Goal: Task Accomplishment & Management: Manage account settings

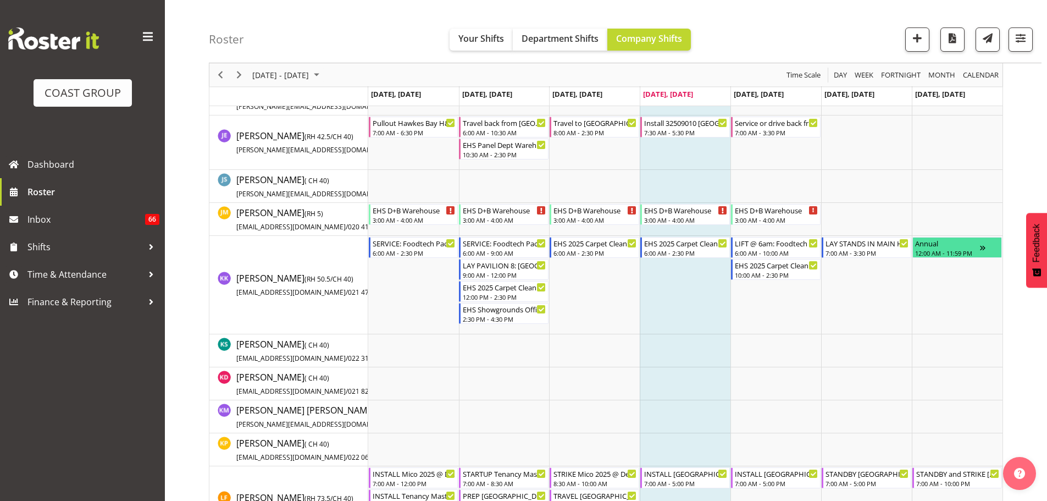
scroll to position [2748, 0]
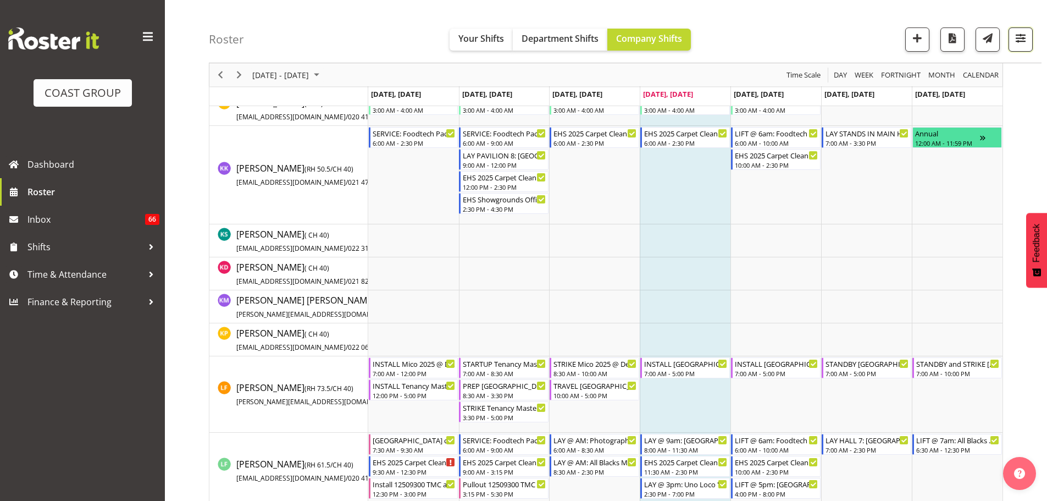
click at [1027, 45] on span "button" at bounding box center [1020, 38] width 14 height 14
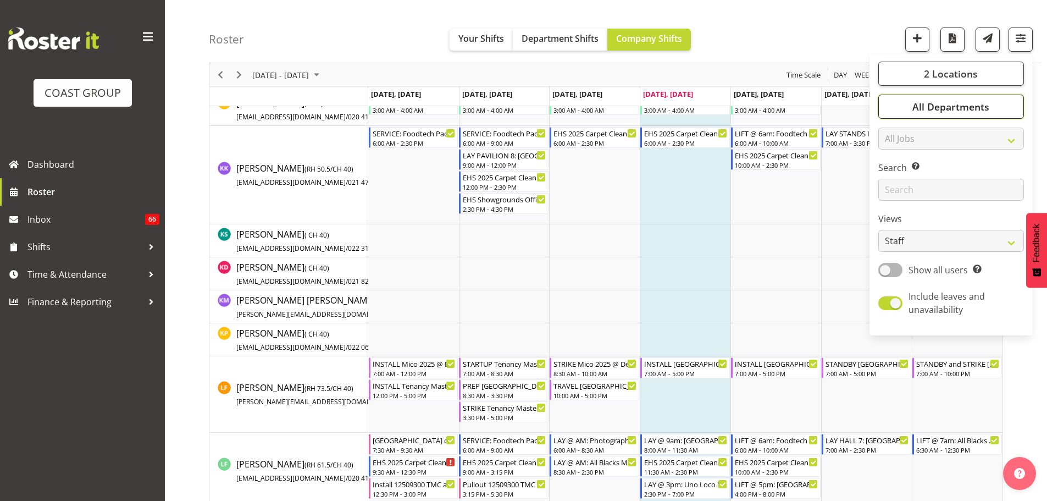
click at [960, 106] on span "All Departments" at bounding box center [950, 106] width 77 height 13
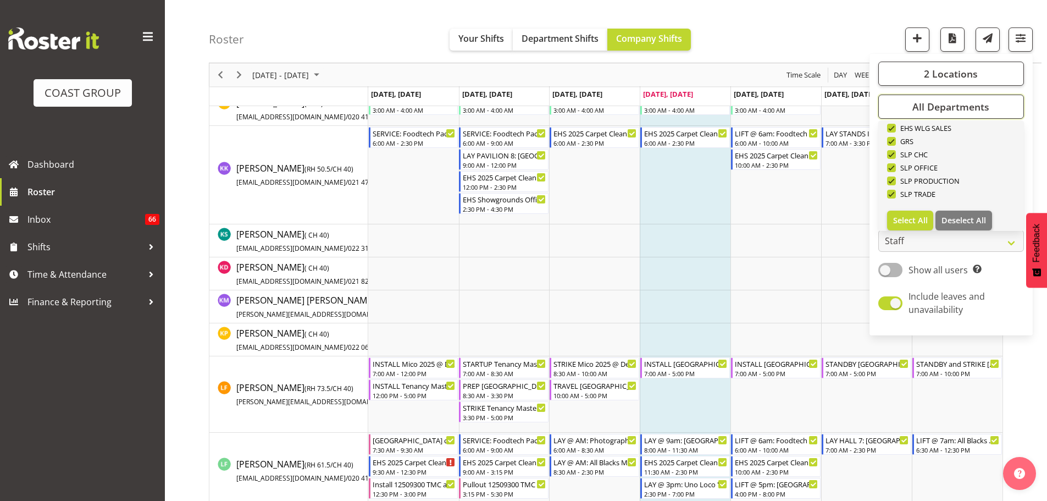
scroll to position [422, 0]
click at [964, 219] on button "Deselect All" at bounding box center [963, 213] width 57 height 20
checkbox input "false"
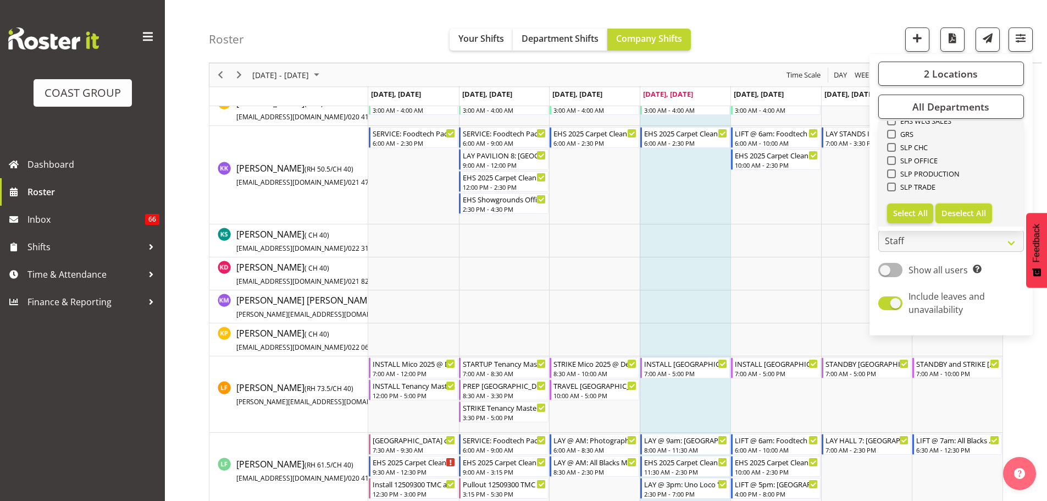
checkbox input "false"
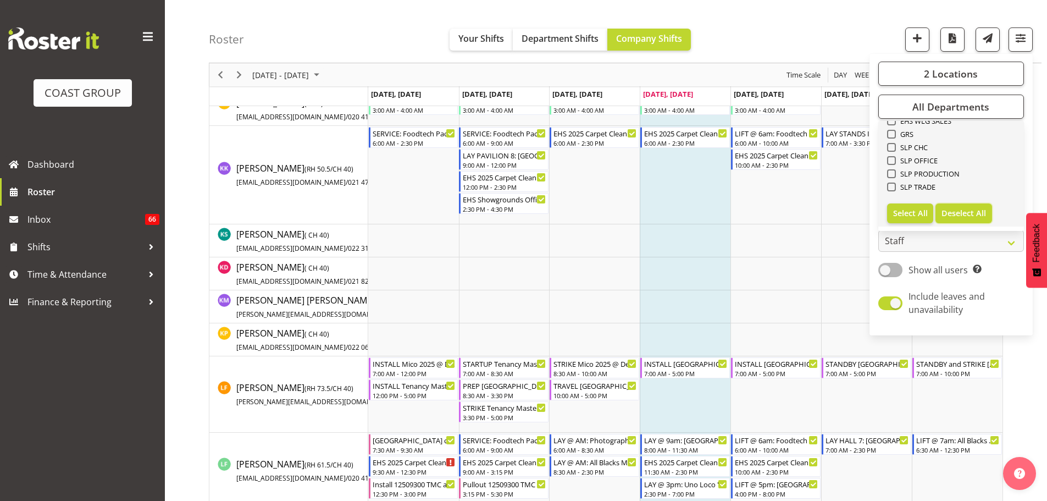
checkbox input "false"
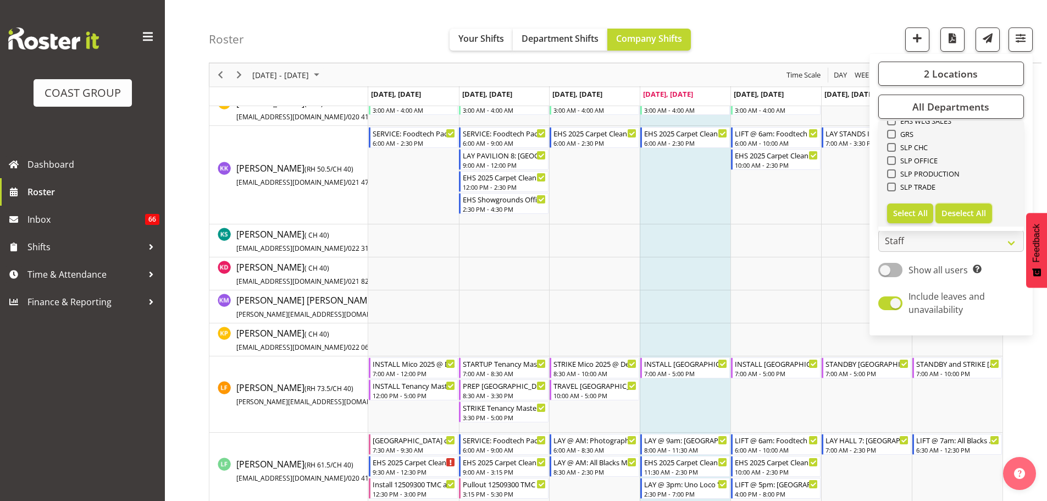
checkbox input "false"
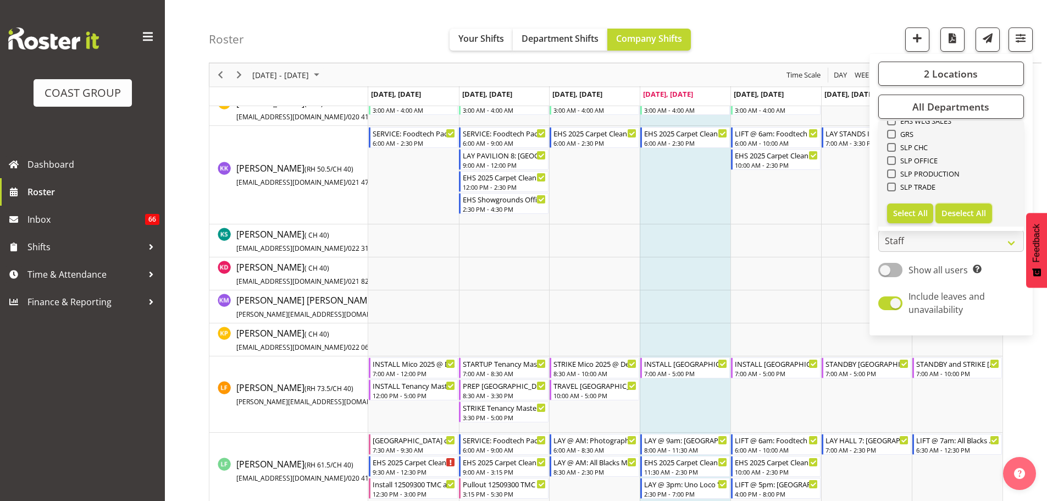
checkbox input "false"
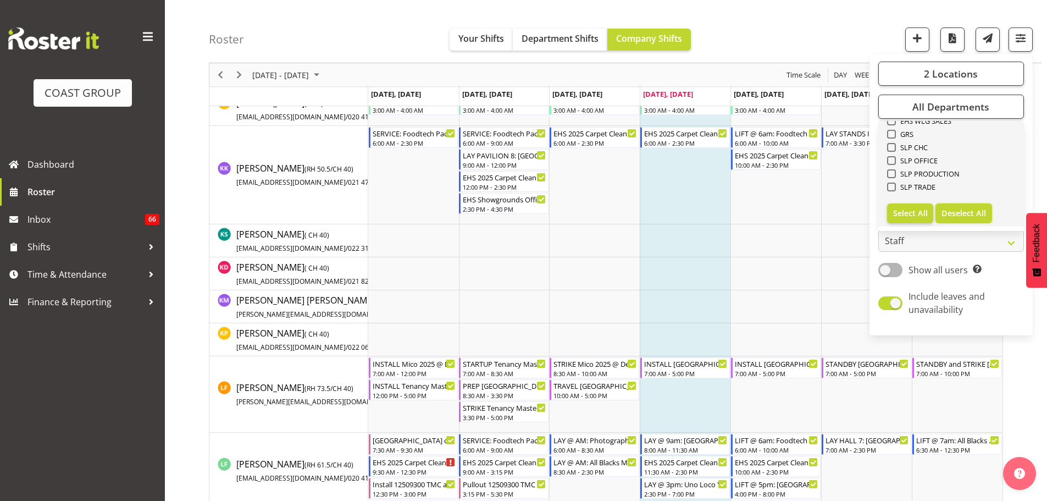
checkbox input "false"
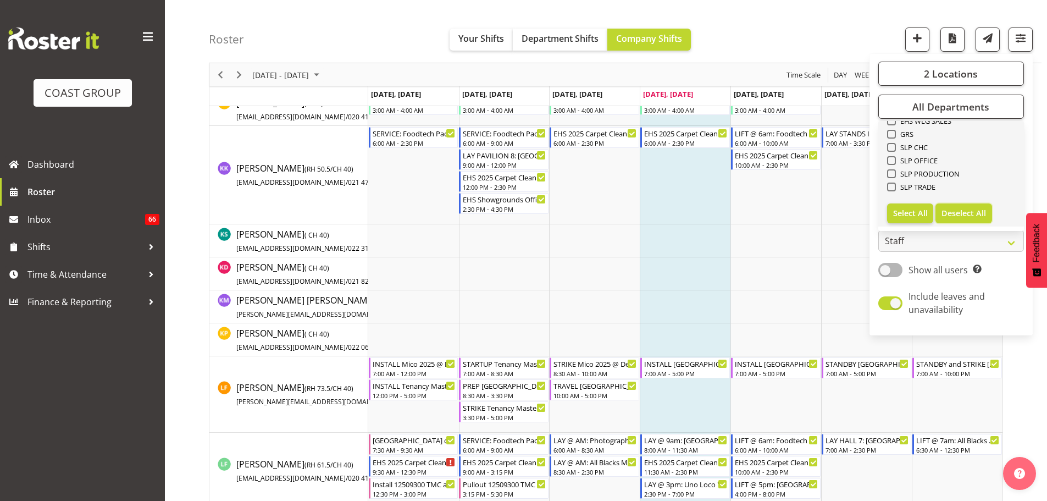
checkbox input "false"
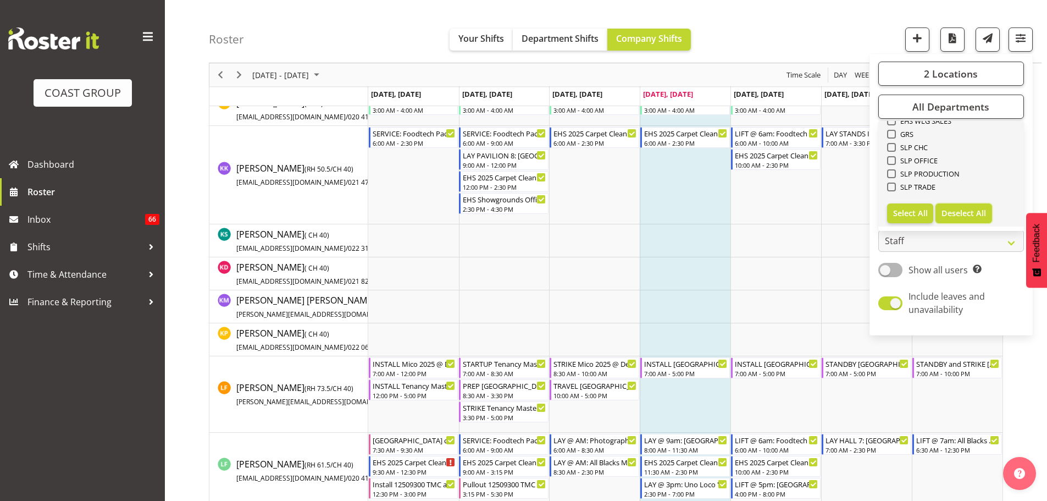
checkbox input "false"
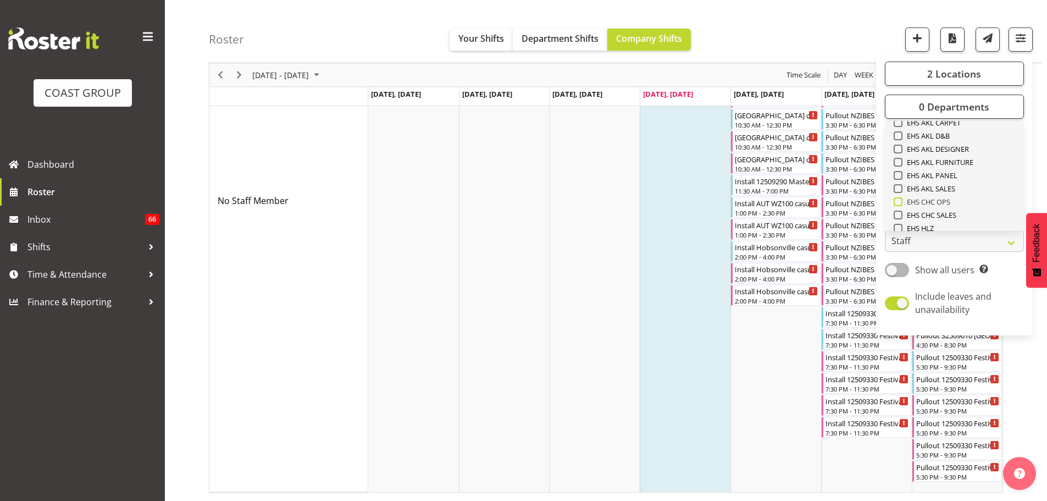
scroll to position [257, 0]
click at [946, 141] on span "EHS AKL CARPET" at bounding box center [931, 140] width 59 height 9
click at [901, 141] on input "EHS AKL CARPET" at bounding box center [897, 140] width 7 height 7
checkbox input "true"
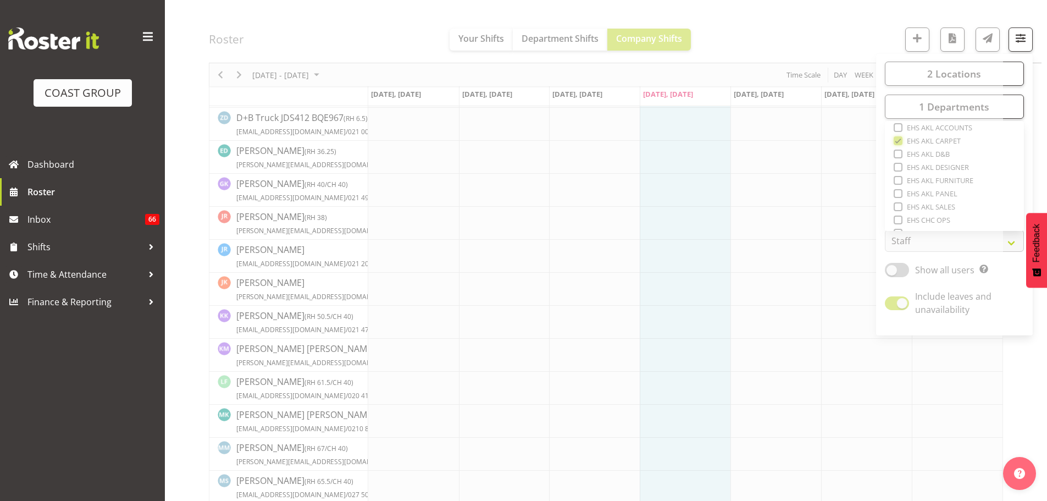
scroll to position [0, 0]
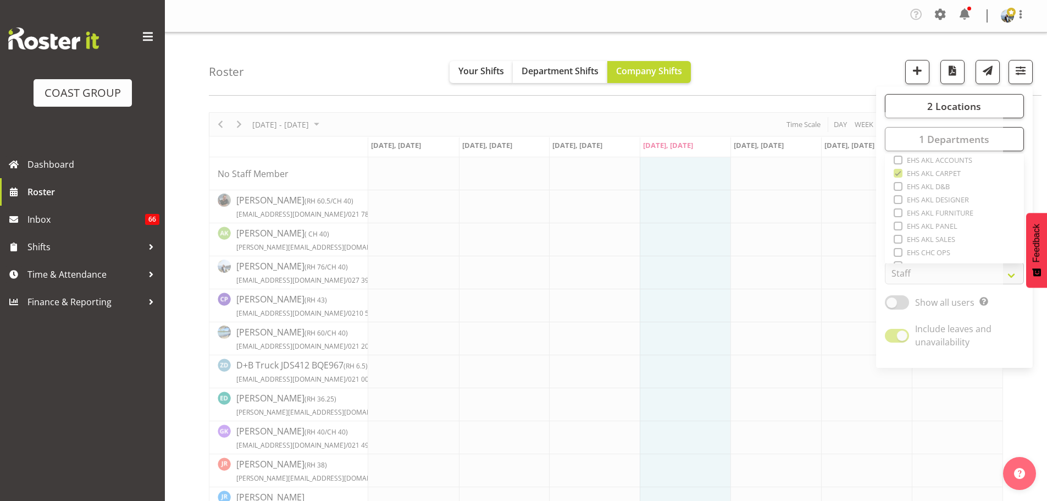
click at [828, 65] on div "Roster Your Shifts Department Shifts Company Shifts 2 Locations Clear CARLTON E…" at bounding box center [625, 63] width 833 height 63
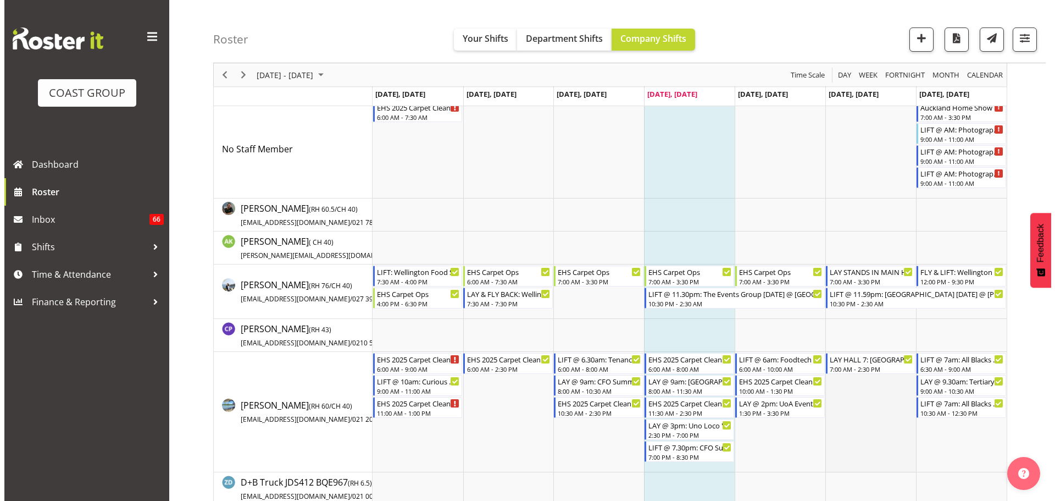
scroll to position [110, 0]
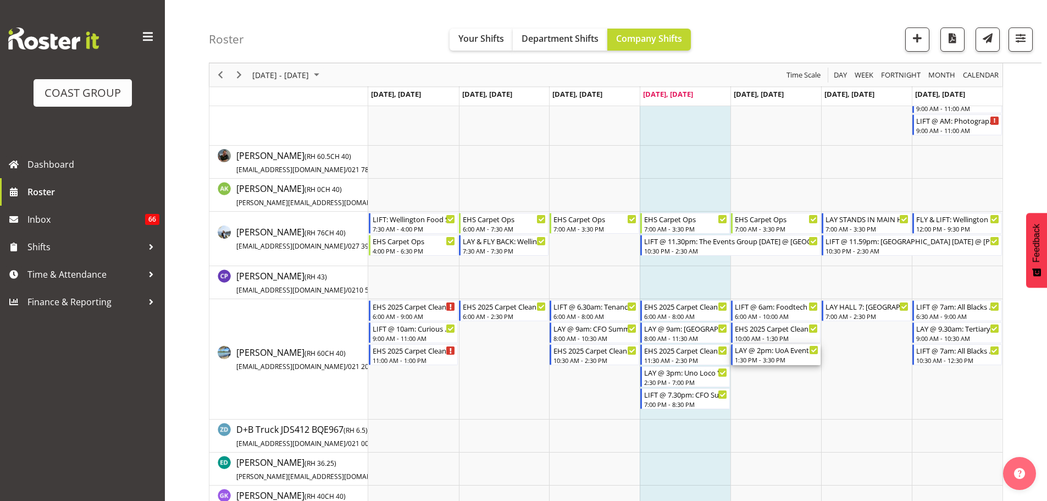
click at [784, 358] on div "1:30 PM - 3:30 PM" at bounding box center [777, 359] width 84 height 9
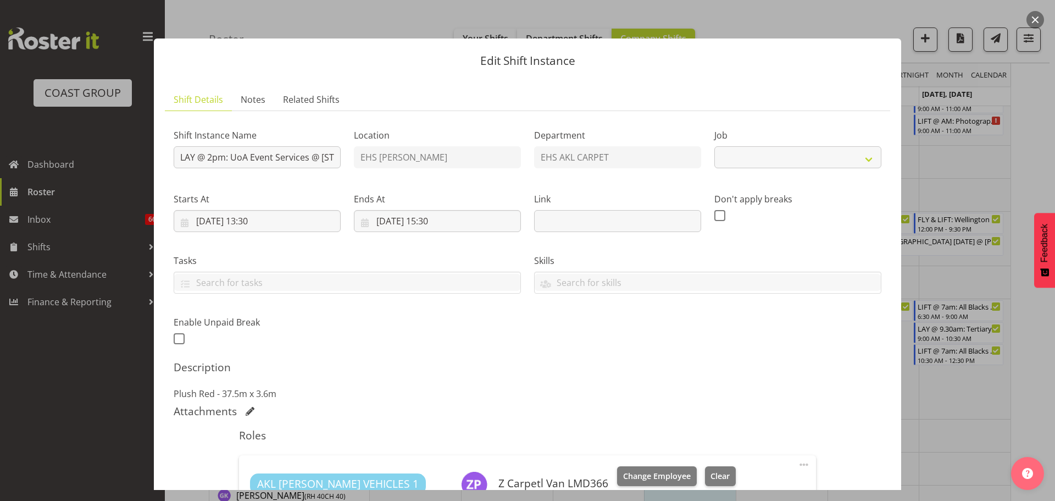
scroll to position [275, 0]
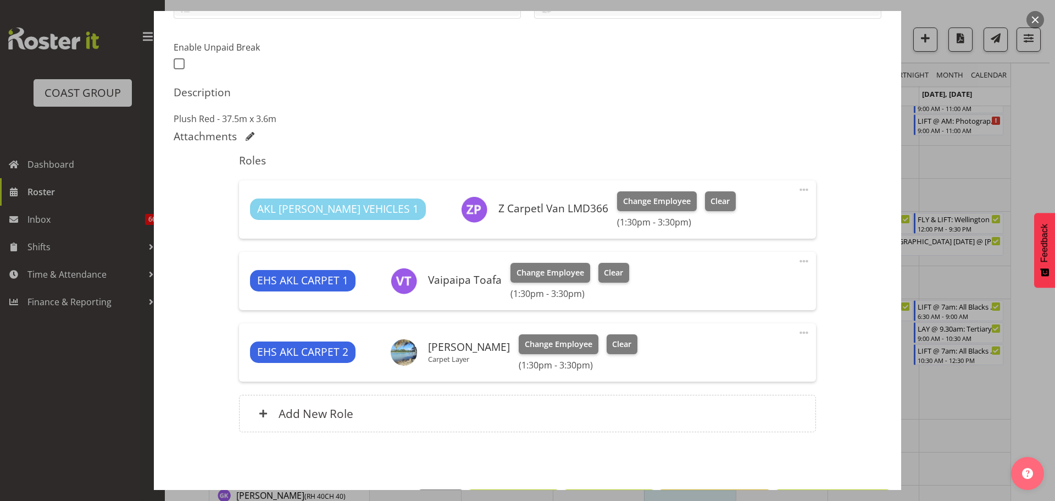
select select "8575"
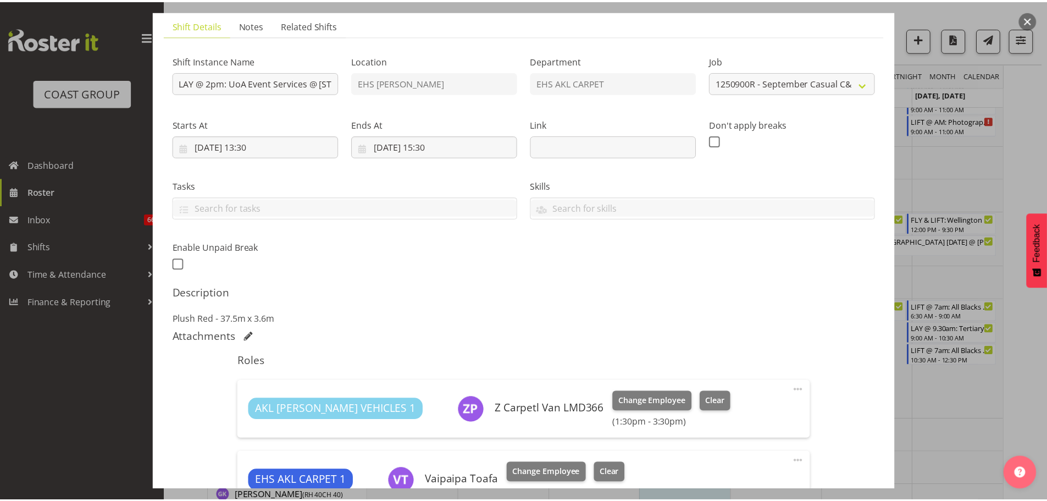
scroll to position [0, 0]
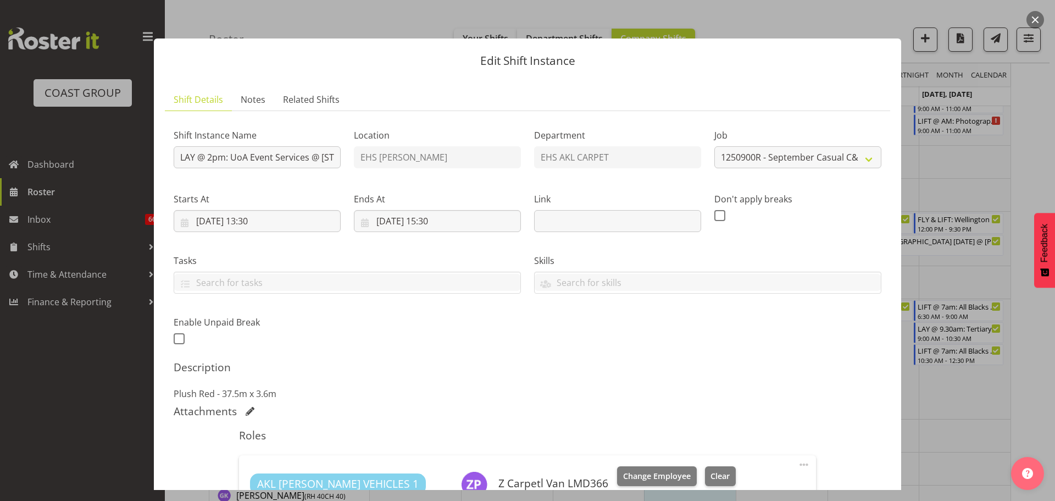
click at [1033, 336] on div at bounding box center [527, 250] width 1055 height 501
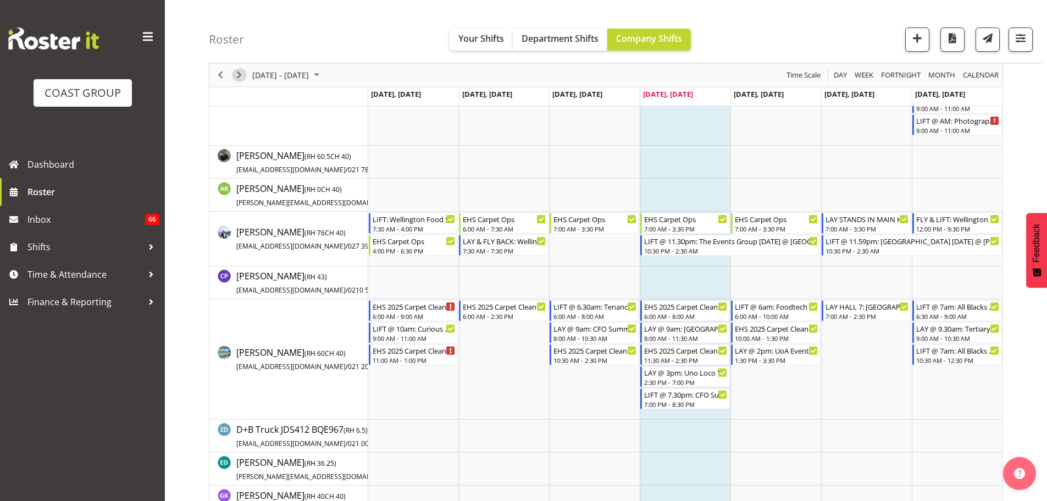
click at [235, 69] on span "Next" at bounding box center [238, 75] width 13 height 14
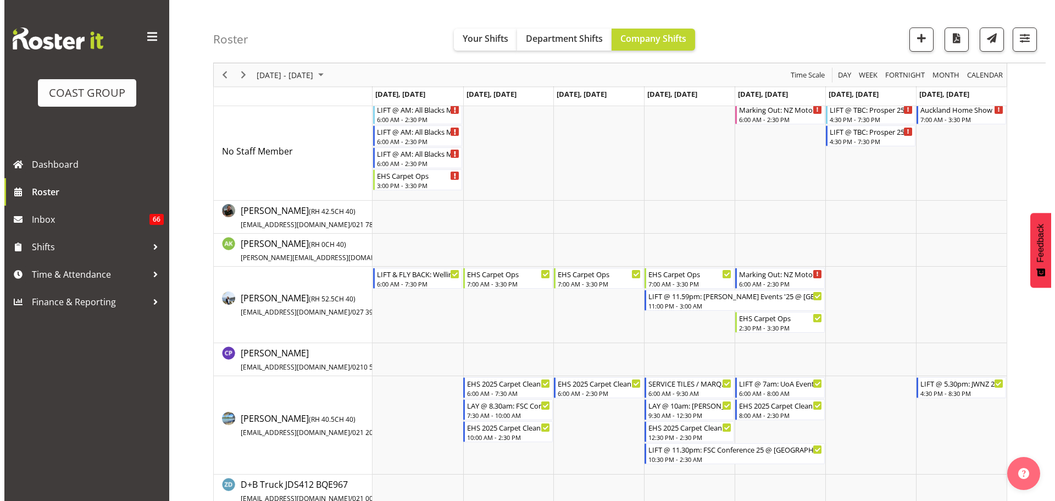
scroll to position [110, 0]
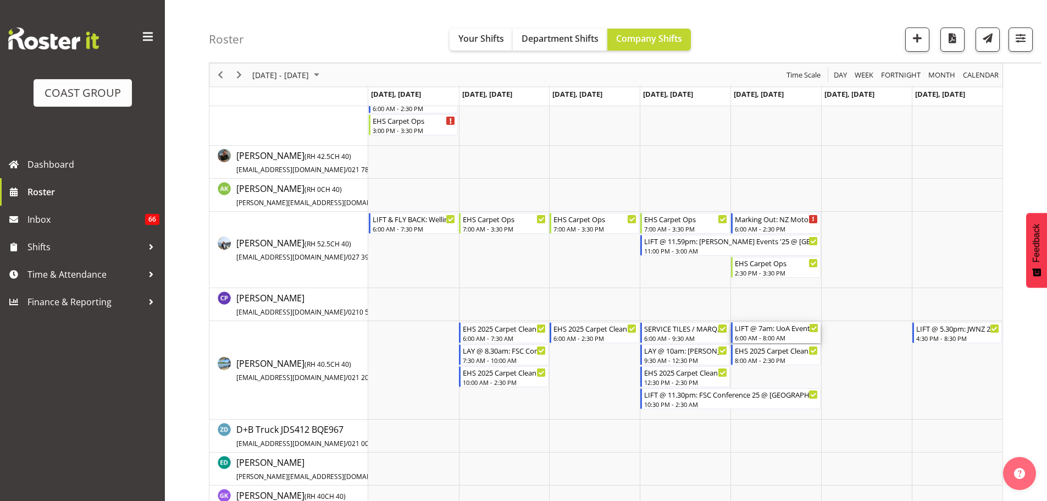
click at [760, 331] on div "LIFT @ 7am: UoA Event Services @ 10 Symonds Street, Akl CBD" at bounding box center [777, 327] width 84 height 11
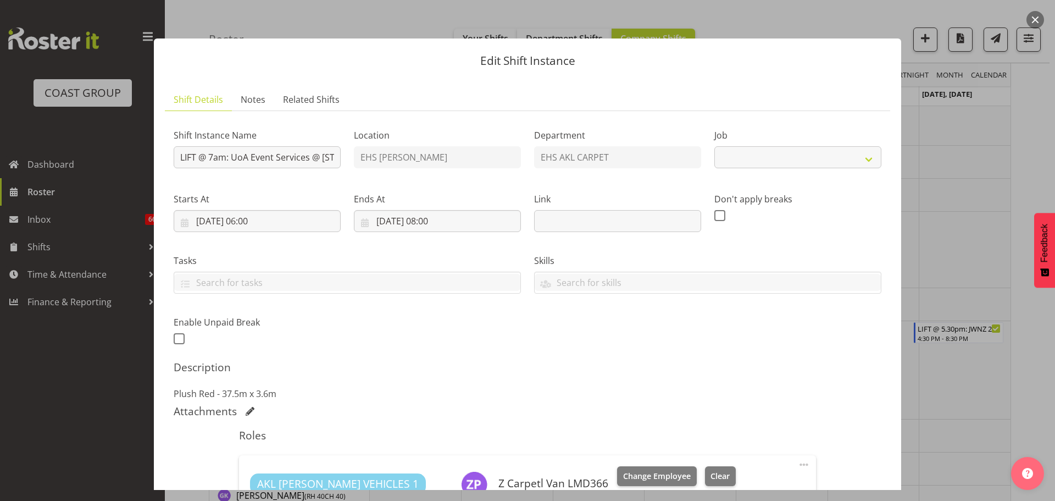
select select "8575"
click at [206, 153] on input "LIFT @ 7am: UoA Event Services @ 10 Symonds Street, Akl CBD" at bounding box center [257, 157] width 167 height 22
click at [215, 155] on input "LIFT @ 7am: UoA Event Services @ 10 Symonds Street, Akl CBD" at bounding box center [257, 157] width 167 height 22
drag, startPoint x: 219, startPoint y: 157, endPoint x: 209, endPoint y: 156, distance: 9.4
click at [209, 156] on input "LIFT @ 7am: UoA Event Services @ 10 Symonds Street, Akl CBD" at bounding box center [257, 157] width 167 height 22
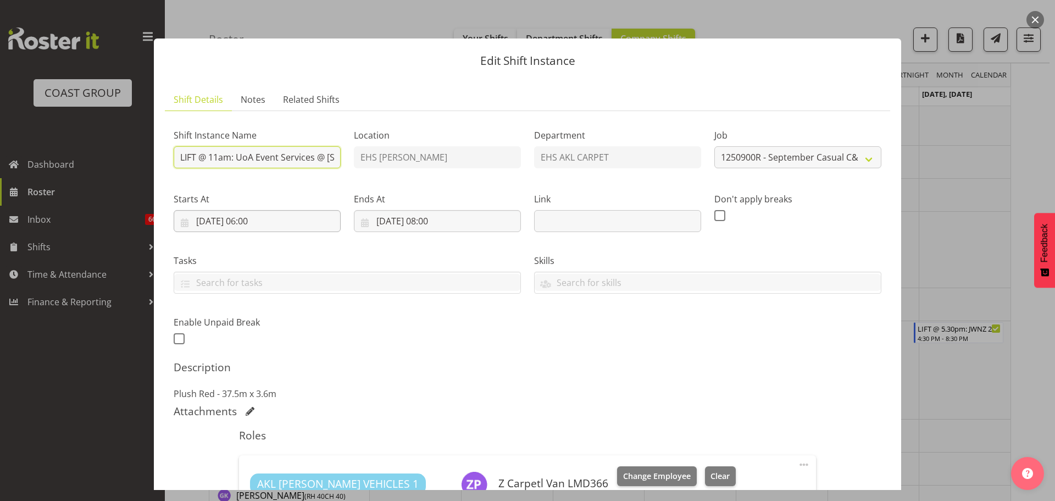
type input "LIFT @ 11am: UoA Event Services @ 10 Symonds Street, Akl CBD"
click at [251, 216] on input "12/09/2025, 06:00" at bounding box center [257, 221] width 167 height 22
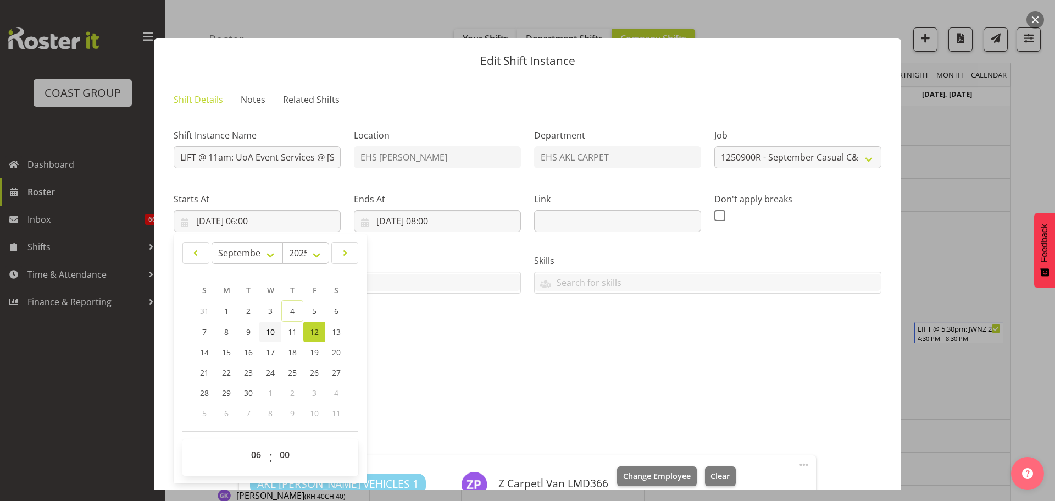
click at [281, 337] on link "10" at bounding box center [270, 331] width 22 height 20
type input "10/09/2025, 06:00"
click at [263, 454] on select "00 01 02 03 04 05 06 07 08 09 10 11 12 13 14 15 16 17 18 19 20 21 22 23" at bounding box center [257, 455] width 25 height 22
select select "10"
click at [245, 444] on select "00 01 02 03 04 05 06 07 08 09 10 11 12 13 14 15 16 17 18 19 20 21 22 23" at bounding box center [257, 455] width 25 height 22
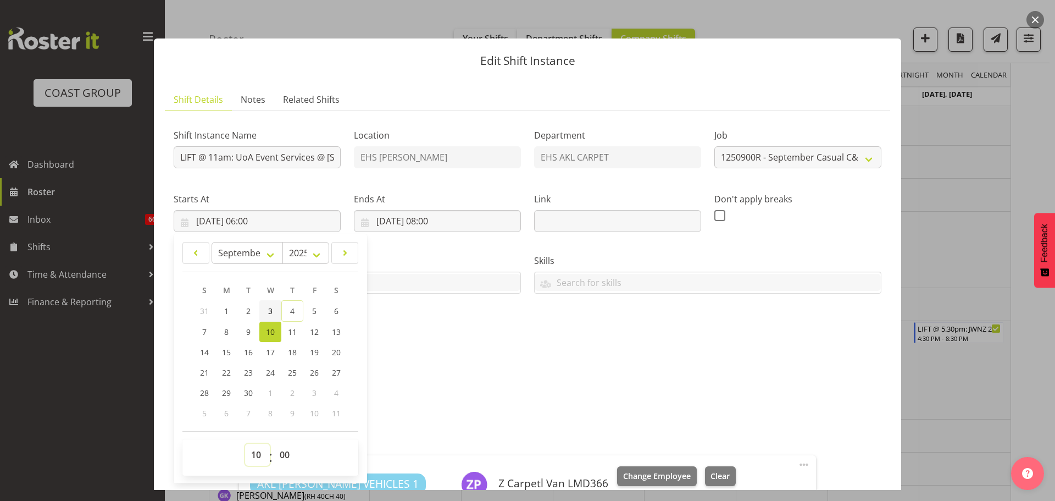
type input "10/09/2025, 10:00"
click at [287, 450] on select "00 01 02 03 04 05 06 07 08 09 10 11 12 13 14 15 16 17 18 19 20 21 22 23 24 25 2…" at bounding box center [286, 455] width 25 height 22
select select "30"
type input "10/09/2025, 10:30"
click at [436, 223] on input "12/09/2025, 08:00" at bounding box center [437, 221] width 167 height 22
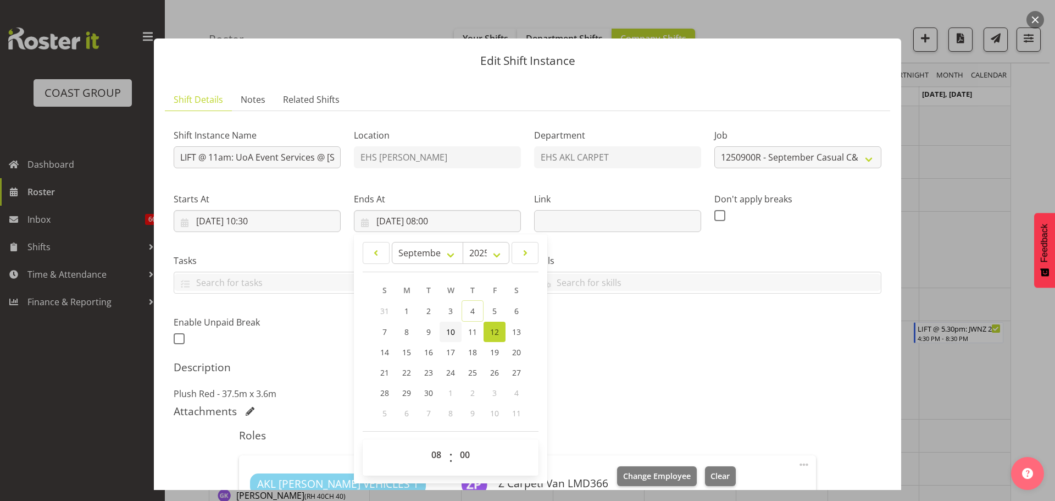
click at [458, 335] on link "10" at bounding box center [451, 331] width 22 height 20
type input "10/09/2025, 08:00"
click at [433, 454] on select "00 01 02 03 04 05 06 07 08 09 10 11 12 13 14 15 16 17 18 19 20 21 22 23" at bounding box center [437, 455] width 25 height 22
select select "13"
click at [425, 444] on select "00 01 02 03 04 05 06 07 08 09 10 11 12 13 14 15 16 17 18 19 20 21 22 23" at bounding box center [437, 455] width 25 height 22
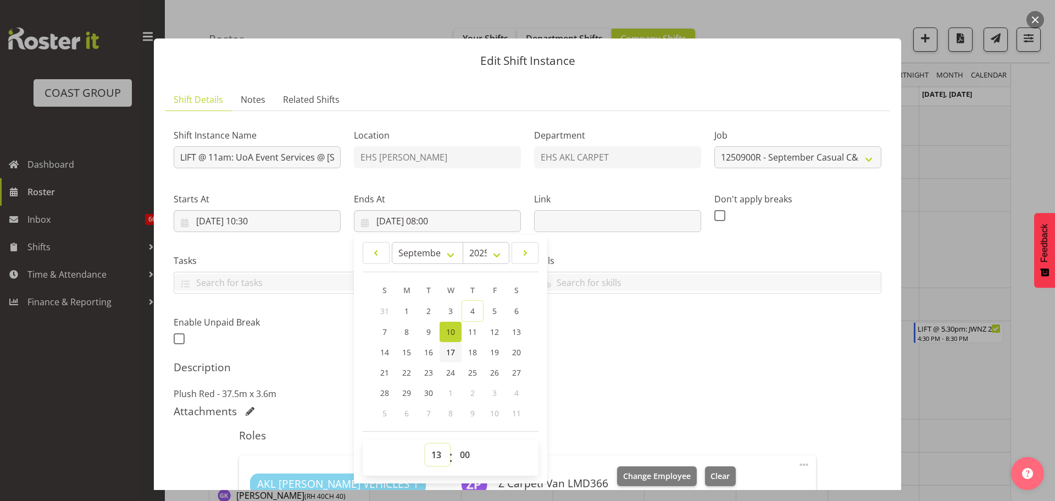
type input "10/09/2025, 13:00"
click at [426, 452] on select "00 01 02 03 04 05 06 07 08 09 10 11 12 13 14 15 16 17 18 19 20 21 22 23" at bounding box center [437, 455] width 25 height 22
select select "12"
click at [425, 444] on select "00 01 02 03 04 05 06 07 08 09 10 11 12 13 14 15 16 17 18 19 20 21 22 23" at bounding box center [437, 455] width 25 height 22
type input "10/09/2025, 12:00"
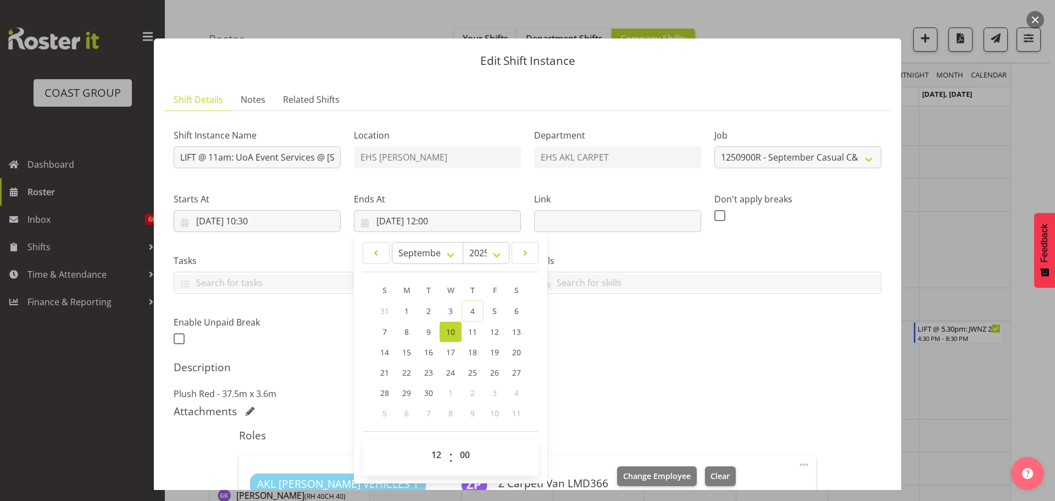
click at [632, 367] on h5 "Description" at bounding box center [528, 367] width 708 height 13
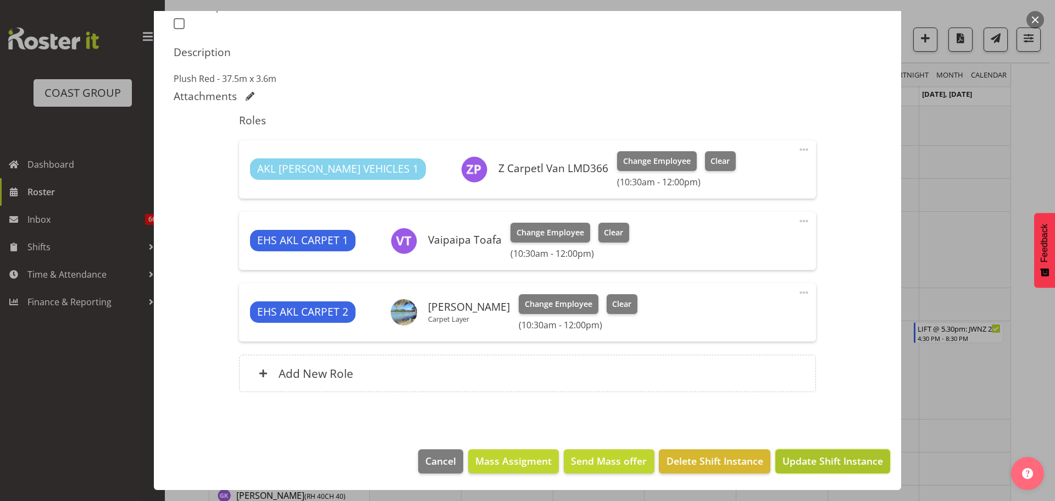
click at [802, 463] on span "Update Shift Instance" at bounding box center [833, 460] width 101 height 14
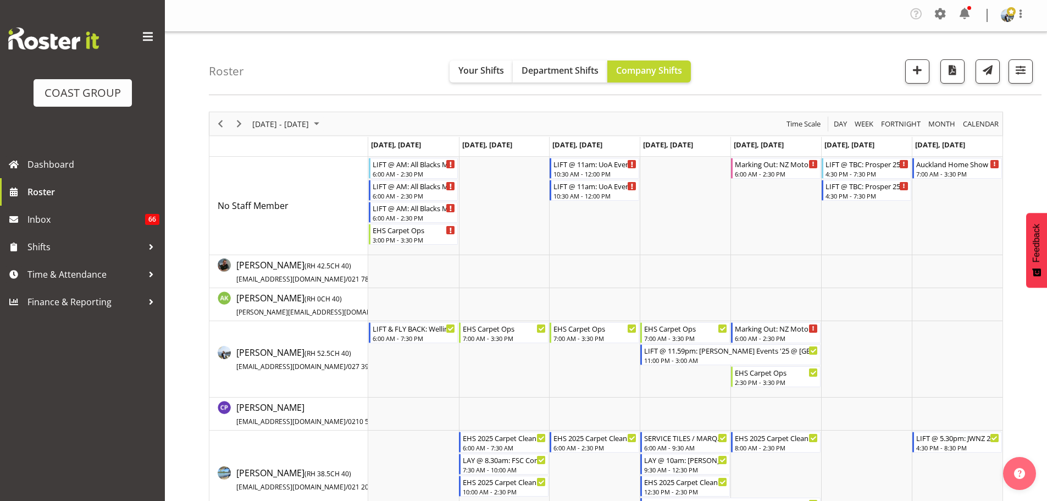
scroll to position [0, 0]
click at [1017, 77] on span "button" at bounding box center [1020, 70] width 14 height 14
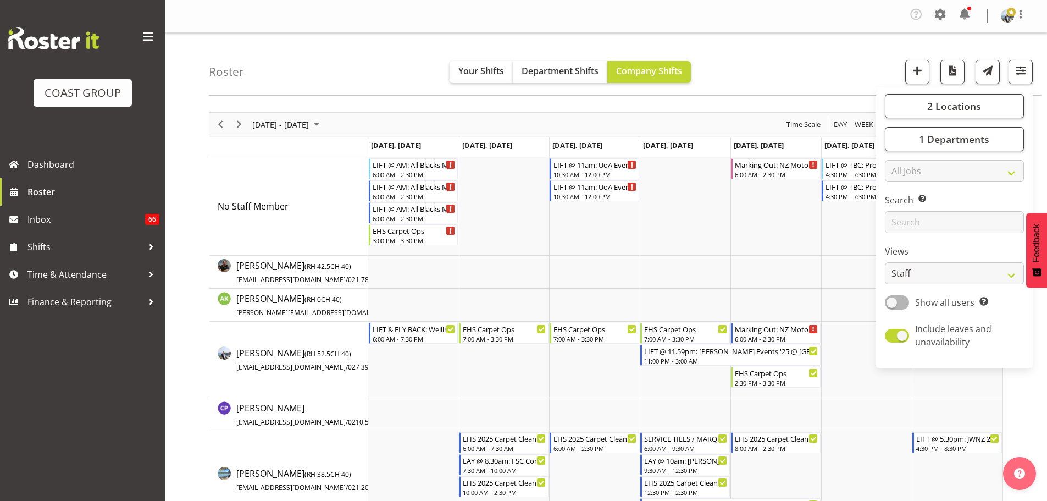
click at [849, 58] on div "Roster Your Shifts Department Shifts Company Shifts 2 Locations Clear CARLTON E…" at bounding box center [625, 63] width 833 height 63
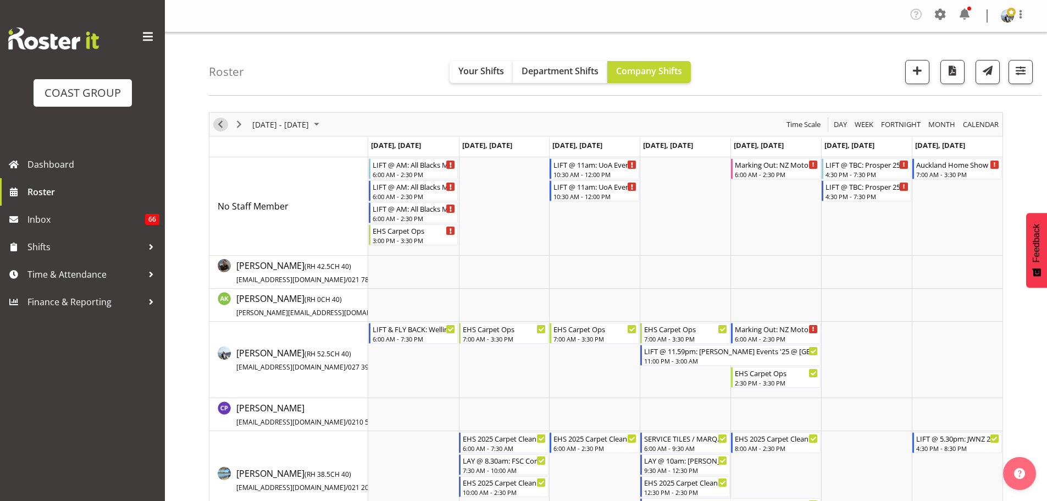
click at [222, 124] on span "Previous" at bounding box center [220, 125] width 13 height 14
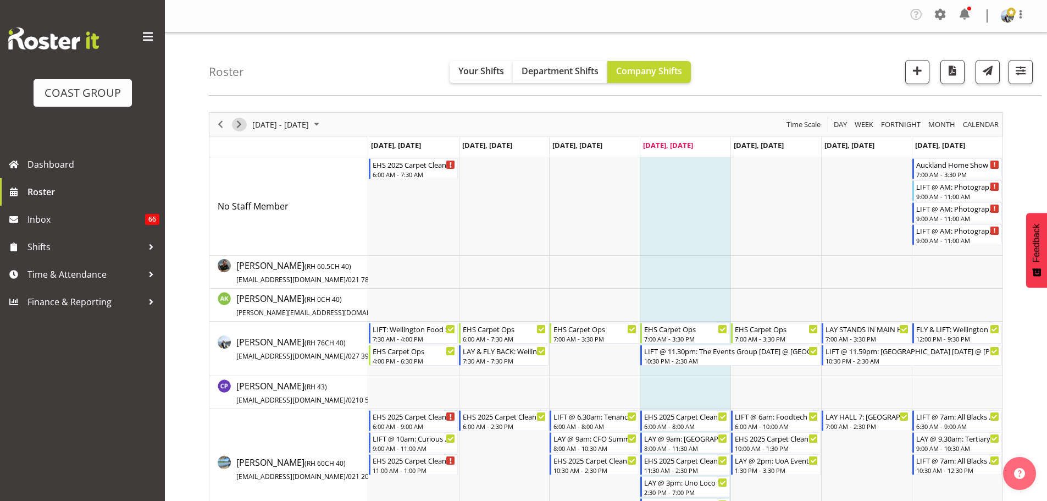
drag, startPoint x: 243, startPoint y: 120, endPoint x: 204, endPoint y: 124, distance: 39.2
click at [243, 120] on span "Next" at bounding box center [238, 125] width 13 height 14
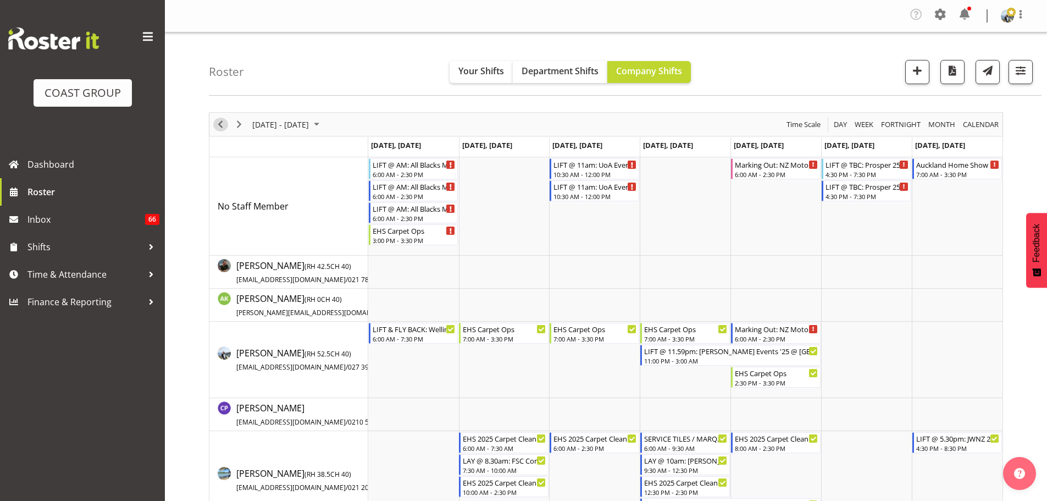
click at [215, 125] on span "Previous" at bounding box center [220, 125] width 13 height 14
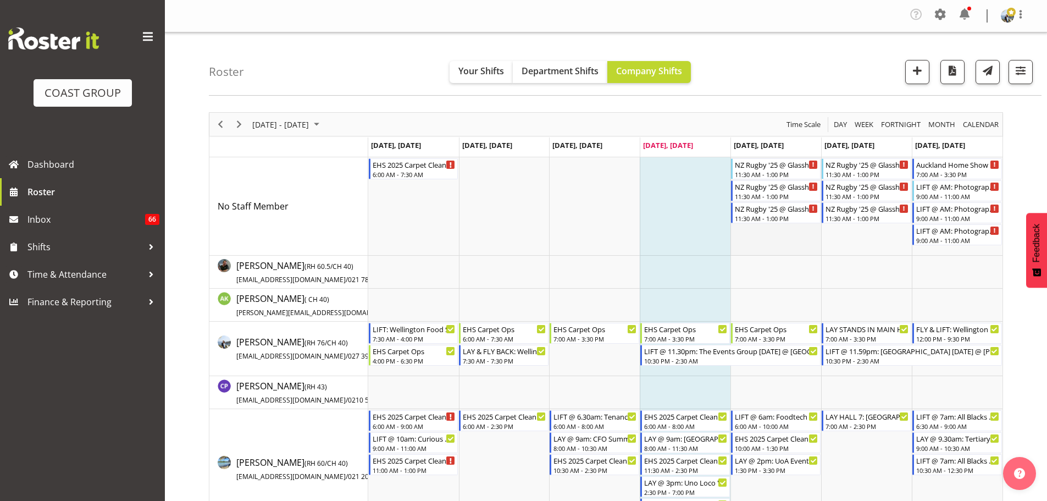
click at [750, 202] on td "Timeline Week of September 4, 2025" at bounding box center [775, 206] width 91 height 98
click at [762, 210] on div "NZ Rugby '25 @ Glasshouse, Morningside" at bounding box center [777, 207] width 84 height 11
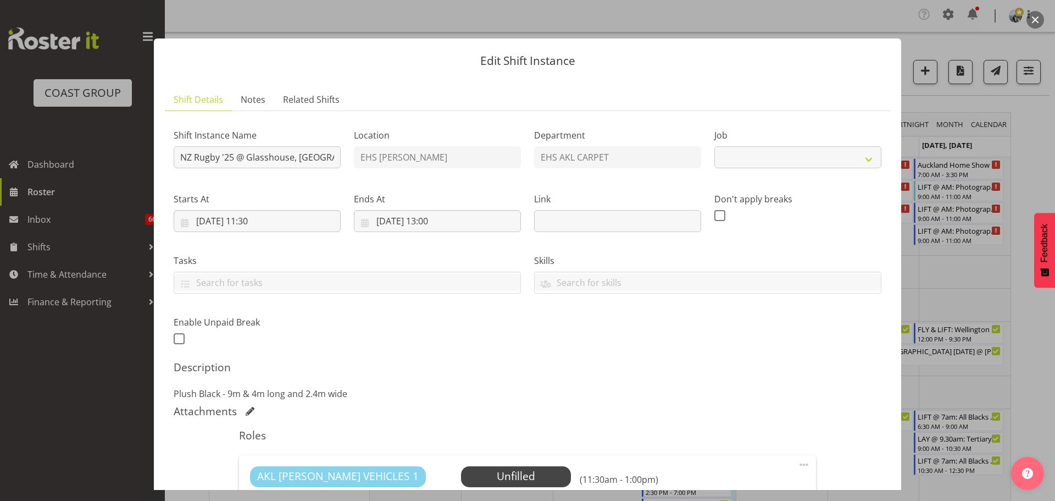
select select "8575"
click at [179, 155] on input "NZ Rugby '25 @ Glasshouse, Morningside" at bounding box center [257, 157] width 167 height 22
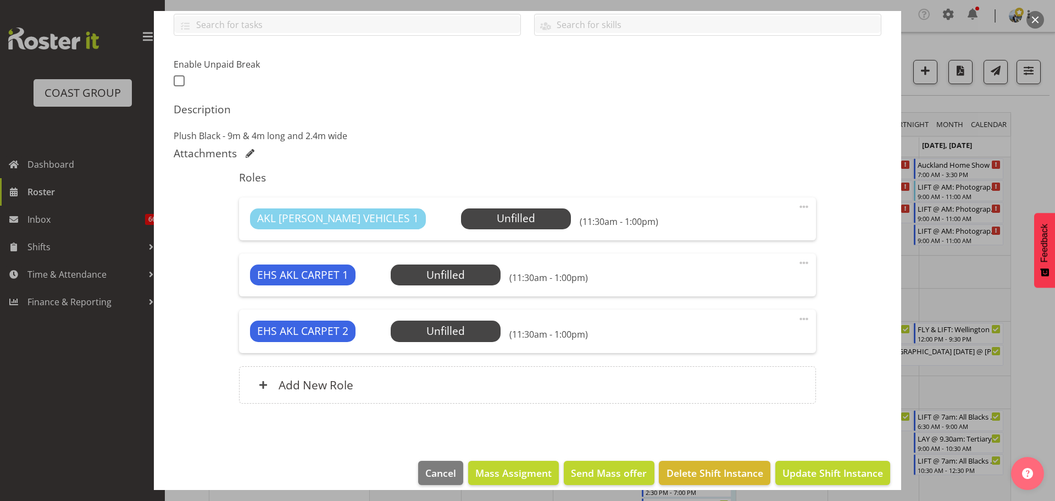
scroll to position [269, 0]
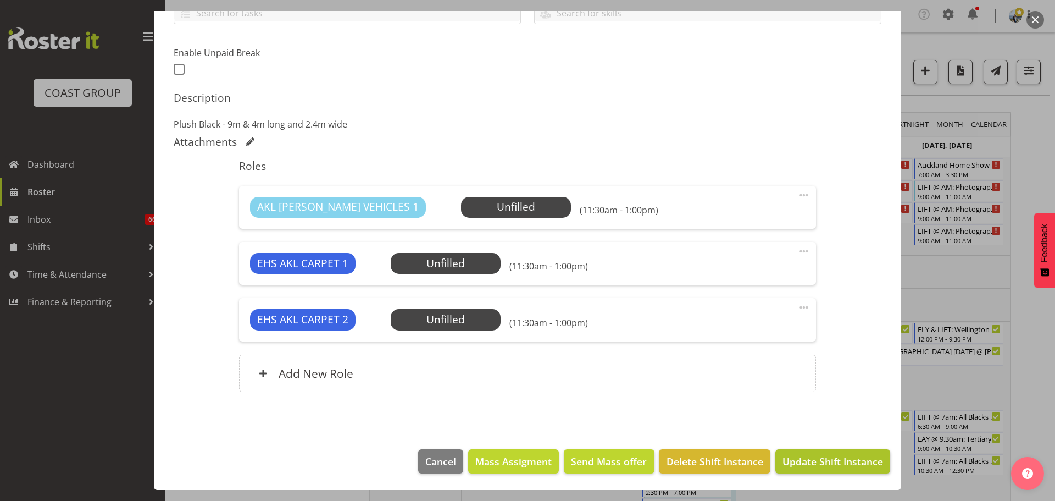
type input "lay @ 12pm: NZ Rugby '25 @ Glasshouse, Morningside"
click at [839, 461] on span "Update Shift Instance" at bounding box center [833, 461] width 101 height 14
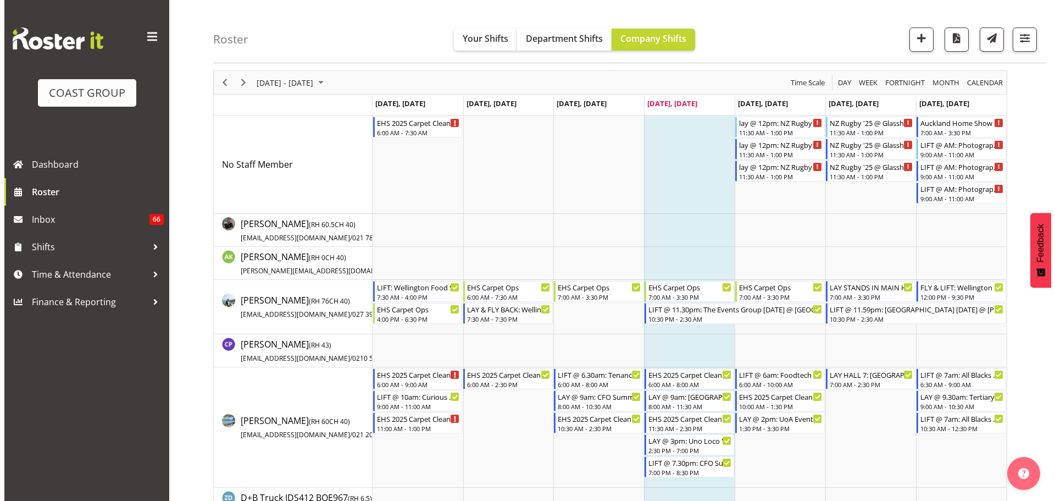
scroll to position [0, 0]
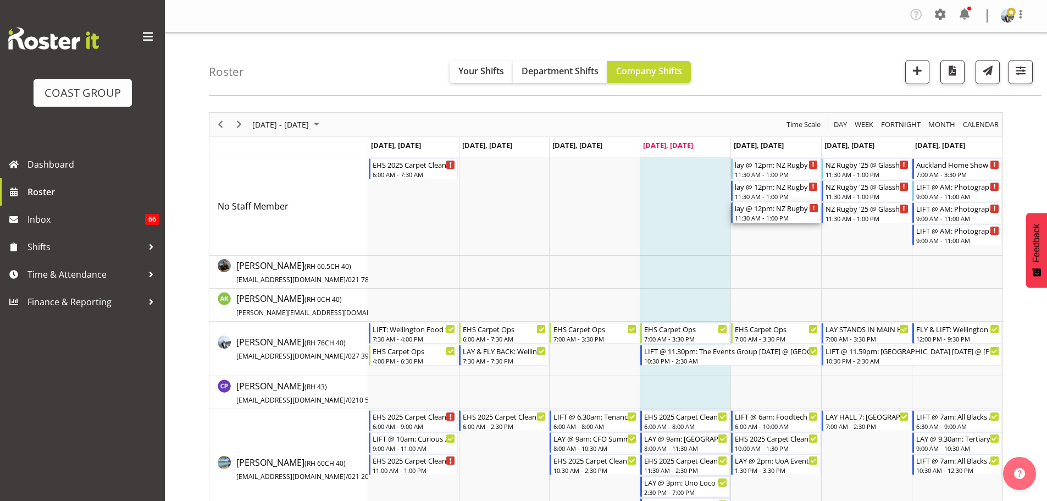
click at [768, 208] on div "lay @ 12pm: NZ Rugby '25 @ Glasshouse, Morningside" at bounding box center [777, 207] width 84 height 11
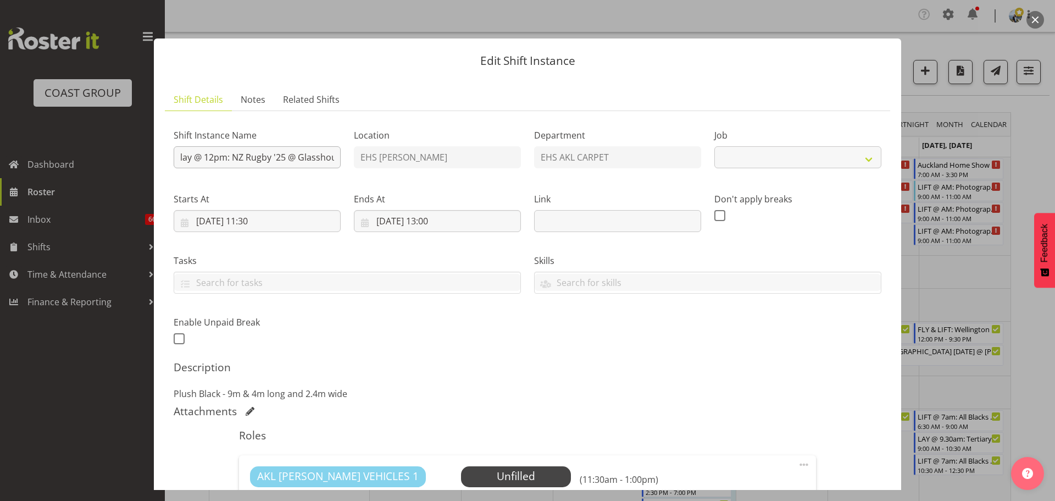
select select
drag, startPoint x: 192, startPoint y: 158, endPoint x: 152, endPoint y: 159, distance: 40.1
click at [153, 159] on div "Edit Shift Instance Shift Details Notes Related Shifts Shift Instance Name lay …" at bounding box center [527, 250] width 769 height 479
type input "l @ 12pm: NZ Rugby '25 @ Glasshouse, Morningside"
select select "8575"
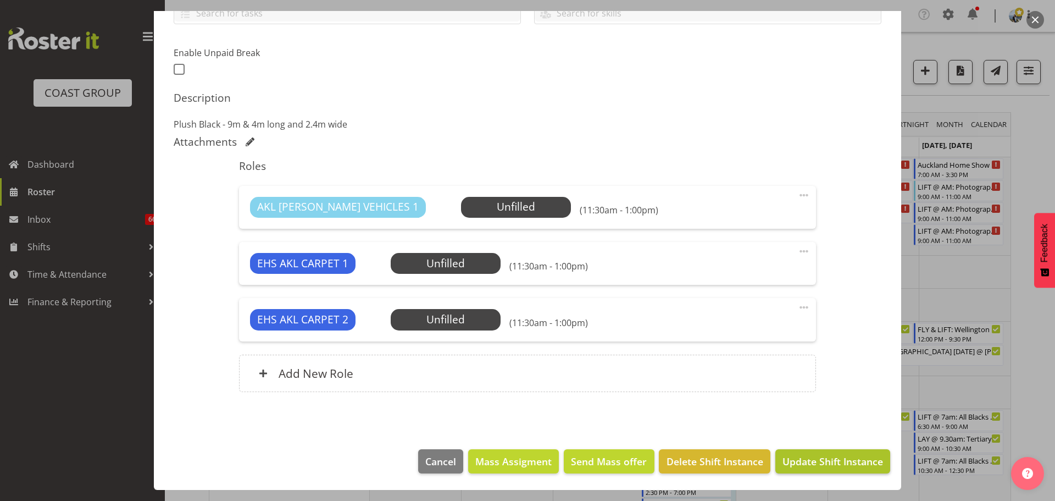
type input "LAY @ 12pm: NZ Rugby '25 @ Glasshouse, Morningside"
click at [876, 469] on button "Update Shift Instance" at bounding box center [832, 461] width 115 height 24
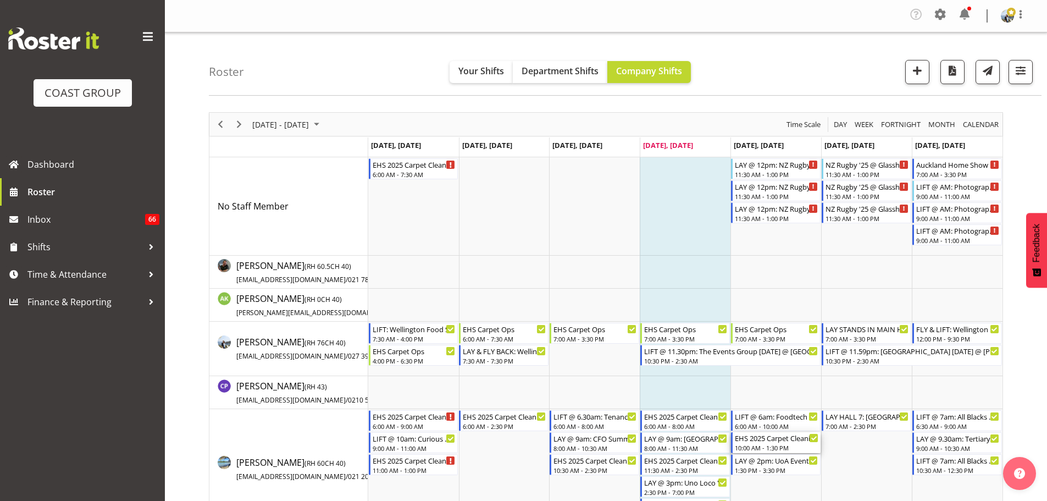
click at [799, 444] on div "10:00 AM - 1:30 PM" at bounding box center [777, 447] width 84 height 9
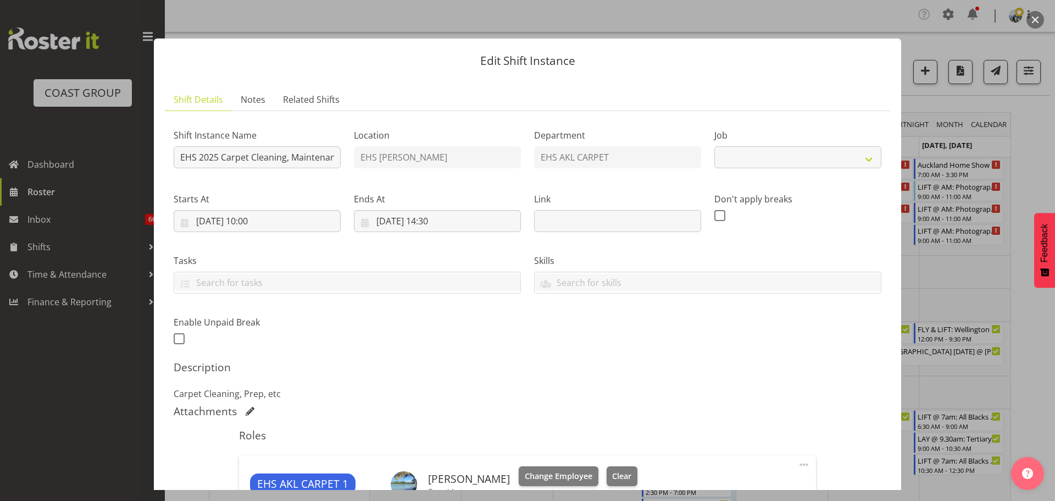
select select "69"
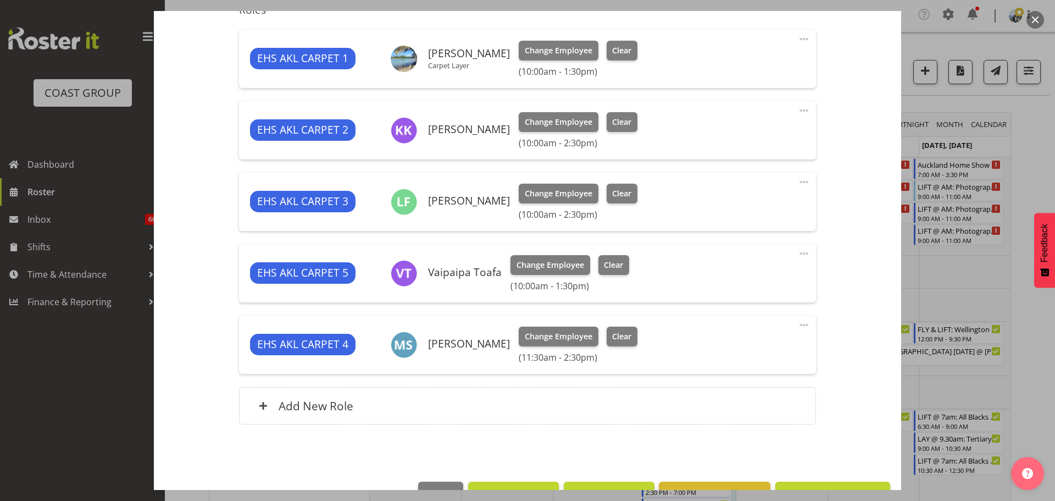
scroll to position [440, 0]
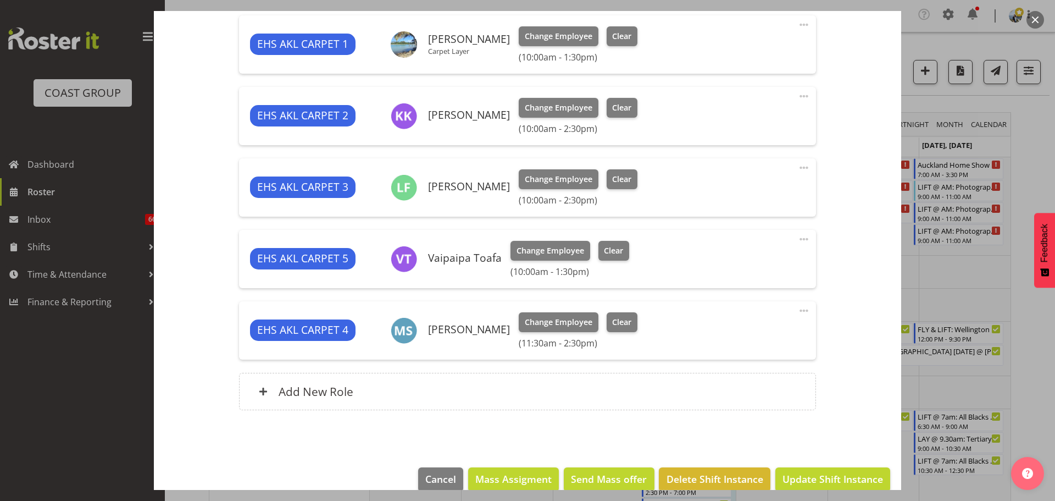
click at [798, 238] on span at bounding box center [803, 238] width 13 height 13
click at [784, 256] on link "Edit" at bounding box center [758, 266] width 106 height 20
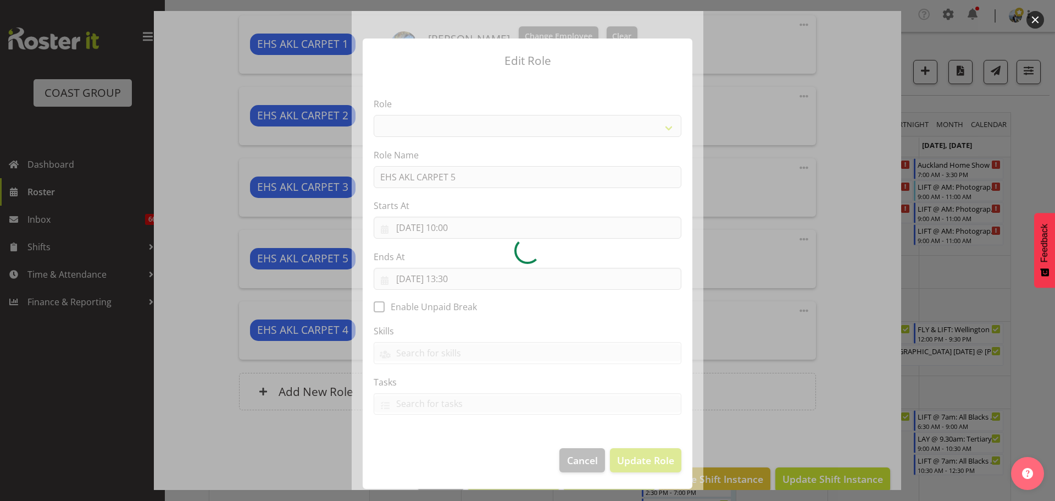
select select "190"
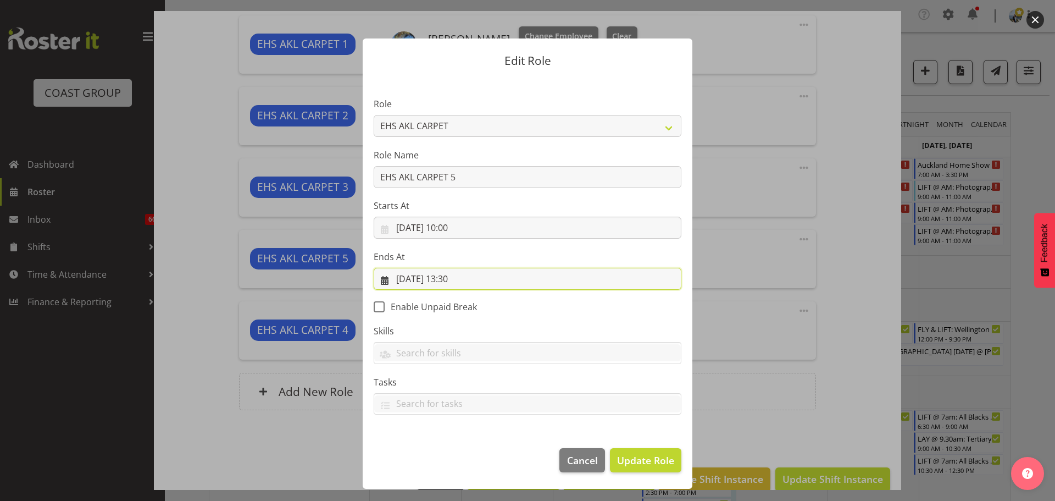
click at [459, 278] on input "05/09/2025, 13:30" at bounding box center [528, 279] width 308 height 22
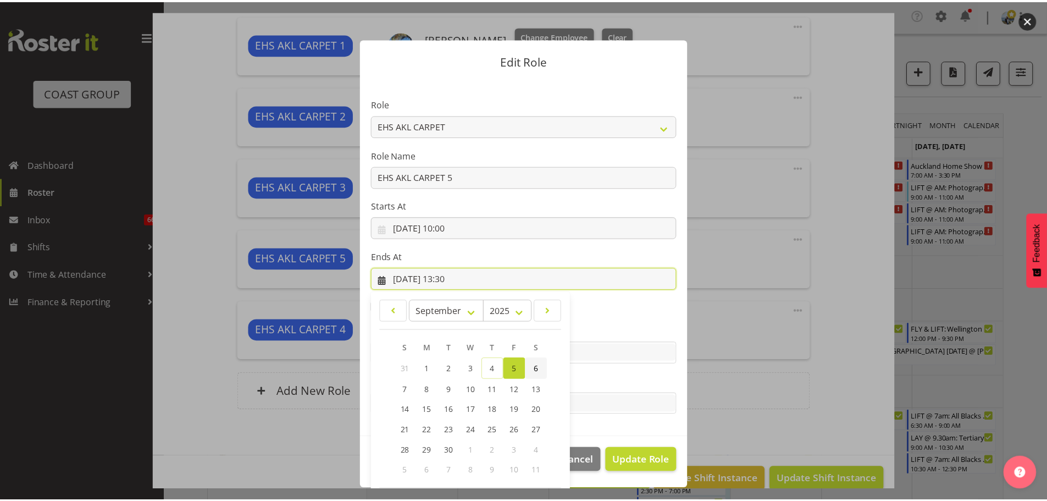
scroll to position [51, 0]
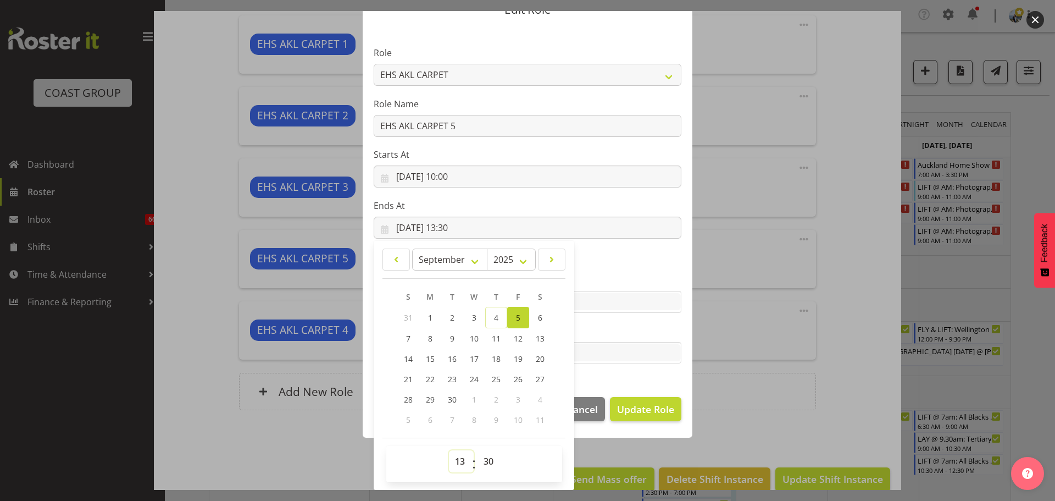
click at [457, 463] on select "00 01 02 03 04 05 06 07 08 09 10 11 12 13 14 15 16 17 18 19 20 21 22 23" at bounding box center [461, 461] width 25 height 22
select select "11"
click at [449, 450] on select "00 01 02 03 04 05 06 07 08 09 10 11 12 13 14 15 16 17 18 19 20 21 22 23" at bounding box center [461, 461] width 25 height 22
type input "05/09/2025, 11:30"
click at [633, 408] on span "Update Role" at bounding box center [645, 409] width 57 height 14
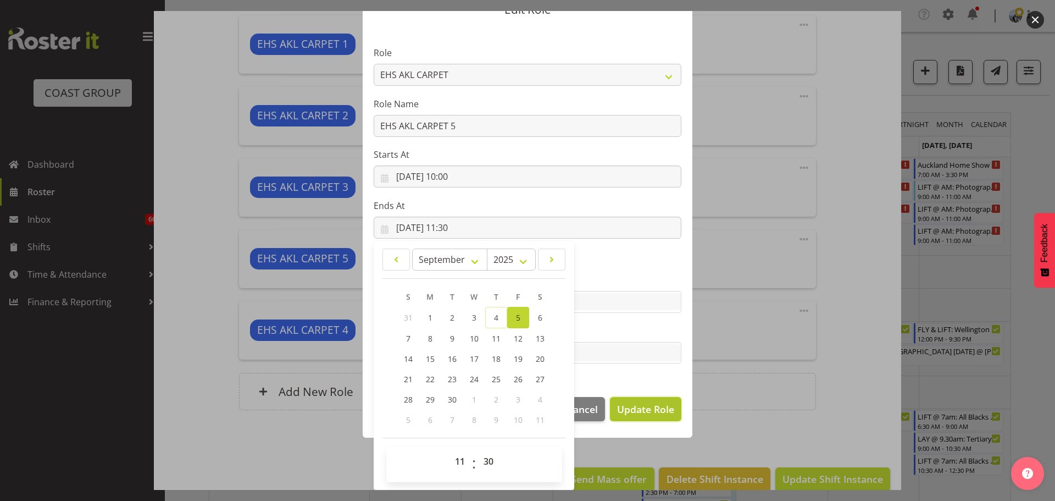
select select
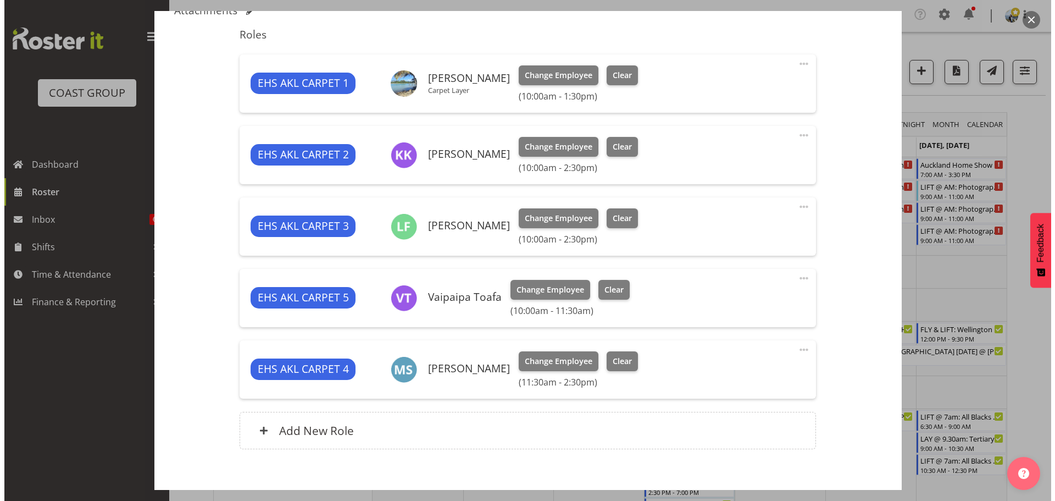
scroll to position [330, 0]
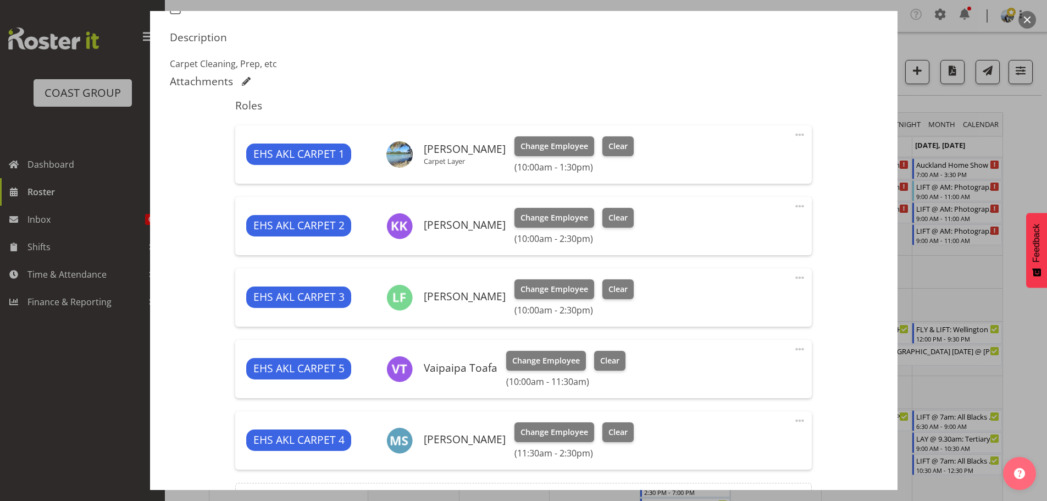
click at [793, 134] on span at bounding box center [799, 134] width 13 height 13
click at [767, 162] on link "Edit" at bounding box center [754, 161] width 106 height 20
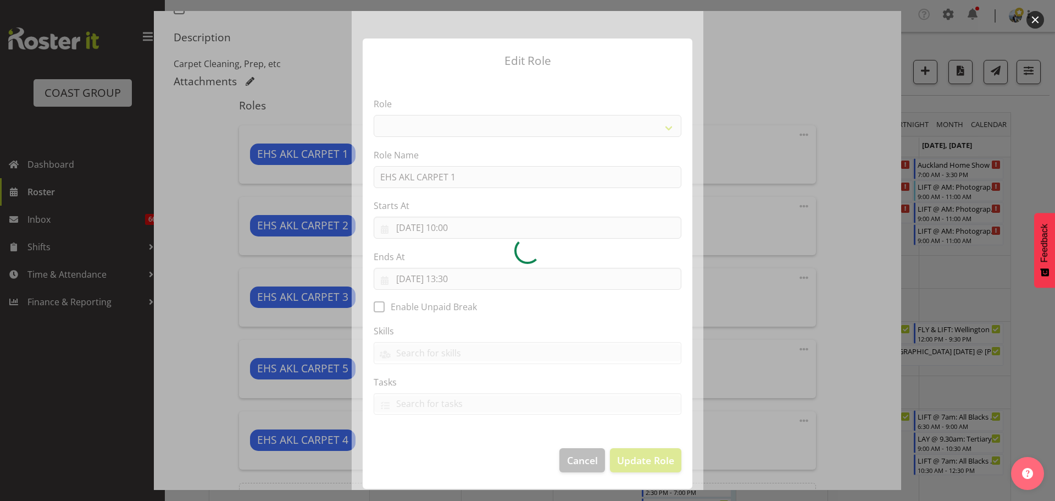
select select "190"
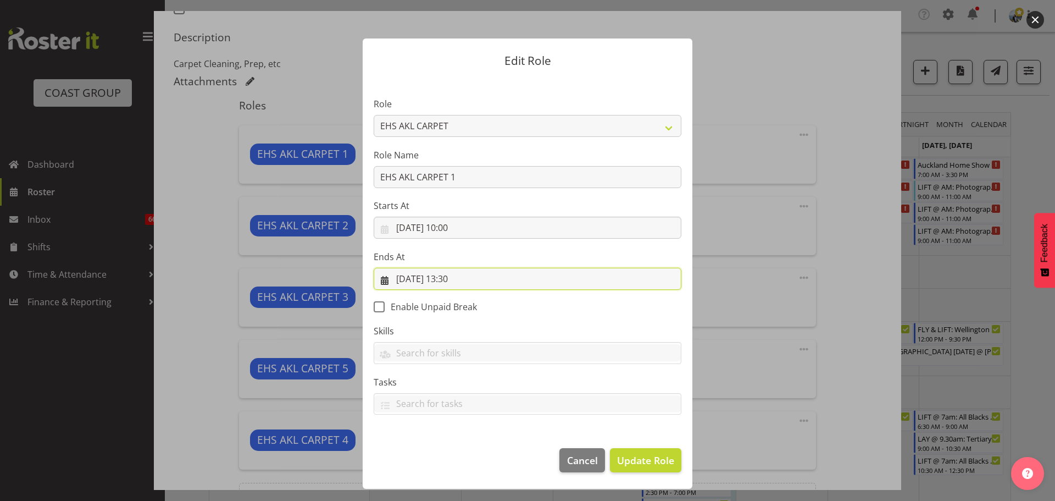
click at [466, 281] on input "05/09/2025, 13:30" at bounding box center [528, 279] width 308 height 22
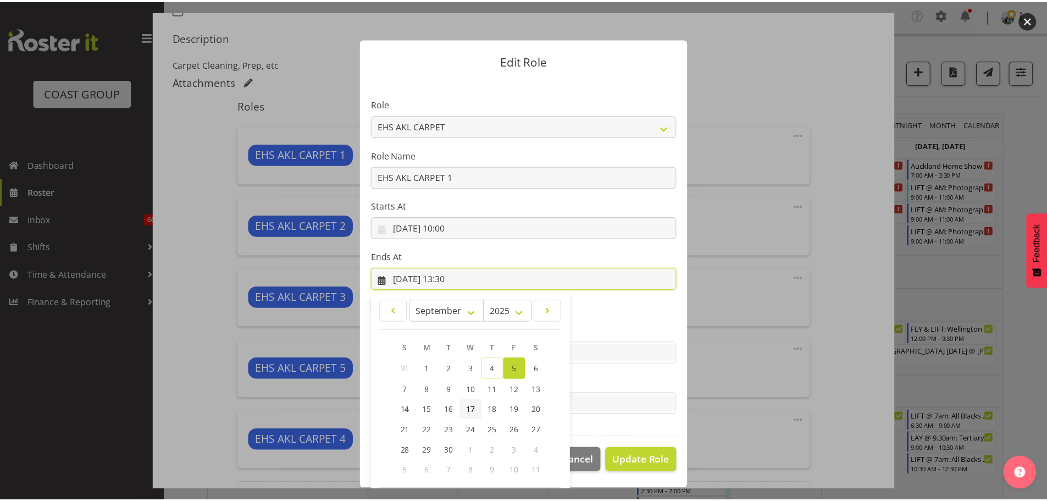
scroll to position [51, 0]
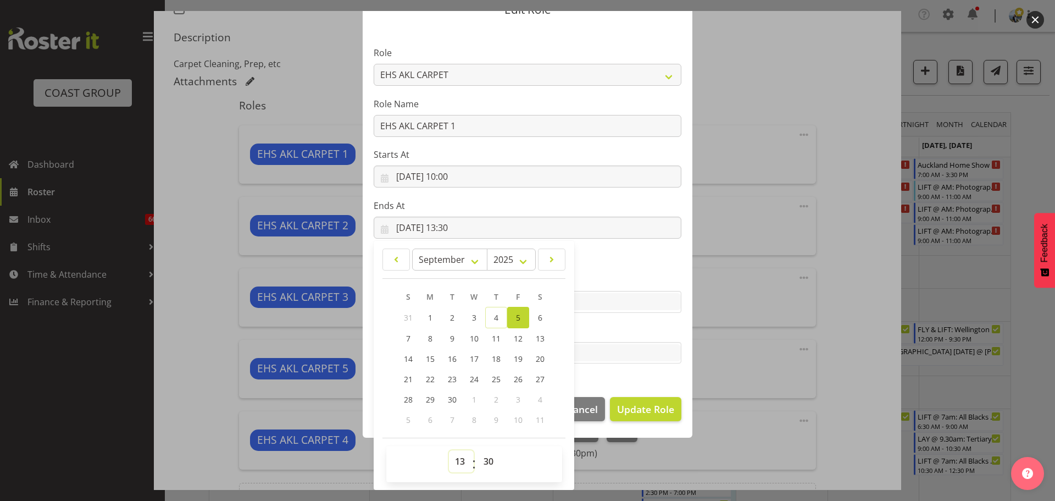
click at [450, 458] on select "00 01 02 03 04 05 06 07 08 09 10 11 12 13 14 15 16 17 18 19 20 21 22 23" at bounding box center [461, 461] width 25 height 22
select select "11"
click at [449, 450] on select "00 01 02 03 04 05 06 07 08 09 10 11 12 13 14 15 16 17 18 19 20 21 22 23" at bounding box center [461, 461] width 25 height 22
type input "05/09/2025, 11:30"
click at [668, 411] on span "Update Role" at bounding box center [645, 409] width 57 height 14
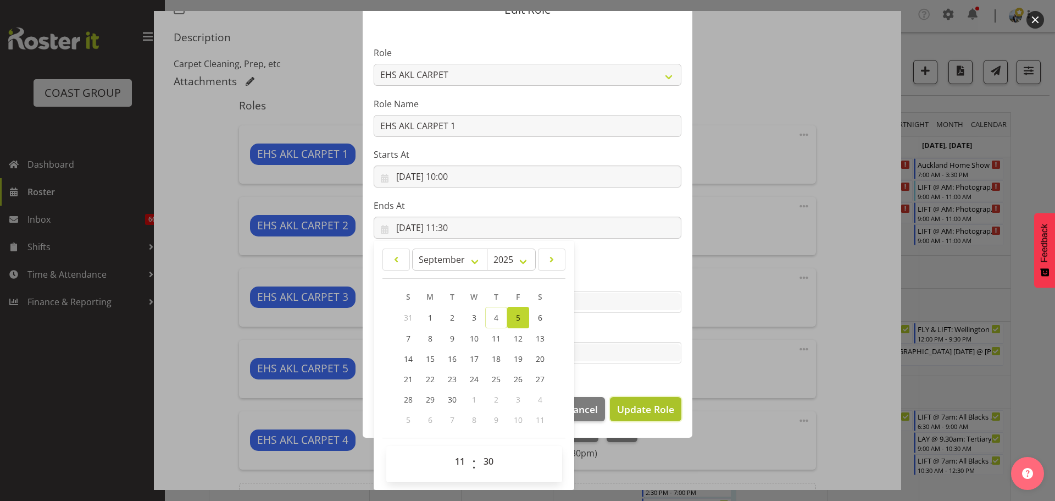
select select
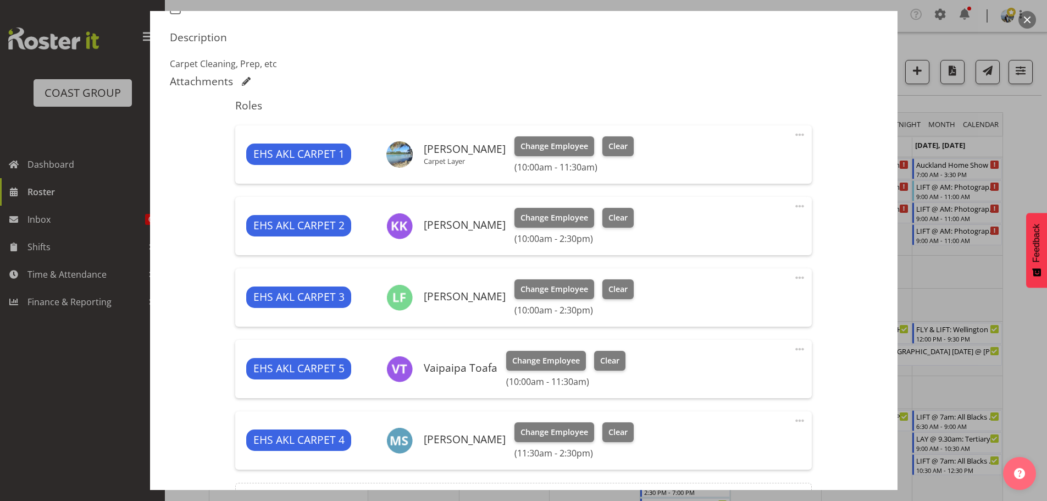
scroll to position [440, 0]
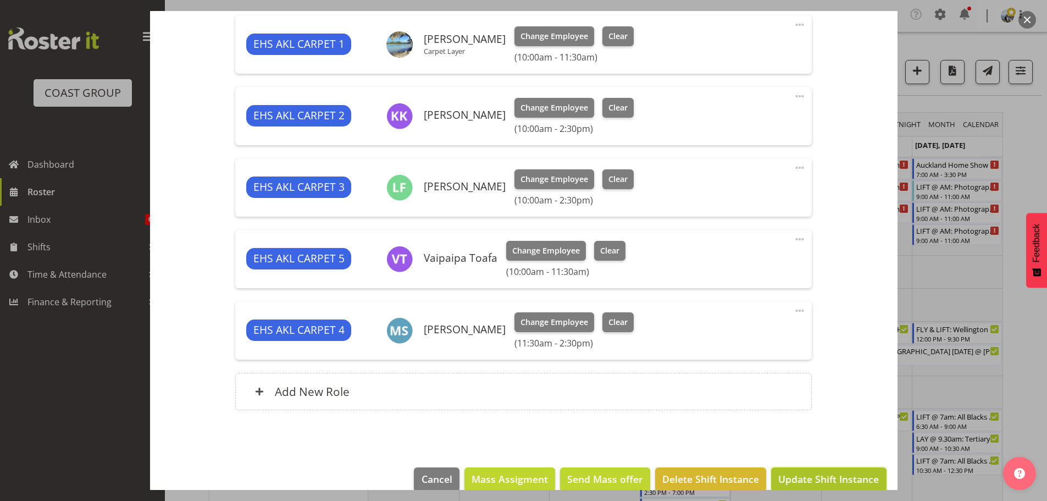
click at [840, 474] on span "Update Shift Instance" at bounding box center [828, 479] width 101 height 14
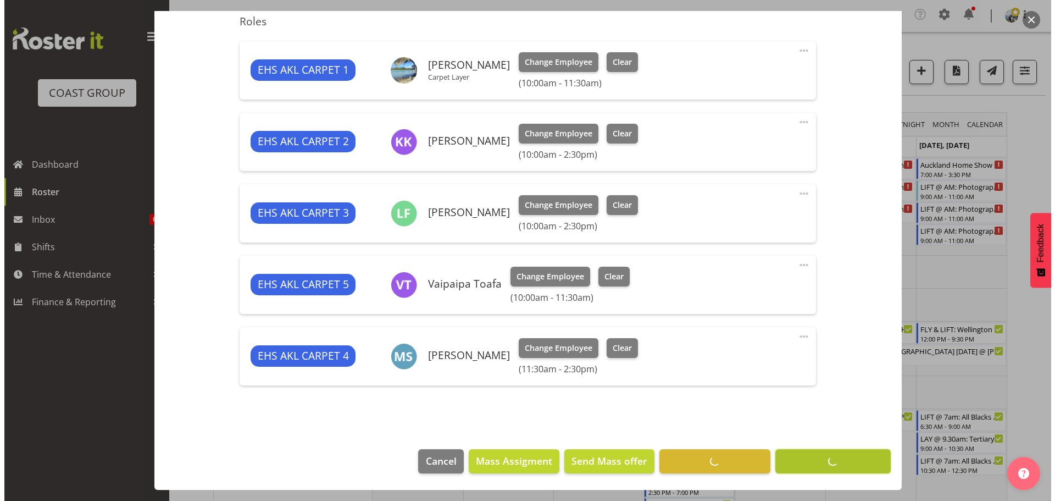
scroll to position [414, 0]
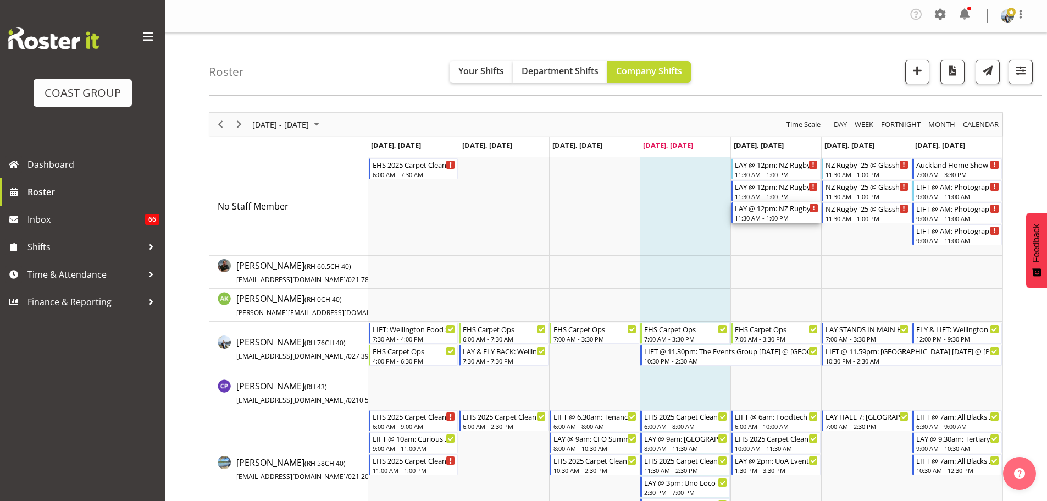
click at [779, 216] on div "11:30 AM - 1:00 PM" at bounding box center [777, 217] width 84 height 9
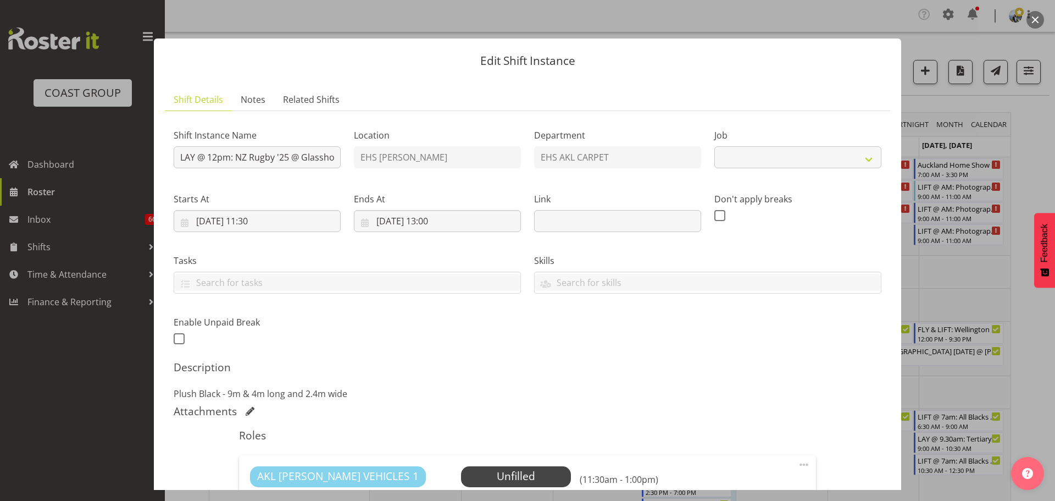
select select "8575"
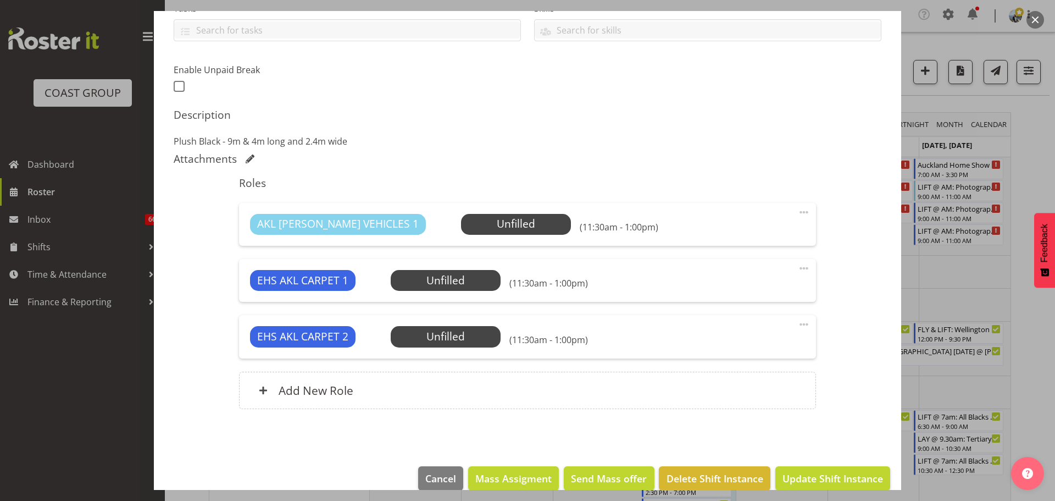
scroll to position [269, 0]
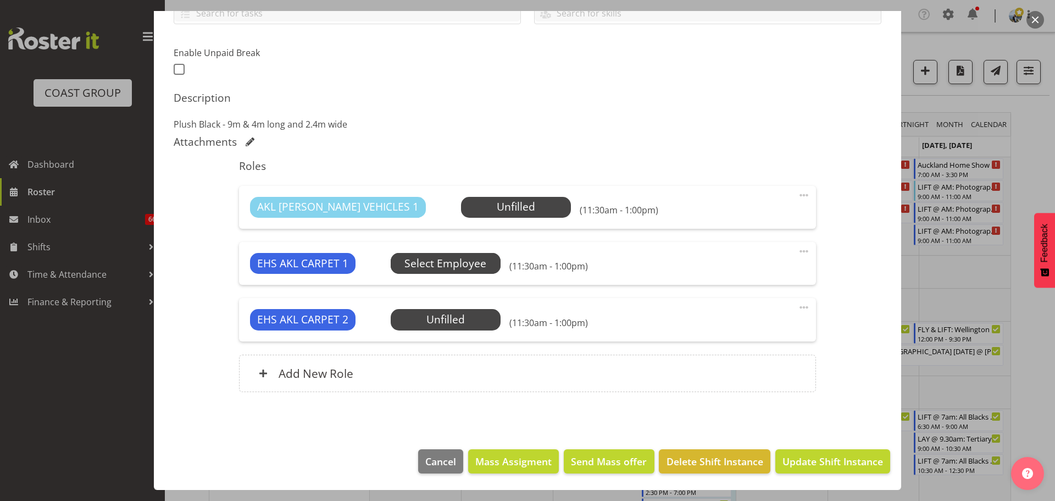
click at [458, 269] on span "Select Employee" at bounding box center [445, 264] width 82 height 16
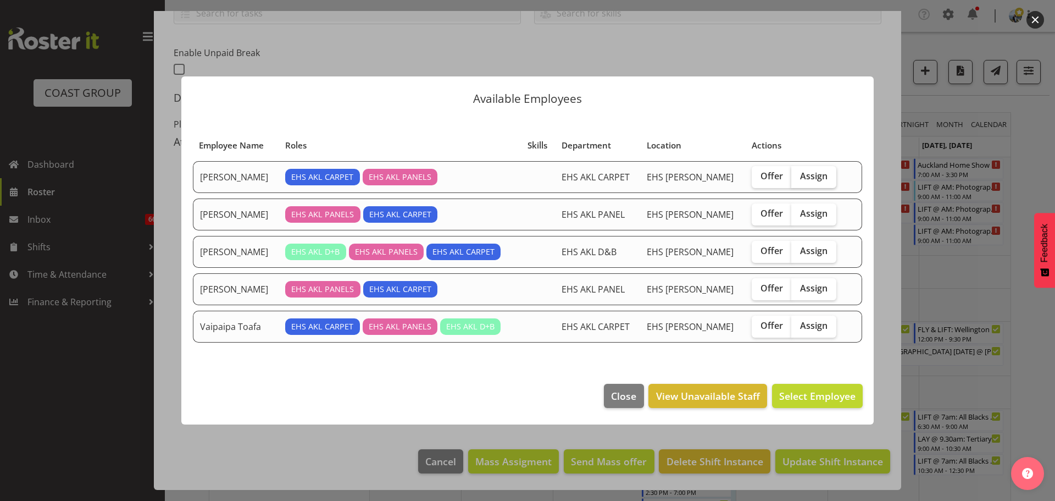
click at [822, 181] on span "Assign" at bounding box center [813, 175] width 27 height 11
click at [799, 180] on input "Assign" at bounding box center [794, 176] width 7 height 7
checkbox input "true"
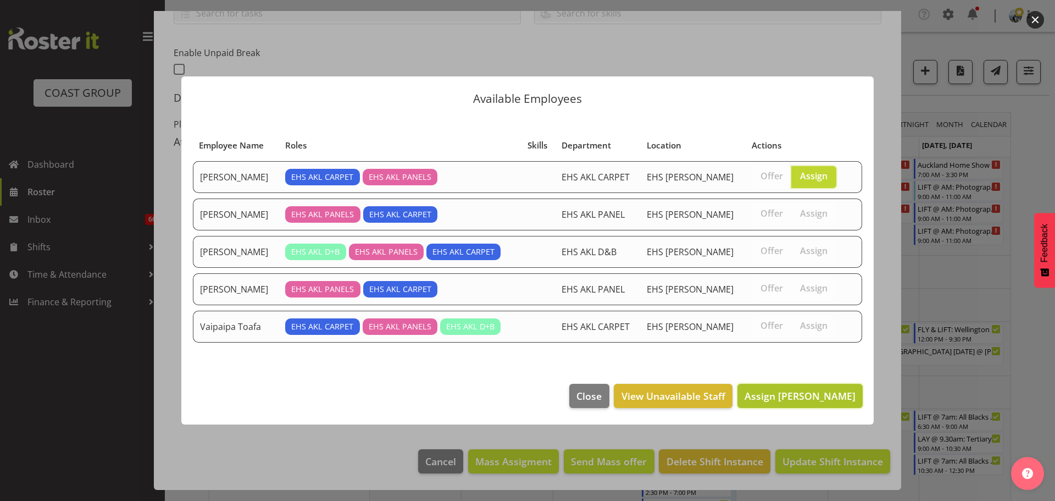
click at [818, 396] on span "Assign Charwen Vaevaepare" at bounding box center [800, 395] width 111 height 13
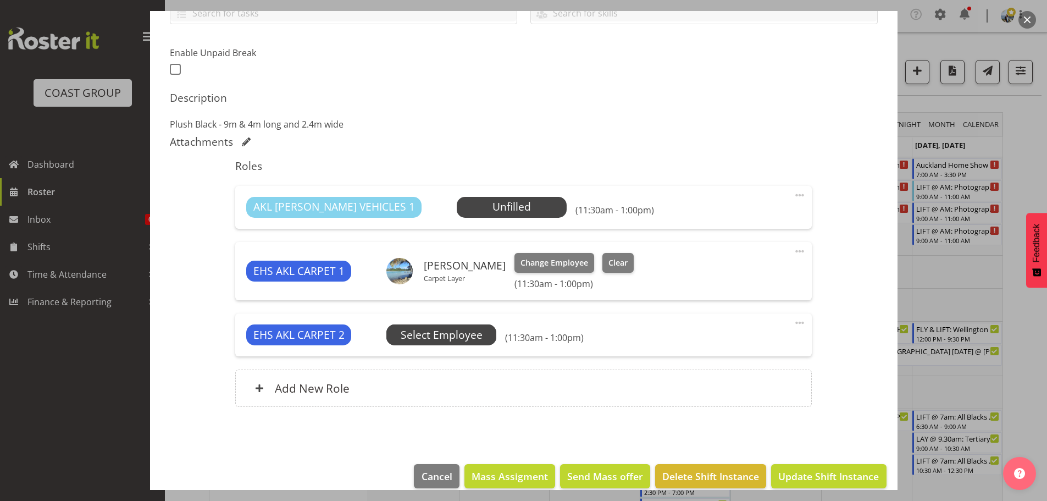
click at [454, 331] on span "Select Employee" at bounding box center [442, 335] width 82 height 16
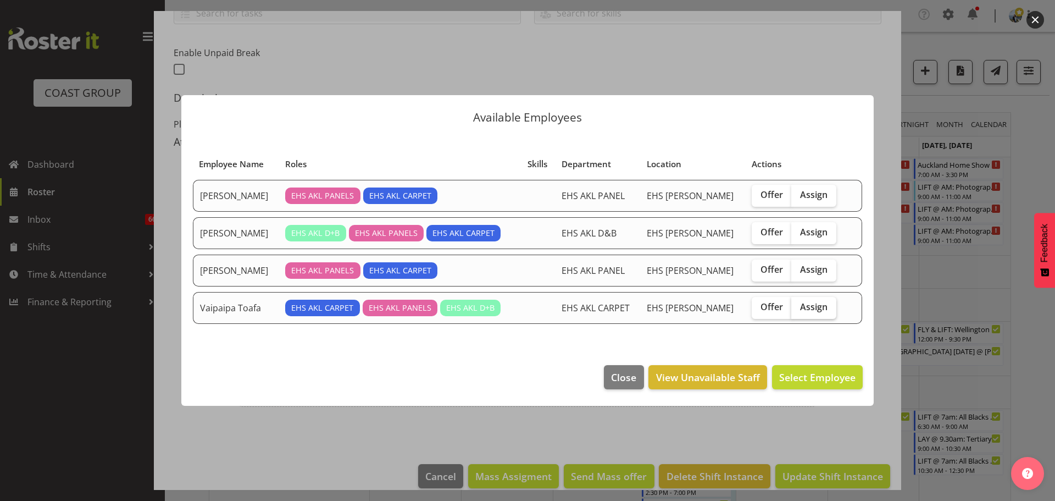
click at [813, 308] on span "Assign" at bounding box center [813, 306] width 27 height 11
click at [799, 308] on input "Assign" at bounding box center [794, 306] width 7 height 7
checkbox input "true"
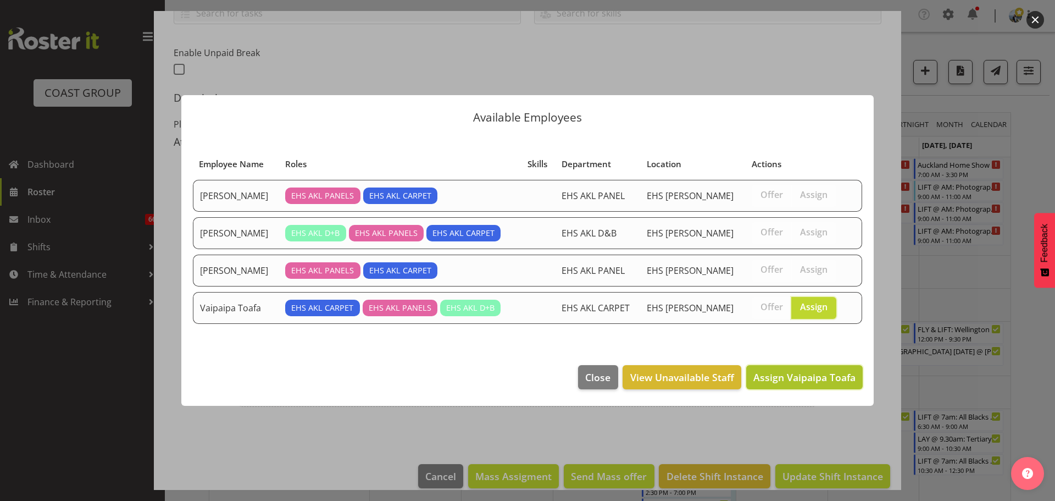
click at [813, 383] on span "Assign Vaipaipa Toafa" at bounding box center [804, 376] width 102 height 13
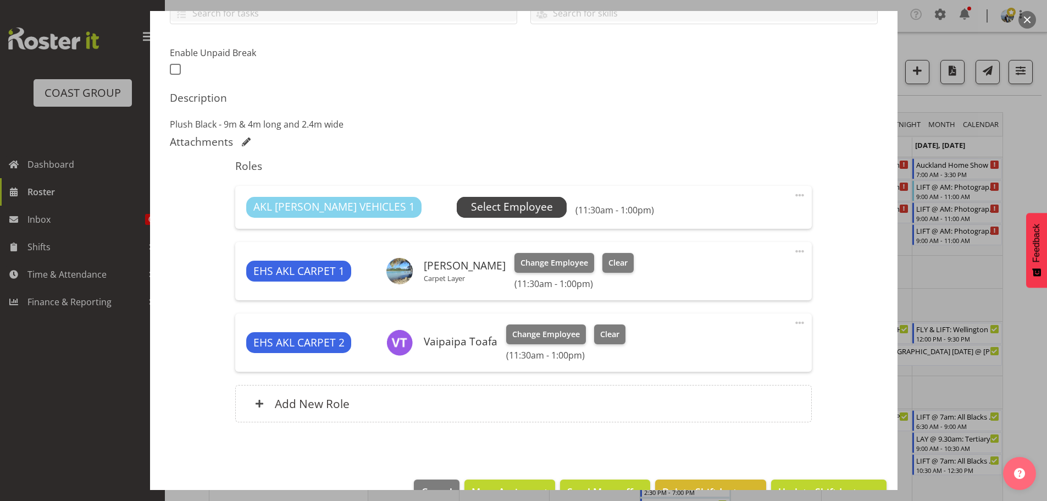
click at [471, 206] on span "Select Employee" at bounding box center [512, 207] width 82 height 16
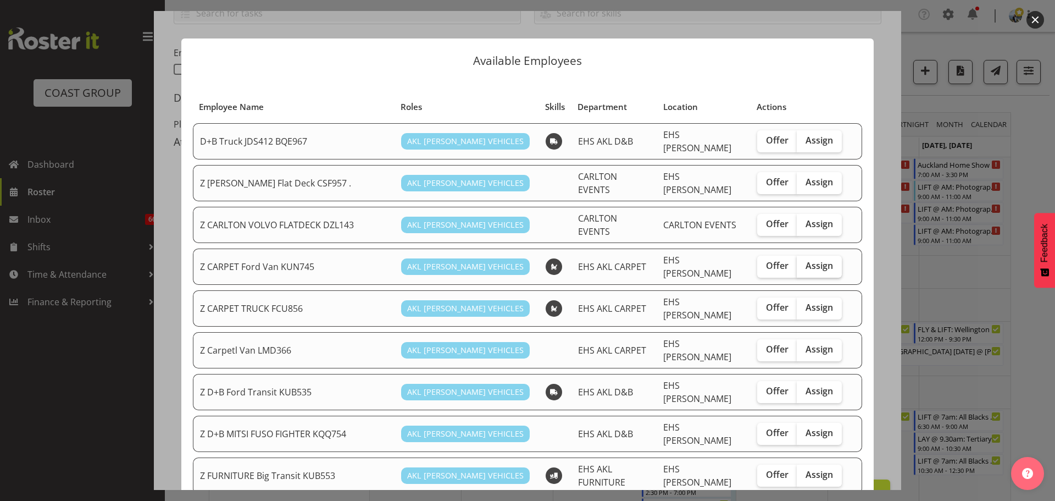
click at [816, 260] on label "Assign" at bounding box center [819, 267] width 45 height 22
click at [804, 262] on input "Assign" at bounding box center [800, 265] width 7 height 7
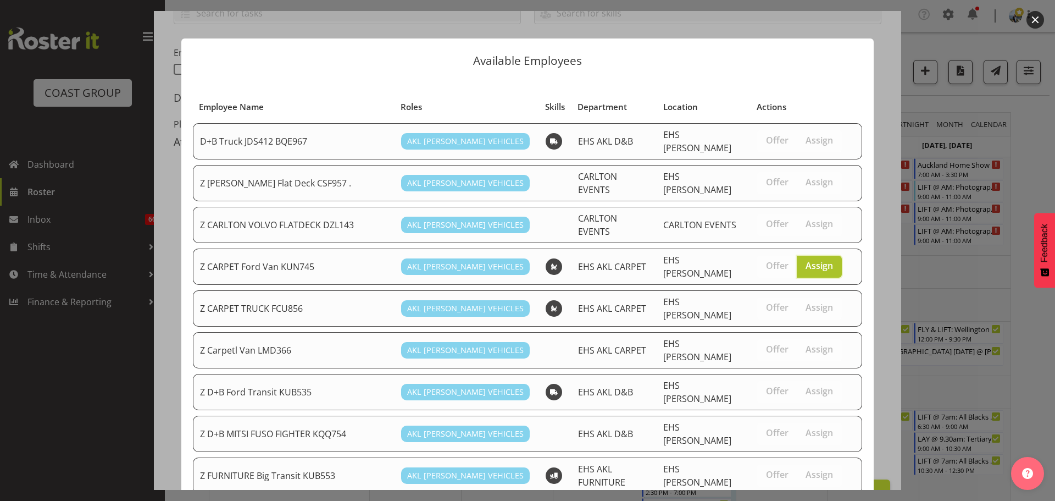
click at [820, 260] on span "Assign" at bounding box center [819, 265] width 27 height 11
click at [804, 262] on input "Assign" at bounding box center [800, 265] width 7 height 7
checkbox input "false"
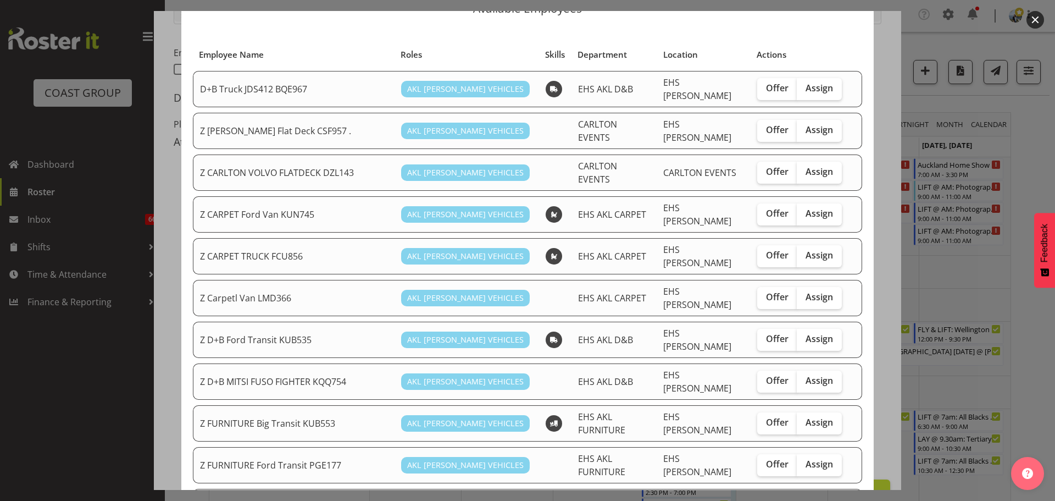
scroll to position [54, 0]
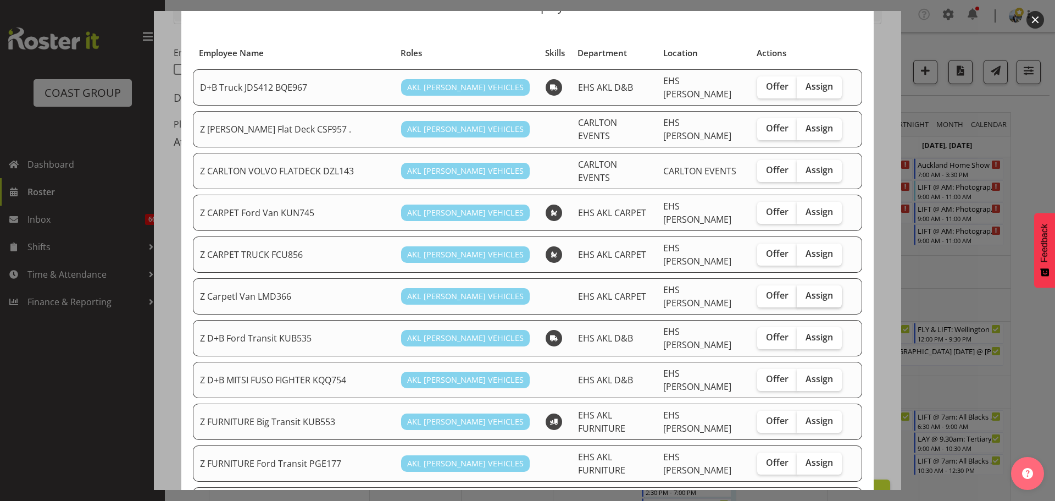
click at [816, 290] on span "Assign" at bounding box center [819, 295] width 27 height 11
click at [804, 292] on input "Assign" at bounding box center [800, 295] width 7 height 7
checkbox input "true"
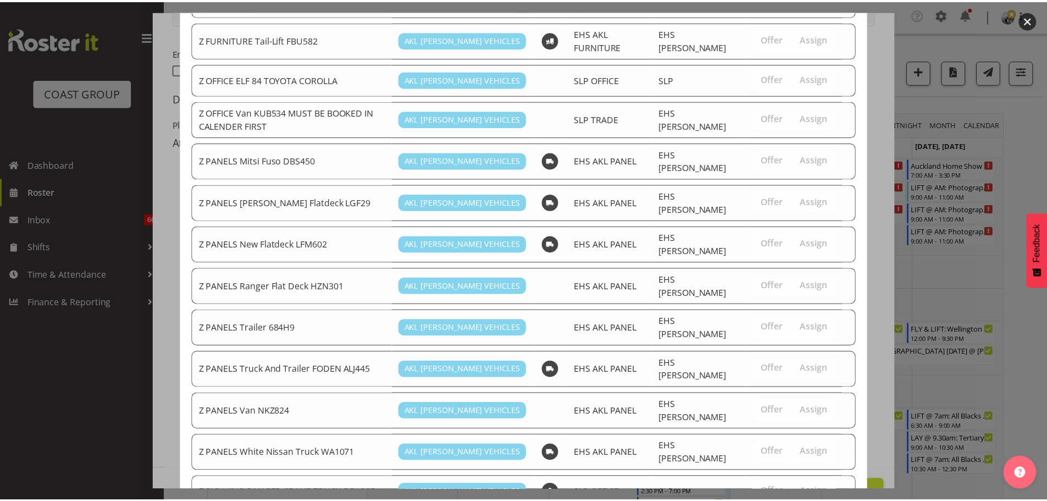
scroll to position [703, 0]
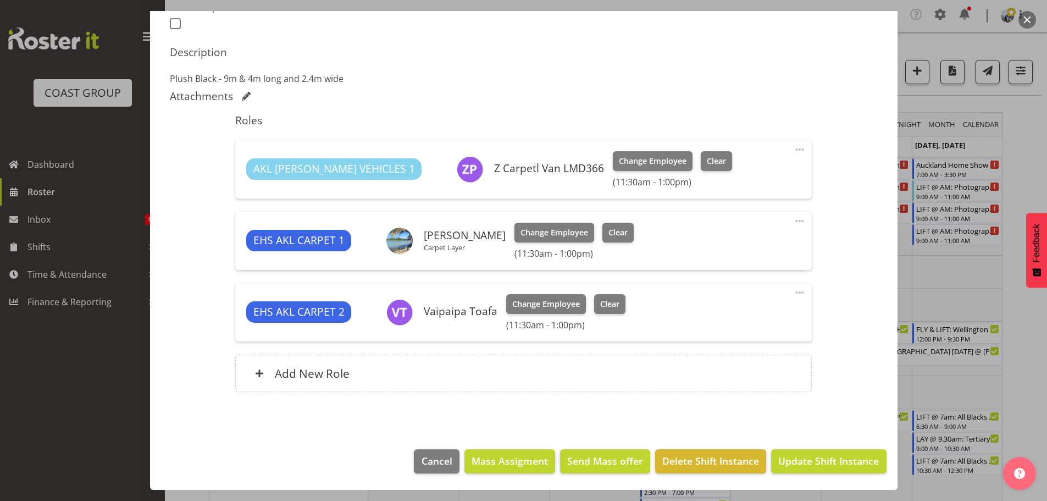
scroll to position [95, 0]
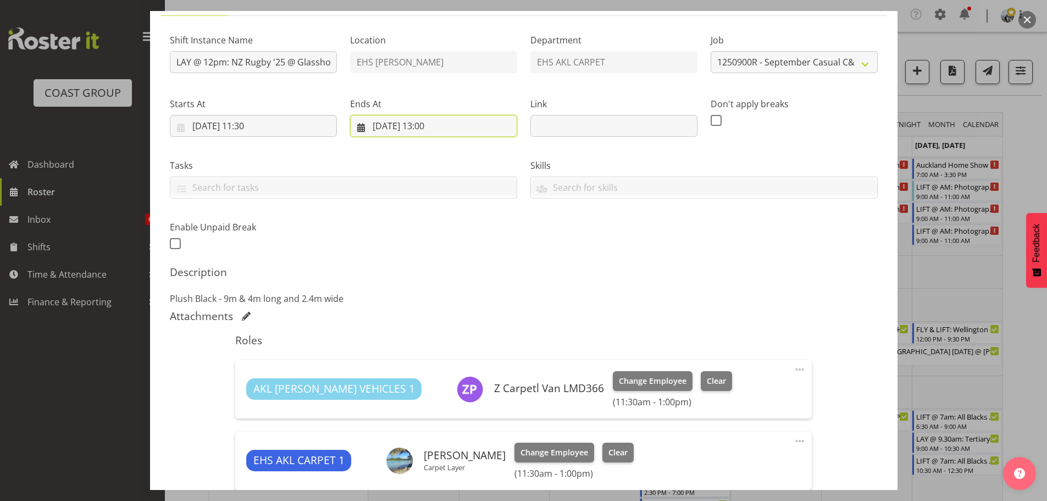
click at [446, 126] on input "05/09/2025, 13:00" at bounding box center [433, 126] width 167 height 22
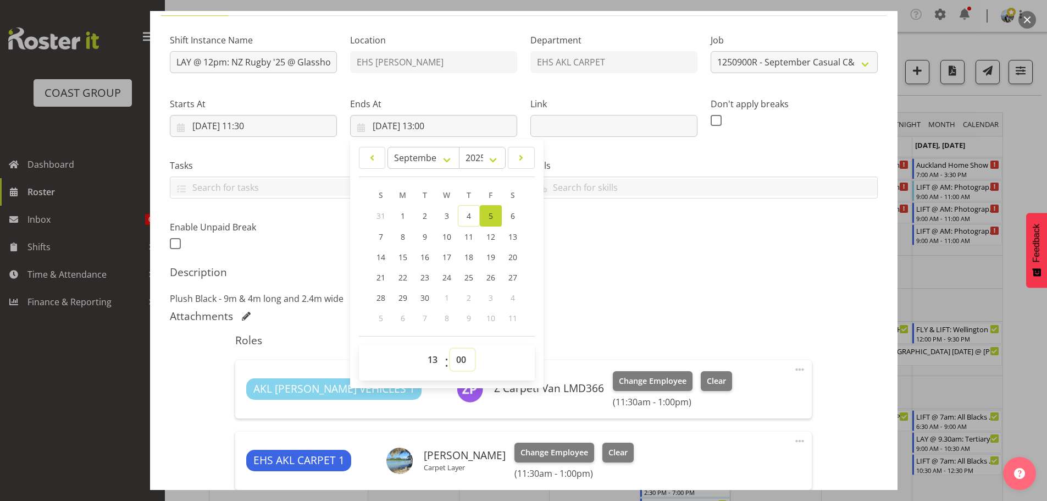
click at [454, 359] on select "00 01 02 03 04 05 06 07 08 09 10 11 12 13 14 15 16 17 18 19 20 21 22 23 24 25 2…" at bounding box center [462, 359] width 25 height 22
select select "30"
type input "05/09/2025, 13:30"
click at [636, 251] on div "Shift Instance Name LAY @ 12pm: NZ Rugby '25 @ Glasshouse, Morningside Location…" at bounding box center [523, 138] width 721 height 241
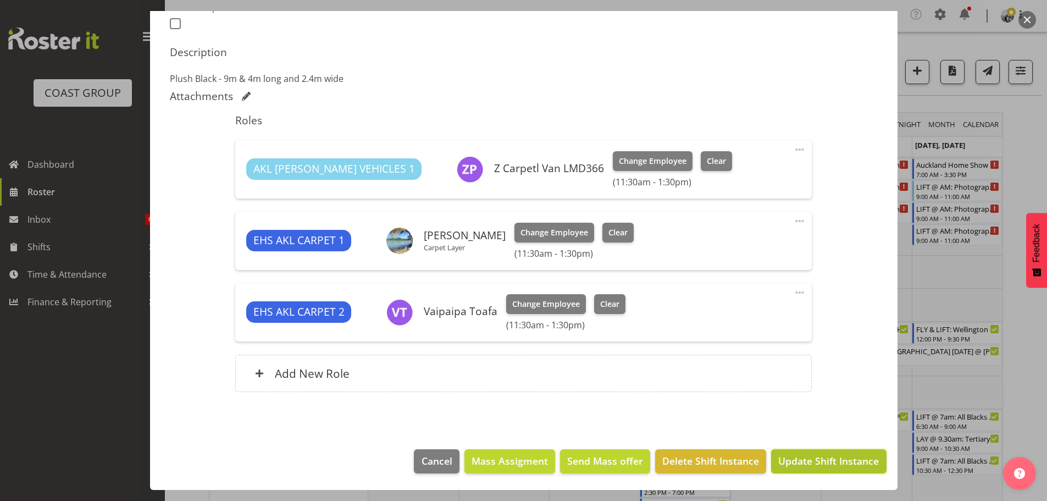
click at [866, 456] on span "Update Shift Instance" at bounding box center [828, 460] width 101 height 14
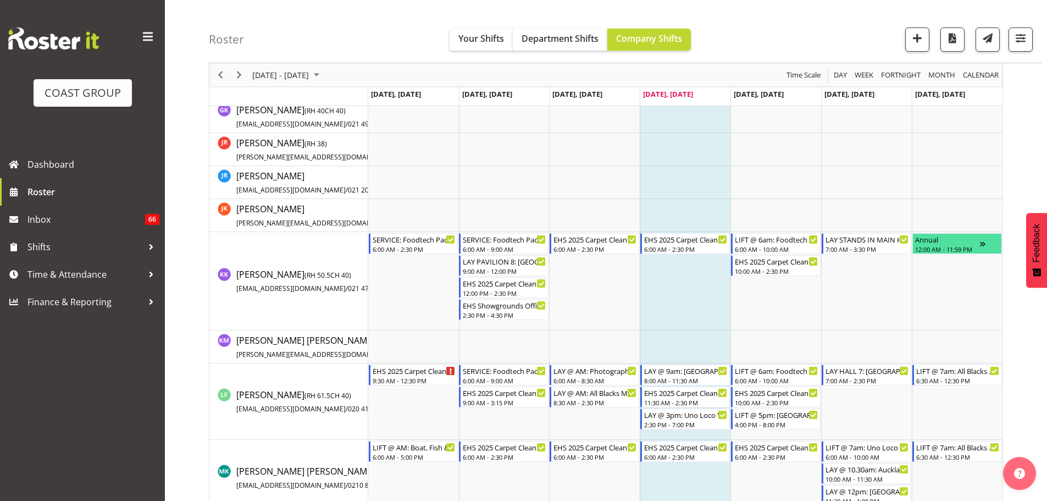
scroll to position [714, 0]
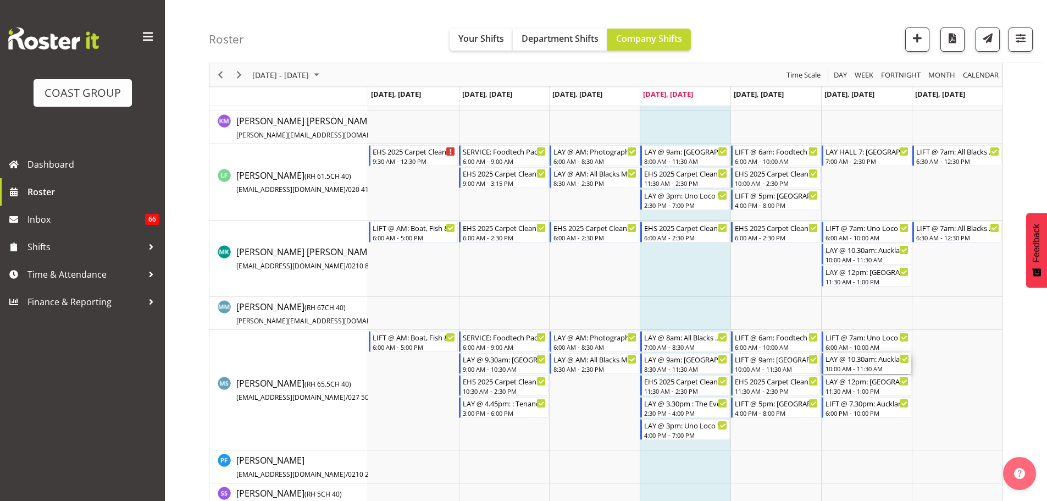
click at [871, 357] on div "LAY @ 10.30am: Auckland Rugby '25 @ Glasshouse, Morningside" at bounding box center [867, 358] width 84 height 11
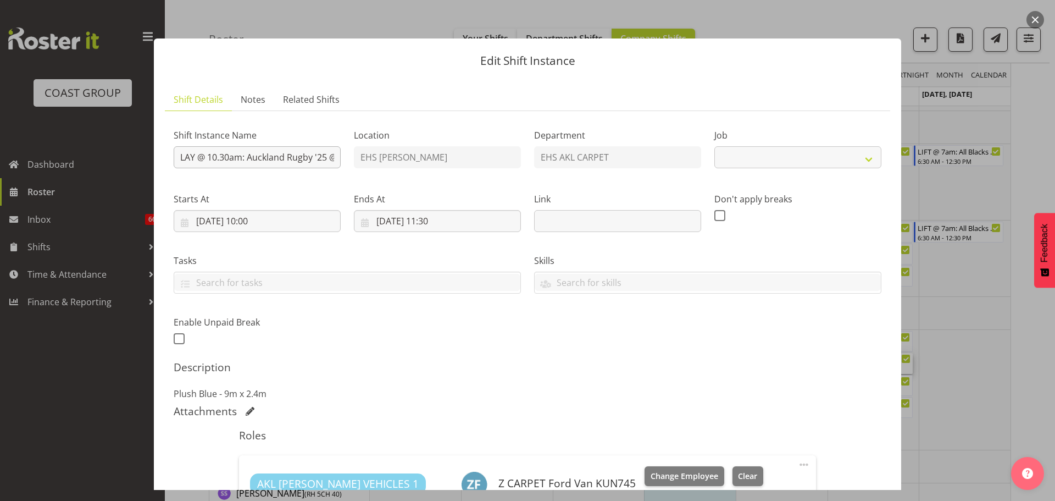
select select "8575"
click at [903, 367] on div "Edit Shift Instance Shift Details Notes Related Shifts Shift Instance Name LAY …" at bounding box center [527, 250] width 769 height 479
click at [947, 364] on div at bounding box center [527, 250] width 1055 height 501
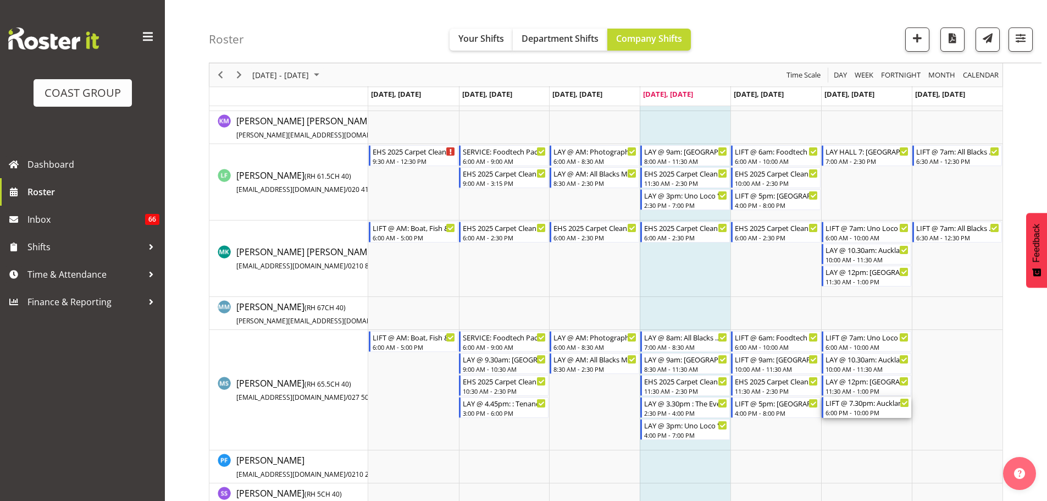
click at [875, 410] on div "6:00 PM - 10:00 PM" at bounding box center [867, 412] width 84 height 9
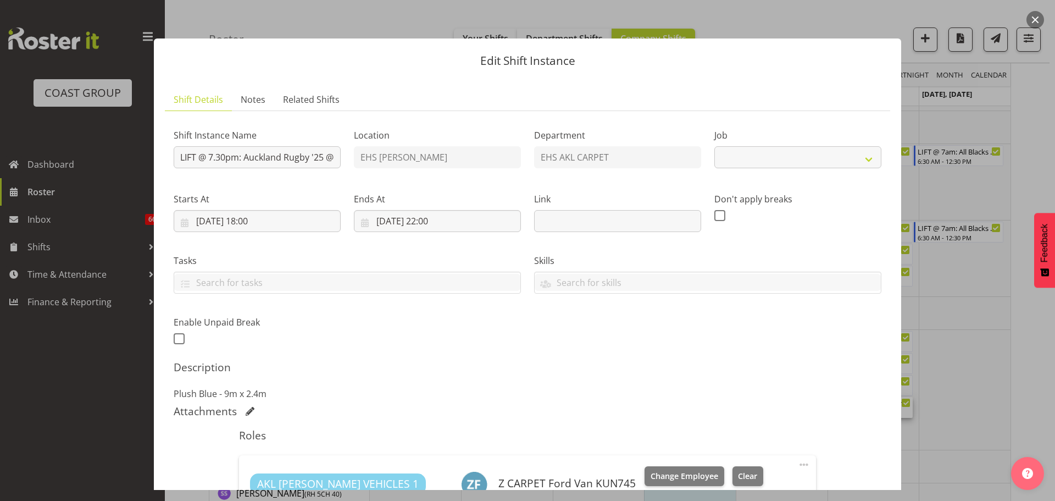
select select
click at [975, 401] on div at bounding box center [527, 250] width 1055 height 501
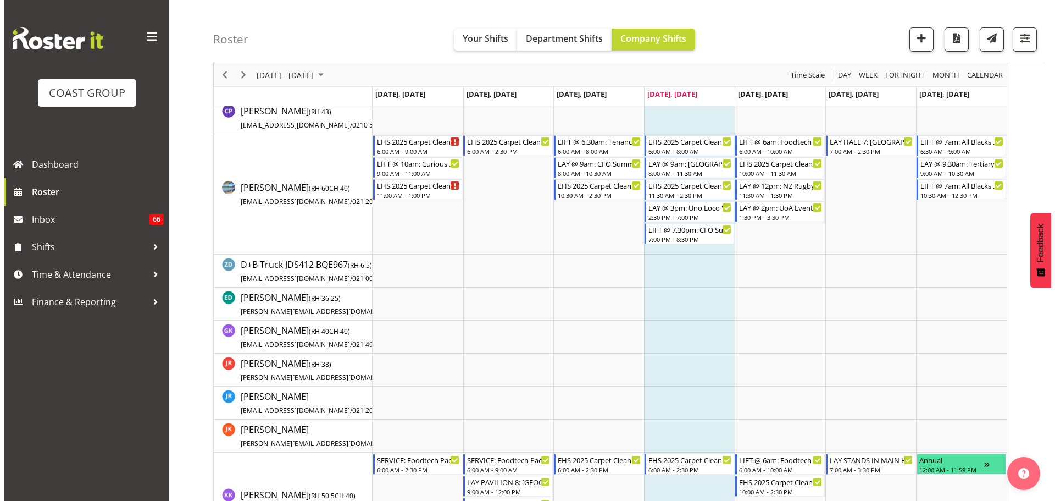
scroll to position [550, 0]
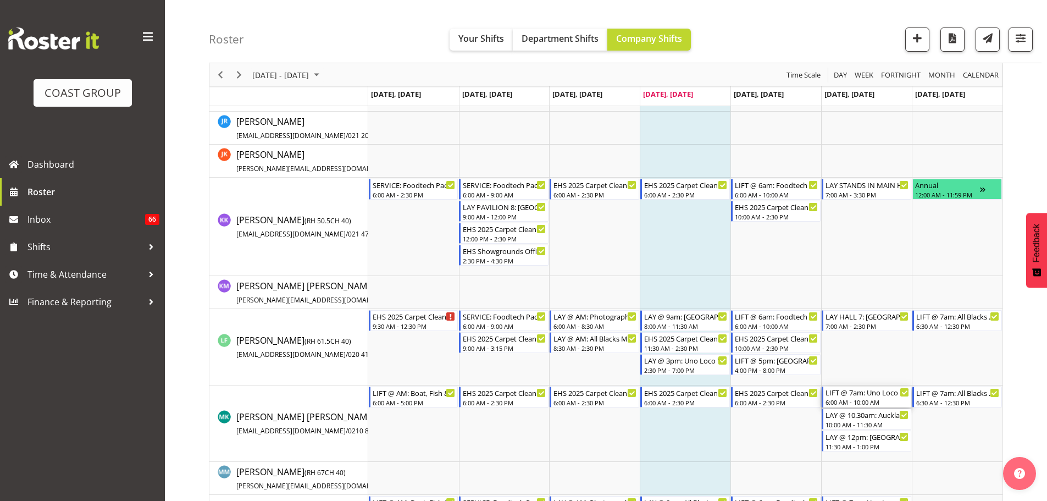
click at [890, 399] on div "6:00 AM - 10:00 AM" at bounding box center [867, 401] width 84 height 9
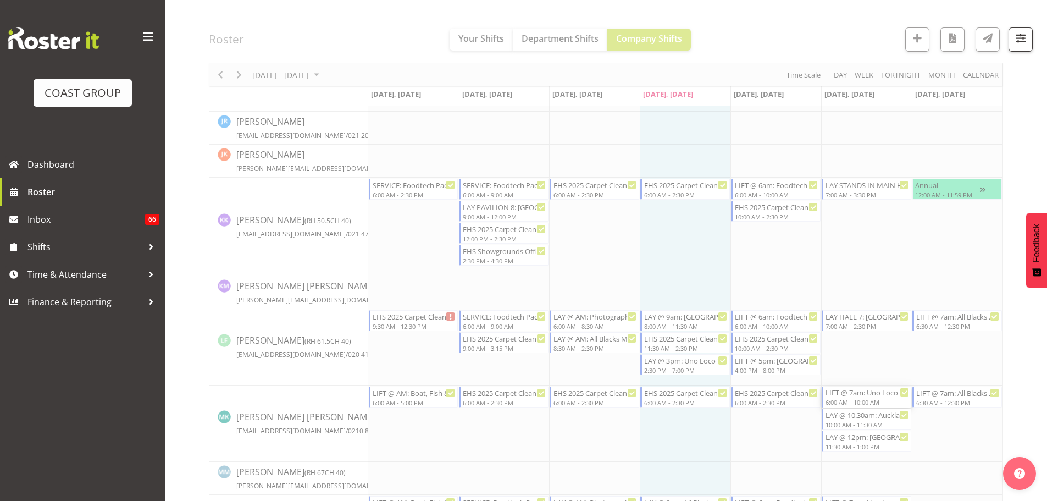
select select
select select "8"
select select "2025"
select select "10"
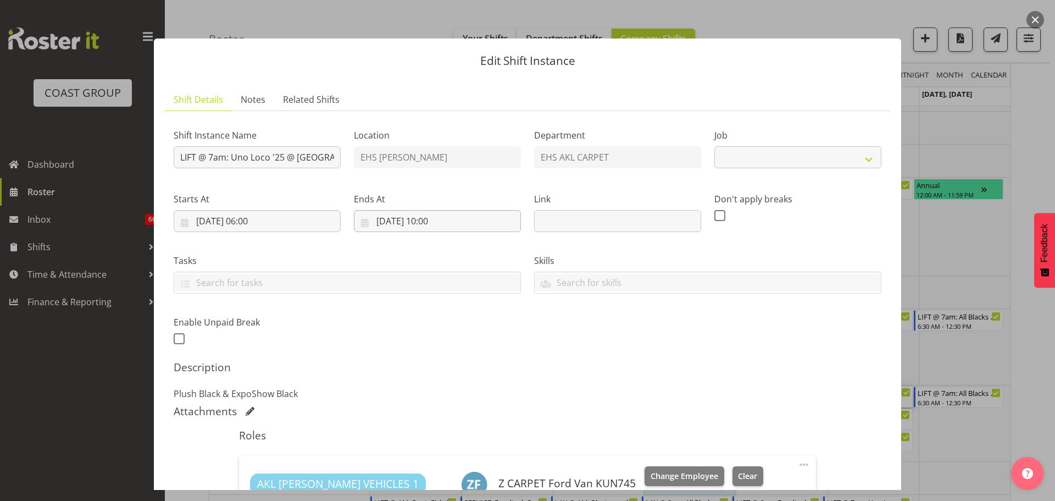
select select "8575"
click at [439, 230] on input "06/09/2025, 10:00" at bounding box center [437, 221] width 167 height 22
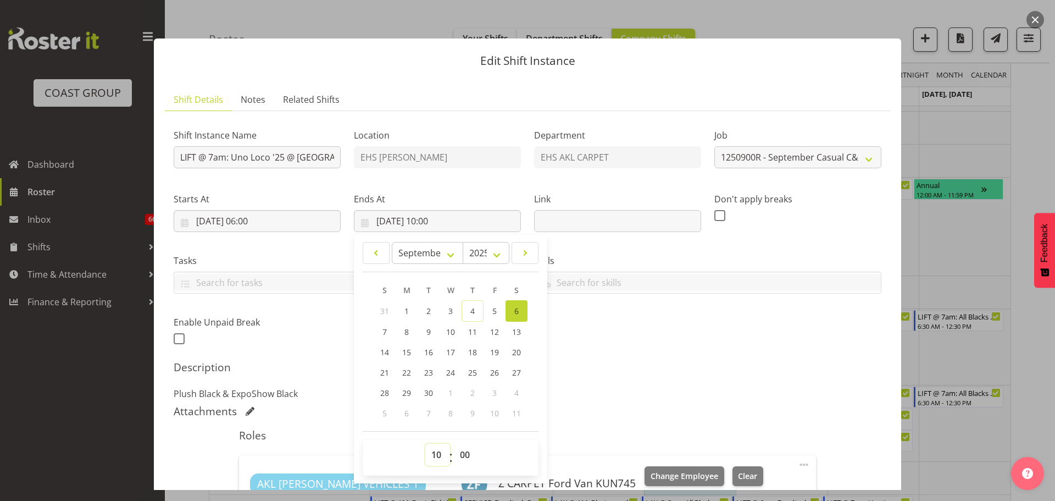
drag, startPoint x: 439, startPoint y: 454, endPoint x: 435, endPoint y: 446, distance: 9.1
click at [439, 454] on select "00 01 02 03 04 05 06 07 08 09 10 11 12 13 14 15 16 17 18 19 20 21 22 23" at bounding box center [437, 455] width 25 height 22
select select "9"
click at [425, 444] on select "00 01 02 03 04 05 06 07 08 09 10 11 12 13 14 15 16 17 18 19 20 21 22 23" at bounding box center [437, 455] width 25 height 22
type input "06/09/2025, 09:00"
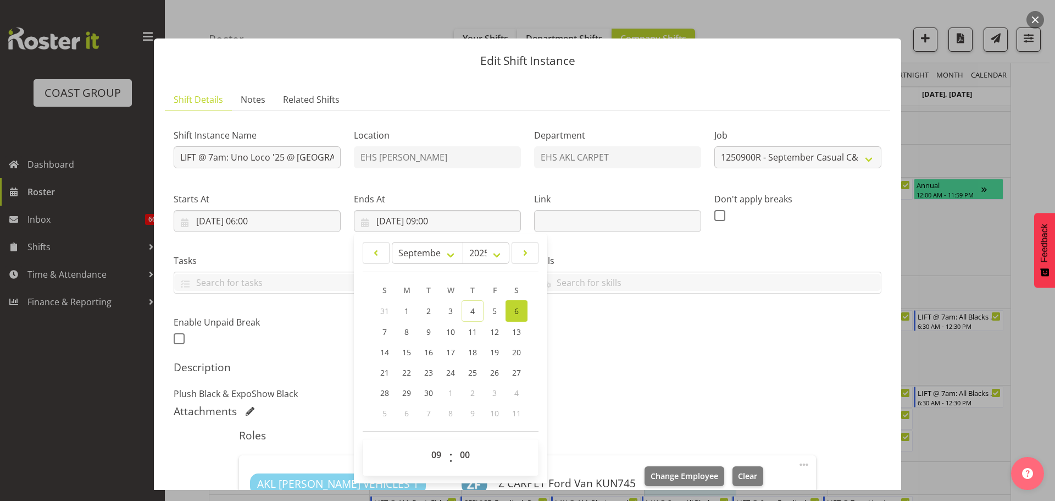
click at [741, 385] on div "Description Plush Black & ExpoShow Black" at bounding box center [528, 381] width 708 height 40
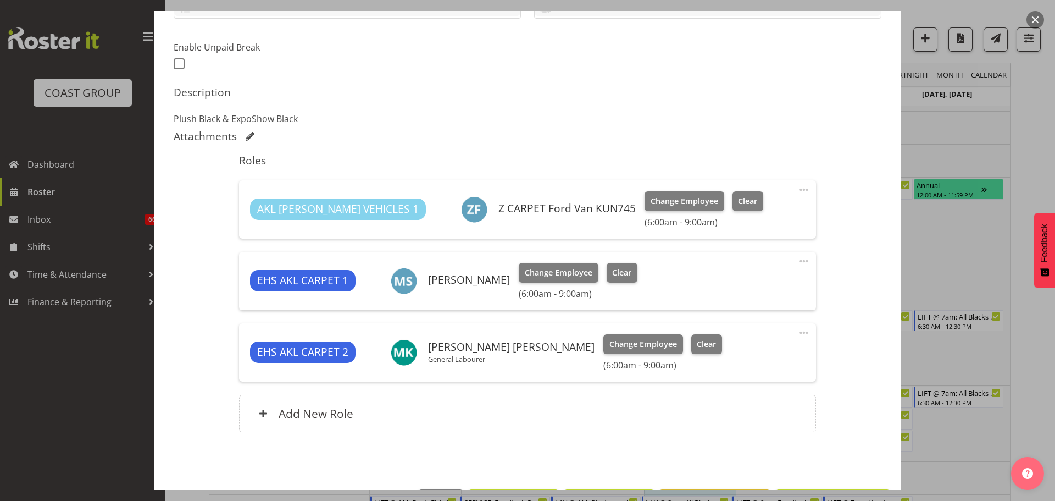
scroll to position [315, 0]
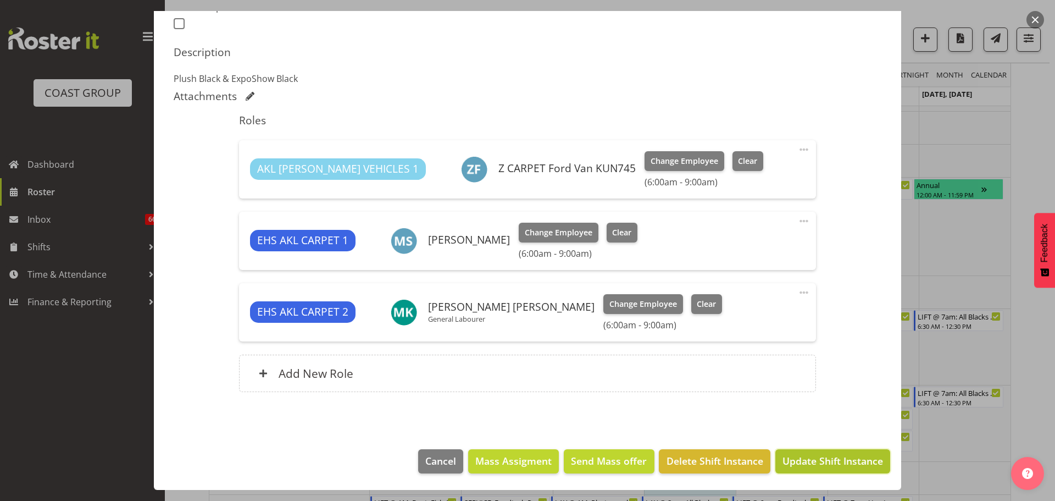
click at [860, 467] on span "Update Shift Instance" at bounding box center [833, 460] width 101 height 14
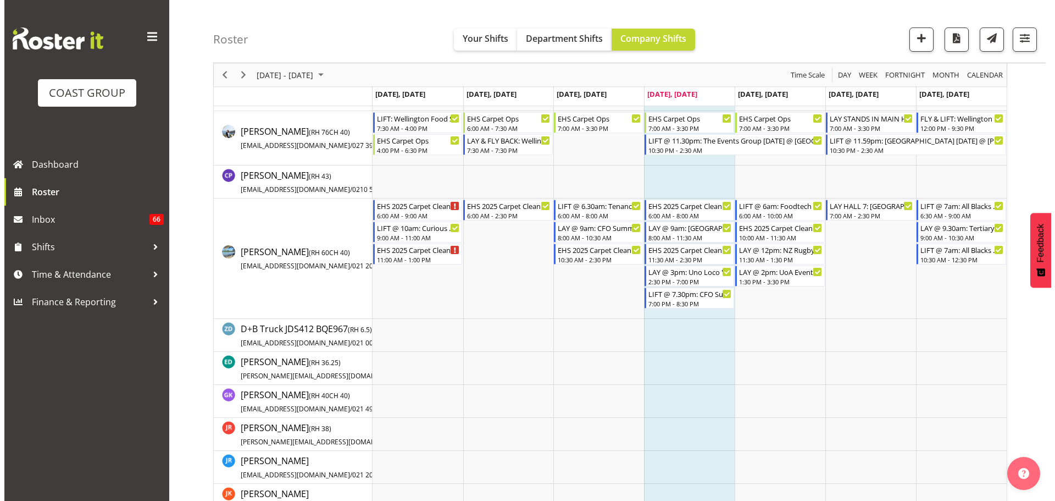
scroll to position [46, 0]
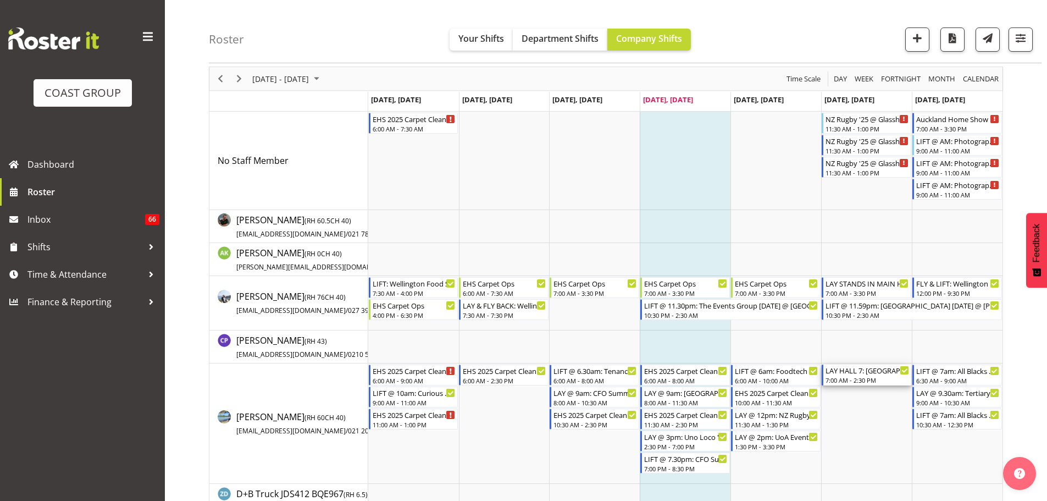
click at [869, 371] on div "LAY HALL 7: Auckland Home Show 2025 @ Akl Showgrounds" at bounding box center [867, 369] width 84 height 11
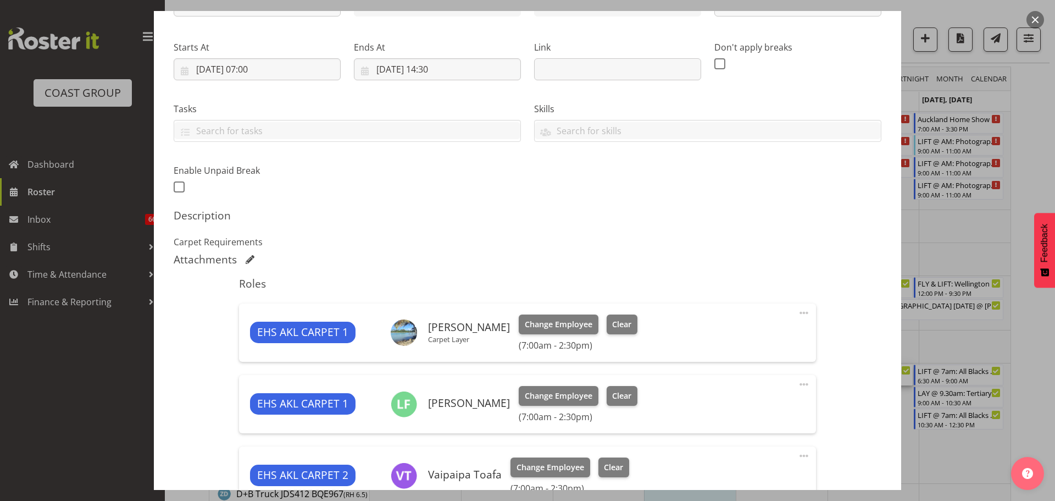
select select "9932"
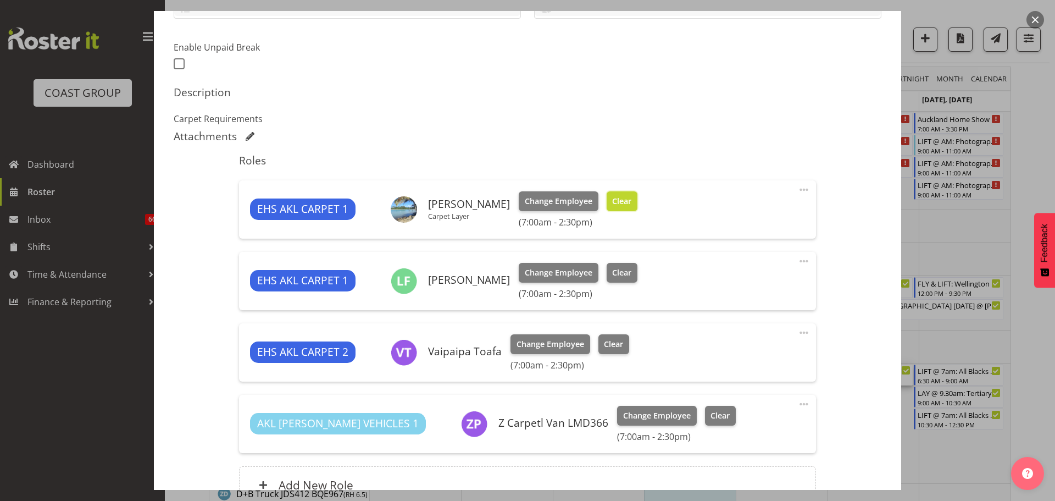
click at [638, 193] on button "Clear" at bounding box center [622, 201] width 31 height 20
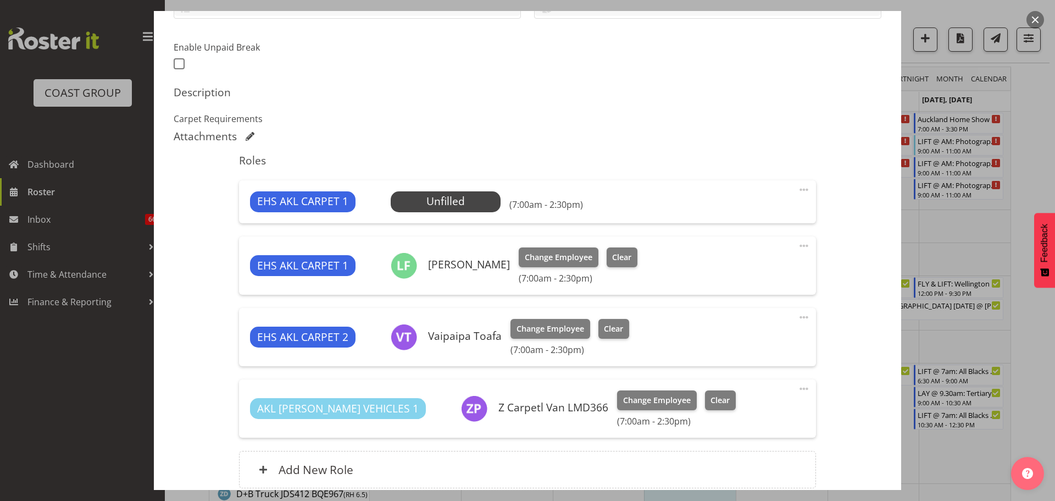
scroll to position [371, 0]
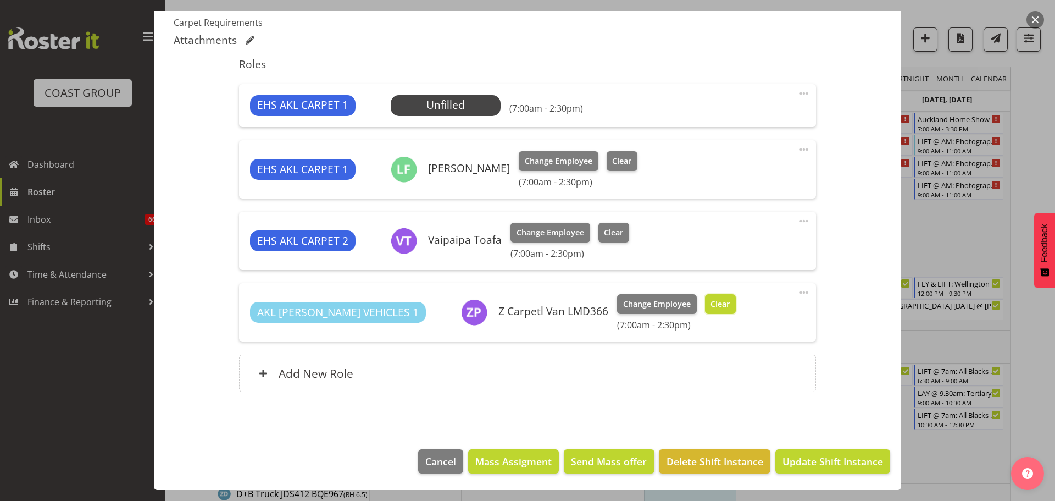
click at [705, 302] on button "Clear" at bounding box center [720, 304] width 31 height 20
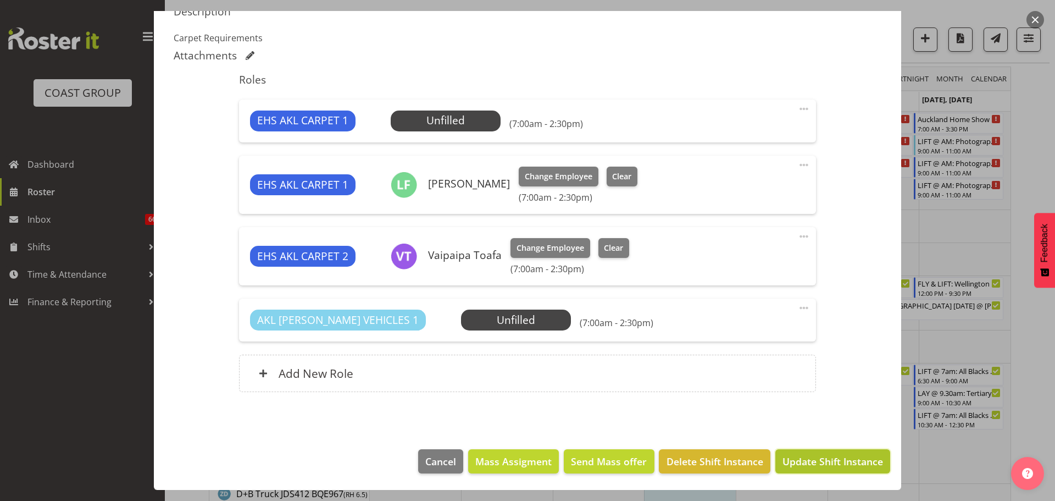
click at [841, 458] on span "Update Shift Instance" at bounding box center [833, 461] width 101 height 14
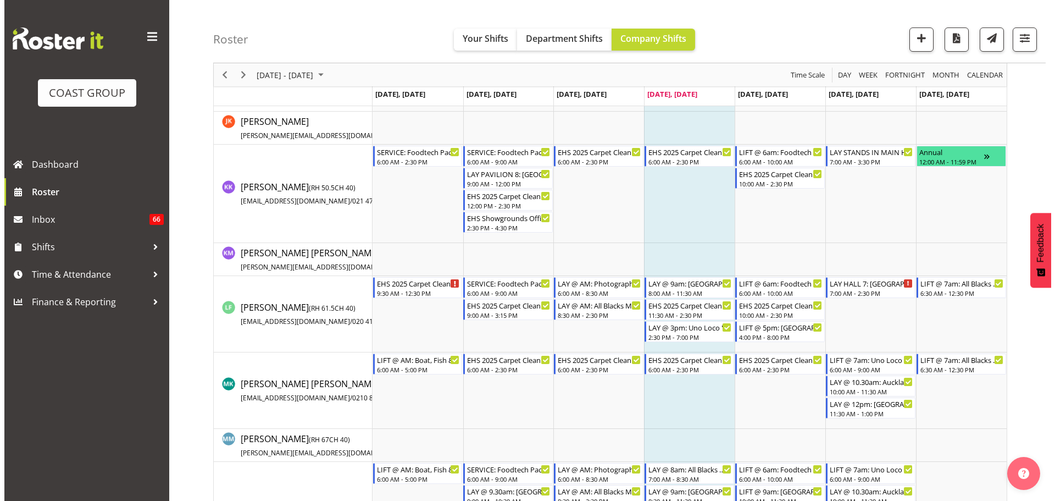
scroll to position [714, 0]
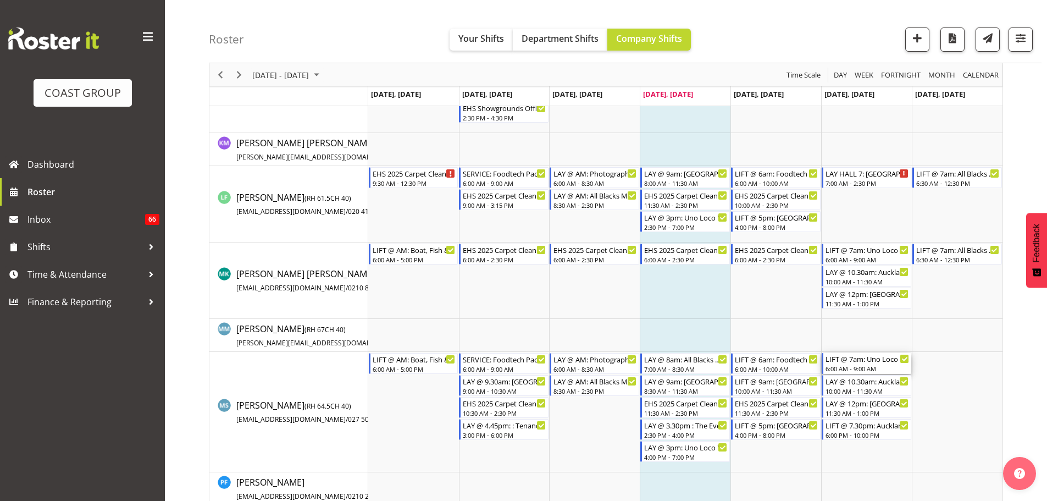
click at [857, 370] on div "6:00 AM - 9:00 AM" at bounding box center [867, 368] width 84 height 9
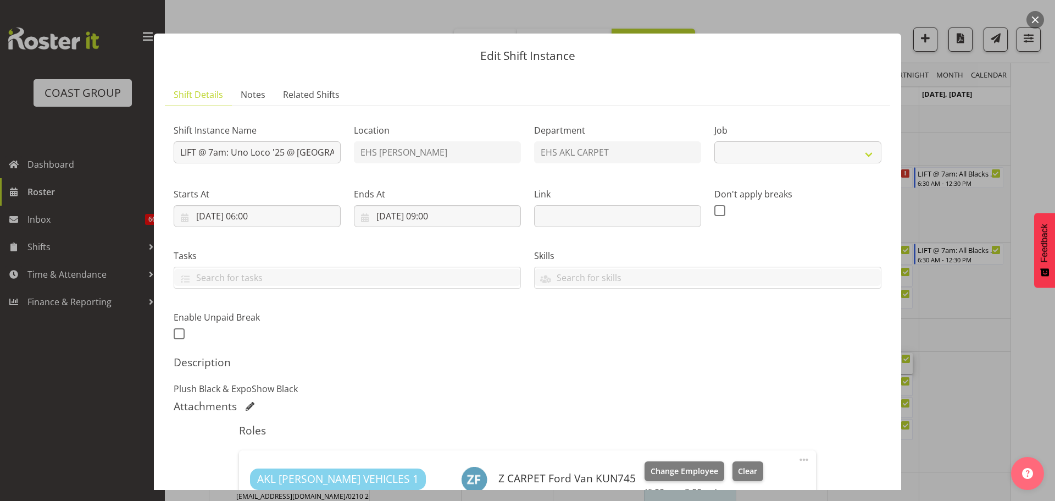
select select "8575"
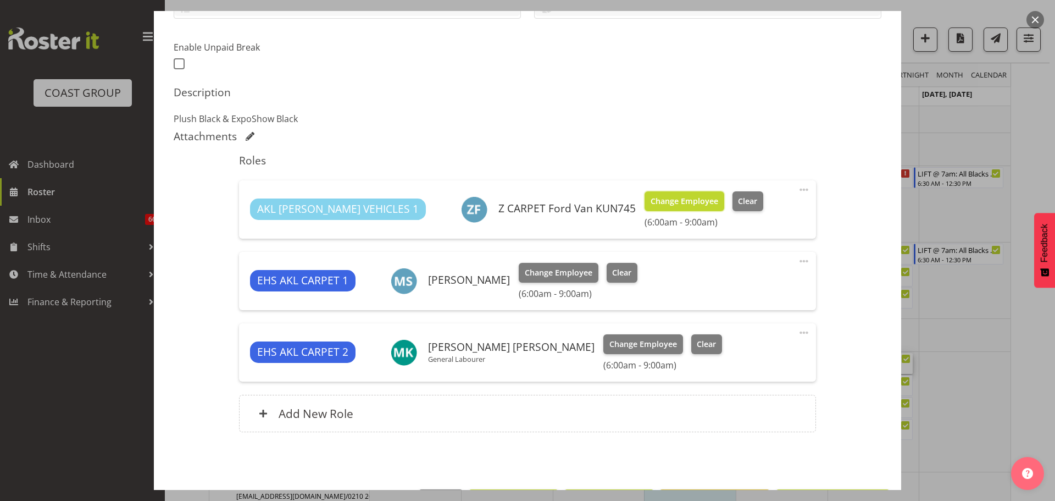
click at [651, 202] on span "Change Employee" at bounding box center [685, 201] width 68 height 12
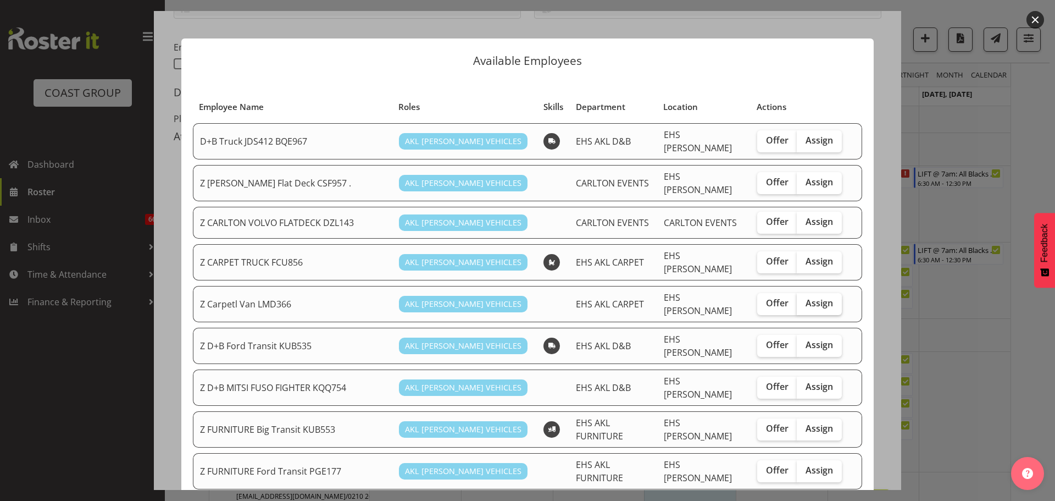
click at [821, 293] on label "Assign" at bounding box center [819, 304] width 45 height 22
click at [804, 300] on input "Assign" at bounding box center [800, 303] width 7 height 7
checkbox input "true"
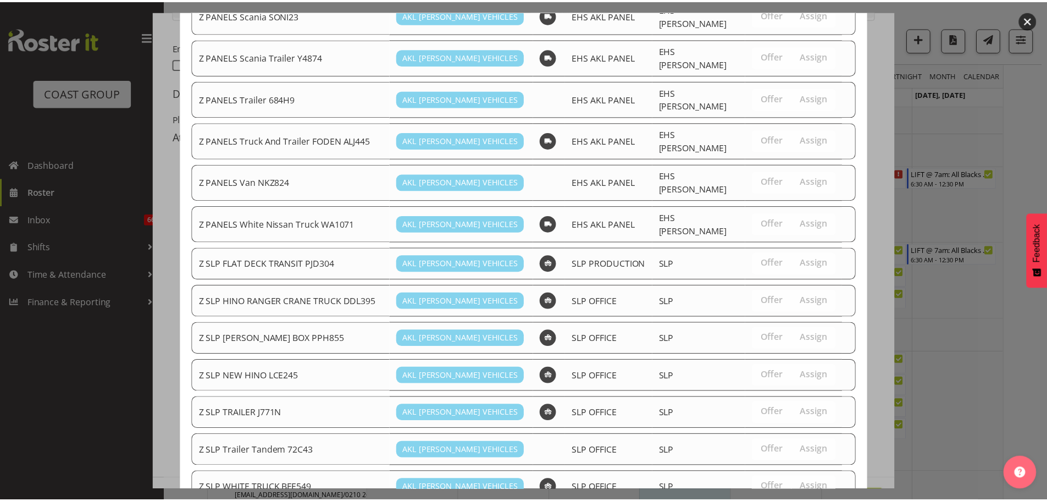
scroll to position [816, 0]
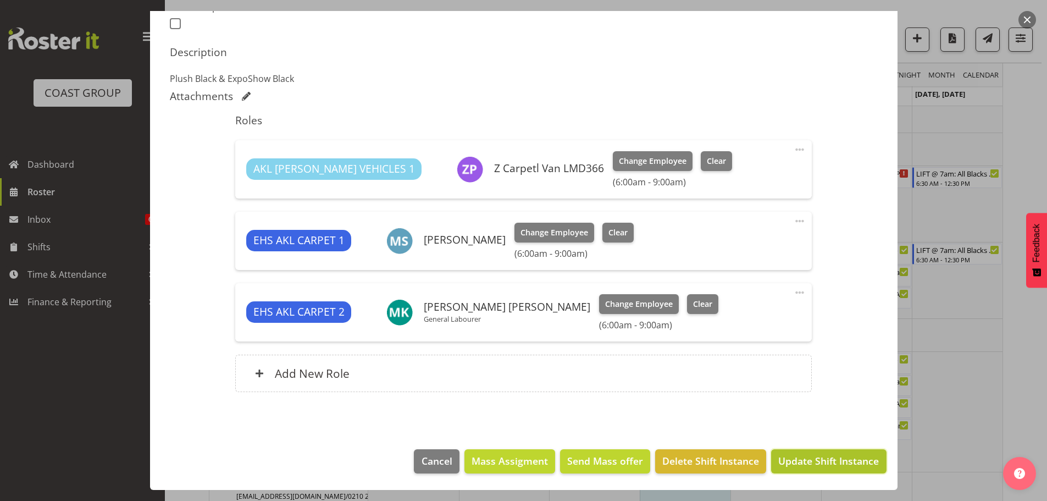
click at [814, 455] on span "Update Shift Instance" at bounding box center [828, 460] width 101 height 14
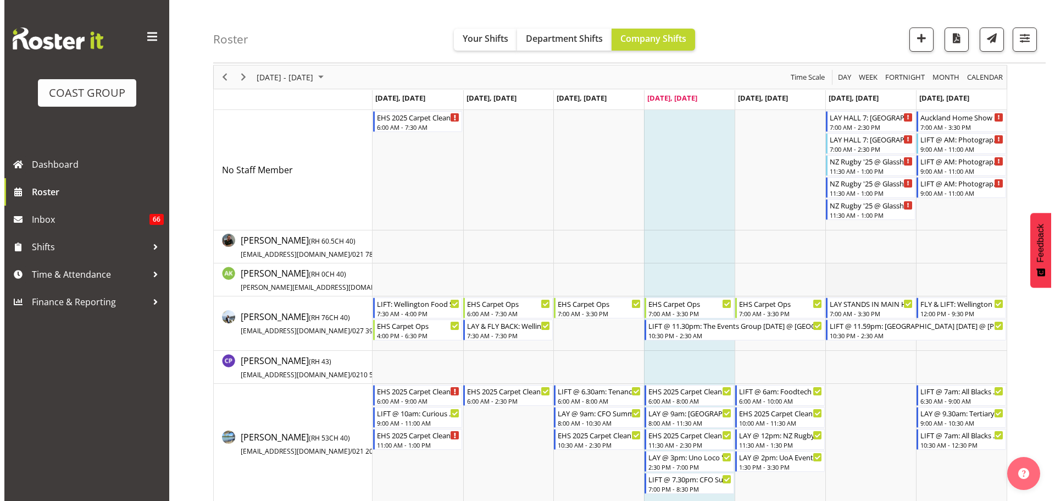
scroll to position [0, 0]
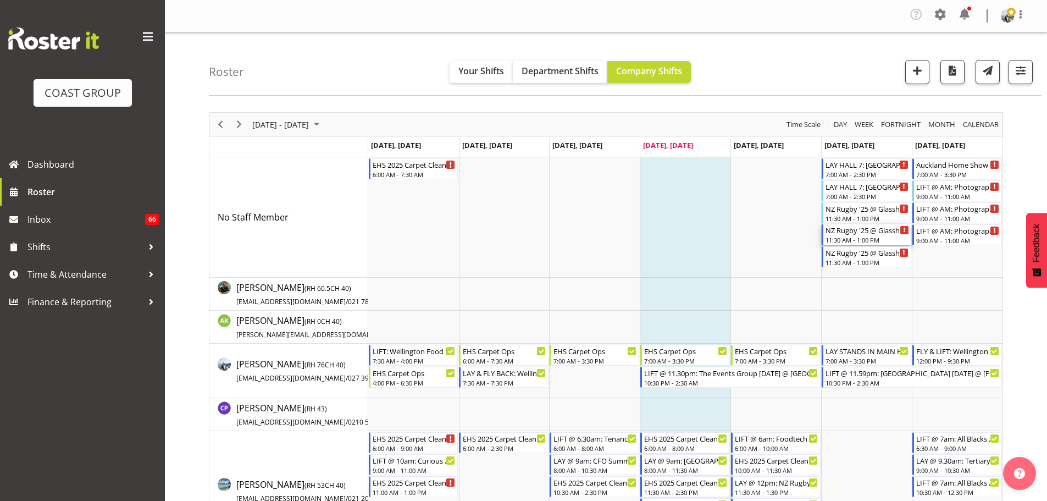
click at [870, 240] on div "11:30 AM - 1:00 PM" at bounding box center [867, 239] width 84 height 9
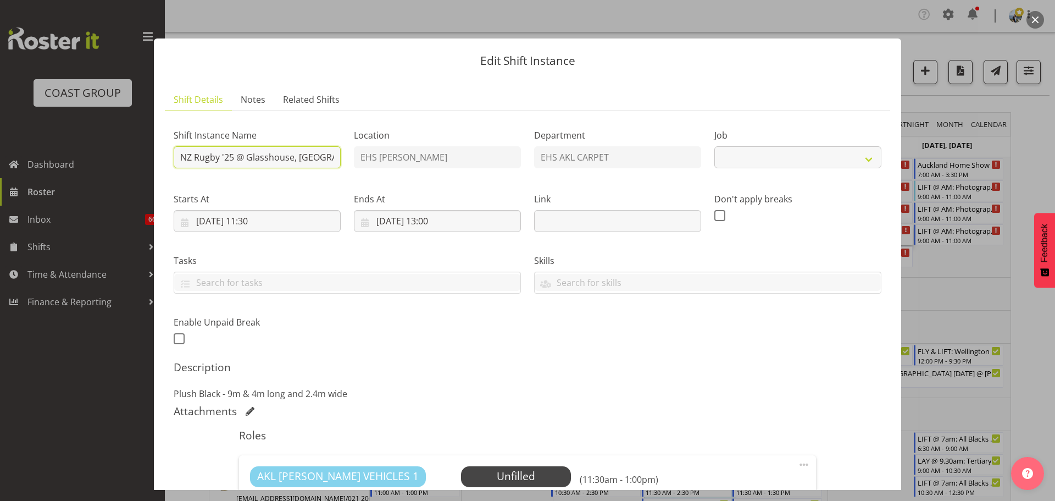
click at [182, 158] on input "NZ Rugby '25 @ Glasshouse, Morningside" at bounding box center [257, 157] width 167 height 22
select select
type input "LNZ Rugby '25 @ Glasshouse, Morningside"
select select
type input "LINZ Rugby '25 @ Glasshouse, Morningside"
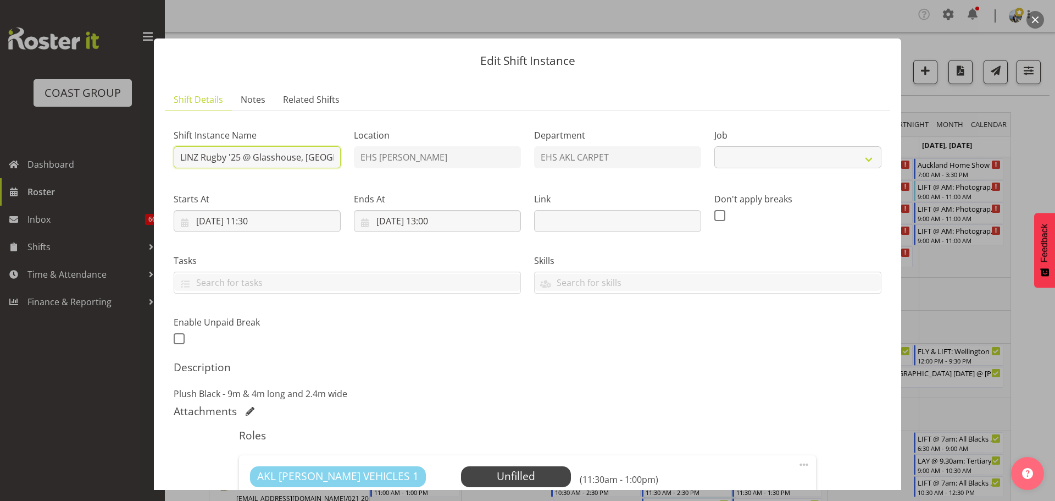
select select
type input "LIFT NZ Rugby '25 @ Glasshouse, Morningside"
select select "8575"
type input "LIFT @ 9.30am: NZ Rugby '25 @ Glasshouse, Morningside"
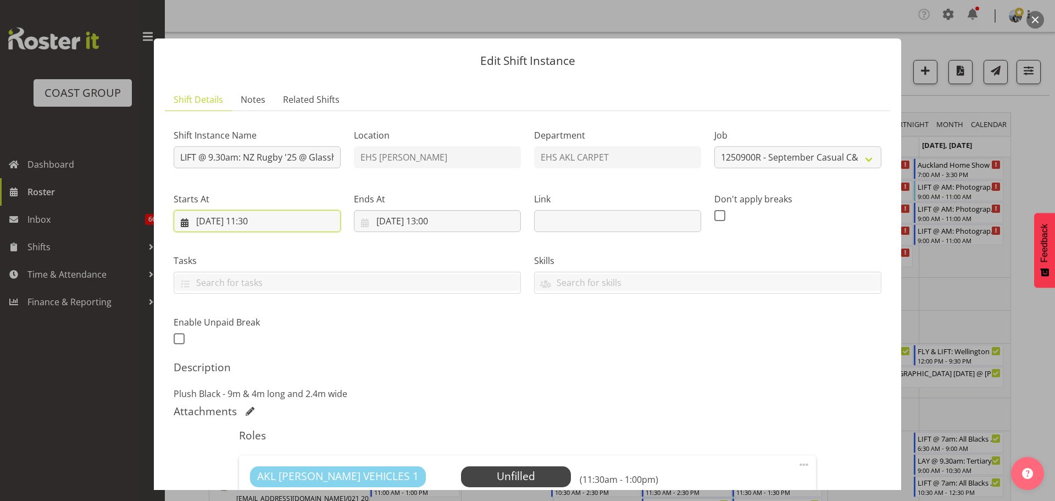
click at [264, 221] on input "06/09/2025, 11:30" at bounding box center [257, 221] width 167 height 22
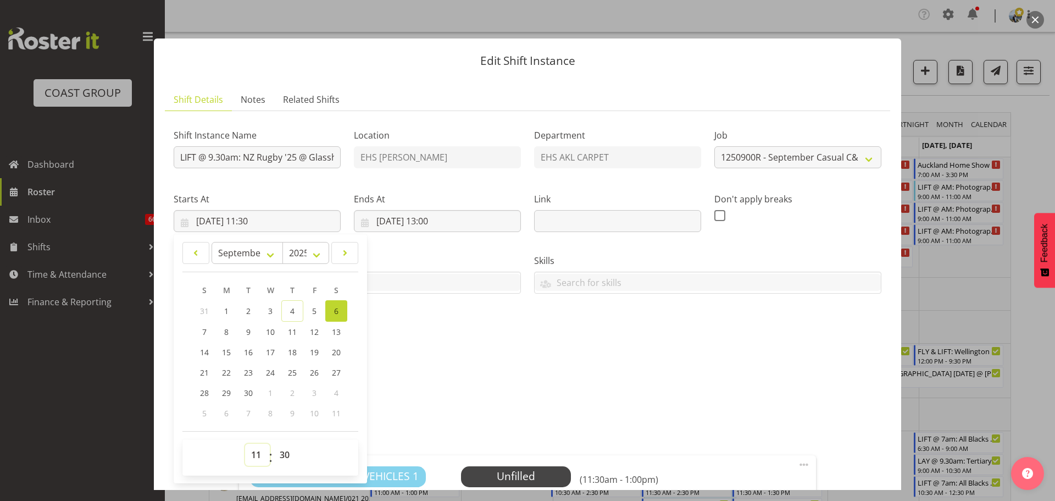
drag, startPoint x: 256, startPoint y: 457, endPoint x: 259, endPoint y: 444, distance: 14.3
click at [256, 457] on select "00 01 02 03 04 05 06 07 08 09 10 11 12 13 14 15 16 17 18 19 20 21 22 23" at bounding box center [257, 455] width 25 height 22
select select "9"
click at [245, 444] on select "00 01 02 03 04 05 06 07 08 09 10 11 12 13 14 15 16 17 18 19 20 21 22 23" at bounding box center [257, 455] width 25 height 22
type input "06/09/2025, 09:30"
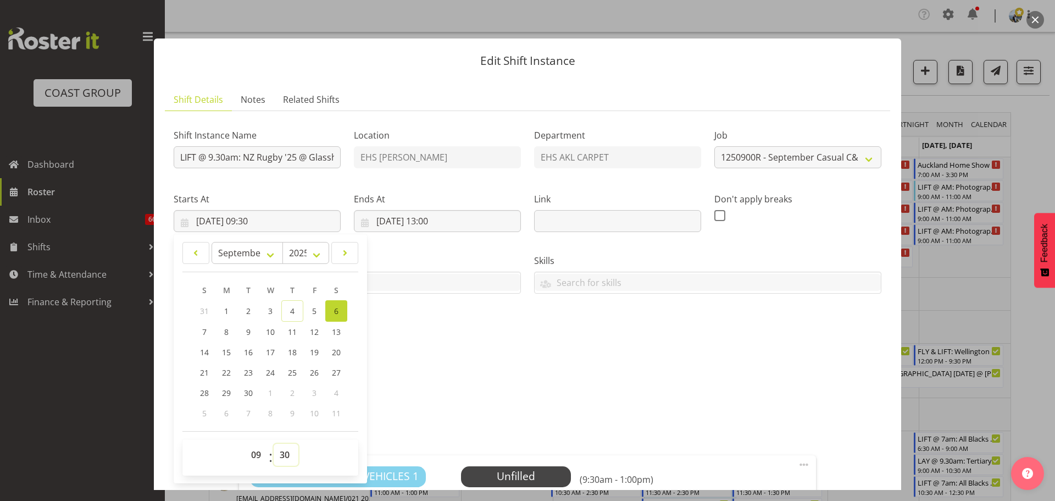
click at [287, 456] on select "00 01 02 03 04 05 06 07 08 09 10 11 12 13 14 15 16 17 18 19 20 21 22 23 24 25 2…" at bounding box center [286, 455] width 25 height 22
select select "0"
type input "06/09/2025, 09:00"
click at [429, 223] on input "06/09/2025, 13:00" at bounding box center [437, 221] width 167 height 22
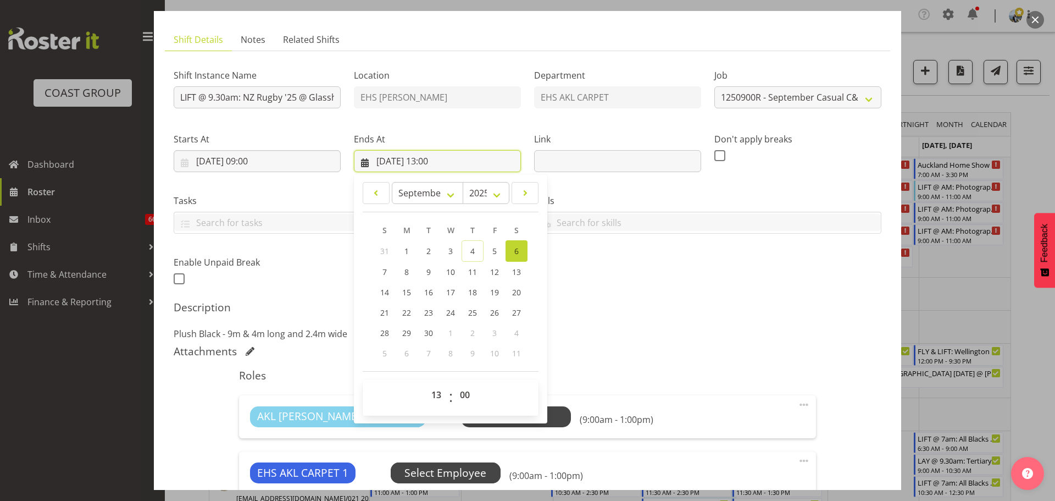
scroll to position [110, 0]
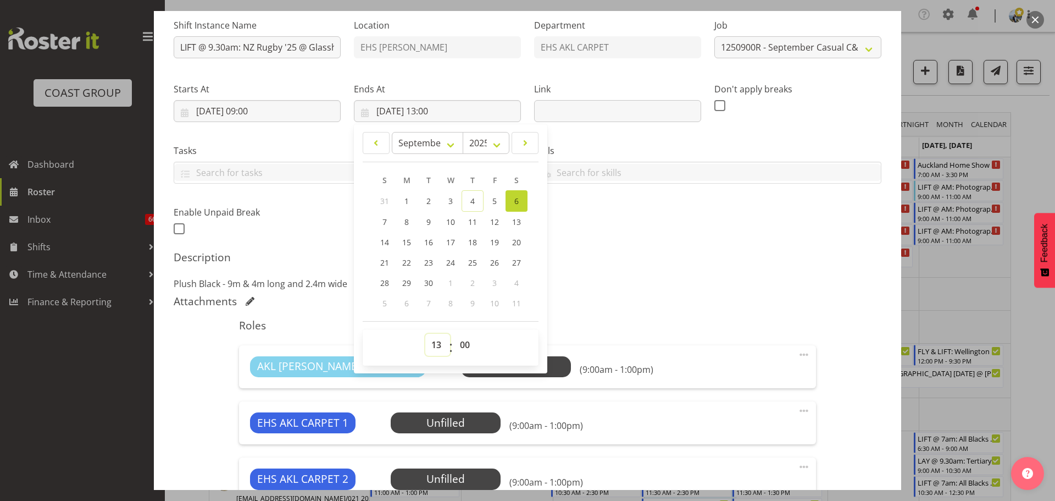
click at [435, 347] on select "00 01 02 03 04 05 06 07 08 09 10 11 12 13 14 15 16 17 18 19 20 21 22 23" at bounding box center [437, 345] width 25 height 22
select select "10"
click at [425, 334] on select "00 01 02 03 04 05 06 07 08 09 10 11 12 13 14 15 16 17 18 19 20 21 22 23" at bounding box center [437, 345] width 25 height 22
type input "06/09/2025, 10:00"
click at [753, 260] on h5 "Description" at bounding box center [528, 257] width 708 height 13
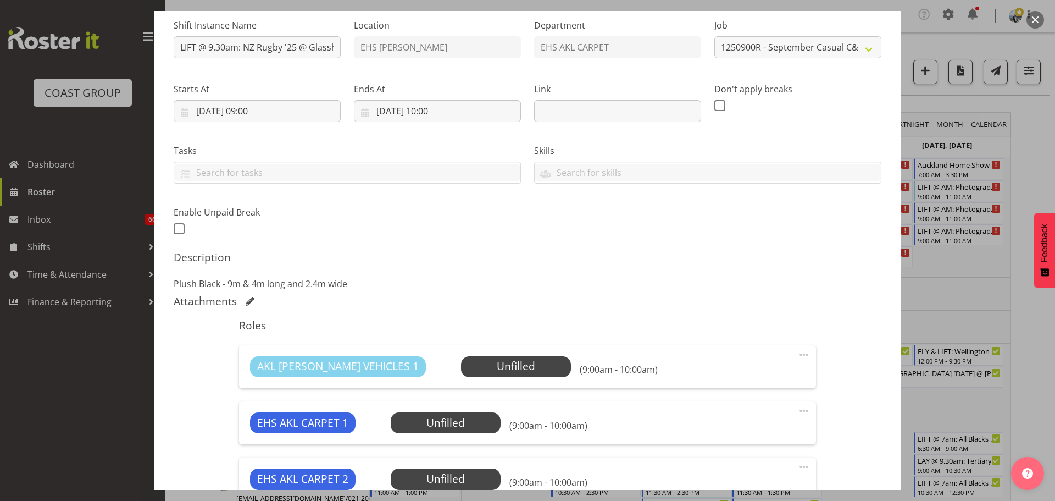
scroll to position [269, 0]
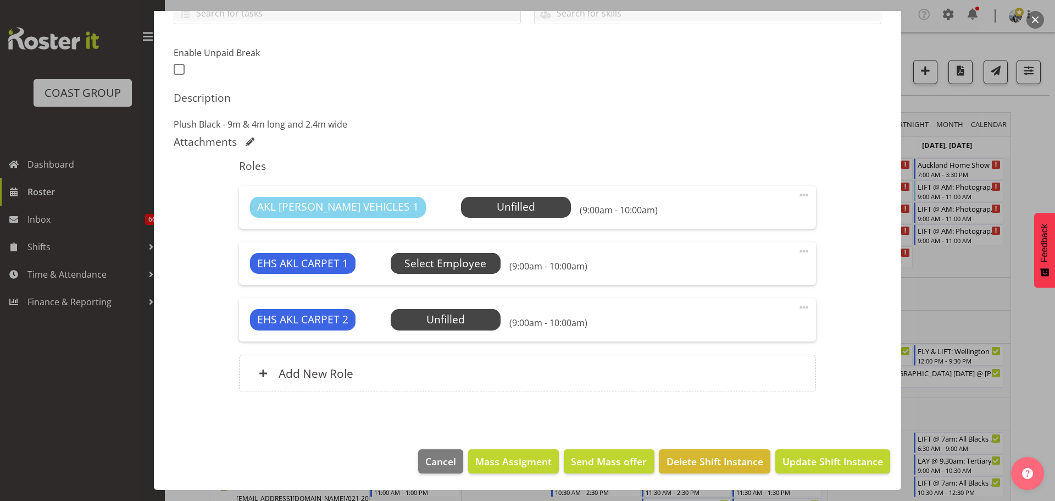
click at [459, 265] on span "Select Employee" at bounding box center [445, 264] width 82 height 16
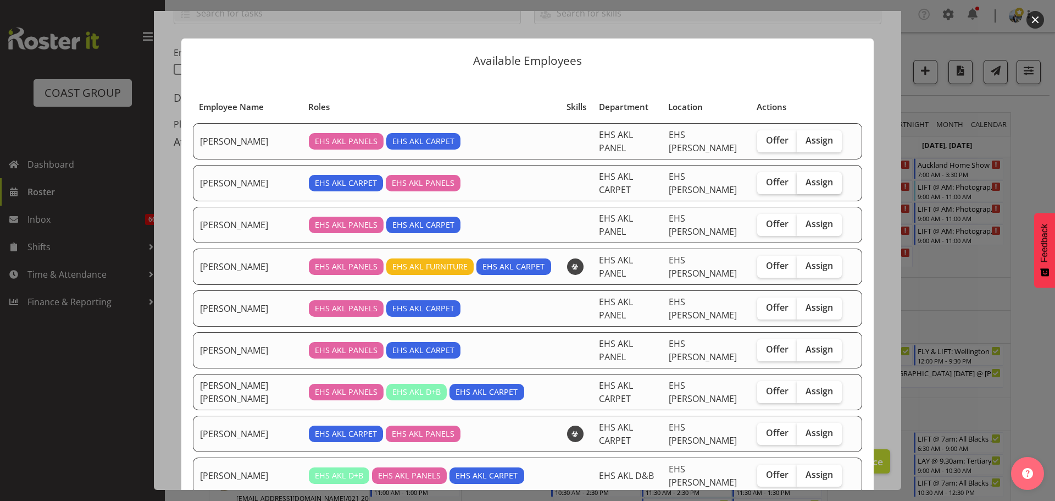
click at [805, 182] on label "Assign" at bounding box center [819, 183] width 45 height 22
click at [804, 182] on input "Assign" at bounding box center [800, 182] width 7 height 7
checkbox input "true"
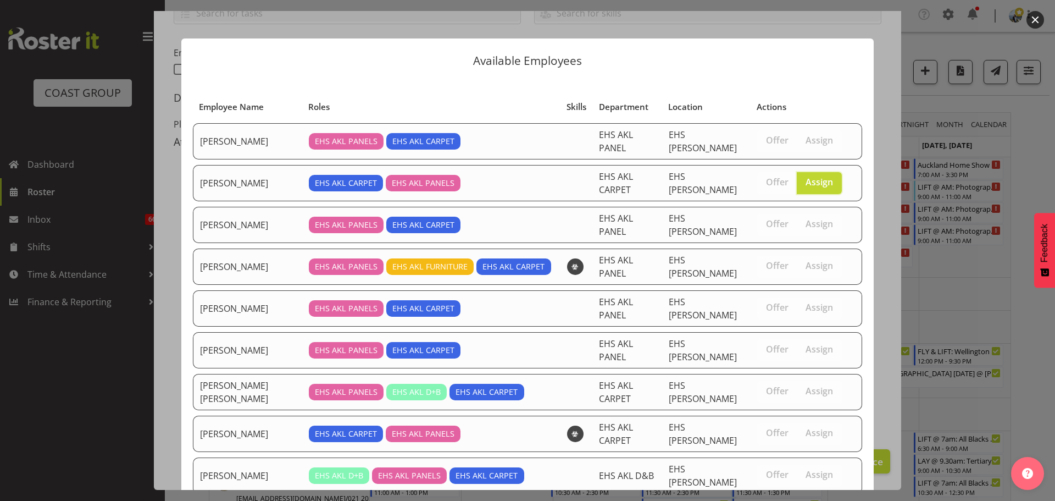
scroll to position [158, 0]
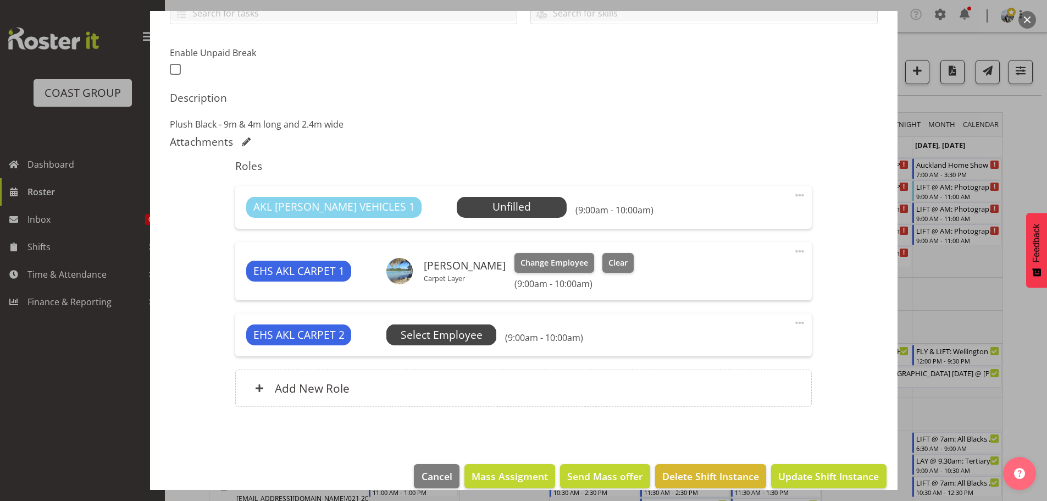
click at [457, 331] on span "Select Employee" at bounding box center [442, 335] width 82 height 16
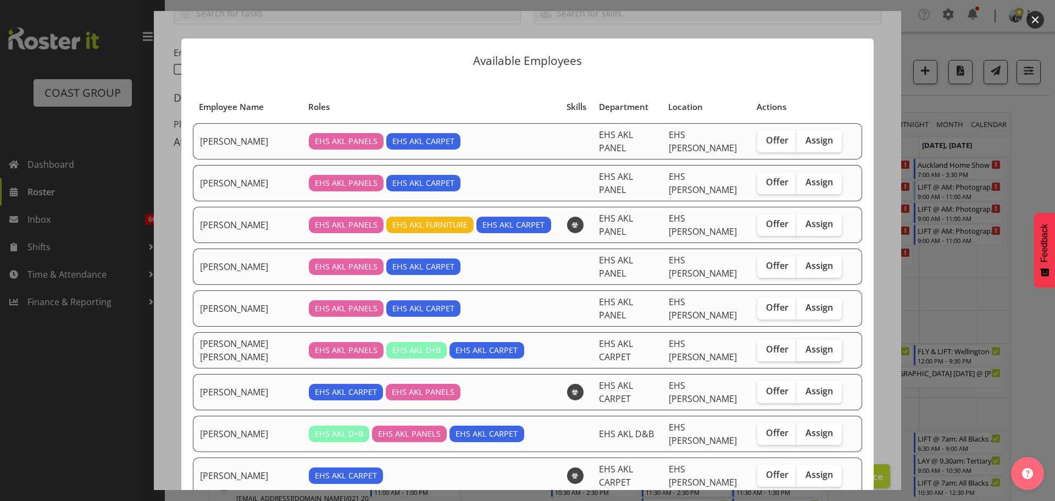
click at [829, 339] on label "Assign" at bounding box center [819, 350] width 45 height 22
click at [804, 346] on input "Assign" at bounding box center [800, 349] width 7 height 7
checkbox input "true"
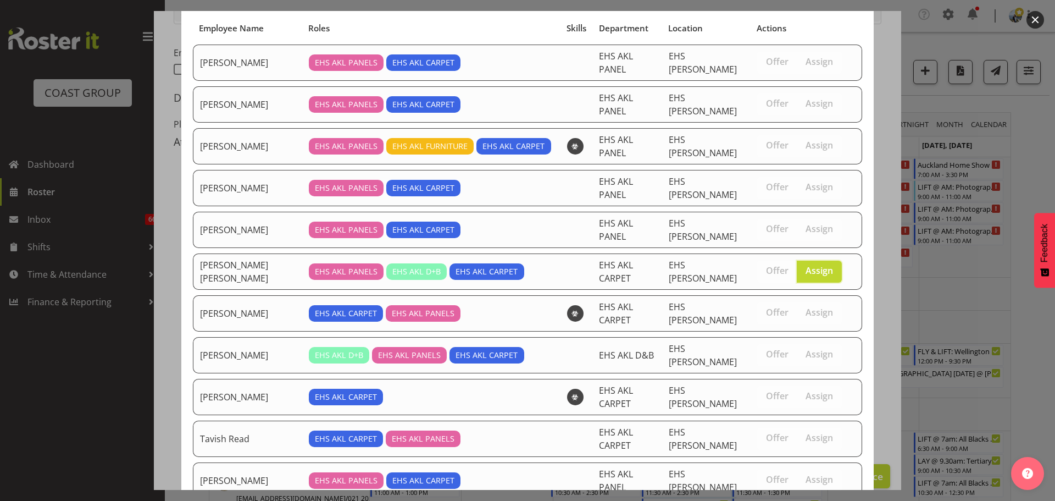
scroll to position [121, 0]
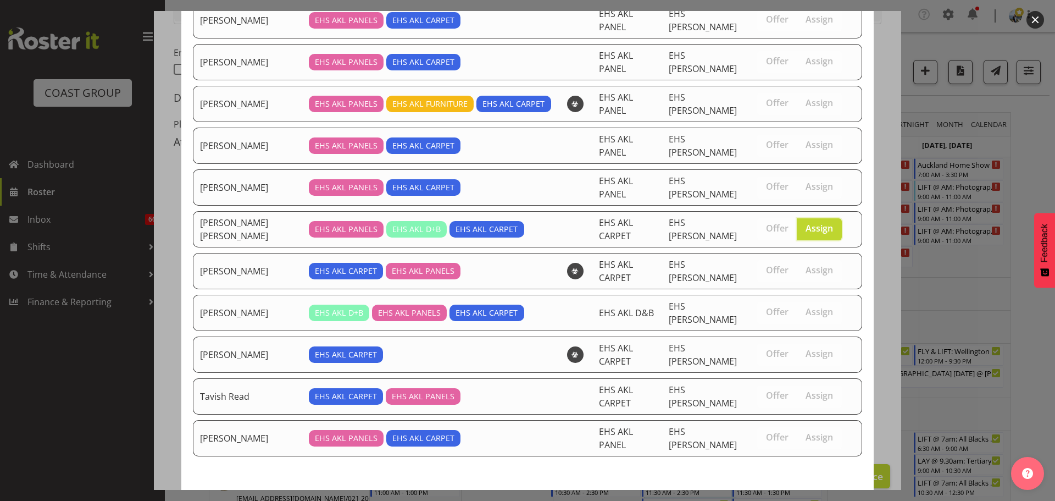
click at [821, 500] on span "Assign Marley King" at bounding box center [759, 509] width 191 height 13
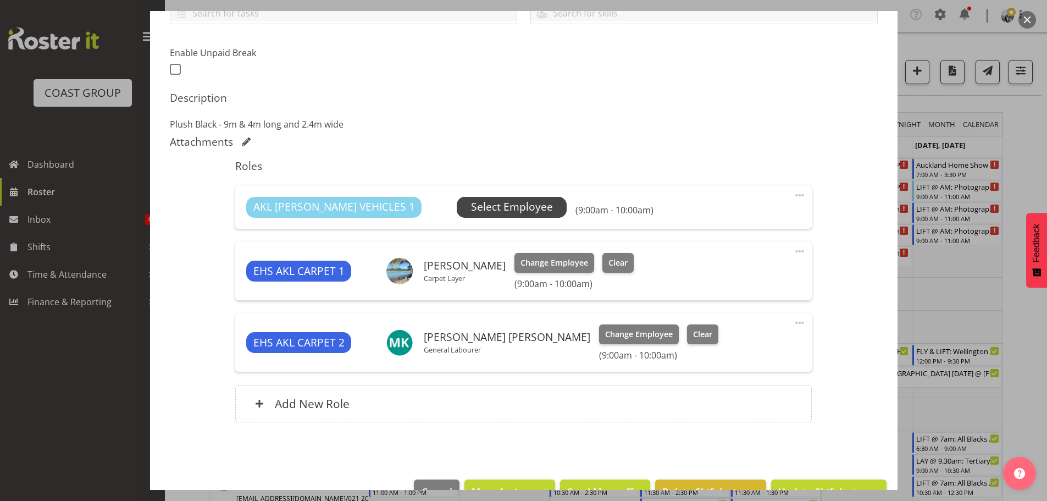
click at [471, 203] on span "Select Employee" at bounding box center [512, 207] width 82 height 16
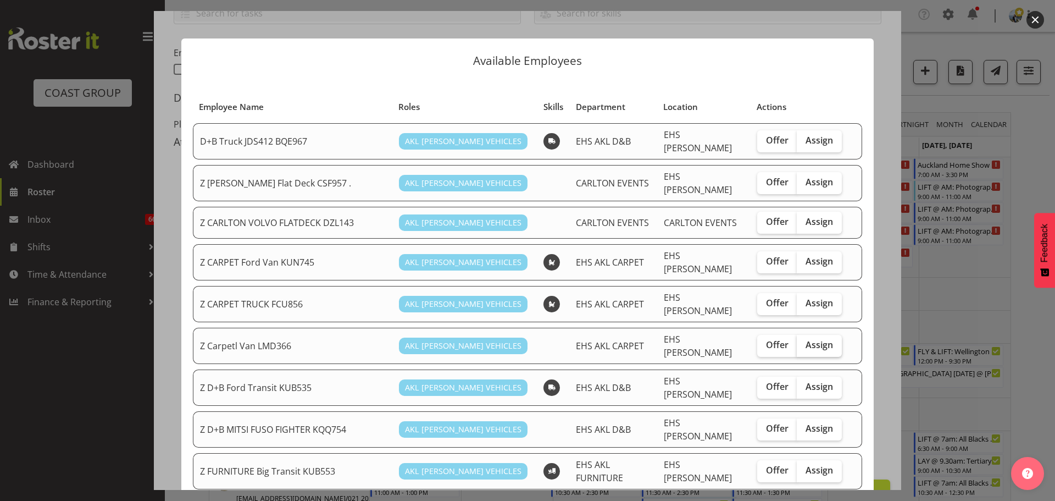
click at [815, 339] on span "Assign" at bounding box center [819, 344] width 27 height 11
click at [804, 341] on input "Assign" at bounding box center [800, 344] width 7 height 7
checkbox input "true"
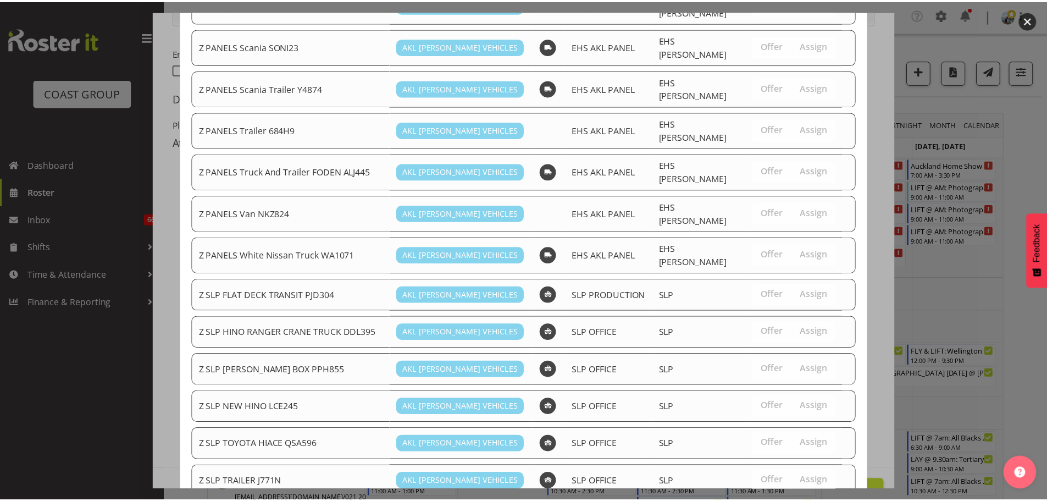
scroll to position [890, 0]
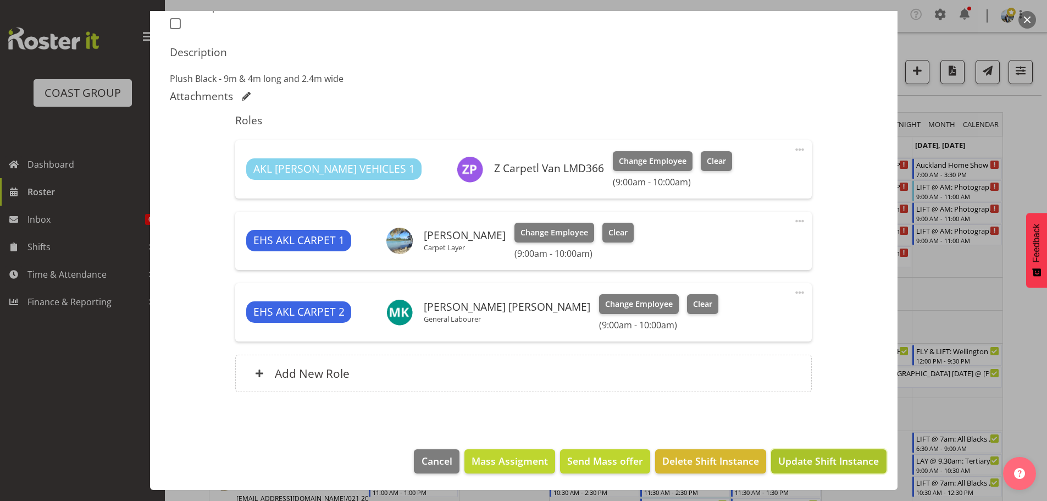
click at [823, 455] on span "Update Shift Instance" at bounding box center [828, 460] width 101 height 14
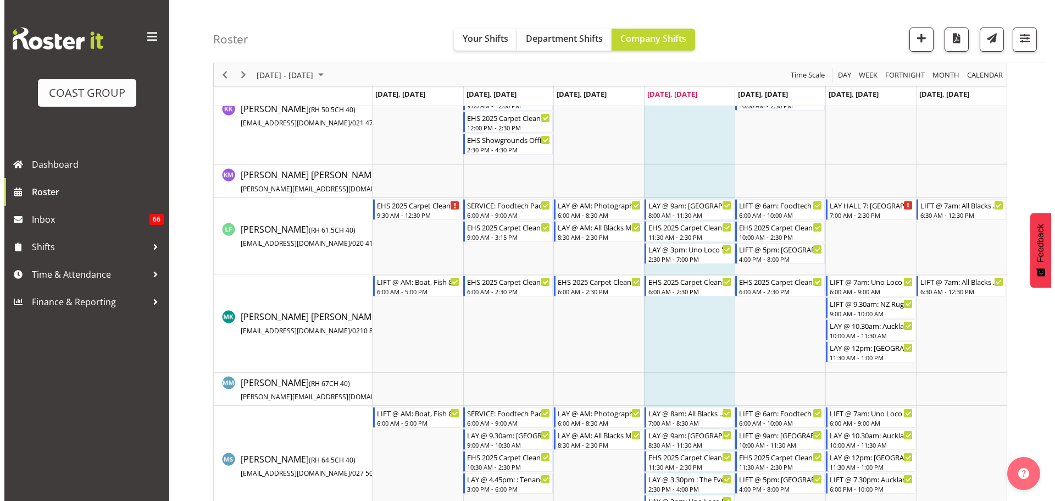
scroll to position [714, 0]
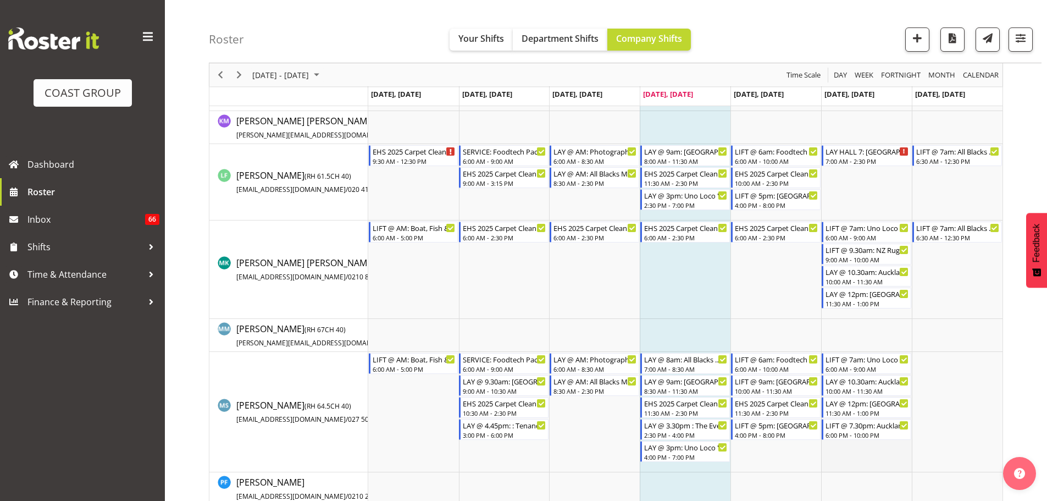
click at [877, 374] on td "Timeline Week of September 4, 2025" at bounding box center [866, 412] width 91 height 120
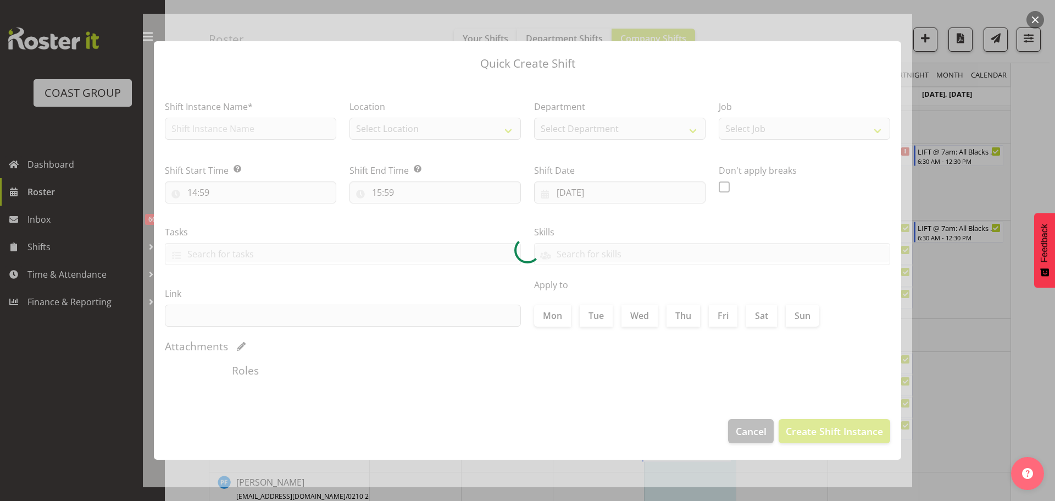
type input "06/09/2025"
checkbox input "true"
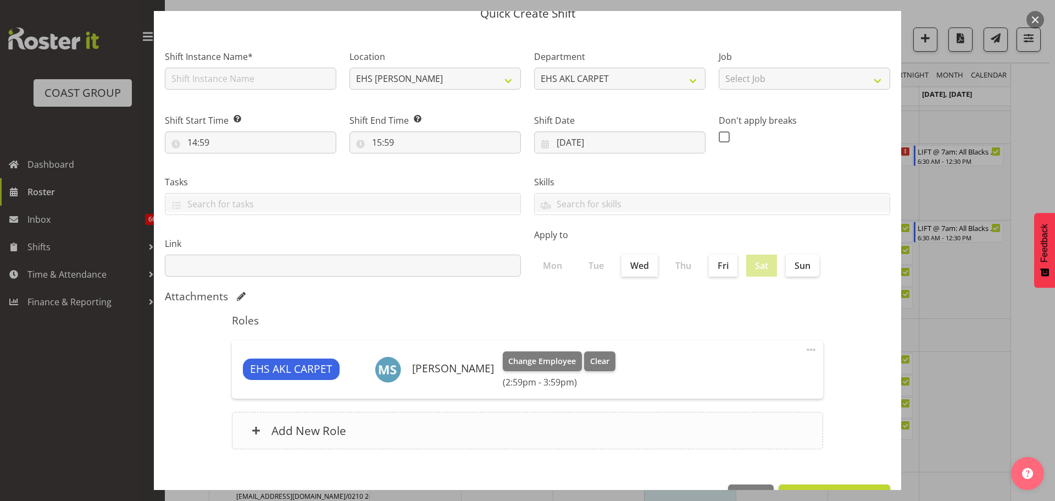
scroll to position [82, 0]
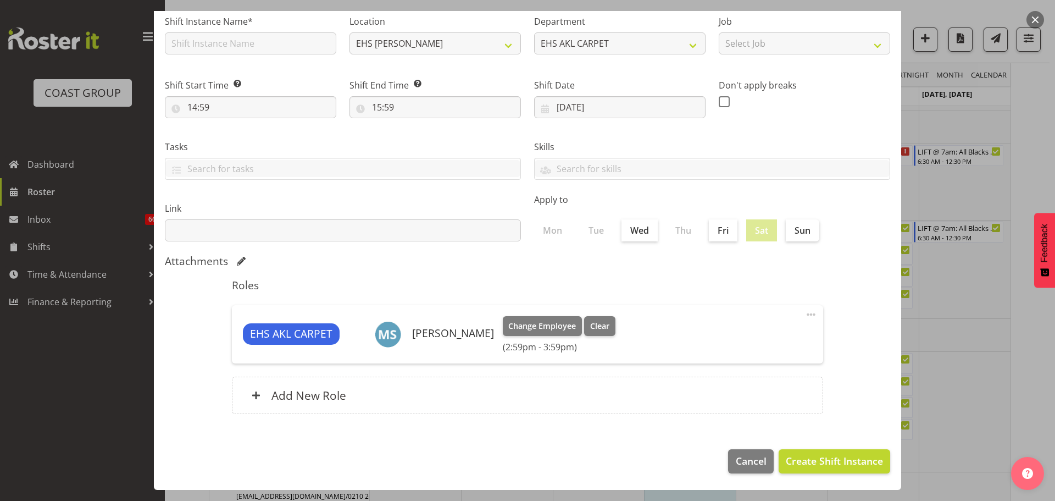
click at [974, 414] on div at bounding box center [527, 250] width 1055 height 501
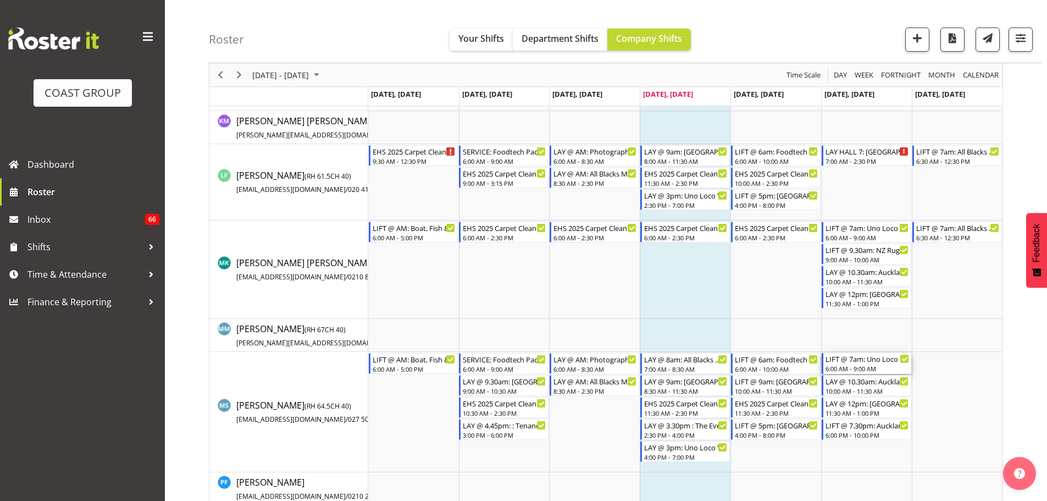
click at [854, 363] on div "LIFT @ 7am: Uno Loco '25 @ Spark Arena" at bounding box center [867, 358] width 84 height 11
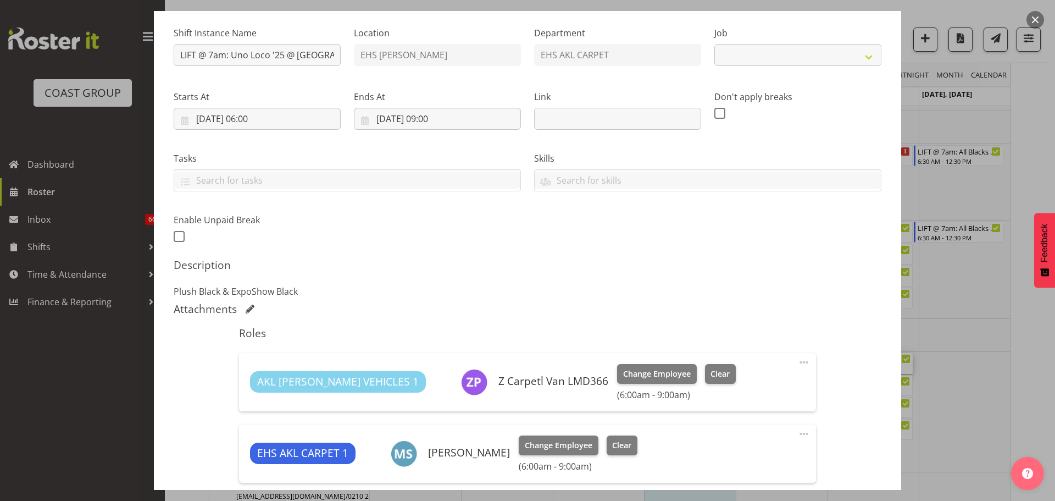
select select "8575"
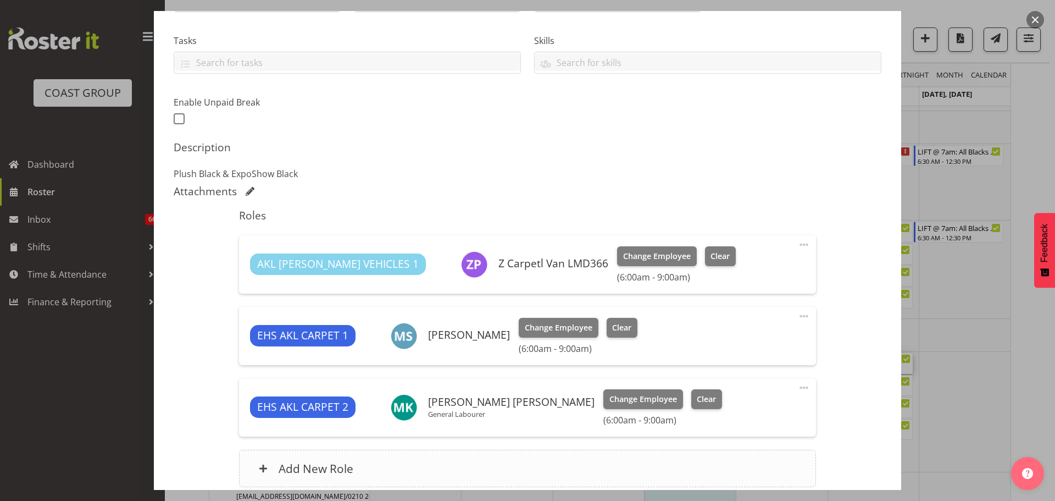
scroll to position [315, 0]
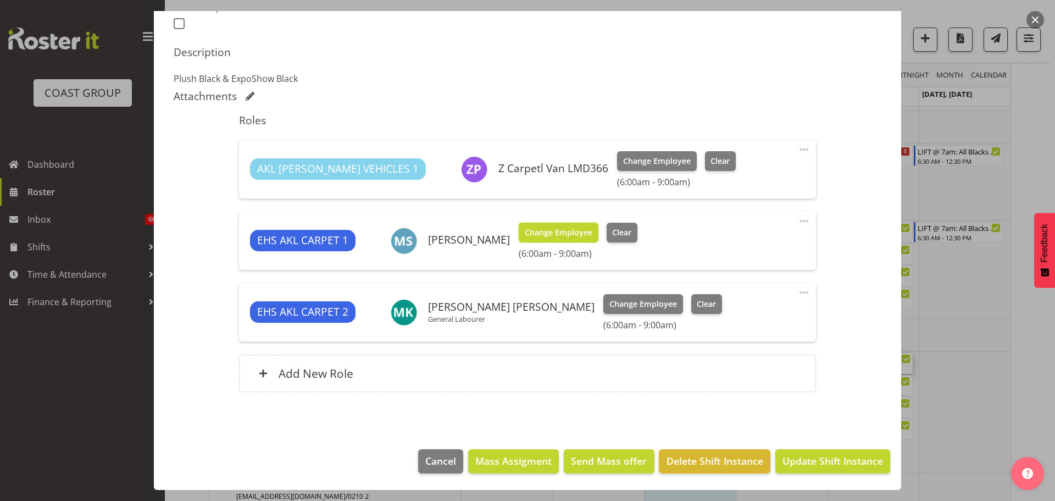
click at [570, 237] on span "Change Employee" at bounding box center [559, 232] width 68 height 12
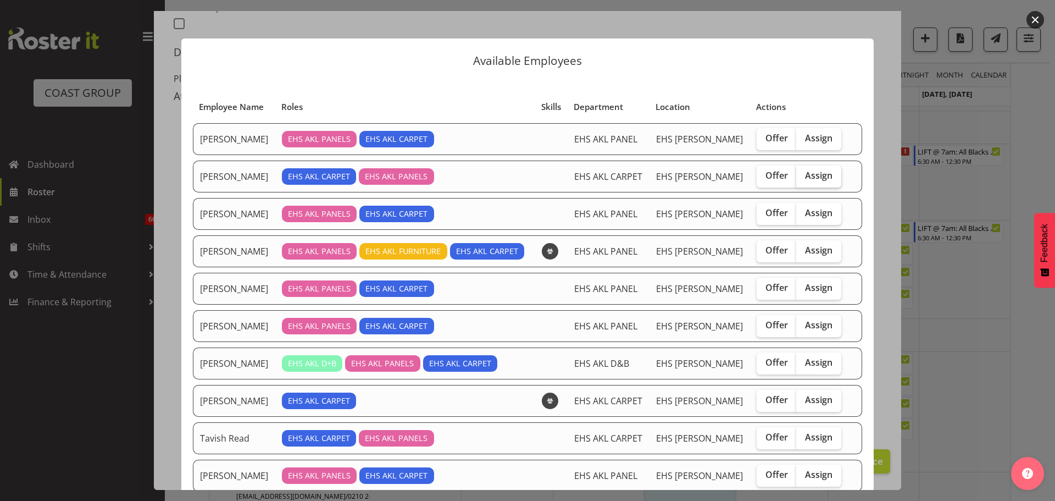
click at [815, 178] on span "Assign" at bounding box center [818, 175] width 27 height 11
click at [803, 178] on input "Assign" at bounding box center [799, 175] width 7 height 7
checkbox input "true"
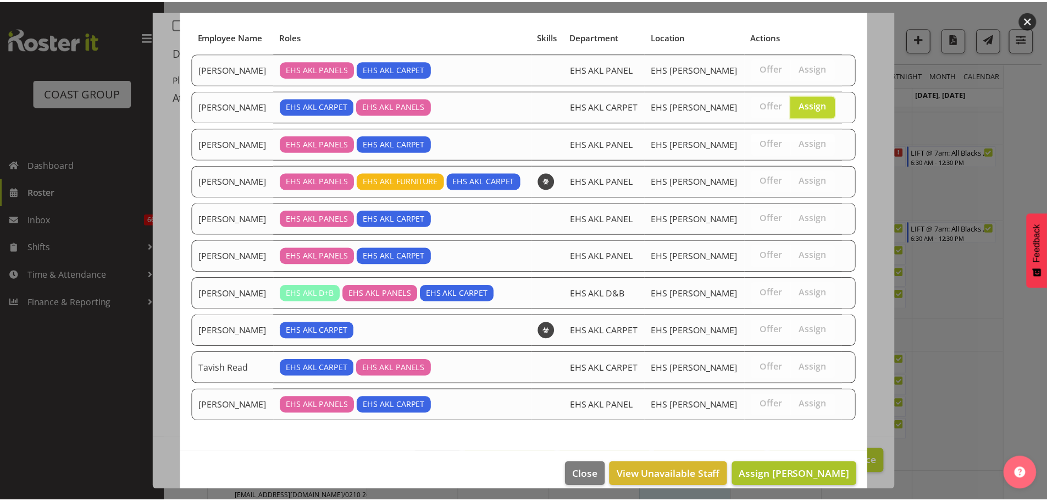
scroll to position [84, 0]
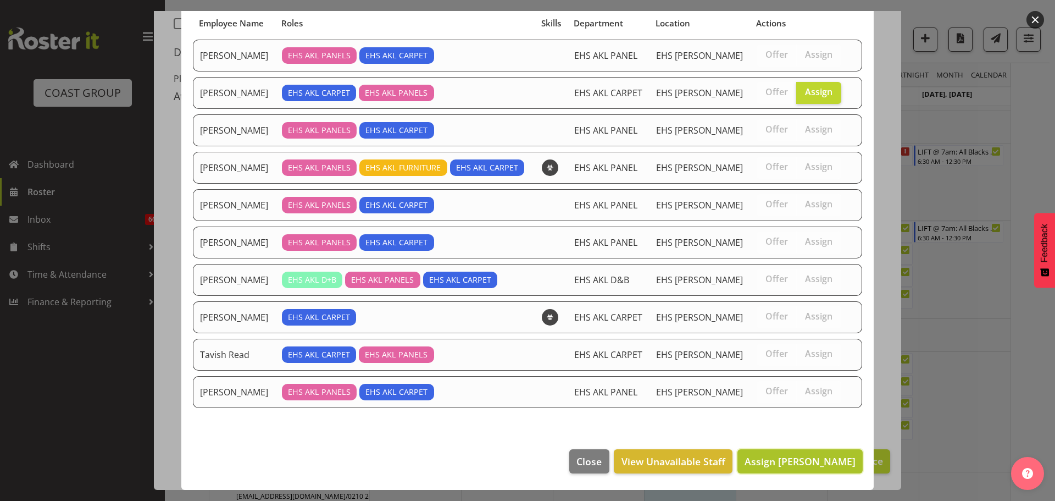
click at [825, 465] on span "Assign Charwen Vaevaepare" at bounding box center [800, 460] width 111 height 13
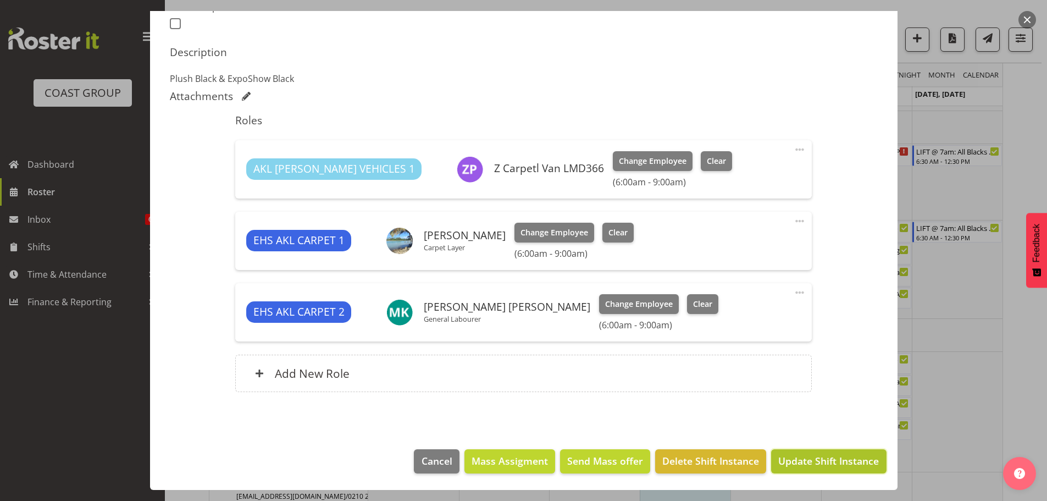
click at [847, 468] on button "Update Shift Instance" at bounding box center [828, 461] width 115 height 24
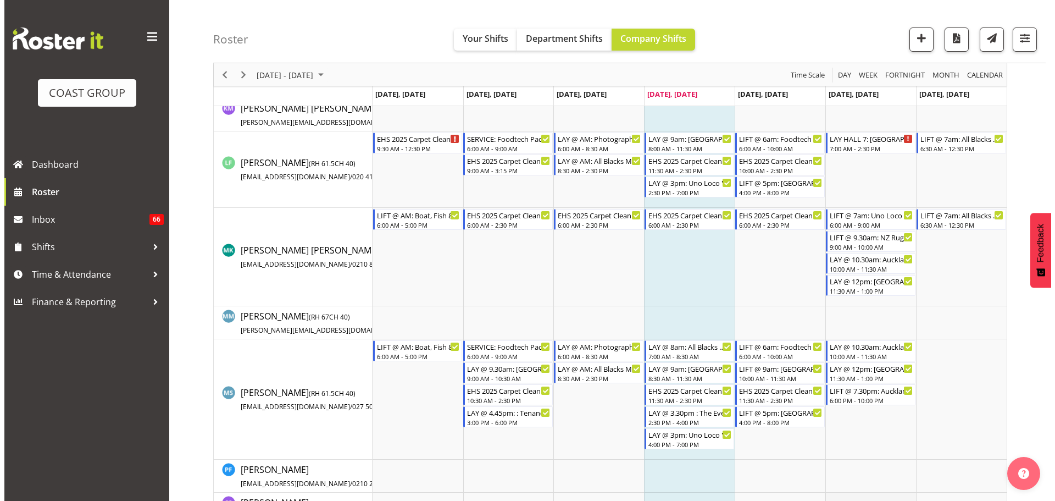
scroll to position [815, 0]
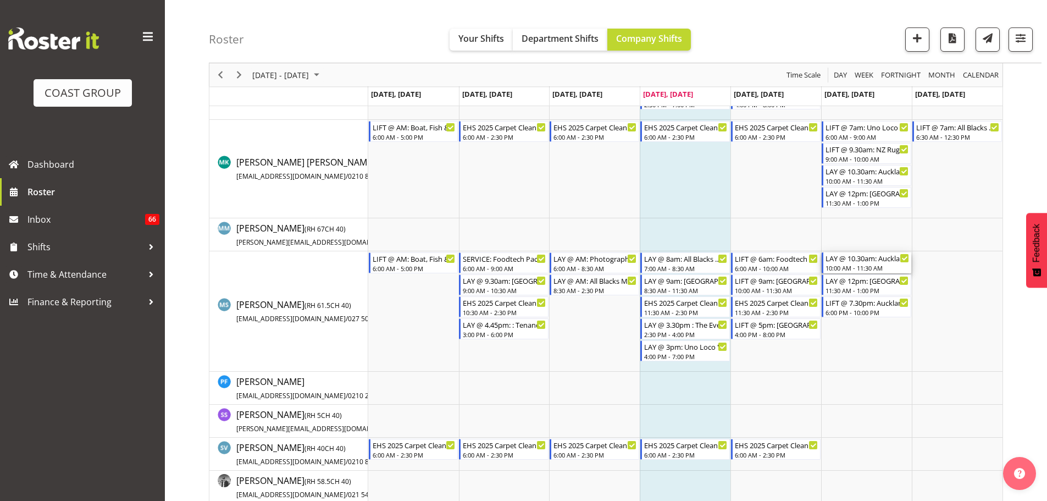
click at [841, 268] on div "10:00 AM - 11:30 AM" at bounding box center [867, 267] width 84 height 9
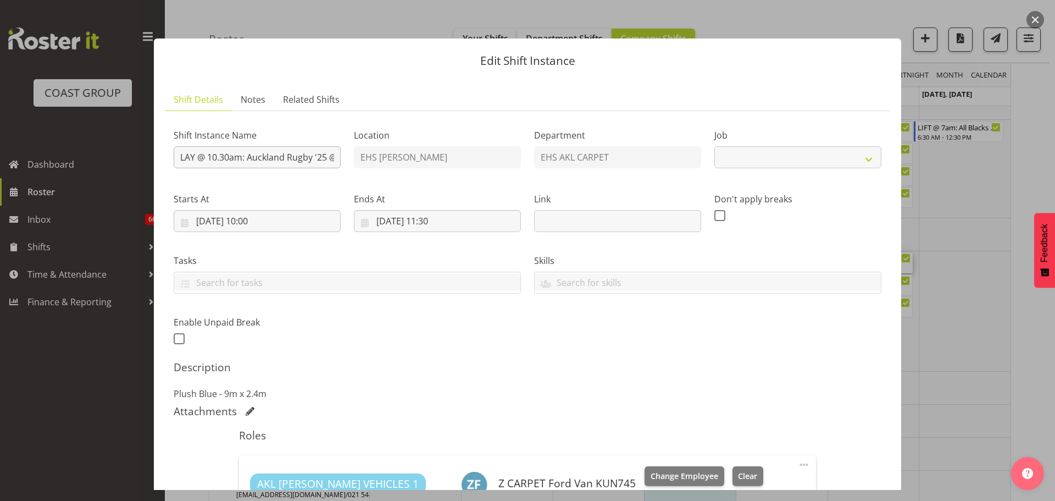
select select "8575"
drag, startPoint x: 230, startPoint y: 158, endPoint x: 217, endPoint y: 158, distance: 13.2
click at [217, 158] on input "LAY @ 10.30am: Auckland Rugby '25 @ Glasshouse, Morningside" at bounding box center [257, 157] width 167 height 22
type input "LAY @ 10am: Auckland Rugby '25 @ Glasshouse, Morningside"
click at [439, 224] on input "06/09/2025, 11:30" at bounding box center [437, 221] width 167 height 22
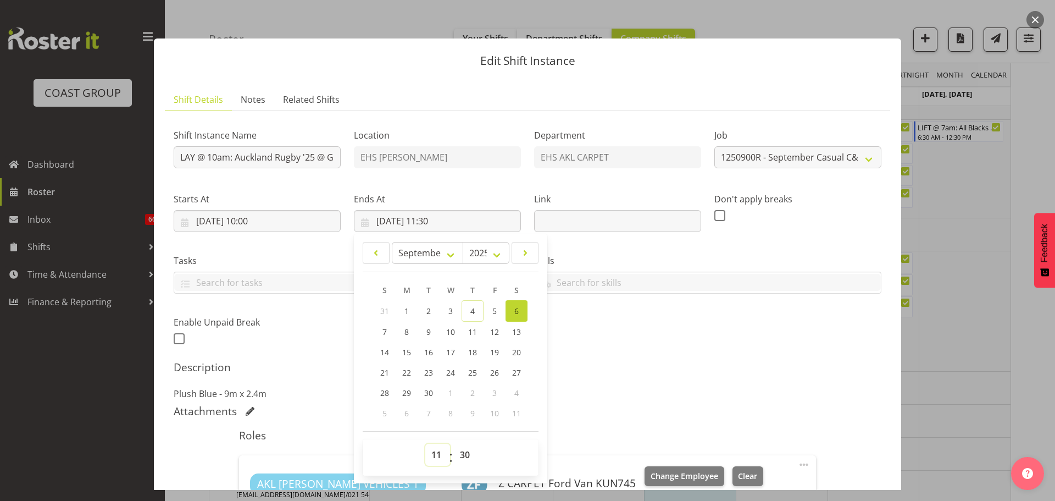
click at [438, 448] on select "00 01 02 03 04 05 06 07 08 09 10 11 12 13 14 15 16 17 18 19 20 21 22 23" at bounding box center [437, 455] width 25 height 22
select select "10"
click at [425, 444] on select "00 01 02 03 04 05 06 07 08 09 10 11 12 13 14 15 16 17 18 19 20 21 22 23" at bounding box center [437, 455] width 25 height 22
type input "06/09/2025, 10:30"
click at [731, 325] on div "Shift Instance Name LAY @ 10am: Auckland Rugby '25 @ Glasshouse, Morningside Lo…" at bounding box center [527, 233] width 721 height 241
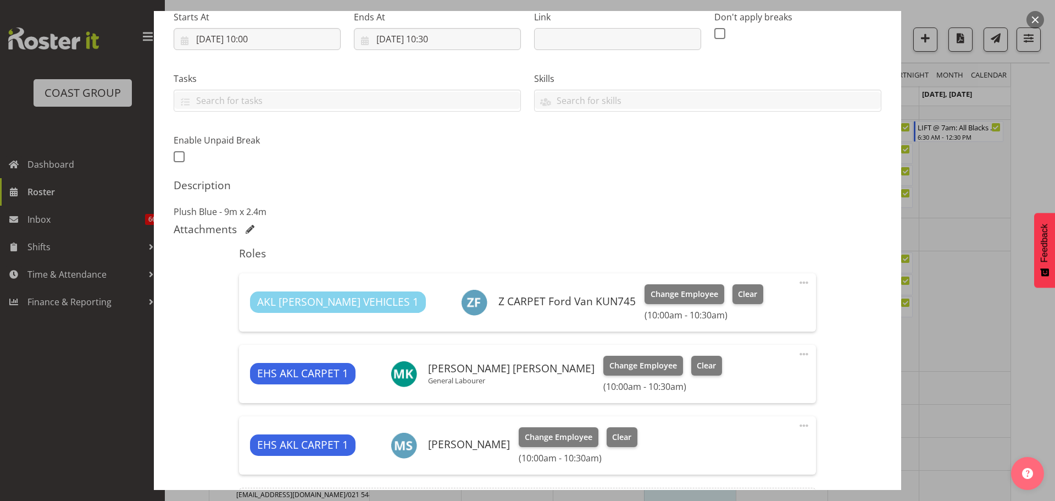
scroll to position [275, 0]
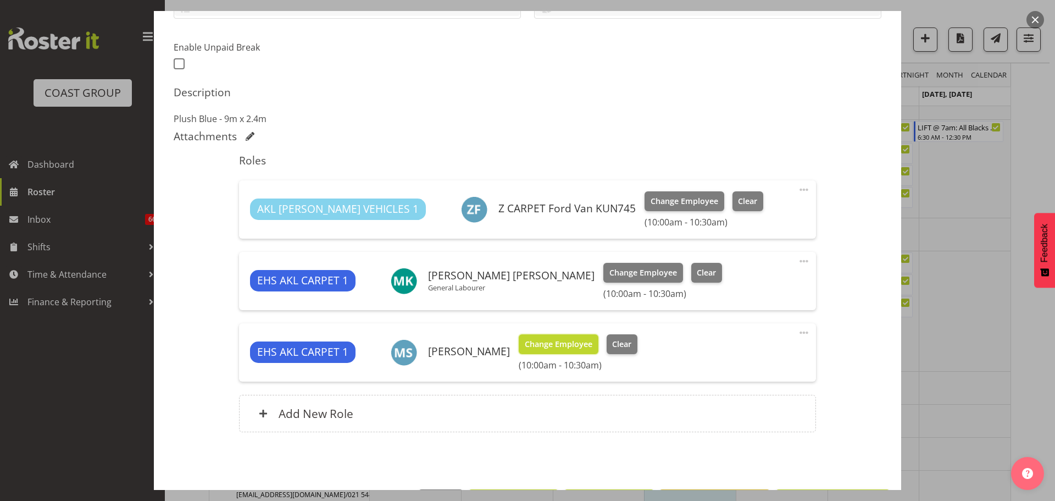
click at [569, 346] on span "Change Employee" at bounding box center [559, 344] width 68 height 12
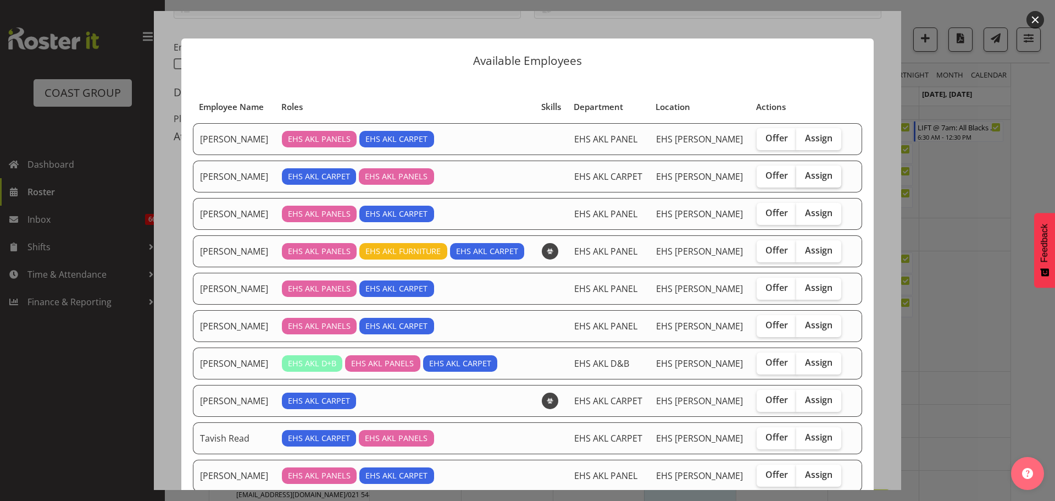
click at [810, 174] on span "Assign" at bounding box center [818, 175] width 27 height 11
click at [803, 174] on input "Assign" at bounding box center [799, 175] width 7 height 7
checkbox input "true"
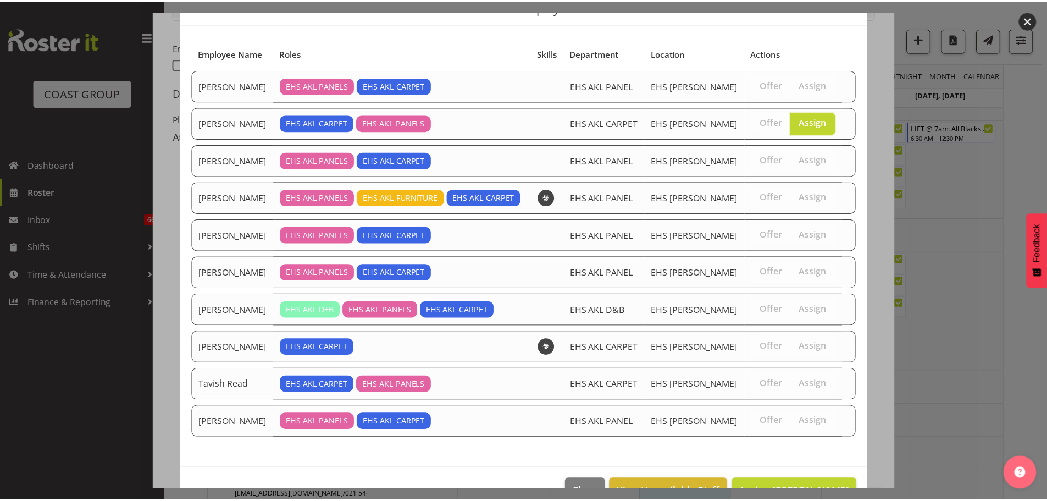
scroll to position [84, 0]
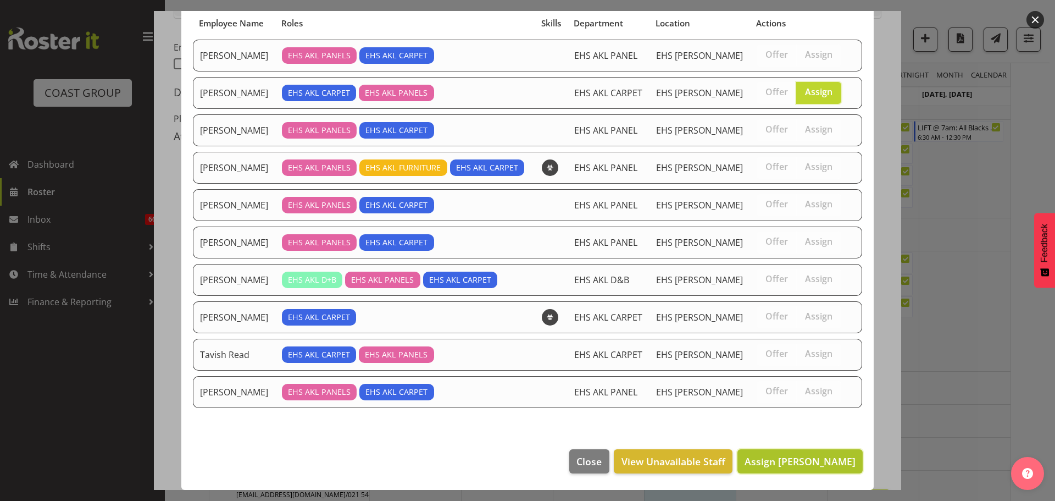
click at [800, 454] on span "Assign Charwen Vaevaepare" at bounding box center [800, 460] width 111 height 13
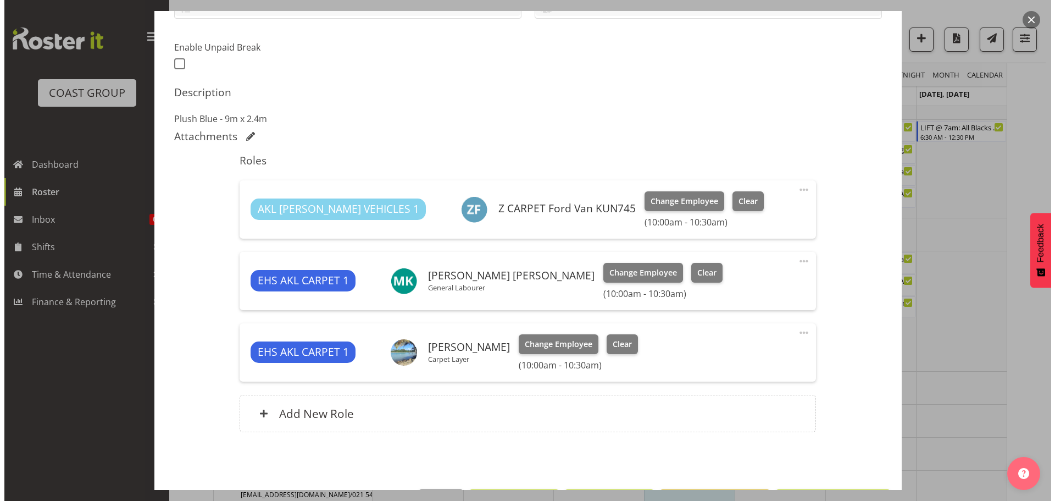
scroll to position [315, 0]
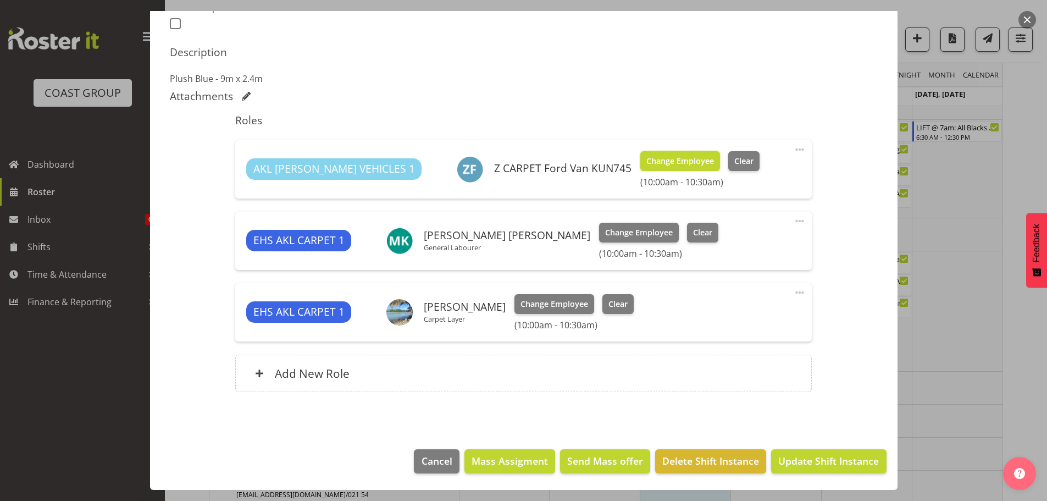
click at [646, 158] on span "Change Employee" at bounding box center [680, 161] width 68 height 12
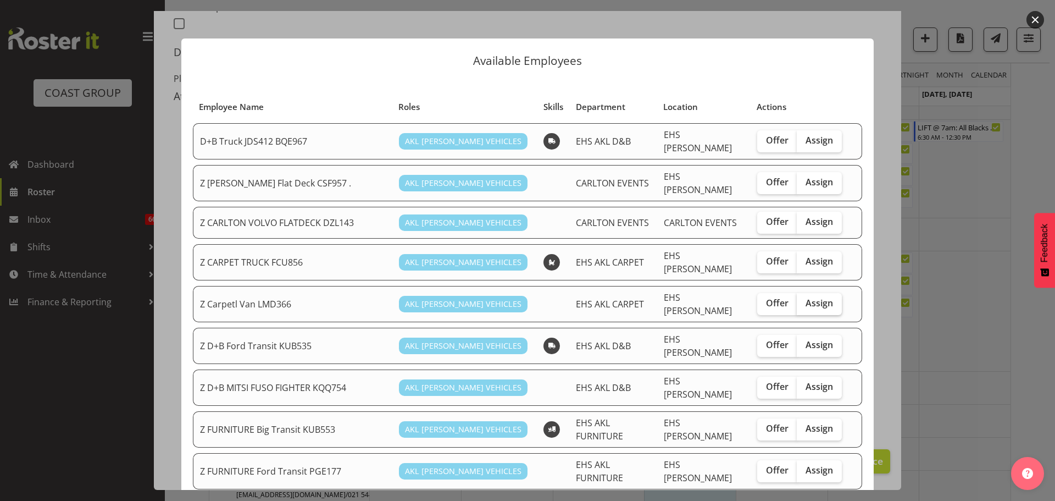
click at [828, 293] on label "Assign" at bounding box center [819, 304] width 45 height 22
click at [804, 300] on input "Assign" at bounding box center [800, 303] width 7 height 7
checkbox input "true"
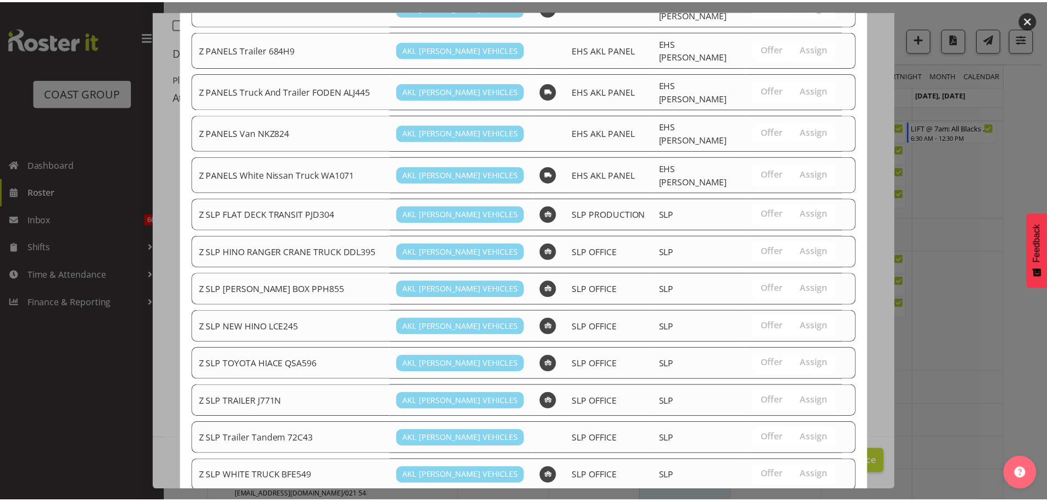
scroll to position [853, 0]
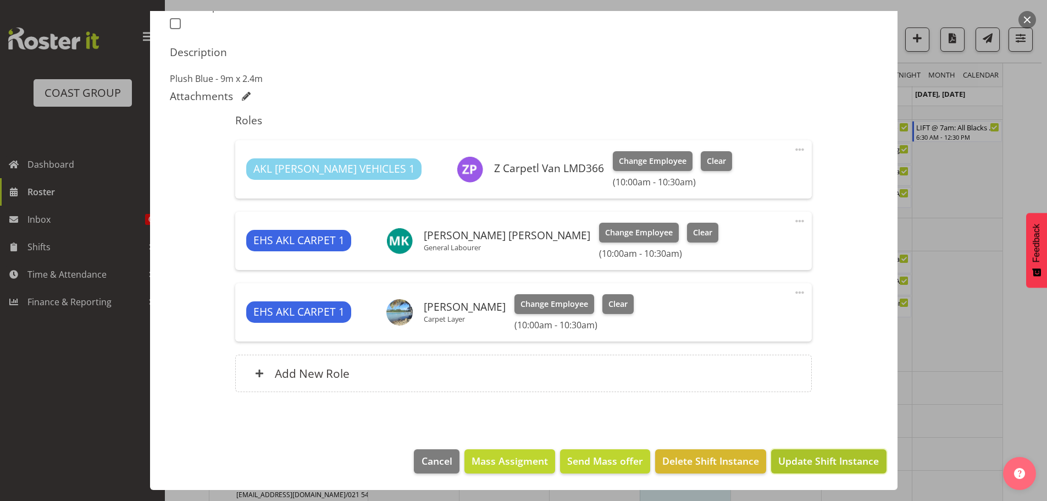
click at [847, 464] on span "Update Shift Instance" at bounding box center [828, 460] width 101 height 14
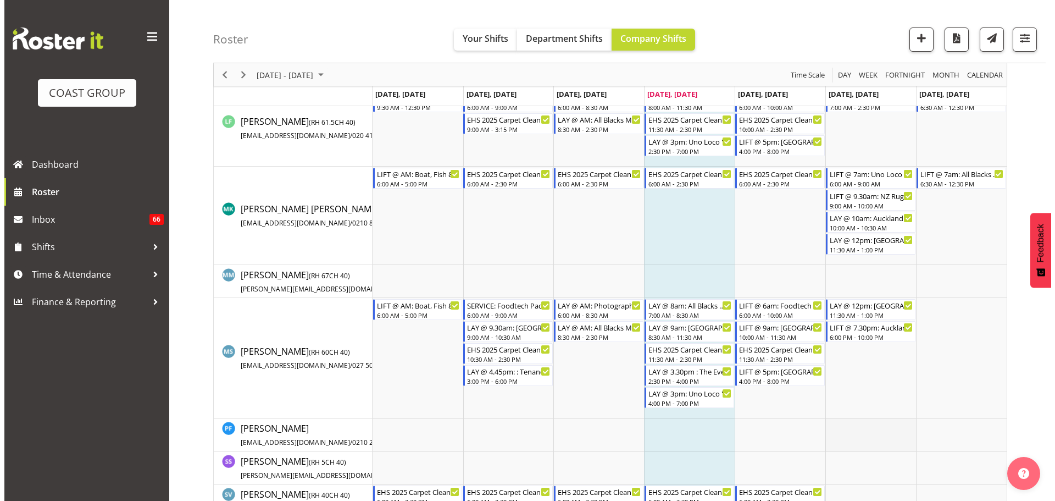
scroll to position [769, 0]
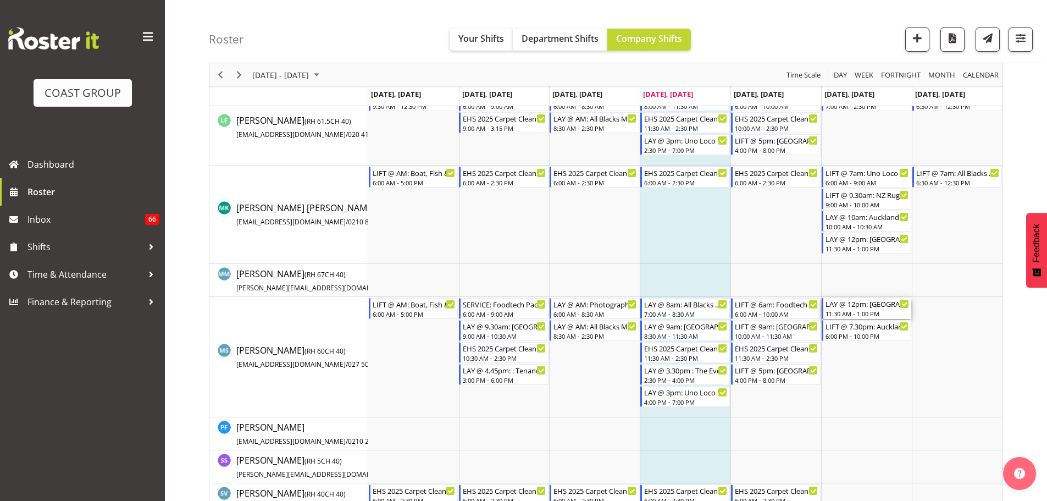
click at [868, 317] on div "11:30 AM - 1:00 PM" at bounding box center [867, 313] width 84 height 9
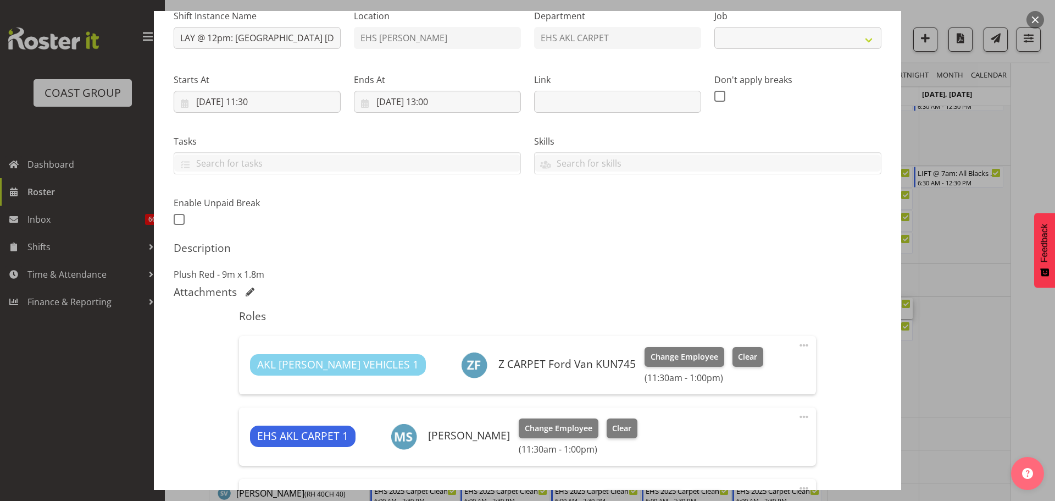
scroll to position [275, 0]
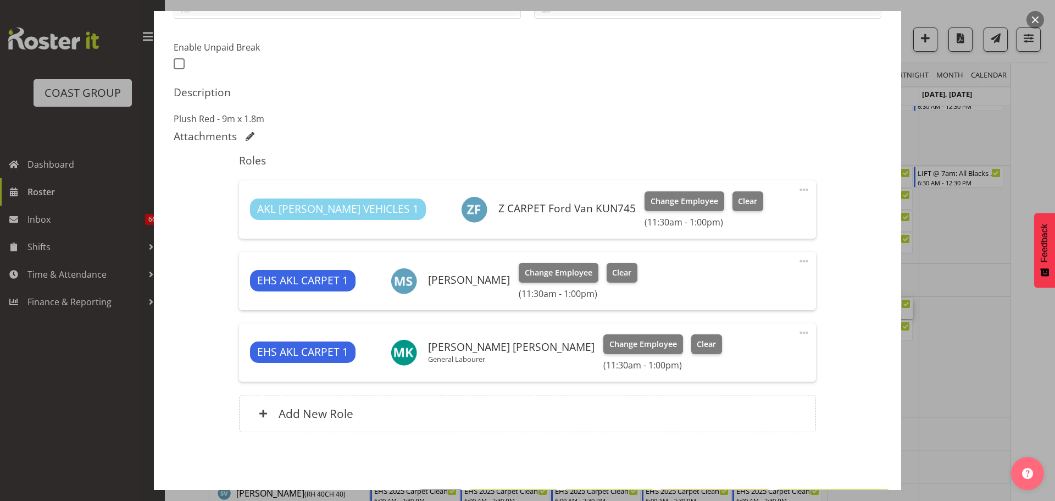
select select "8575"
click at [579, 276] on span "Change Employee" at bounding box center [559, 273] width 68 height 12
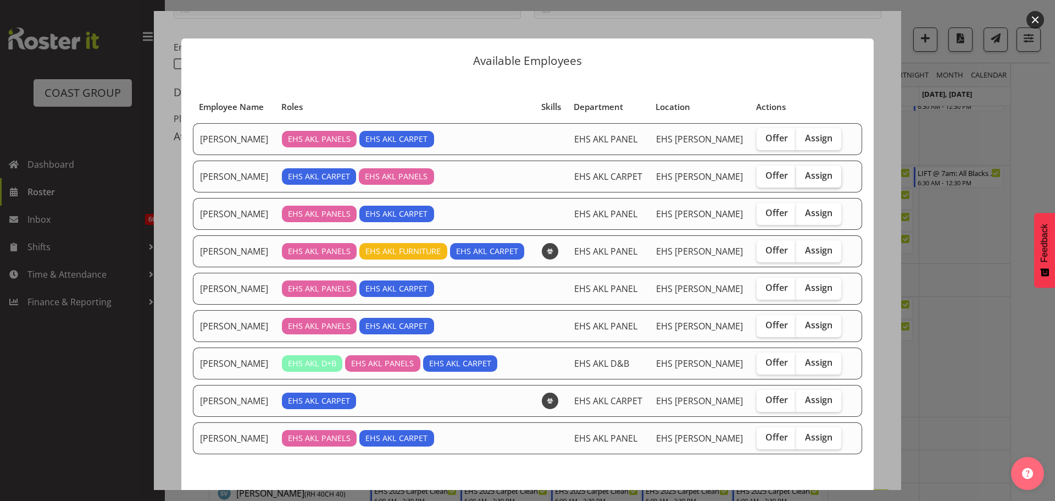
click at [800, 182] on label "Assign" at bounding box center [818, 176] width 45 height 22
click at [800, 179] on input "Assign" at bounding box center [799, 175] width 7 height 7
checkbox input "true"
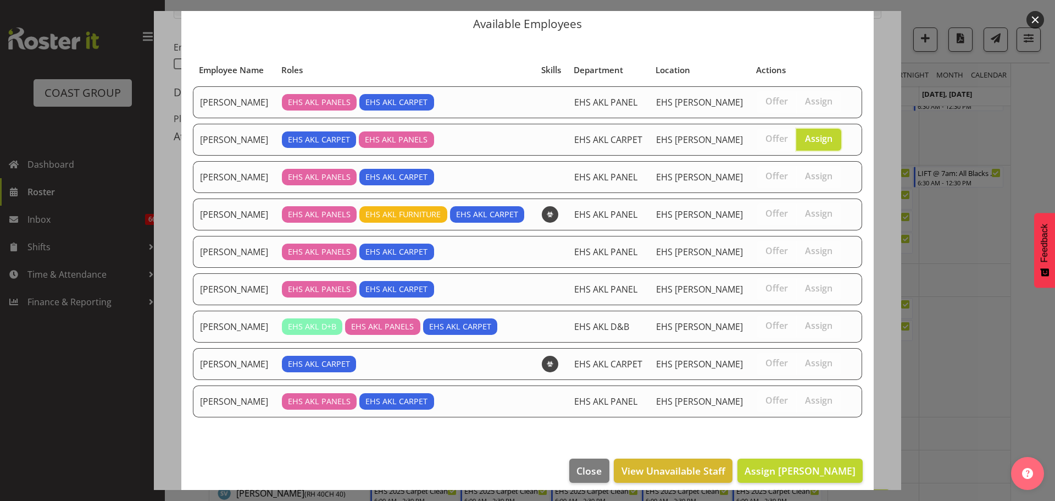
scroll to position [46, 0]
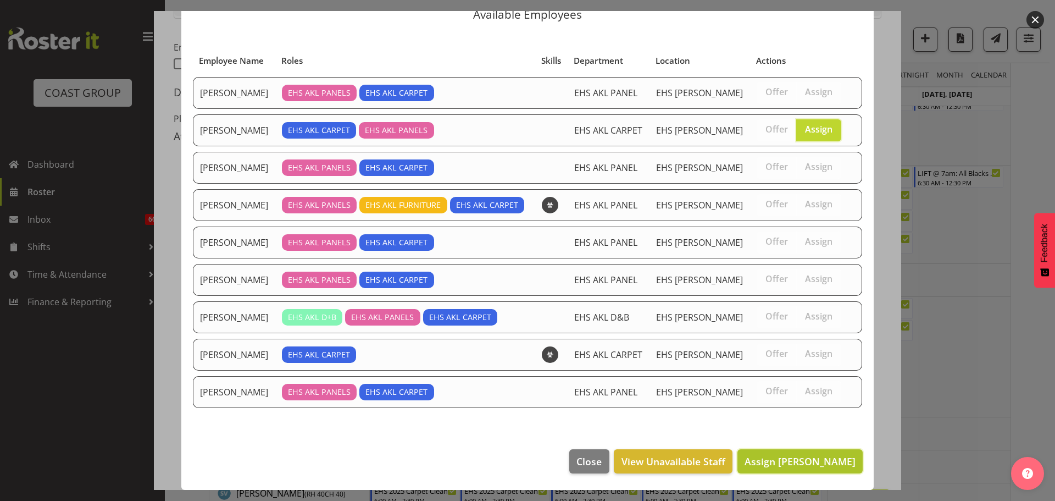
click at [835, 464] on span "Assign Charwen Vaevaepare" at bounding box center [800, 460] width 111 height 13
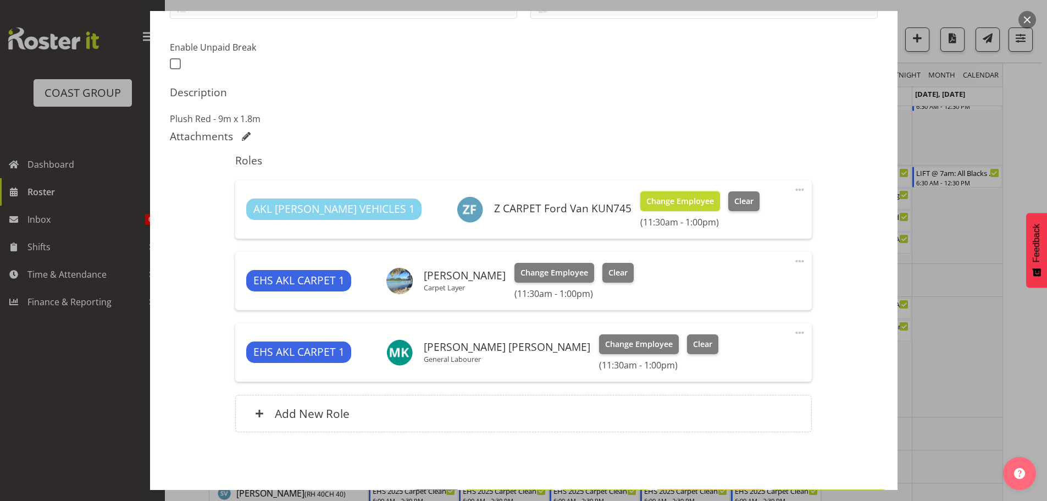
click at [646, 206] on span "Change Employee" at bounding box center [680, 201] width 68 height 12
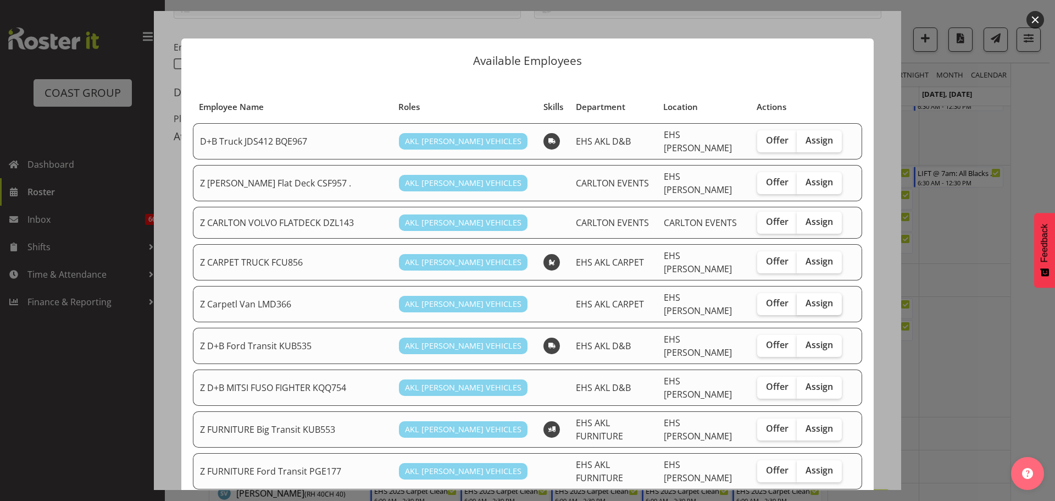
click at [816, 298] on label "Assign" at bounding box center [819, 304] width 45 height 22
click at [804, 300] on input "Assign" at bounding box center [800, 303] width 7 height 7
checkbox input "true"
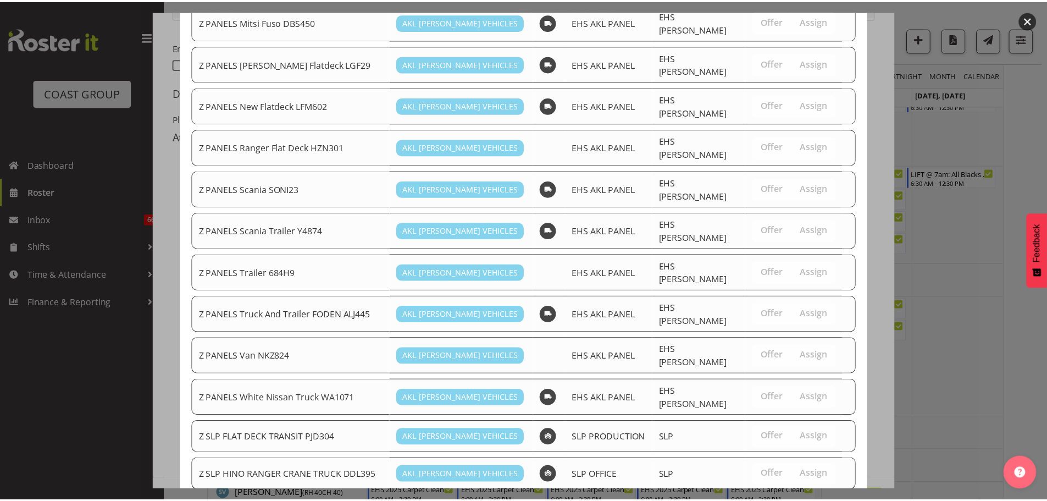
scroll to position [853, 0]
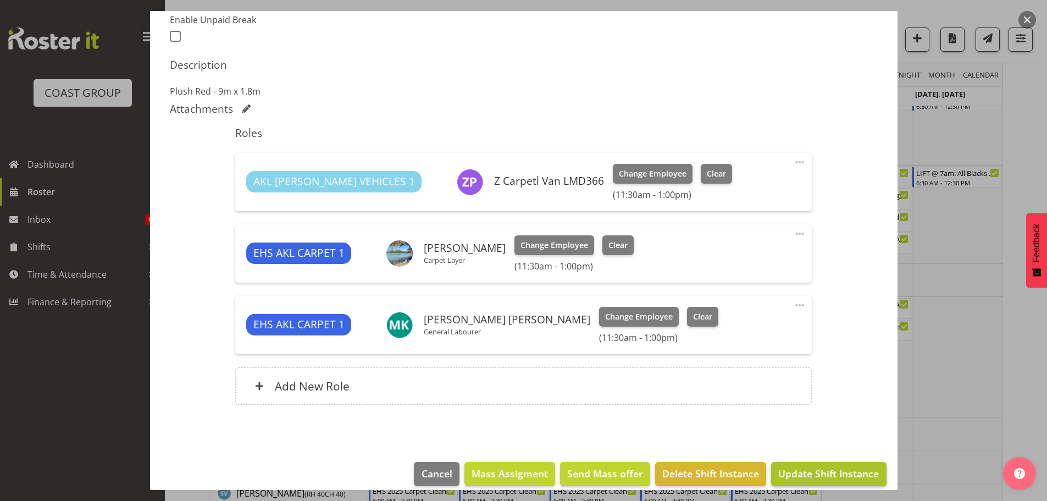
scroll to position [315, 0]
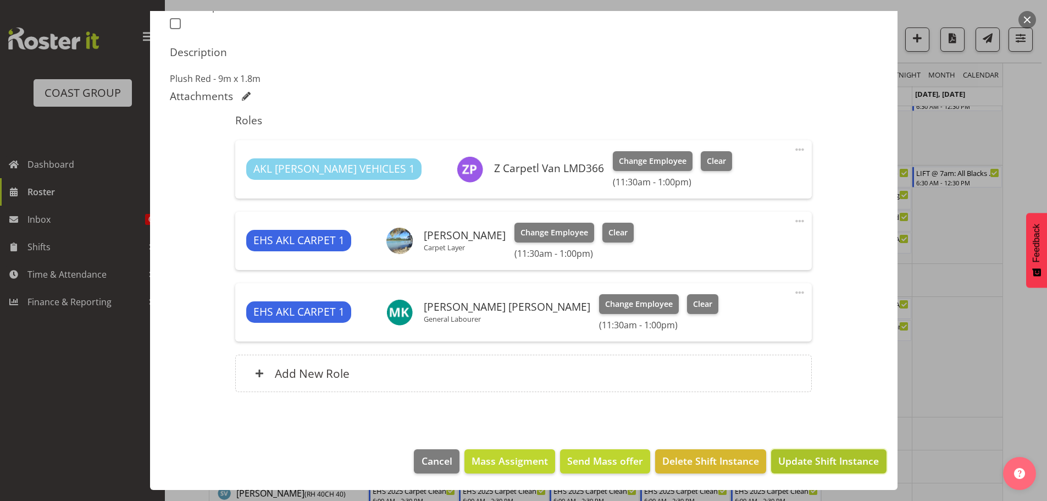
click at [834, 468] on span "Update Shift Instance" at bounding box center [828, 460] width 101 height 14
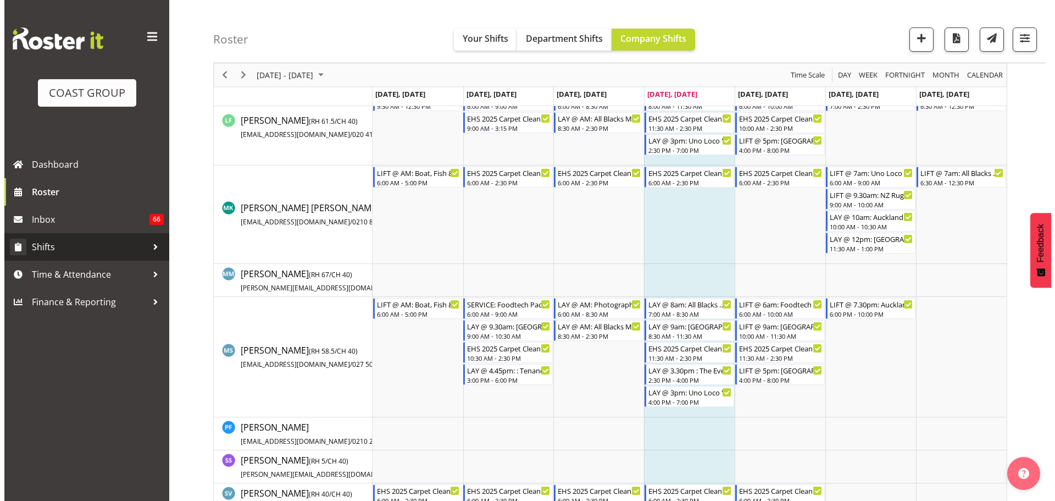
scroll to position [0, 0]
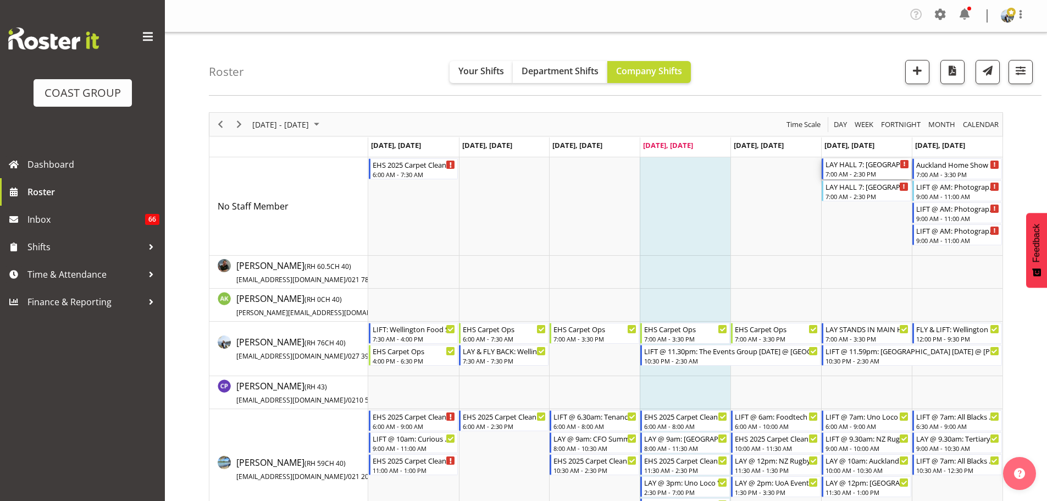
click at [854, 167] on div "LAY HALL 7: Auckland Home Show 2025 @ Akl Showgrounds" at bounding box center [867, 163] width 84 height 11
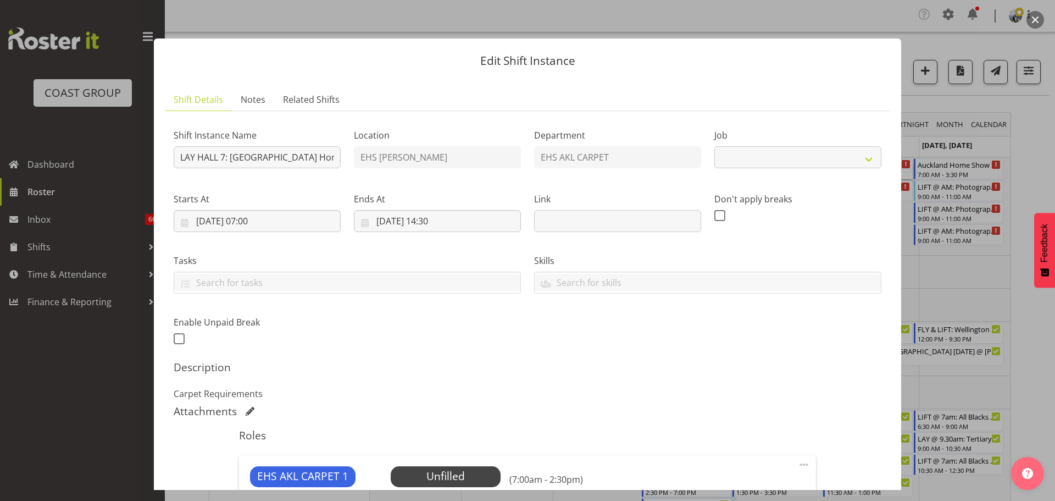
select select "9932"
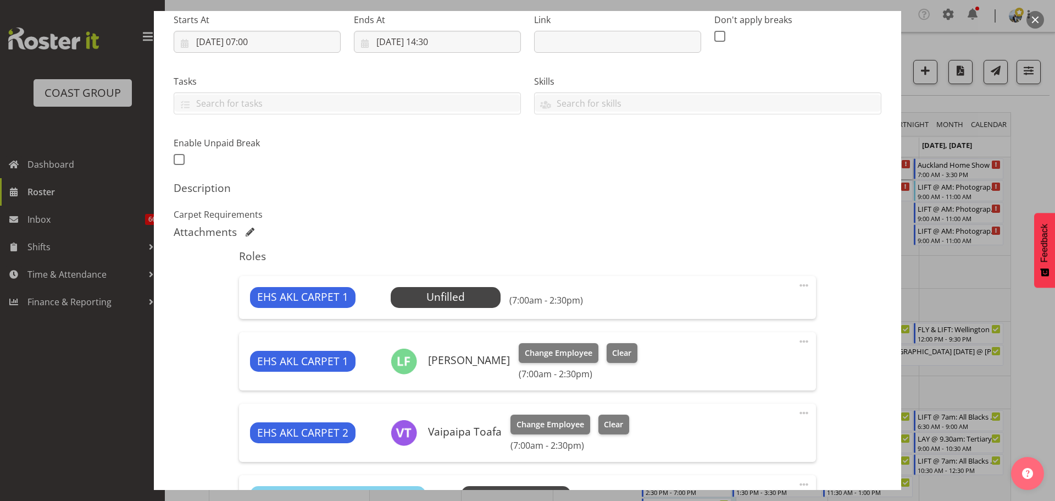
scroll to position [330, 0]
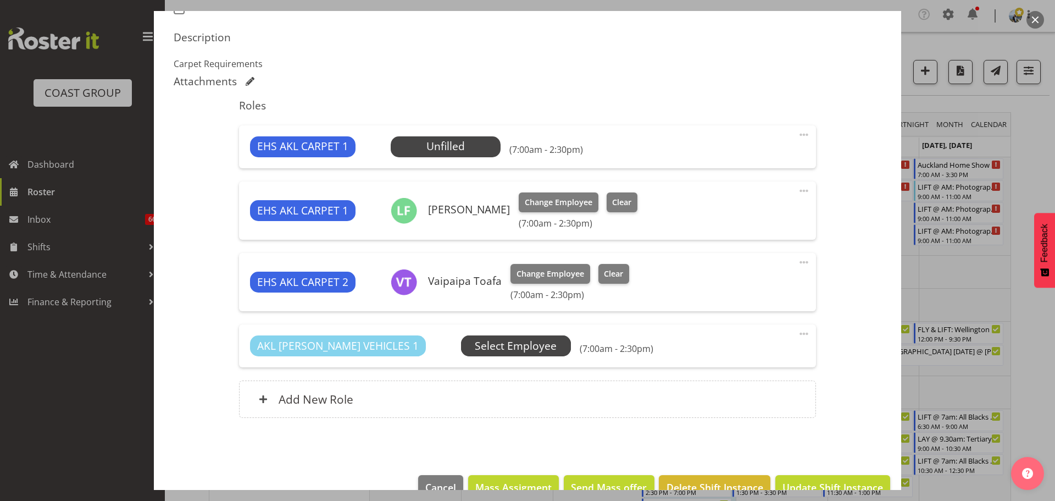
click at [478, 345] on span "Select Employee" at bounding box center [516, 346] width 82 height 16
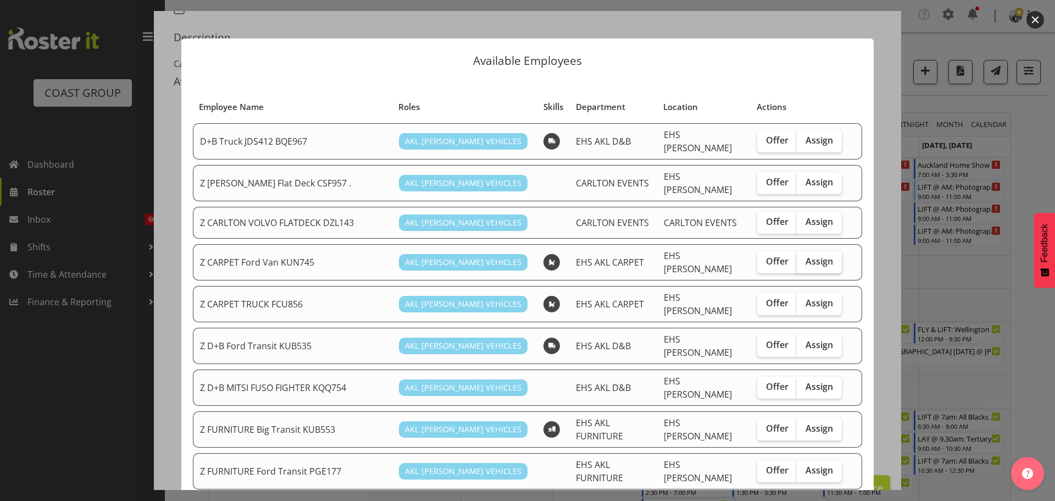
click at [813, 256] on span "Assign" at bounding box center [819, 261] width 27 height 11
click at [804, 258] on input "Assign" at bounding box center [800, 261] width 7 height 7
checkbox input "true"
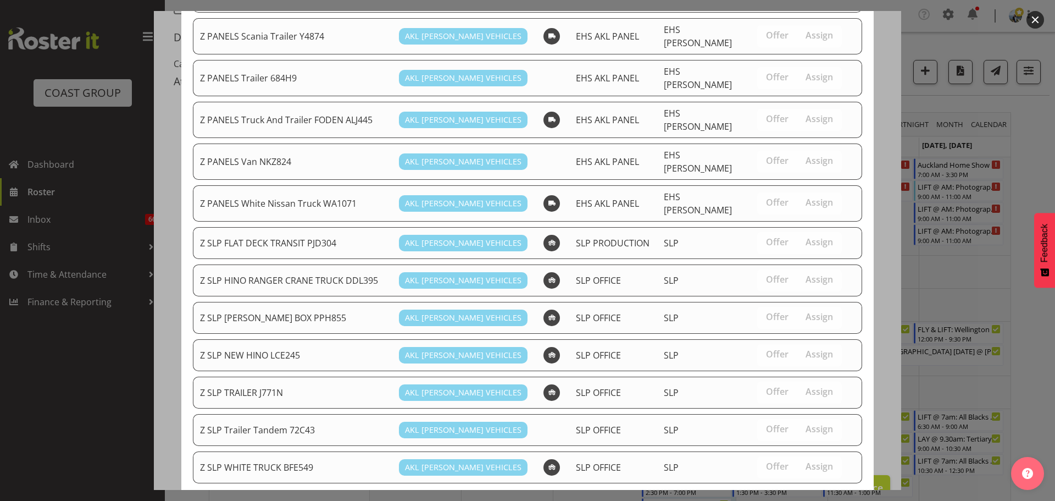
scroll to position [812, 0]
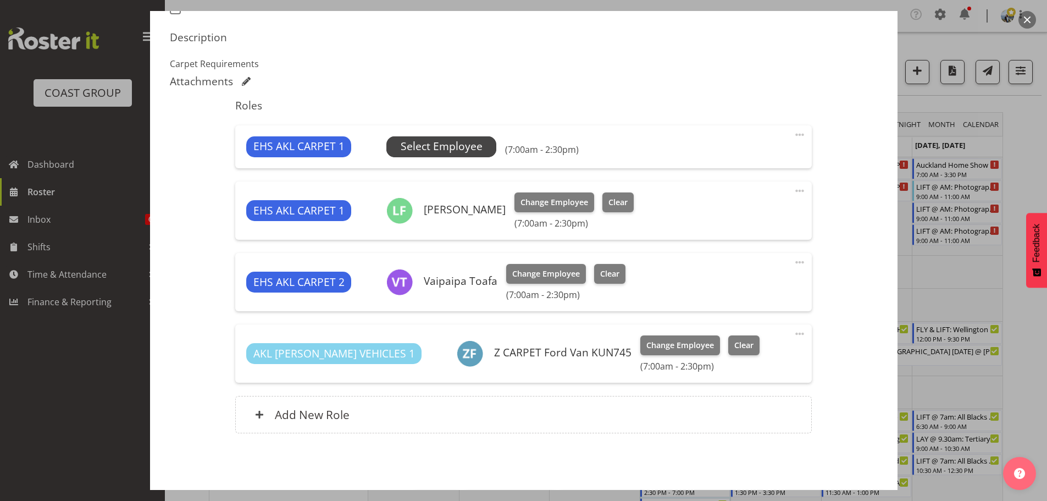
click at [474, 154] on span "Select Employee" at bounding box center [442, 146] width 82 height 16
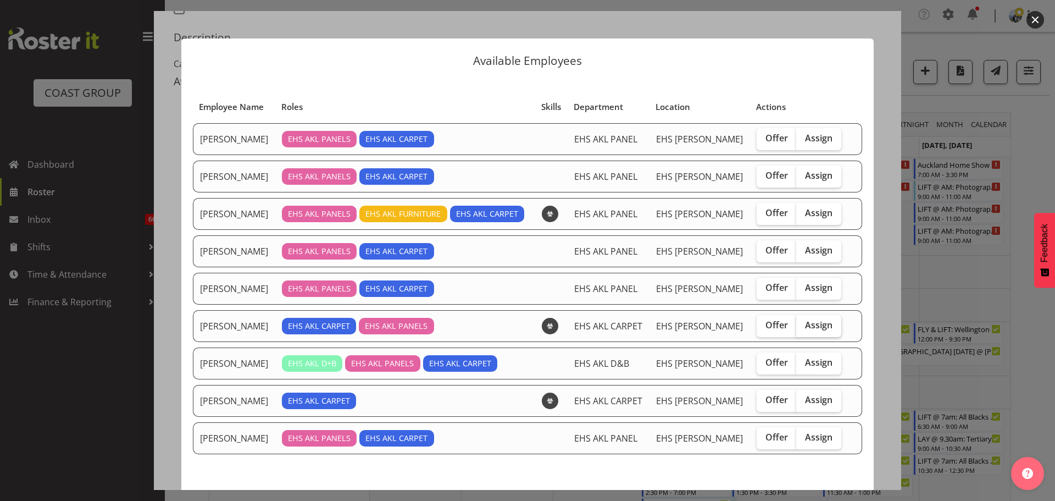
click at [812, 320] on span "Assign" at bounding box center [818, 324] width 27 height 11
click at [803, 321] on input "Assign" at bounding box center [799, 324] width 7 height 7
checkbox input "true"
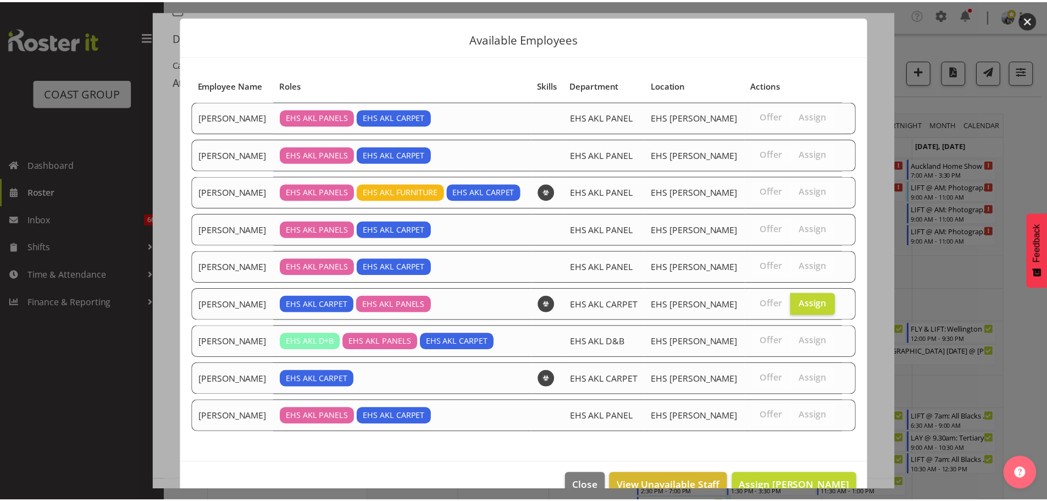
scroll to position [46, 0]
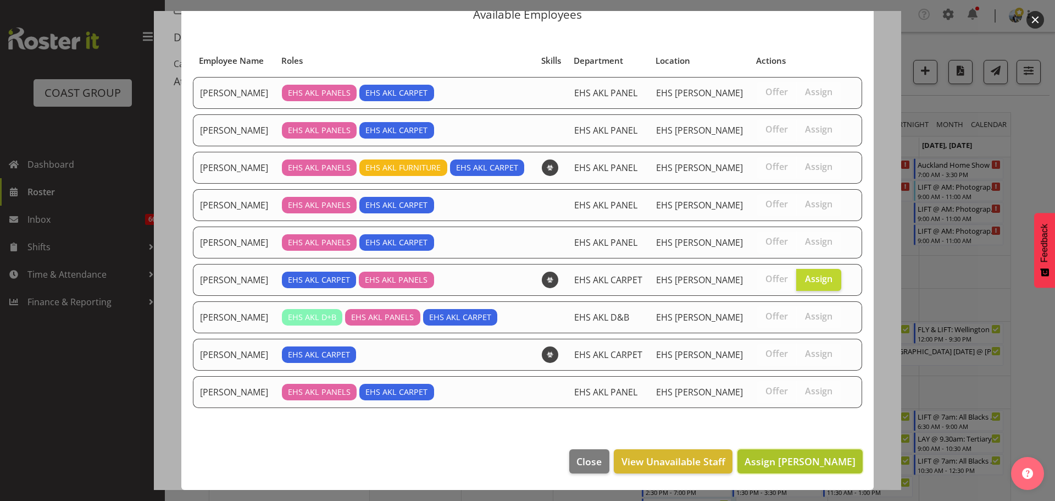
click at [845, 459] on span "Assign Mike Schaumkell" at bounding box center [800, 460] width 111 height 13
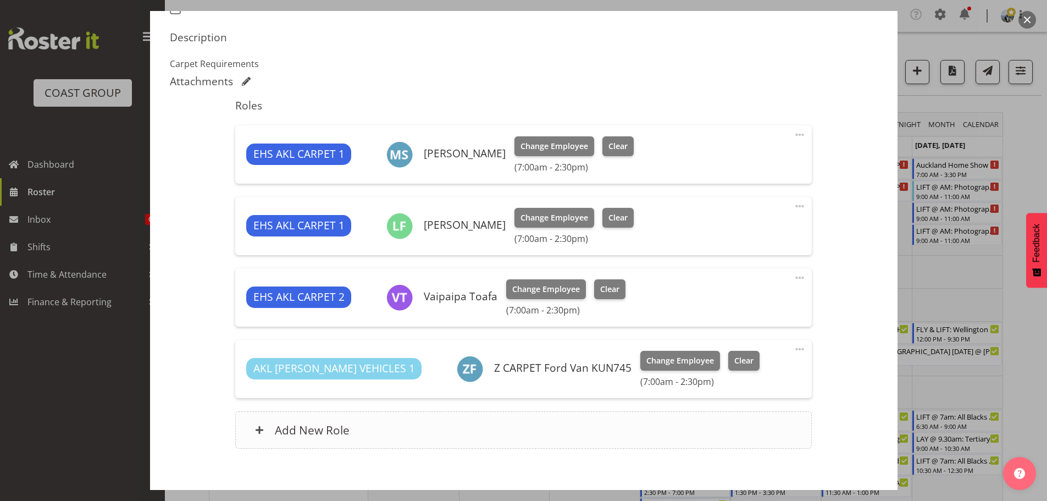
scroll to position [386, 0]
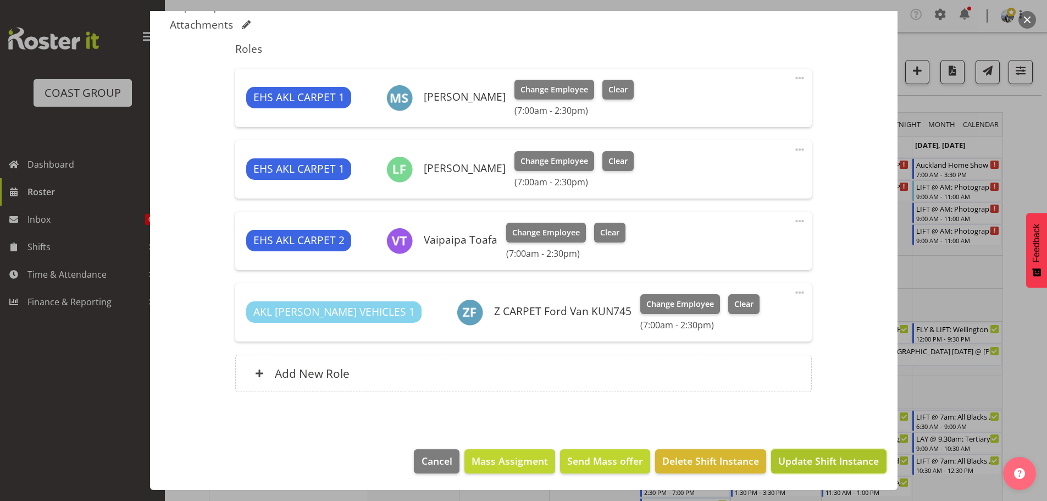
click at [808, 467] on span "Update Shift Instance" at bounding box center [828, 460] width 101 height 14
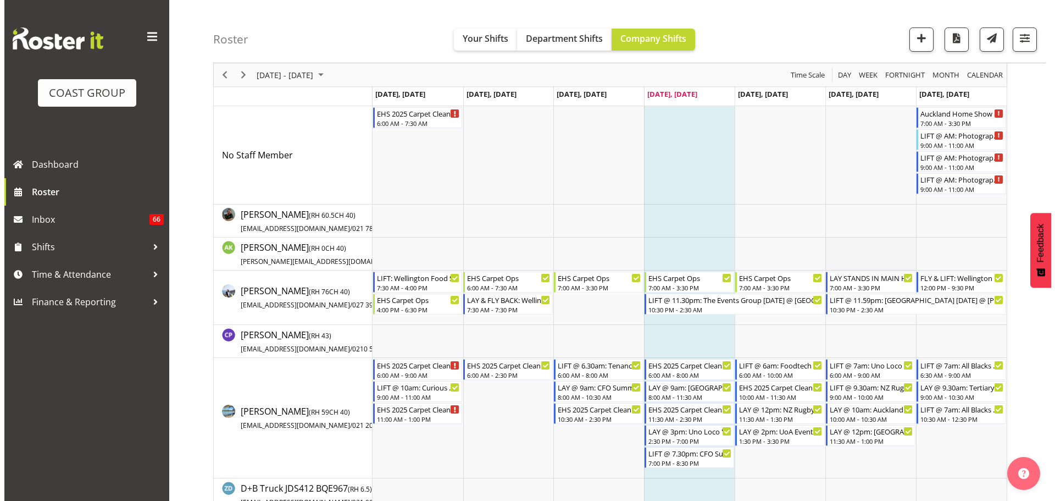
scroll to position [0, 0]
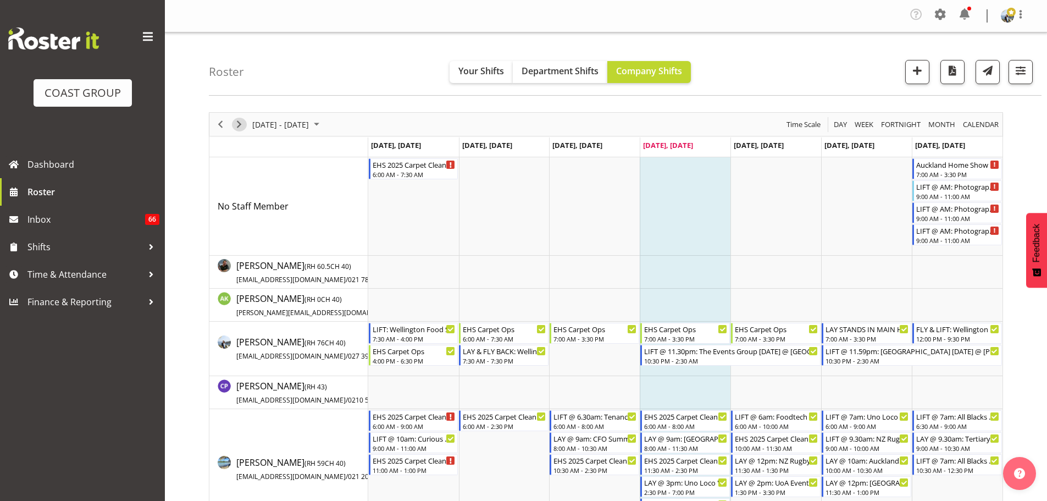
click at [240, 123] on span "Next" at bounding box center [238, 125] width 13 height 14
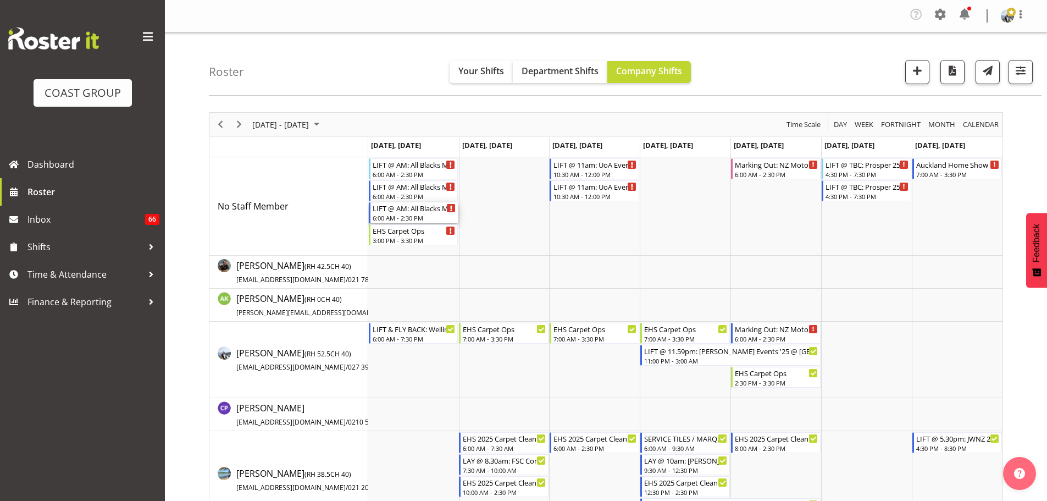
click at [406, 217] on div "6:00 AM - 2:30 PM" at bounding box center [415, 217] width 84 height 9
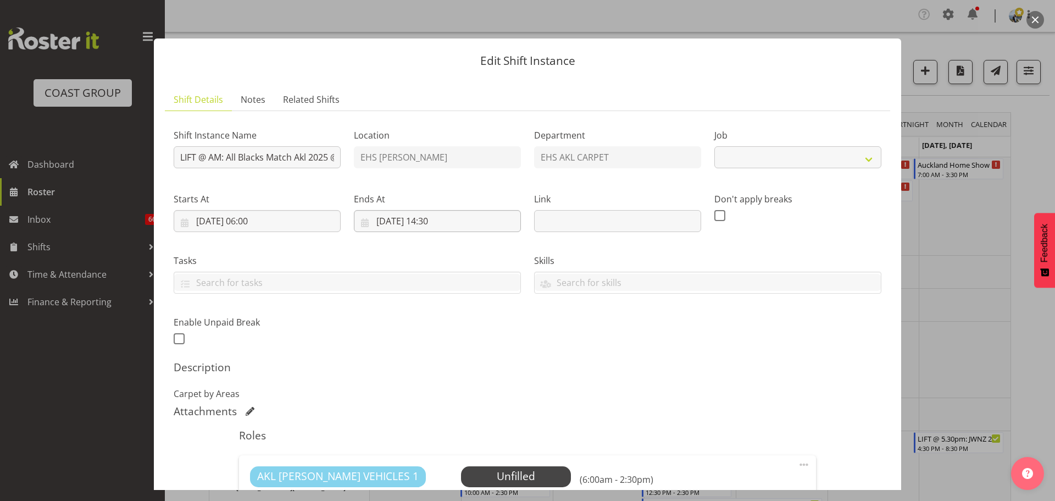
select select "9410"
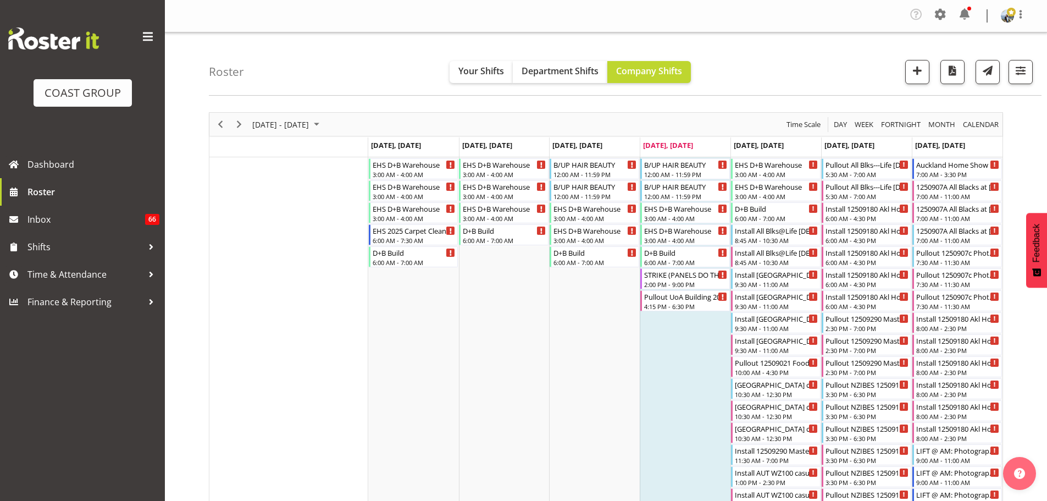
scroll to position [1083, 0]
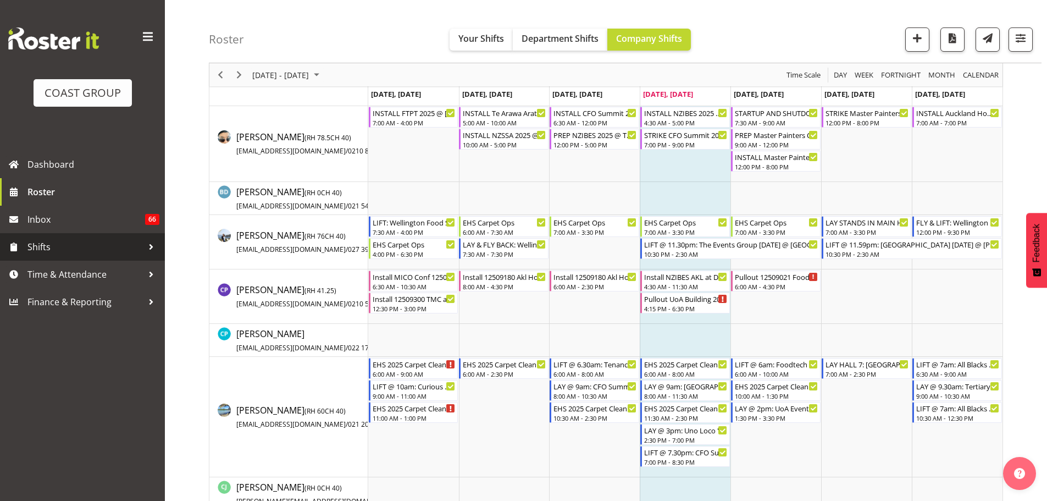
click at [65, 252] on span "Shifts" at bounding box center [84, 247] width 115 height 16
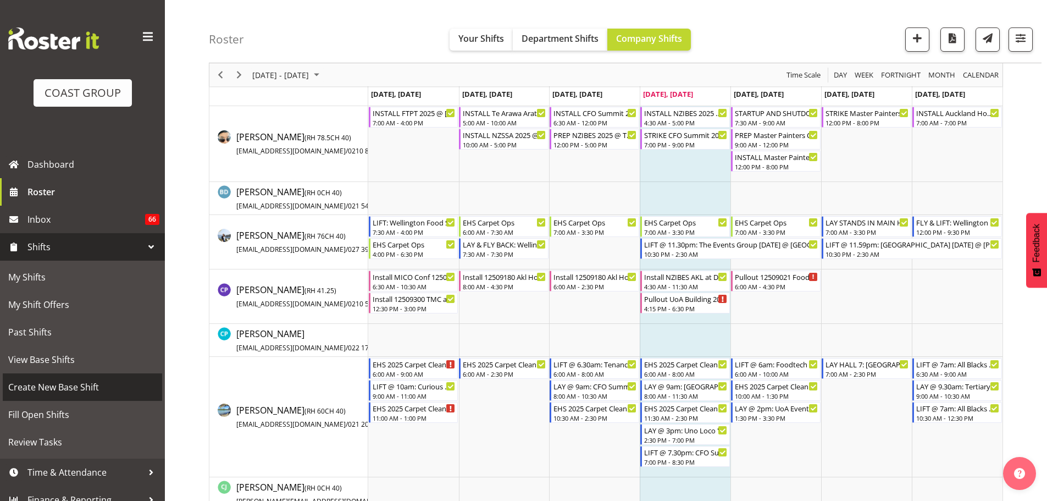
click at [43, 390] on span "Create New Base Shift" at bounding box center [82, 387] width 148 height 16
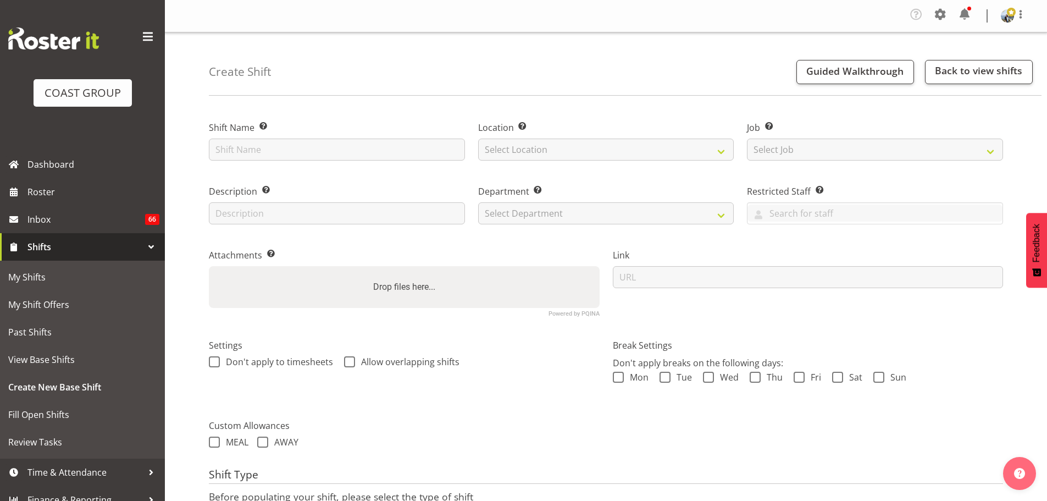
click at [222, 134] on label "Shift Name Enter a name for the shift (e.g. Day Shift)." at bounding box center [337, 127] width 256 height 13
click at [224, 141] on input "text" at bounding box center [337, 149] width 256 height 22
click at [343, 152] on input "NZ Rugby '25" at bounding box center [337, 149] width 256 height 22
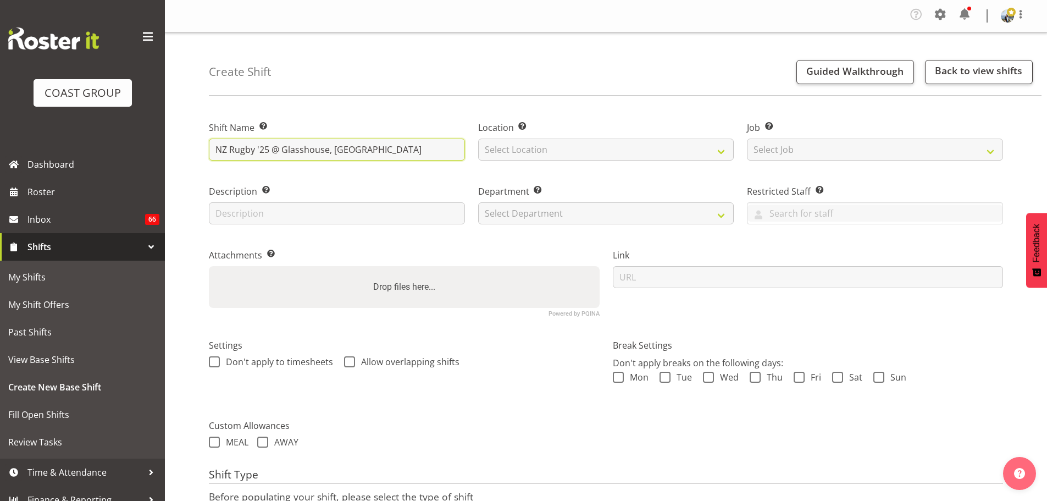
type input "NZ Rugby '25 @ Glasshouse, Morningside"
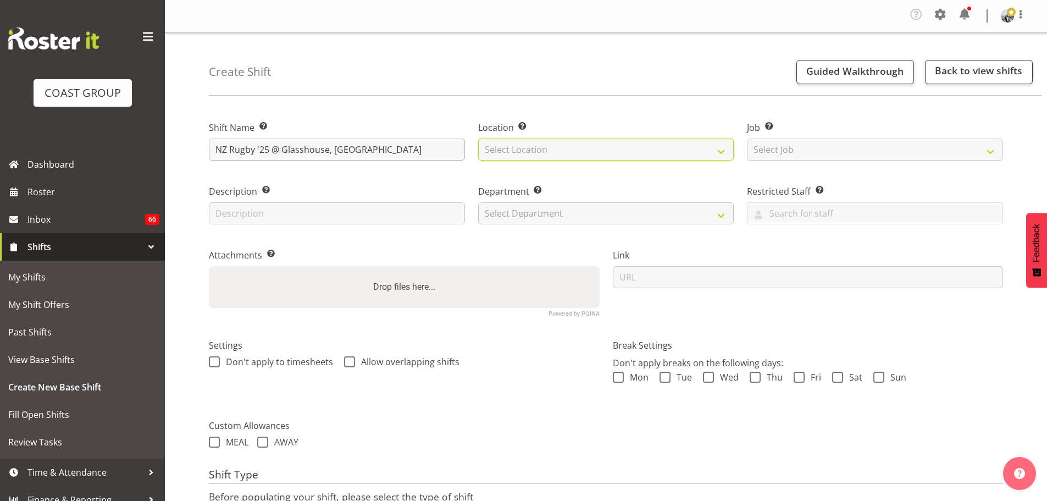
select select "35"
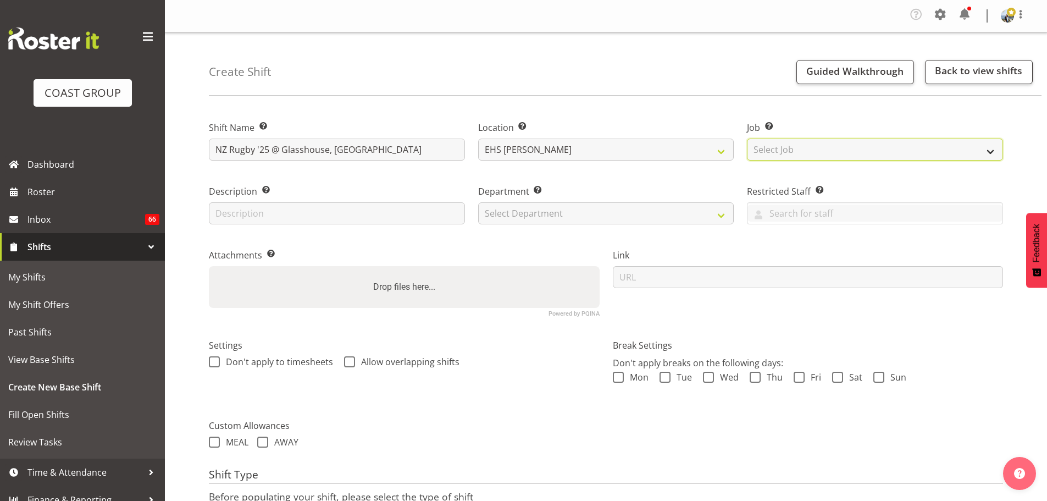
click at [752, 148] on select "Select Job Create new job 1 Carlton Events 1 Carlton Hamilton 1 Carlton Welling…" at bounding box center [875, 149] width 256 height 22
select select "8575"
click at [747, 138] on select "Select Job Create new job 1 Carlton Events 1 Carlton Hamilton 1 Carlton Welling…" at bounding box center [875, 149] width 256 height 22
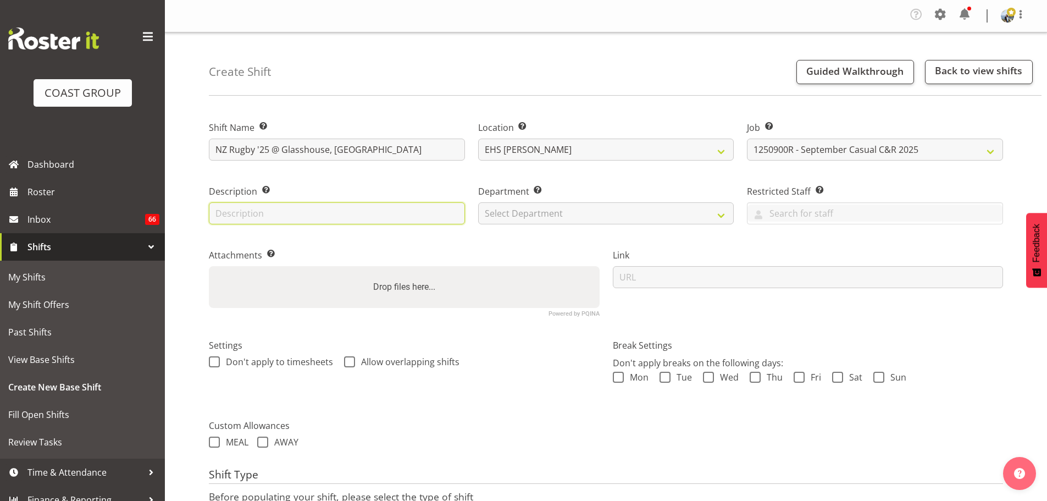
click at [321, 216] on input "text" at bounding box center [337, 213] width 256 height 22
click at [226, 213] on input "PLush Black" at bounding box center [337, 213] width 256 height 22
click at [326, 214] on input "Plush Black" at bounding box center [337, 213] width 256 height 22
type input "Plush Black - 9m & 4m long and 2.4m wide"
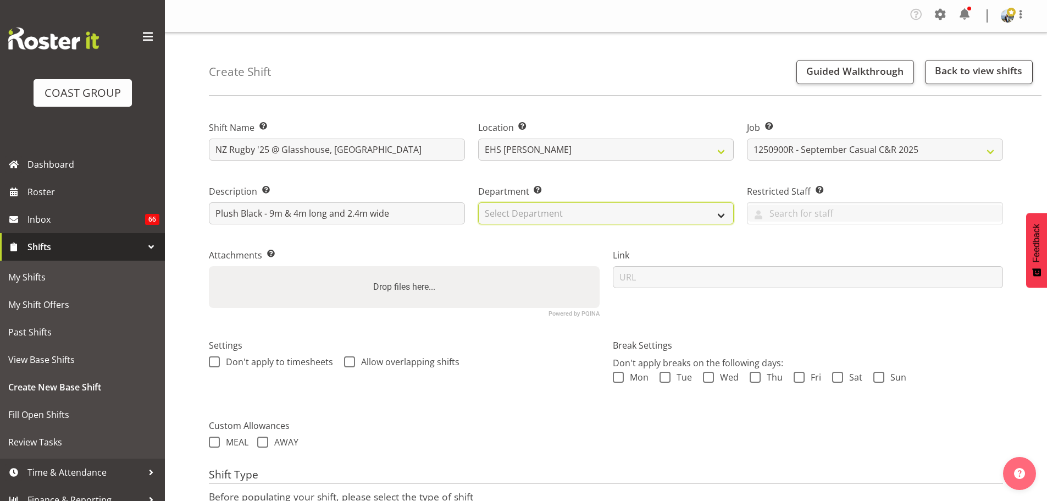
click at [502, 222] on select "Select Department EHS AKL CARPET EHS AKL PANEL EHS AKL CARPET EHS AKL SALES EHS…" at bounding box center [606, 213] width 256 height 22
select select "35"
click at [478, 202] on select "Select Department EHS AKL CARPET EHS AKL PANEL EHS AKL CARPET EHS AKL SALES EHS…" at bounding box center [606, 213] width 256 height 22
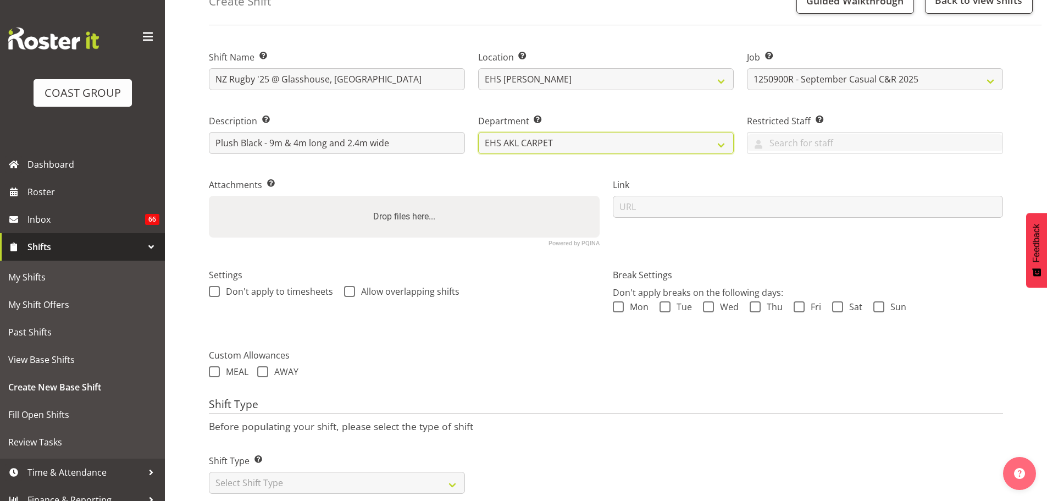
scroll to position [97, 0]
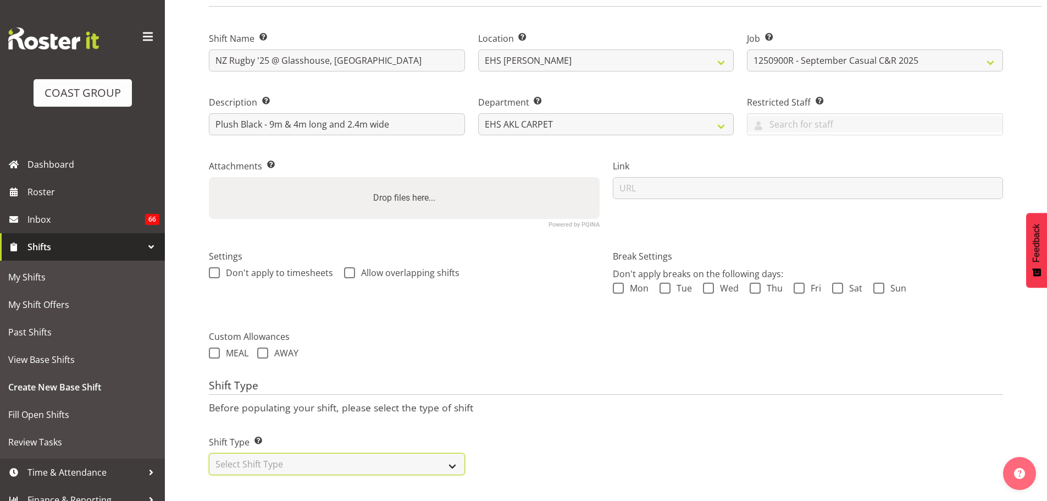
click at [339, 453] on select "Select Shift Type One Off Shift Recurring Shift Rotating Shift" at bounding box center [337, 464] width 256 height 22
click at [311, 453] on select "Select Shift Type One Off Shift Recurring Shift Rotating Shift" at bounding box center [337, 464] width 256 height 22
select select "recurring"
click at [209, 453] on select "Select Shift Type One Off Shift Recurring Shift Rotating Shift" at bounding box center [337, 464] width 256 height 22
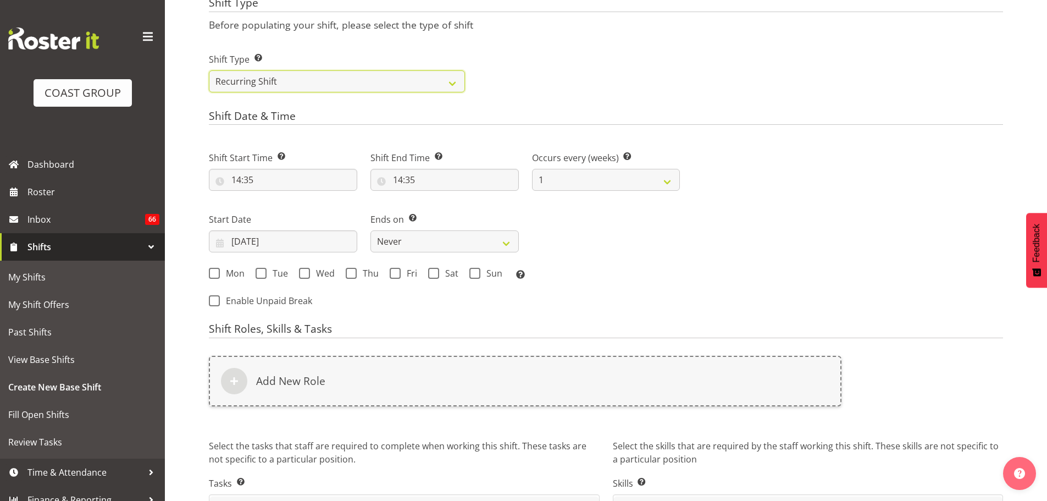
scroll to position [541, 0]
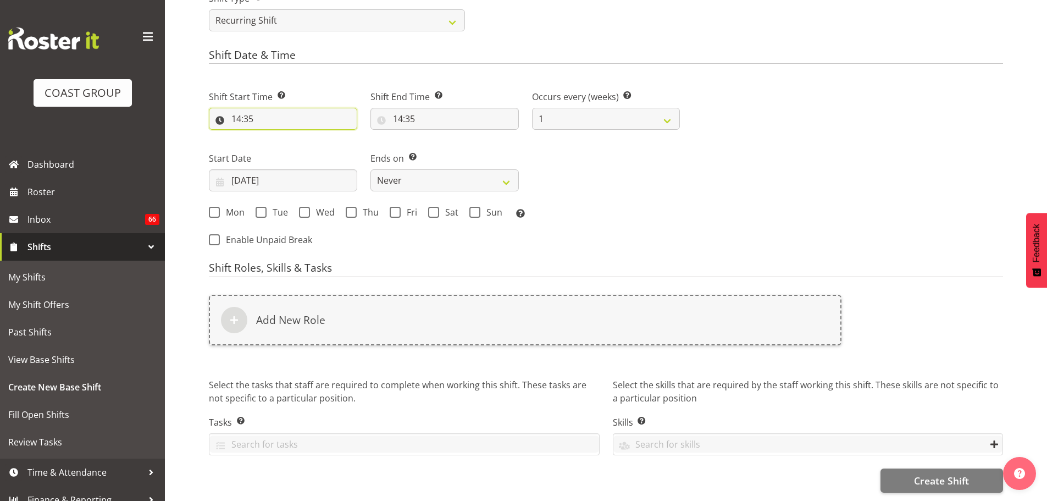
click at [252, 111] on input "14:35" at bounding box center [283, 119] width 148 height 22
click at [285, 137] on select "00 01 02 03 04 05 06 07 08 09 10 11 12 13 14 15 16 17 18 19 20 21 22 23" at bounding box center [283, 147] width 25 height 22
select select "11"
click at [271, 136] on select "00 01 02 03 04 05 06 07 08 09 10 11 12 13 14 15 16 17 18 19 20 21 22 23" at bounding box center [283, 147] width 25 height 22
type input "11:35"
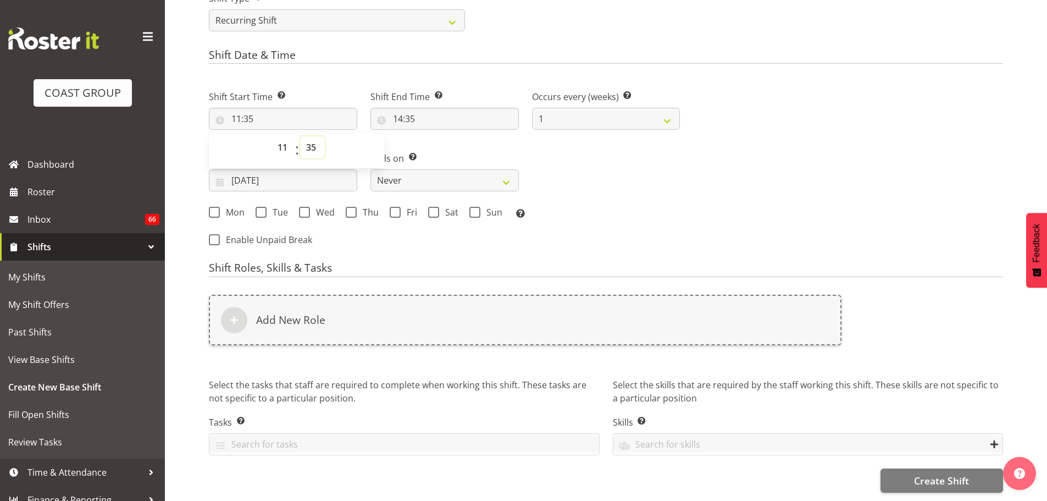
click at [315, 140] on select "00 01 02 03 04 05 06 07 08 09 10 11 12 13 14 15 16 17 18 19 20 21 22 23 24 25 2…" at bounding box center [312, 147] width 25 height 22
select select "30"
click at [300, 136] on select "00 01 02 03 04 05 06 07 08 09 10 11 12 13 14 15 16 17 18 19 20 21 22 23 24 25 2…" at bounding box center [312, 147] width 25 height 22
type input "11:30"
click at [396, 115] on input "14:35" at bounding box center [444, 119] width 148 height 22
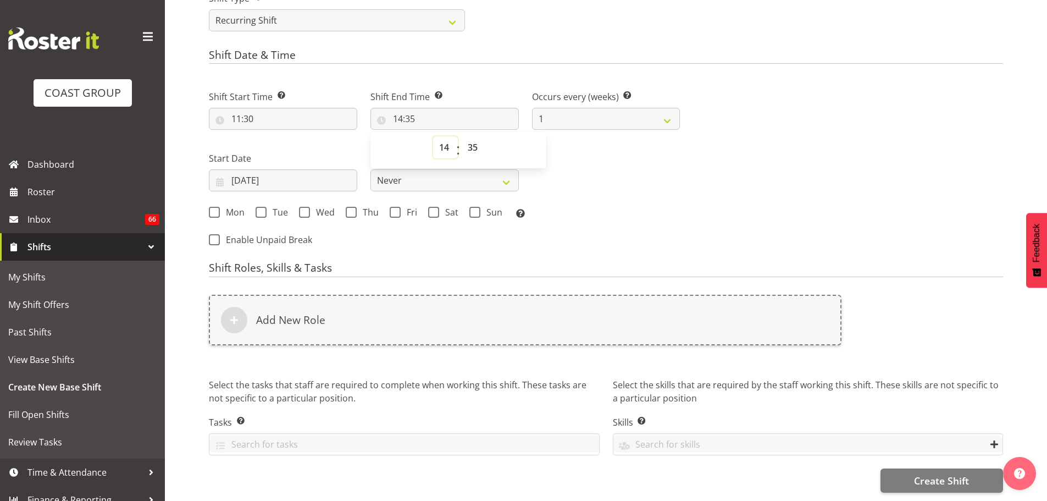
click at [444, 139] on select "00 01 02 03 04 05 06 07 08 09 10 11 12 13 14 15 16 17 18 19 20 21 22 23" at bounding box center [445, 147] width 25 height 22
select select "13"
click at [433, 136] on select "00 01 02 03 04 05 06 07 08 09 10 11 12 13 14 15 16 17 18 19 20 21 22 23" at bounding box center [445, 147] width 25 height 22
type input "13:35"
click at [473, 143] on select "00 01 02 03 04 05 06 07 08 09 10 11 12 13 14 15 16 17 18 19 20 21 22 23 24 25 2…" at bounding box center [474, 147] width 25 height 22
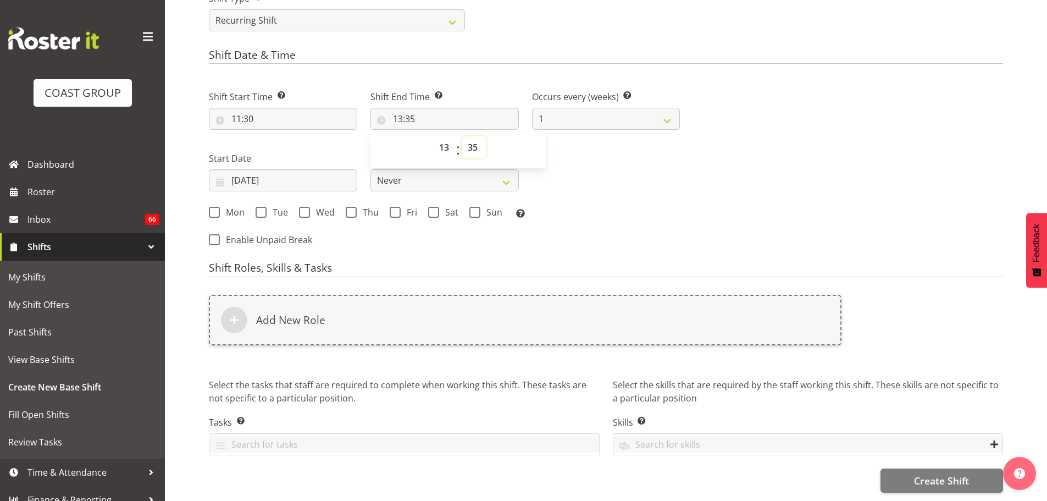
select select "0"
type input "13:00"
click at [652, 175] on div "Shift Start Time Set the time of the day you wish this shift to start 11:30 00 …" at bounding box center [444, 151] width 484 height 153
click at [270, 169] on input "[DATE]" at bounding box center [283, 180] width 148 height 22
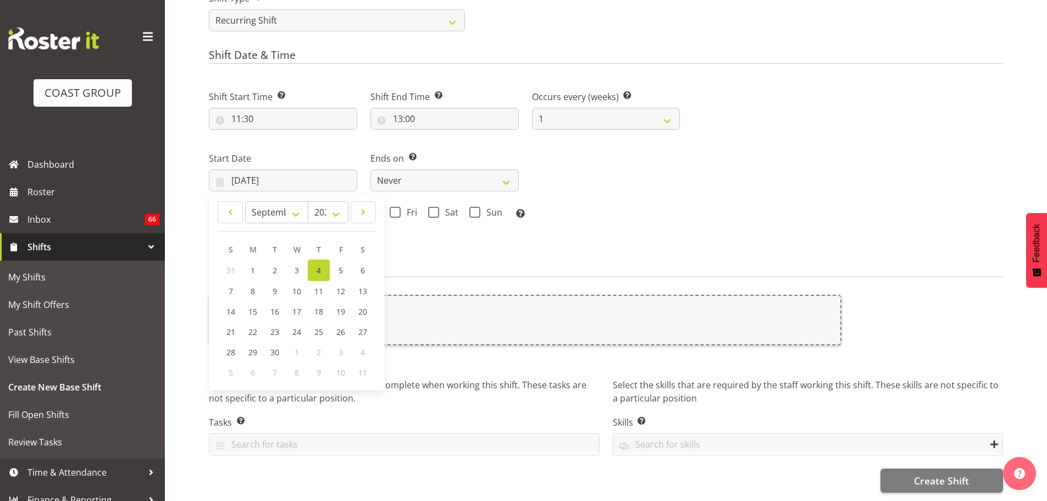
click at [562, 245] on div "Shift Start Time Set the time of the day you wish this shift to start 11:30 00 …" at bounding box center [444, 165] width 484 height 180
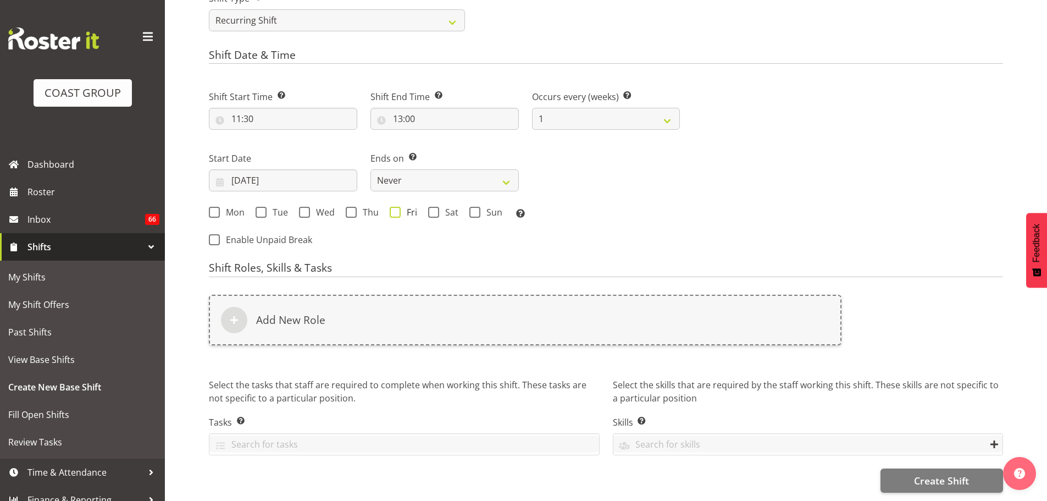
click at [398, 207] on span at bounding box center [395, 212] width 11 height 11
click at [397, 209] on input "Fri" at bounding box center [393, 212] width 7 height 7
checkbox input "true"
click at [451, 207] on span "Sat" at bounding box center [448, 212] width 19 height 11
click at [435, 209] on input "Sat" at bounding box center [431, 212] width 7 height 7
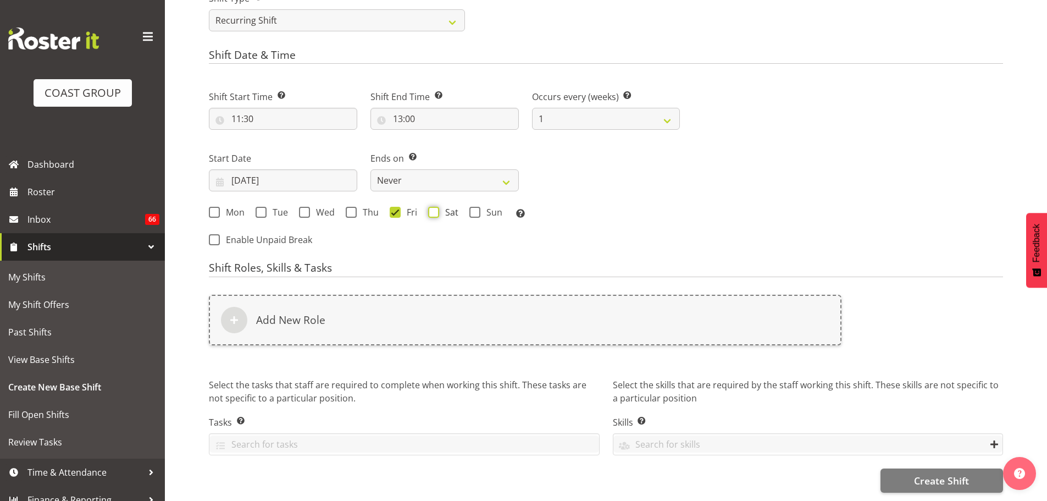
checkbox input "true"
click at [462, 170] on select "Never On Date" at bounding box center [444, 180] width 148 height 22
select select "date"
click at [370, 169] on select "Never On Date" at bounding box center [444, 180] width 148 height 22
click at [567, 175] on input "[DATE]" at bounding box center [606, 180] width 148 height 22
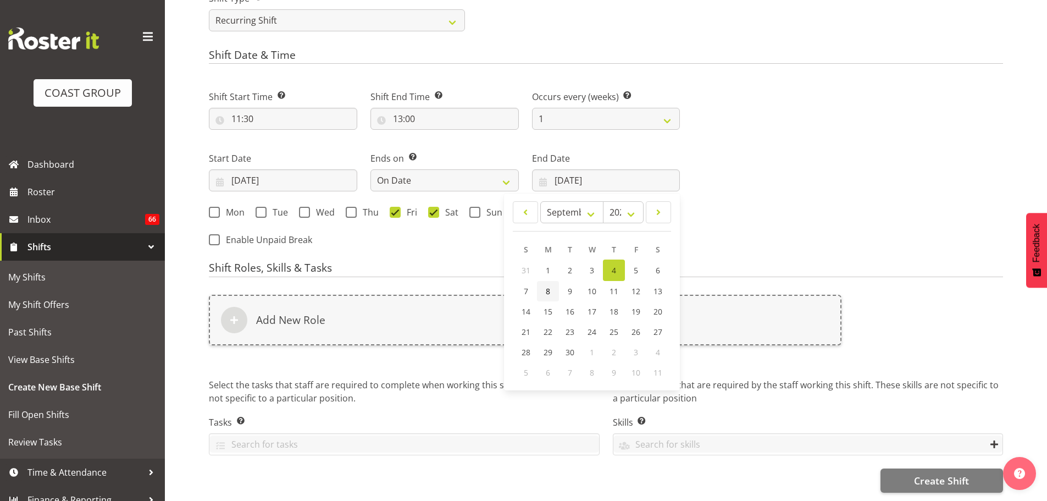
click at [546, 286] on span "8" at bounding box center [548, 291] width 4 height 10
type input "08/09/2025"
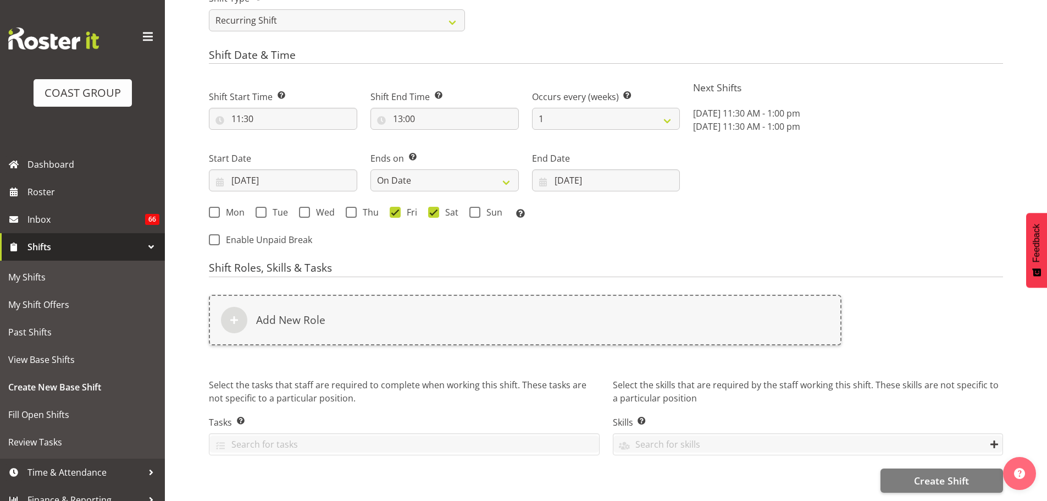
click at [485, 288] on div "Add New Role" at bounding box center [525, 326] width 646 height 77
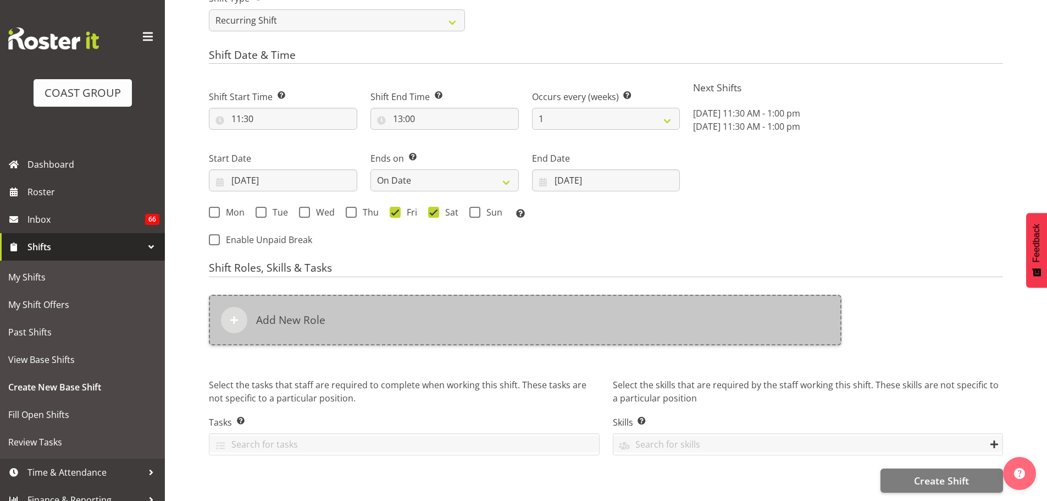
click at [448, 296] on div "Add New Role" at bounding box center [525, 320] width 633 height 51
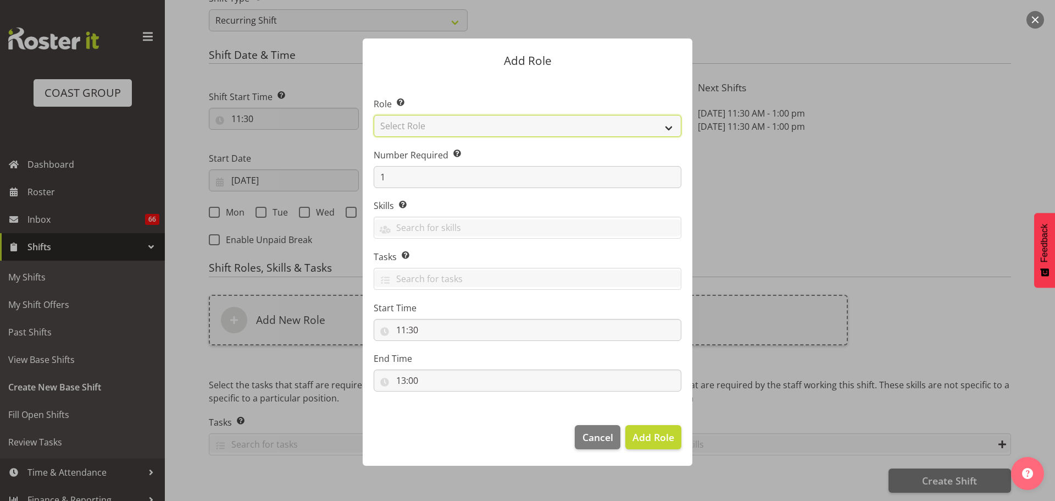
click at [483, 119] on select "Select Role ACCOUNT MANAGER ACCOUNT MANAGER DW ACCOUNTS [PERSON_NAME] VEHICLES …" at bounding box center [528, 126] width 308 height 22
select select "81"
click at [374, 115] on select "Select Role ACCOUNT MANAGER ACCOUNT MANAGER DW ACCOUNTS [PERSON_NAME] VEHICLES …" at bounding box center [528, 126] width 308 height 22
click at [651, 434] on span "Add Role" at bounding box center [654, 436] width 42 height 13
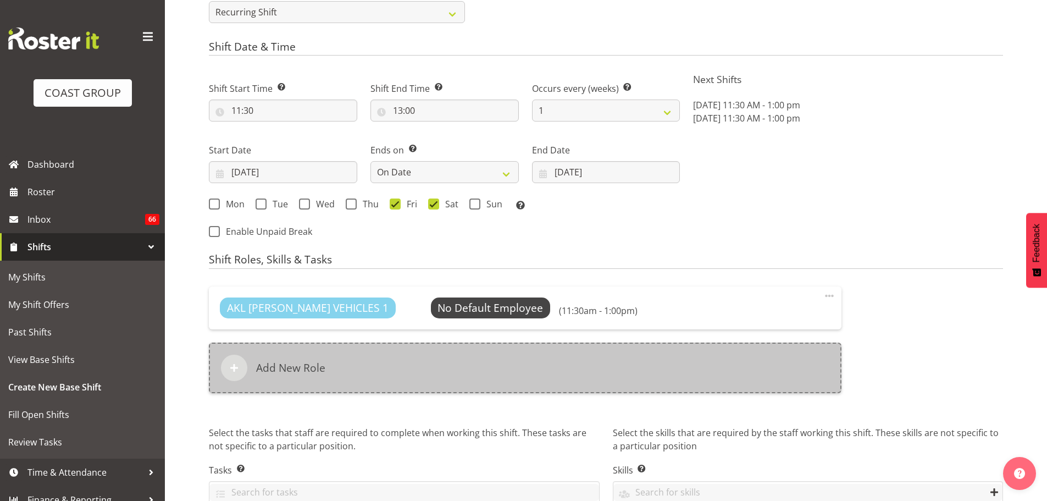
click at [365, 364] on div "Add New Role" at bounding box center [525, 367] width 633 height 51
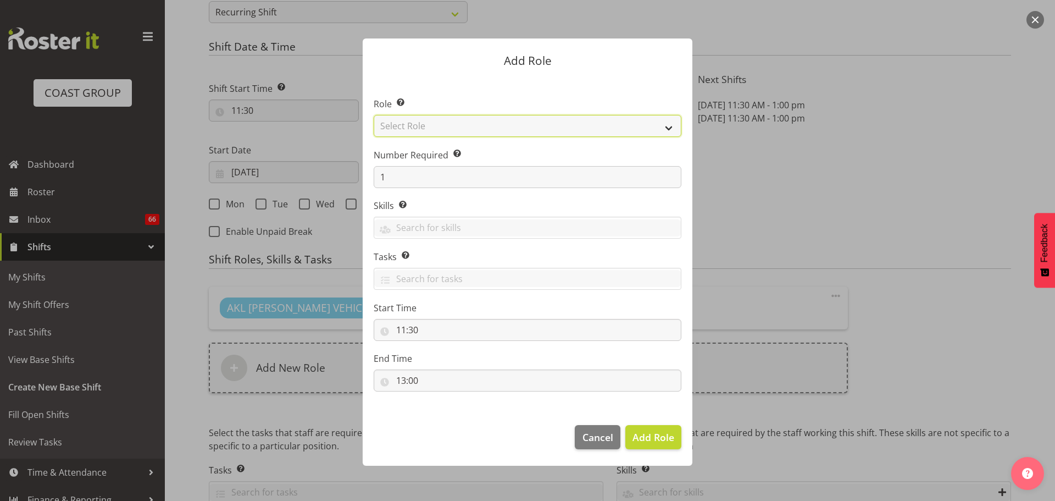
click at [434, 121] on select "Select Role ACCOUNT MANAGER ACCOUNT MANAGER DW ACCOUNTS [PERSON_NAME] VEHICLES …" at bounding box center [528, 126] width 308 height 22
select select "190"
click at [374, 115] on select "Select Role ACCOUNT MANAGER ACCOUNT MANAGER DW ACCOUNTS [PERSON_NAME] VEHICLES …" at bounding box center [528, 126] width 308 height 22
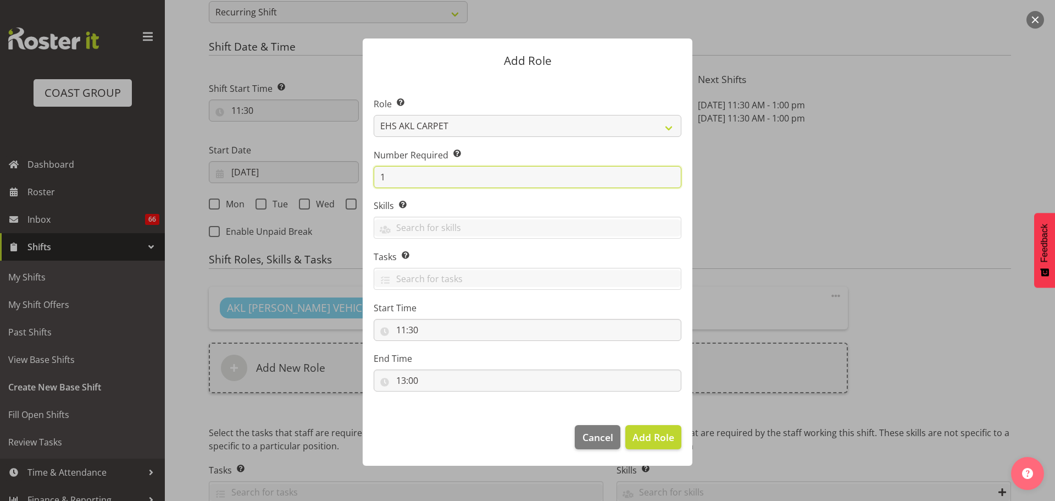
drag, startPoint x: 406, startPoint y: 172, endPoint x: 309, endPoint y: 173, distance: 96.7
click at [317, 173] on form "Add Role Role Select the role you wish to add to the shift. ACCOUNT MANAGER ACC…" at bounding box center [528, 250] width 528 height 479
type input "2"
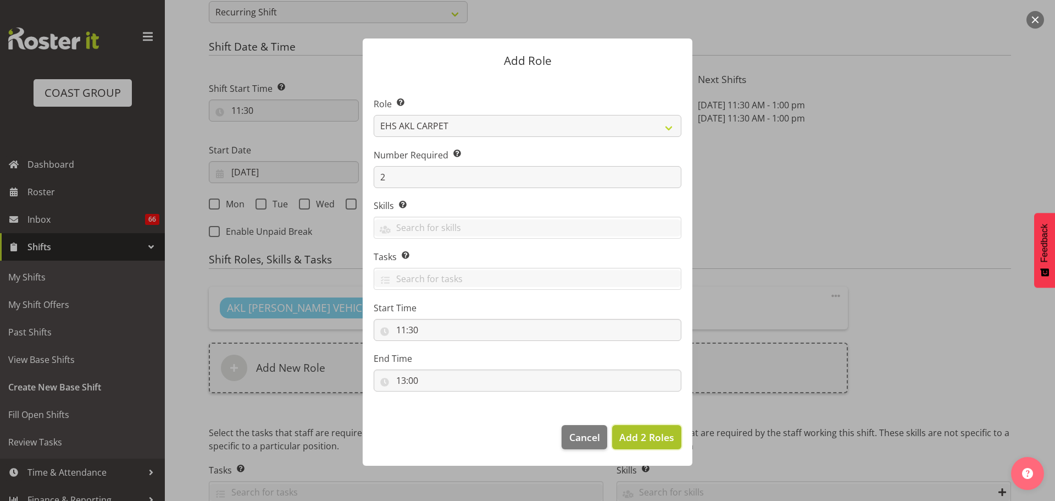
click at [653, 439] on span "Add 2 Roles" at bounding box center [646, 436] width 55 height 13
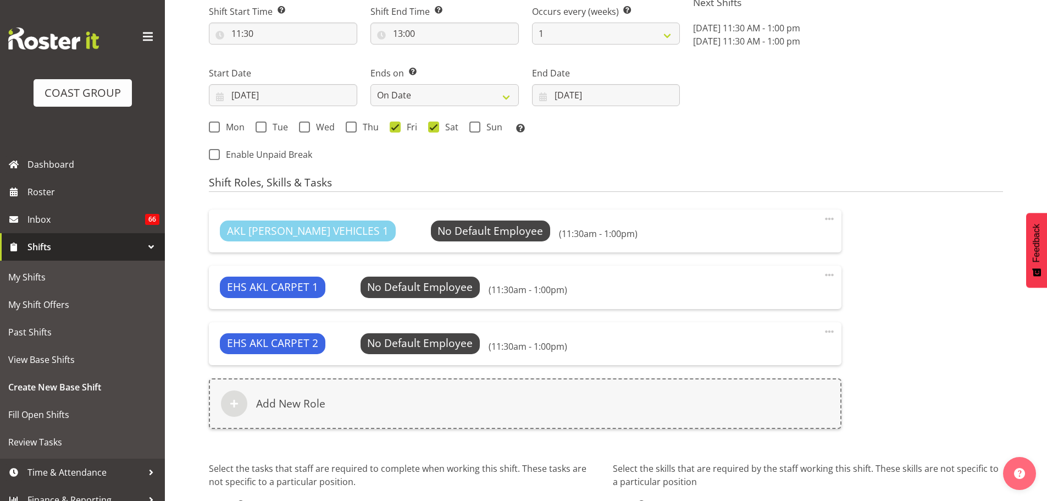
scroll to position [710, 0]
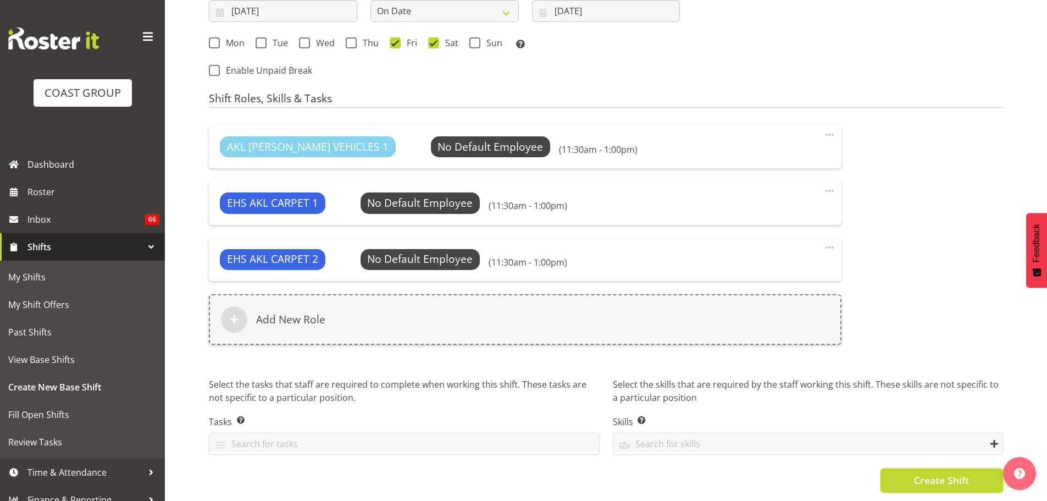
click at [959, 478] on span "Create Shift" at bounding box center [941, 480] width 55 height 14
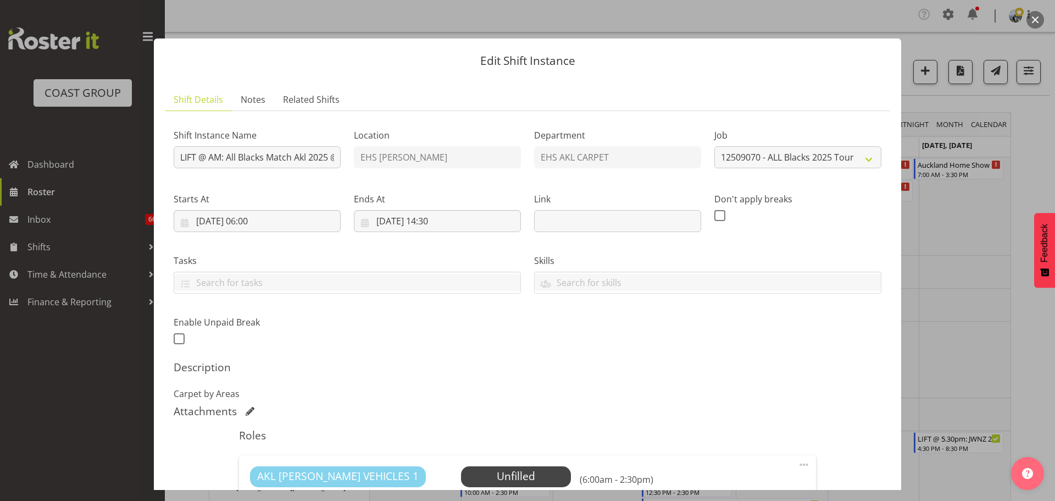
select select "9410"
drag, startPoint x: 198, startPoint y: 156, endPoint x: 184, endPoint y: 156, distance: 13.8
click at [184, 156] on input "LIFT @ AM: All Blacks Match Akl 2025 @ [GEOGRAPHIC_DATA]" at bounding box center [257, 157] width 167 height 22
drag, startPoint x: 219, startPoint y: 154, endPoint x: 208, endPoint y: 157, distance: 11.0
click at [208, 157] on input "LAY @ AM: All Blacks Match Akl 2025 @ [GEOGRAPHIC_DATA]" at bounding box center [257, 157] width 167 height 22
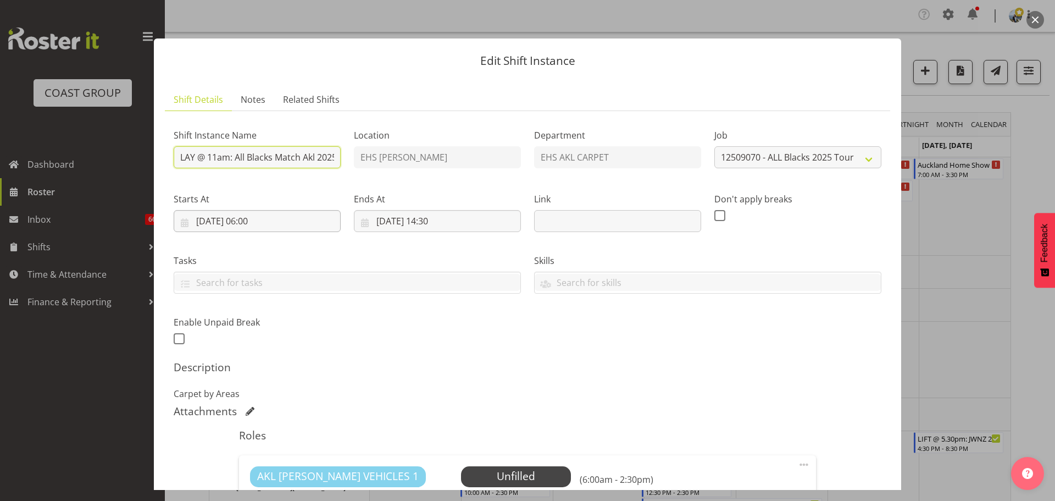
type input "LAY @ 11am: All Blacks Match Akl 2025 @ [GEOGRAPHIC_DATA]"
click at [276, 224] on input "[DATE] 06:00" at bounding box center [257, 221] width 167 height 22
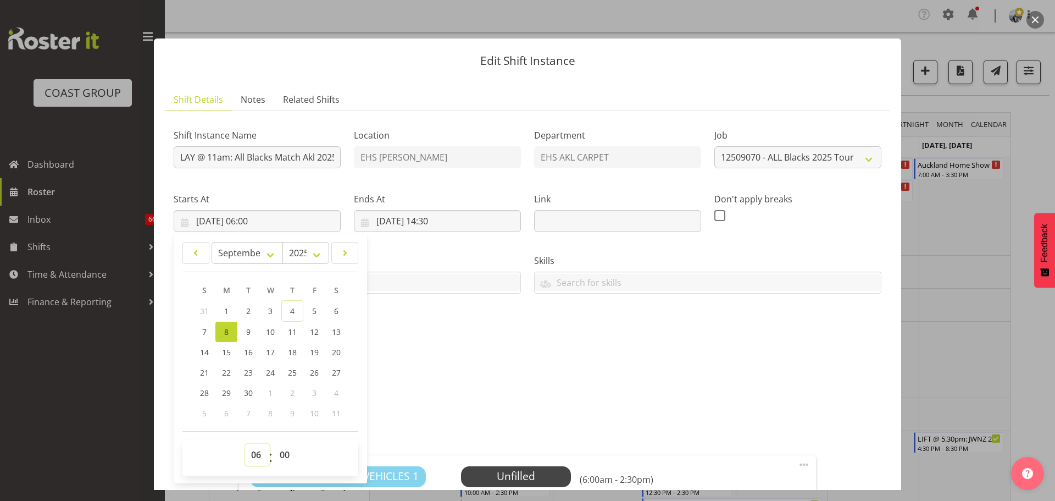
click at [260, 458] on select "00 01 02 03 04 05 06 07 08 09 10 11 12 13 14 15 16 17 18 19 20 21 22 23" at bounding box center [257, 455] width 25 height 22
select select "11"
click at [245, 444] on select "00 01 02 03 04 05 06 07 08 09 10 11 12 13 14 15 16 17 18 19 20 21 22 23" at bounding box center [257, 455] width 25 height 22
click at [220, 225] on input "[DATE] 11:00" at bounding box center [257, 221] width 167 height 22
click at [209, 327] on link "7" at bounding box center [204, 331] width 22 height 20
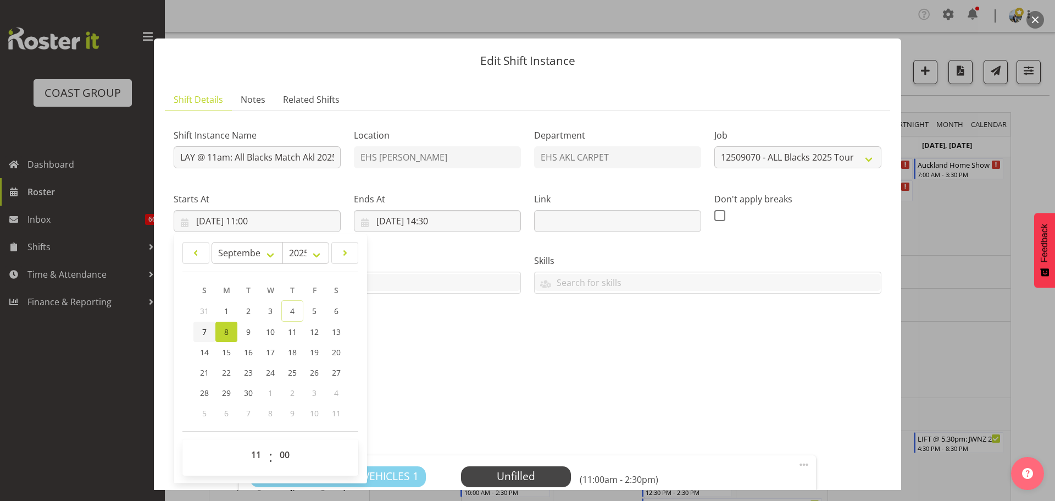
type input "07/09/2025, 11:00"
click at [430, 219] on input "08/09/2025, 14:30" at bounding box center [437, 221] width 167 height 22
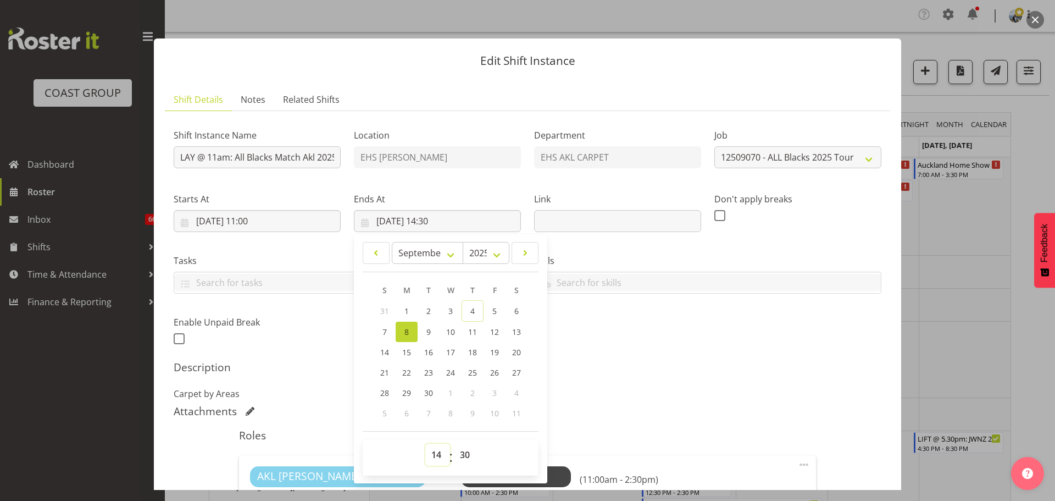
click at [437, 462] on select "00 01 02 03 04 05 06 07 08 09 10 11 12 13 14 15 16 17 18 19 20 21 22 23" at bounding box center [437, 455] width 25 height 22
select select "11"
click at [425, 444] on select "00 01 02 03 04 05 06 07 08 09 10 11 12 13 14 15 16 17 18 19 20 21 22 23" at bounding box center [437, 455] width 25 height 22
type input "08/09/2025, 11:30"
click at [642, 357] on div "Shift Instance Name LAY @ 11am: All Blacks Match Akl 2025 @ Eden Park Location …" at bounding box center [528, 397] width 708 height 555
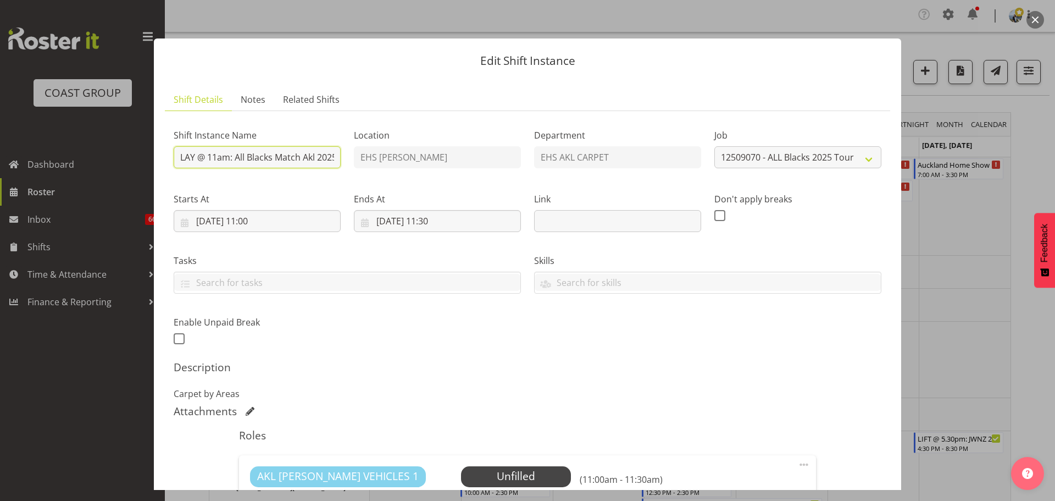
click at [217, 155] on input "LAY @ 11am: All Blacks Match Akl 2025 @ Eden Park" at bounding box center [257, 157] width 167 height 22
click at [199, 156] on input "LAY @ 11am: All Blacks Match Akl 2025 @ Eden Park" at bounding box center [257, 157] width 167 height 22
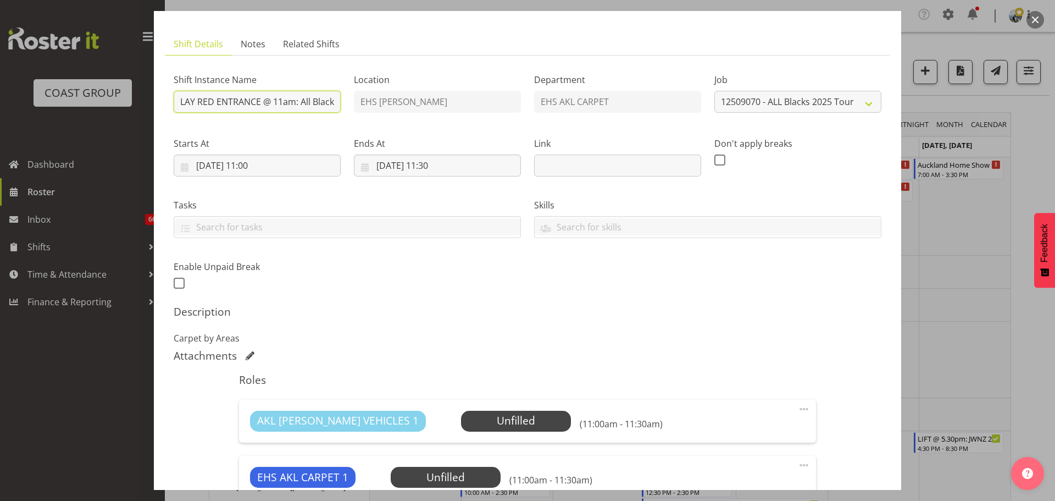
scroll to position [55, 0]
type input "LAY RED ENTRANCE @ 11am: All Blacks Match Akl 2025 @ Eden Park"
click at [403, 164] on input "08/09/2025, 11:30" at bounding box center [437, 166] width 167 height 22
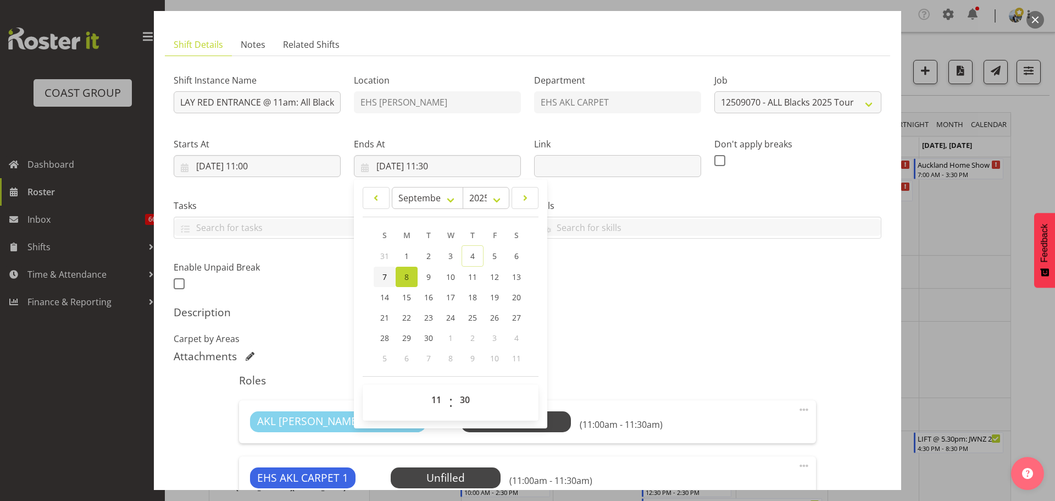
click at [378, 276] on link "7" at bounding box center [385, 277] width 22 height 20
type input "07/09/2025, 11:30"
click at [652, 302] on div "Shift Instance Name LAY RED ENTRANCE @ 11am: All Blacks Match Akl 2025 @ Eden P…" at bounding box center [528, 342] width 708 height 555
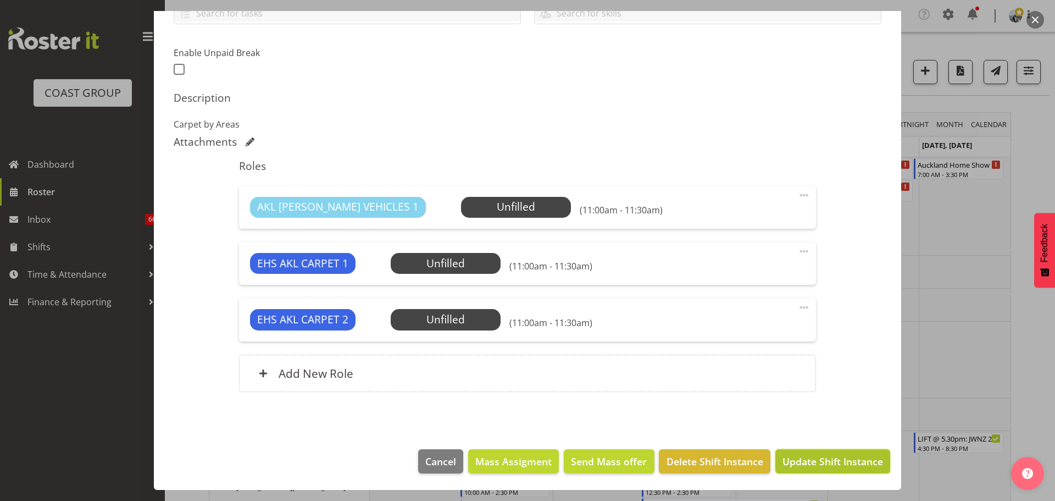
click at [837, 463] on span "Update Shift Instance" at bounding box center [833, 461] width 101 height 14
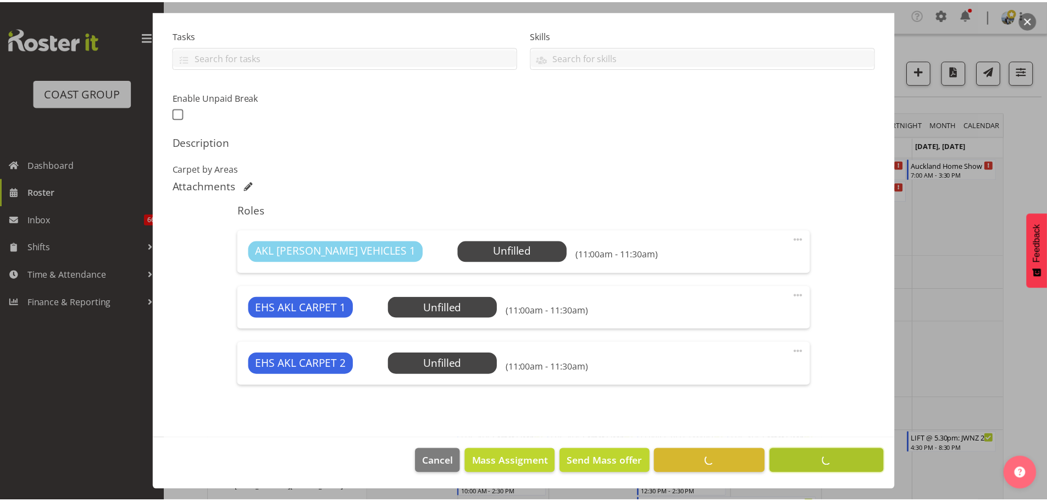
scroll to position [225, 0]
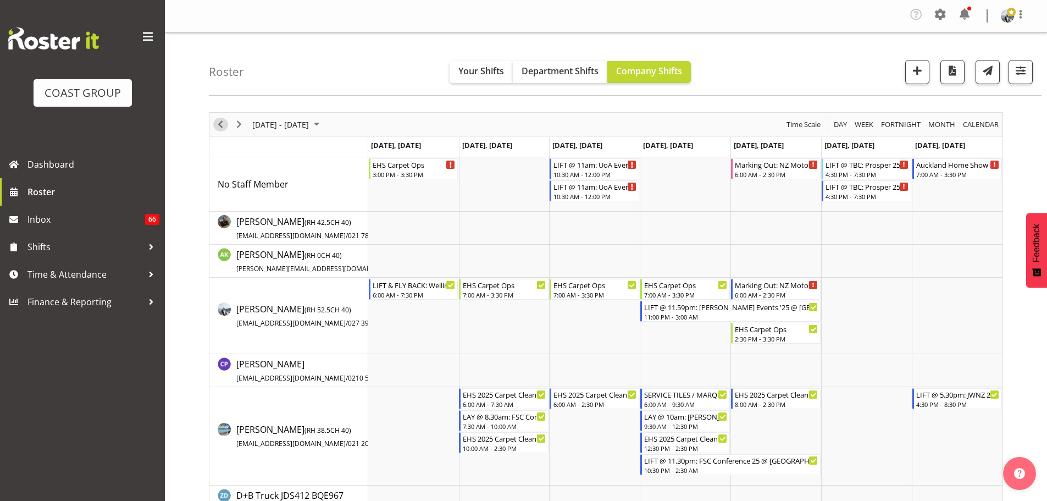
click at [217, 123] on span "Previous" at bounding box center [220, 125] width 13 height 14
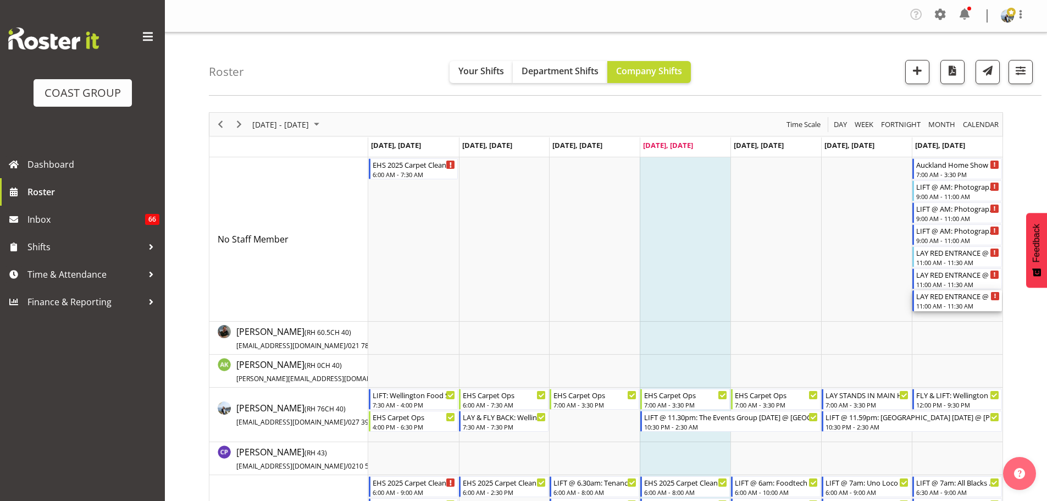
click at [948, 300] on div "LAY RED ENTRANCE @ 11am: All Blacks Match Akl 2025 @ Eden Park" at bounding box center [958, 295] width 84 height 11
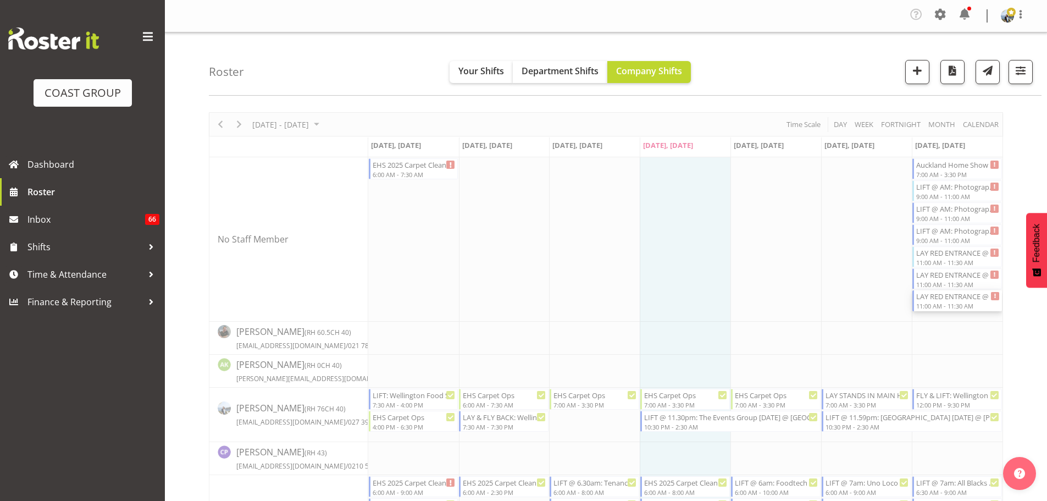
select select
select select "8"
select select "2025"
select select "11"
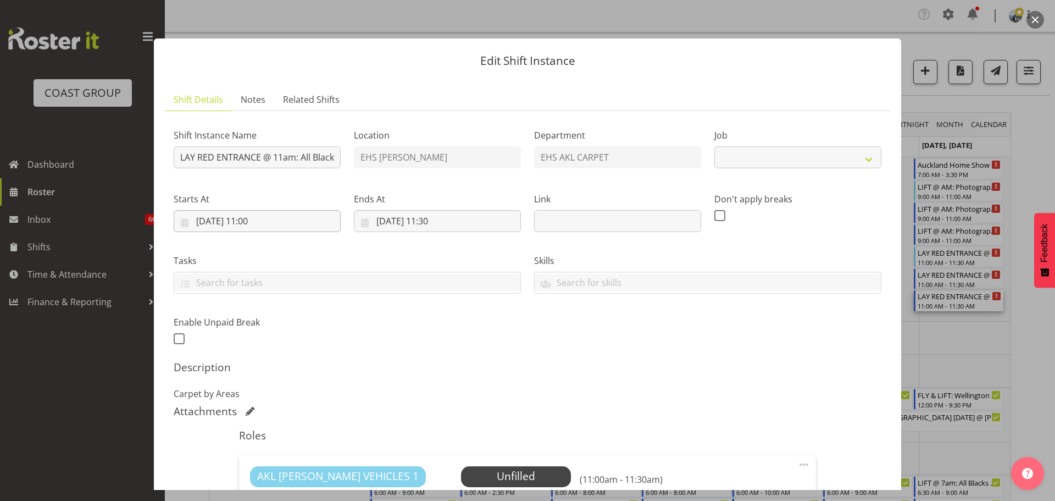
select select "9410"
click at [254, 220] on input "07/09/2025, 11:00" at bounding box center [257, 221] width 167 height 22
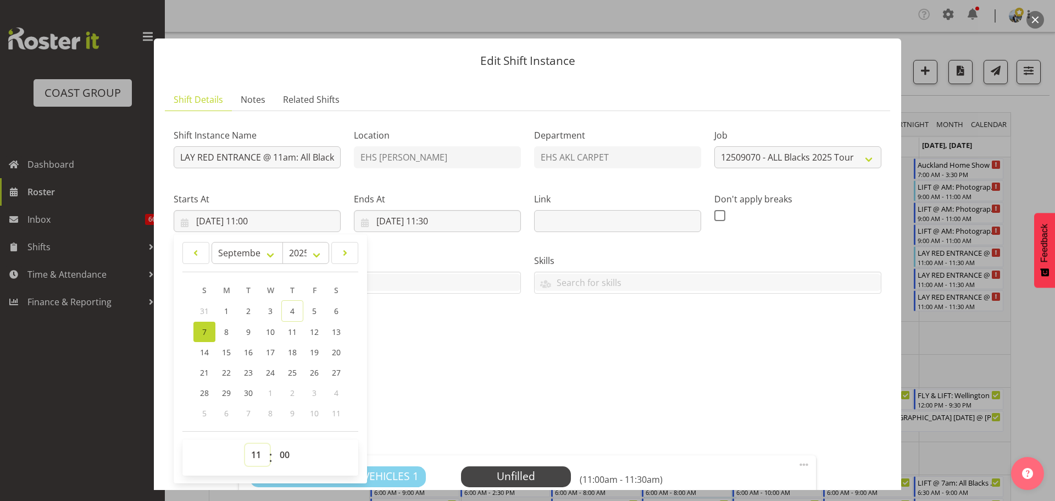
click at [257, 456] on select "00 01 02 03 04 05 06 07 08 09 10 11 12 13 14 15 16 17 18 19 20 21 22 23" at bounding box center [257, 455] width 25 height 22
select select "10"
click at [245, 444] on select "00 01 02 03 04 05 06 07 08 09 10 11 12 13 14 15 16 17 18 19 20 21 22 23" at bounding box center [257, 455] width 25 height 22
type input "07/09/2025, 10:00"
click at [284, 456] on select "00 01 02 03 04 05 06 07 08 09 10 11 12 13 14 15 16 17 18 19 20 21 22 23 24 25 2…" at bounding box center [286, 455] width 25 height 22
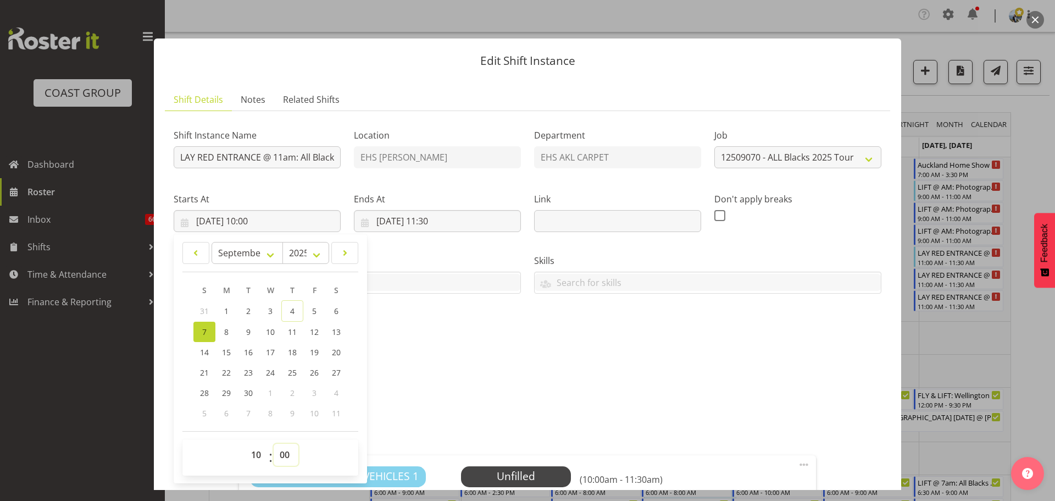
select select "30"
click at [600, 372] on h5 "Description" at bounding box center [528, 367] width 708 height 13
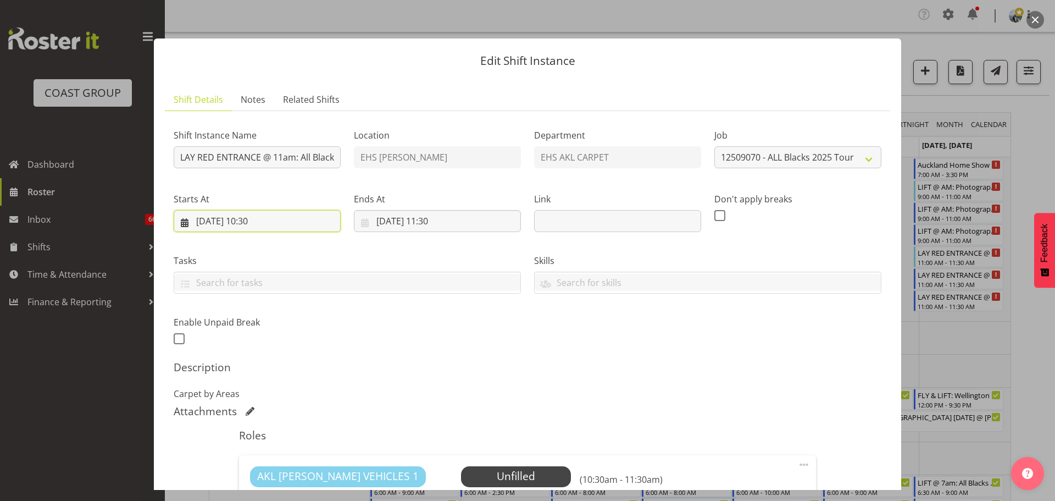
click at [202, 223] on input "07/09/2025, 10:30" at bounding box center [257, 221] width 167 height 22
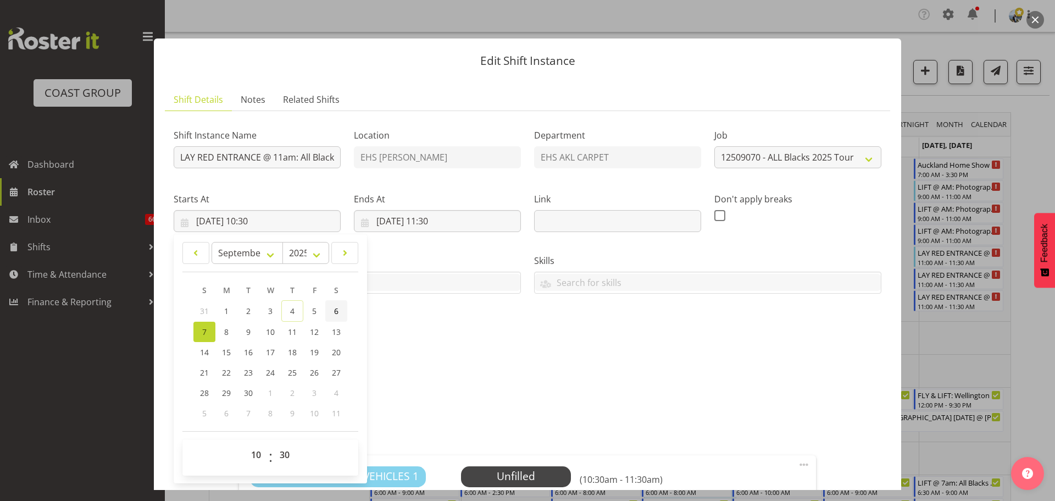
click at [328, 308] on link "6" at bounding box center [336, 310] width 22 height 21
type input "06/09/2025, 10:30"
click at [388, 227] on input "07/09/2025, 11:30" at bounding box center [437, 221] width 167 height 22
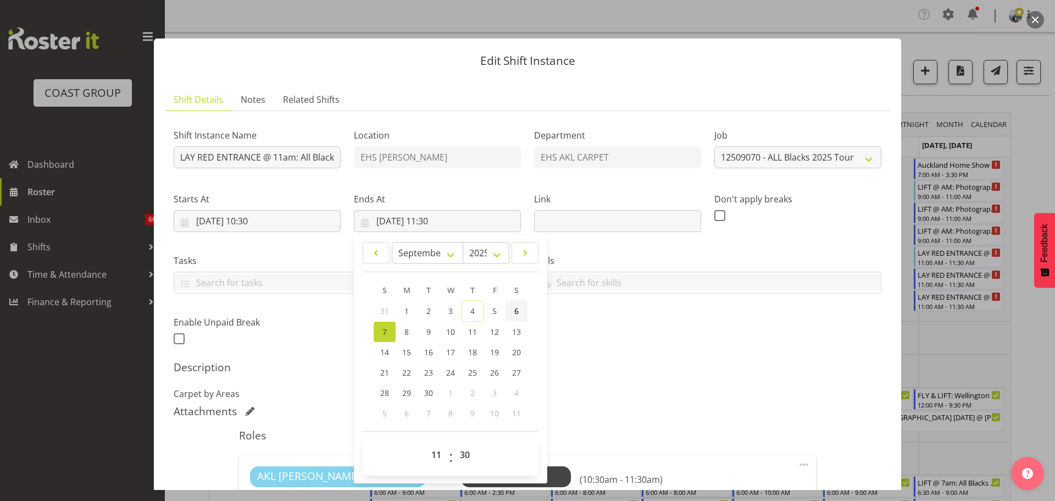
click at [517, 312] on span "6" at bounding box center [516, 311] width 4 height 10
type input "06/09/2025, 11:30"
click at [694, 354] on div "Shift Instance Name LAY RED ENTRANCE @ 11am: All Blacks Match Akl 2025 @ Eden P…" at bounding box center [528, 397] width 708 height 555
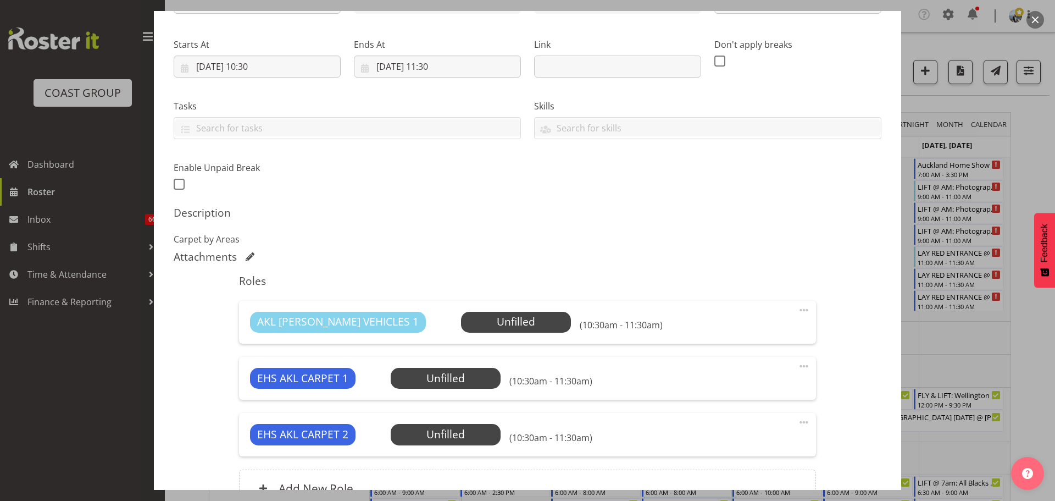
scroll to position [269, 0]
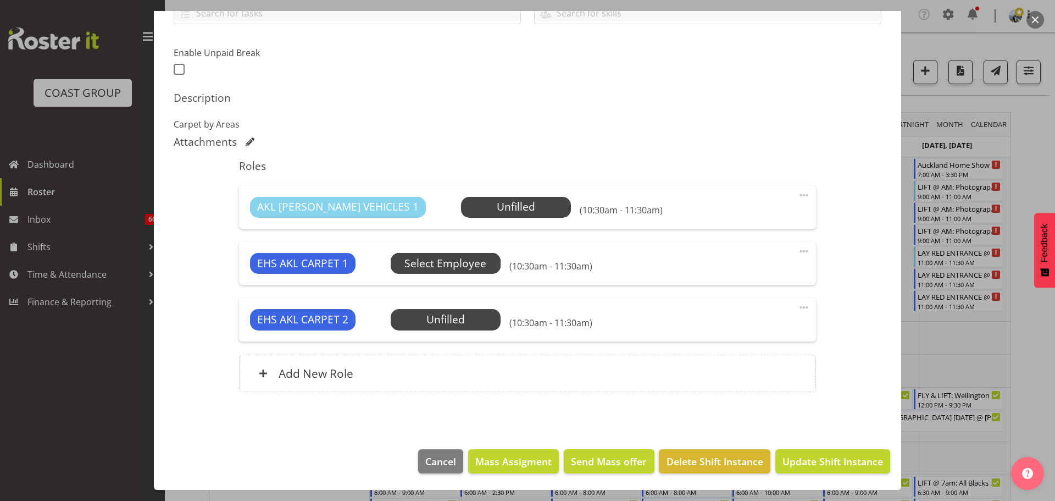
click at [473, 267] on span "Select Employee" at bounding box center [445, 264] width 82 height 16
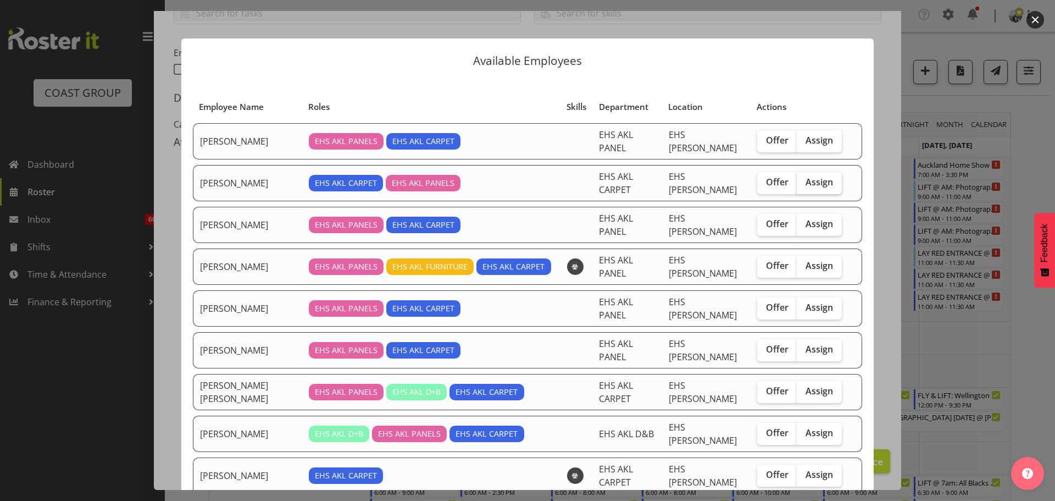
click at [818, 176] on span "Assign" at bounding box center [819, 181] width 27 height 11
click at [804, 179] on input "Assign" at bounding box center [800, 182] width 7 height 7
checkbox input "true"
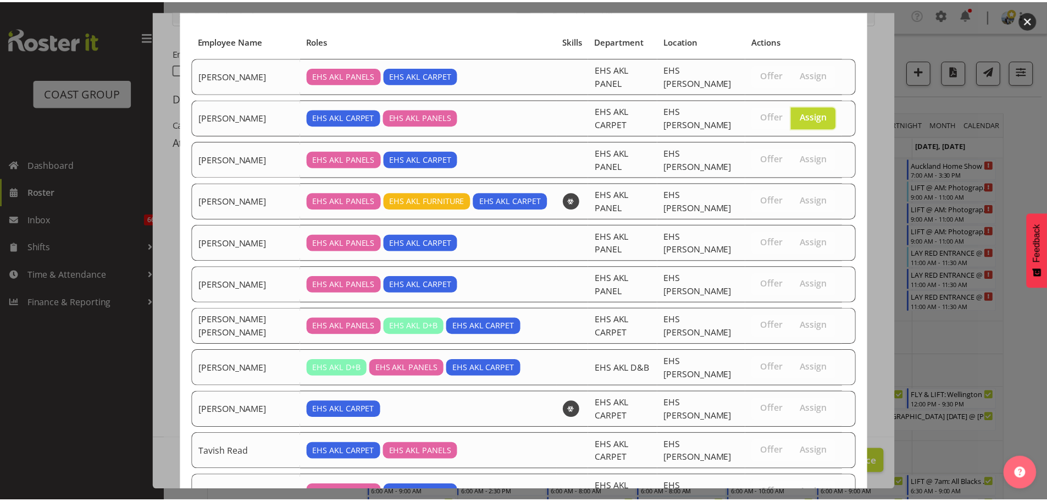
scroll to position [121, 0]
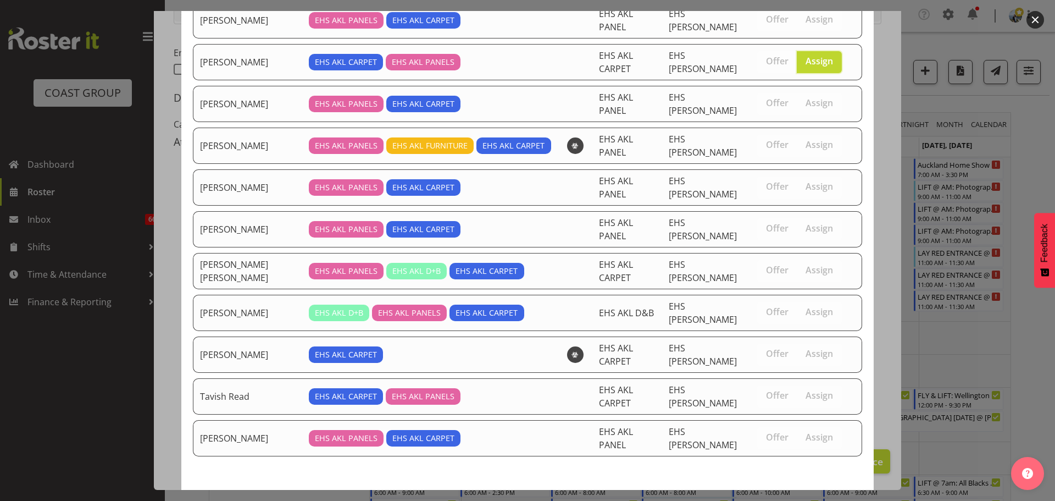
click at [825, 497] on button "Assign Charwen Vaevaepare" at bounding box center [800, 509] width 125 height 24
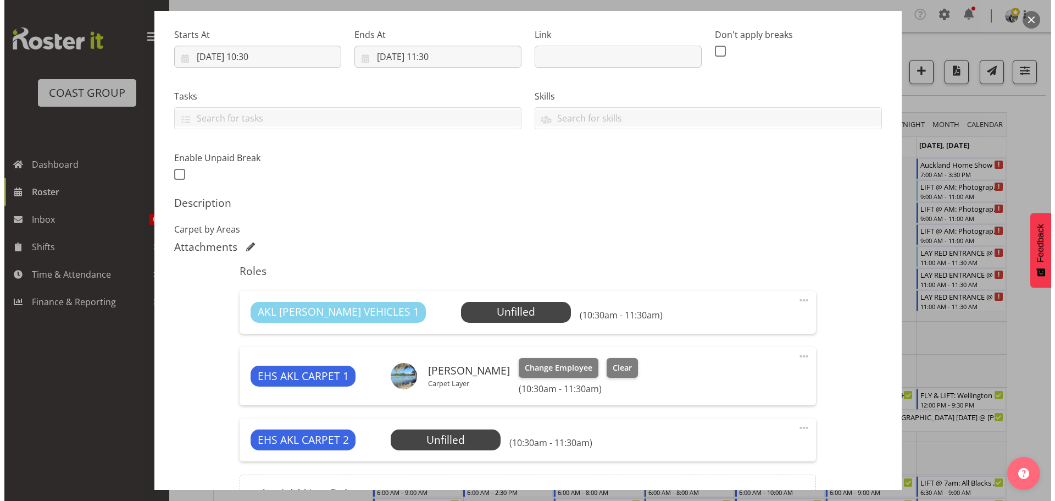
scroll to position [165, 0]
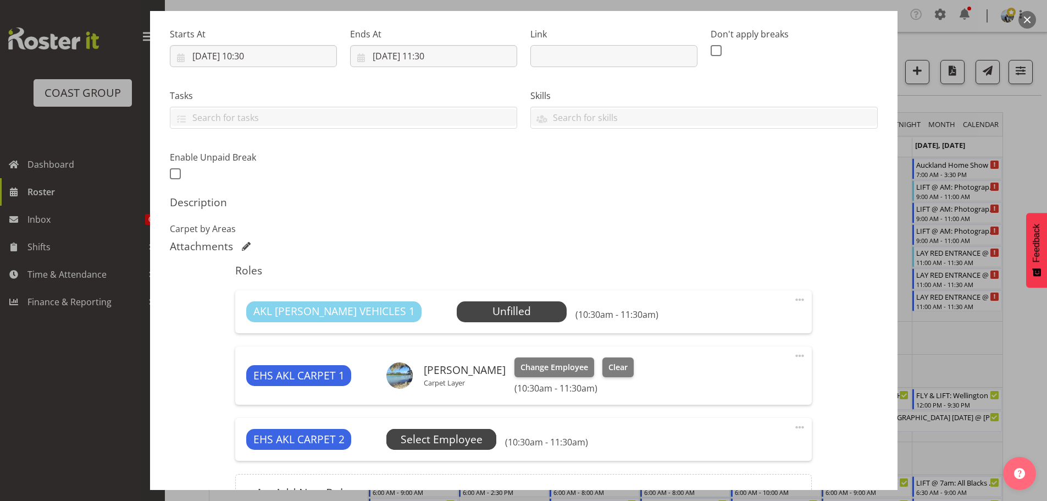
click at [448, 441] on span "Select Employee" at bounding box center [442, 439] width 82 height 16
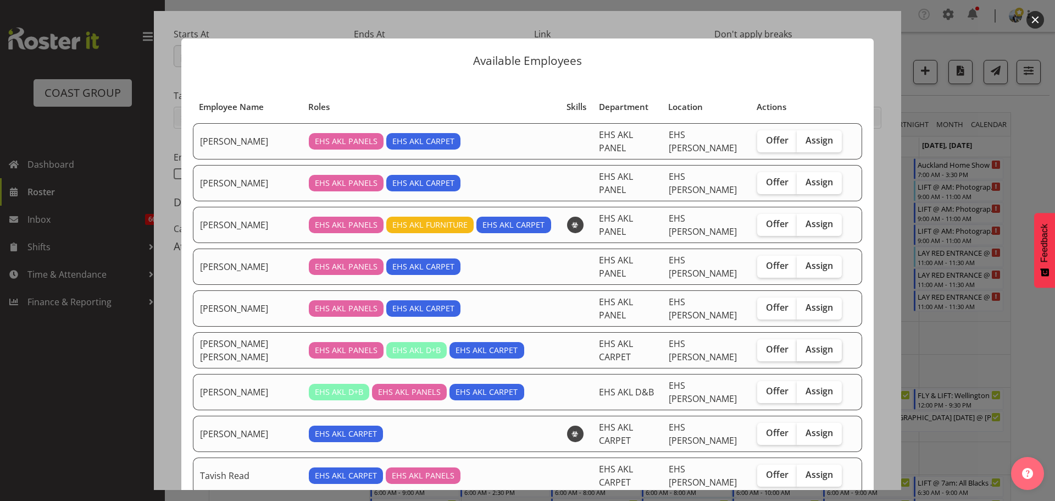
click at [809, 343] on span "Assign" at bounding box center [819, 348] width 27 height 11
click at [804, 346] on input "Assign" at bounding box center [800, 349] width 7 height 7
checkbox input "true"
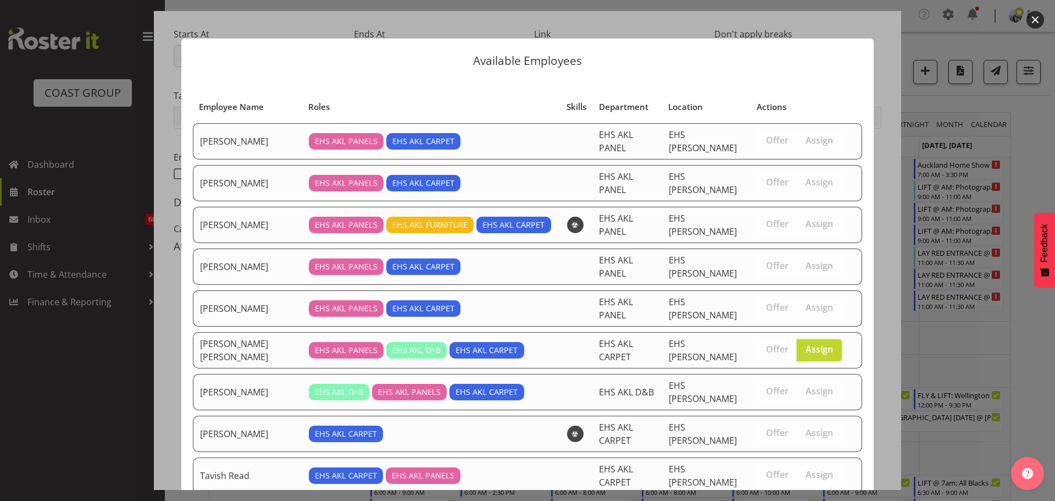
scroll to position [84, 0]
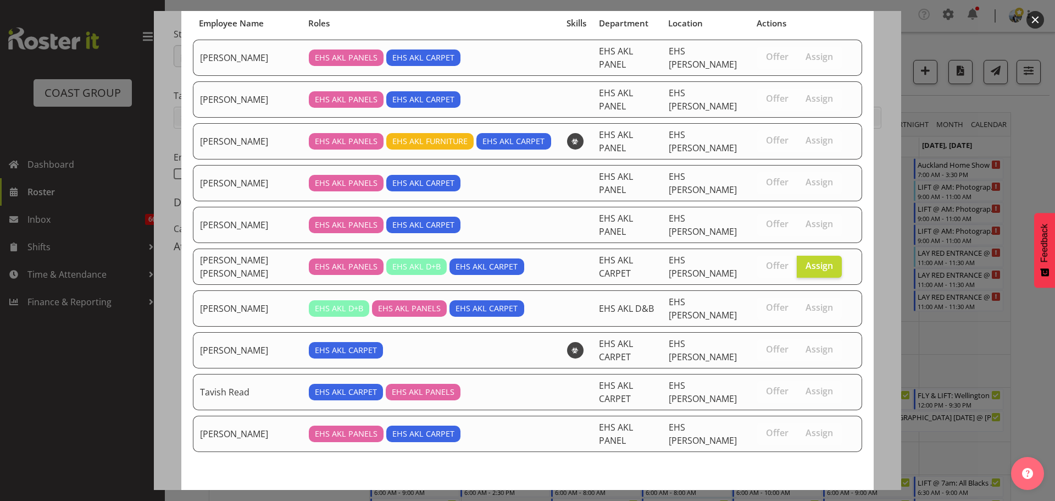
click at [832, 498] on span "Assign Marley King" at bounding box center [759, 505] width 191 height 14
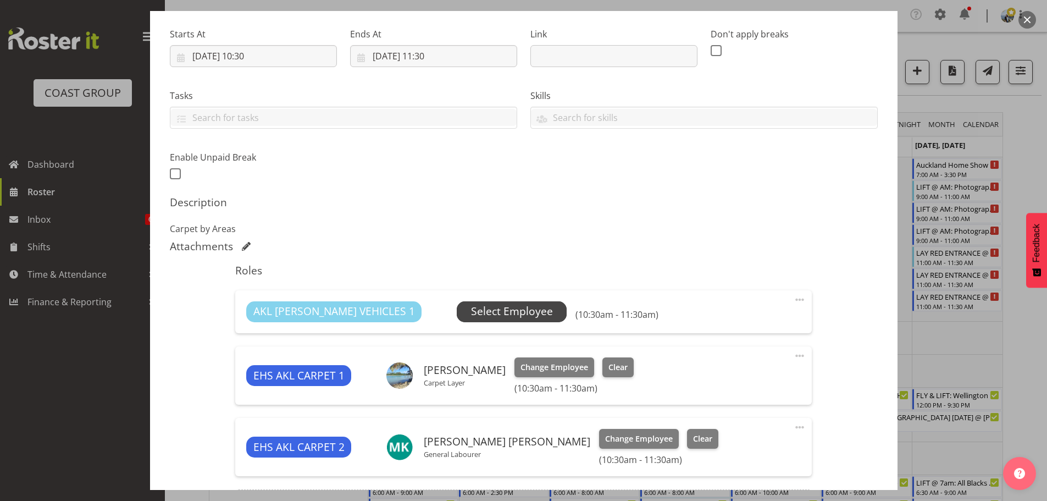
click at [471, 307] on span "Select Employee" at bounding box center [512, 311] width 82 height 16
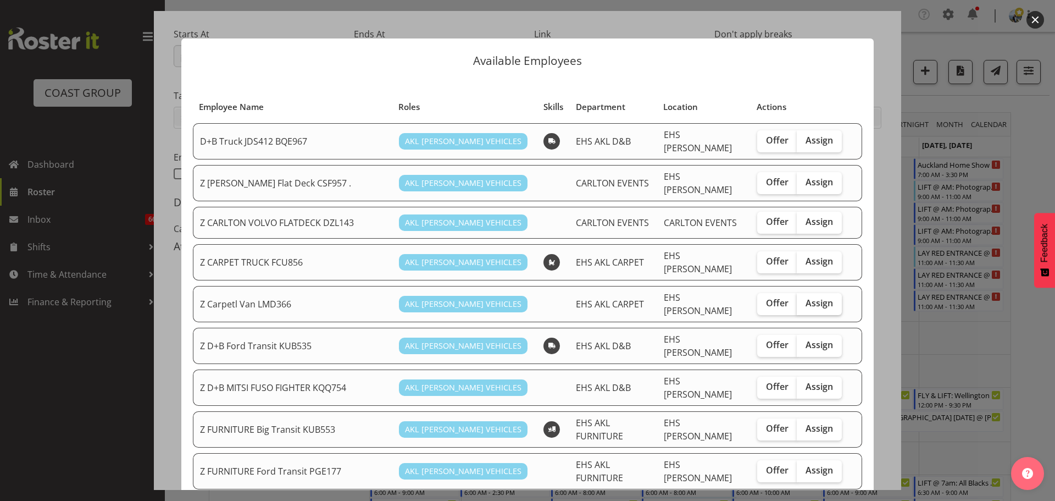
click at [812, 298] on label "Assign" at bounding box center [819, 304] width 45 height 22
click at [804, 300] on input "Assign" at bounding box center [800, 303] width 7 height 7
checkbox input "true"
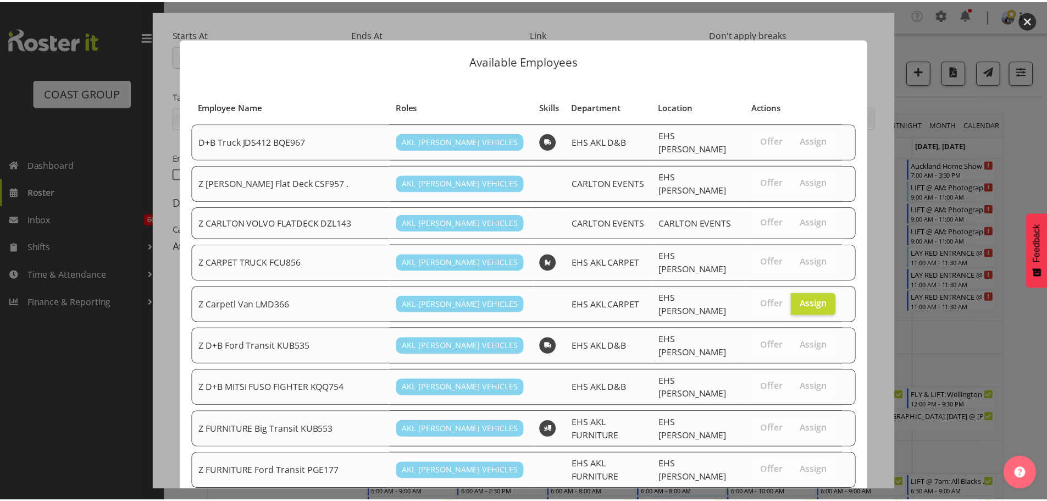
scroll to position [853, 0]
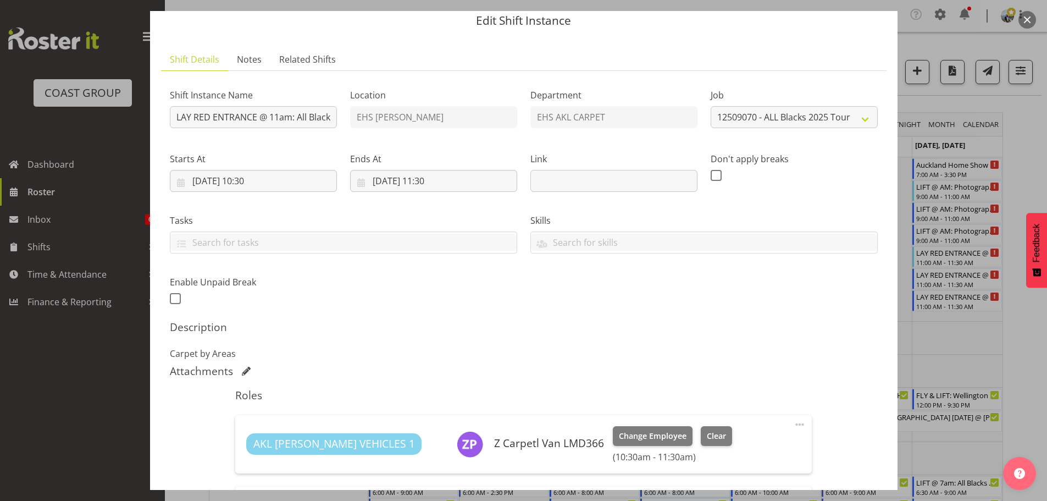
scroll to position [0, 0]
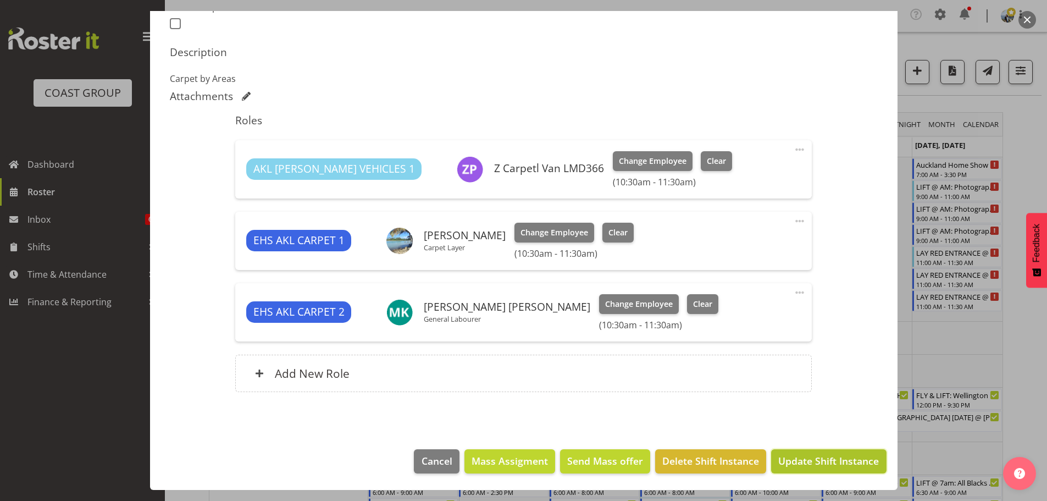
click at [807, 454] on span "Update Shift Instance" at bounding box center [828, 460] width 101 height 14
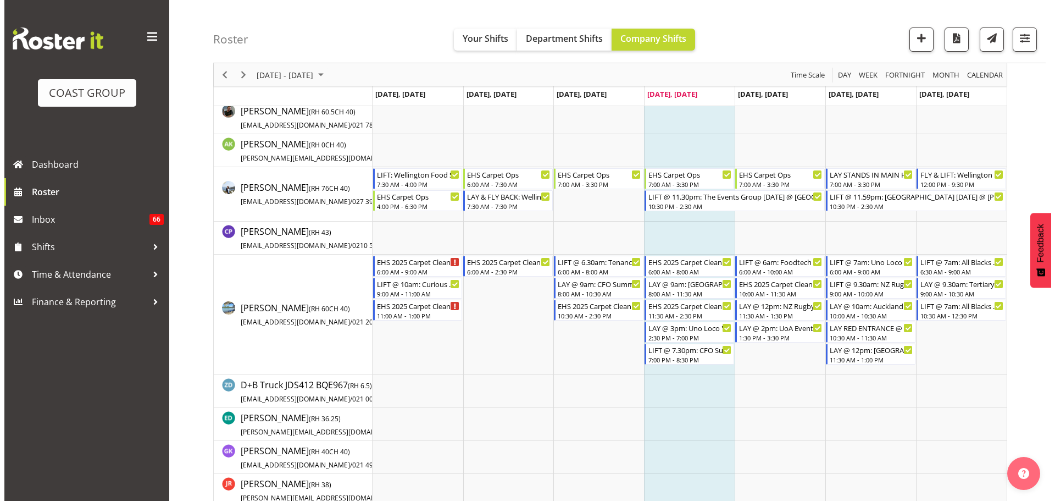
scroll to position [165, 0]
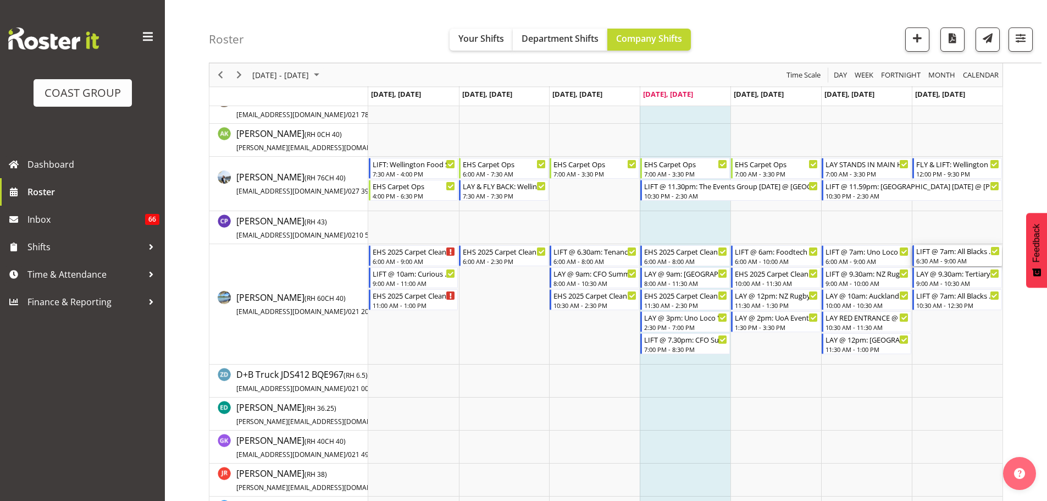
click at [950, 250] on div "LIFT @ 7am: All Blacks Match Akl 2025 @ Eden Park" at bounding box center [958, 250] width 84 height 11
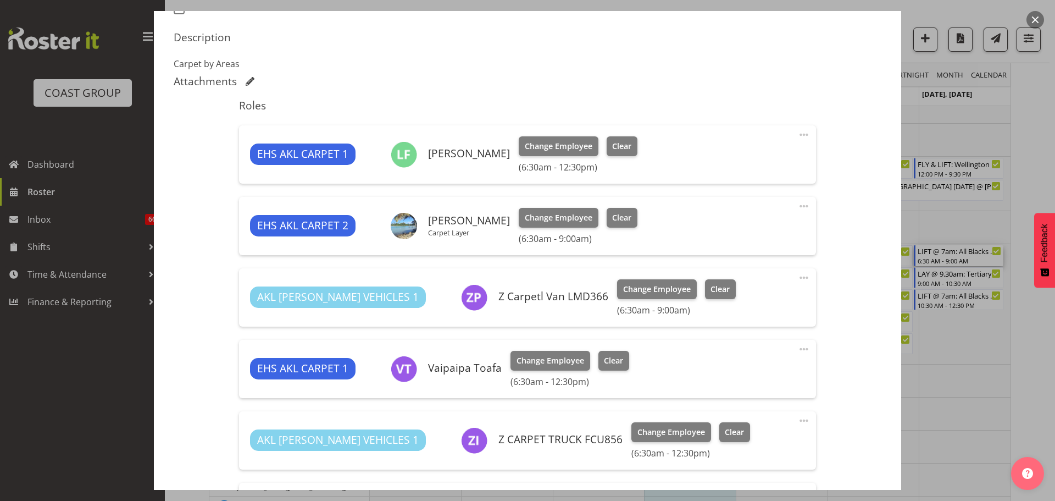
select select "9410"
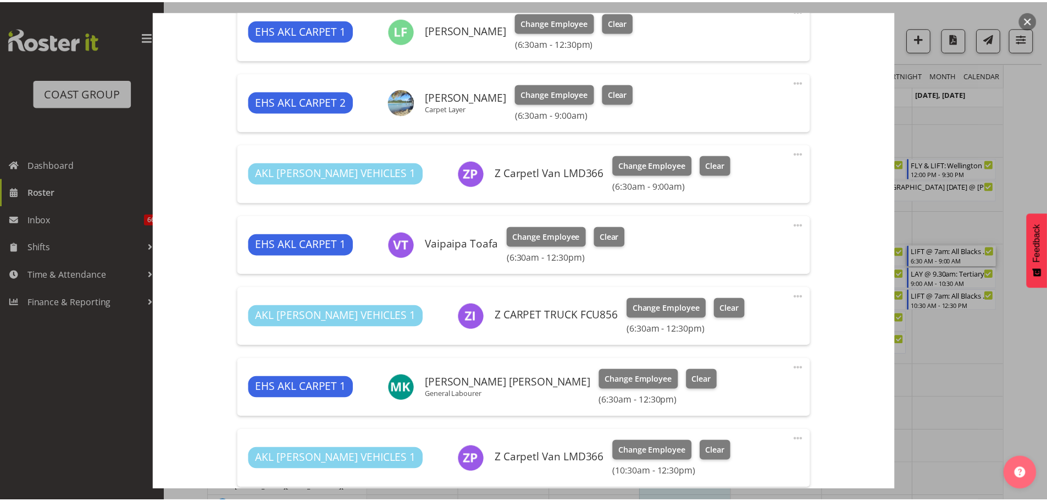
scroll to position [440, 0]
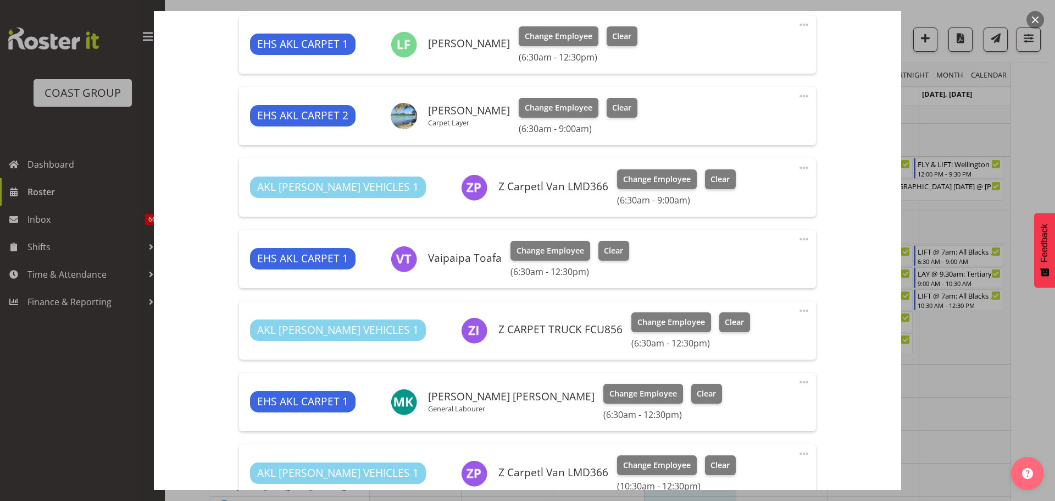
click at [1030, 380] on div at bounding box center [527, 250] width 1055 height 501
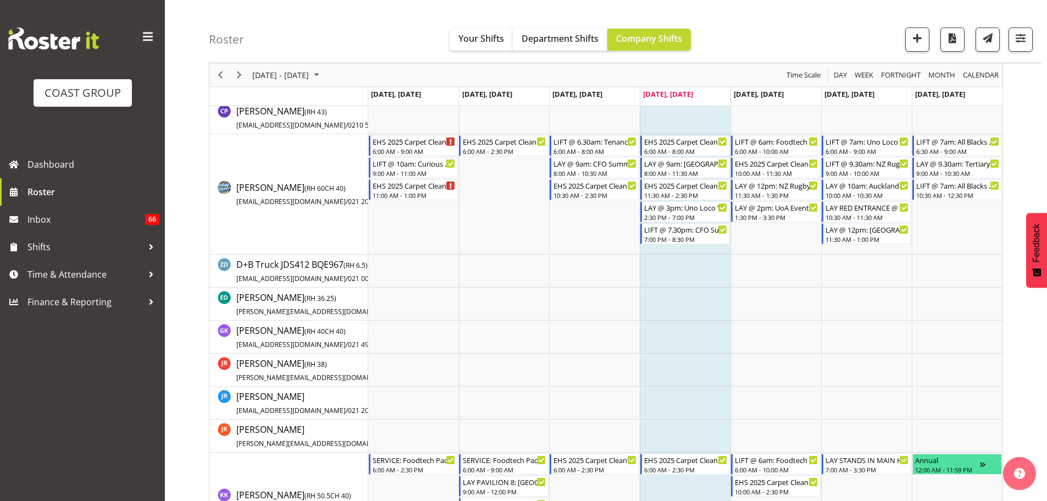
scroll to position [0, 0]
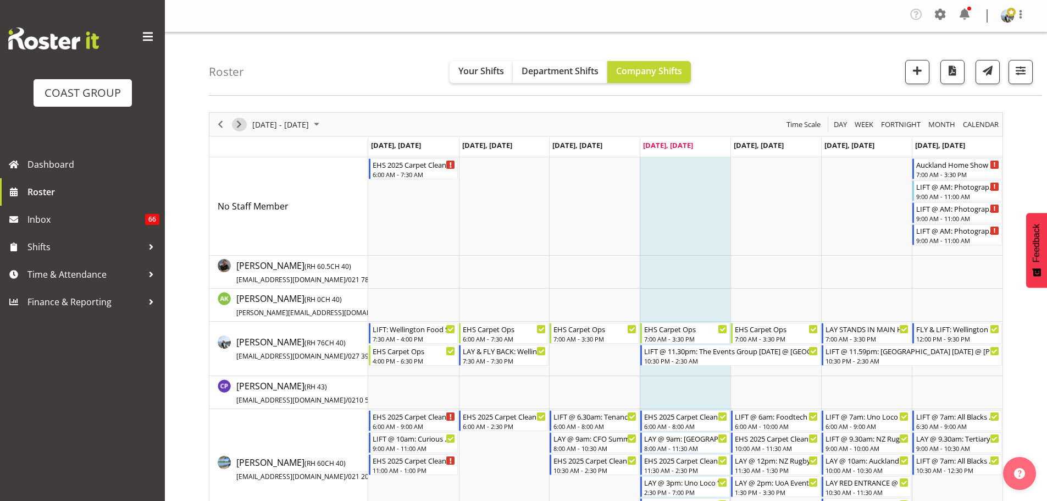
click at [241, 127] on span "Next" at bounding box center [238, 125] width 13 height 14
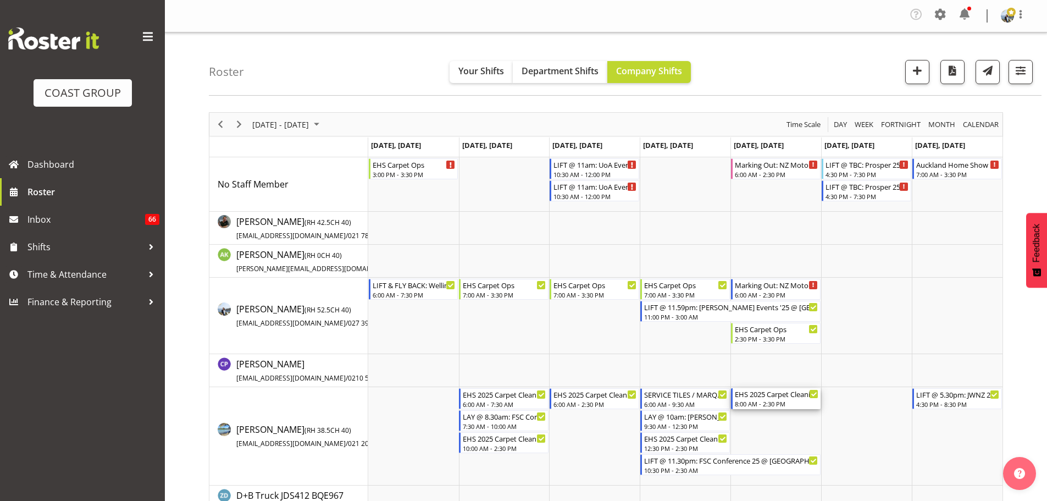
click at [759, 397] on div "EHS 2025 Carpet Cleaning, Maintenance, etc" at bounding box center [777, 393] width 84 height 11
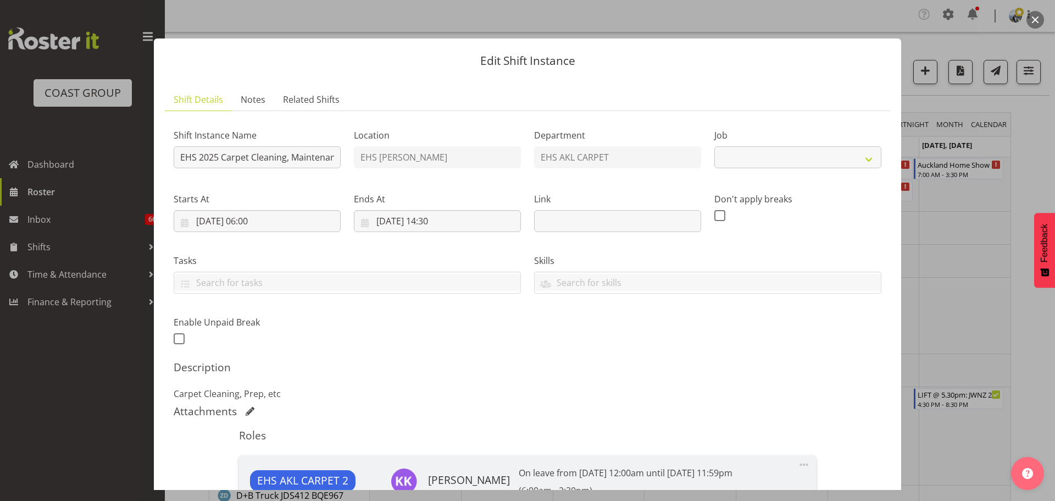
select select "69"
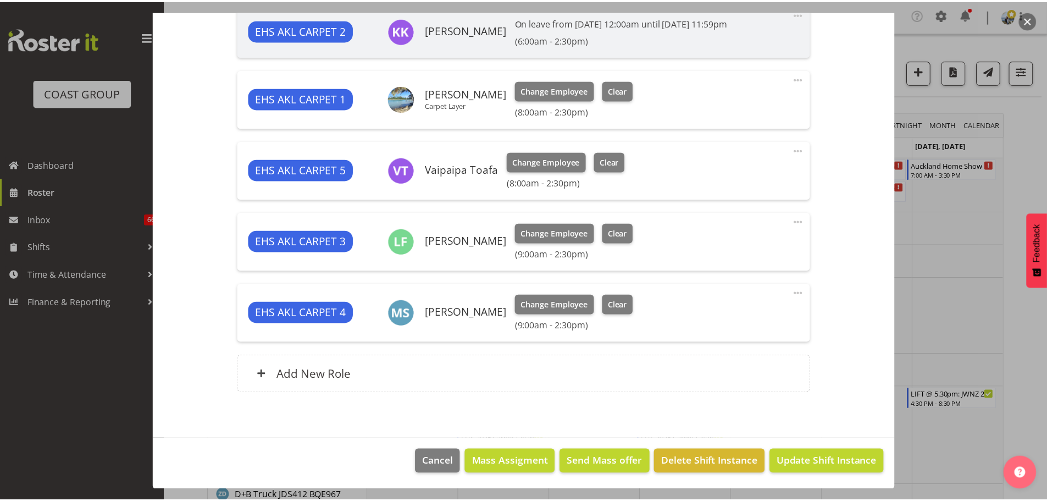
scroll to position [451, 0]
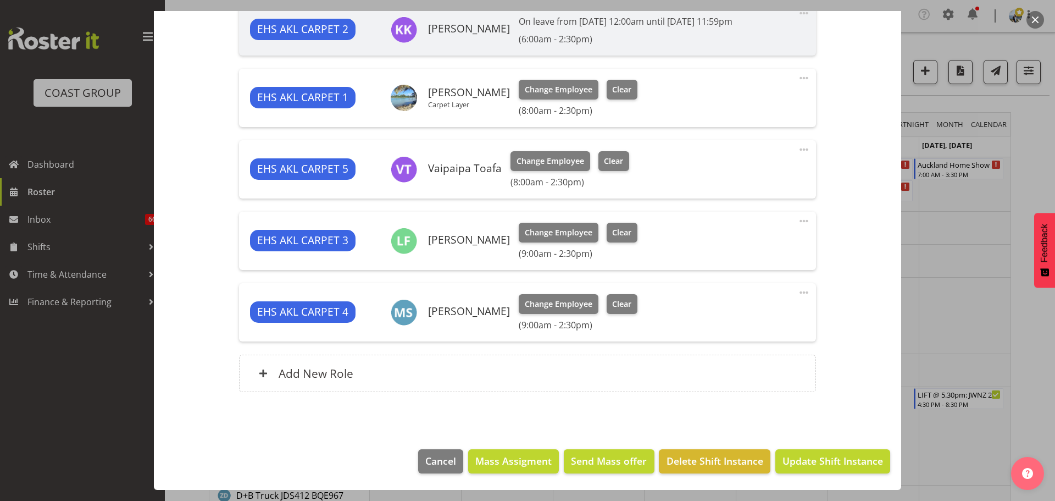
click at [797, 77] on span at bounding box center [803, 77] width 13 height 13
click at [764, 103] on link "Edit" at bounding box center [758, 105] width 106 height 20
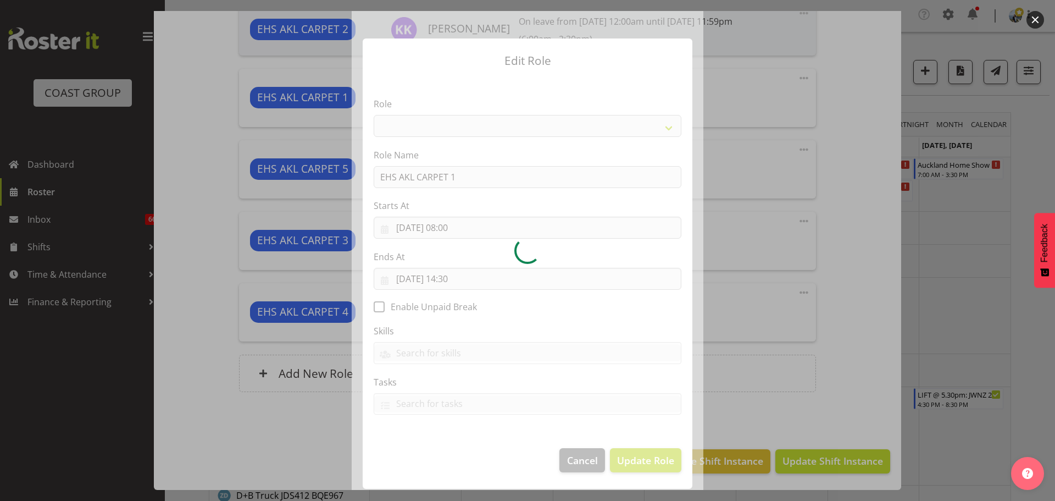
select select "190"
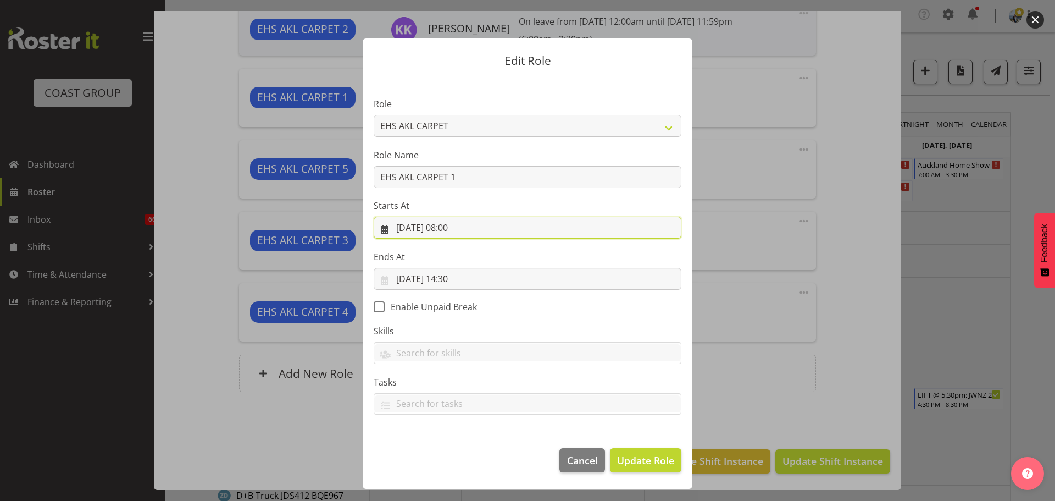
click at [456, 227] on input "12/09/2025, 08:00" at bounding box center [528, 228] width 308 height 22
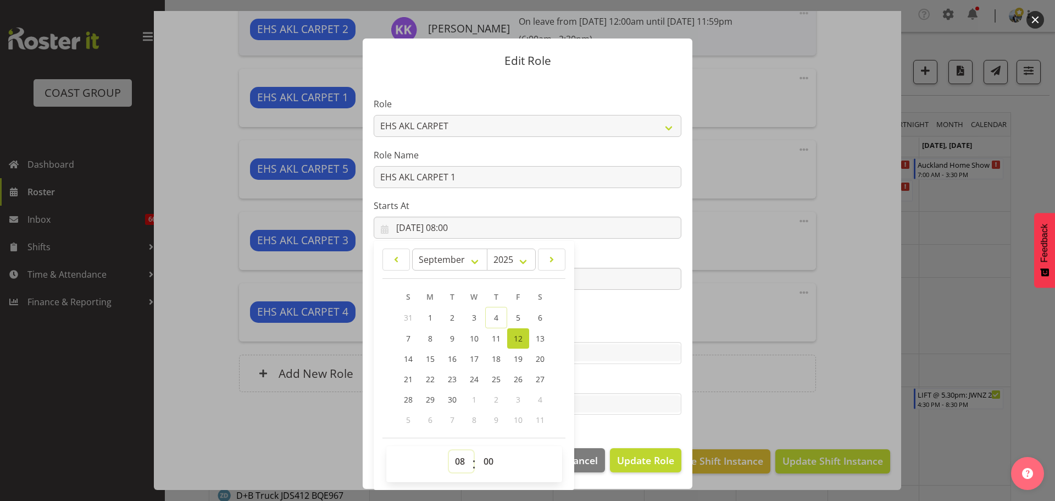
click at [461, 463] on select "00 01 02 03 04 05 06 07 08 09 10 11 12 13 14 15 16 17 18 19 20 21 22 23" at bounding box center [461, 461] width 25 height 22
select select "6"
click at [449, 450] on select "00 01 02 03 04 05 06 07 08 09 10 11 12 13 14 15 16 17 18 19 20 21 22 23" at bounding box center [461, 461] width 25 height 22
type input "12/09/2025, 06:00"
click at [654, 457] on span "Update Role" at bounding box center [645, 460] width 57 height 14
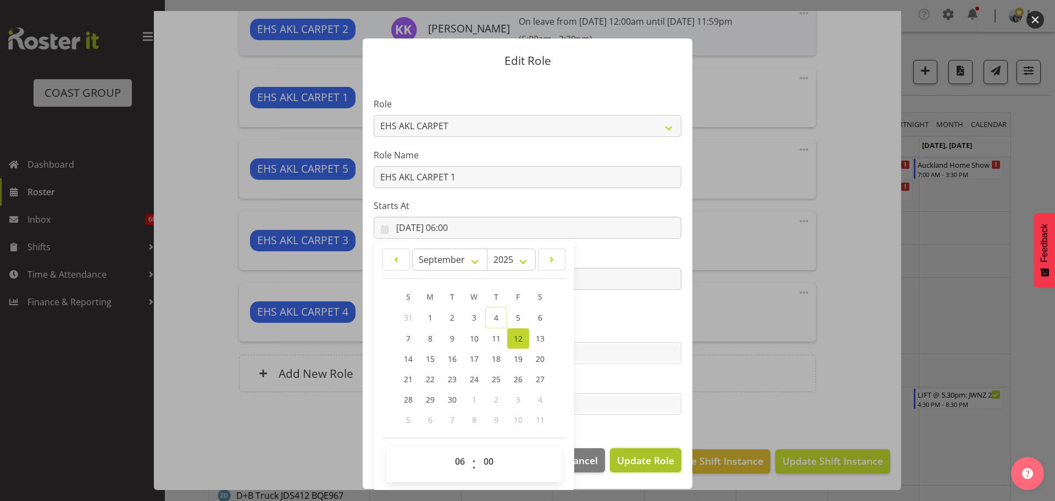
select select
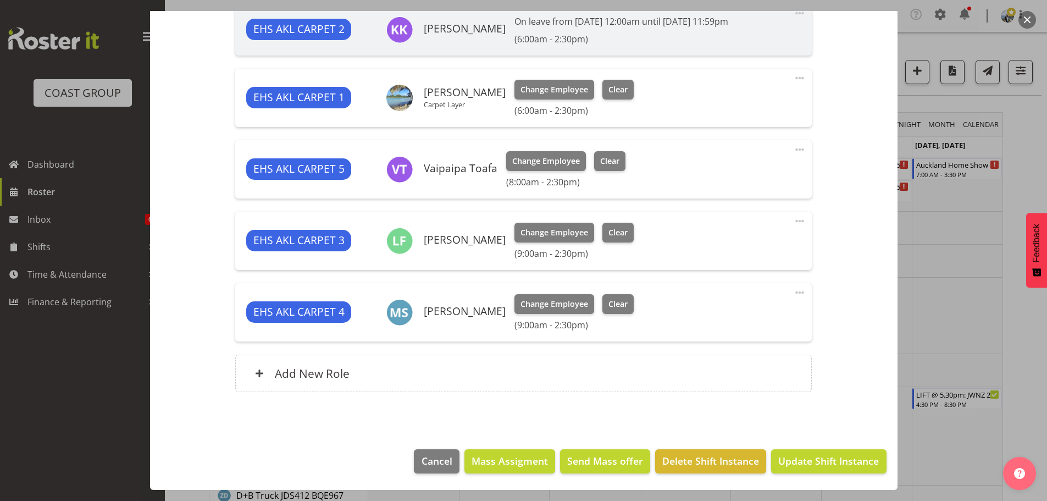
click at [794, 149] on span at bounding box center [799, 149] width 13 height 13
click at [761, 178] on link "Edit" at bounding box center [754, 176] width 106 height 20
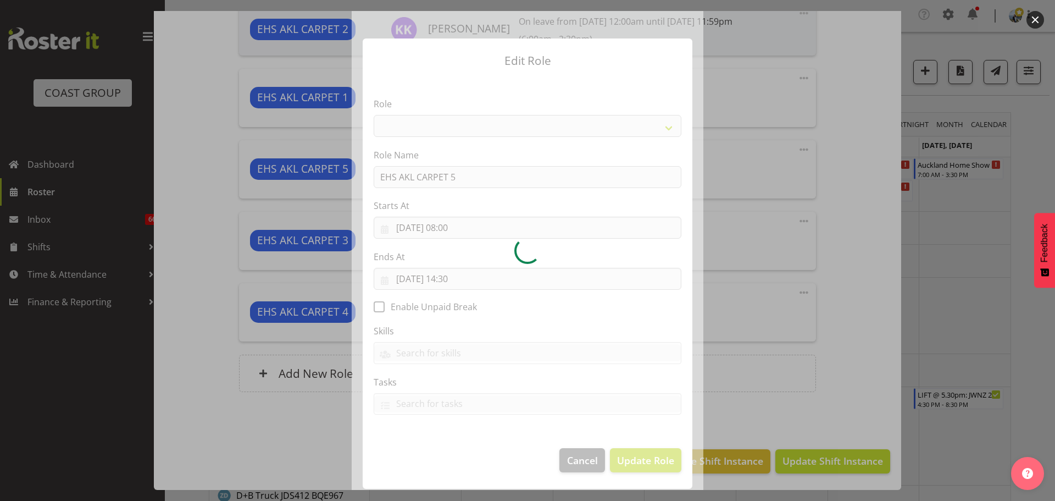
select select "190"
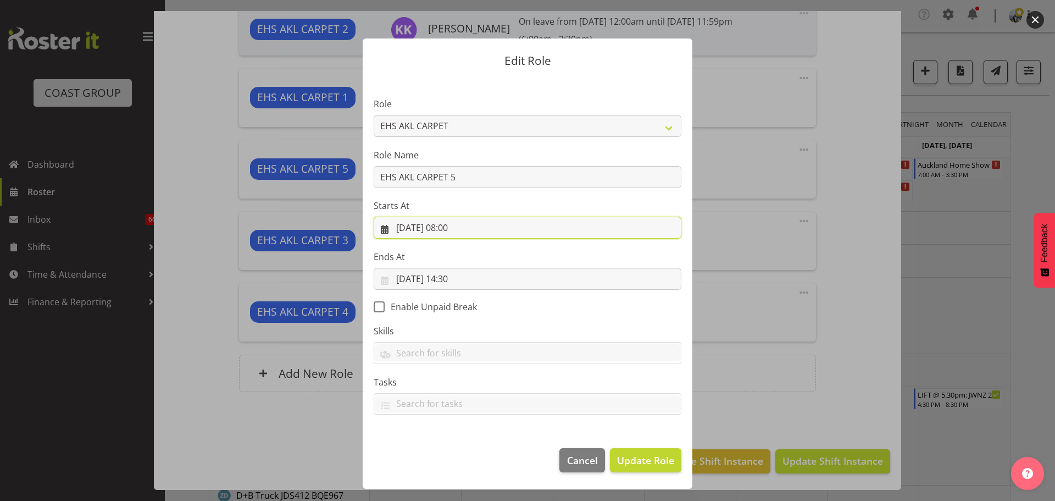
click at [463, 228] on input "12/09/2025, 08:00" at bounding box center [528, 228] width 308 height 22
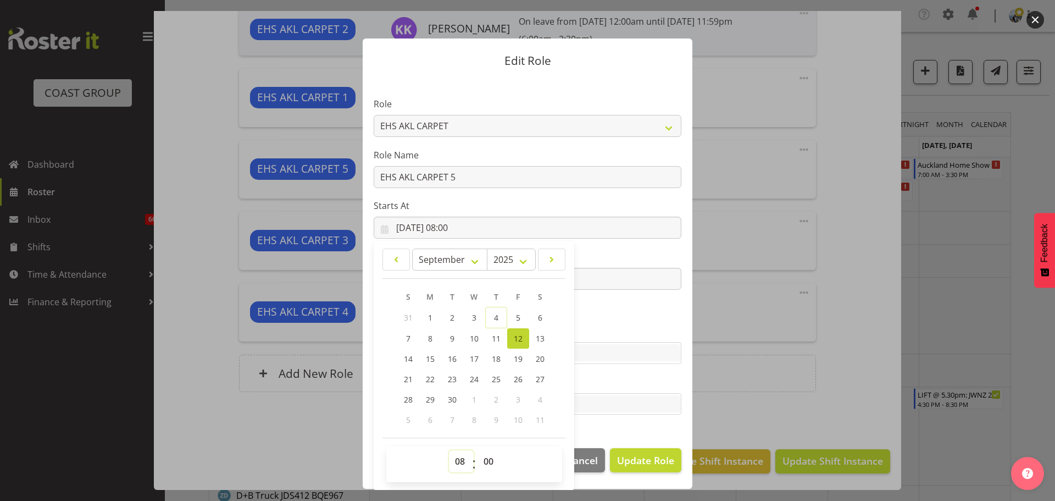
click at [458, 464] on select "00 01 02 03 04 05 06 07 08 09 10 11 12 13 14 15 16 17 18 19 20 21 22 23" at bounding box center [461, 461] width 25 height 22
select select "6"
click at [449, 450] on select "00 01 02 03 04 05 06 07 08 09 10 11 12 13 14 15 16 17 18 19 20 21 22 23" at bounding box center [461, 461] width 25 height 22
type input "12/09/2025, 06:00"
click at [651, 465] on span "Update Role" at bounding box center [645, 460] width 57 height 14
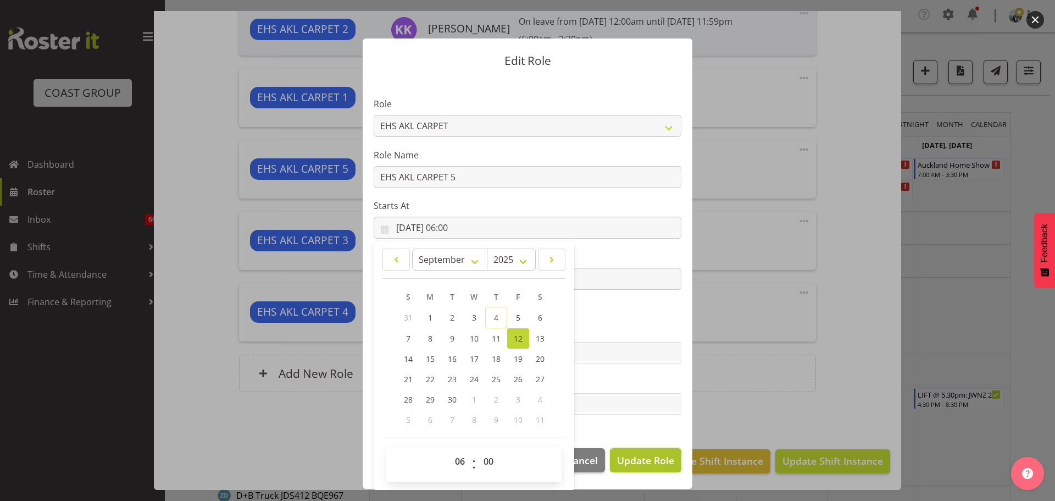
select select
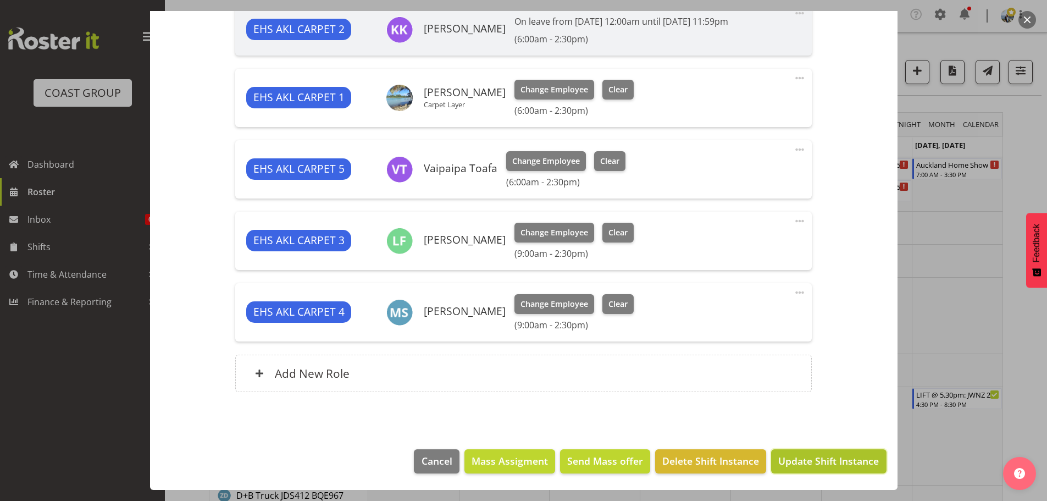
click at [854, 453] on span "Update Shift Instance" at bounding box center [828, 460] width 101 height 14
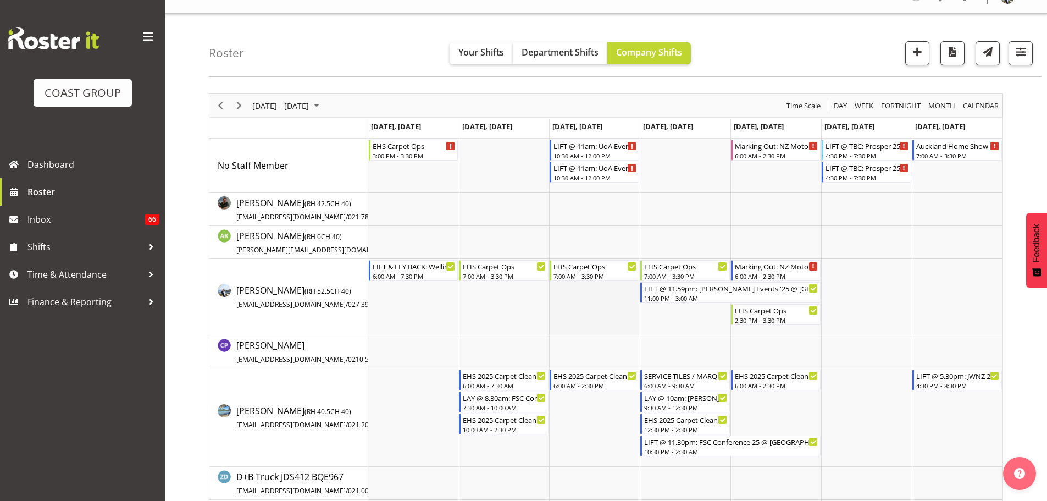
scroll to position [0, 0]
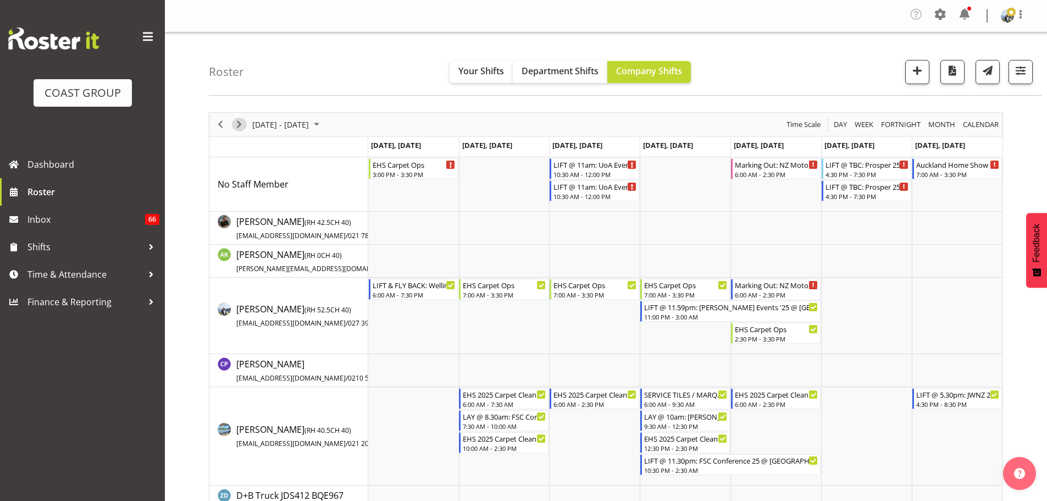
click at [234, 128] on span "Next" at bounding box center [238, 125] width 13 height 14
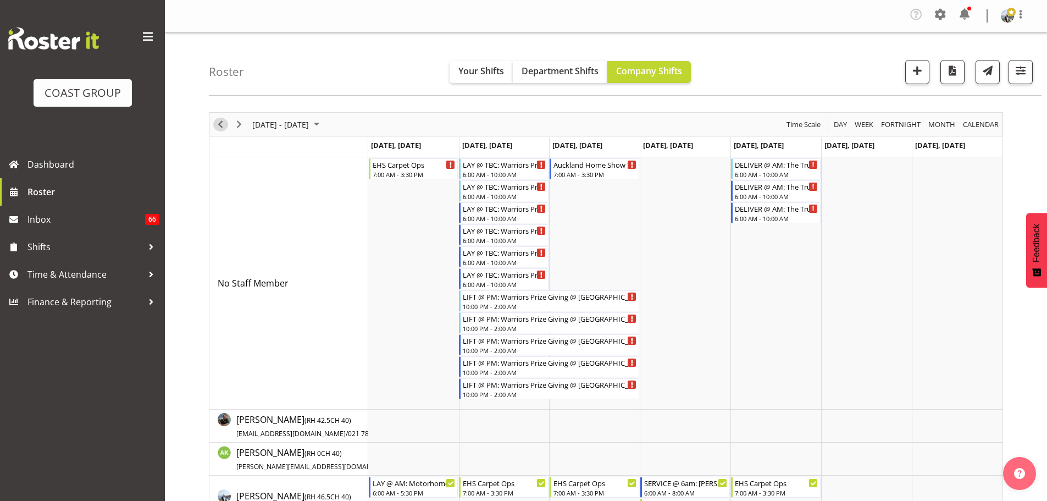
click at [221, 128] on span "Previous" at bounding box center [220, 125] width 13 height 14
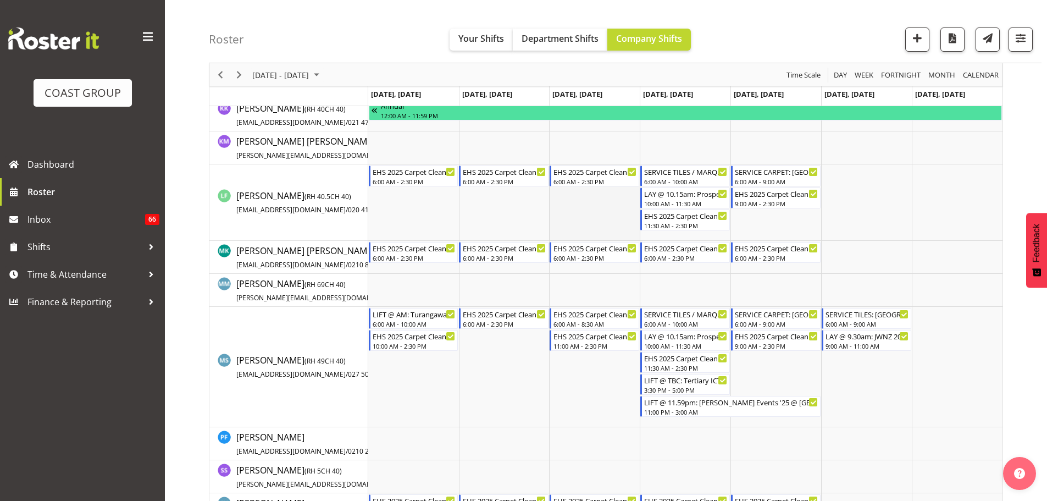
scroll to position [714, 0]
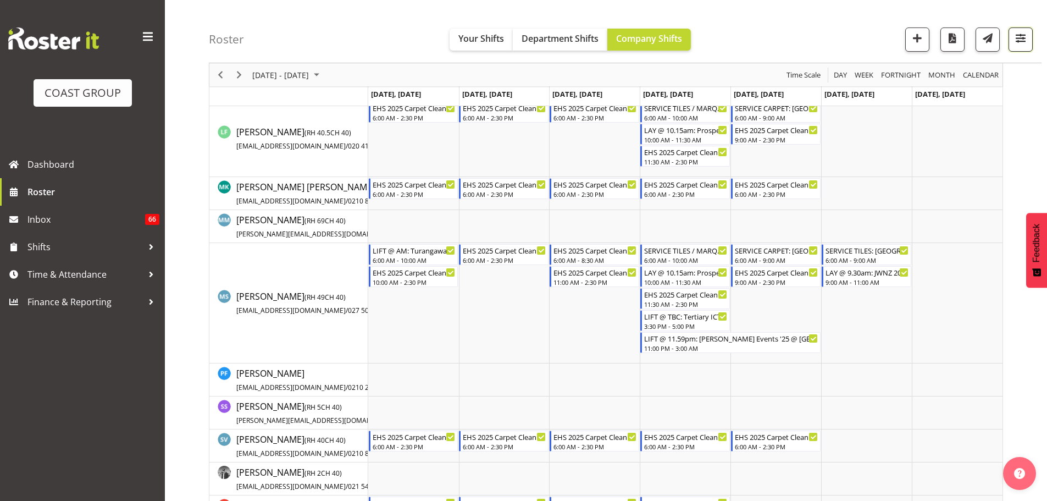
click at [1023, 45] on span "button" at bounding box center [1020, 38] width 14 height 14
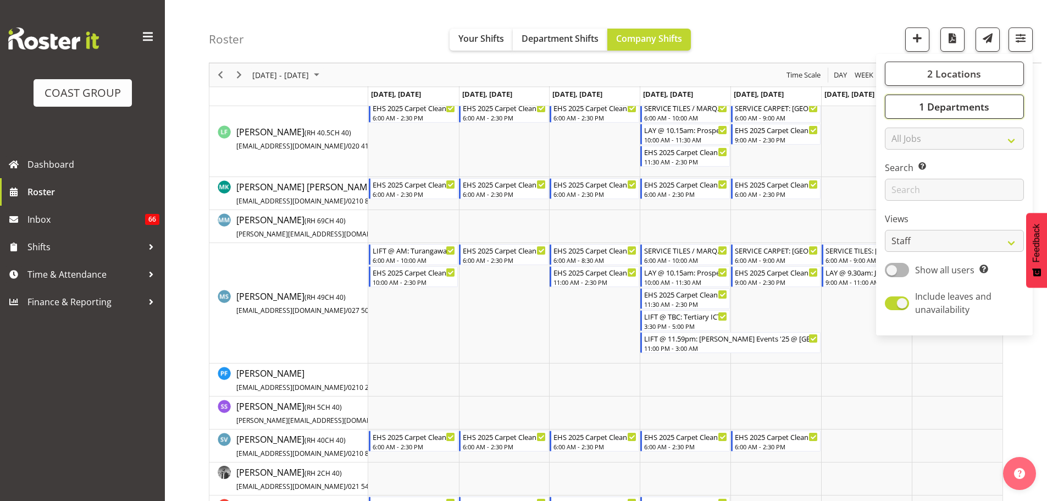
click at [1007, 100] on button "1 Departments" at bounding box center [954, 107] width 139 height 24
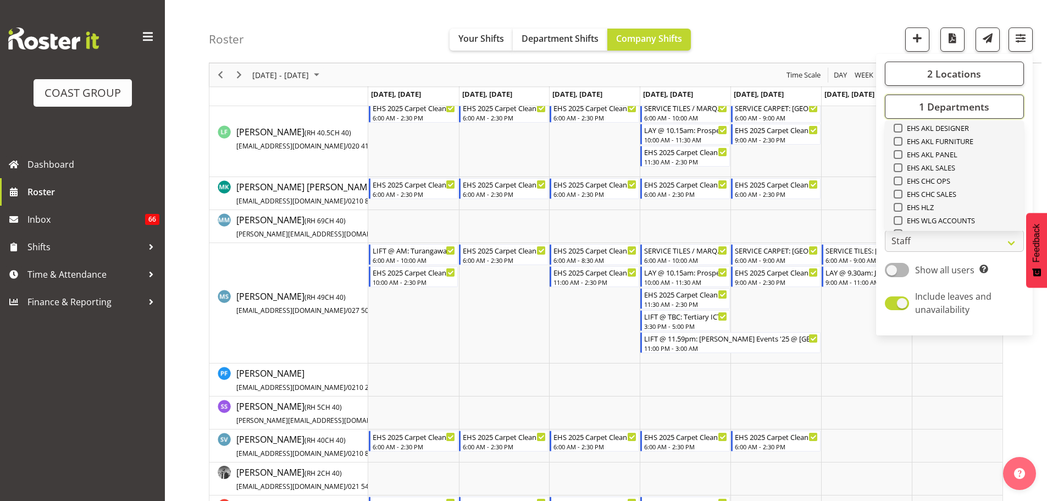
scroll to position [312, 0]
click at [950, 138] on span "EHS AKL PANEL" at bounding box center [930, 138] width 56 height 9
click at [901, 138] on input "EHS AKL PANEL" at bounding box center [897, 138] width 7 height 7
checkbox input "true"
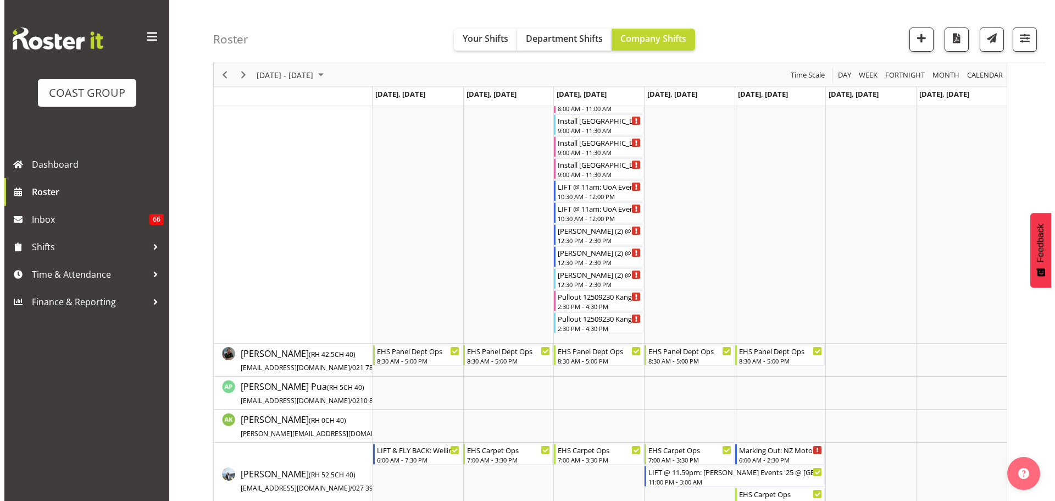
scroll to position [989, 0]
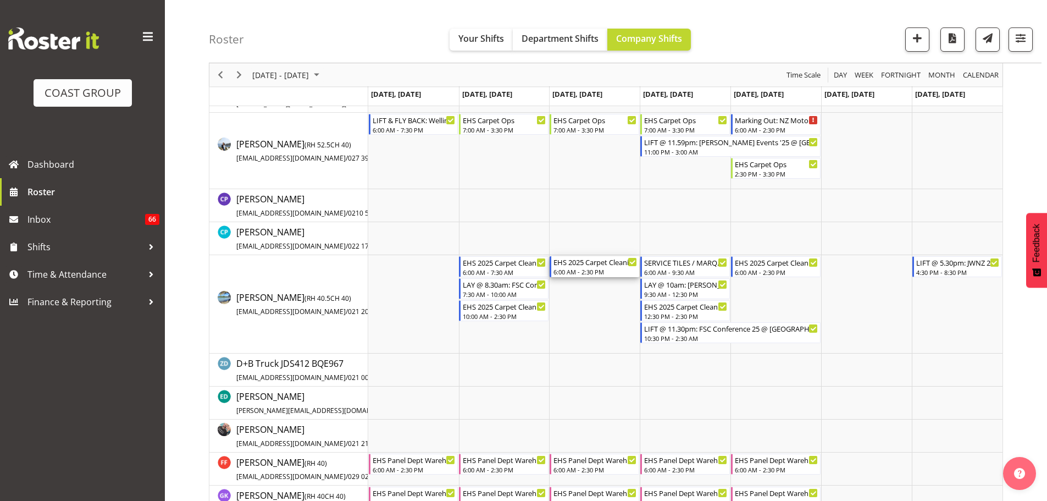
click at [606, 272] on div "6:00 AM - 2:30 PM" at bounding box center [595, 271] width 84 height 9
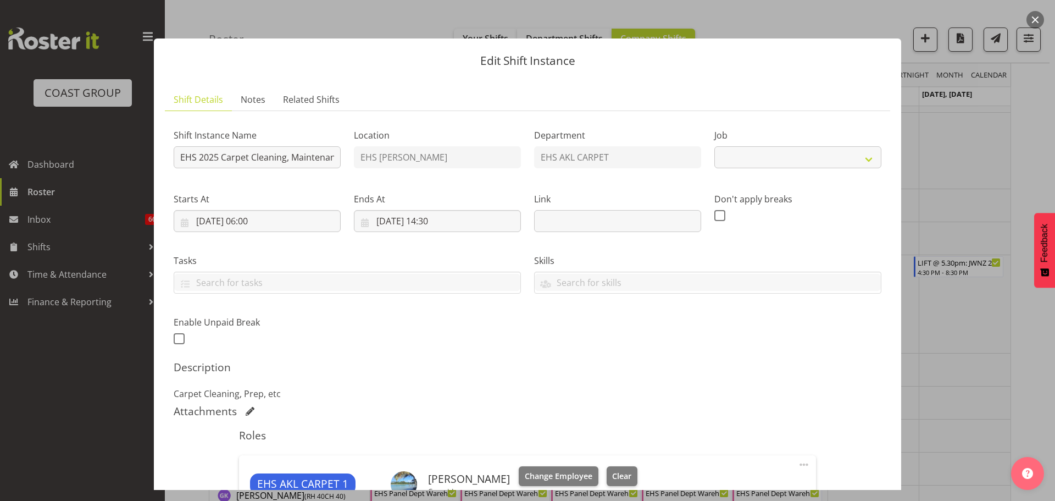
select select "69"
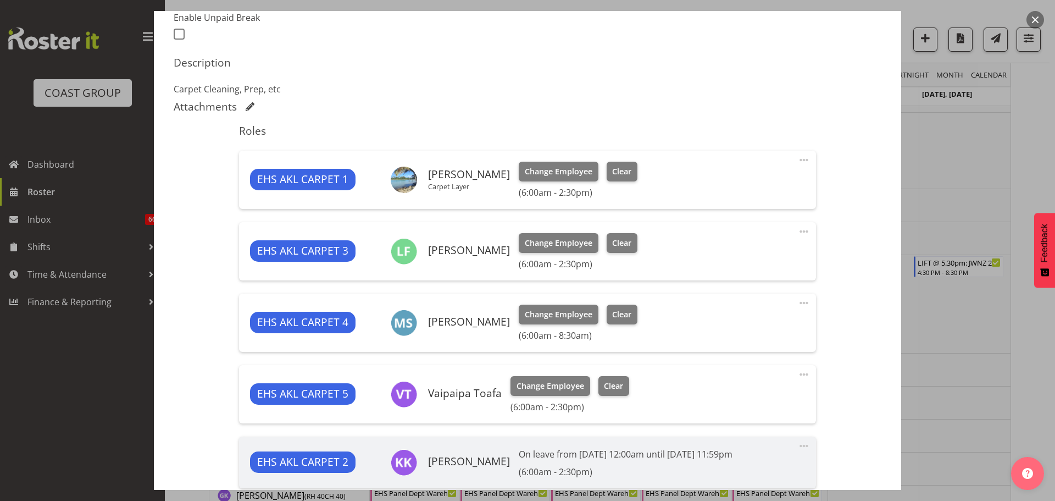
scroll to position [303, 0]
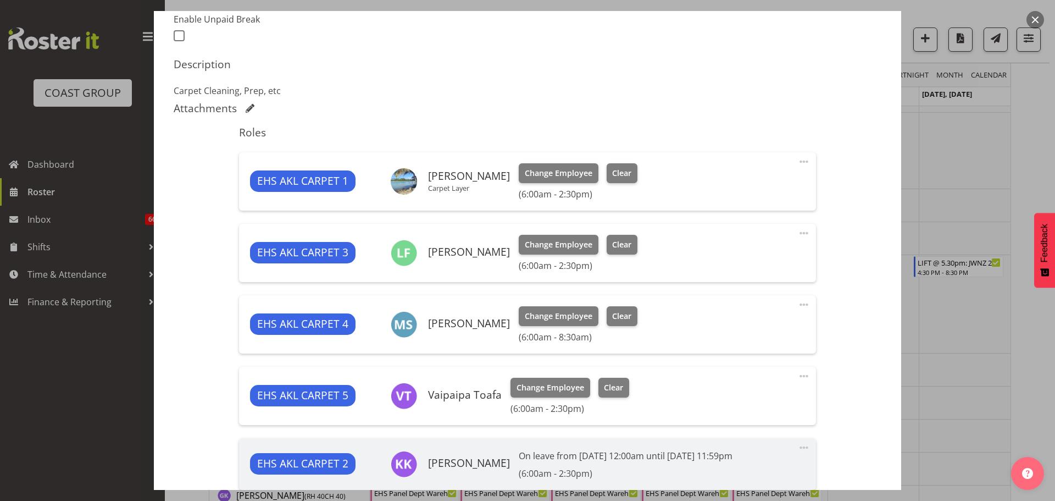
click at [797, 160] on span at bounding box center [803, 161] width 13 height 13
click at [849, 368] on div "Shift Instance Name EHS 2025 Carpet Cleaning, Maintenance, etc Location EHS RYM…" at bounding box center [528, 221] width 708 height 808
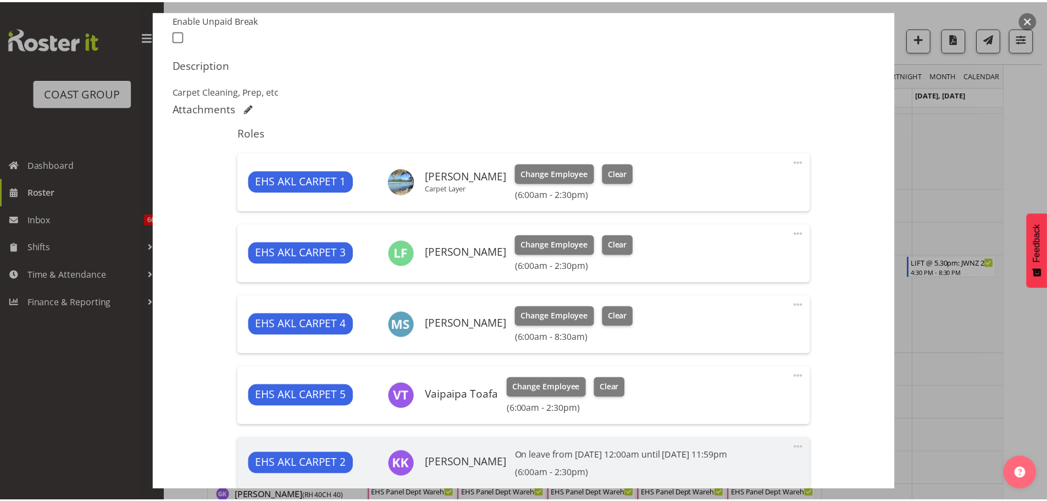
scroll to position [523, 0]
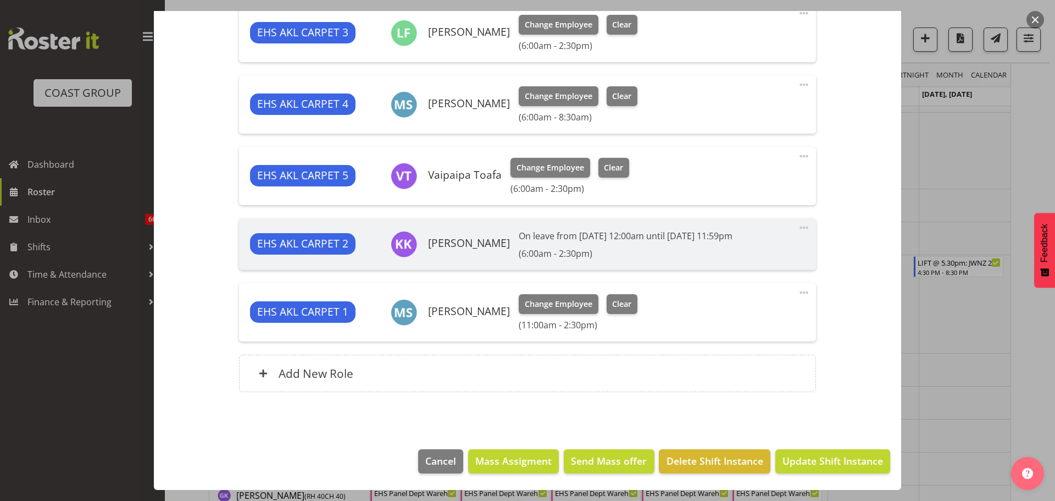
click at [798, 292] on span at bounding box center [803, 292] width 13 height 13
click at [840, 337] on div "Shift Instance Name EHS 2025 Carpet Cleaning, Maintenance, etc Location EHS RYM…" at bounding box center [528, 1] width 708 height 808
click at [1013, 378] on div at bounding box center [527, 250] width 1055 height 501
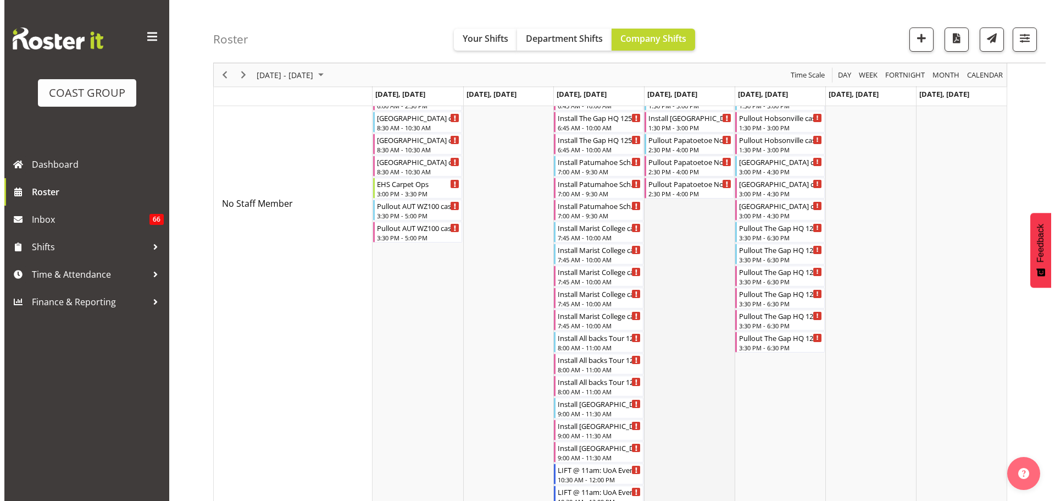
scroll to position [495, 0]
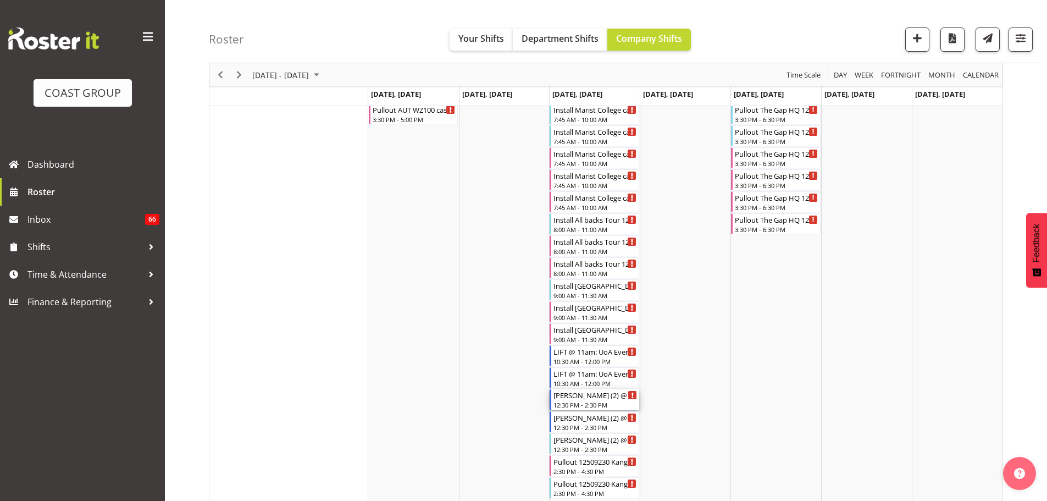
click at [606, 403] on div "12:30 PM - 2:30 PM" at bounding box center [595, 404] width 84 height 9
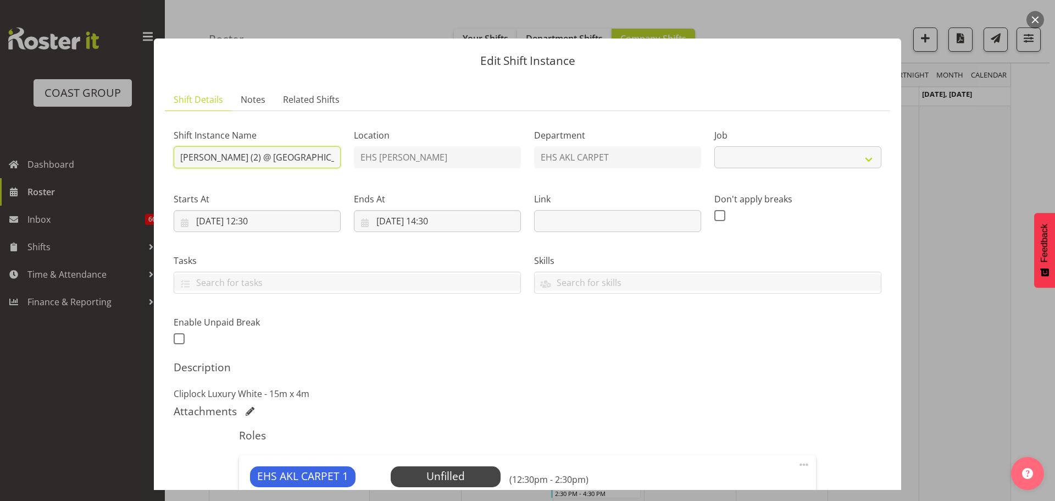
click at [182, 160] on input "Lucy Heald (2) @ Spark Arena '25" at bounding box center [257, 157] width 167 height 22
select select "8575"
type input "LAY @ 1pm: Lucy Heald (2) @ Spark Arena '25"
click at [469, 371] on h5 "Description" at bounding box center [528, 367] width 708 height 13
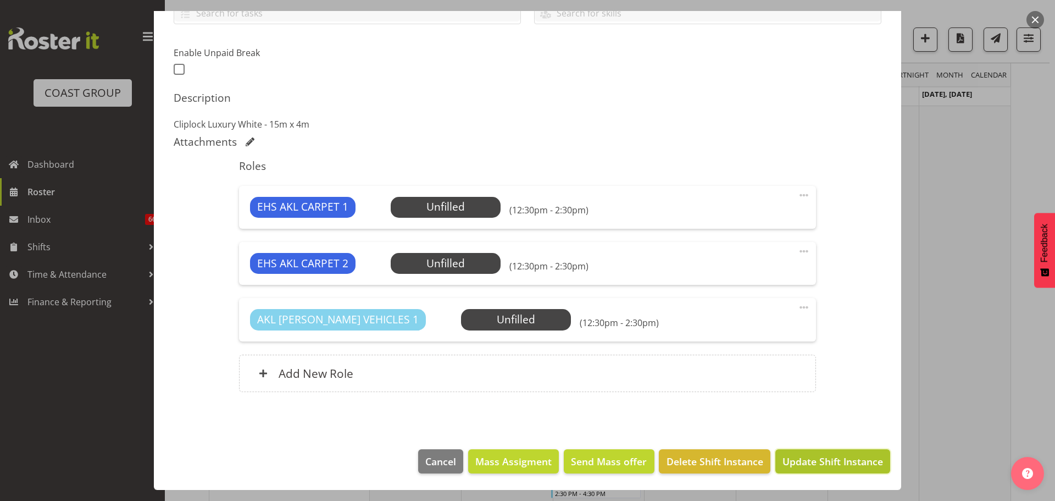
click at [848, 462] on span "Update Shift Instance" at bounding box center [833, 461] width 101 height 14
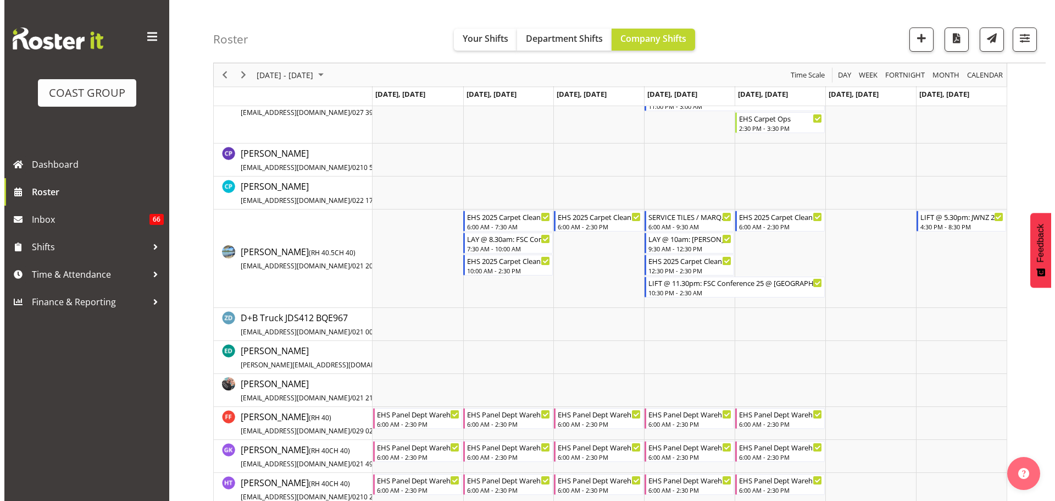
scroll to position [867, 0]
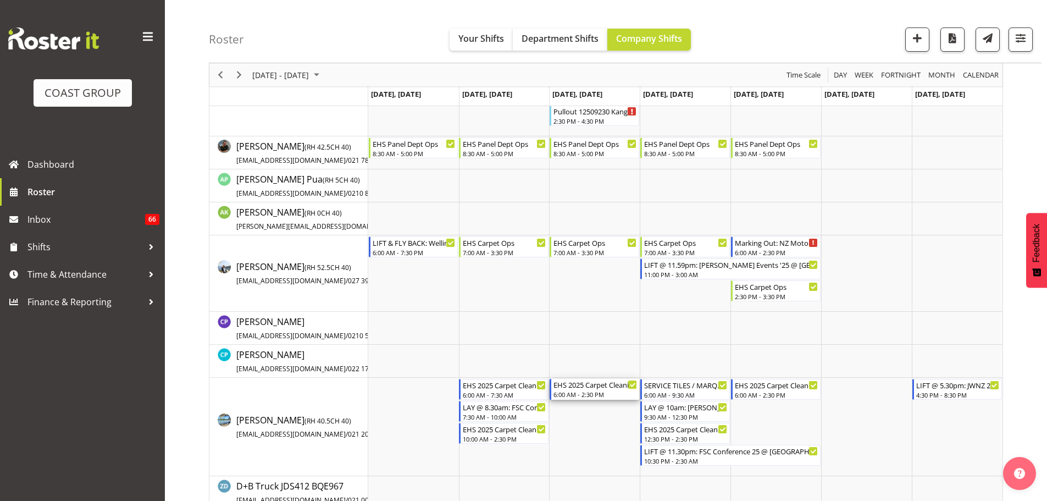
click at [608, 390] on div "EHS 2025 Carpet Cleaning, Maintenance, etc 6:00 AM - 2:30 PM" at bounding box center [595, 389] width 84 height 21
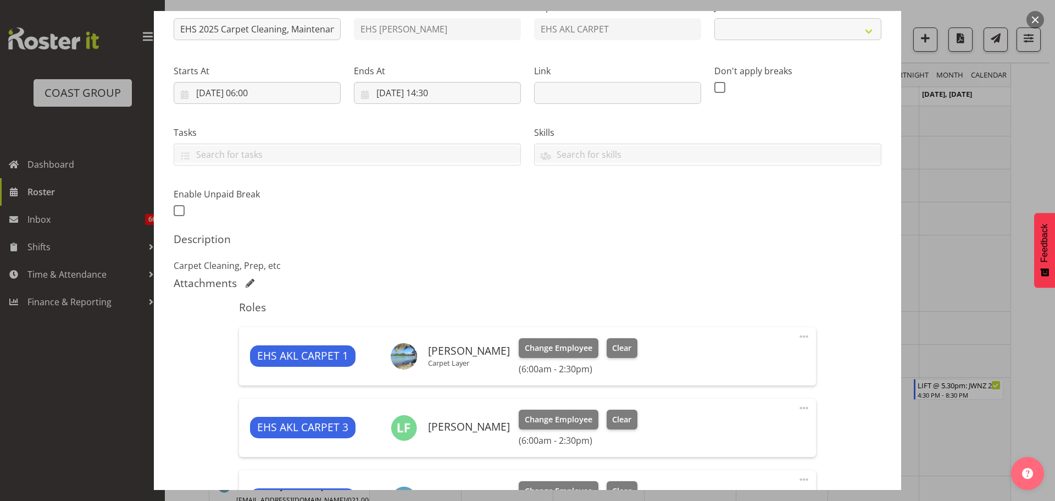
select select "69"
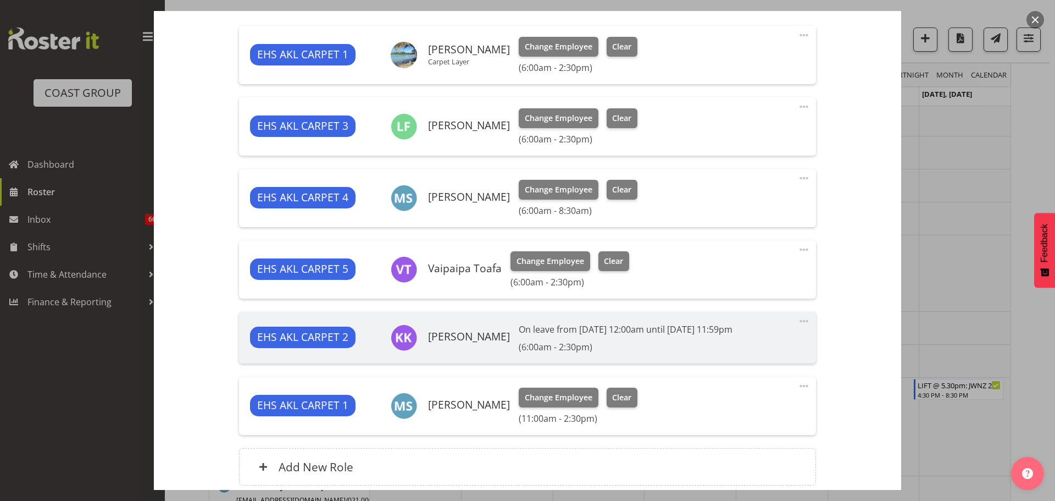
scroll to position [440, 0]
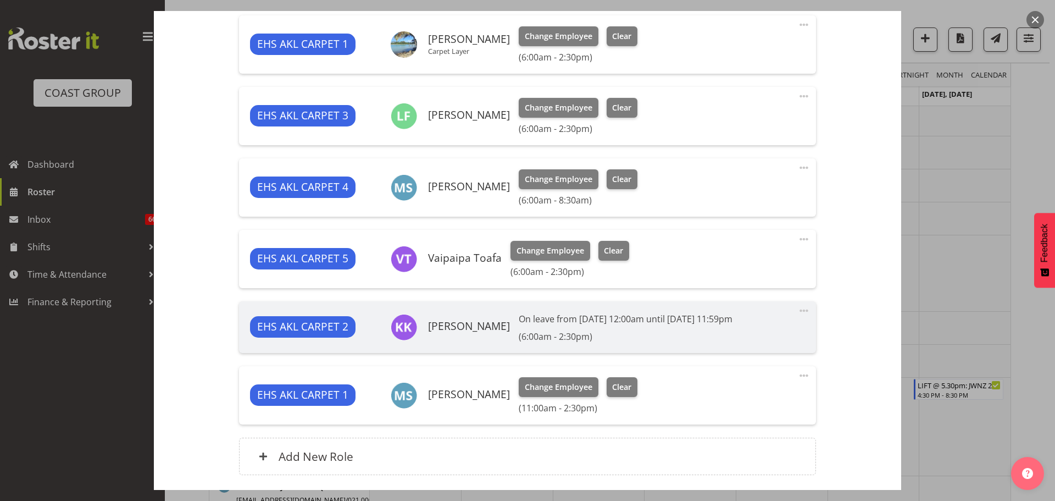
click at [797, 375] on span at bounding box center [803, 375] width 13 height 13
click at [751, 435] on link "Delete" at bounding box center [758, 441] width 106 height 20
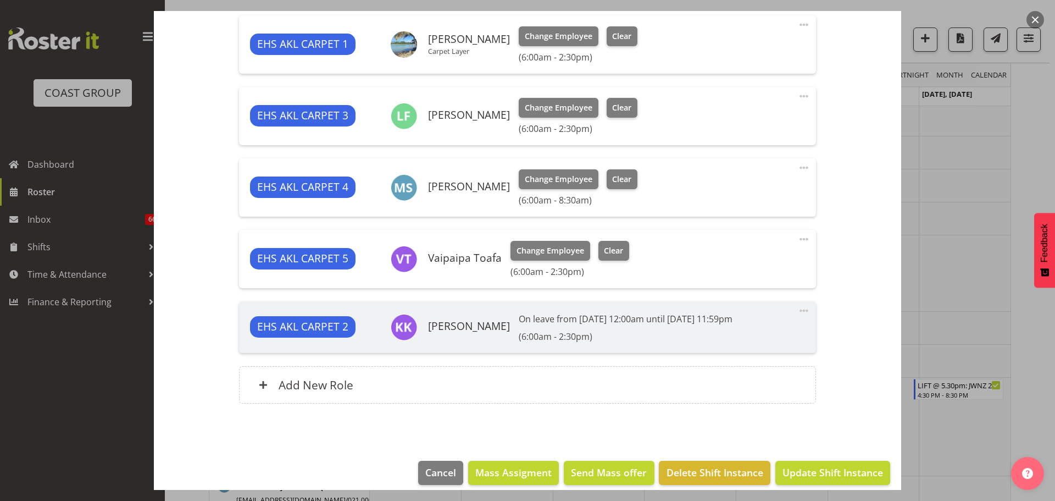
click at [797, 172] on span at bounding box center [803, 167] width 13 height 13
click at [773, 198] on link "Edit" at bounding box center [758, 194] width 106 height 20
select select "8"
select select "2025"
select select "8"
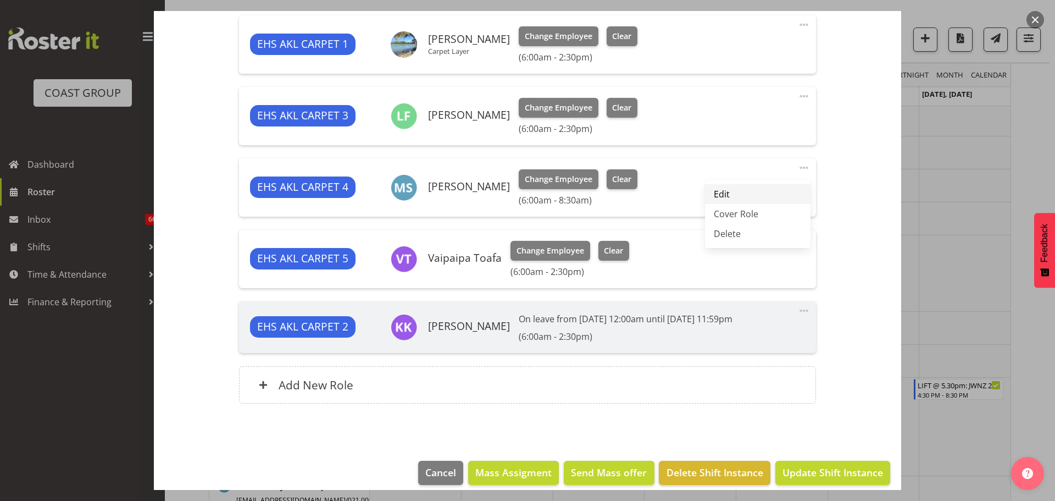
select select "30"
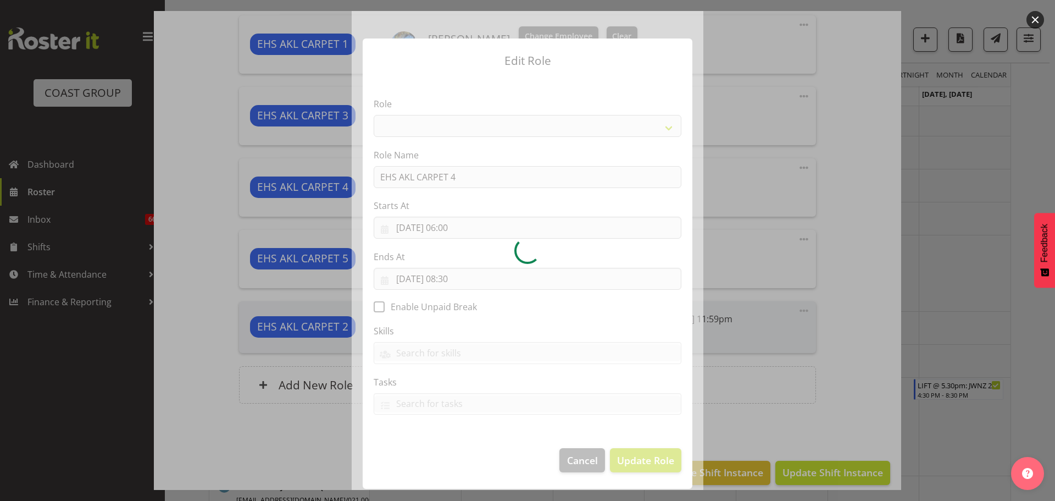
click at [467, 282] on div at bounding box center [528, 250] width 352 height 479
select select "190"
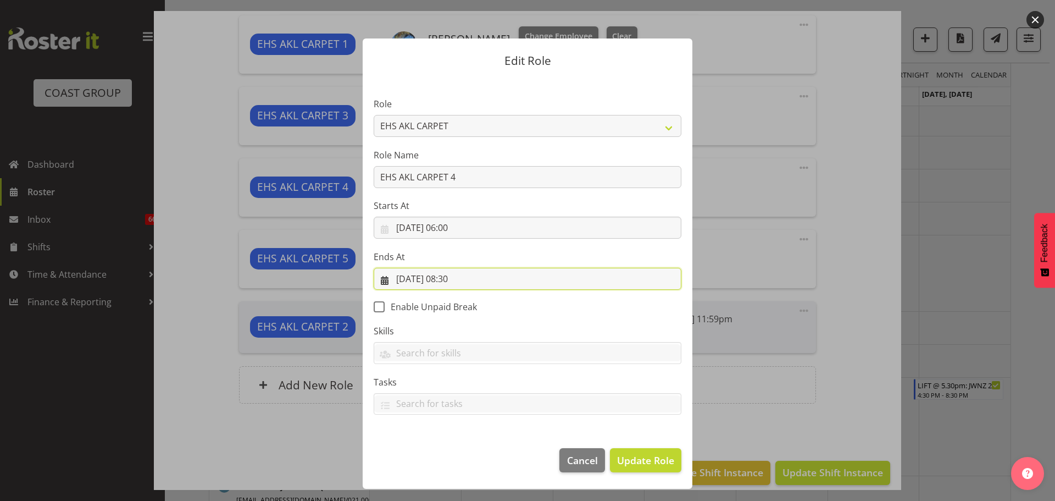
click at [463, 282] on input "10/09/2025, 08:30" at bounding box center [528, 279] width 308 height 22
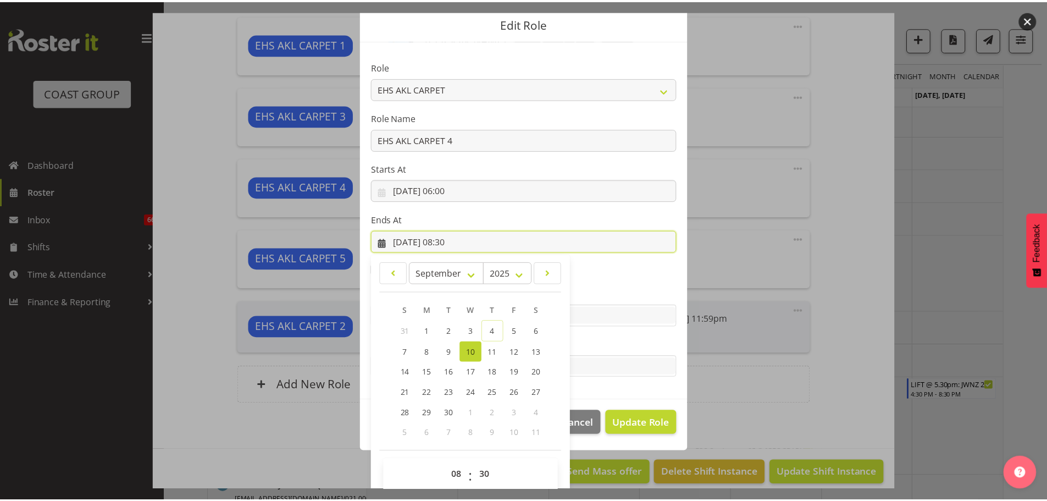
scroll to position [51, 0]
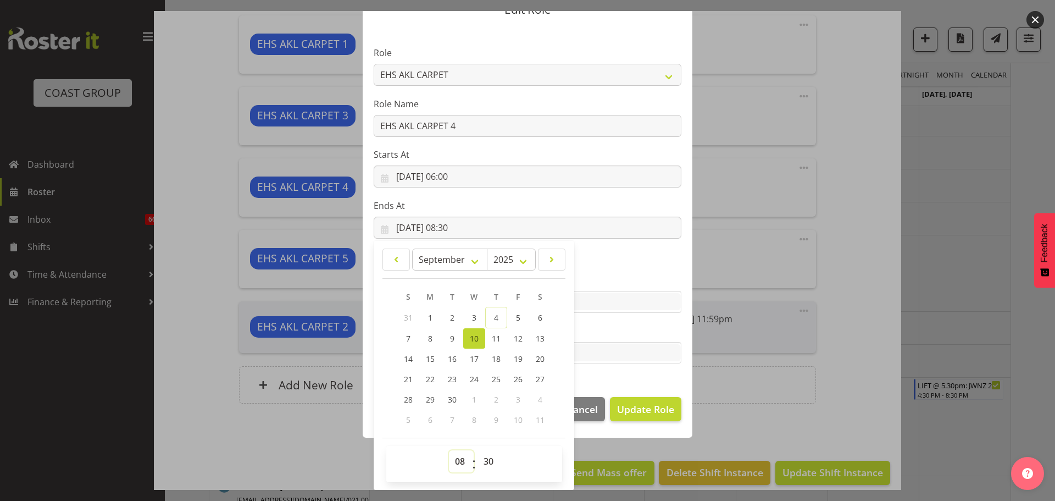
click at [462, 452] on select "00 01 02 03 04 05 06 07 08 09 10 11 12 13 14 15 16 17 18 19 20 21 22 23" at bounding box center [461, 461] width 25 height 22
select select "14"
click at [449, 450] on select "00 01 02 03 04 05 06 07 08 09 10 11 12 13 14 15 16 17 18 19 20 21 22 23" at bounding box center [461, 461] width 25 height 22
type input "10/09/2025, 14:30"
click at [669, 410] on span "Update Role" at bounding box center [645, 409] width 57 height 14
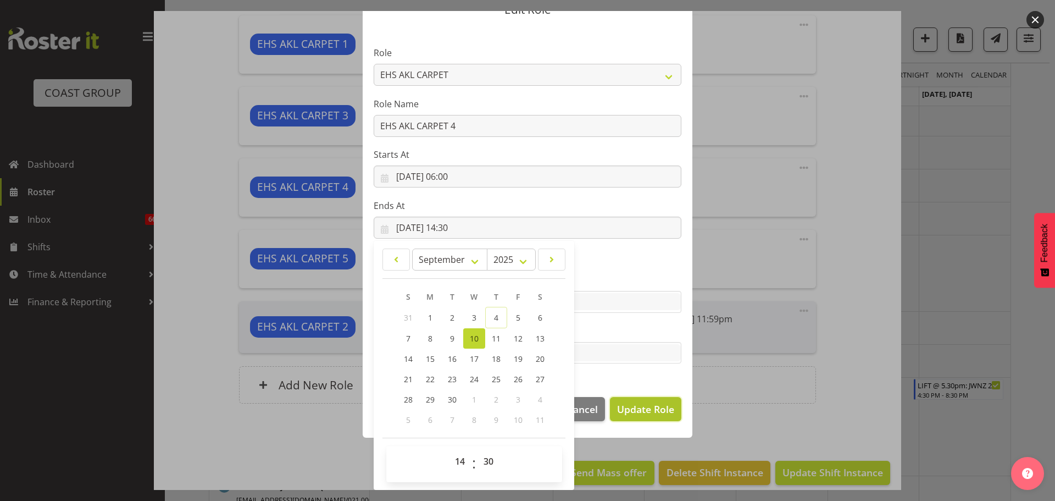
select select
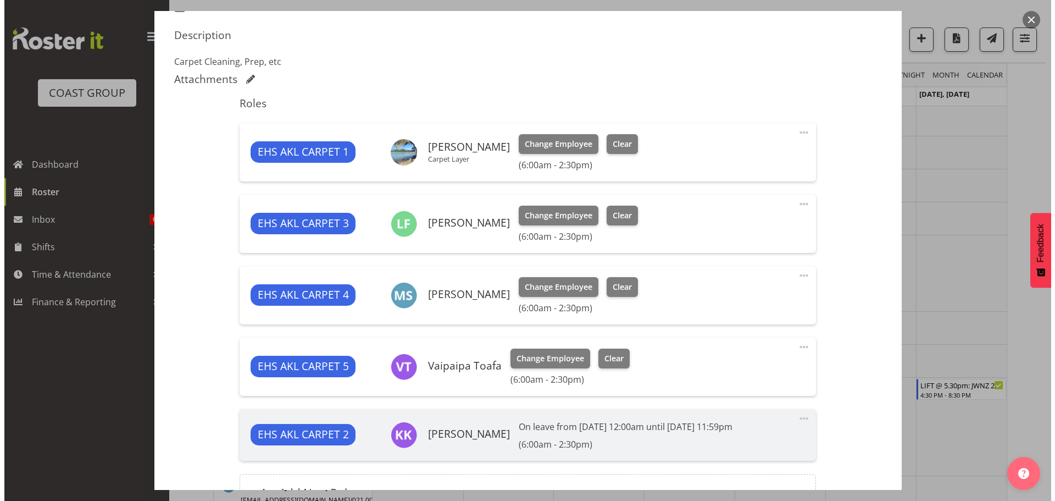
scroll to position [330, 0]
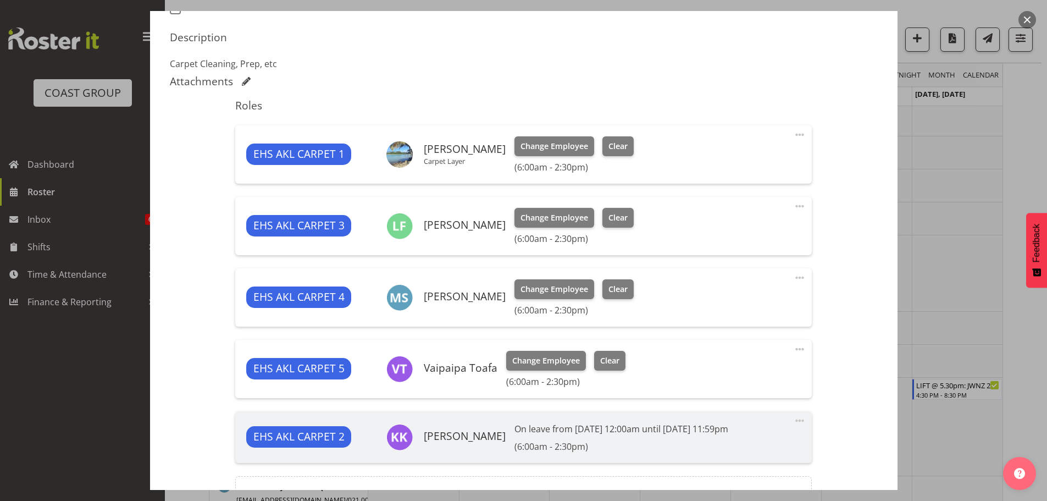
click at [793, 349] on span at bounding box center [799, 348] width 13 height 13
click at [736, 372] on link "Edit" at bounding box center [754, 375] width 106 height 20
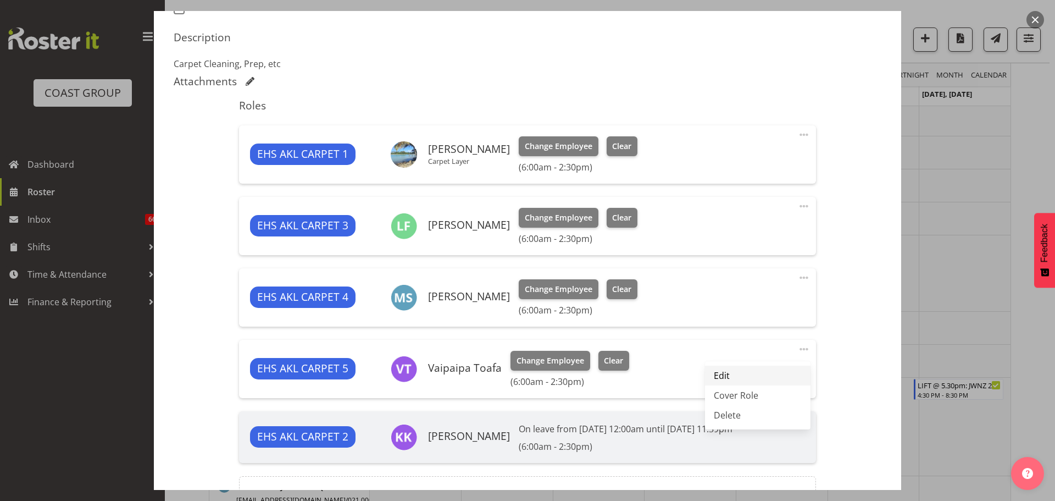
select select "8"
select select "2025"
select select "14"
select select "30"
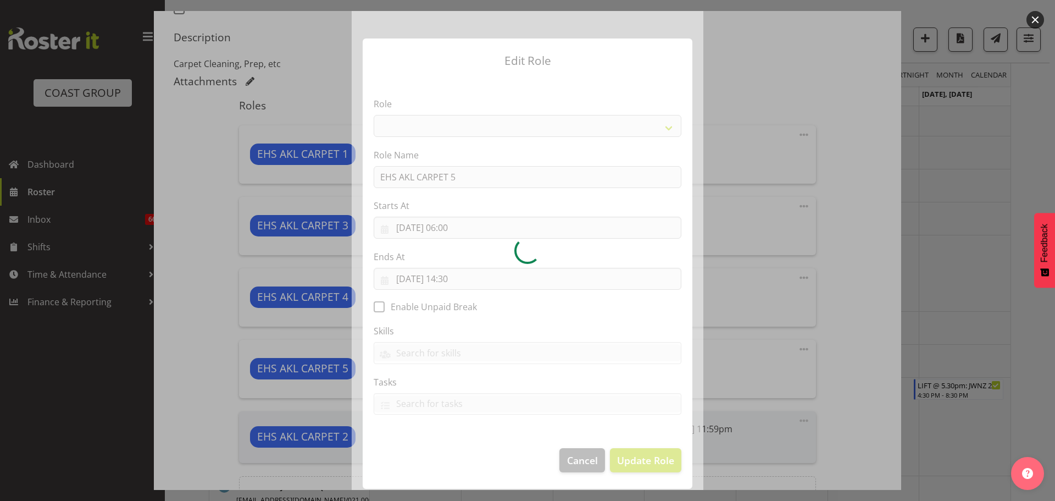
select select "190"
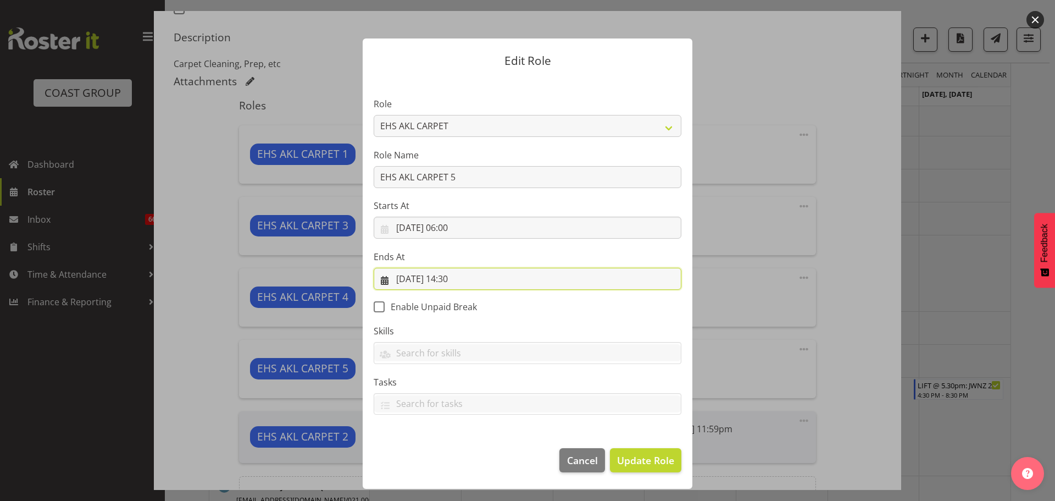
click at [456, 279] on input "10/09/2025, 14:30" at bounding box center [528, 279] width 308 height 22
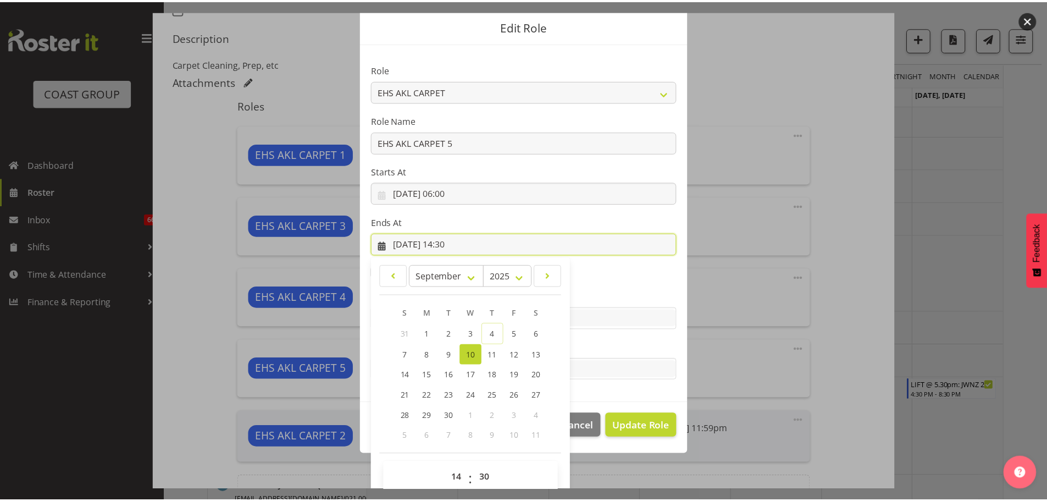
scroll to position [51, 0]
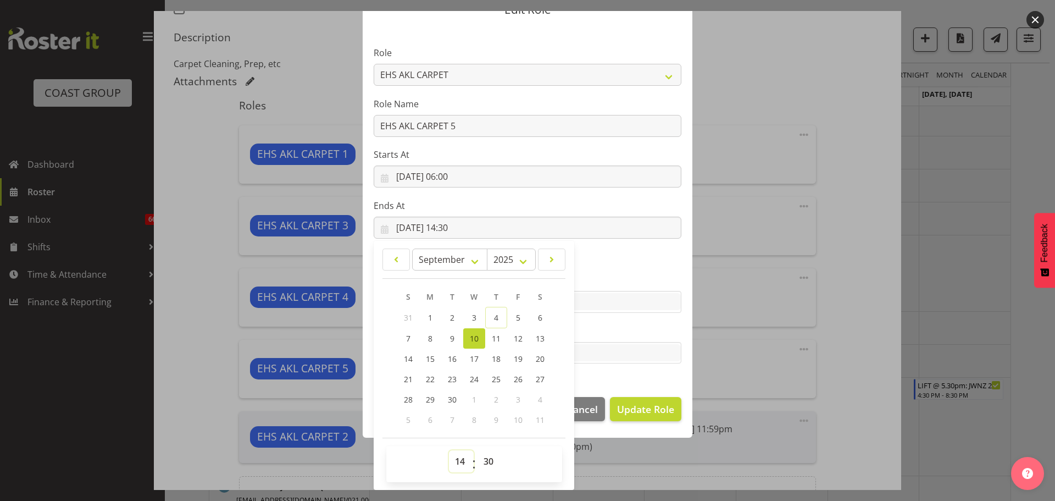
click at [462, 461] on select "00 01 02 03 04 05 06 07 08 09 10 11 12 13 14 15 16 17 18 19 20 21 22 23" at bounding box center [461, 461] width 25 height 22
select select "11"
click at [449, 450] on select "00 01 02 03 04 05 06 07 08 09 10 11 12 13 14 15 16 17 18 19 20 21 22 23" at bounding box center [461, 461] width 25 height 22
type input "10/09/2025, 11:30"
click at [648, 407] on span "Update Role" at bounding box center [645, 409] width 57 height 14
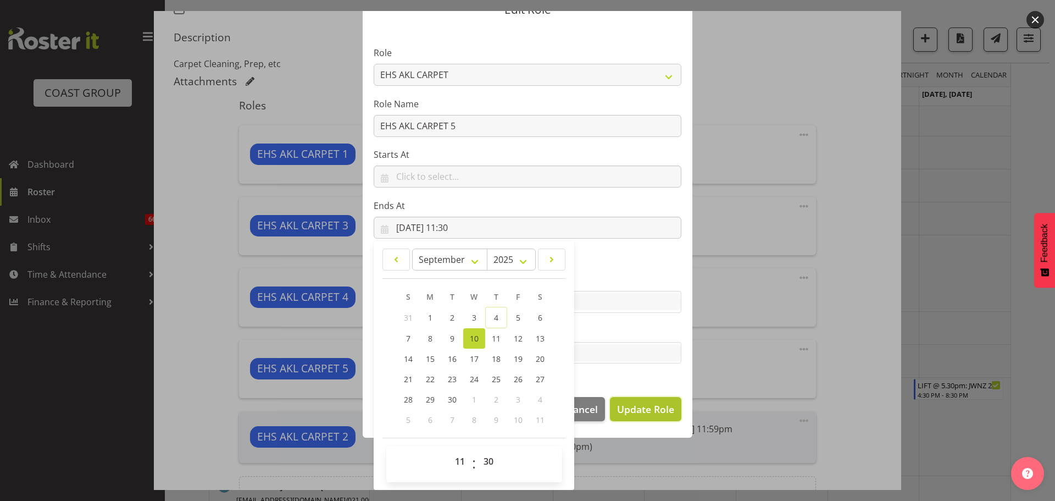
select select
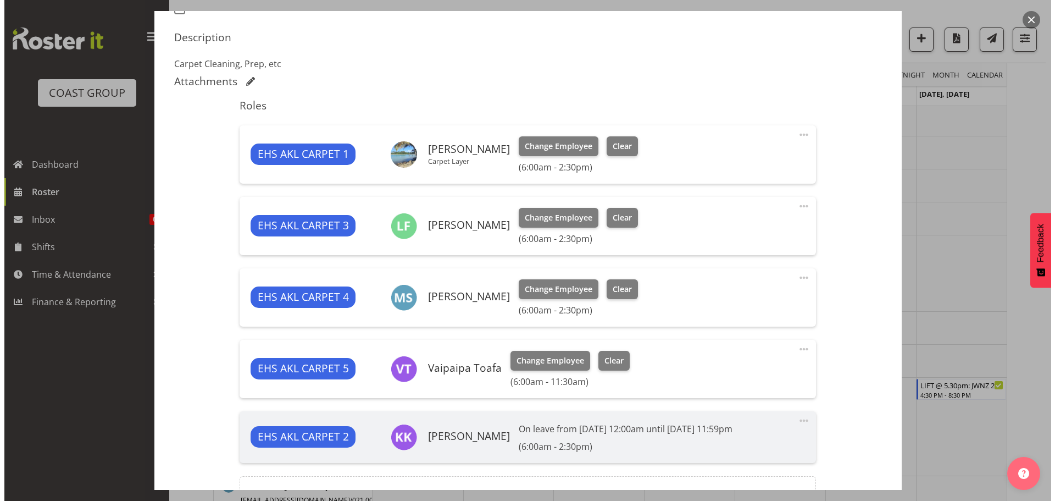
scroll to position [50, 0]
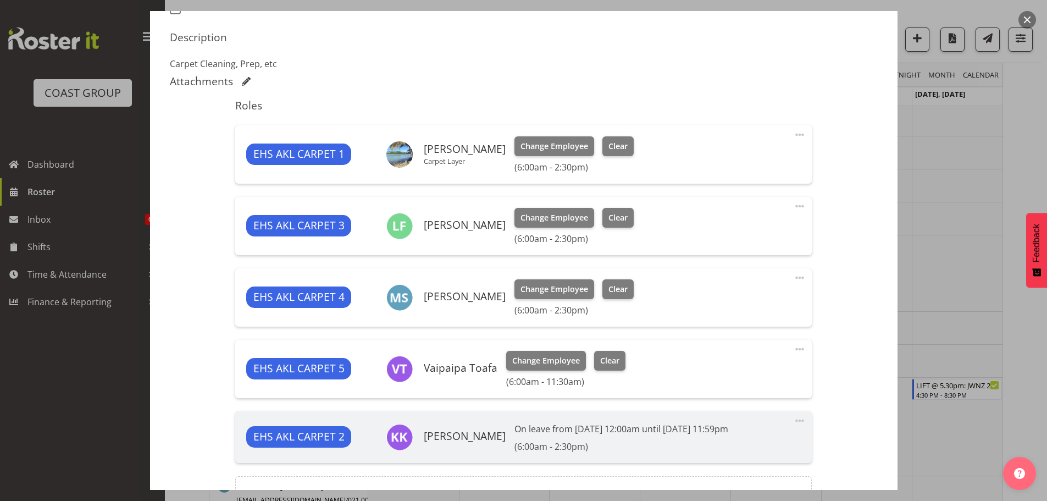
click at [793, 135] on span at bounding box center [799, 134] width 13 height 13
click at [793, 345] on span at bounding box center [799, 348] width 13 height 13
click at [751, 369] on link "Edit" at bounding box center [754, 375] width 106 height 20
select select "8"
select select "2025"
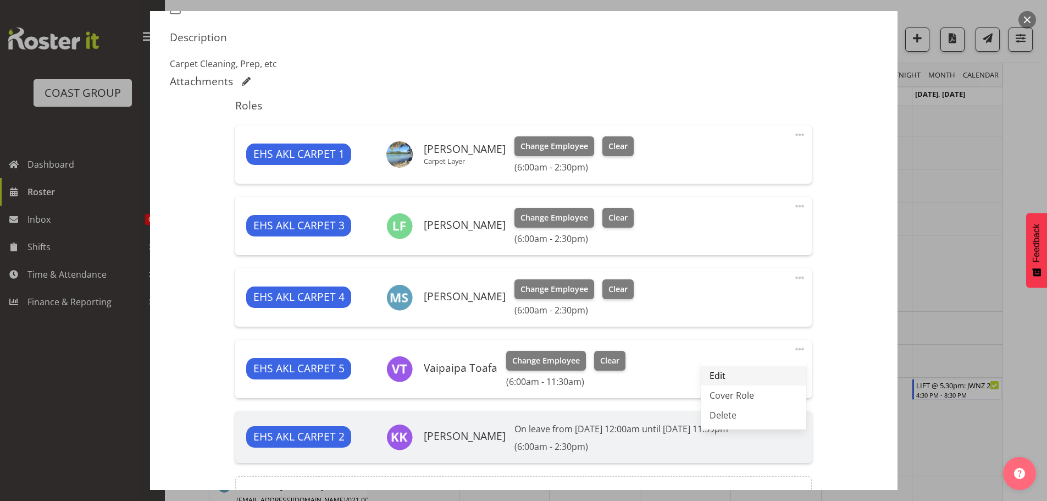
select select "11"
select select "30"
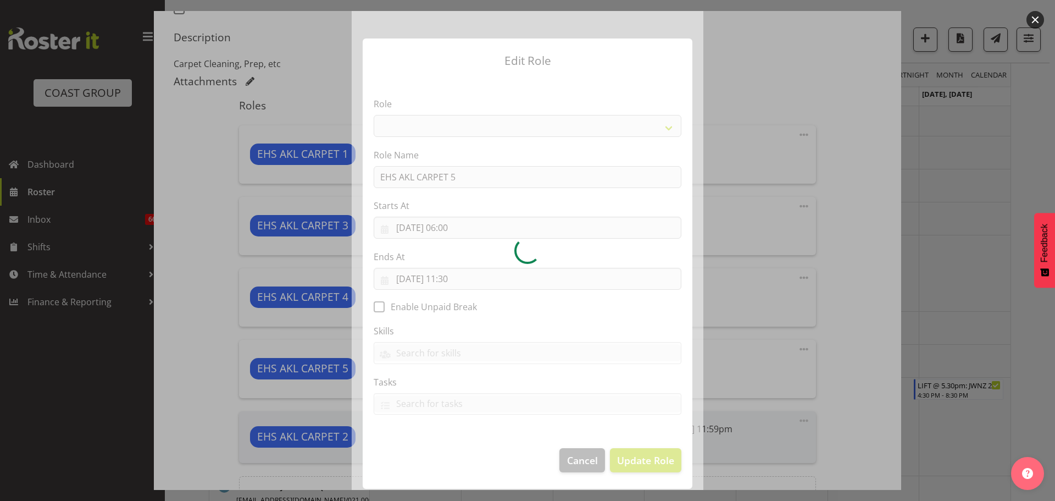
select select "190"
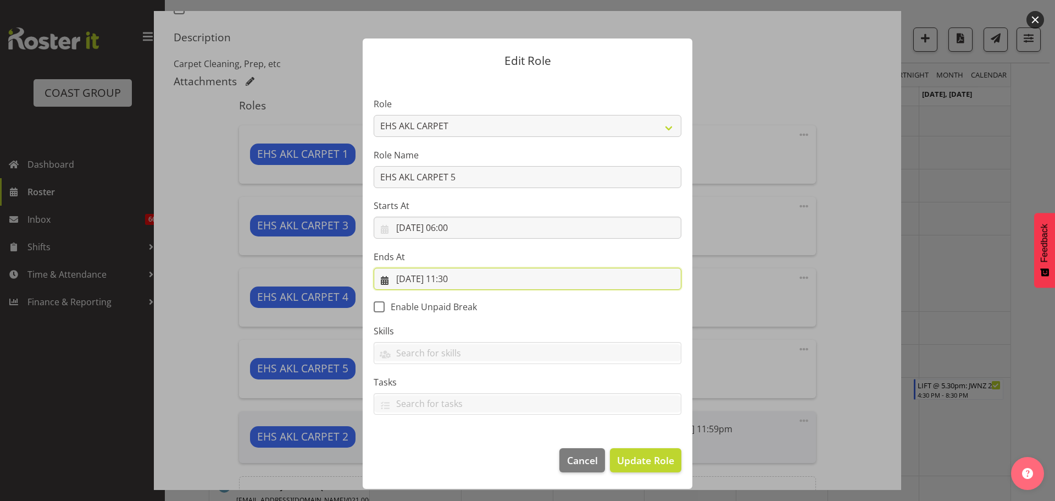
click at [461, 280] on input "10/09/2025, 11:30" at bounding box center [528, 279] width 308 height 22
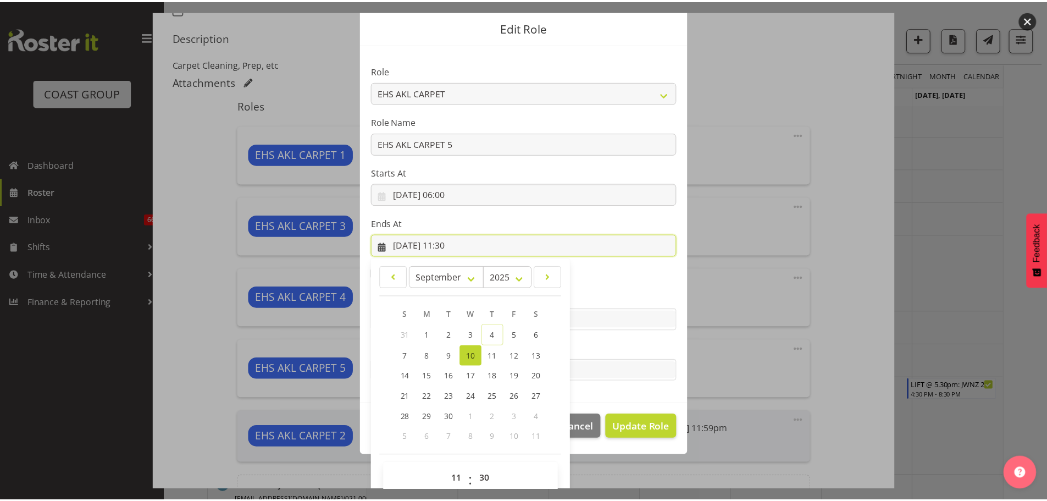
scroll to position [51, 0]
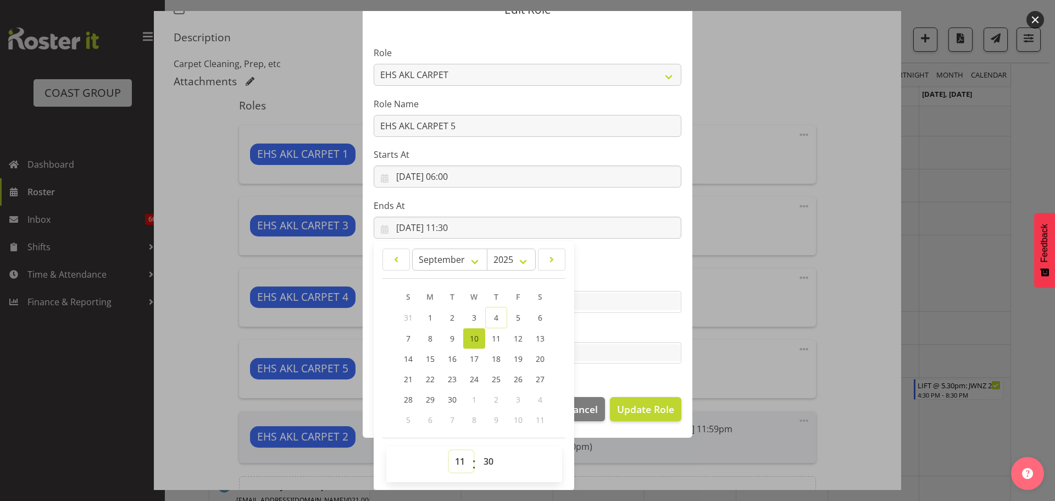
click at [455, 463] on select "00 01 02 03 04 05 06 07 08 09 10 11 12 13 14 15 16 17 18 19 20 21 22 23" at bounding box center [461, 461] width 25 height 22
select select "10"
click at [449, 450] on select "00 01 02 03 04 05 06 07 08 09 10 11 12 13 14 15 16 17 18 19 20 21 22 23" at bounding box center [461, 461] width 25 height 22
type input "10/09/2025, 10:30"
click at [651, 404] on span "Update Role" at bounding box center [645, 409] width 57 height 14
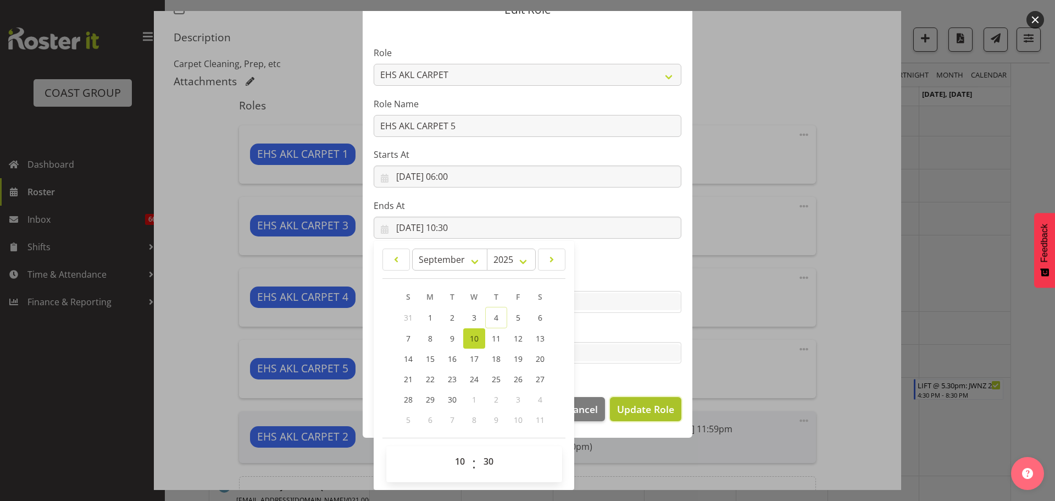
select select
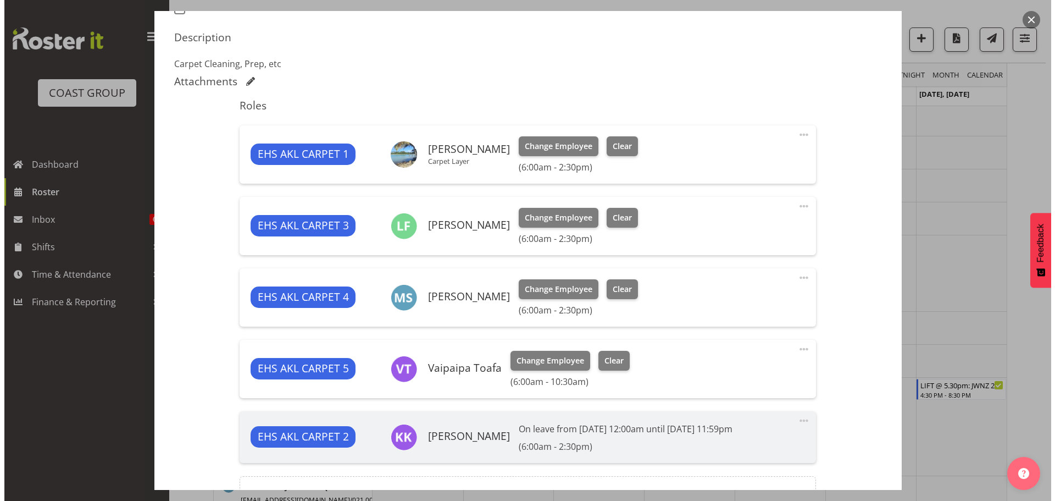
scroll to position [50, 0]
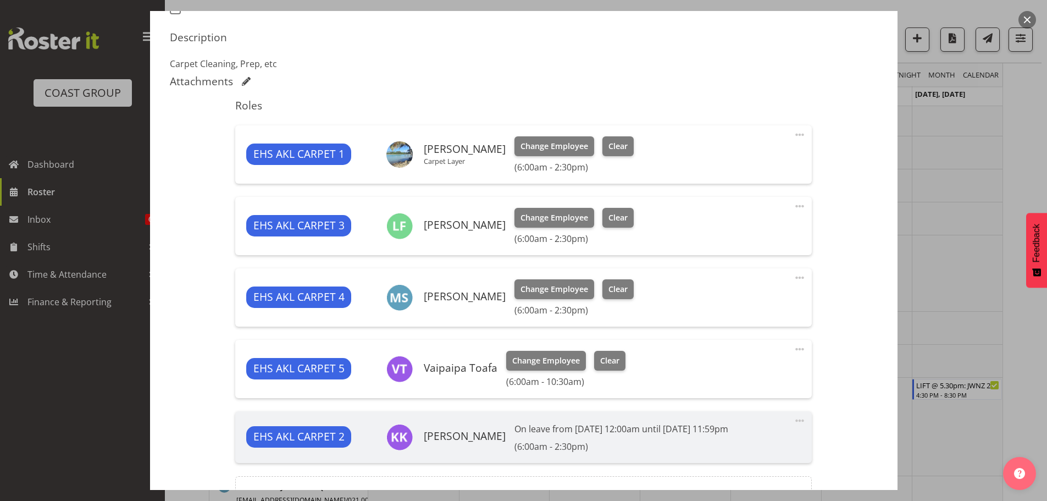
click at [795, 136] on span at bounding box center [799, 134] width 13 height 13
click at [767, 159] on link "Edit" at bounding box center [754, 161] width 106 height 20
select select "8"
select select "2025"
select select "14"
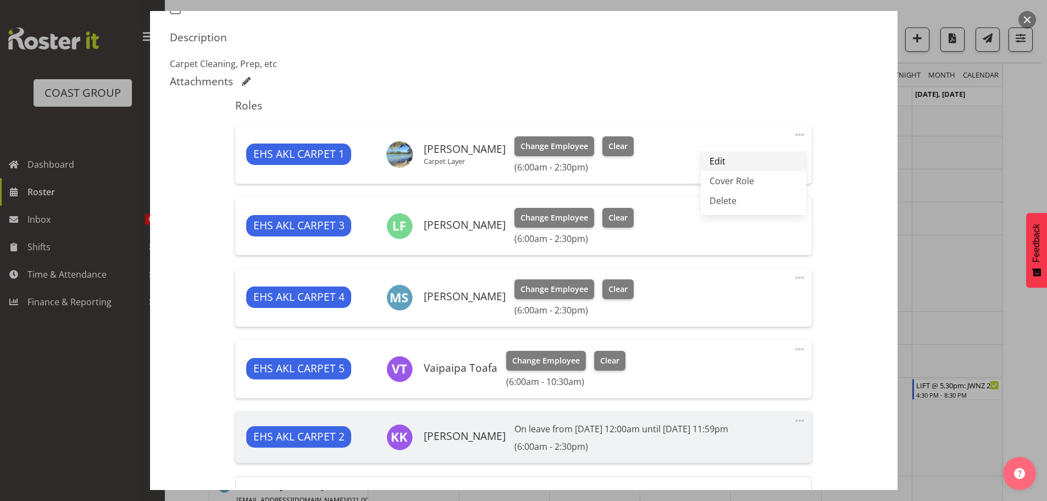
select select "30"
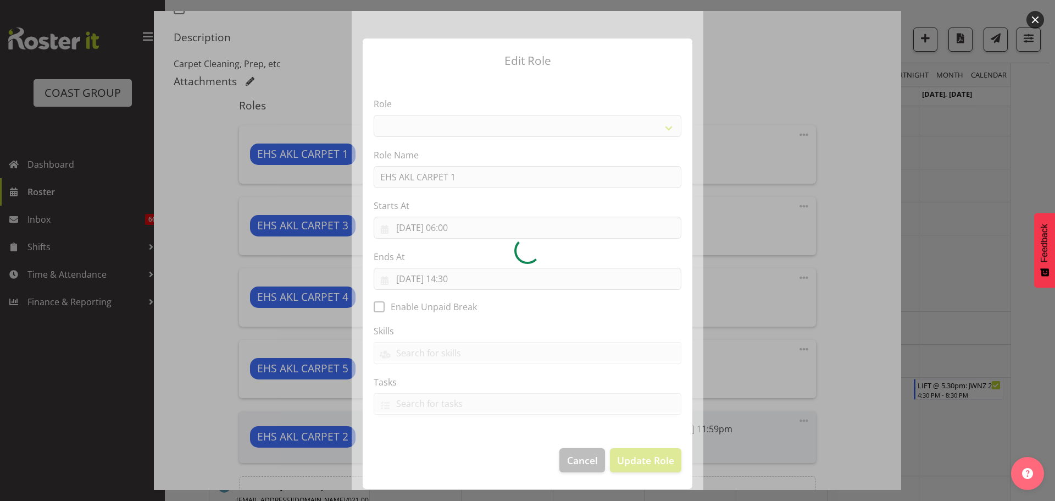
select select "190"
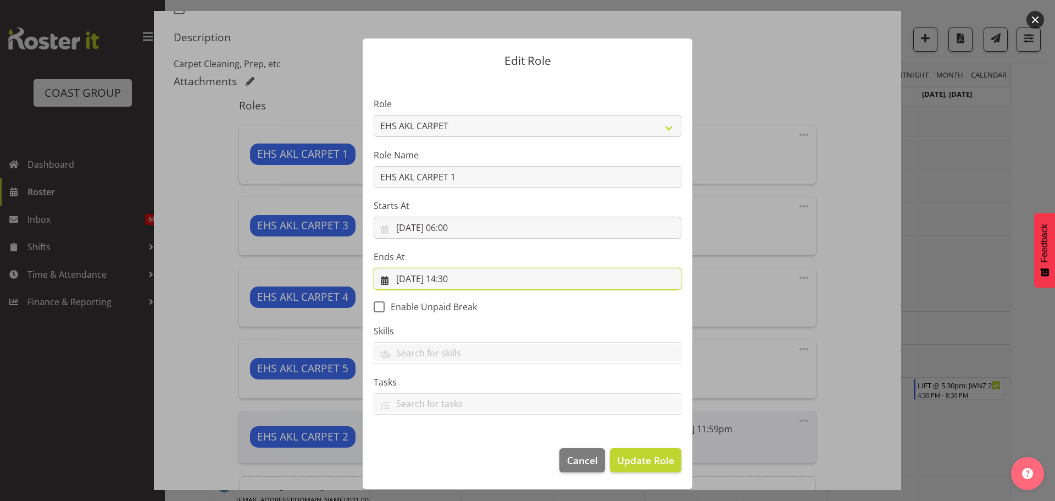
click at [463, 281] on input "10/09/2025, 14:30" at bounding box center [528, 279] width 308 height 22
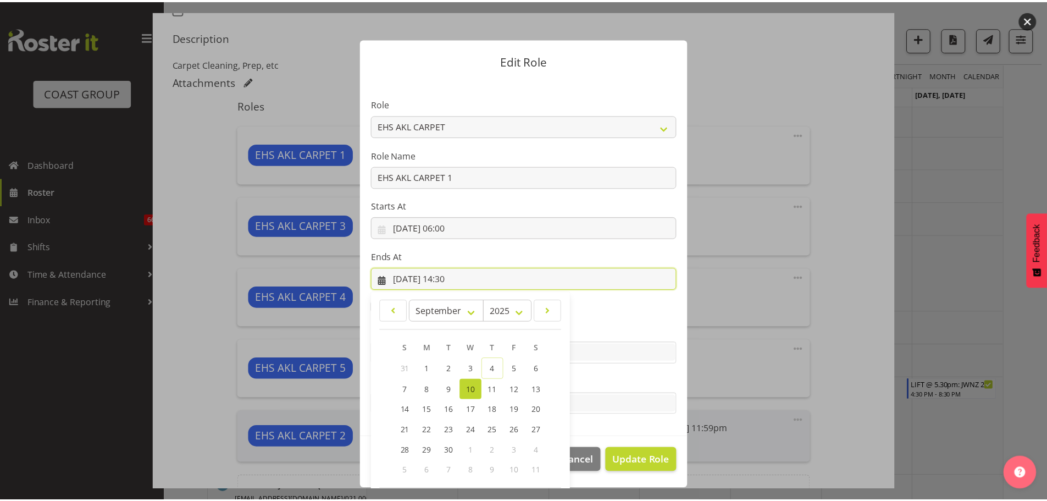
scroll to position [51, 0]
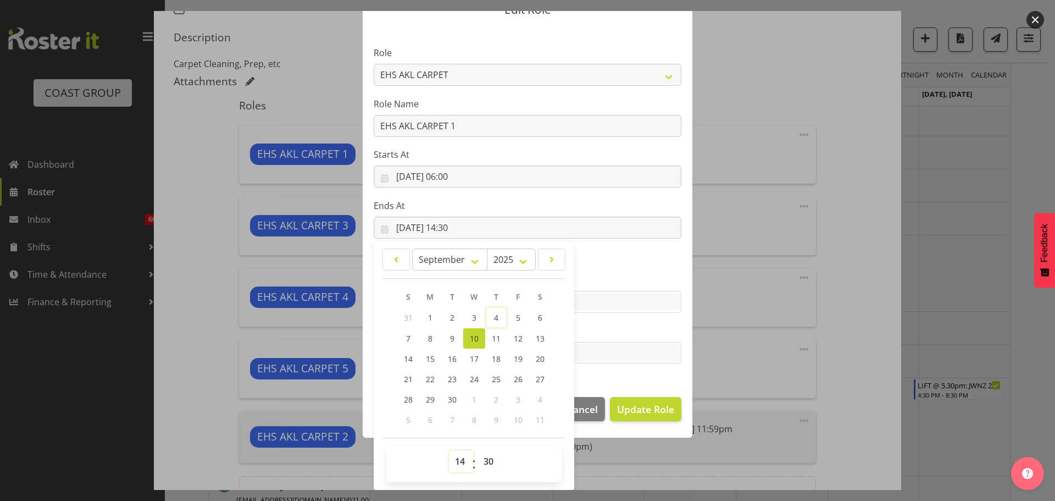
click at [459, 459] on select "00 01 02 03 04 05 06 07 08 09 10 11 12 13 14 15 16 17 18 19 20 21 22 23" at bounding box center [461, 461] width 25 height 22
select select "10"
click at [449, 450] on select "00 01 02 03 04 05 06 07 08 09 10 11 12 13 14 15 16 17 18 19 20 21 22 23" at bounding box center [461, 461] width 25 height 22
type input "10/09/2025, 10:30"
click at [630, 415] on span "Update Role" at bounding box center [645, 409] width 57 height 14
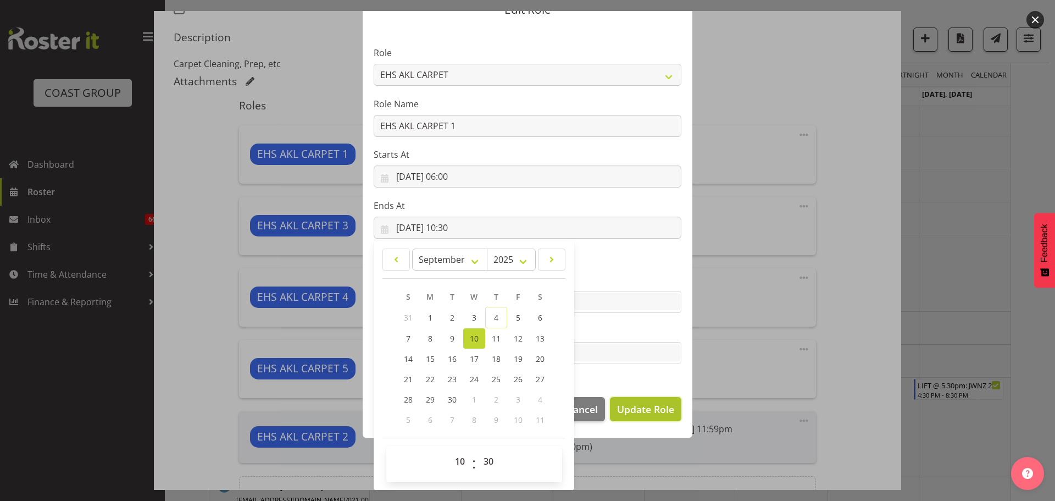
select select
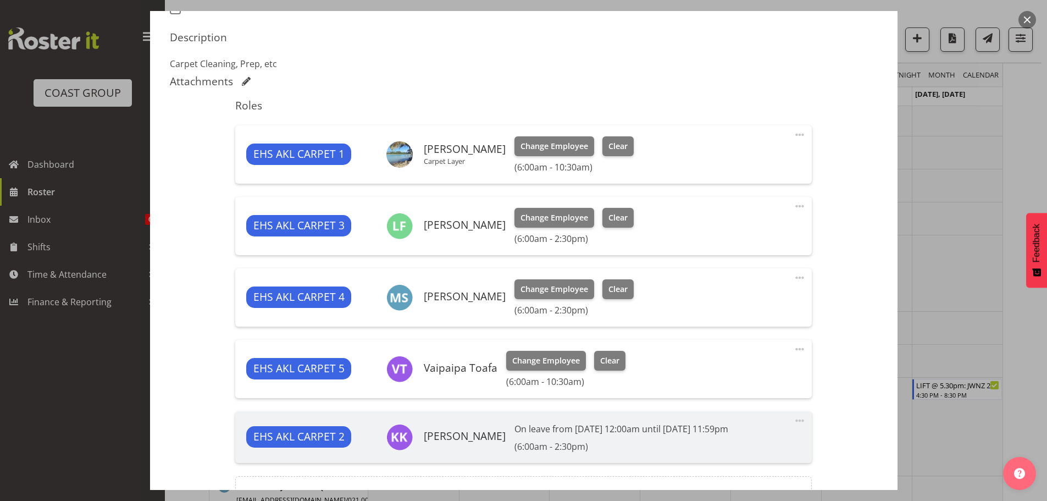
scroll to position [50, 0]
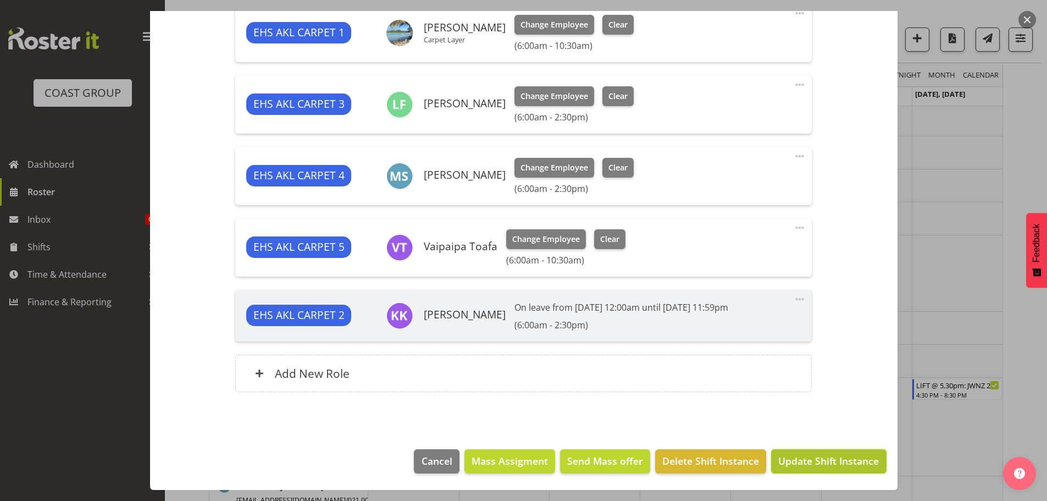
click at [803, 459] on span "Update Shift Instance" at bounding box center [828, 460] width 101 height 14
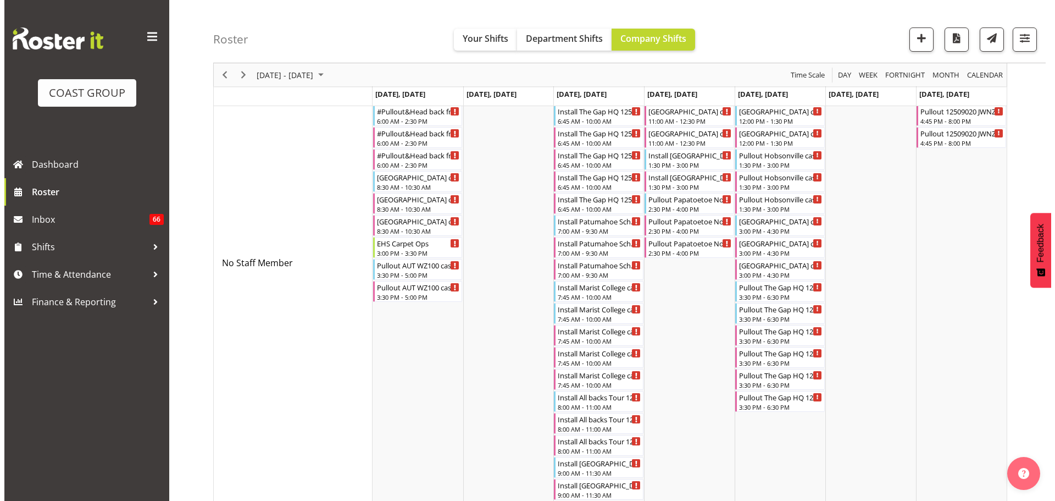
scroll to position [482, 0]
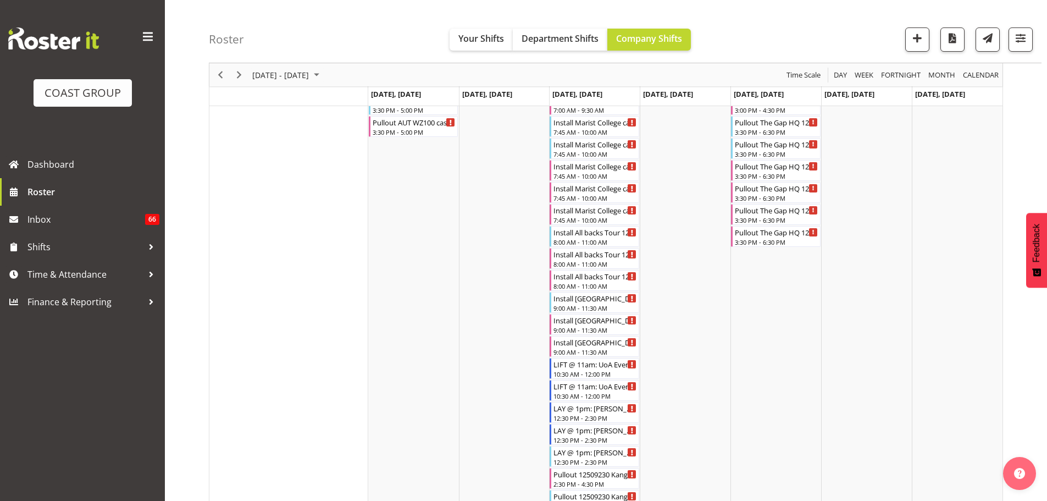
click at [1023, 52] on div "Roster Your Shifts Department Shifts Company Shifts 2 Locations Clear CARLTON E…" at bounding box center [625, 31] width 833 height 63
click at [1021, 43] on span "button" at bounding box center [1020, 38] width 14 height 14
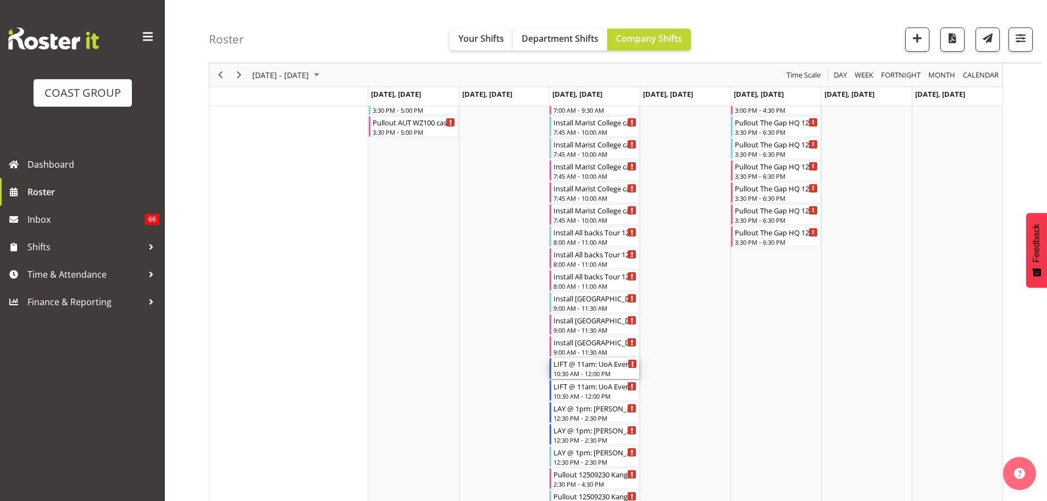
click at [569, 371] on div "10:30 AM - 12:00 PM" at bounding box center [595, 373] width 84 height 9
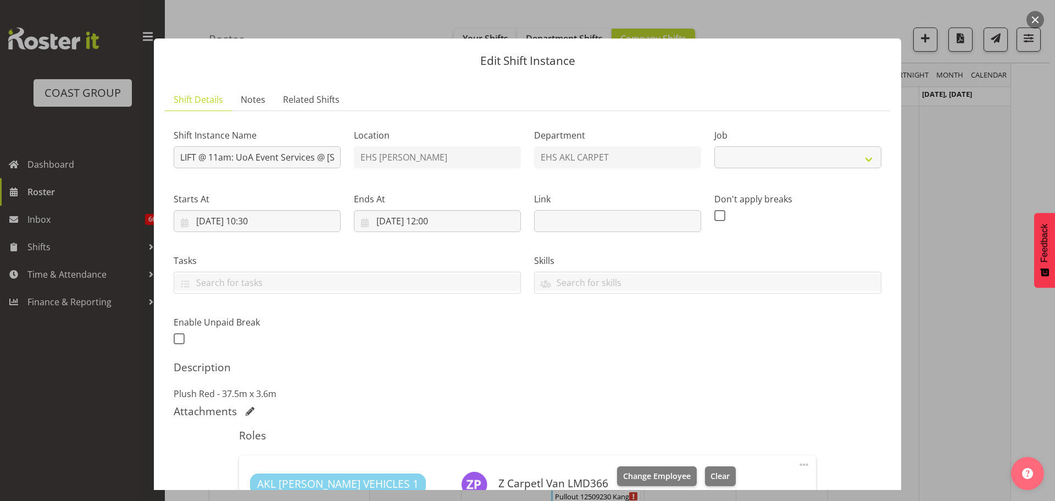
select select "8575"
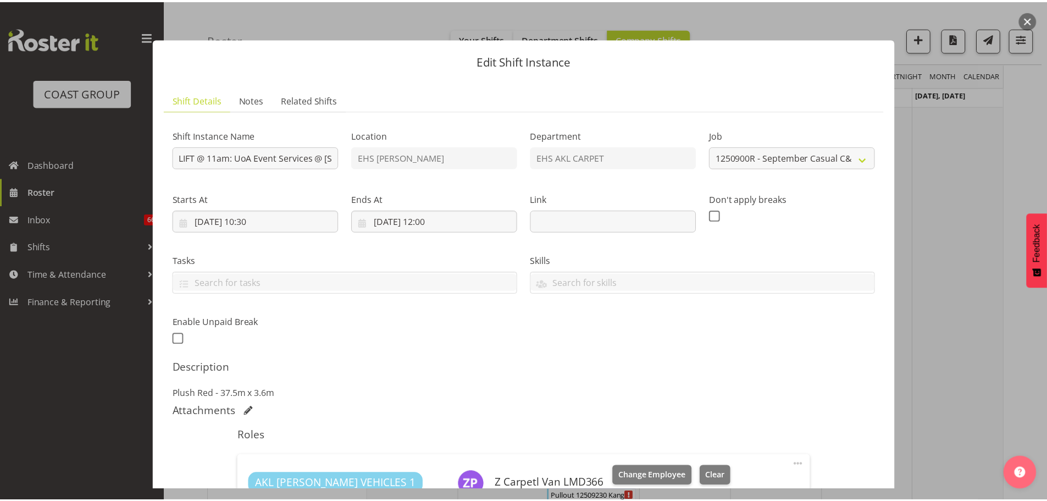
scroll to position [220, 0]
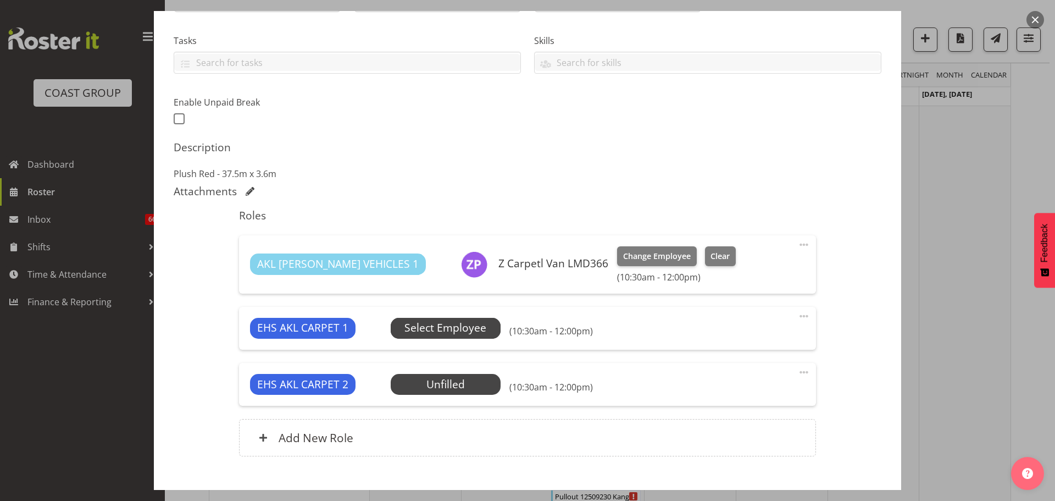
click at [484, 333] on span "Select Employee" at bounding box center [445, 328] width 82 height 16
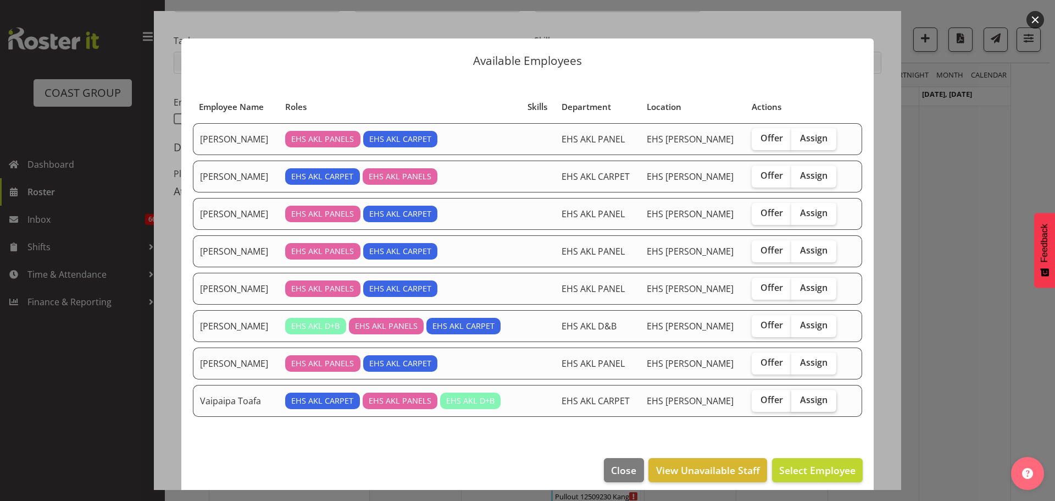
click at [796, 407] on label "Assign" at bounding box center [813, 401] width 45 height 22
click at [796, 403] on input "Assign" at bounding box center [794, 399] width 7 height 7
checkbox input "true"
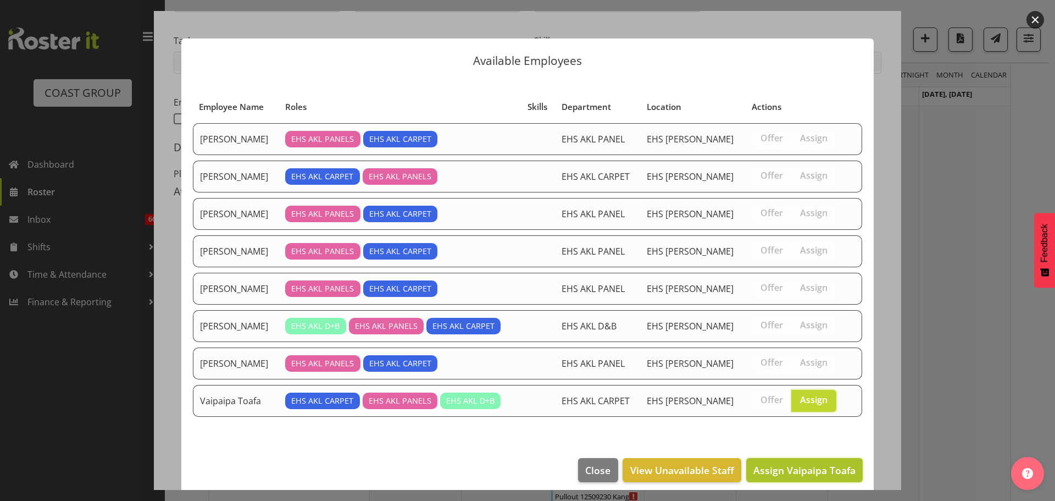
click at [808, 474] on span "Assign Vaipaipa Toafa" at bounding box center [804, 469] width 102 height 13
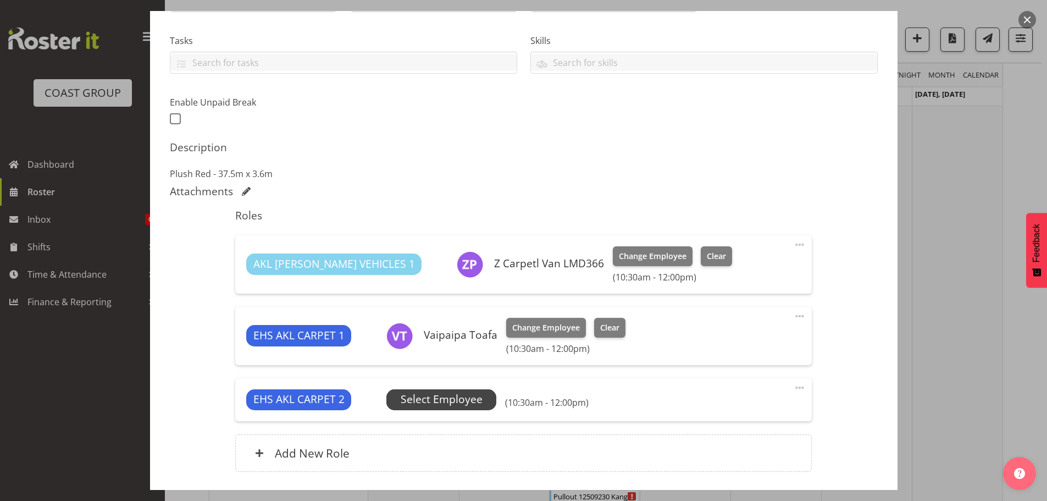
click at [443, 398] on span "Select Employee" at bounding box center [442, 399] width 82 height 16
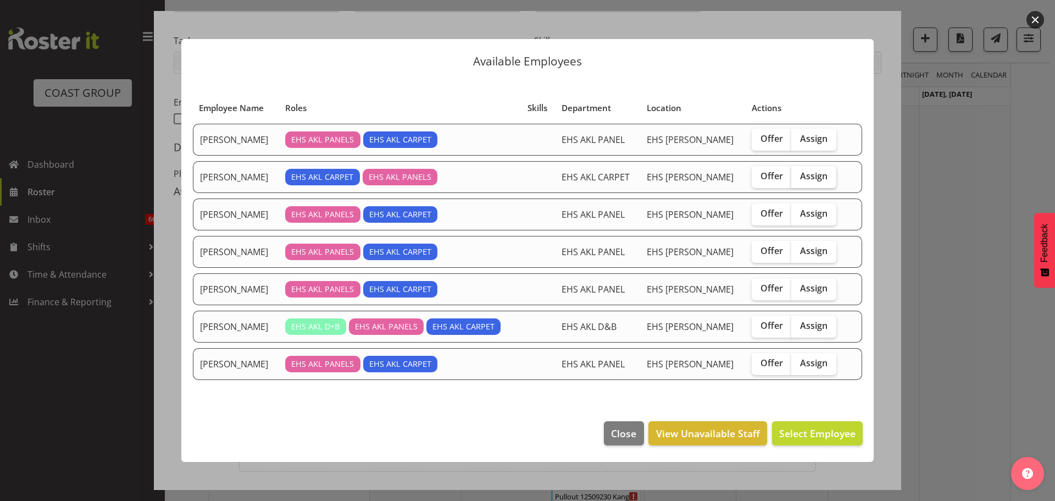
click at [819, 181] on span "Assign" at bounding box center [813, 175] width 27 height 11
click at [799, 180] on input "Assign" at bounding box center [794, 176] width 7 height 7
checkbox input "true"
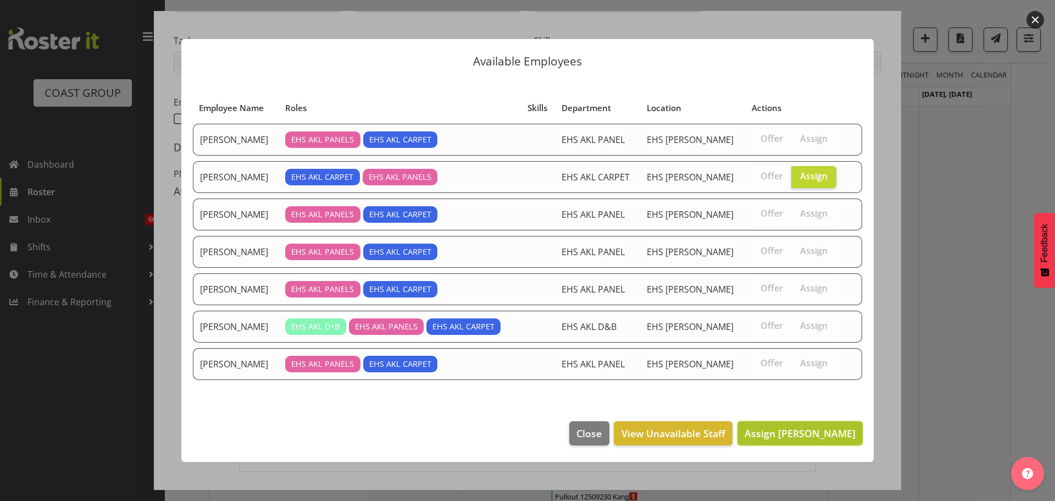
click at [819, 430] on span "Assign Charwen Vaevaepare" at bounding box center [800, 432] width 111 height 13
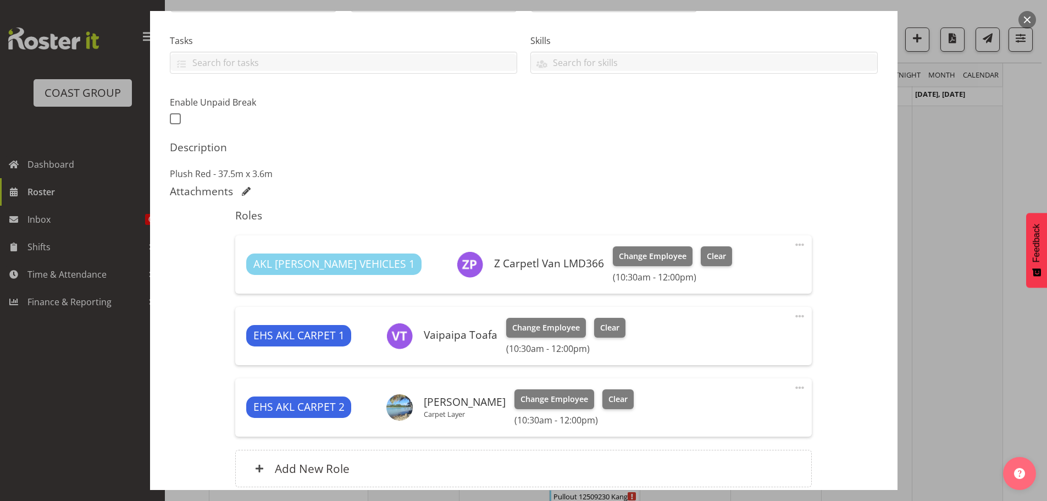
scroll to position [315, 0]
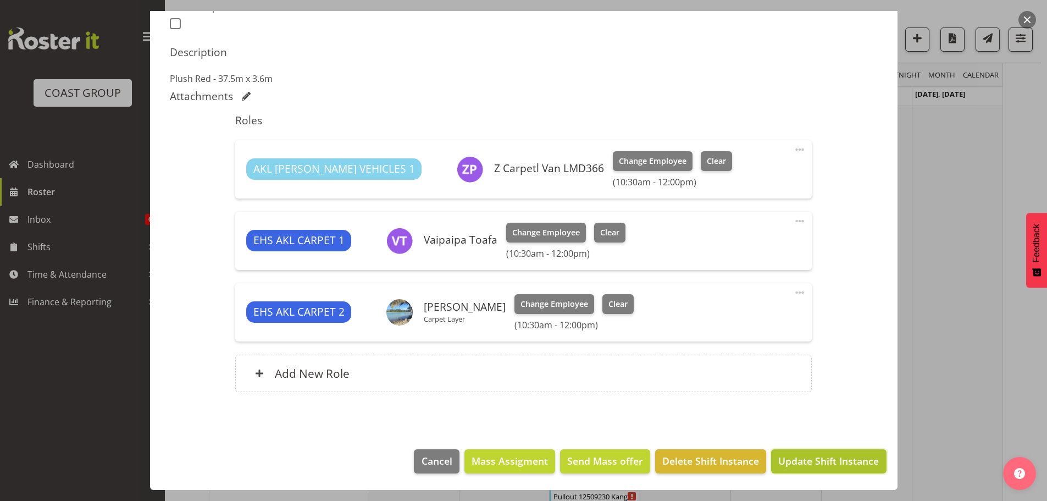
click at [841, 461] on span "Update Shift Instance" at bounding box center [828, 460] width 101 height 14
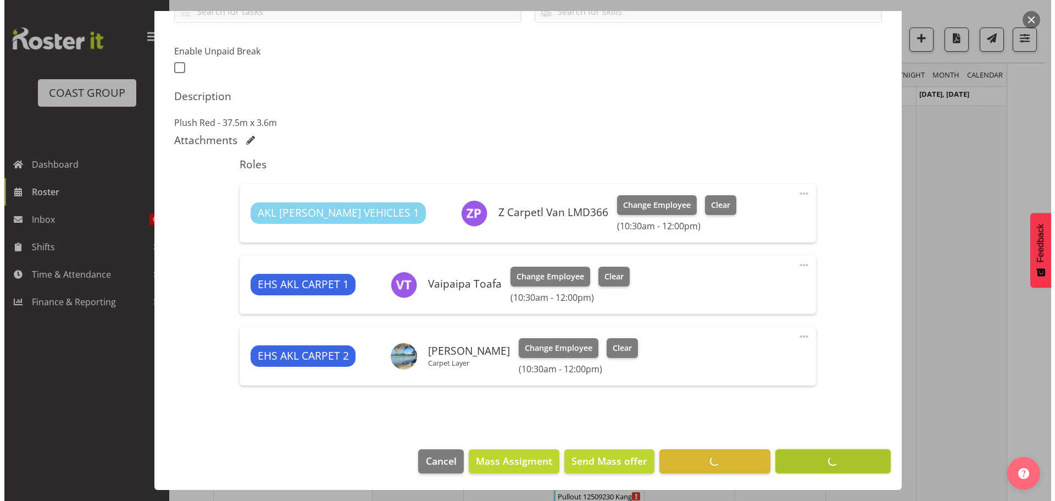
scroll to position [271, 0]
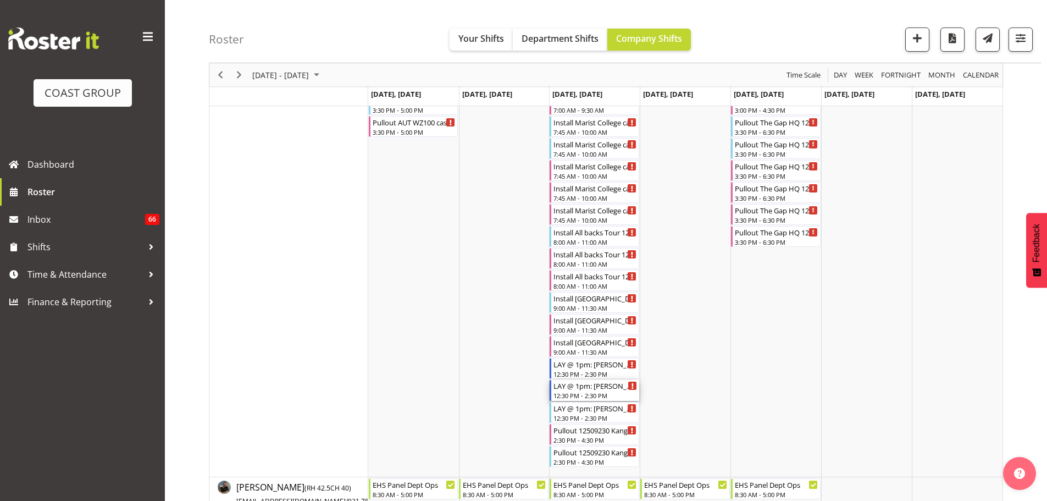
click at [614, 385] on div "LAY @ 1pm: Lucy Heald (2) @ Spark Arena '25" at bounding box center [595, 385] width 84 height 11
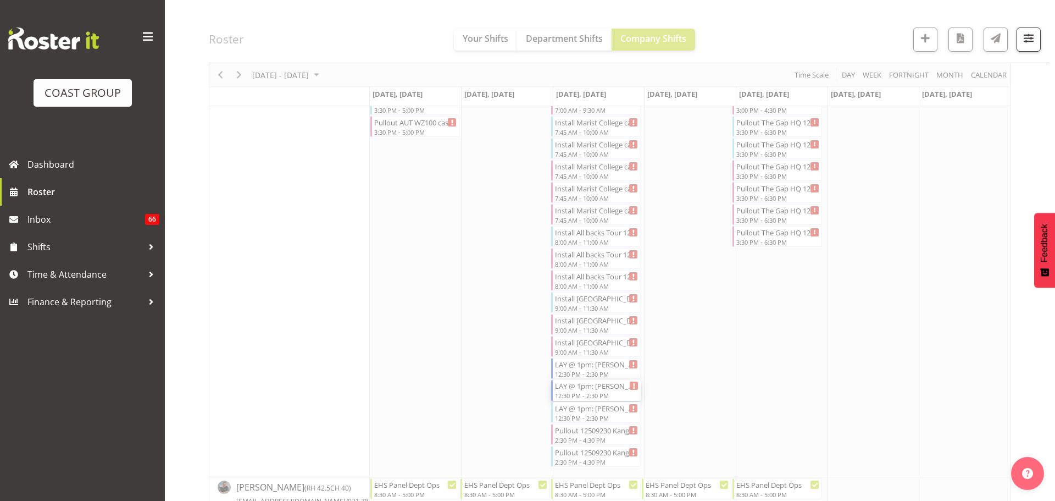
select select
select select "8"
select select "2025"
select select "12"
select select "30"
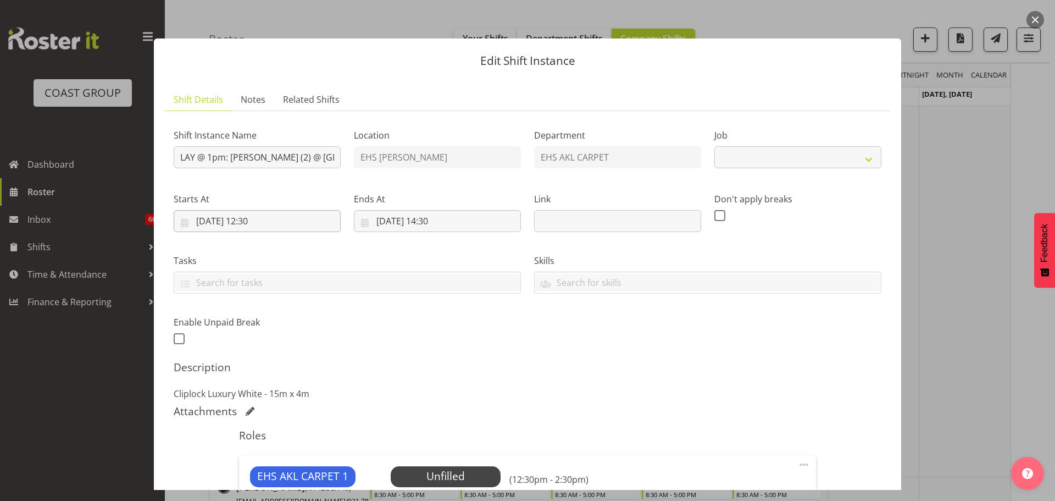
select select "8575"
click at [267, 223] on input "10/09/2025, 12:30" at bounding box center [257, 221] width 167 height 22
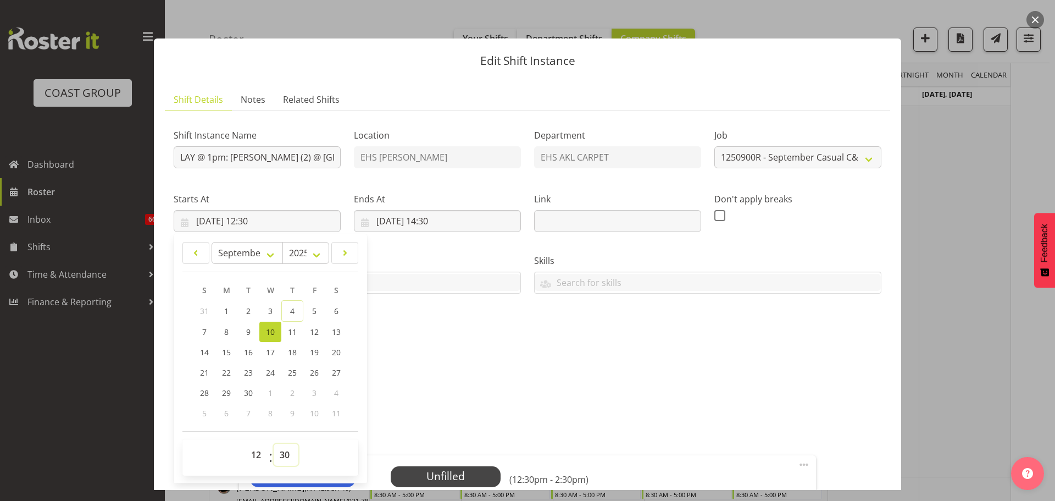
click at [284, 453] on select "00 01 02 03 04 05 06 07 08 09 10 11 12 13 14 15 16 17 18 19 20 21 22 23 24 25 2…" at bounding box center [286, 455] width 25 height 22
select select "0"
type input "10/09/2025, 12:00"
click at [539, 353] on div "Shift Instance Name LAY @ 1pm: Lucy Heald (2) @ Spark Arena '25 Location EHS RY…" at bounding box center [527, 233] width 721 height 241
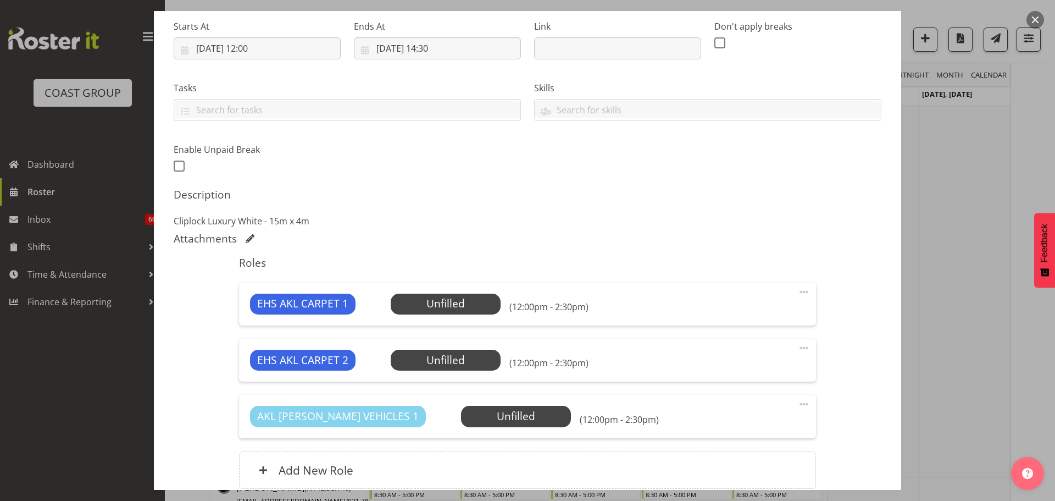
scroll to position [220, 0]
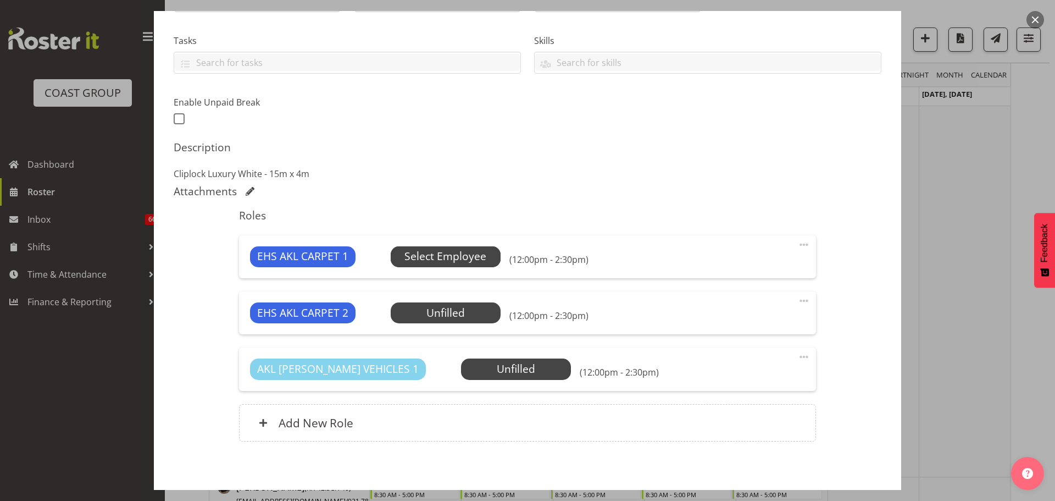
click at [461, 256] on span "Select Employee" at bounding box center [445, 256] width 82 height 16
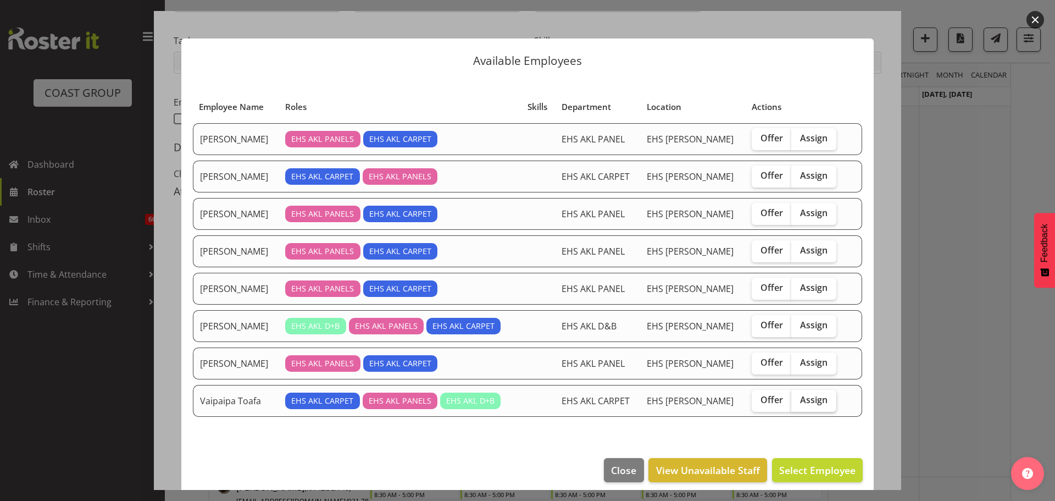
click at [814, 402] on span "Assign" at bounding box center [813, 399] width 27 height 11
click at [799, 402] on input "Assign" at bounding box center [794, 399] width 7 height 7
checkbox input "true"
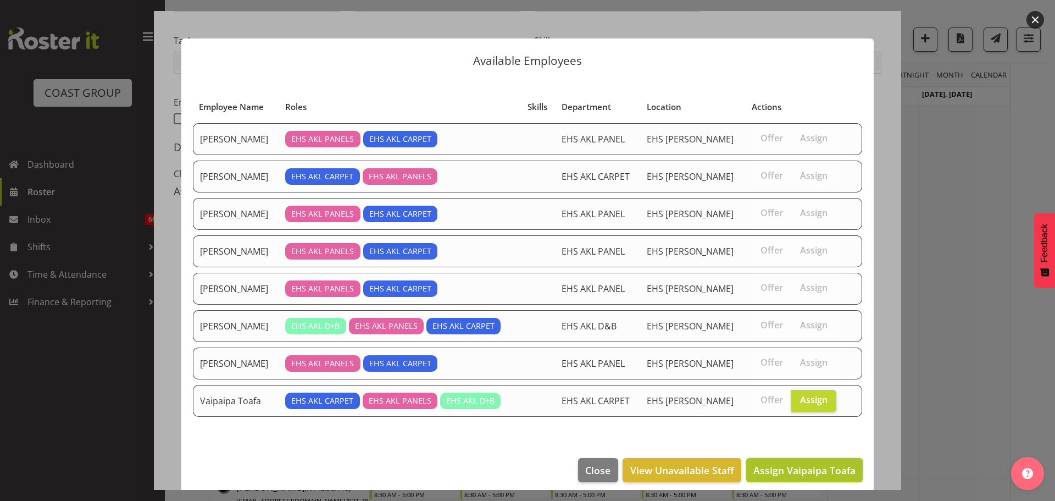
click at [796, 474] on span "Assign Vaipaipa Toafa" at bounding box center [804, 469] width 102 height 13
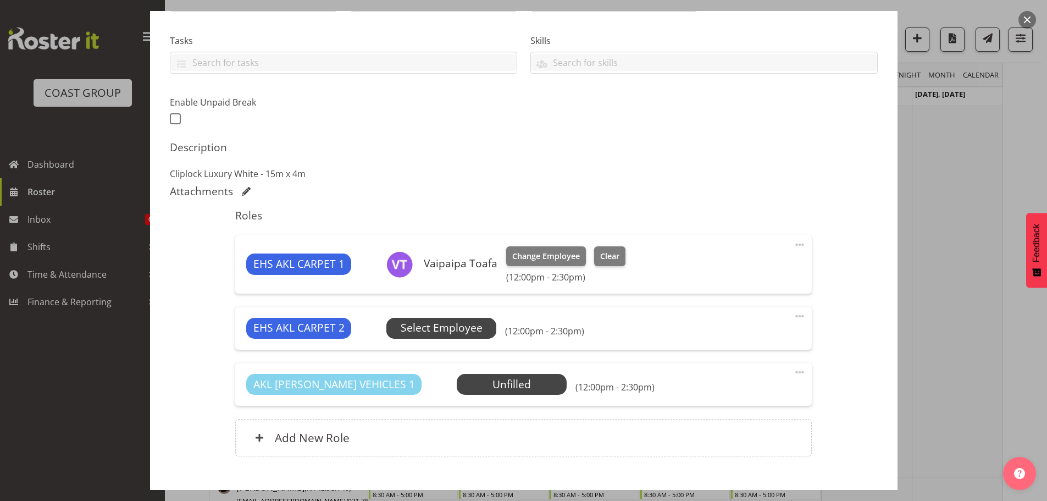
click at [474, 332] on span "Select Employee" at bounding box center [442, 328] width 82 height 16
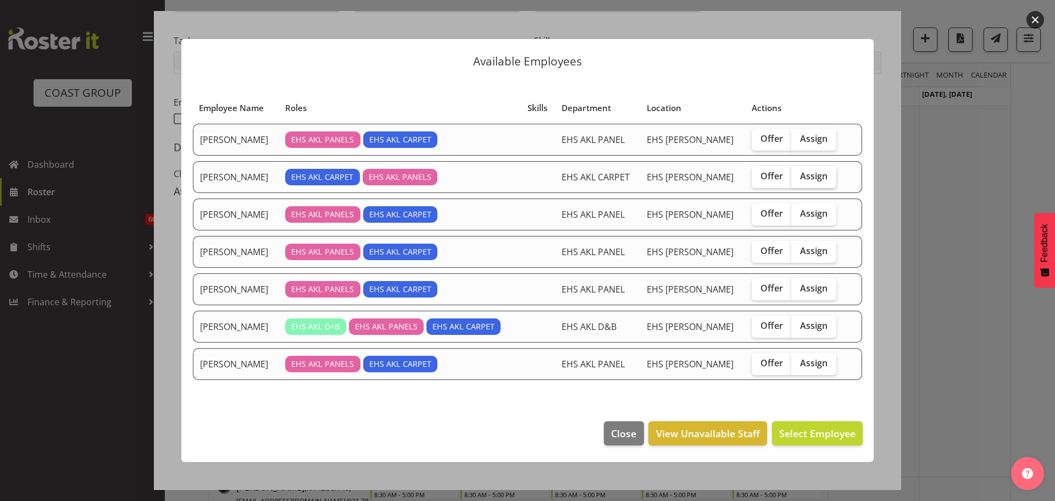
click at [825, 179] on label "Assign" at bounding box center [813, 177] width 45 height 22
click at [799, 179] on input "Assign" at bounding box center [794, 176] width 7 height 7
checkbox input "true"
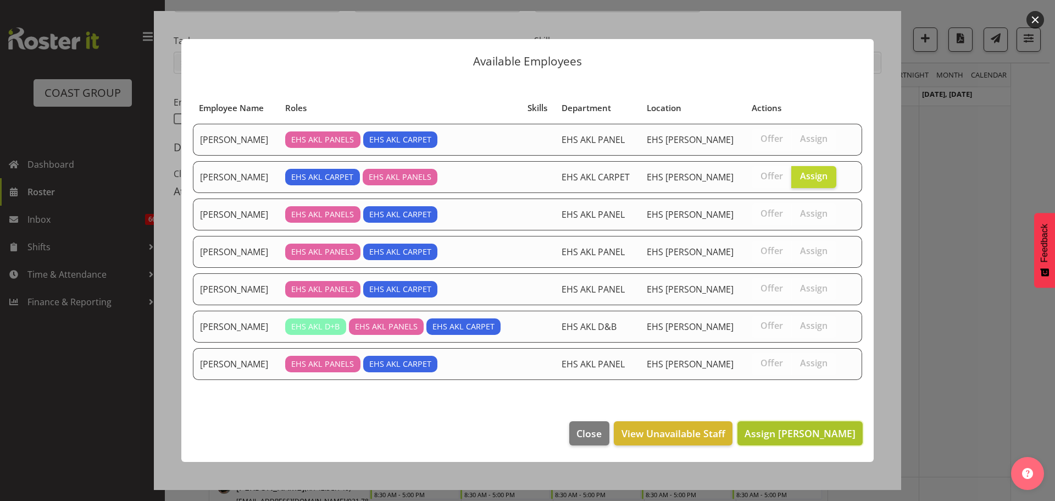
click at [800, 426] on span "Assign Charwen Vaevaepare" at bounding box center [800, 432] width 111 height 13
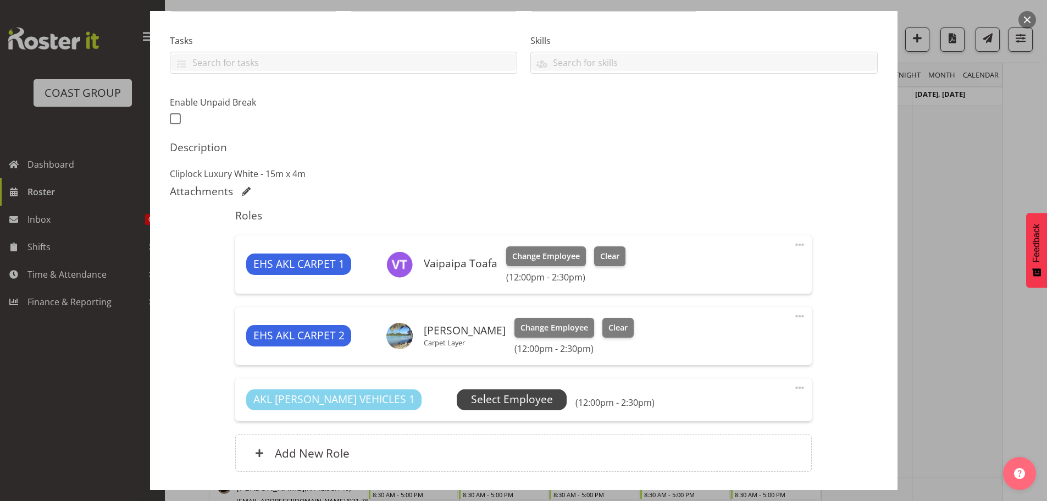
click at [486, 393] on span "Select Employee" at bounding box center [512, 399] width 82 height 16
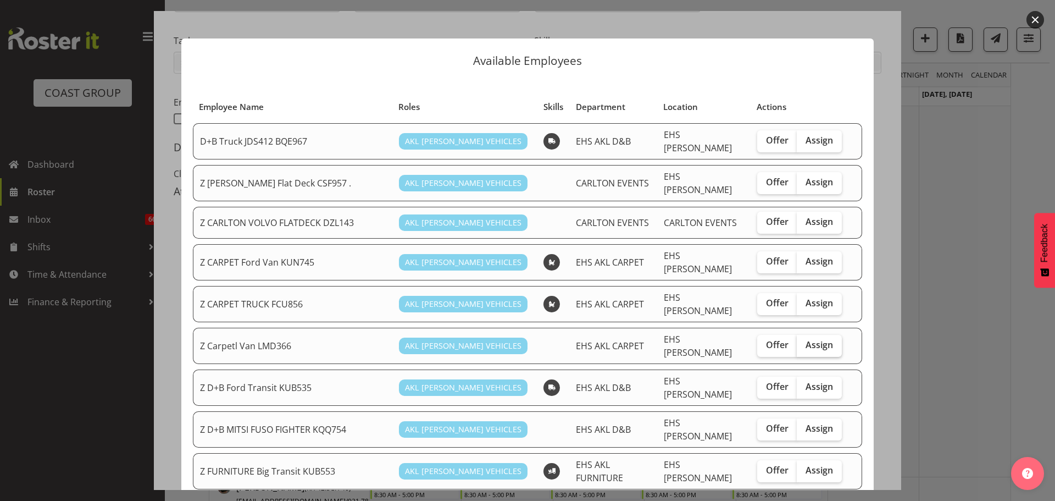
click at [807, 337] on label "Assign" at bounding box center [819, 346] width 45 height 22
click at [804, 341] on input "Assign" at bounding box center [800, 344] width 7 height 7
checkbox input "true"
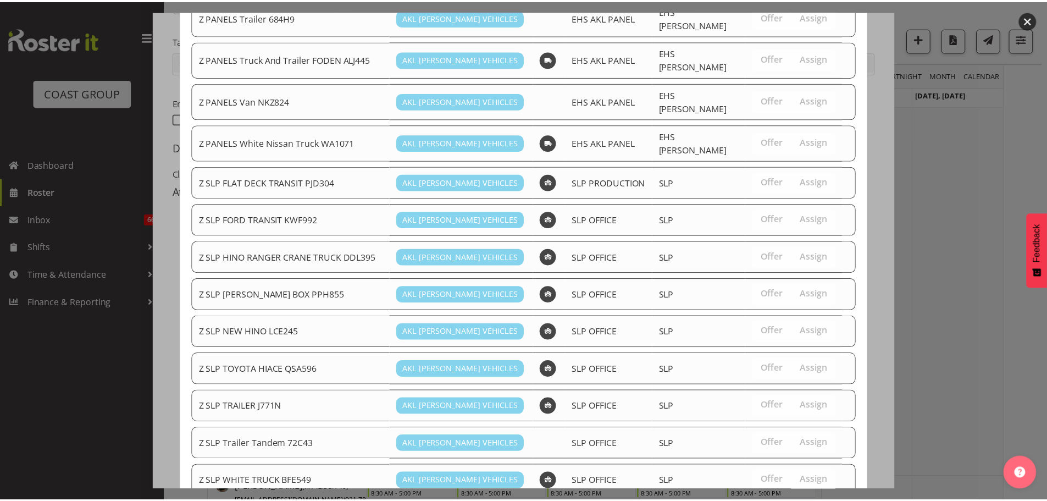
scroll to position [928, 0]
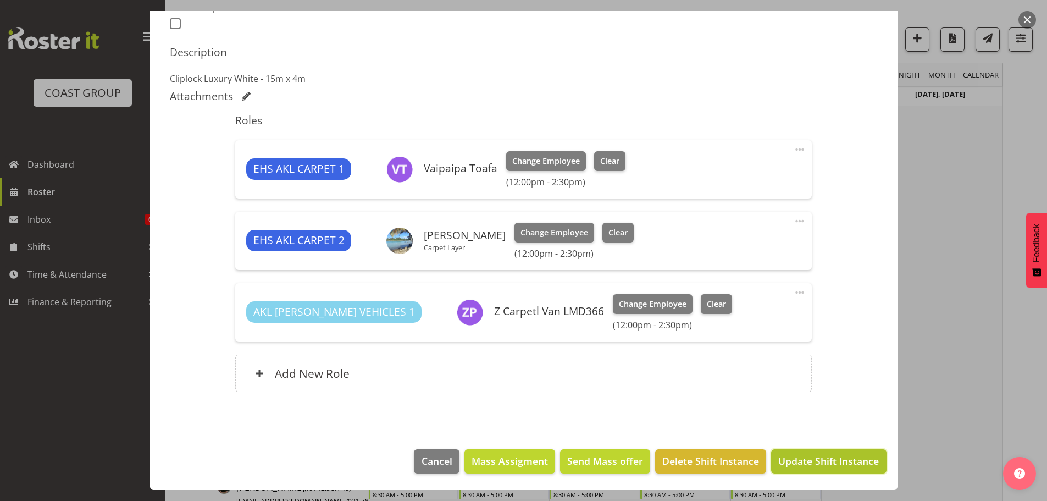
click at [818, 467] on span "Update Shift Instance" at bounding box center [828, 460] width 101 height 14
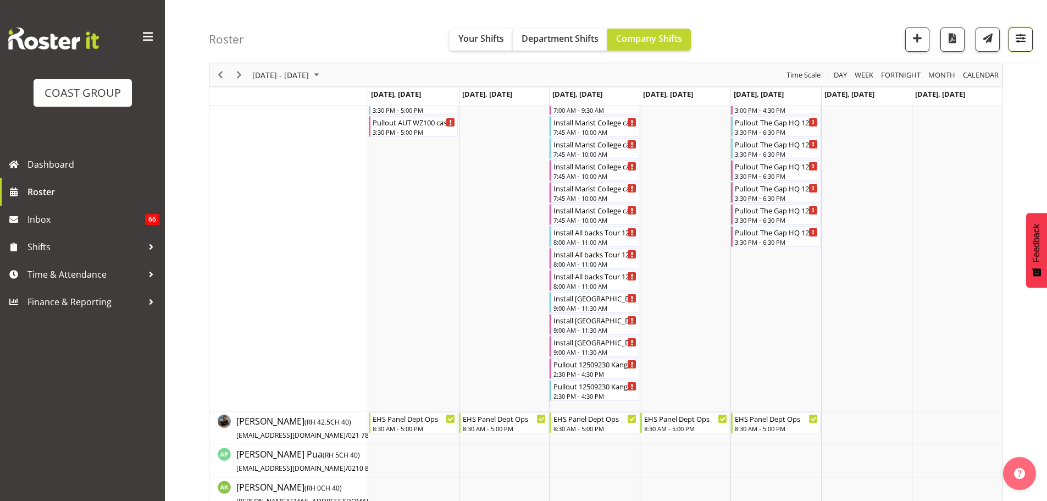
click at [1013, 50] on button "button" at bounding box center [1020, 39] width 24 height 24
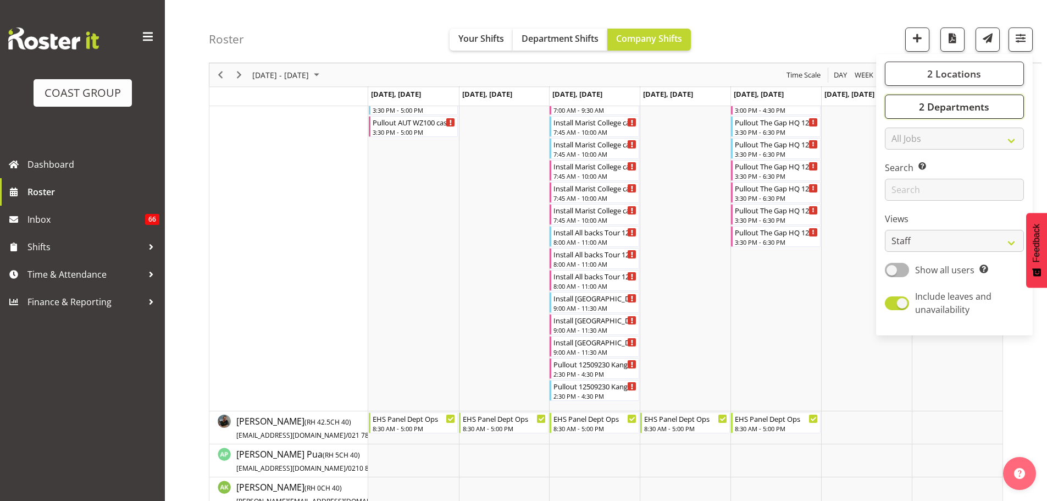
click at [977, 108] on span "2 Departments" at bounding box center [954, 106] width 70 height 13
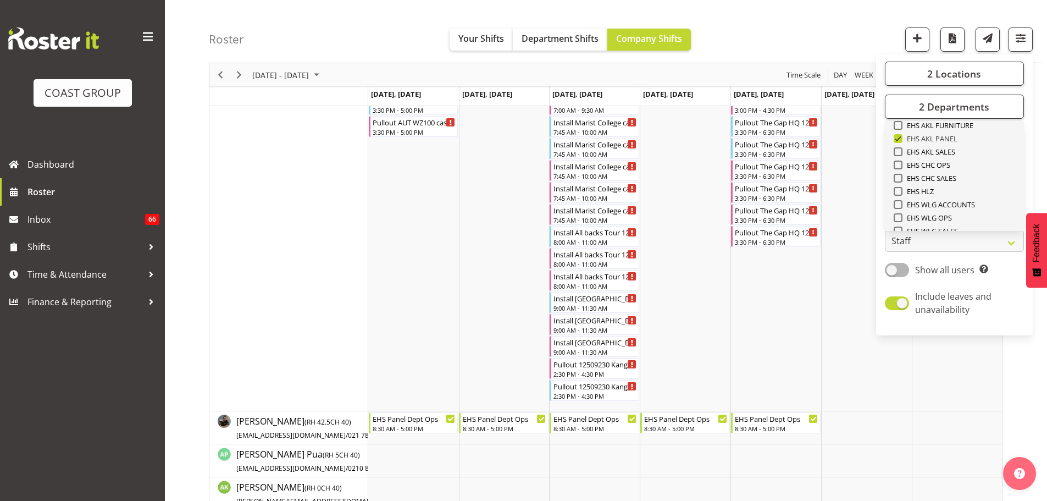
click at [900, 138] on span at bounding box center [898, 138] width 9 height 9
click at [900, 138] on input "EHS AKL PANEL" at bounding box center [897, 138] width 7 height 7
checkbox input "false"
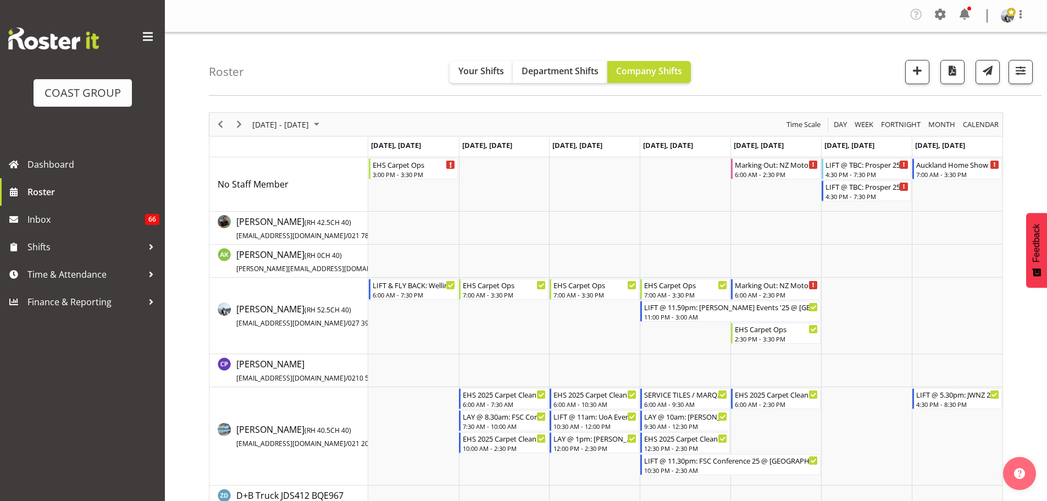
click at [212, 121] on div "Timeline Week of September 11, 2025" at bounding box center [220, 124] width 19 height 23
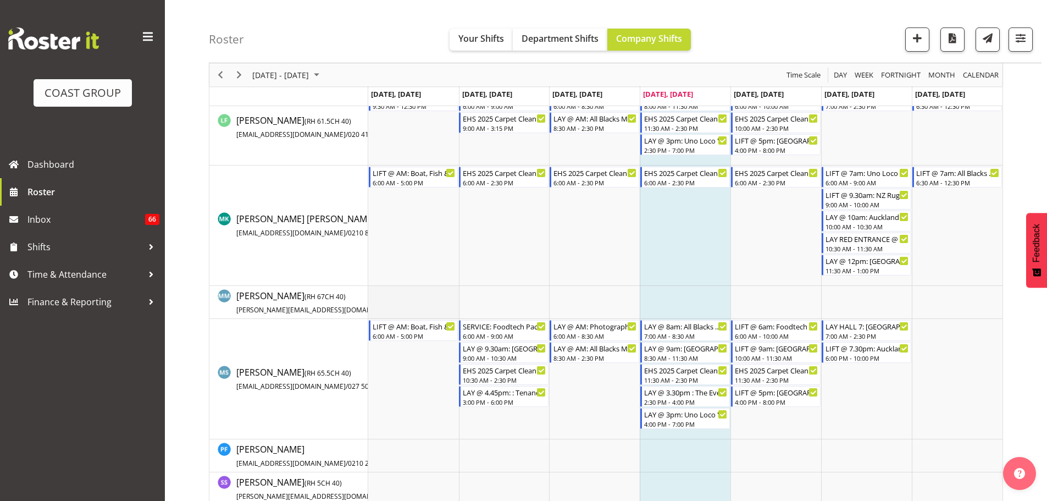
scroll to position [495, 0]
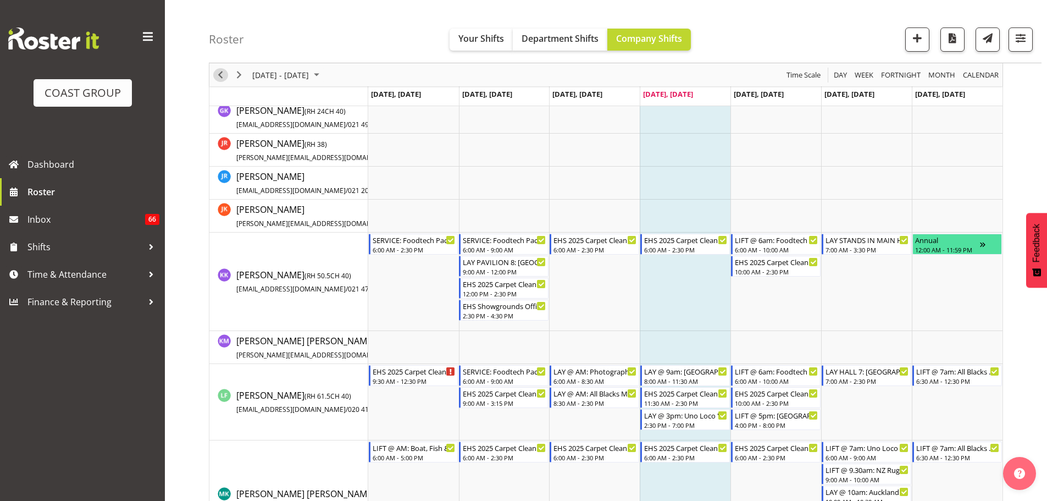
click at [218, 77] on span "Previous" at bounding box center [220, 75] width 13 height 14
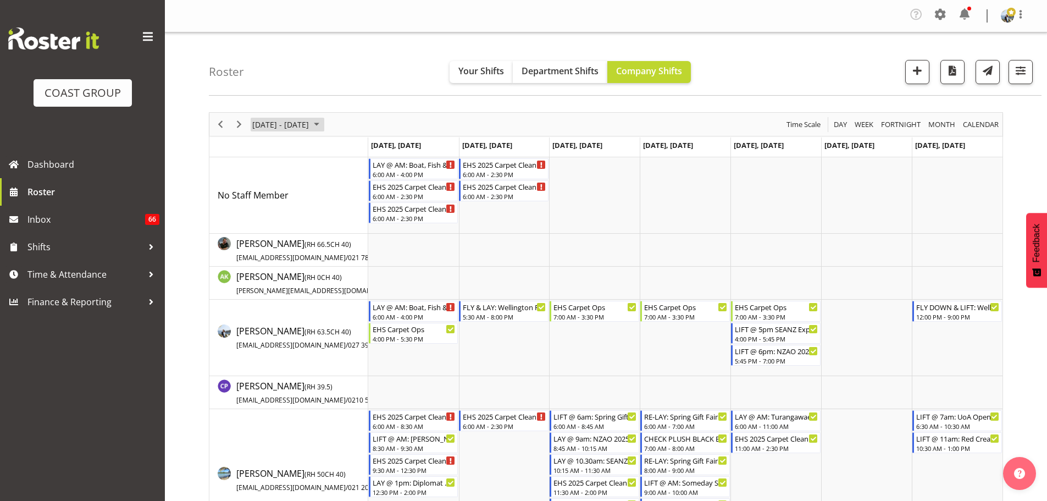
click at [284, 124] on span "August 25 - 31, 2025" at bounding box center [280, 125] width 59 height 14
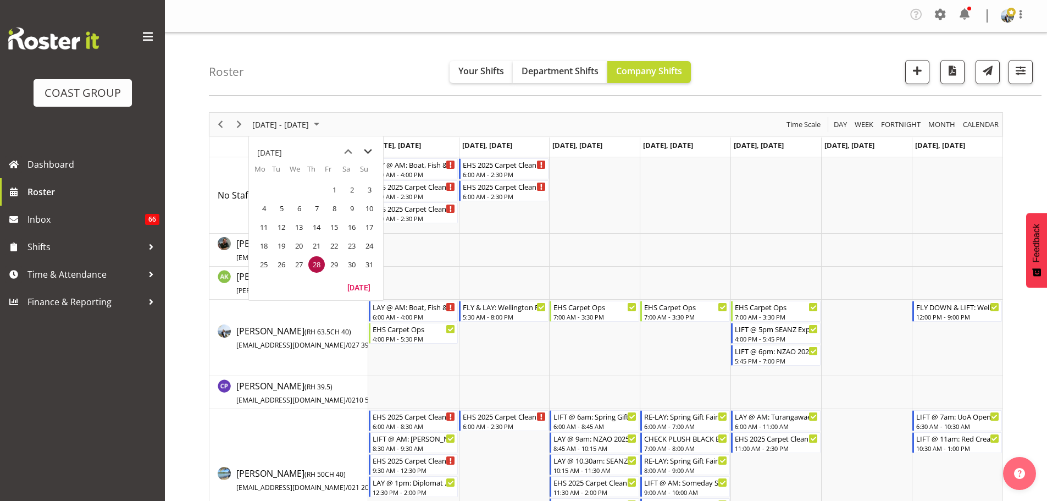
click at [367, 149] on span "next month" at bounding box center [367, 152] width 19 height 20
click at [367, 150] on span "next month" at bounding box center [367, 152] width 19 height 20
click at [301, 224] on span "15" at bounding box center [299, 227] width 16 height 16
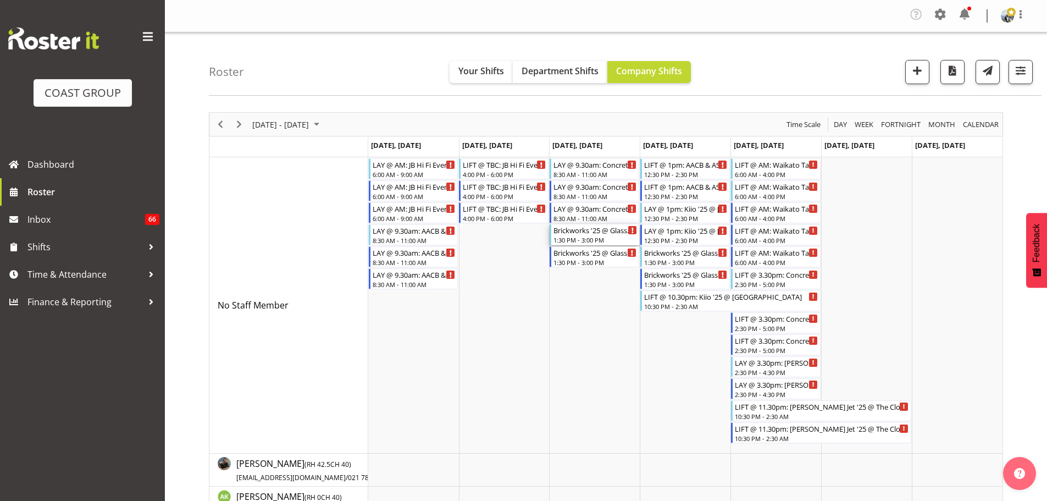
click at [600, 231] on div "Brickworks '25 @ Glasshouse, Morningside" at bounding box center [595, 229] width 84 height 11
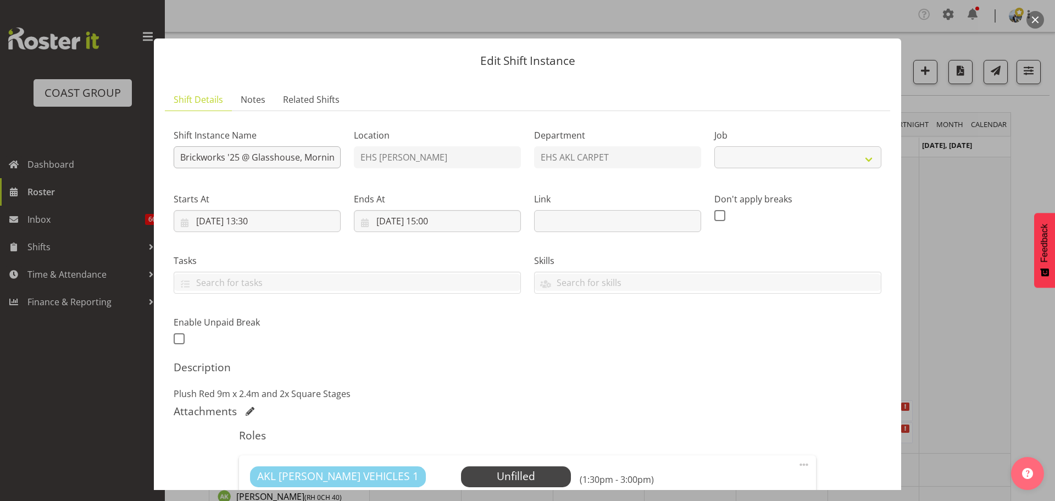
select select "8576"
click at [182, 157] on input "Brickworks '25 @ Glasshouse, Morningside" at bounding box center [257, 157] width 167 height 22
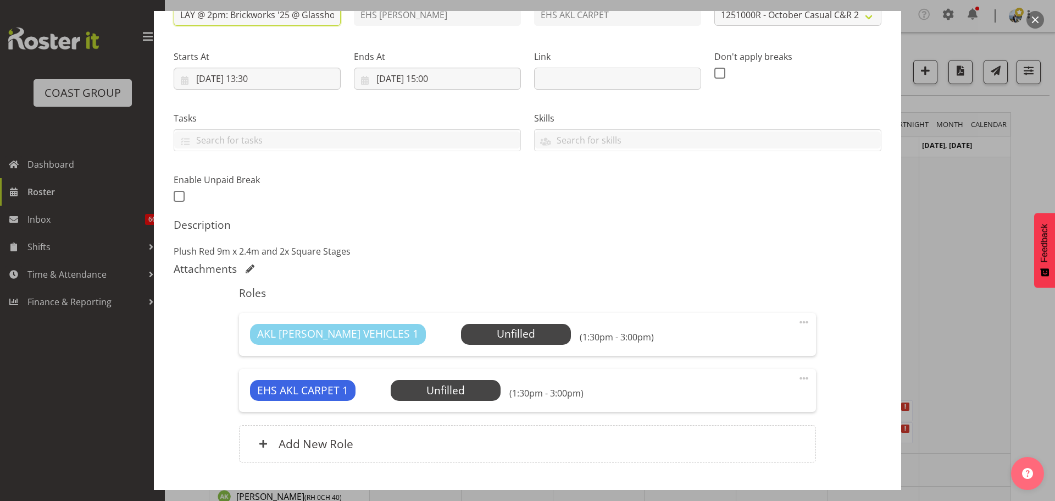
scroll to position [213, 0]
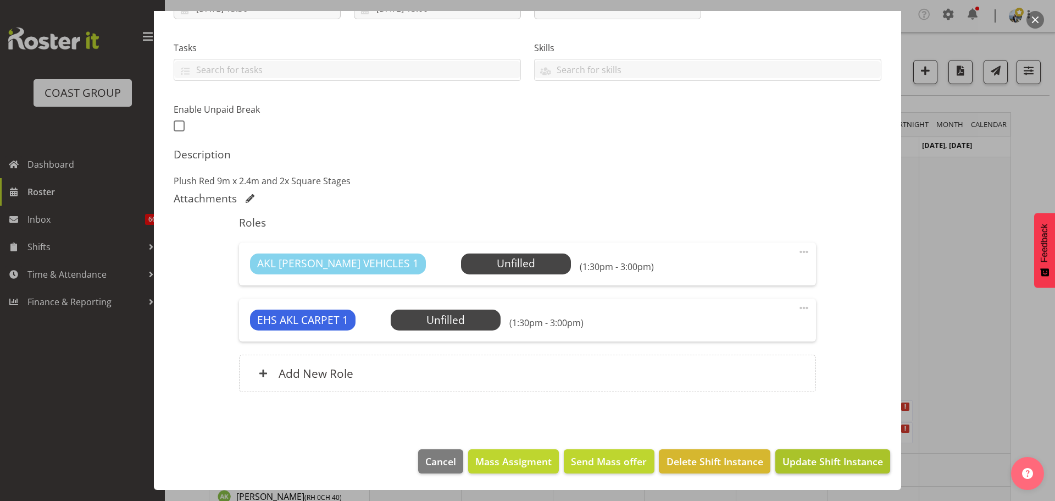
type input "LAY @ 2pm: Brickworks '25 @ Glasshouse, Morningside"
click at [813, 463] on span "Update Shift Instance" at bounding box center [833, 461] width 101 height 14
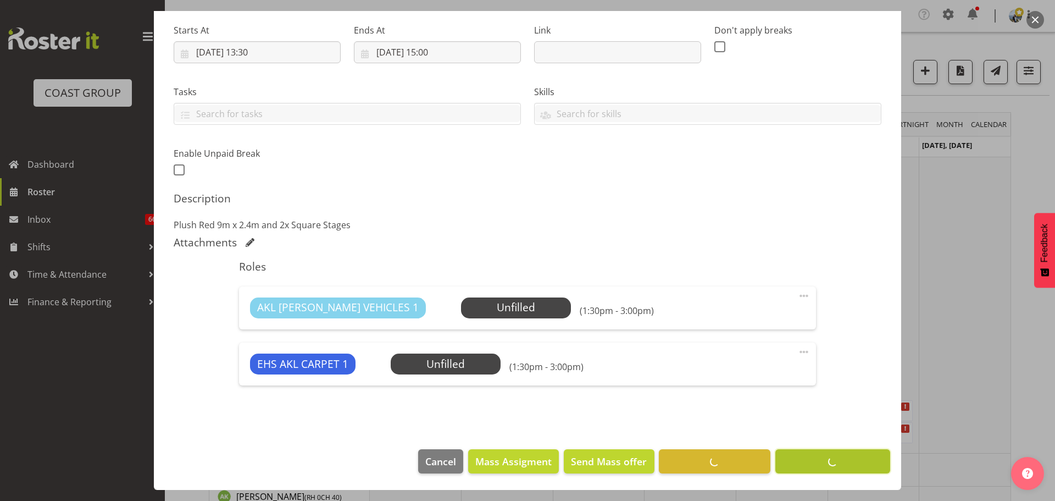
scroll to position [169, 0]
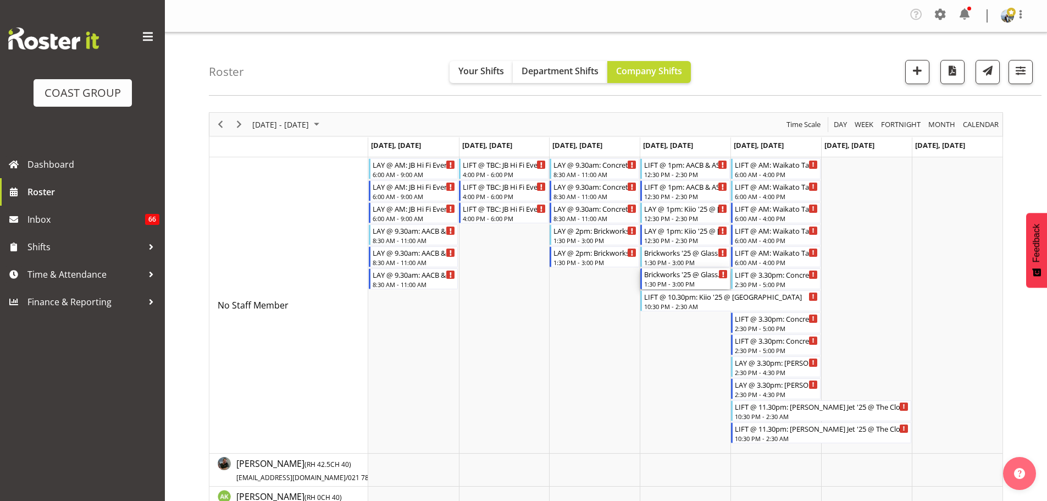
click at [713, 280] on div "1:30 PM - 3:00 PM" at bounding box center [686, 283] width 84 height 9
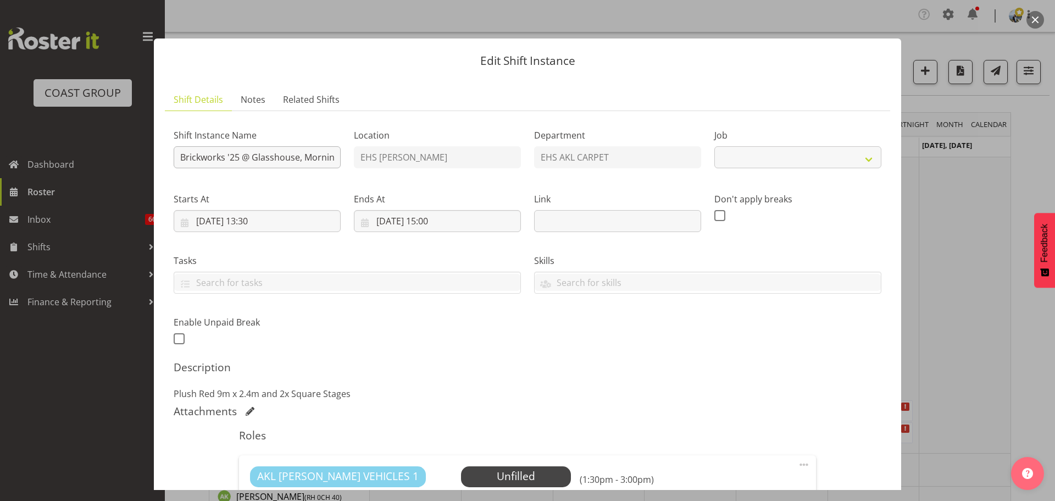
select select "8576"
click at [179, 160] on input "Brickworks '25 @ Glasshouse, Morningside" at bounding box center [257, 157] width 167 height 22
type input "LIFT @ 7.30pm: Brickworks '25 @ Glasshouse, Morningside"
click at [212, 220] on input "16/10/2025, 13:30" at bounding box center [257, 221] width 167 height 22
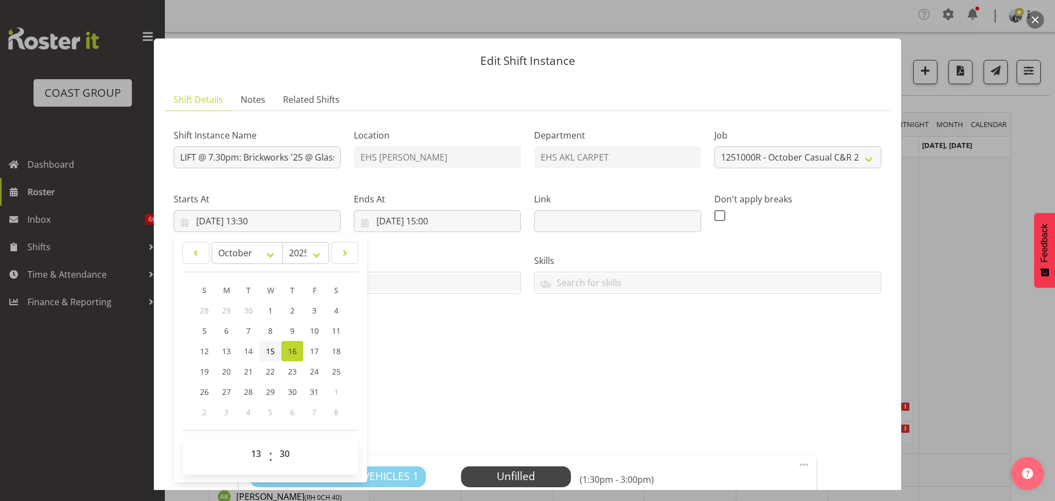
click at [275, 345] on link "15" at bounding box center [270, 351] width 22 height 20
type input "15/10/2025, 13:30"
click at [248, 465] on span "00 01 02 03 04 05 06 07 08 09 10 11 12 13 14 15 16 17 18 19 20 21 22 23" at bounding box center [257, 455] width 25 height 27
click at [250, 462] on select "00 01 02 03 04 05 06 07 08 09 10 11 12 13 14 15 16 17 18 19 20 21 22 23" at bounding box center [257, 453] width 25 height 22
select select "18"
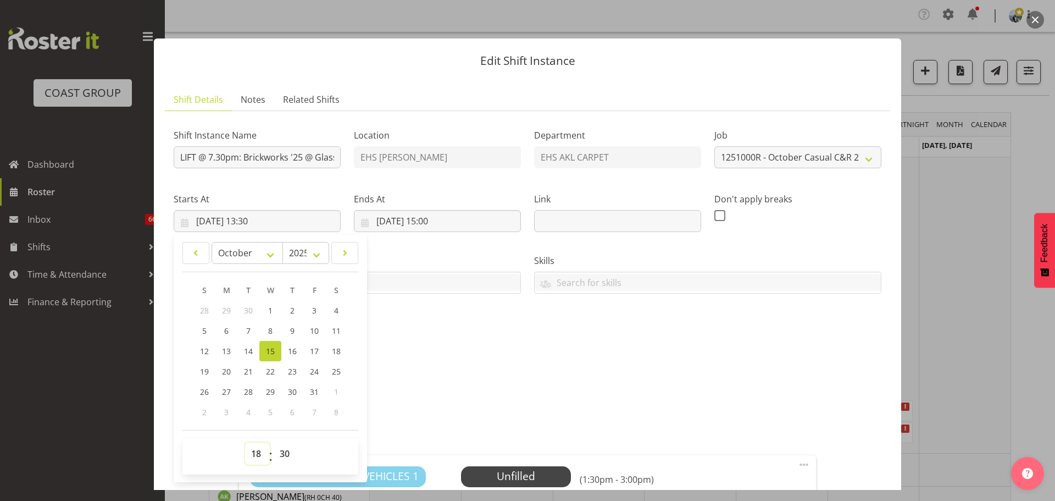
click at [245, 442] on select "00 01 02 03 04 05 06 07 08 09 10 11 12 13 14 15 16 17 18 19 20 21 22 23" at bounding box center [257, 453] width 25 height 22
type input "15/10/2025, 18:30"
click at [442, 222] on input "16/10/2025, 15:00" at bounding box center [437, 221] width 167 height 22
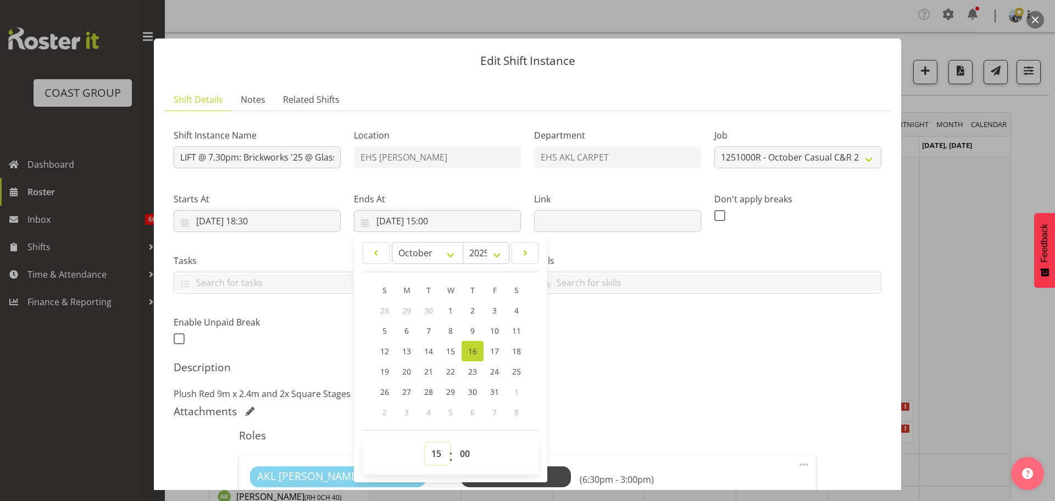
click at [435, 452] on select "00 01 02 03 04 05 06 07 08 09 10 11 12 13 14 15 16 17 18 19 20 21 22 23" at bounding box center [437, 453] width 25 height 22
select select "22"
click at [425, 442] on select "00 01 02 03 04 05 06 07 08 09 10 11 12 13 14 15 16 17 18 19 20 21 22 23" at bounding box center [437, 453] width 25 height 22
type input "16/10/2025, 22:00"
click at [462, 452] on select "00 01 02 03 04 05 06 07 08 09 10 11 12 13 14 15 16 17 18 19 20 21 22 23 24 25 2…" at bounding box center [466, 453] width 25 height 22
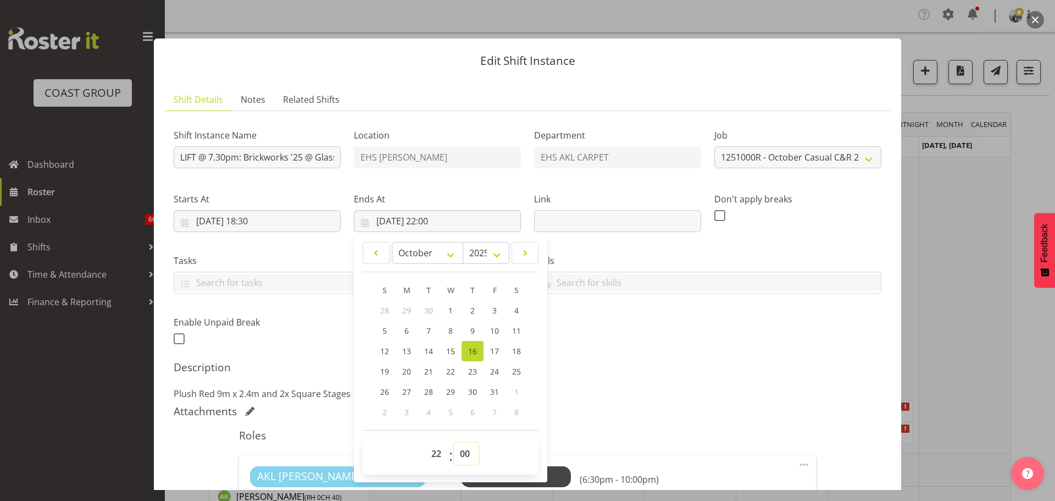
select select "30"
click at [645, 365] on h5 "Description" at bounding box center [528, 367] width 708 height 13
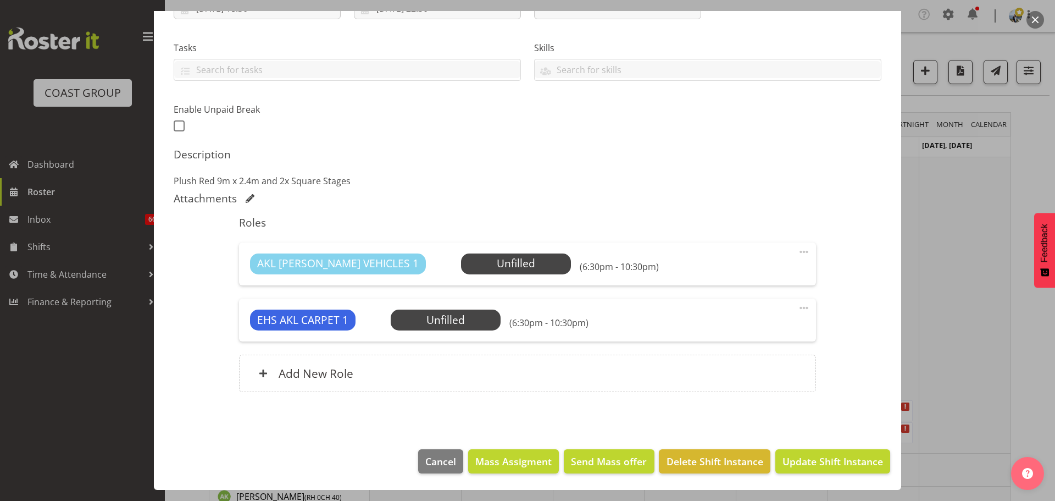
scroll to position [48, 0]
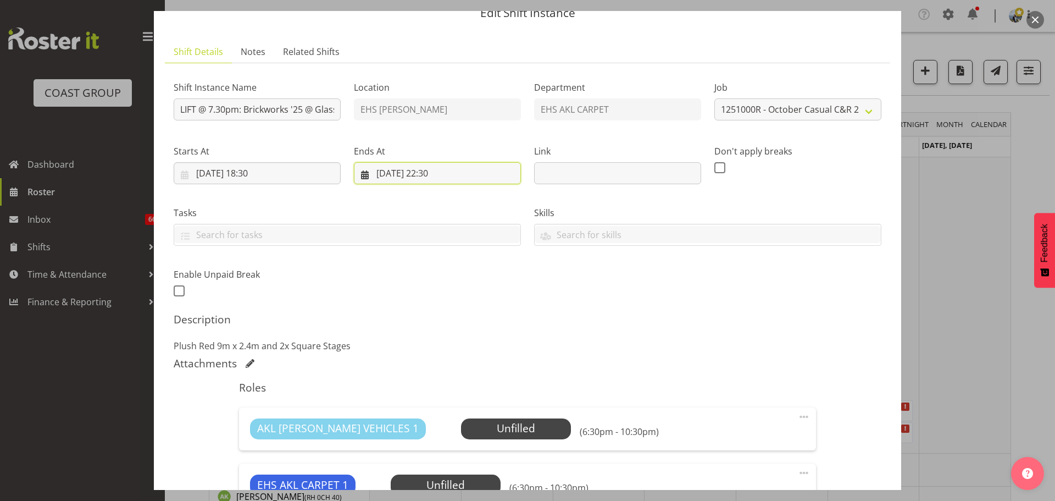
click at [411, 172] on input "16/10/2025, 22:30" at bounding box center [437, 173] width 167 height 22
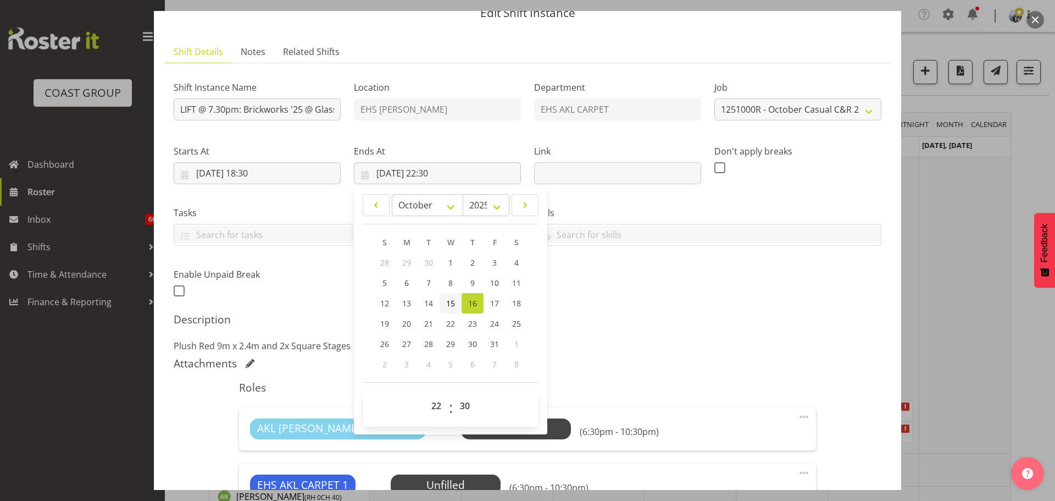
click at [457, 309] on link "15" at bounding box center [451, 303] width 22 height 20
type input "15/10/2025, 22:30"
click at [724, 336] on div "Description Plush Red 9m x 2.4m and 2x Square Stages" at bounding box center [528, 333] width 708 height 40
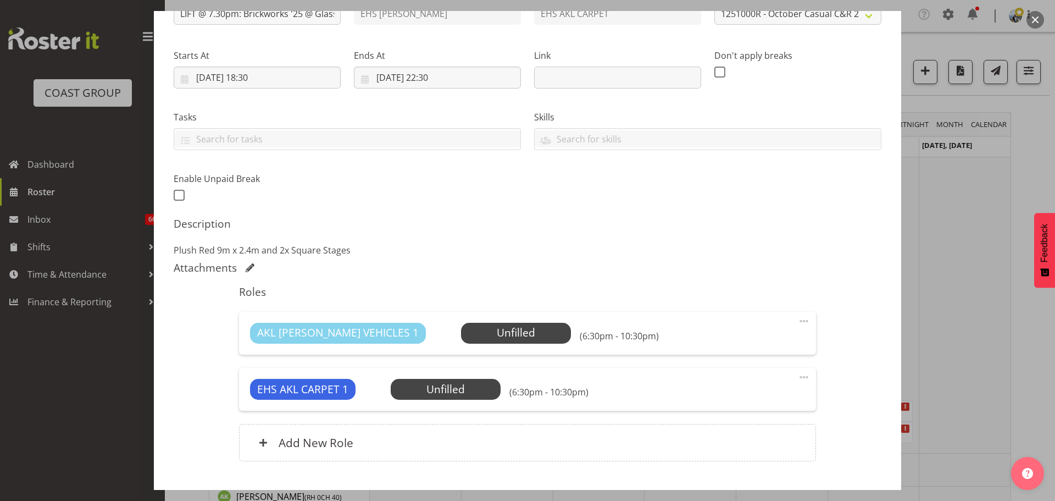
scroll to position [213, 0]
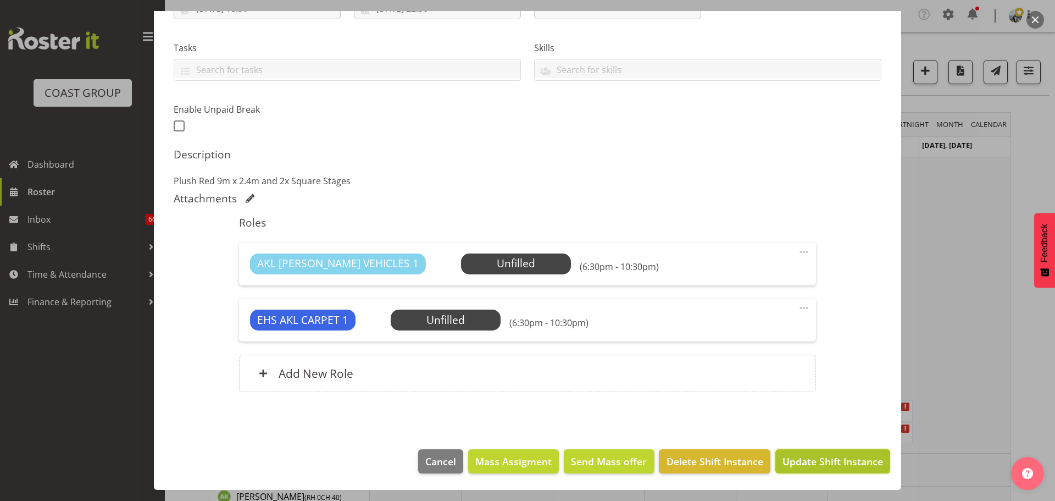
click at [810, 458] on span "Update Shift Instance" at bounding box center [833, 461] width 101 height 14
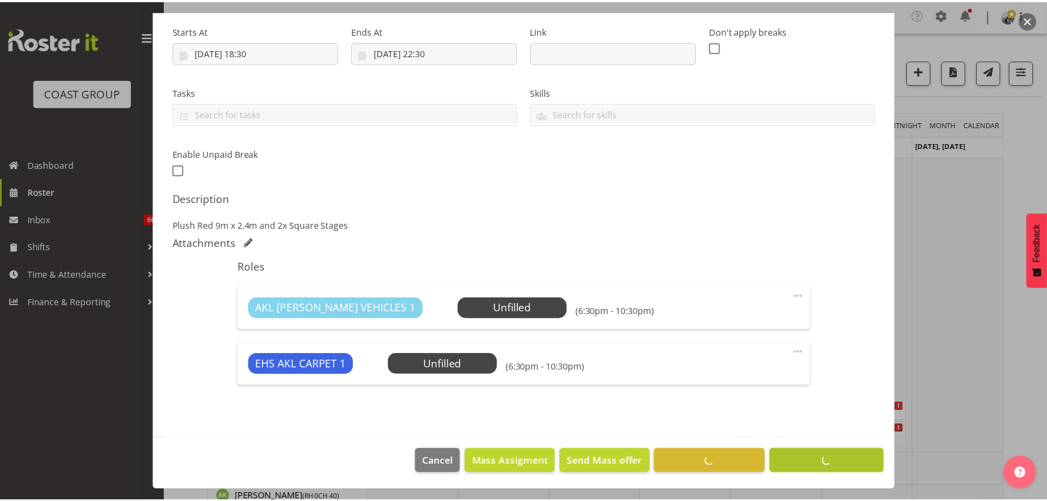
scroll to position [169, 0]
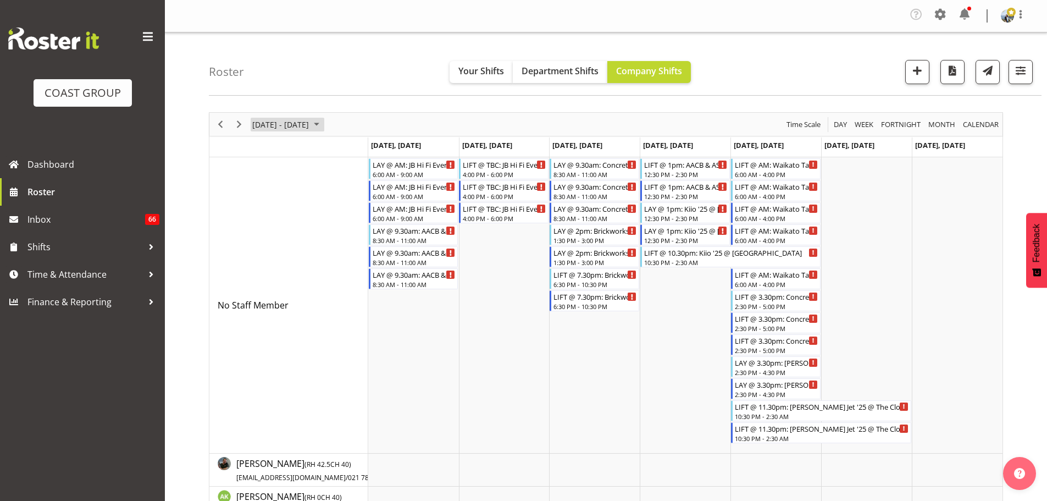
click at [282, 130] on span "October 13 - 19, 2025" at bounding box center [280, 125] width 59 height 14
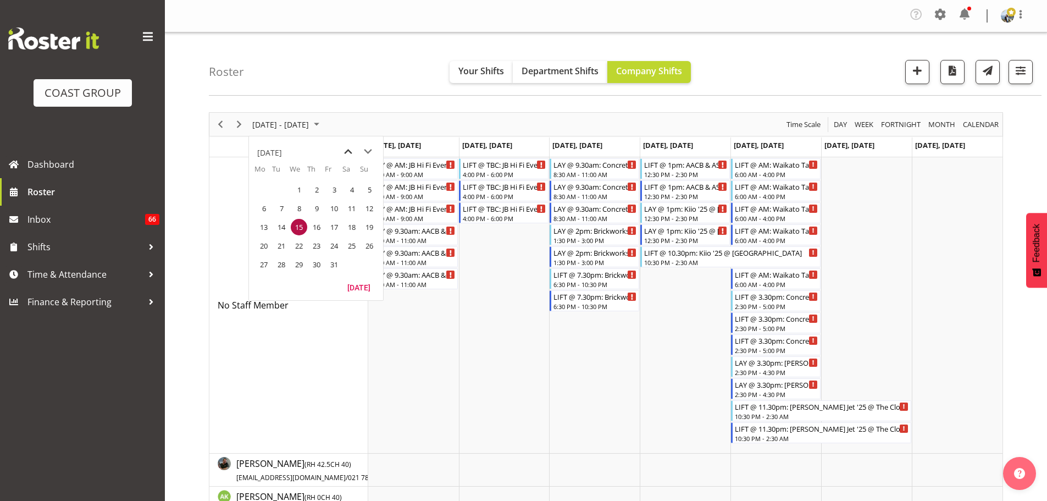
click at [351, 151] on span "previous month" at bounding box center [348, 152] width 19 height 20
click at [350, 248] on span "27" at bounding box center [351, 245] width 16 height 16
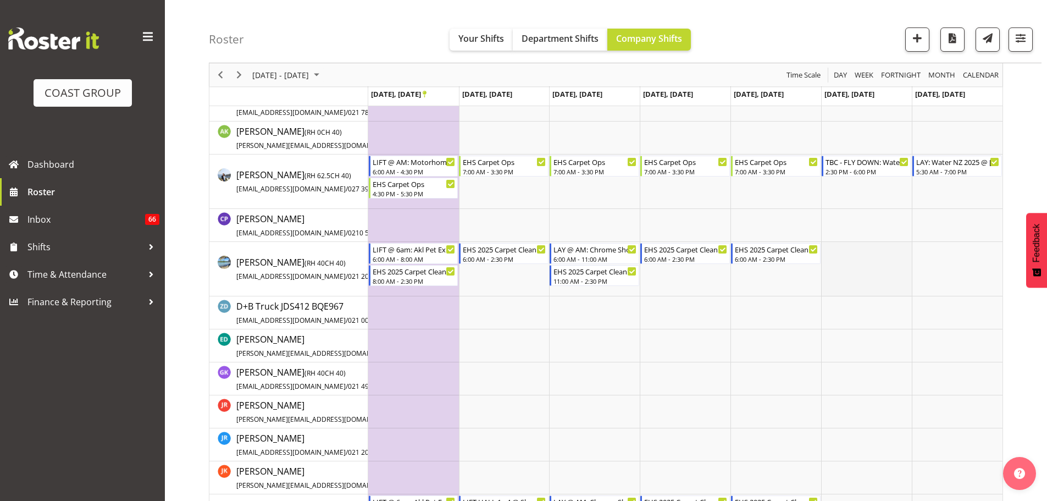
scroll to position [110, 0]
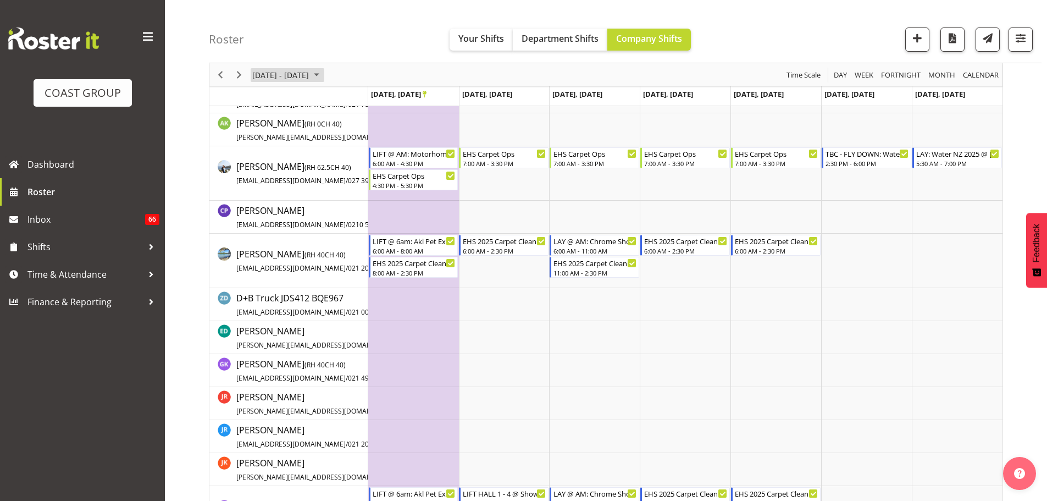
click at [310, 72] on span "September 22 - 28, 2025" at bounding box center [280, 75] width 59 height 14
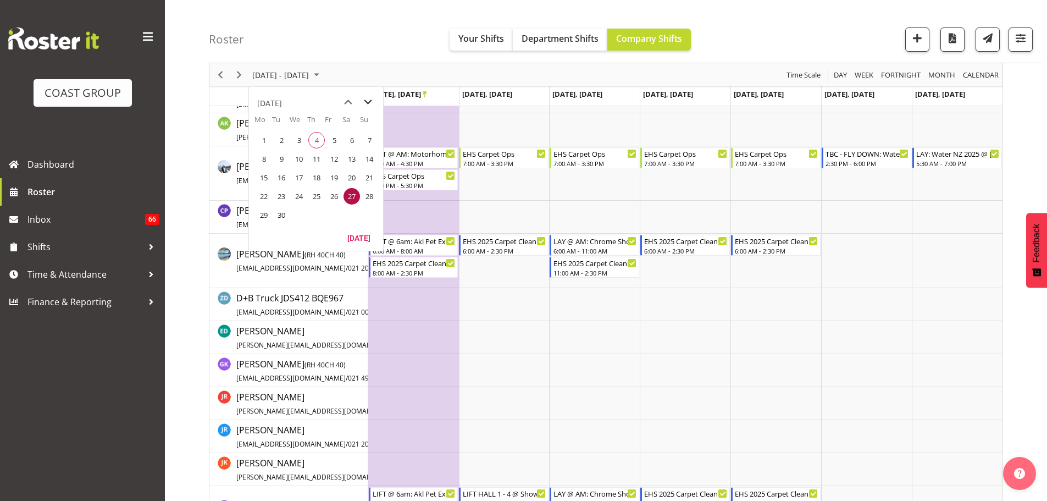
click at [364, 100] on span "next month" at bounding box center [367, 102] width 19 height 20
click at [269, 162] on span "6" at bounding box center [264, 159] width 16 height 16
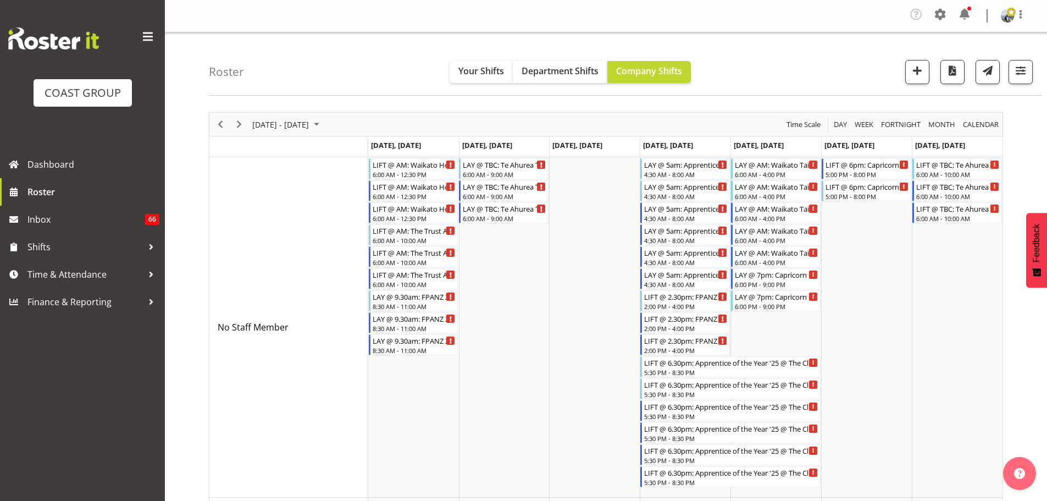
click at [292, 132] on div "October 06 - 12, 2025" at bounding box center [286, 124] width 77 height 23
click at [369, 151] on span "next month" at bounding box center [367, 152] width 19 height 20
click at [350, 152] on span "previous month" at bounding box center [348, 152] width 19 height 20
click at [313, 268] on span "30" at bounding box center [316, 264] width 16 height 16
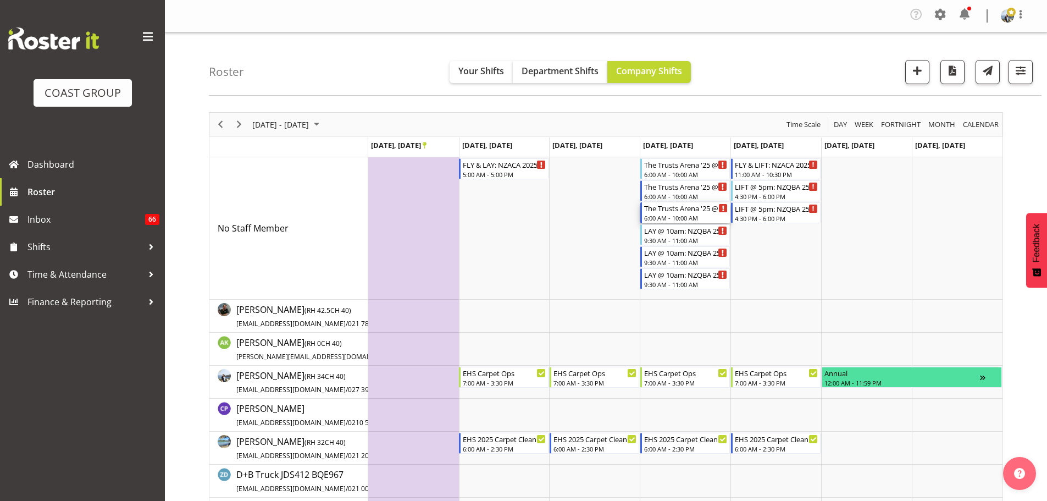
click at [682, 216] on div "6:00 AM - 10:00 AM" at bounding box center [686, 217] width 84 height 9
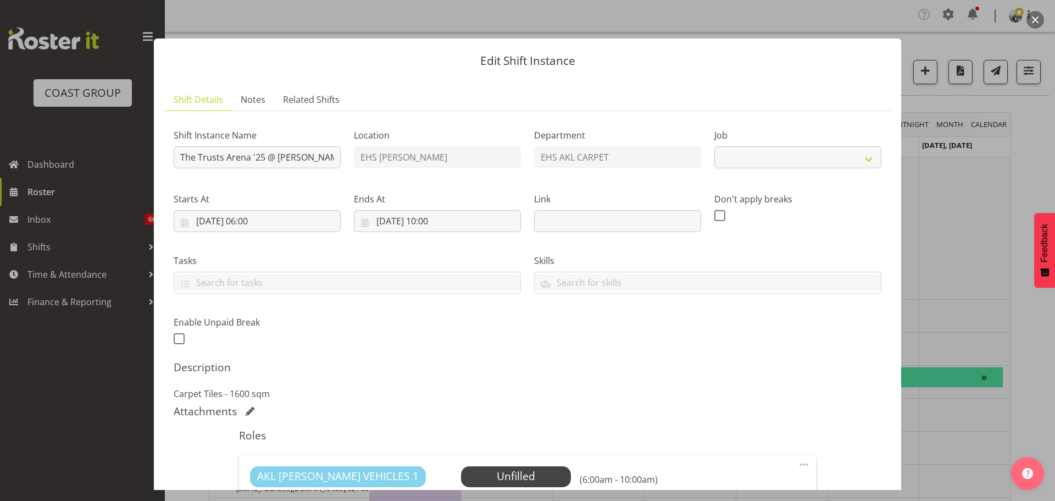
select select "8576"
click at [179, 159] on input "The Trusts Arena '25 @ Henderson" at bounding box center [257, 157] width 167 height 22
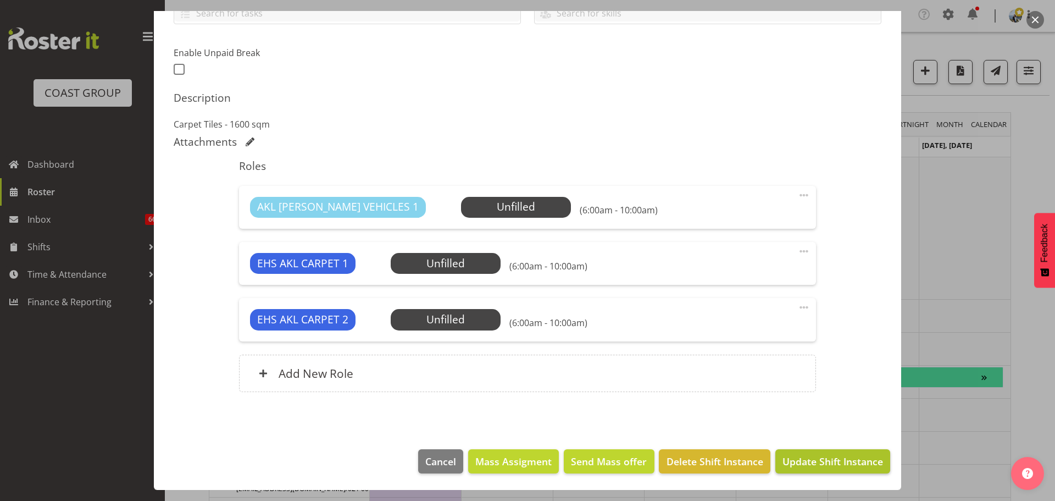
type input "LAY @ AM: The Trusts Arena '25 @ Henderson"
click at [822, 463] on span "Update Shift Instance" at bounding box center [833, 461] width 101 height 14
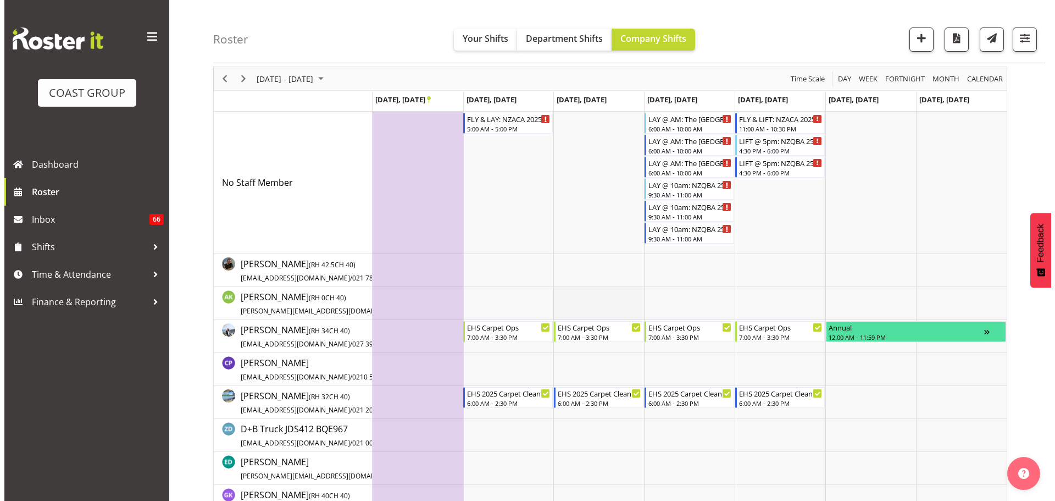
scroll to position [55, 0]
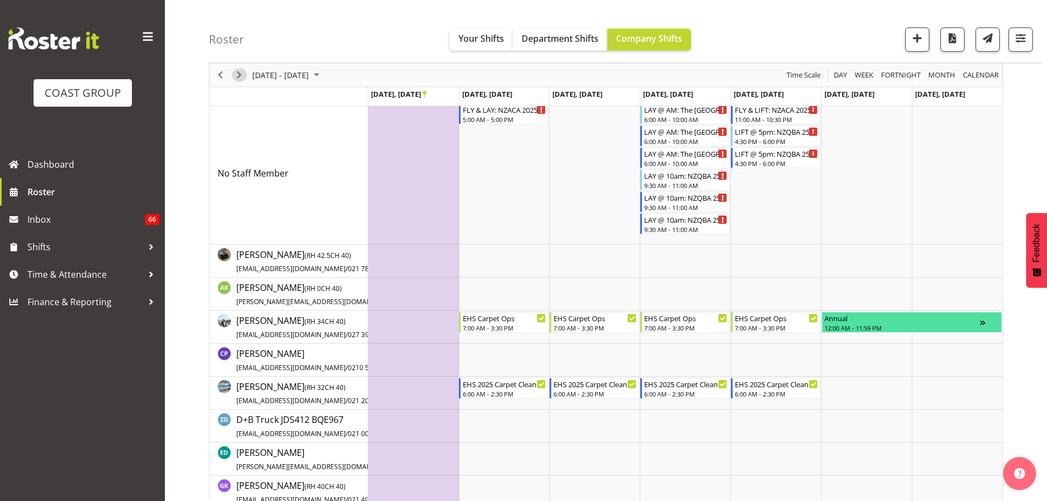
click at [242, 76] on span "Next" at bounding box center [238, 75] width 13 height 14
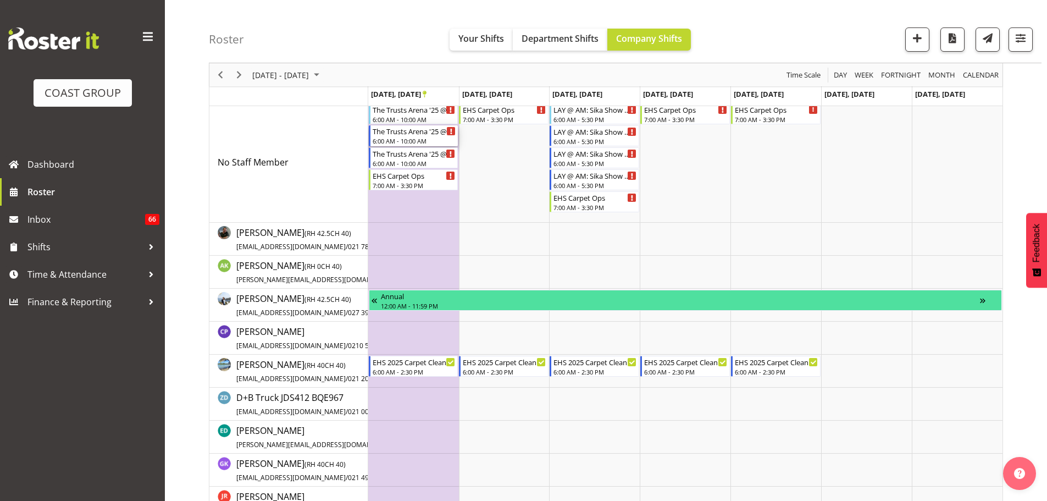
click at [397, 135] on div "The Trusts Arena '25 @ Henderson" at bounding box center [415, 130] width 84 height 11
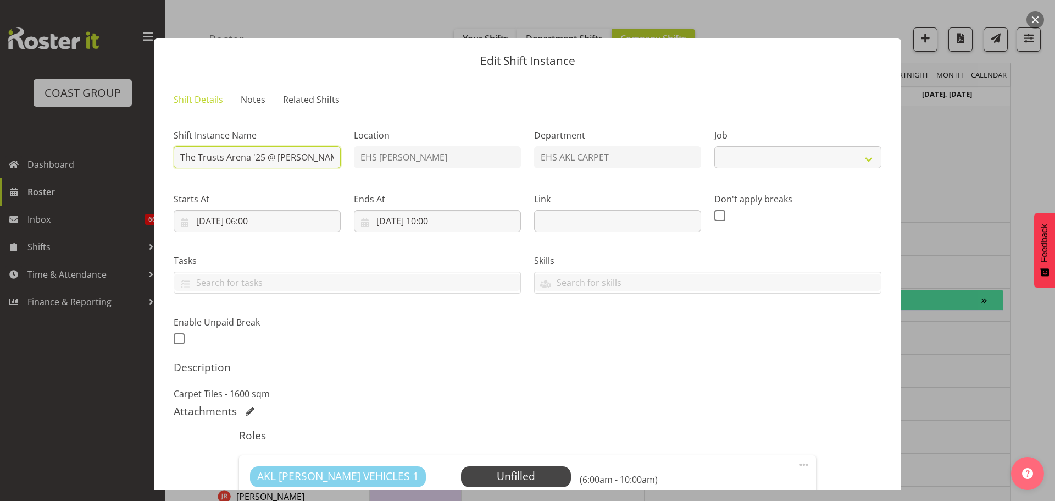
click at [183, 158] on input "The Trusts Arena '25 @ Henderson" at bounding box center [257, 157] width 167 height 22
select select "8576"
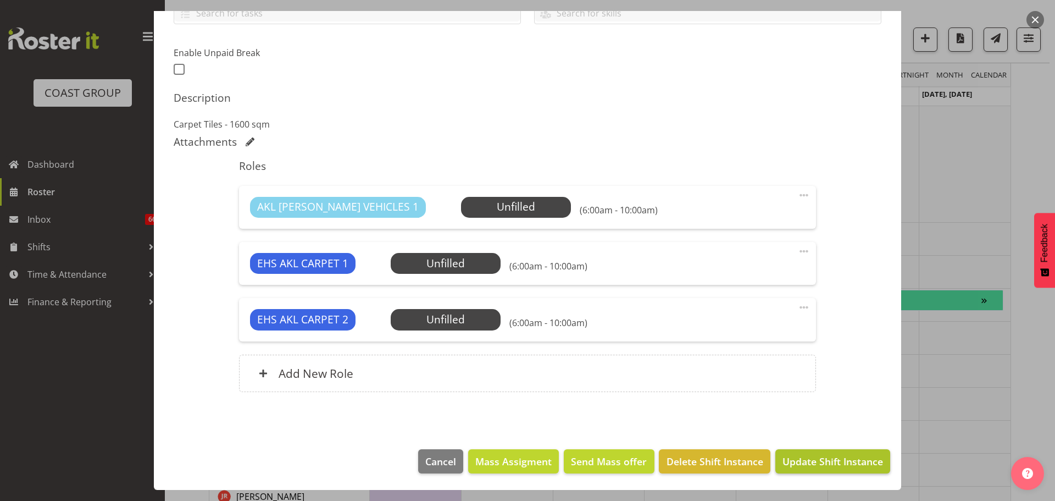
type input "LIFT @ AM: The Trusts Arena '25 @ Henderson"
click at [827, 457] on span "Update Shift Instance" at bounding box center [833, 461] width 101 height 14
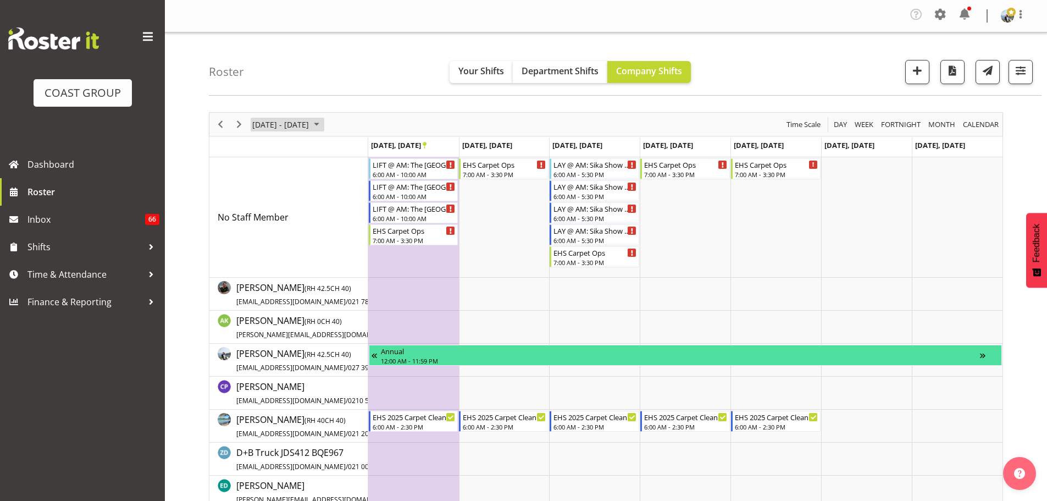
click at [310, 121] on span "November 03 - 09, 2025" at bounding box center [280, 125] width 59 height 14
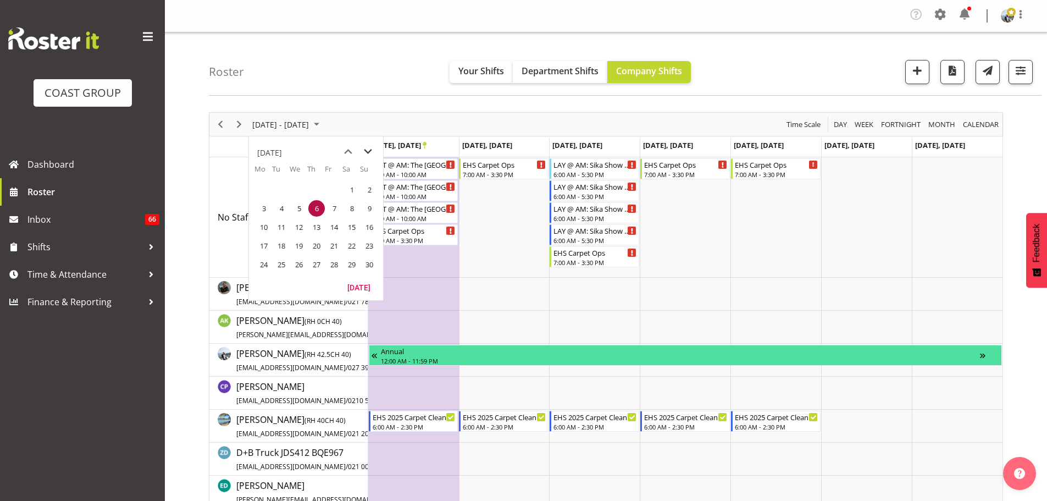
click at [367, 154] on span "next month" at bounding box center [367, 152] width 19 height 20
click at [337, 208] on span "9" at bounding box center [334, 208] width 16 height 16
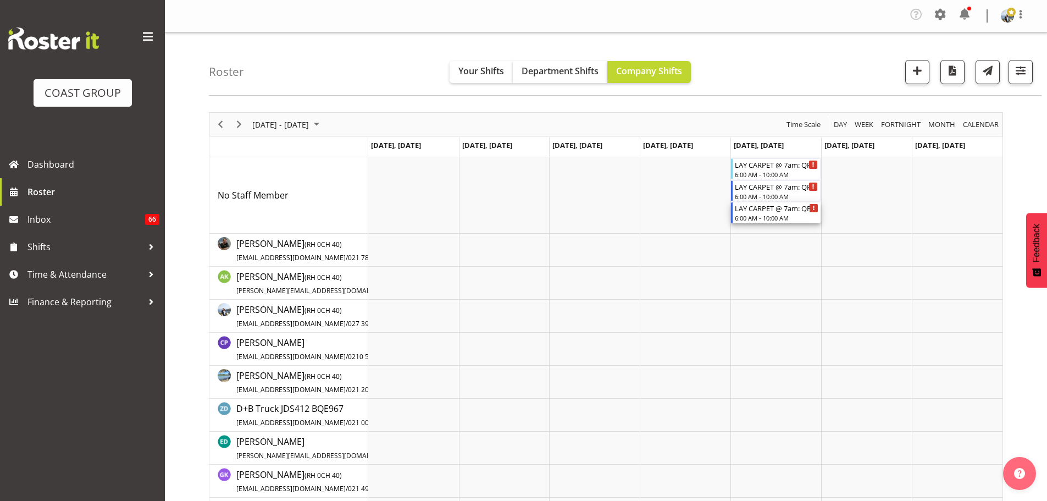
click at [792, 215] on div "6:00 AM - 10:00 AM" at bounding box center [777, 217] width 84 height 9
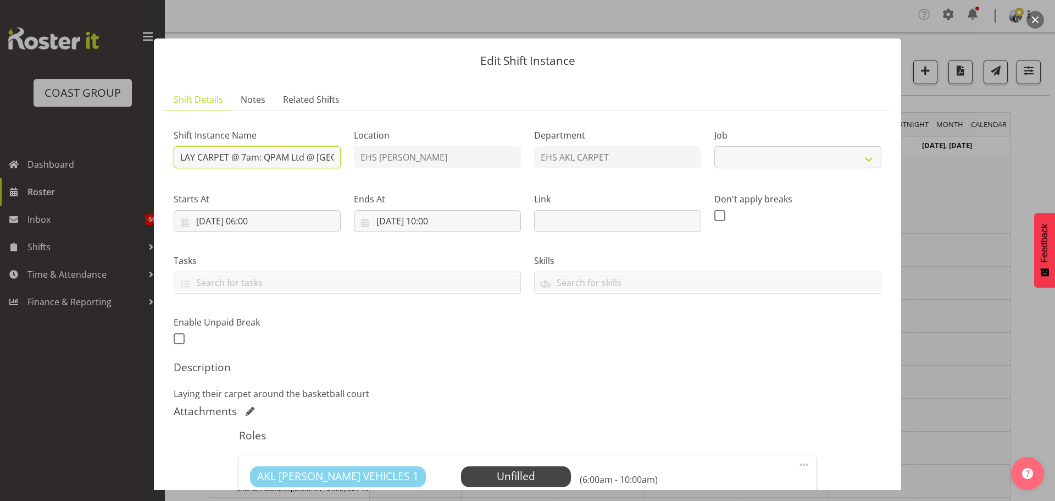
click at [294, 156] on input "LAY CARPET @ 7am: QPAM Ltd @ Spark Arena (9)" at bounding box center [257, 157] width 167 height 22
select select "10356"
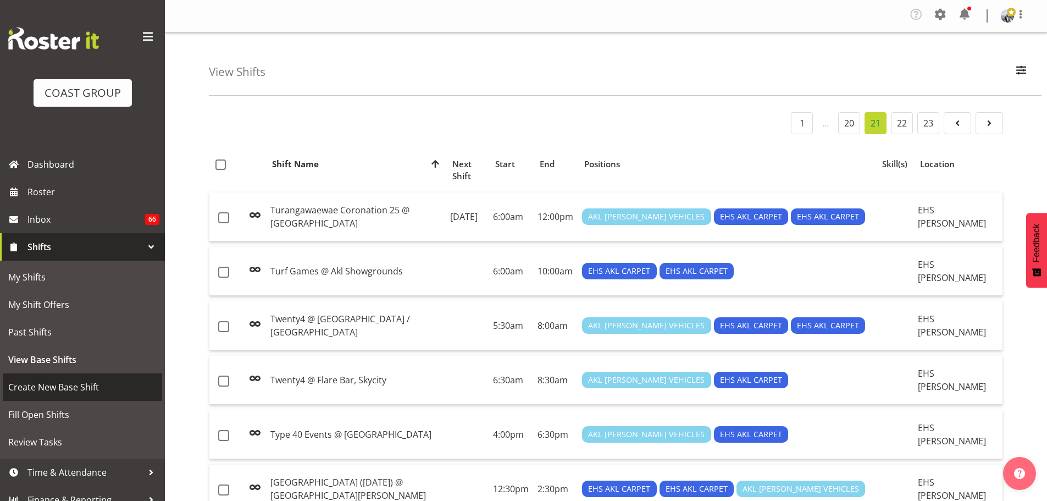
click at [99, 384] on span "Create New Base Shift" at bounding box center [82, 387] width 148 height 16
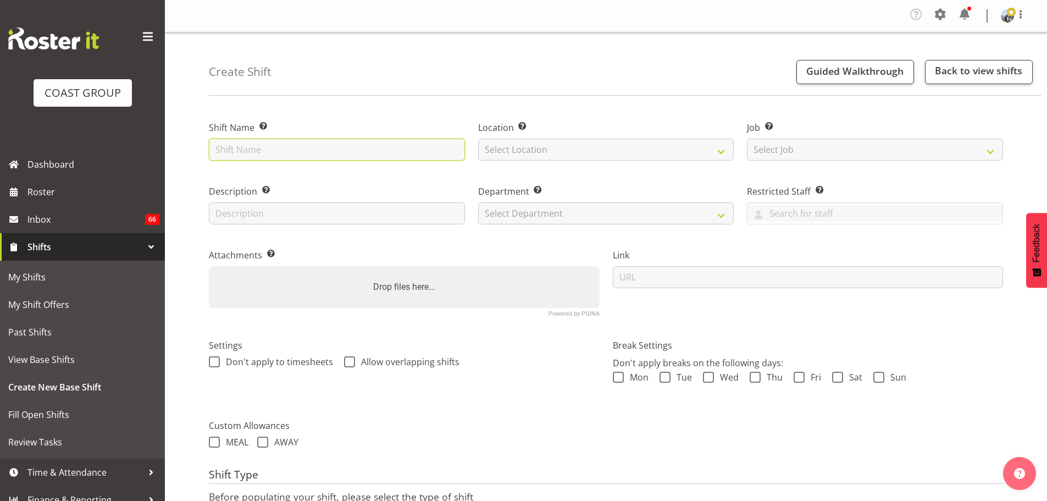
click at [400, 145] on input "text" at bounding box center [337, 149] width 256 height 22
type input "[PERSON_NAME] (2) @ [GEOGRAPHIC_DATA] '25"
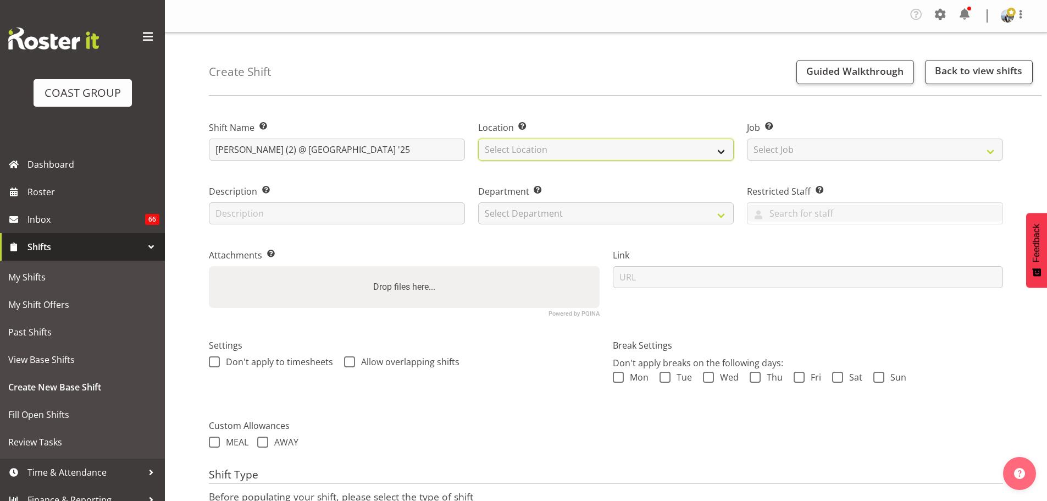
select select "35"
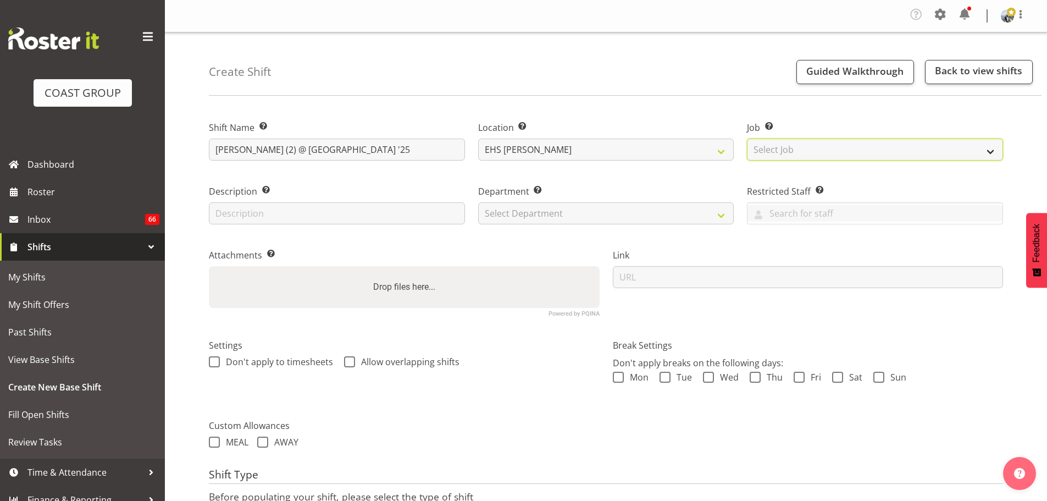
click at [791, 148] on select "Select Job Create new job 1 Carlton Events 1 [PERSON_NAME][GEOGRAPHIC_DATA] 1 […" at bounding box center [875, 149] width 256 height 22
select select "8575"
click at [747, 138] on select "Select Job Create new job 1 Carlton Events 1 [PERSON_NAME][GEOGRAPHIC_DATA] 1 […" at bounding box center [875, 149] width 256 height 22
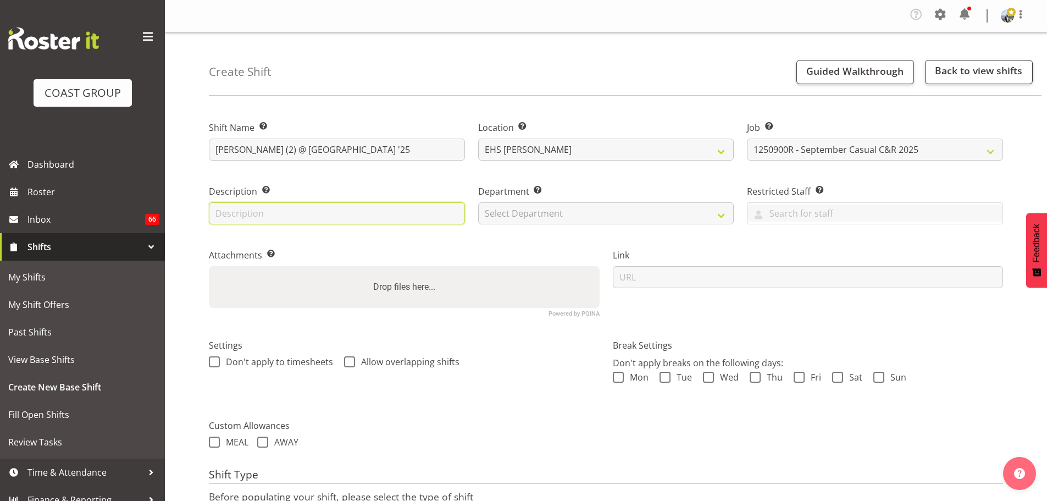
click at [270, 217] on input "text" at bounding box center [337, 213] width 256 height 22
type input "Cliplock Luxury White - 15m x 4m"
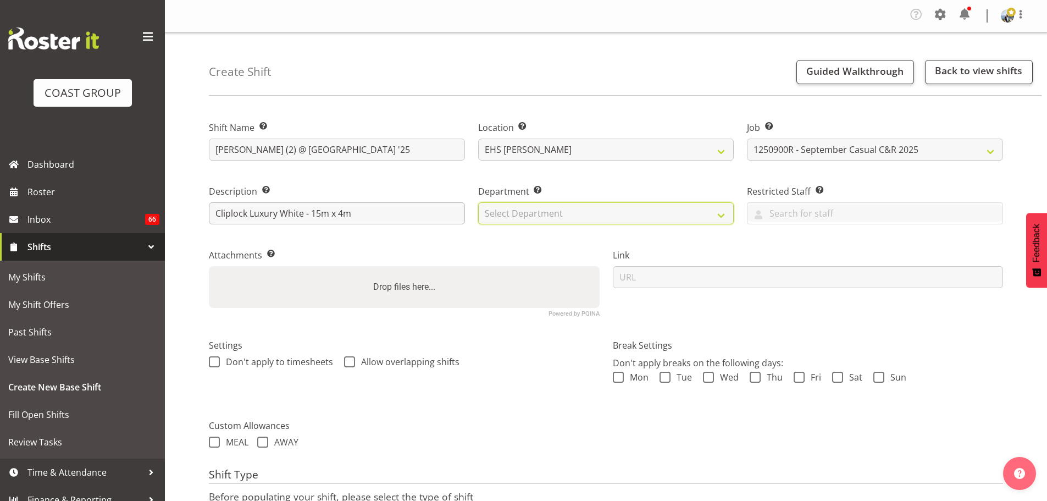
select select "35"
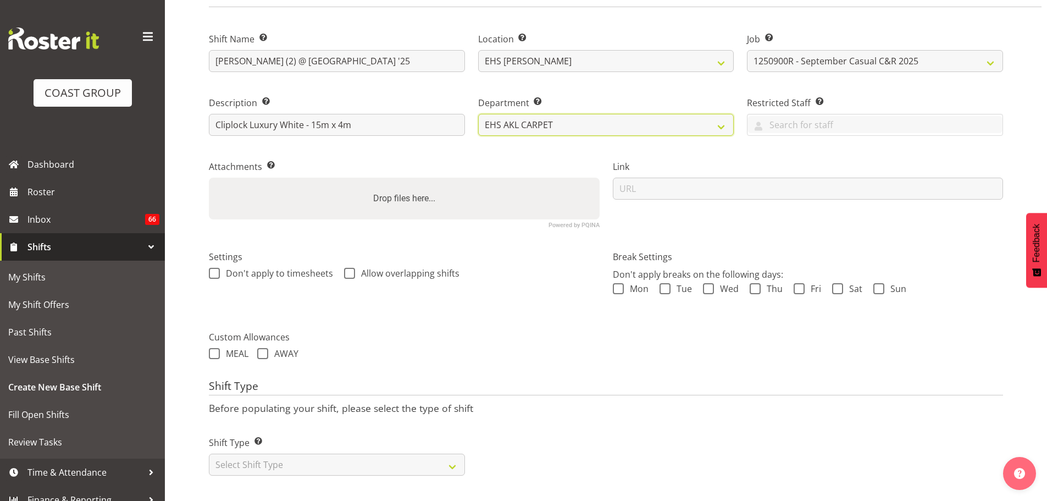
scroll to position [97, 0]
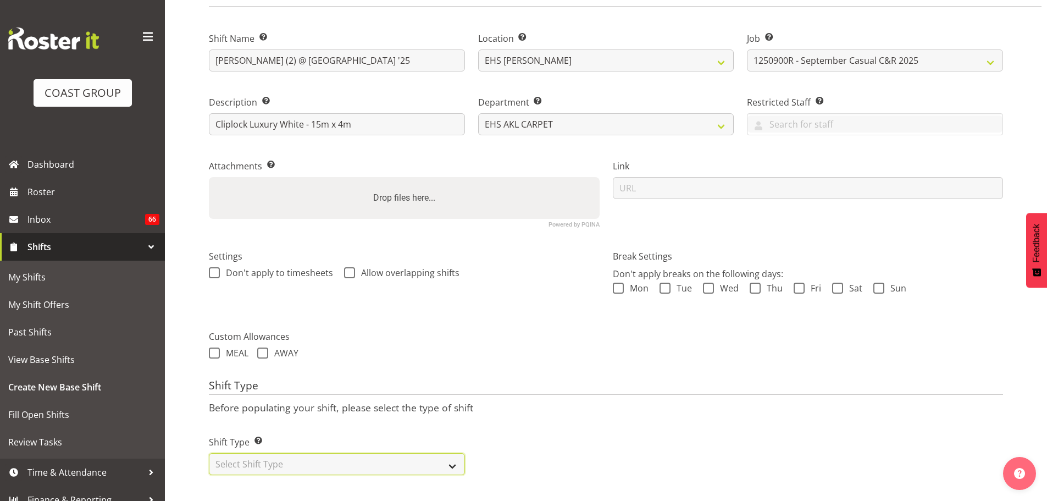
click at [356, 456] on select "Select Shift Type One Off Shift Recurring Shift Rotating Shift" at bounding box center [337, 464] width 256 height 22
click at [209, 453] on select "Select Shift Type One Off Shift Recurring Shift Rotating Shift" at bounding box center [337, 464] width 256 height 22
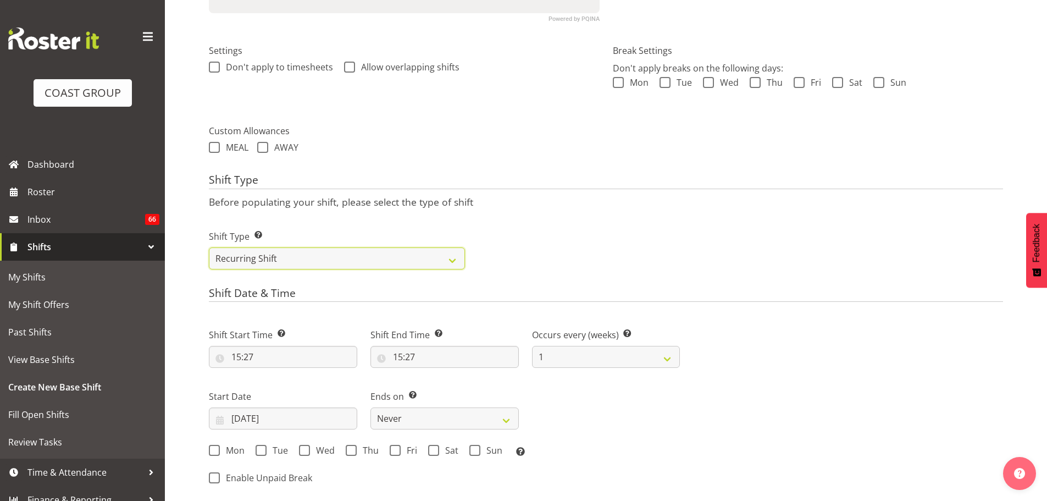
scroll to position [372, 0]
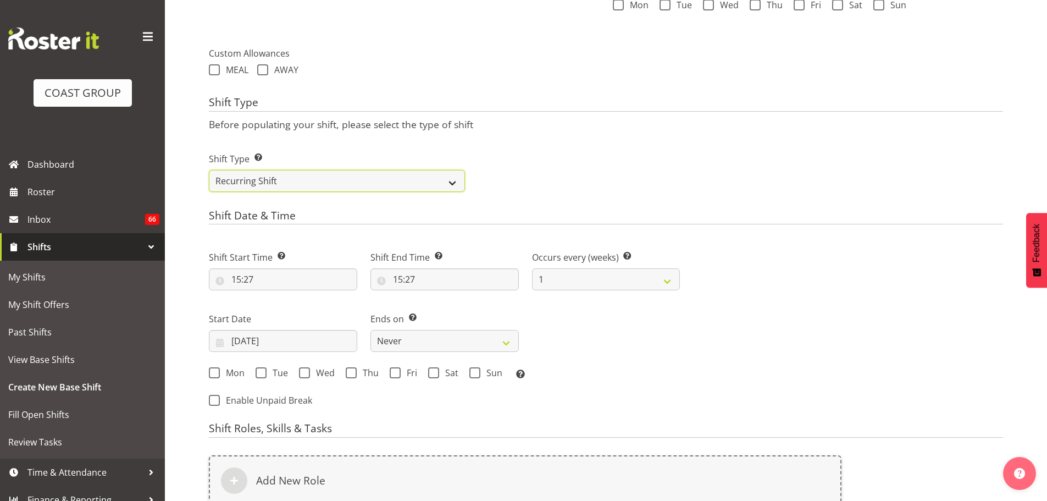
click at [295, 183] on select "One Off Shift Recurring Shift Rotating Shift" at bounding box center [337, 181] width 256 height 22
select select "one_off"
click at [209, 170] on select "One Off Shift Recurring Shift Rotating Shift" at bounding box center [337, 181] width 256 height 22
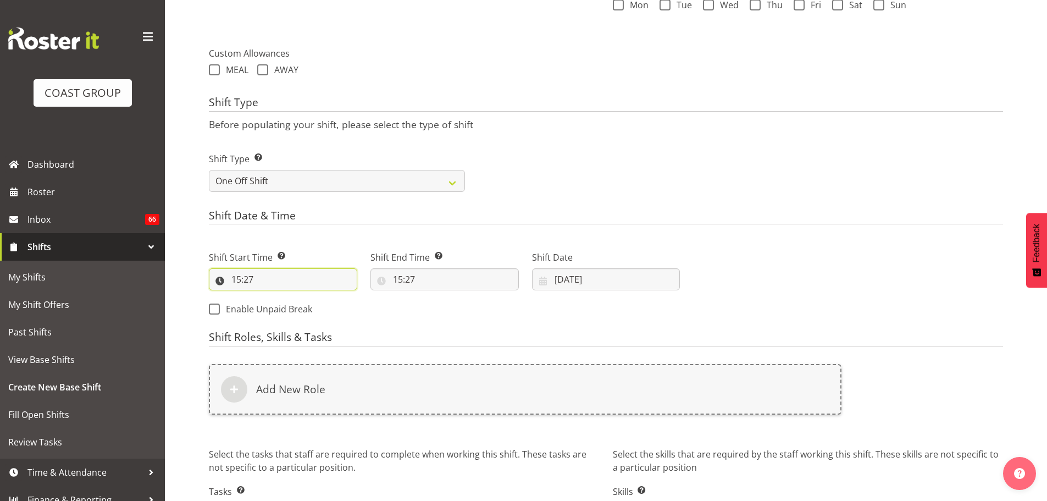
click at [242, 274] on input "15:27" at bounding box center [283, 279] width 148 height 22
click at [285, 307] on select "00 01 02 03 04 05 06 07 08 09 10 11 12 13 14 15 16 17 18 19 20 21 22 23" at bounding box center [283, 308] width 25 height 22
select select "12"
click at [271, 297] on select "00 01 02 03 04 05 06 07 08 09 10 11 12 13 14 15 16 17 18 19 20 21 22 23" at bounding box center [283, 308] width 25 height 22
type input "12:27"
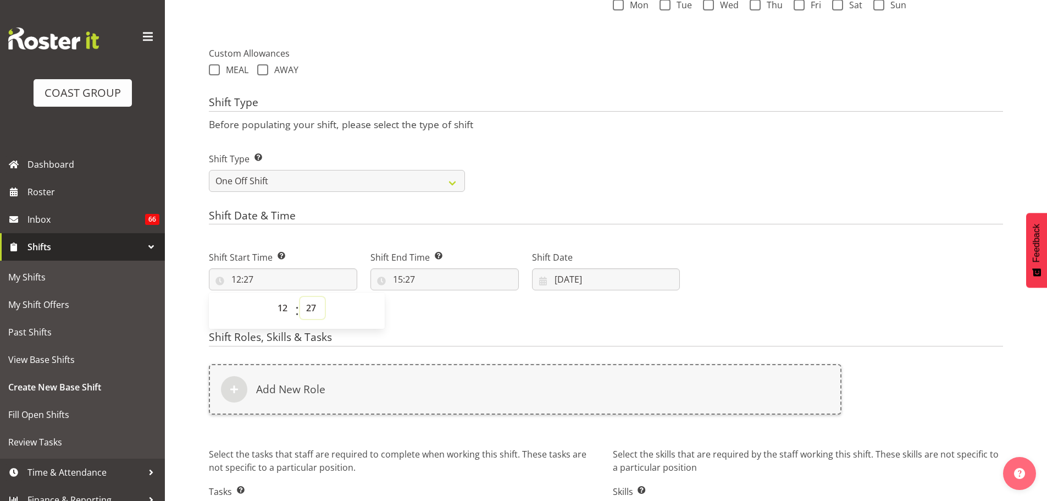
click at [310, 306] on select "00 01 02 03 04 05 06 07 08 09 10 11 12 13 14 15 16 17 18 19 20 21 22 23 24 25 2…" at bounding box center [312, 308] width 25 height 22
select select "30"
type input "12:30"
click at [401, 279] on input "15:27" at bounding box center [444, 279] width 148 height 22
click at [436, 314] on select "00 01 02 03 04 05 06 07 08 09 10 11 12 13 14 15 16 17 18 19 20 21 22 23" at bounding box center [445, 308] width 25 height 22
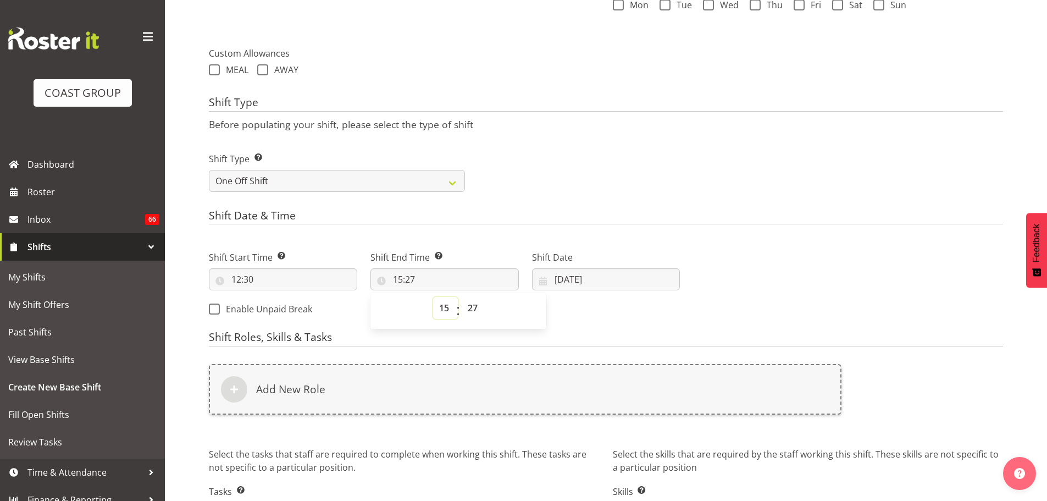
select select "14"
click at [433, 297] on select "00 01 02 03 04 05 06 07 08 09 10 11 12 13 14 15 16 17 18 19 20 21 22 23" at bounding box center [445, 308] width 25 height 22
type input "14:27"
click at [478, 303] on select "00 01 02 03 04 05 06 07 08 09 10 11 12 13 14 15 16 17 18 19 20 21 22 23 24 25 2…" at bounding box center [474, 308] width 25 height 22
select select "30"
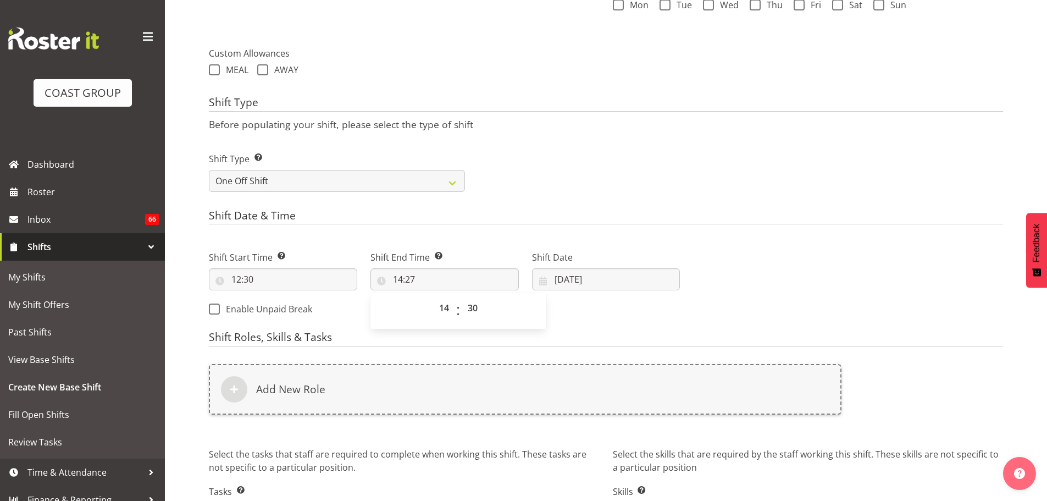
type input "14:30"
drag, startPoint x: 760, startPoint y: 262, endPoint x: 709, endPoint y: 271, distance: 51.3
click at [761, 262] on div "Next Shifts" at bounding box center [847, 279] width 323 height 89
click at [628, 276] on input "[DATE]" at bounding box center [606, 279] width 148 height 22
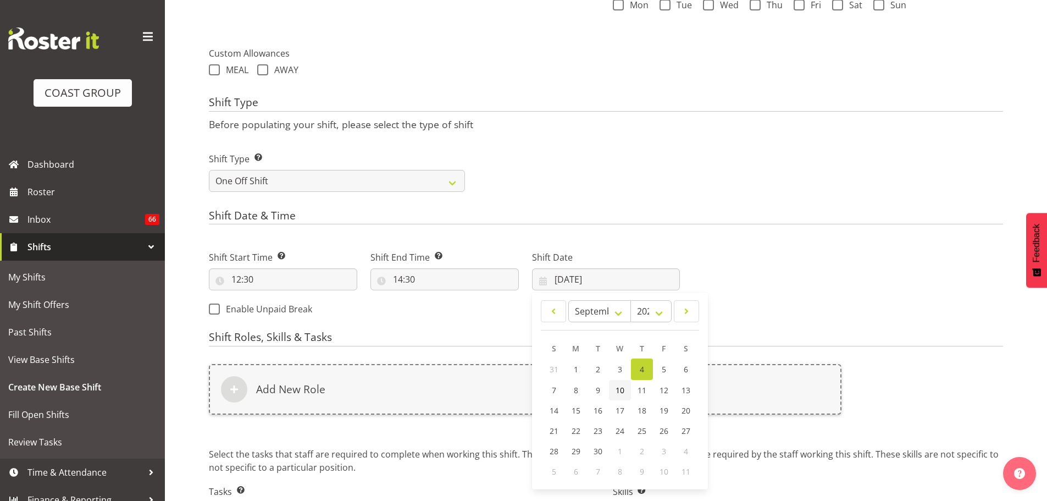
click at [626, 395] on link "10" at bounding box center [620, 390] width 22 height 20
type input "[DATE]"
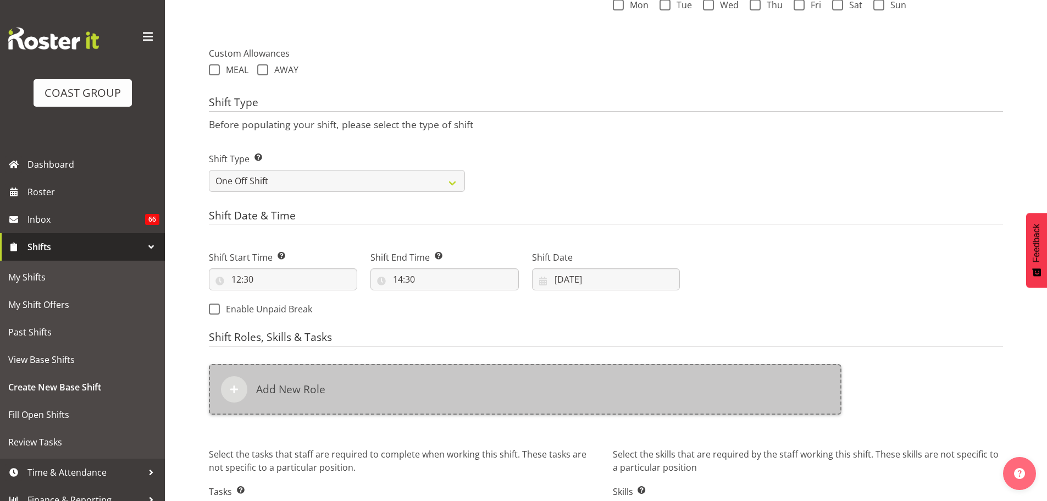
click at [556, 396] on div "Add New Role" at bounding box center [525, 389] width 633 height 51
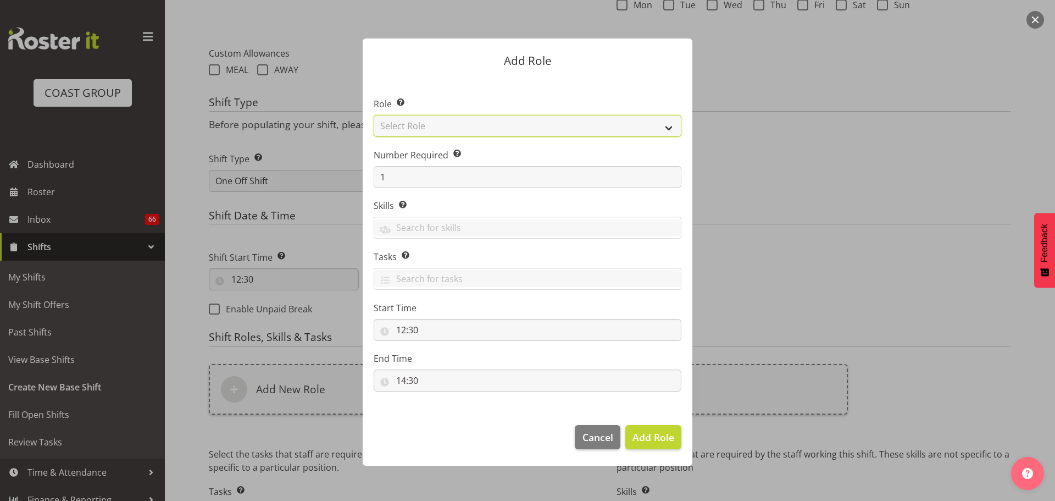
click at [592, 129] on select "Select Role ACCOUNT MANAGER ACCOUNT MANAGER DW ACCOUNTS [PERSON_NAME] VEHICLES …" at bounding box center [528, 126] width 308 height 22
select select "190"
click at [374, 115] on select "Select Role ACCOUNT MANAGER ACCOUNT MANAGER DW ACCOUNTS [PERSON_NAME] VEHICLES …" at bounding box center [528, 126] width 308 height 22
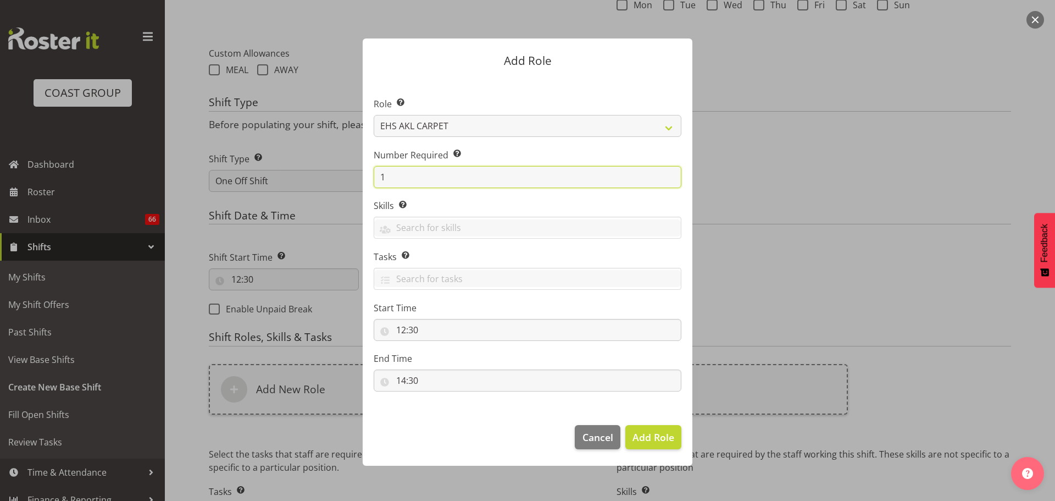
drag, startPoint x: 396, startPoint y: 174, endPoint x: 312, endPoint y: 174, distance: 84.1
click at [332, 176] on form "Add Role Role Select the role you wish to add to the shift. ACCOUNT MANAGER ACC…" at bounding box center [528, 250] width 528 height 479
type input "2"
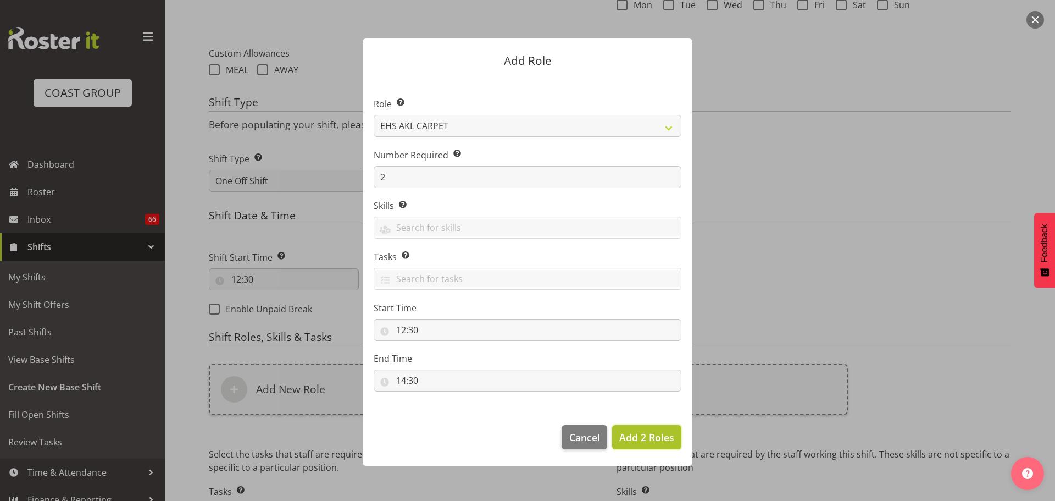
click at [636, 439] on span "Add 2 Roles" at bounding box center [646, 436] width 55 height 13
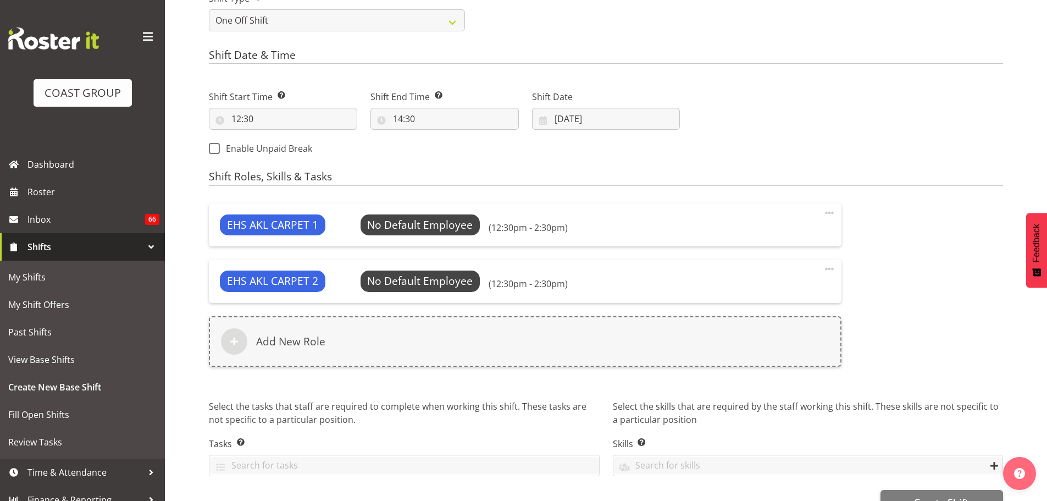
scroll to position [537, 0]
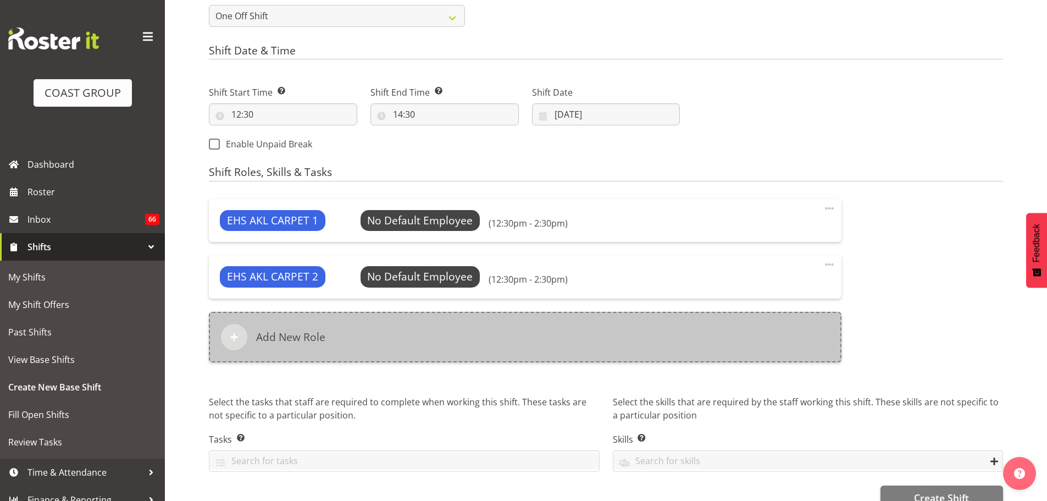
click at [467, 354] on div "Add New Role" at bounding box center [525, 337] width 633 height 51
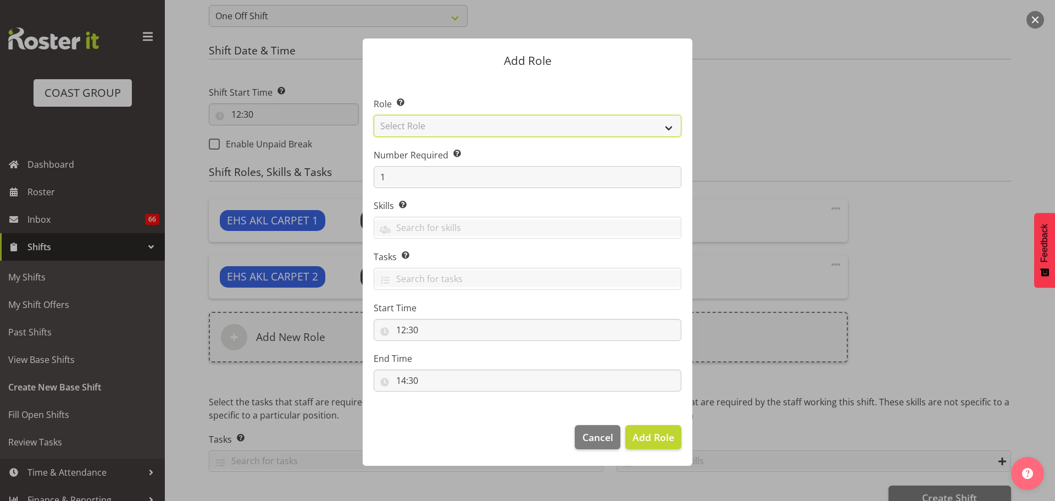
click at [492, 135] on select "Select Role ACCOUNT MANAGER ACCOUNT MANAGER DW ACCOUNTS [PERSON_NAME] VEHICLES …" at bounding box center [528, 126] width 308 height 22
select select "81"
click at [374, 115] on select "Select Role ACCOUNT MANAGER ACCOUNT MANAGER DW ACCOUNTS [PERSON_NAME] VEHICLES …" at bounding box center [528, 126] width 308 height 22
click at [661, 433] on span "Add Role" at bounding box center [654, 436] width 42 height 13
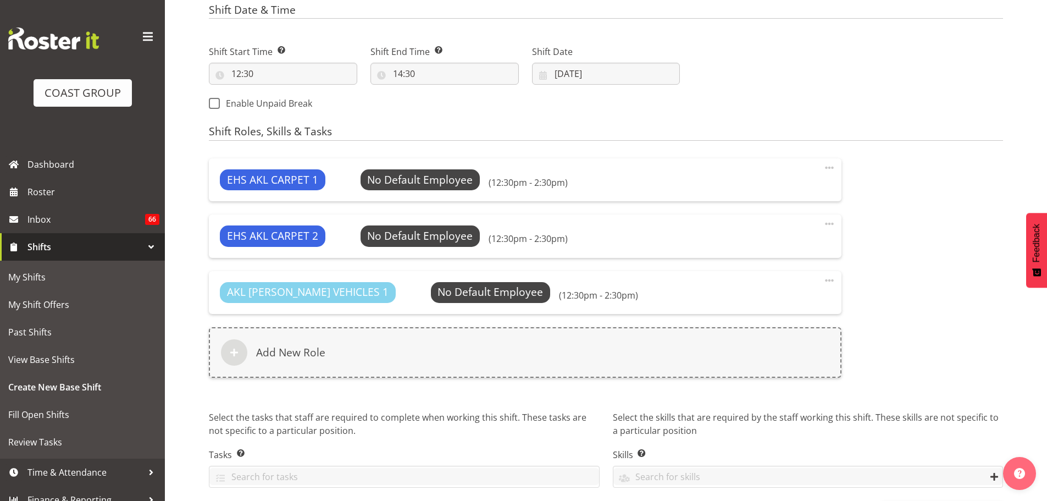
scroll to position [619, 0]
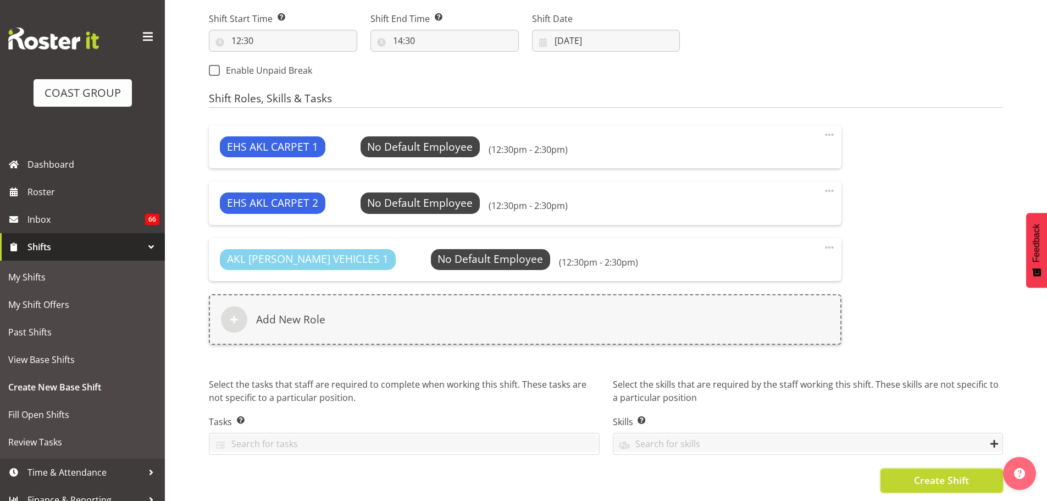
click at [924, 475] on span "Create Shift" at bounding box center [941, 480] width 55 height 14
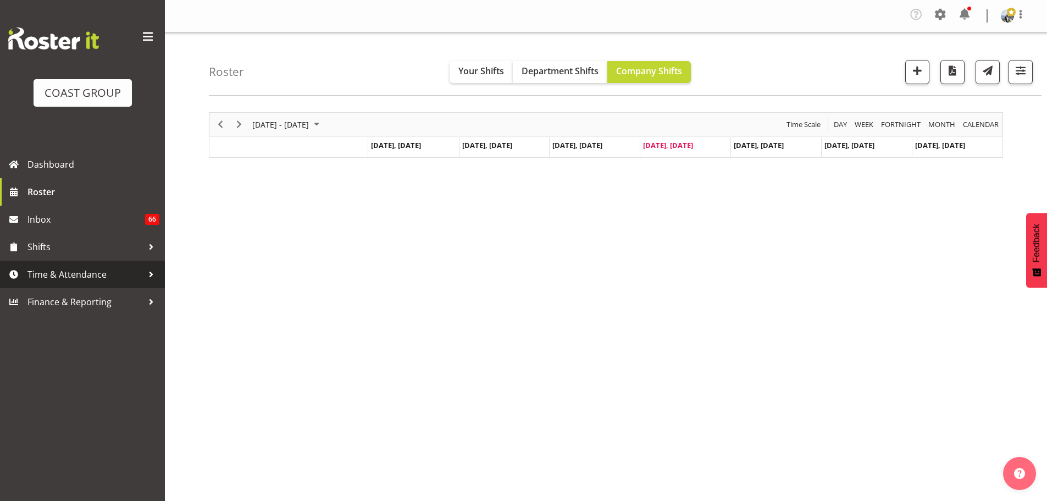
click at [64, 281] on span "Time & Attendance" at bounding box center [84, 274] width 115 height 16
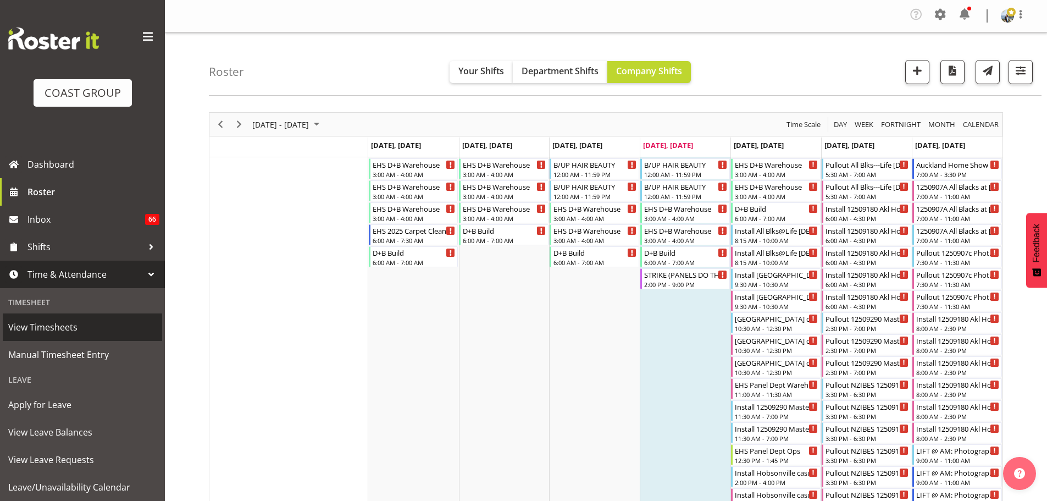
click at [68, 324] on span "View Timesheets" at bounding box center [82, 327] width 148 height 16
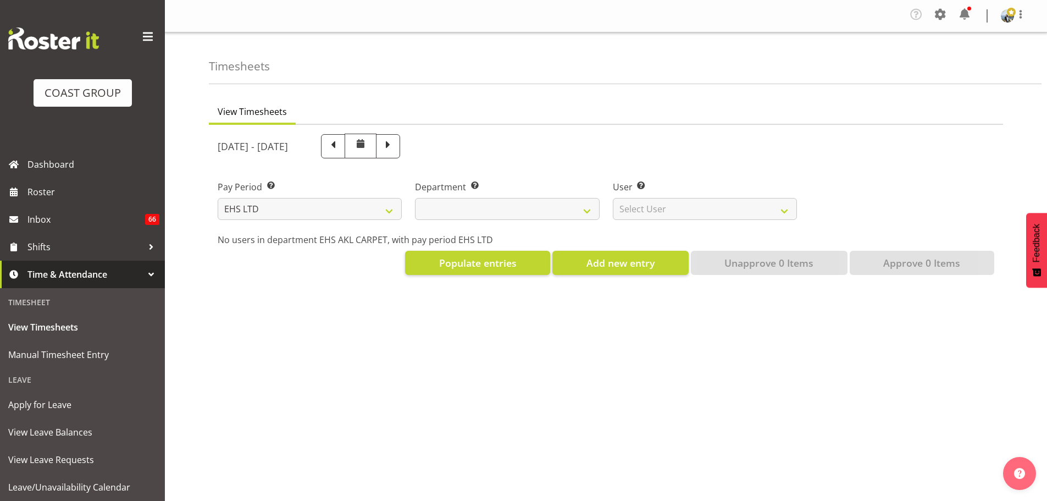
select select "7"
select select
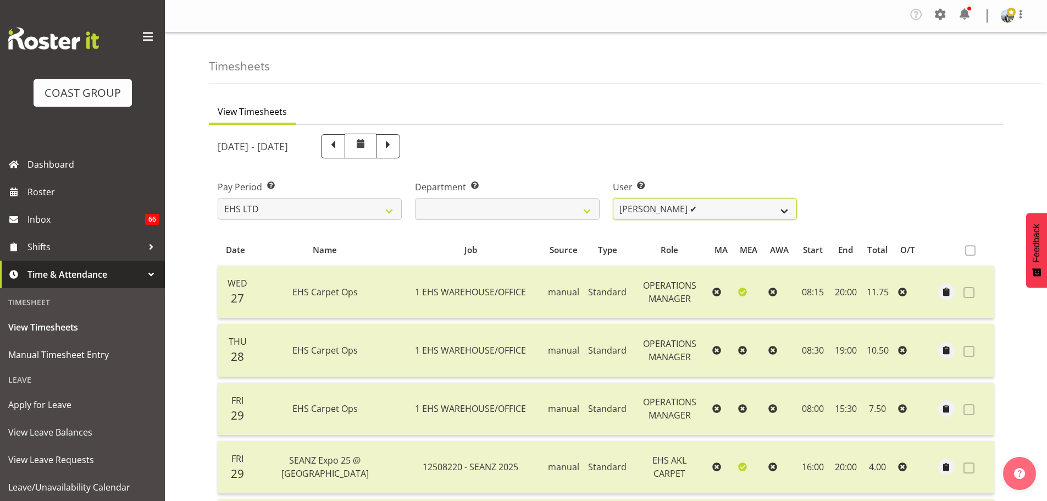
click at [691, 210] on select "[PERSON_NAME] ✔ [PERSON_NAME] ✔ [PERSON_NAME] ✔ [PERSON_NAME] ✔ [PERSON_NAME] […" at bounding box center [705, 209] width 184 height 22
click at [613, 198] on select "[PERSON_NAME] ✔ [PERSON_NAME] ✔ [PERSON_NAME] ✔ [PERSON_NAME] ✔ [PERSON_NAME] […" at bounding box center [705, 209] width 184 height 22
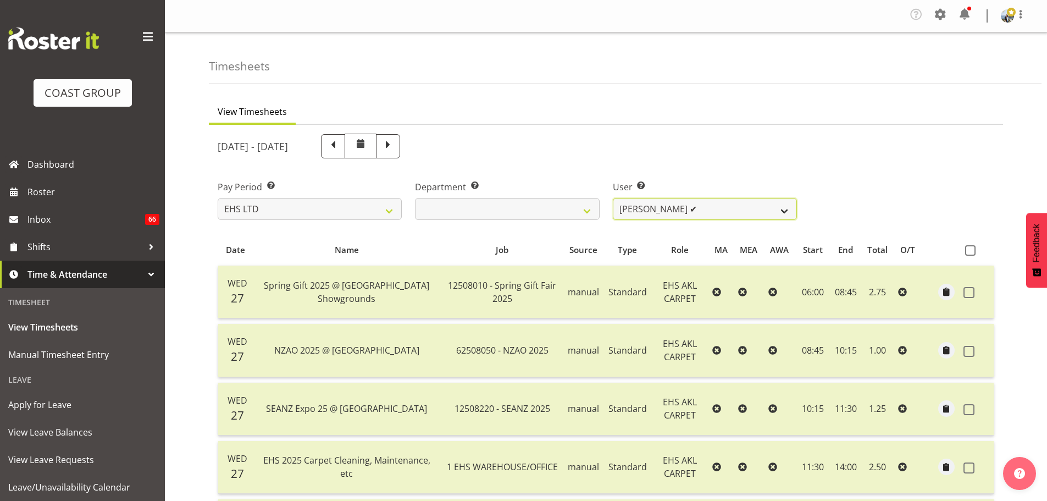
click at [760, 206] on select "[PERSON_NAME] ✔ [PERSON_NAME] ✔ [PERSON_NAME] ✔ [PERSON_NAME] ✔ [PERSON_NAME] […" at bounding box center [705, 209] width 184 height 22
click at [709, 216] on select "Brittany Taylor ✔ Charwen Vaevaepare ✔ Kelsey Keutenius ✔ Leo Faalogo ✔ Marley …" at bounding box center [705, 209] width 184 height 22
select select "3114"
click at [613, 198] on select "Brittany Taylor ✔ Charwen Vaevaepare ✔ Kelsey Keutenius ✔ Leo Faalogo ✔ Marley …" at bounding box center [705, 209] width 184 height 22
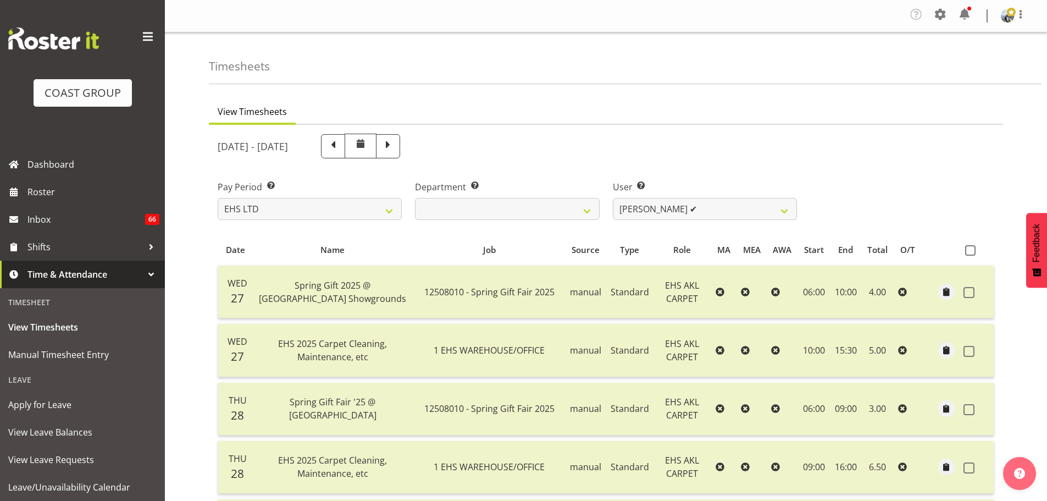
click at [70, 276] on span "Time & Attendance" at bounding box center [84, 274] width 115 height 16
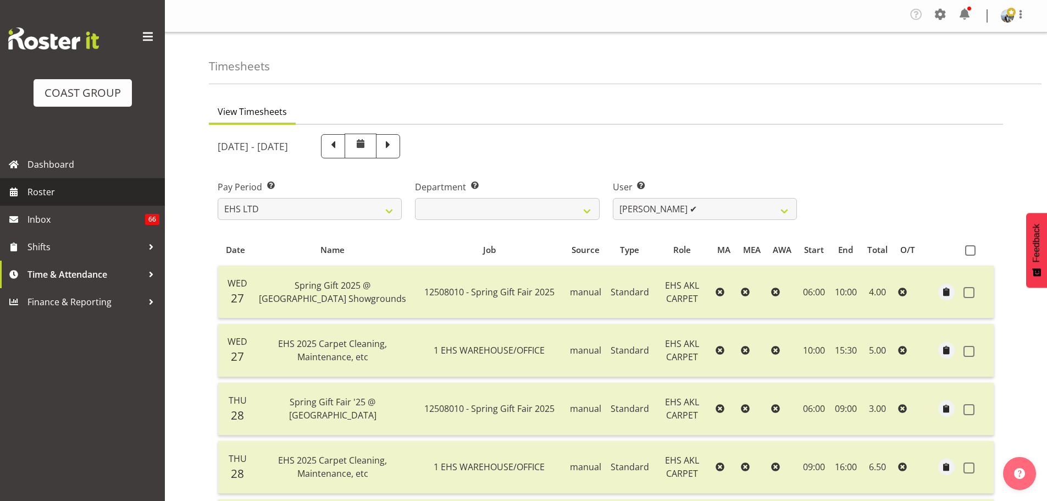
click at [69, 188] on span "Roster" at bounding box center [93, 192] width 132 height 16
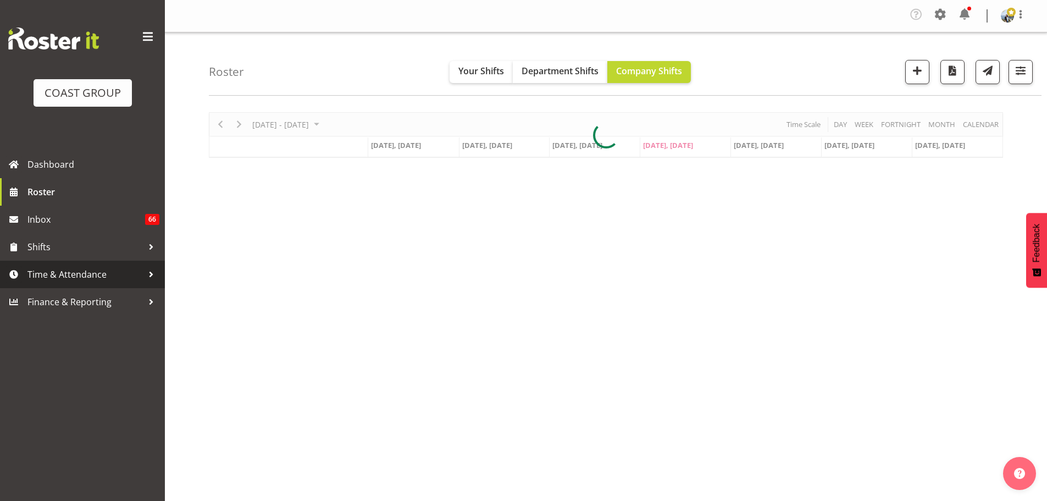
click at [34, 273] on span "Time & Attendance" at bounding box center [84, 274] width 115 height 16
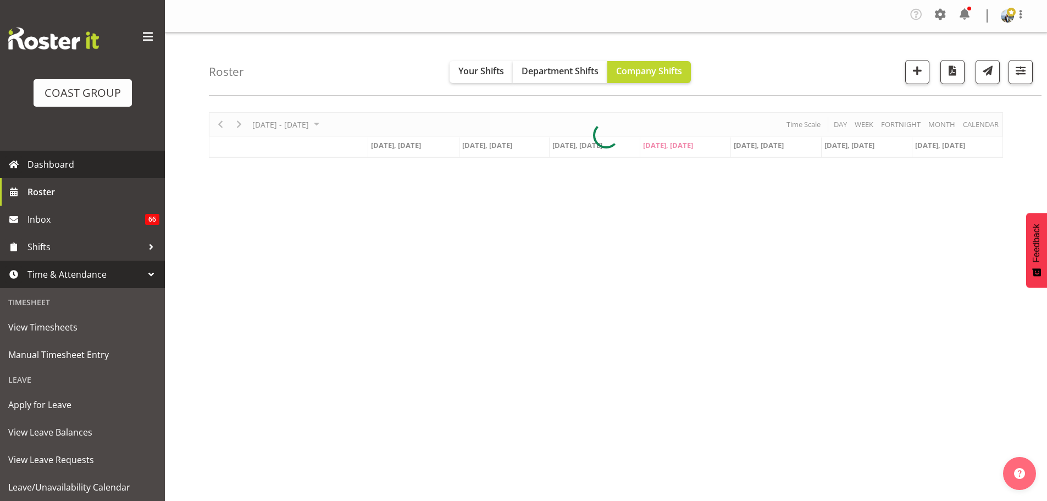
click at [43, 165] on span "Dashboard" at bounding box center [93, 164] width 132 height 16
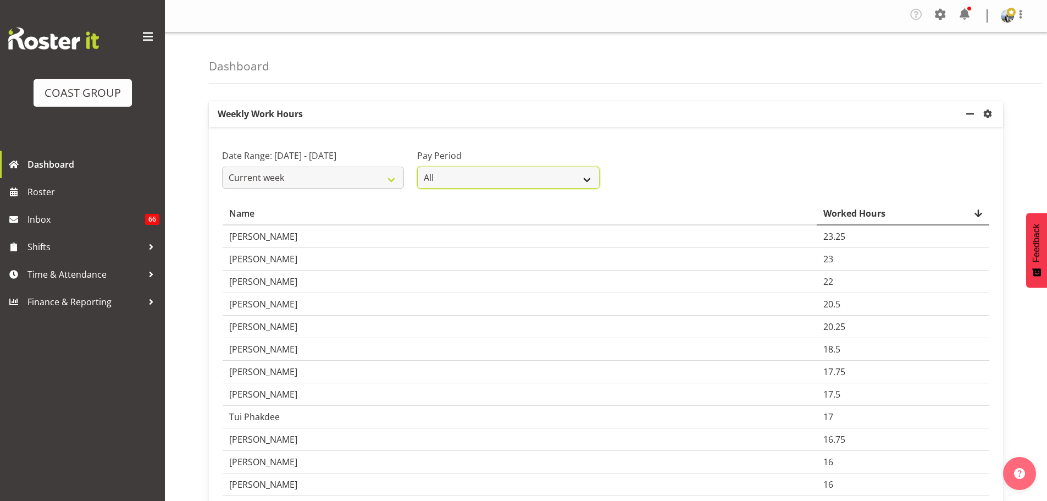
click at [483, 178] on select "All SLP LTD EHS LTD DW LTD VEHICLES Carlton Events [PERSON_NAME] 120 Limited We…" at bounding box center [508, 178] width 182 height 22
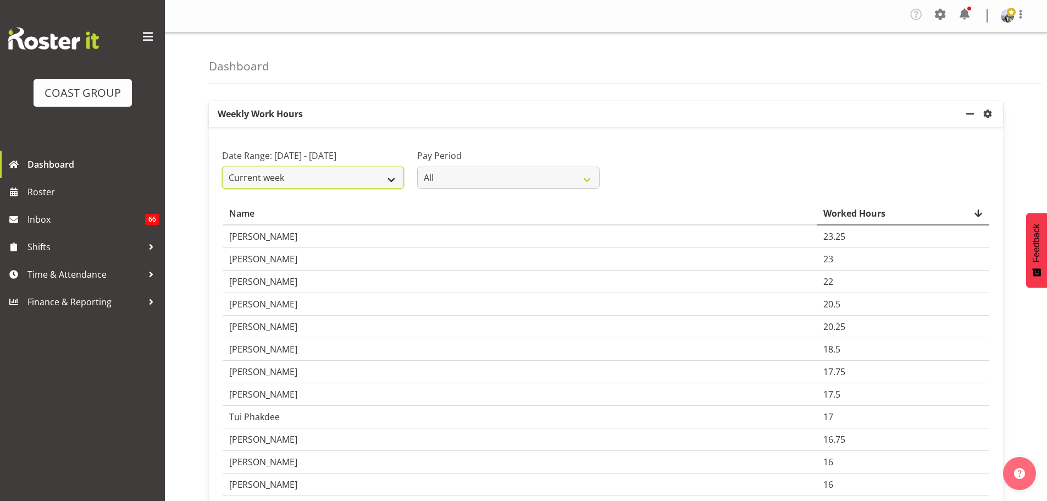
click at [352, 189] on select "Current week Last week Current Month Last Month Last 30 days" at bounding box center [313, 178] width 182 height 22
select select "last_week"
click at [222, 180] on select "Current week Last week Current Month Last Month Last 30 days" at bounding box center [313, 178] width 182 height 22
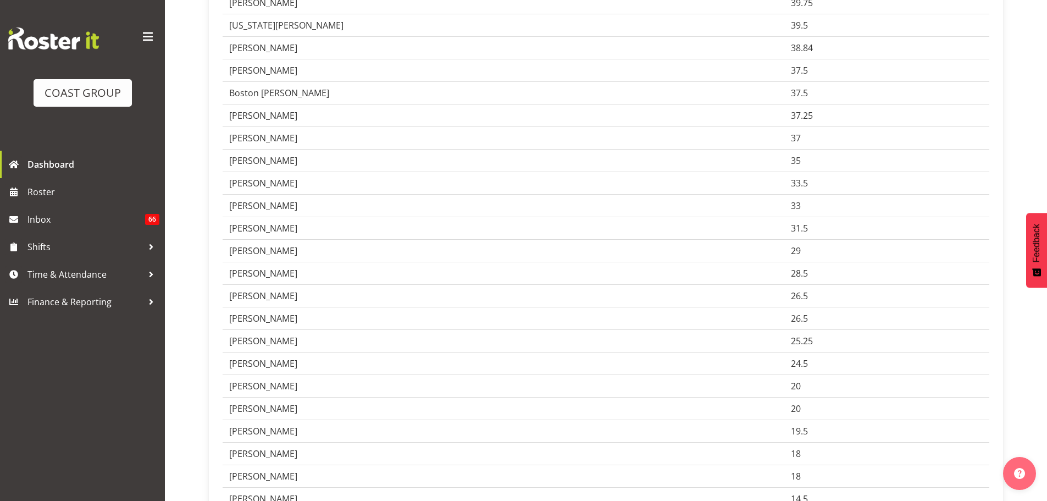
scroll to position [3297, 0]
drag, startPoint x: 229, startPoint y: 151, endPoint x: 851, endPoint y: 155, distance: 622.1
click at [851, 150] on tr "Holly Eason 37" at bounding box center [606, 139] width 767 height 23
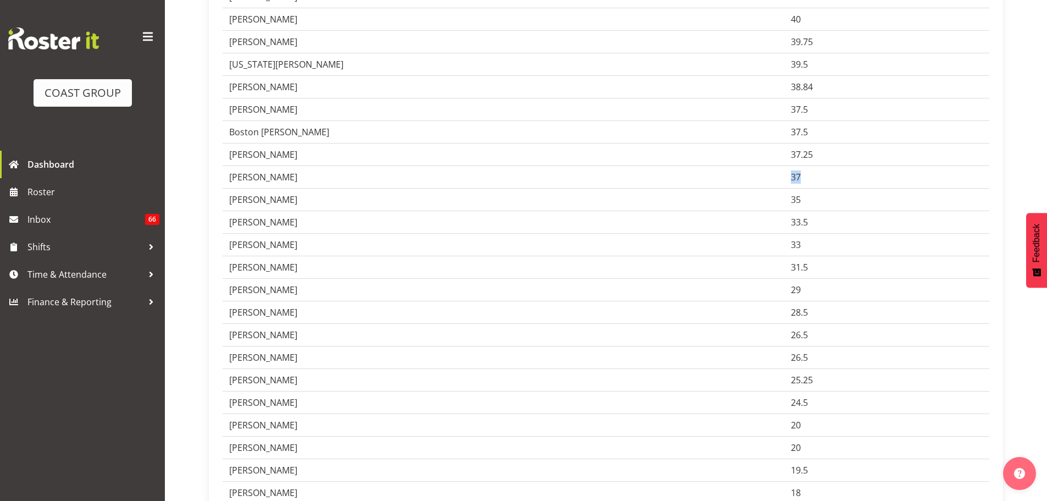
scroll to position [3242, 0]
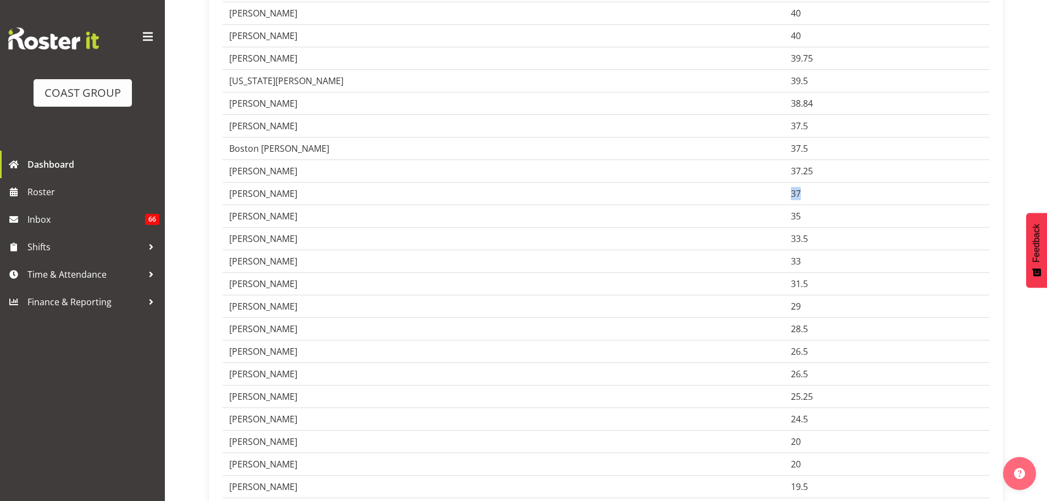
drag, startPoint x: 233, startPoint y: 142, endPoint x: 857, endPoint y: 138, distance: 624.3
click at [857, 137] on tr "Christina Jaramillo 37.5" at bounding box center [606, 126] width 767 height 23
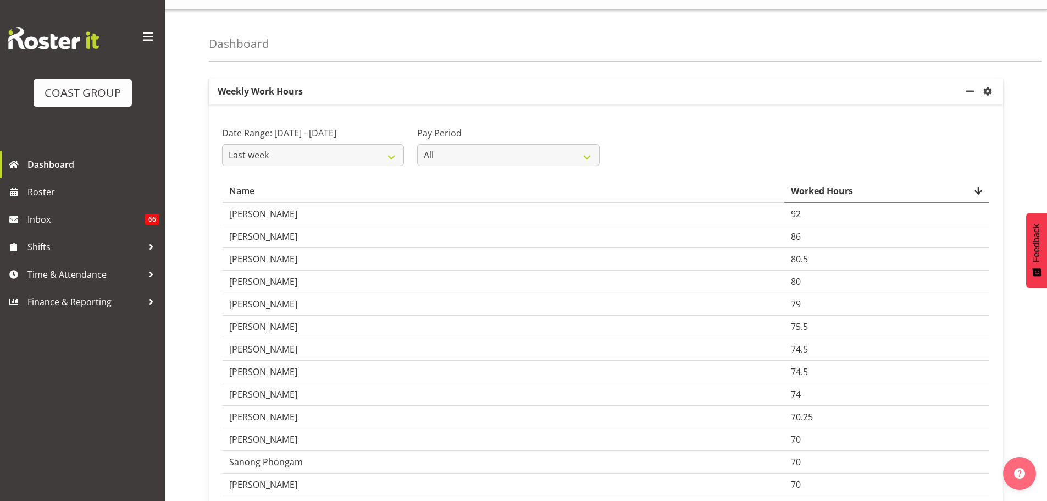
scroll to position [0, 0]
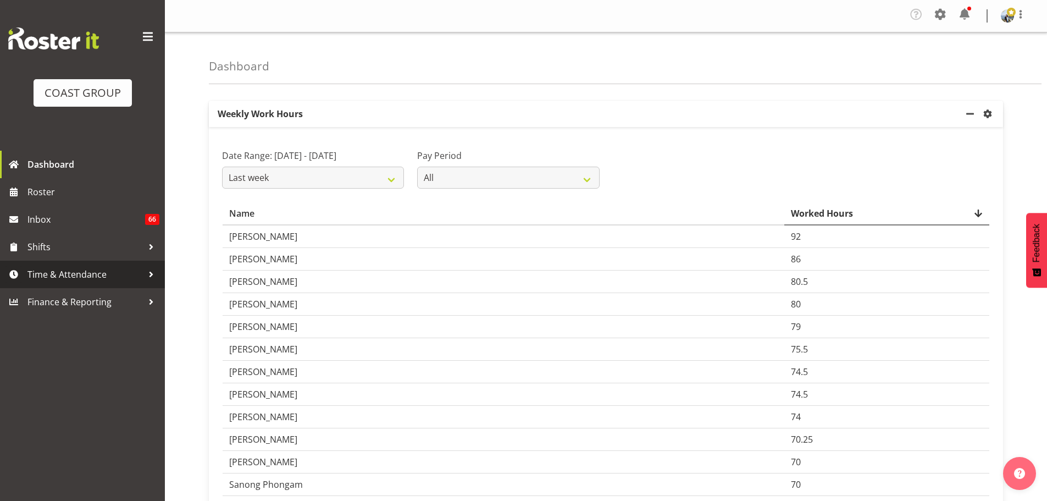
click at [52, 285] on link "Time & Attendance" at bounding box center [82, 273] width 165 height 27
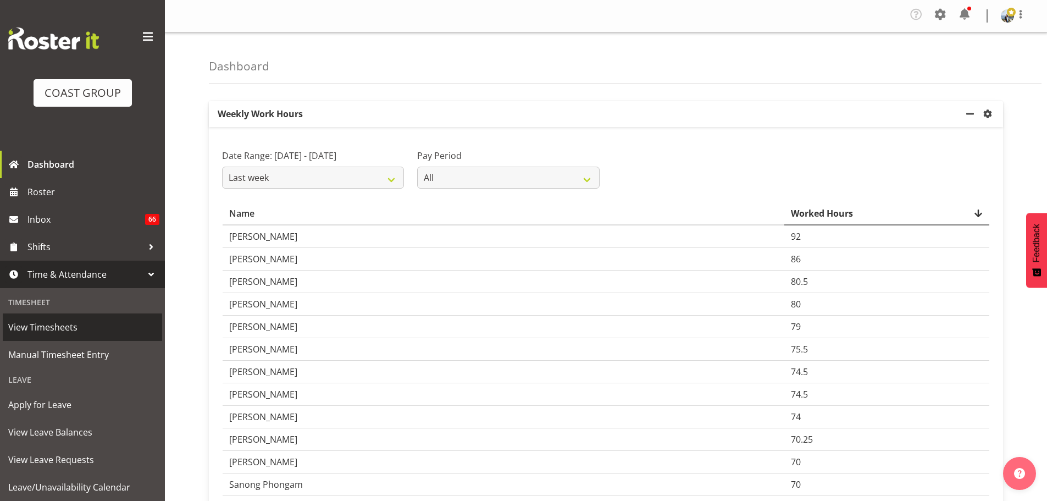
click at [69, 331] on span "View Timesheets" at bounding box center [82, 327] width 148 height 16
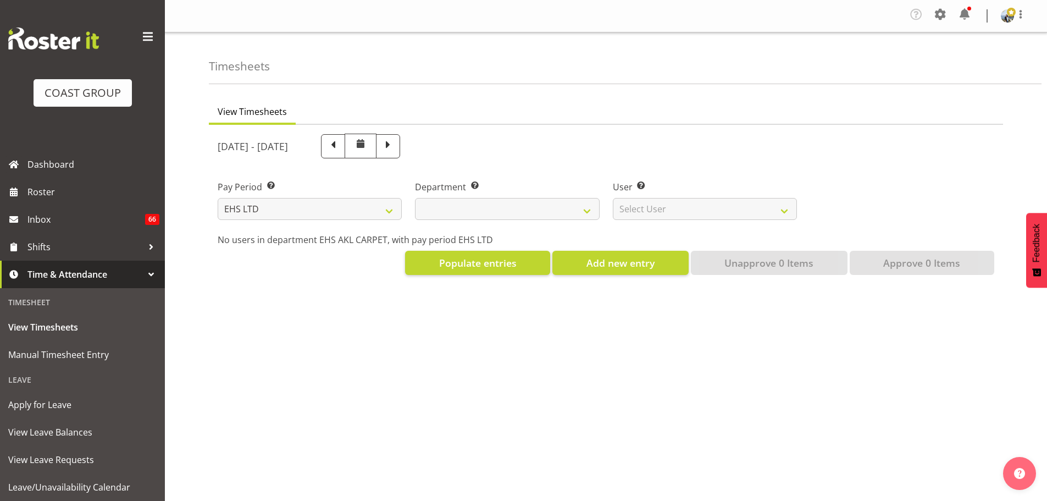
select select "7"
select select
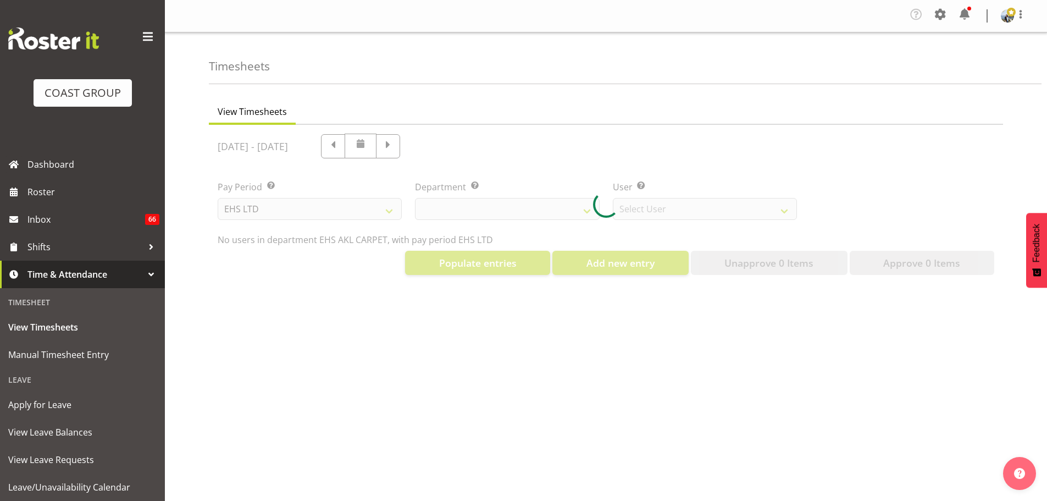
select select "891"
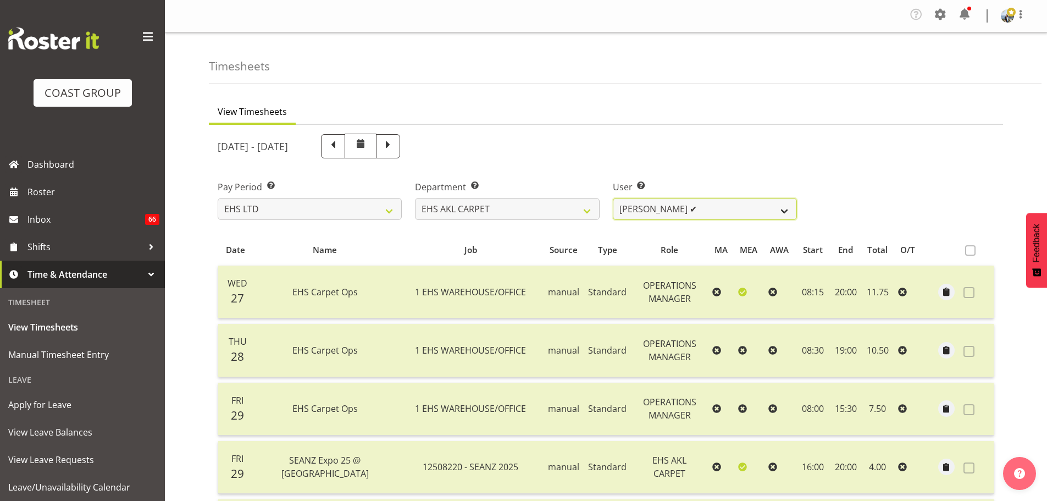
click at [768, 211] on select "[PERSON_NAME] ✔ [PERSON_NAME] ✔ [PERSON_NAME] ✔ [PERSON_NAME] ✔ [PERSON_NAME] […" at bounding box center [705, 209] width 184 height 22
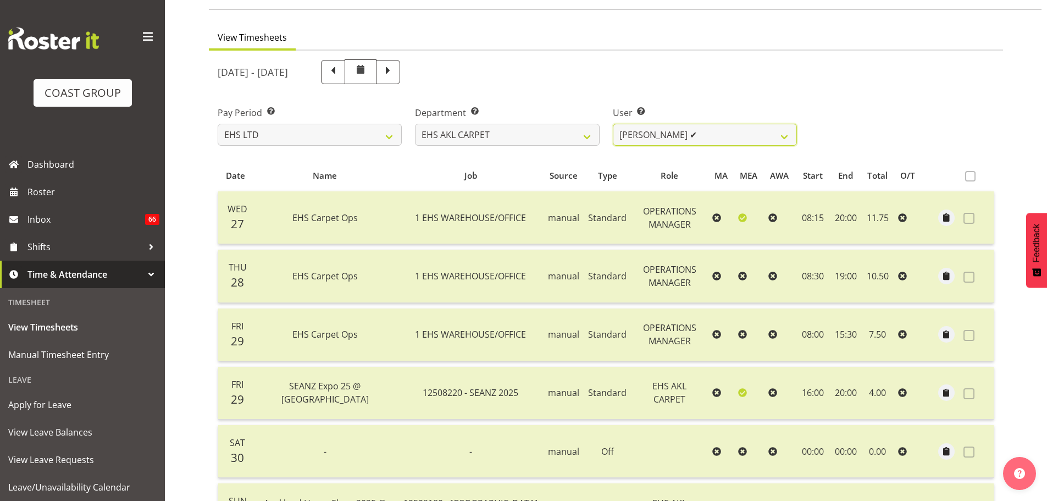
scroll to position [58, 0]
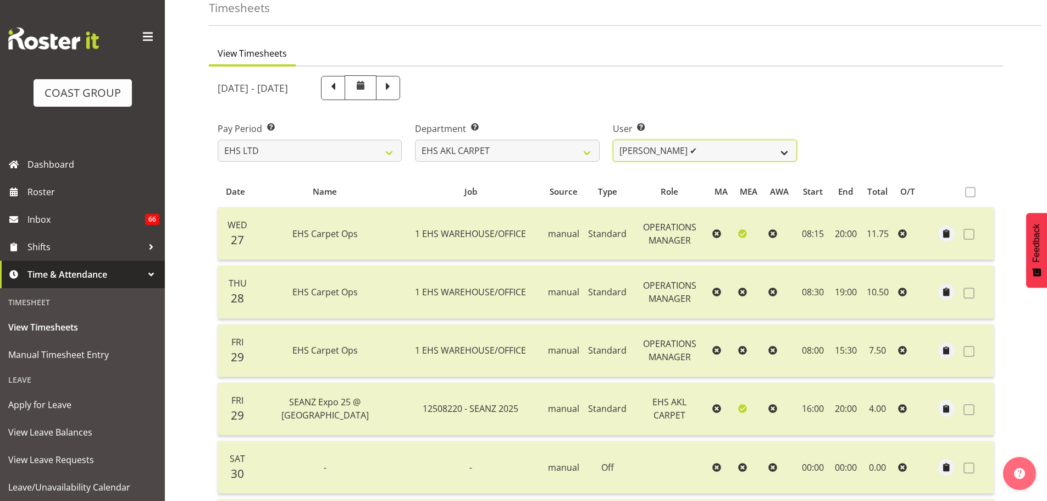
click at [714, 149] on select "[PERSON_NAME] ✔ [PERSON_NAME] ✔ [PERSON_NAME] ✔ [PERSON_NAME] ✔ [PERSON_NAME] […" at bounding box center [705, 151] width 184 height 22
click at [1017, 134] on div "View Timesheets [DATE] - [DATE] Pay Period Select which pay period you would li…" at bounding box center [628, 483] width 838 height 898
click at [678, 165] on div "User Select user. Note: This is filtered down by the previous two drop-down ite…" at bounding box center [704, 138] width 197 height 62
click at [680, 157] on select "[PERSON_NAME] ✔ [PERSON_NAME] ✔ [PERSON_NAME] ✔ [PERSON_NAME] ✔ [PERSON_NAME] […" at bounding box center [705, 151] width 184 height 22
click at [883, 136] on div "Pay Period Select which pay period you would like to view. SLP LTD EHS LTD DW L…" at bounding box center [606, 138] width 790 height 62
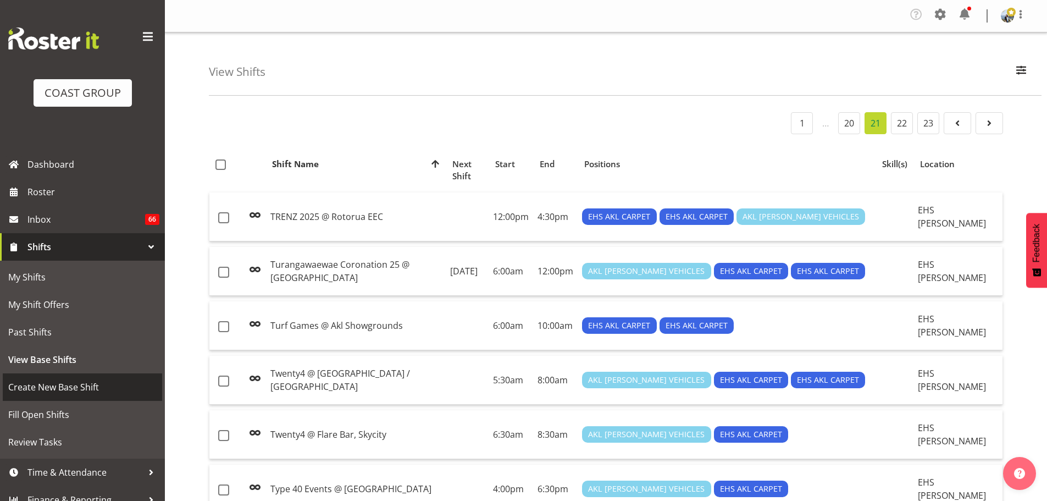
click at [91, 385] on span "Create New Base Shift" at bounding box center [82, 387] width 148 height 16
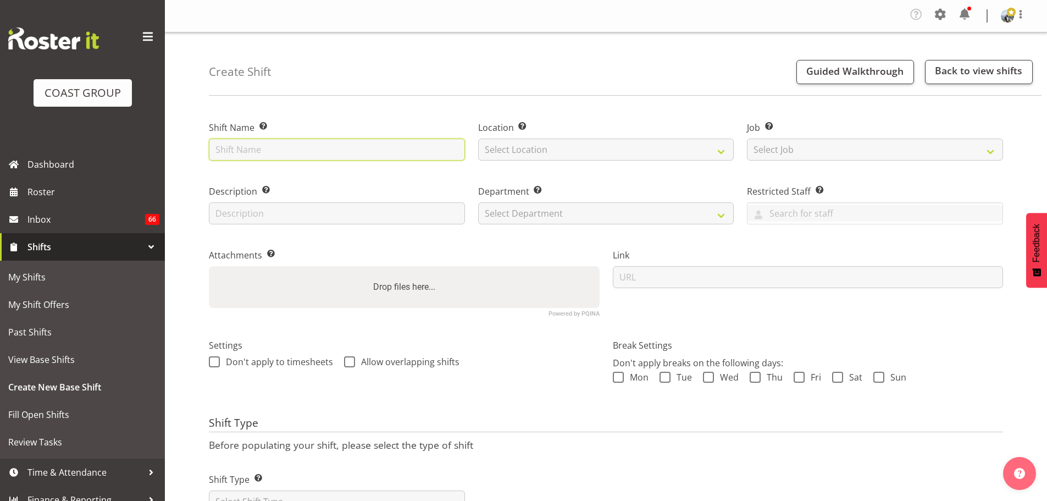
click at [346, 154] on input "text" at bounding box center [337, 149] width 256 height 22
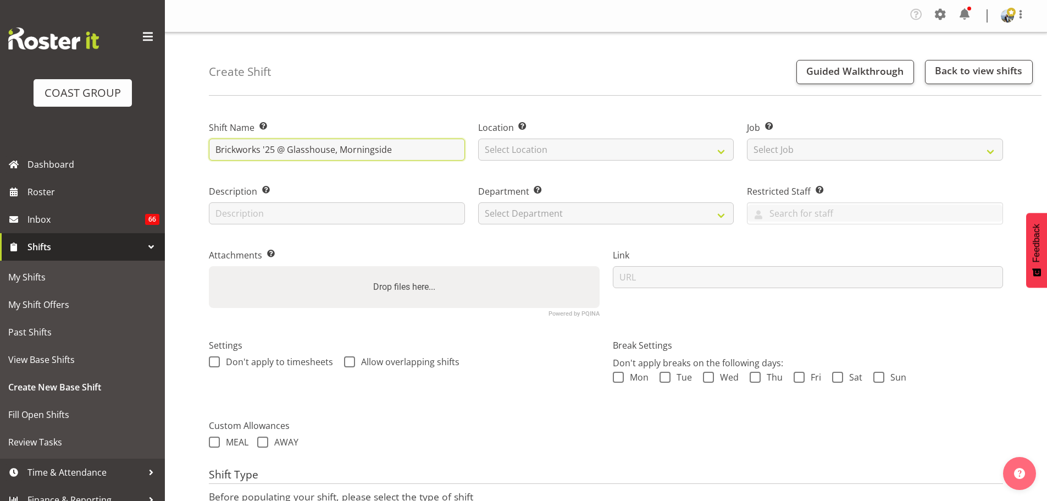
type input "Brickworks '25 @ Glasshouse, Morningside"
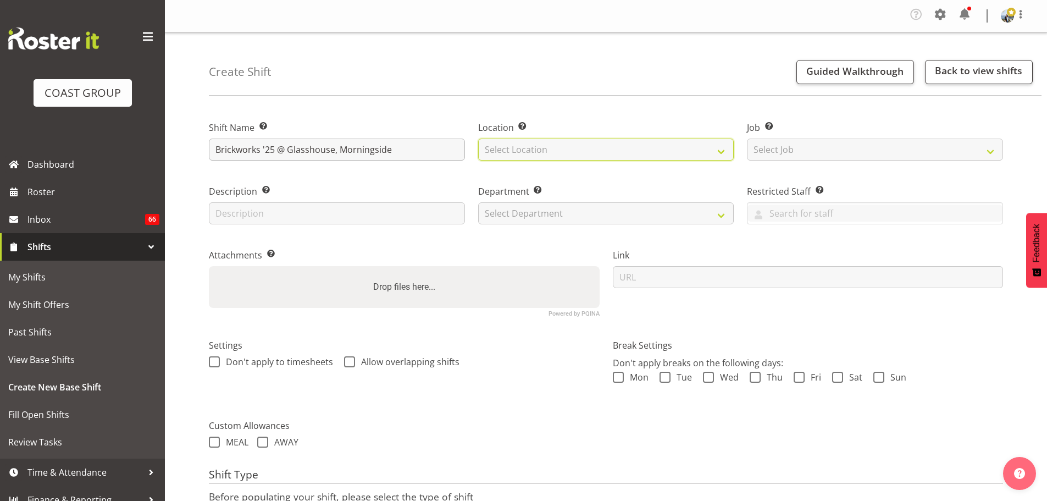
select select "35"
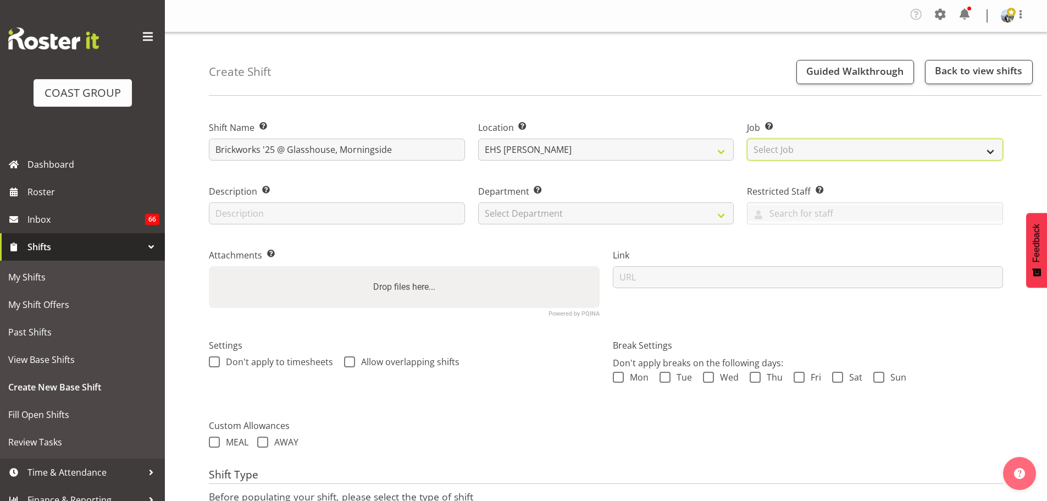
click at [879, 151] on select "Select Job Create new job 1 Carlton Events 1 [PERSON_NAME][GEOGRAPHIC_DATA] 1 […" at bounding box center [875, 149] width 256 height 22
select select "8576"
click at [747, 138] on select "Select Job Create new job 1 Carlton Events 1 [PERSON_NAME][GEOGRAPHIC_DATA] 1 […" at bounding box center [875, 149] width 256 height 22
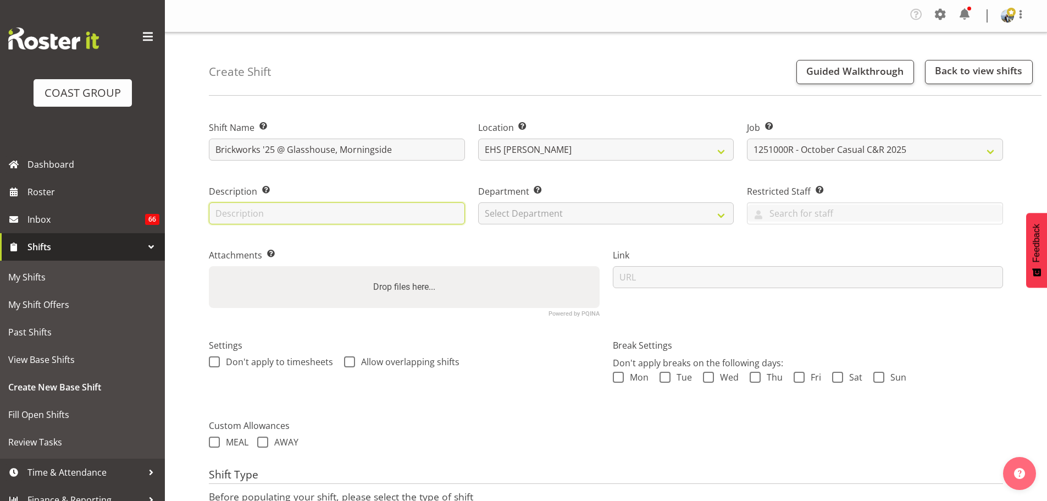
click at [363, 221] on input "text" at bounding box center [337, 213] width 256 height 22
type input "Plush Red 9m x 2.4m and 2x Square Stages"
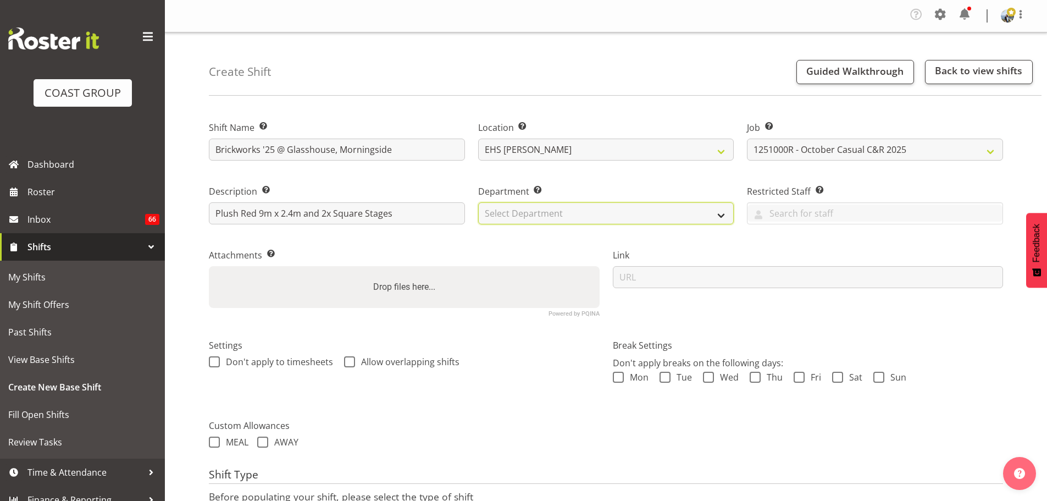
select select "35"
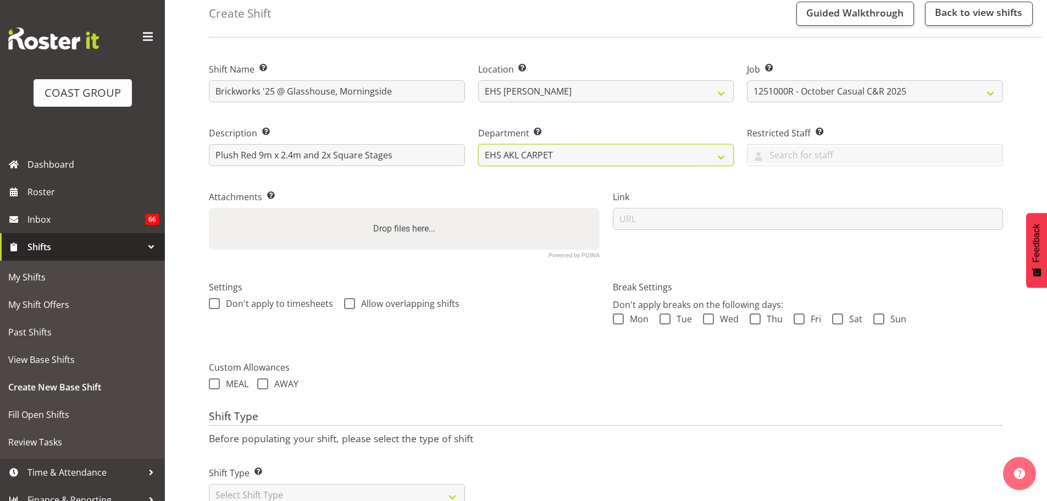
scroll to position [97, 0]
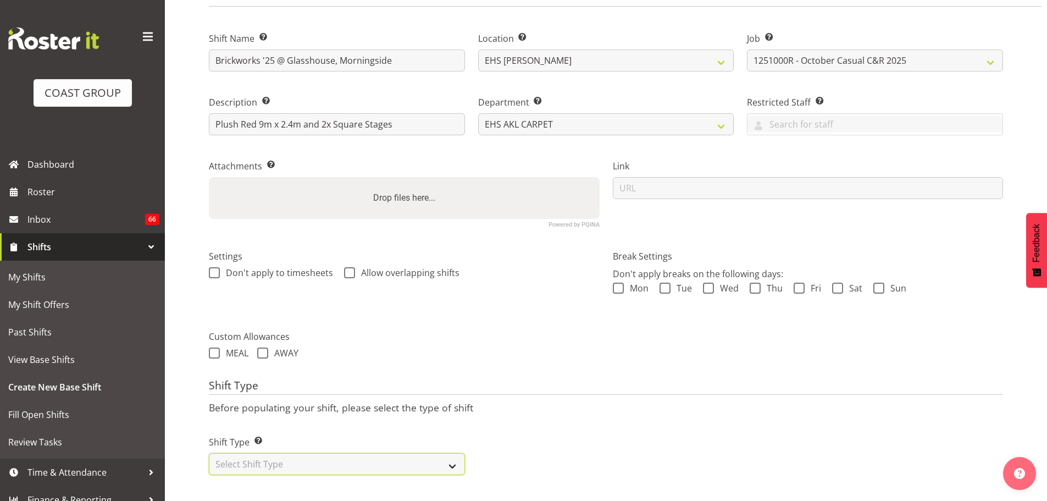
click at [428, 453] on select "Select Shift Type One Off Shift Recurring Shift Rotating Shift" at bounding box center [337, 464] width 256 height 22
select select "recurring"
click at [209, 453] on select "Select Shift Type One Off Shift Recurring Shift Rotating Shift" at bounding box center [337, 464] width 256 height 22
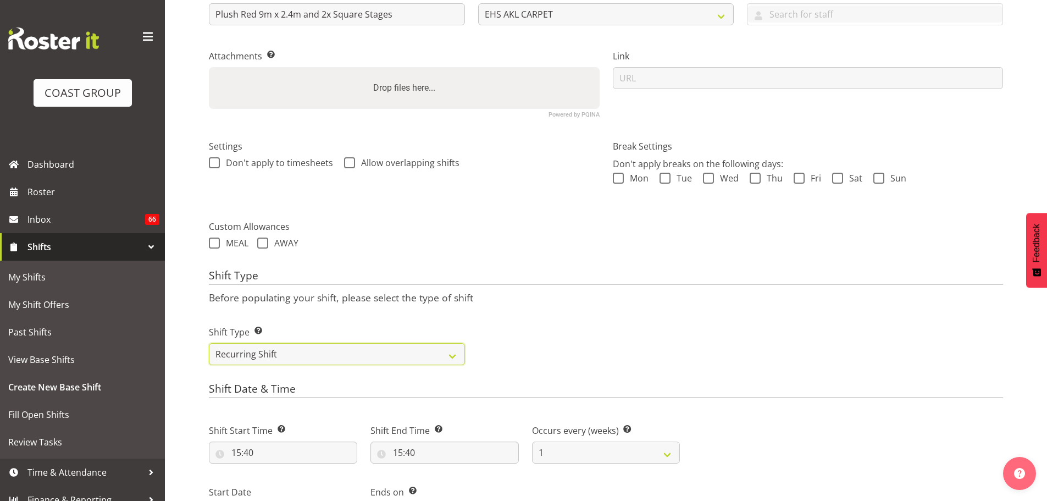
scroll to position [317, 0]
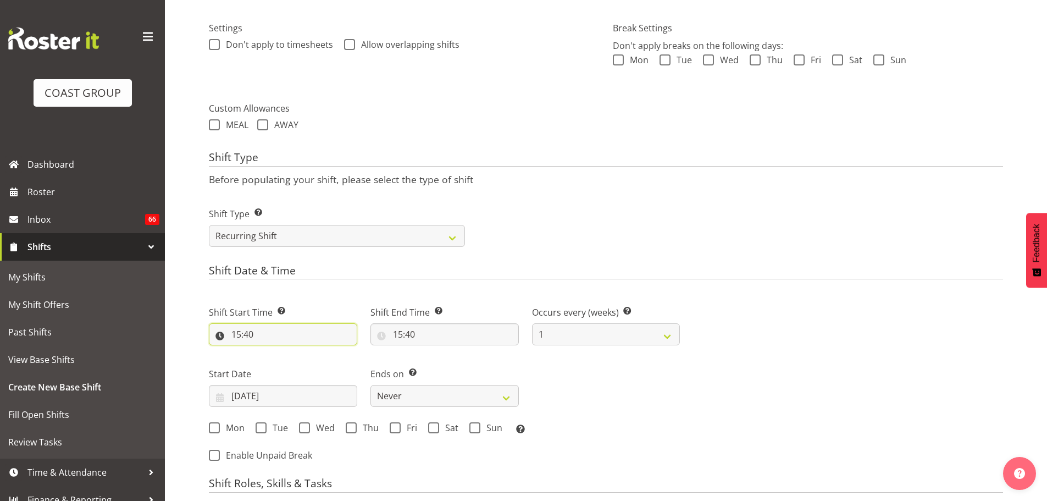
click at [252, 334] on input "15:40" at bounding box center [283, 334] width 148 height 22
click at [281, 366] on select "00 01 02 03 04 05 06 07 08 09 10 11 12 13 14 15 16 17 18 19 20 21 22 23" at bounding box center [283, 363] width 25 height 22
select select "13"
click at [271, 352] on select "00 01 02 03 04 05 06 07 08 09 10 11 12 13 14 15 16 17 18 19 20 21 22 23" at bounding box center [283, 363] width 25 height 22
type input "13:40"
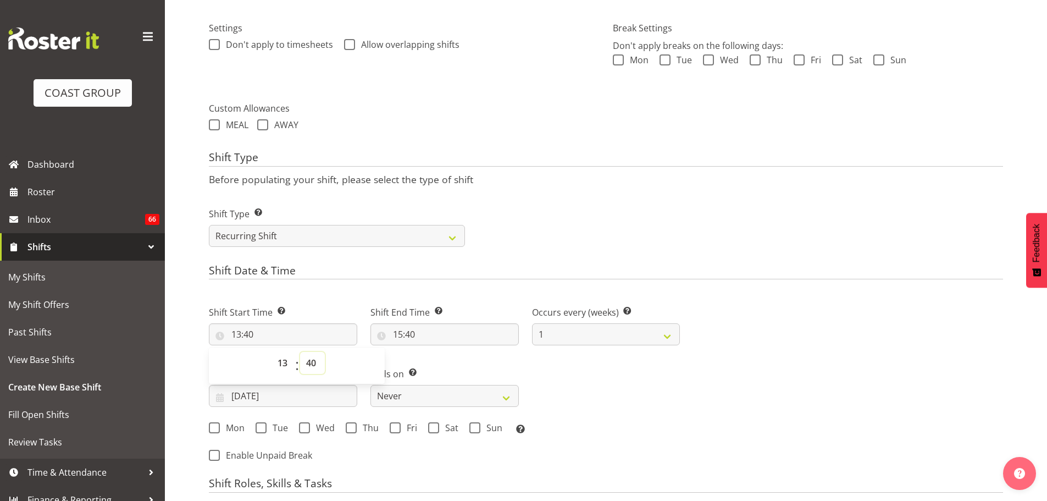
drag, startPoint x: 315, startPoint y: 361, endPoint x: 313, endPoint y: 356, distance: 6.1
click at [315, 361] on select "00 01 02 03 04 05 06 07 08 09 10 11 12 13 14 15 16 17 18 19 20 21 22 23 24 25 2…" at bounding box center [312, 363] width 25 height 22
select select "30"
type input "13:30"
click at [412, 330] on input "15:40" at bounding box center [444, 334] width 148 height 22
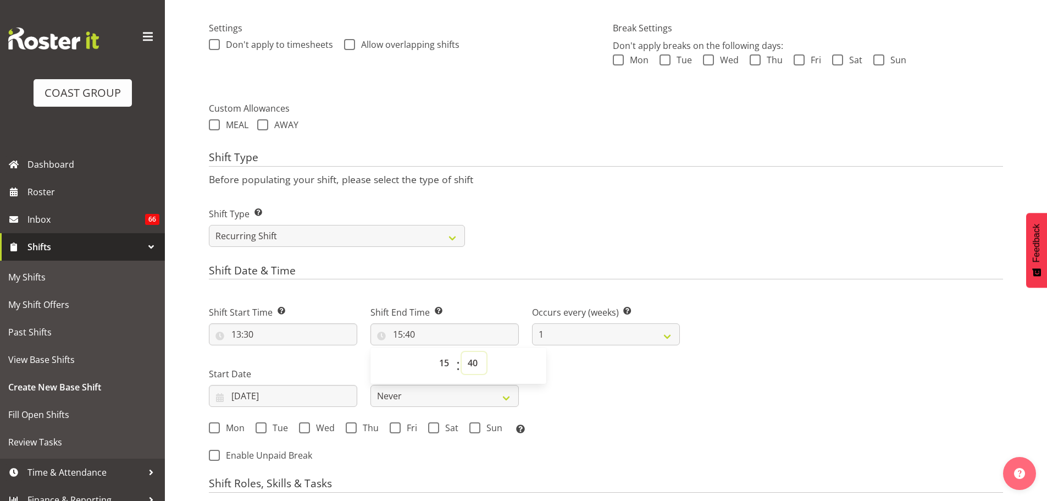
click at [472, 366] on select "00 01 02 03 04 05 06 07 08 09 10 11 12 13 14 15 16 17 18 19 20 21 22 23 24 25 2…" at bounding box center [474, 363] width 25 height 22
select select "0"
click at [841, 412] on div "Next Shifts" at bounding box center [847, 380] width 323 height 180
type input "15:00"
click at [269, 400] on input "[DATE]" at bounding box center [283, 396] width 148 height 22
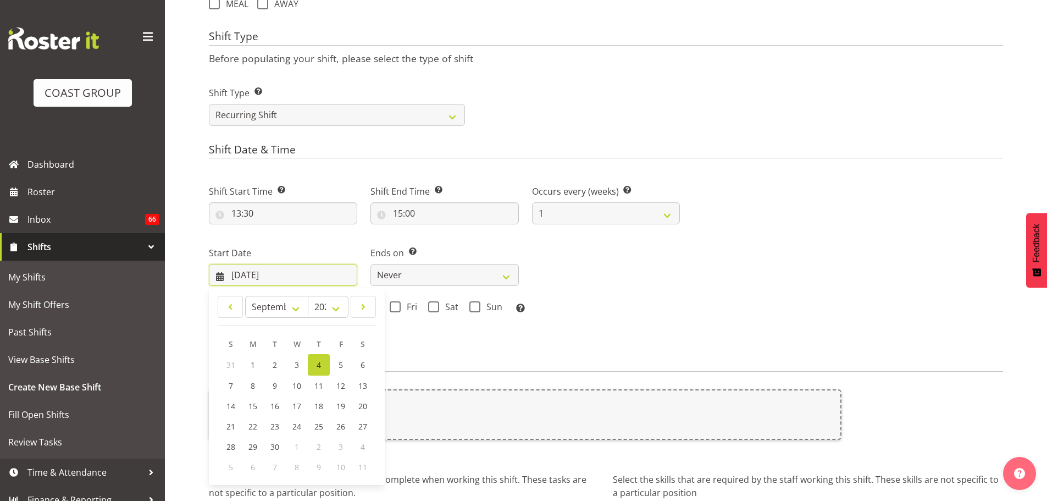
scroll to position [541, 0]
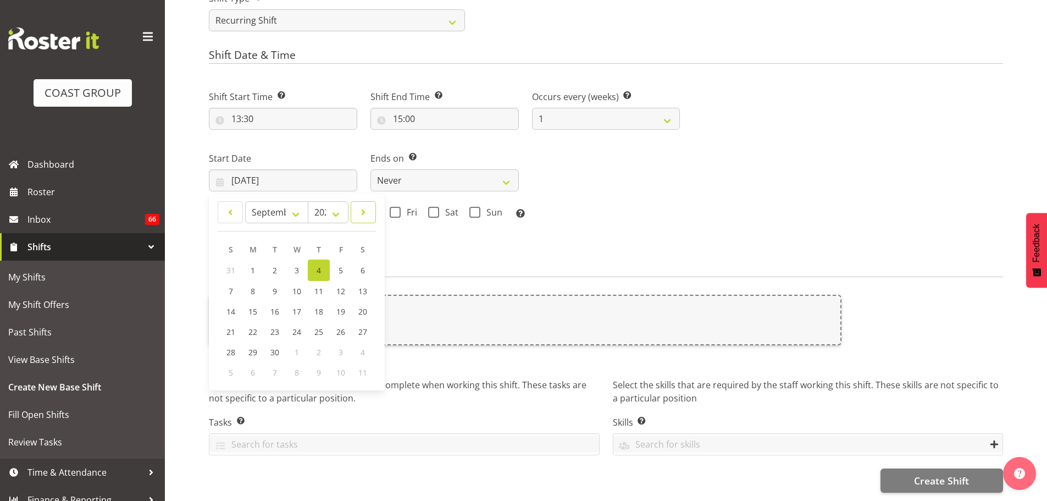
click at [372, 207] on link at bounding box center [363, 212] width 25 height 22
select select "9"
click at [290, 300] on link "15" at bounding box center [297, 310] width 22 height 20
type input "15/10/2025"
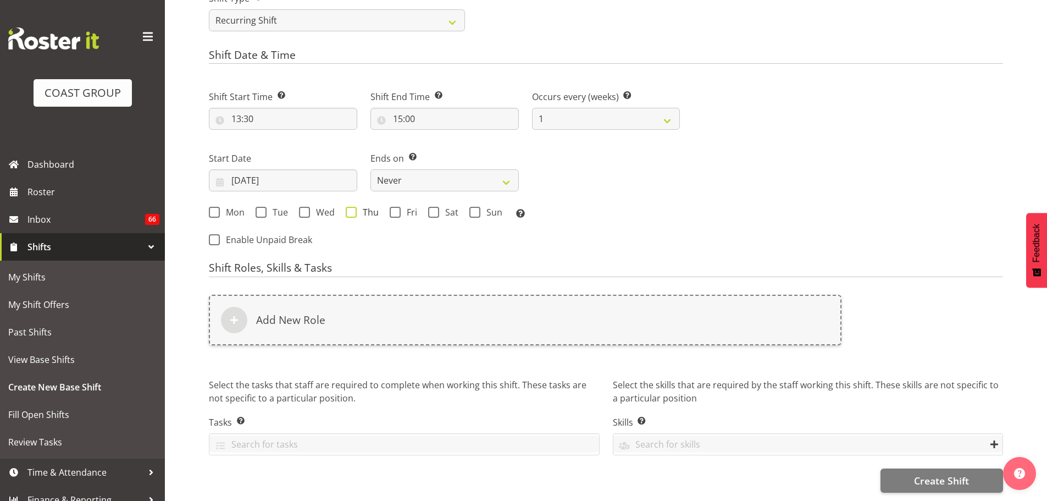
drag, startPoint x: 321, startPoint y: 204, endPoint x: 354, endPoint y: 204, distance: 32.4
click at [321, 207] on span "Wed" at bounding box center [322, 212] width 25 height 11
click at [306, 209] on input "Wed" at bounding box center [302, 212] width 7 height 7
checkbox input "true"
click at [356, 207] on span at bounding box center [351, 212] width 11 height 11
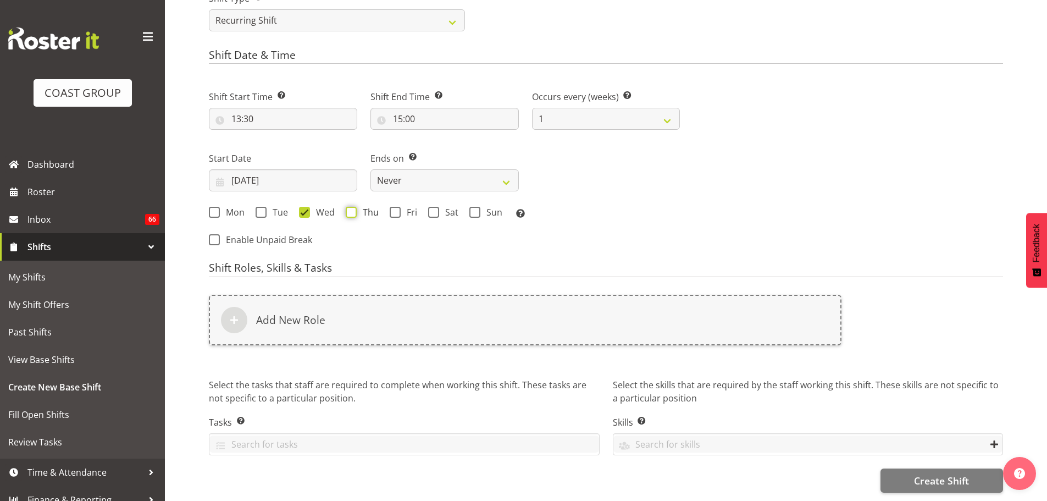
click at [353, 209] on input "Thu" at bounding box center [349, 212] width 7 height 7
checkbox input "true"
click at [454, 171] on select "Never On Date" at bounding box center [444, 180] width 148 height 22
select select "date"
click at [370, 169] on select "Never On Date" at bounding box center [444, 180] width 148 height 22
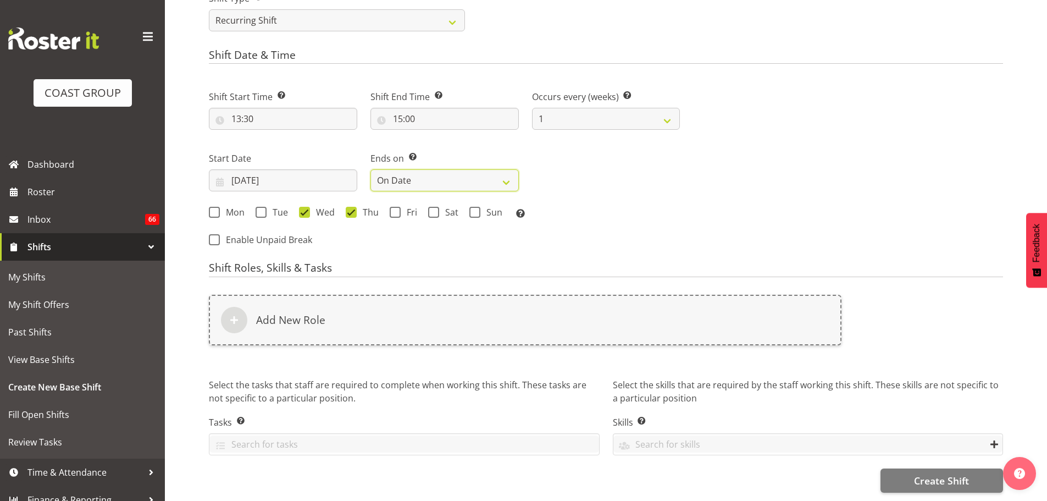
select select "8"
select select "2025"
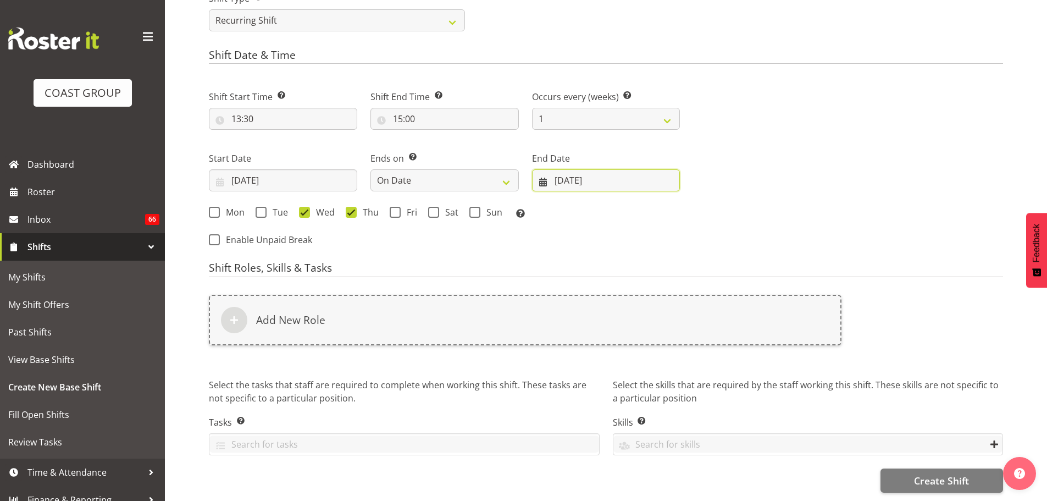
click at [590, 173] on input "[DATE]" at bounding box center [606, 180] width 148 height 22
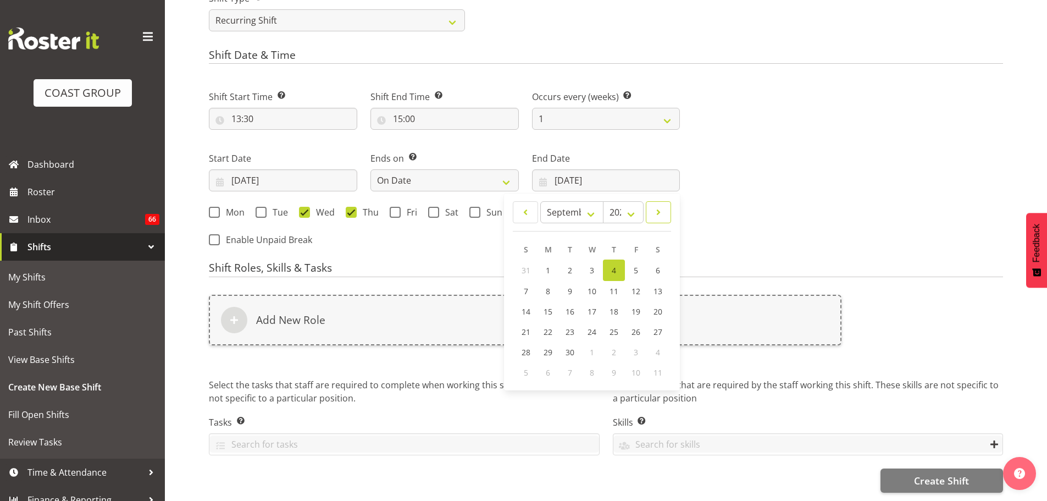
click at [664, 208] on link at bounding box center [658, 212] width 25 height 22
select select "9"
click at [635, 305] on span "17" at bounding box center [635, 310] width 9 height 10
type input "17/10/2025"
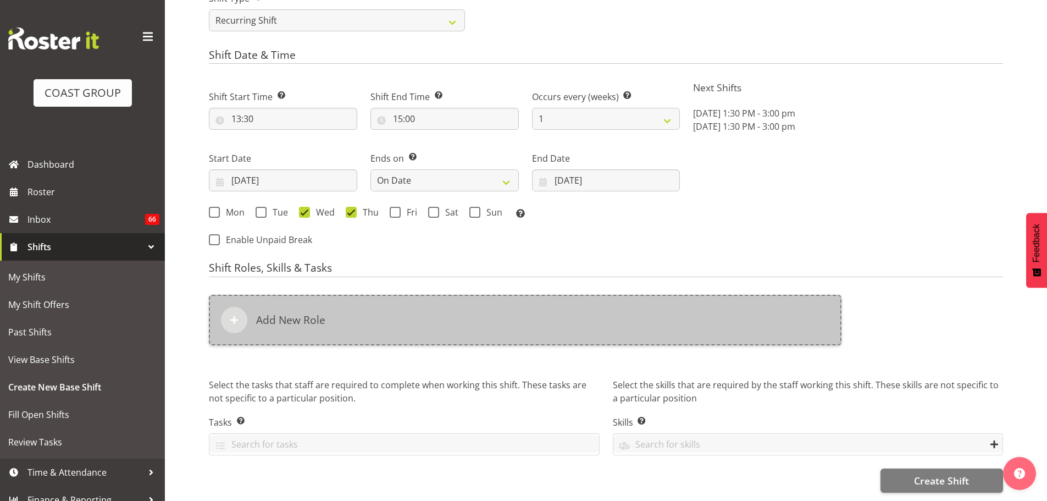
click at [633, 303] on div "Add New Role" at bounding box center [525, 320] width 633 height 51
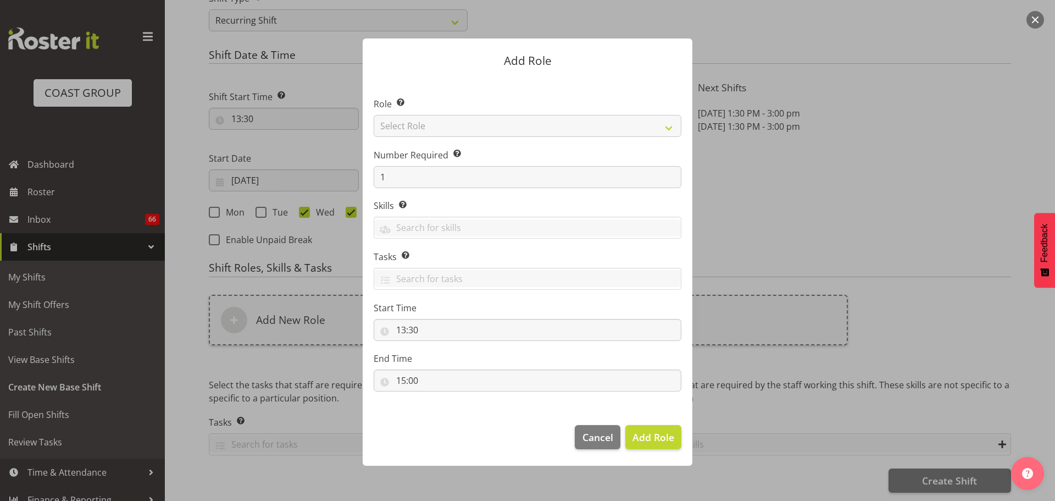
click at [634, 133] on section "Role Select the role you wish to add to the shift. Select Role ACCOUNT MANAGER …" at bounding box center [528, 245] width 330 height 336
click at [634, 133] on select "Select Role ACCOUNT MANAGER ACCOUNT MANAGER DW ACCOUNTS [PERSON_NAME] VEHICLES …" at bounding box center [528, 126] width 308 height 22
select select "81"
click at [374, 115] on select "Select Role ACCOUNT MANAGER ACCOUNT MANAGER DW ACCOUNTS [PERSON_NAME] VEHICLES …" at bounding box center [528, 126] width 308 height 22
click at [652, 430] on span "Add Role" at bounding box center [654, 436] width 42 height 13
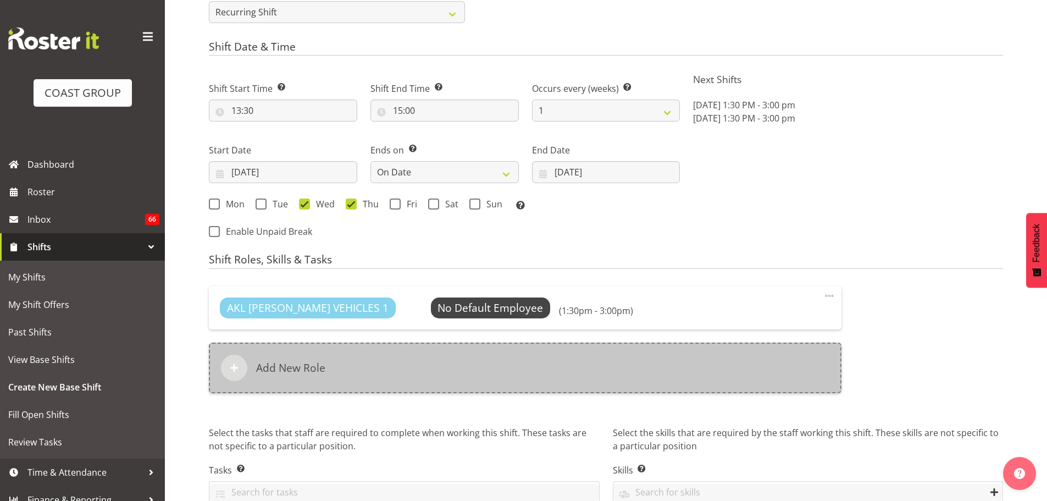
click at [498, 379] on div "Add New Role" at bounding box center [525, 367] width 633 height 51
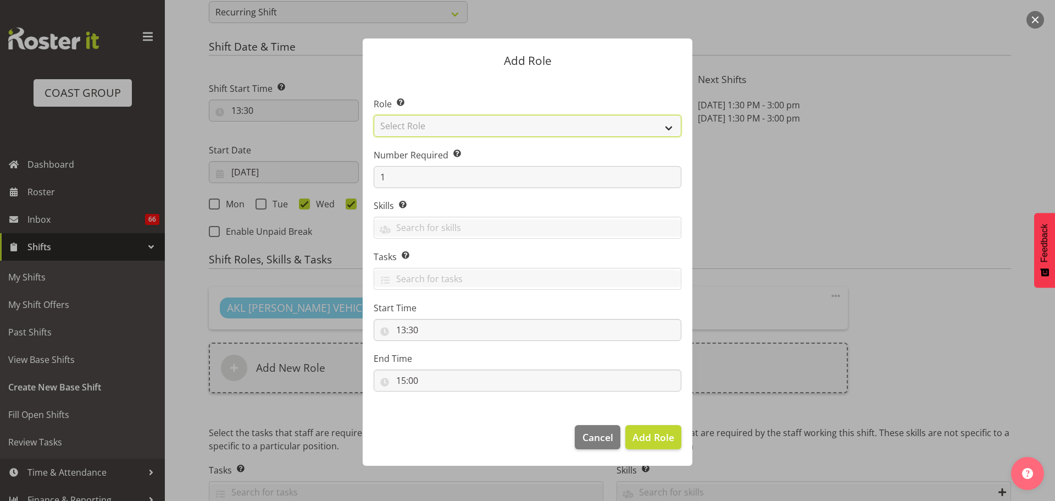
click at [537, 131] on select "Select Role ACCOUNT MANAGER ACCOUNT MANAGER DW ACCOUNTS [PERSON_NAME] VEHICLES …" at bounding box center [528, 126] width 308 height 22
select select "190"
click at [374, 115] on select "Select Role ACCOUNT MANAGER ACCOUNT MANAGER DW ACCOUNTS [PERSON_NAME] VEHICLES …" at bounding box center [528, 126] width 308 height 22
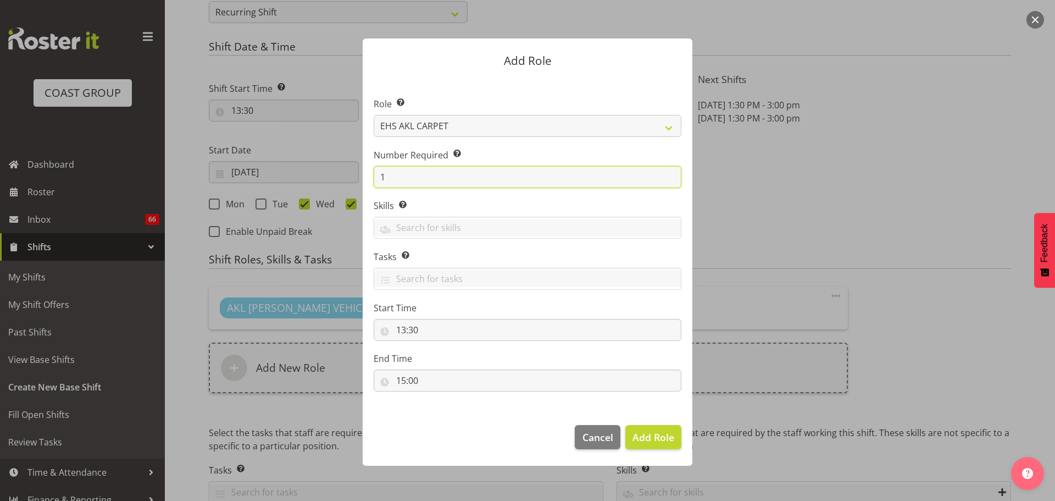
drag, startPoint x: 446, startPoint y: 166, endPoint x: 327, endPoint y: 159, distance: 118.9
click at [332, 160] on form "Add Role Role Select the role you wish to add to the shift. ACCOUNT MANAGER ACC…" at bounding box center [528, 250] width 528 height 479
type input "2"
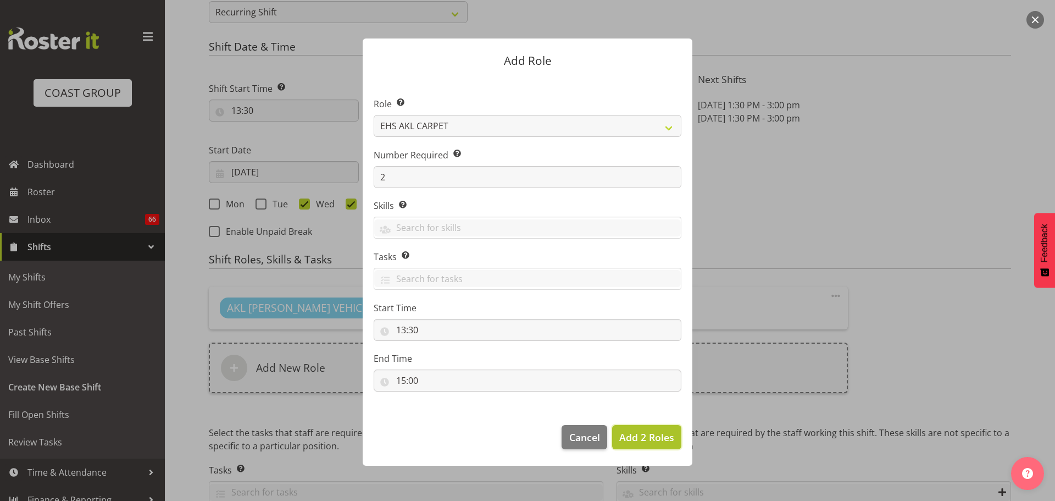
click at [641, 433] on span "Add 2 Roles" at bounding box center [646, 436] width 55 height 13
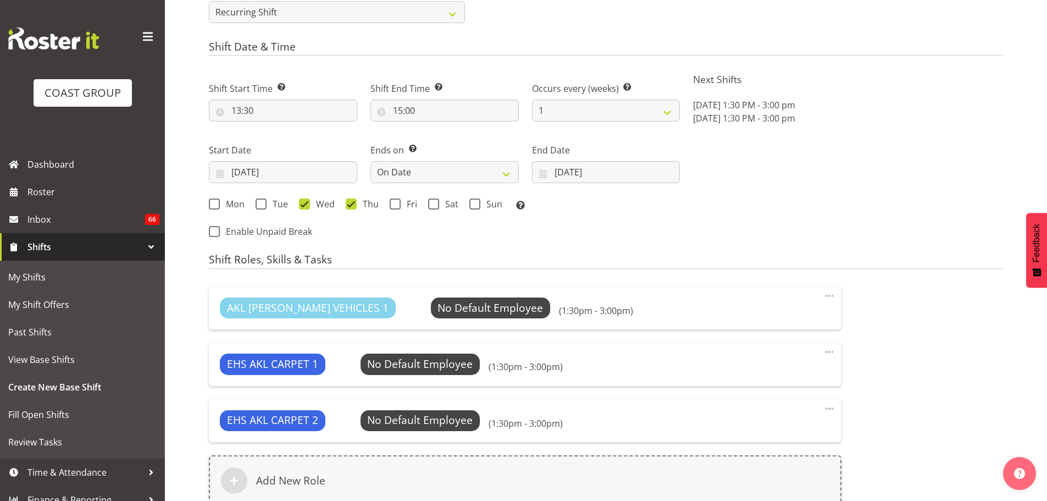
click at [833, 407] on span at bounding box center [829, 408] width 13 height 13
click at [795, 453] on link "Delete" at bounding box center [783, 455] width 106 height 20
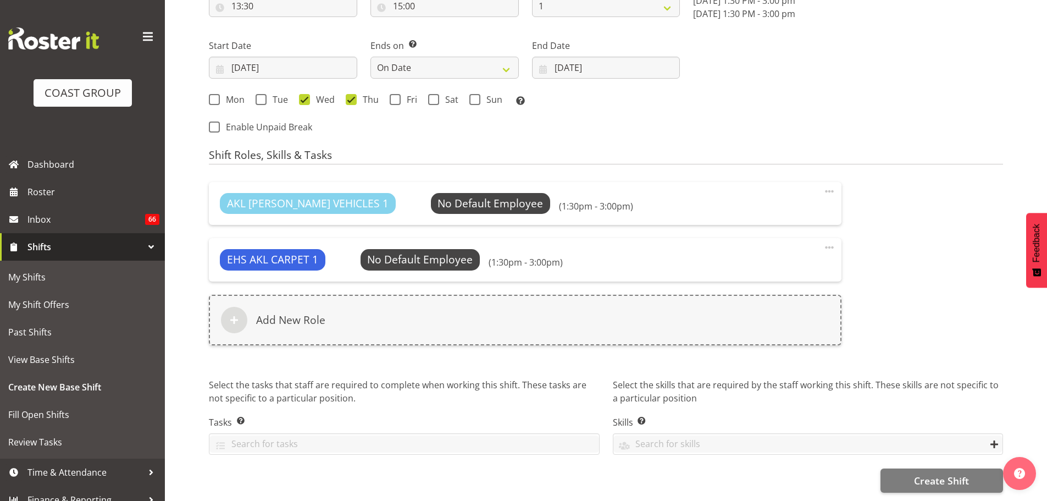
scroll to position [653, 0]
click at [960, 473] on span "Create Shift" at bounding box center [941, 480] width 55 height 14
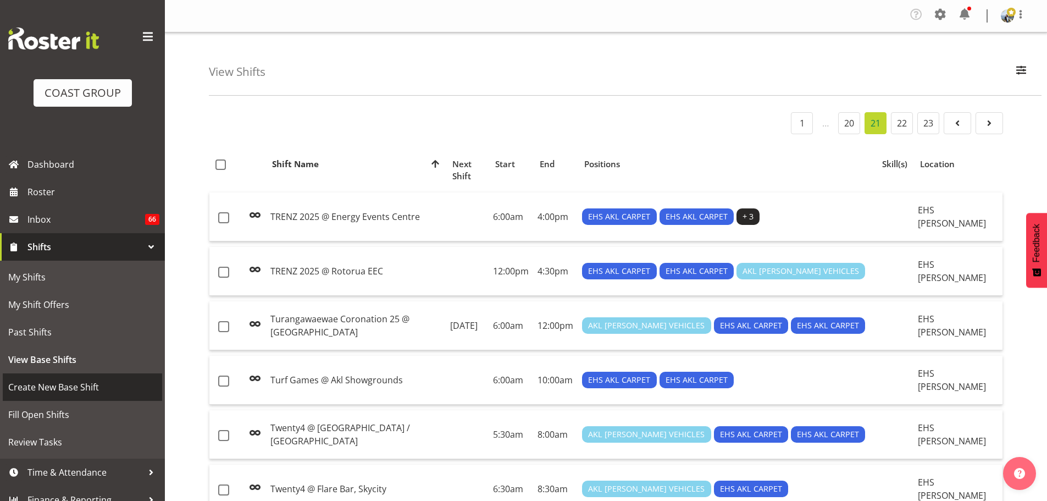
click at [76, 383] on span "Create New Base Shift" at bounding box center [82, 387] width 148 height 16
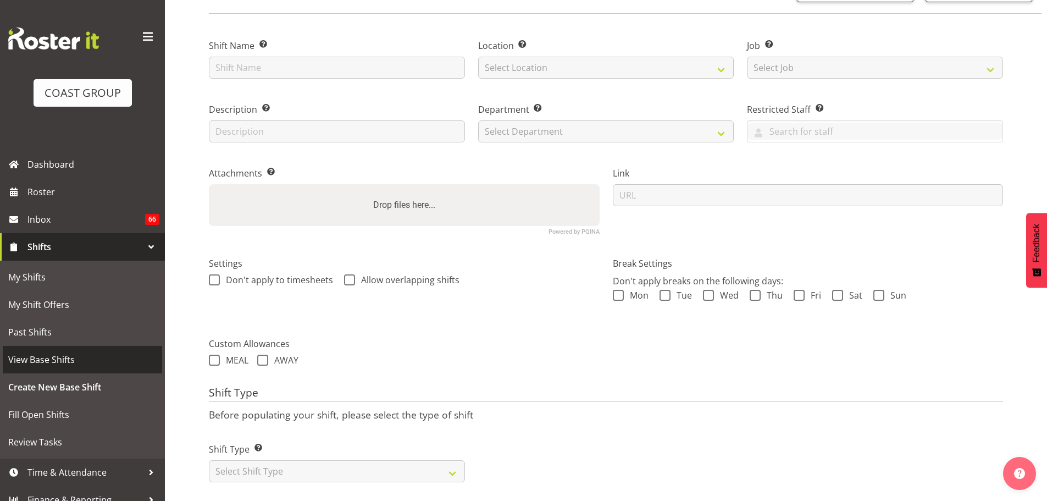
scroll to position [97, 0]
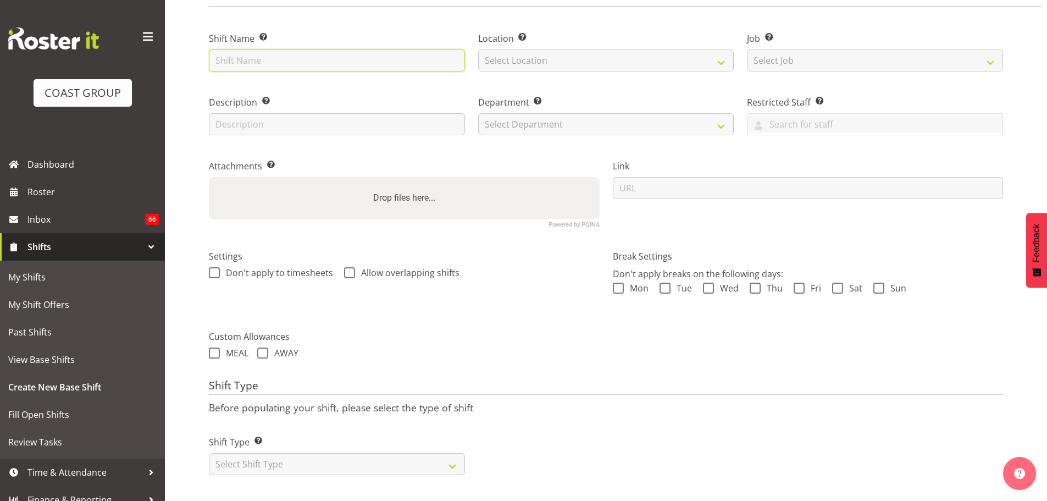
click at [308, 49] on input "text" at bounding box center [337, 60] width 256 height 22
type input "The Trusts Arena '25 @ [PERSON_NAME]"
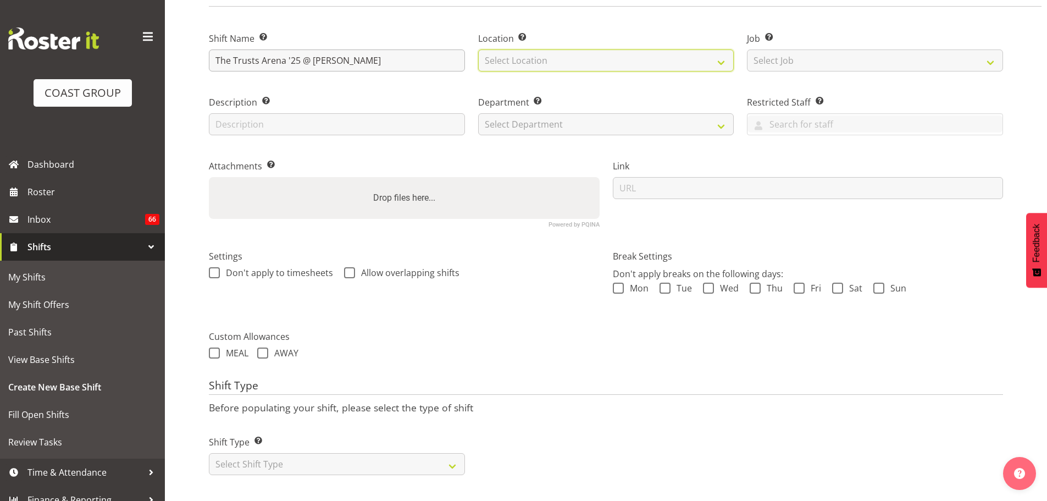
select select "35"
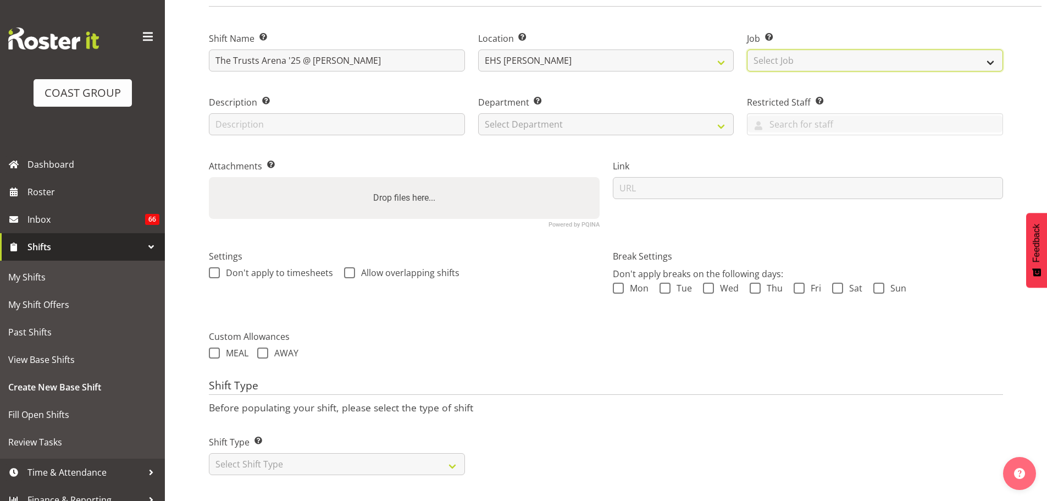
click at [762, 51] on select "Select Job Create new job 1 Carlton Events 1 [PERSON_NAME][GEOGRAPHIC_DATA] 1 […" at bounding box center [875, 60] width 256 height 22
select select "8576"
click at [747, 49] on select "Select Job Create new job 1 Carlton Events 1 [PERSON_NAME][GEOGRAPHIC_DATA] 1 […" at bounding box center [875, 60] width 256 height 22
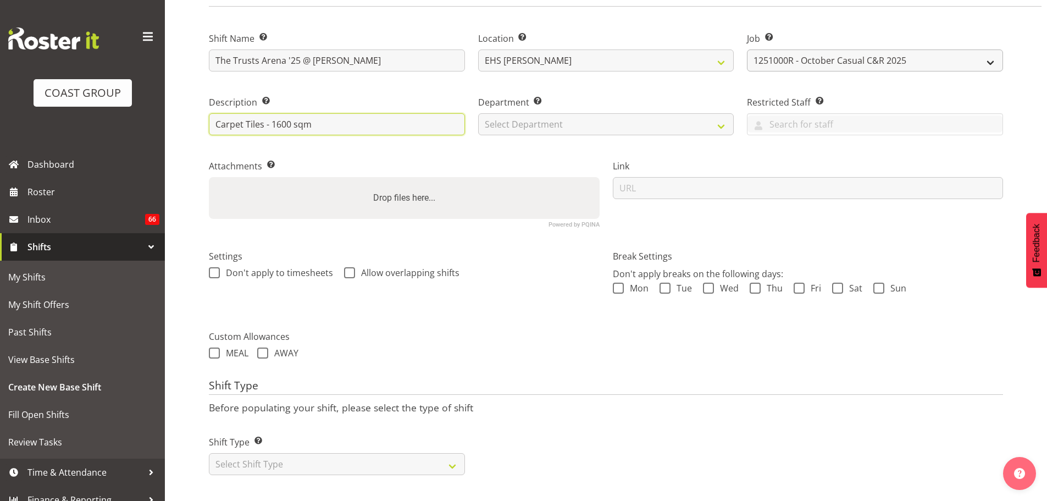
type input "Carpet Tiles - 1600 sqm"
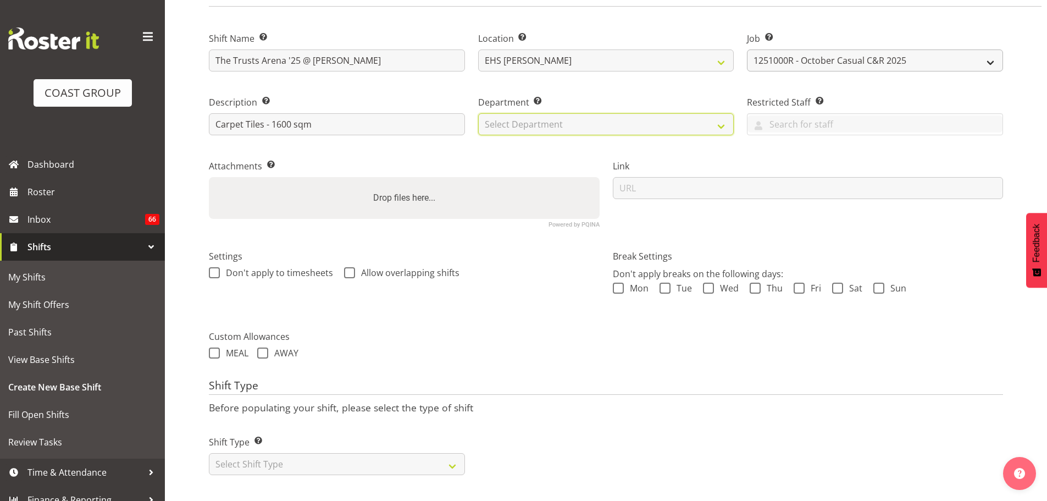
select select "35"
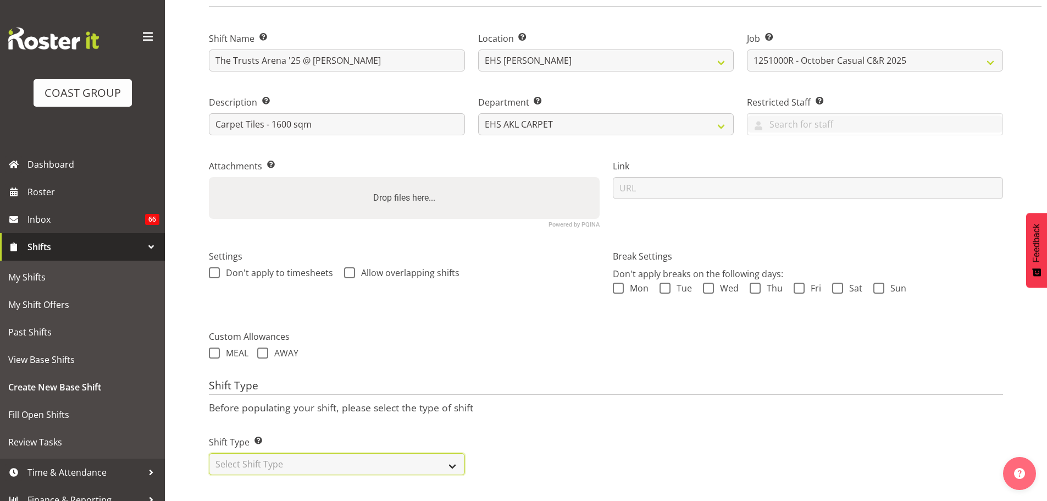
click at [413, 463] on select "Select Shift Type One Off Shift Recurring Shift Rotating Shift" at bounding box center [337, 464] width 256 height 22
select select "recurring"
click at [209, 453] on select "Select Shift Type One Off Shift Recurring Shift Rotating Shift" at bounding box center [337, 464] width 256 height 22
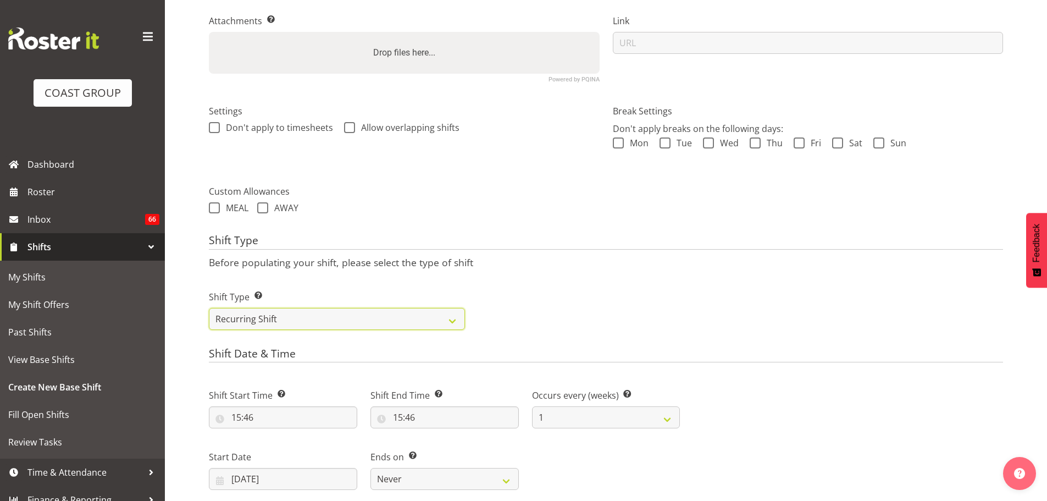
scroll to position [317, 0]
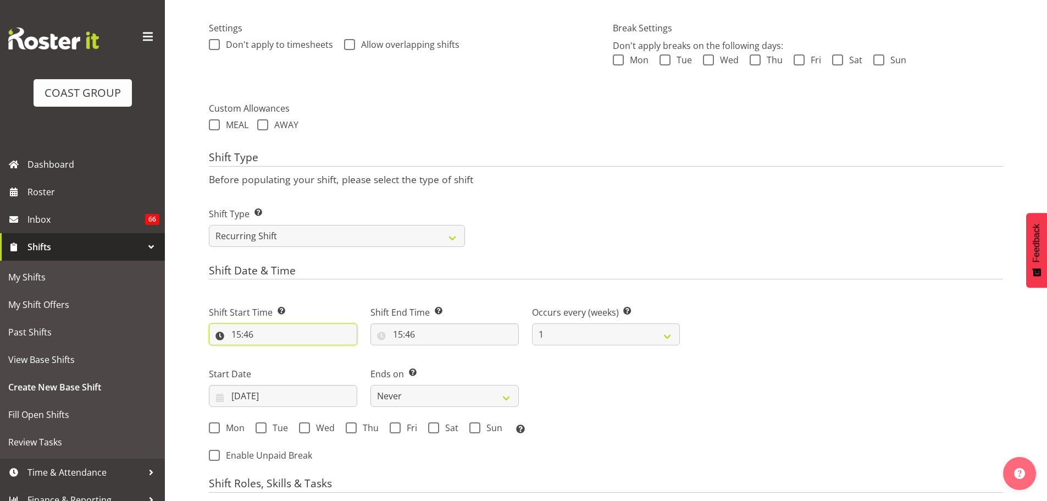
click at [244, 335] on input "15:46" at bounding box center [283, 334] width 148 height 22
click at [287, 362] on select "00 01 02 03 04 05 06 07 08 09 10 11 12 13 14 15 16 17 18 19 20 21 22 23" at bounding box center [283, 363] width 25 height 22
select select "6"
click at [271, 352] on select "00 01 02 03 04 05 06 07 08 09 10 11 12 13 14 15 16 17 18 19 20 21 22 23" at bounding box center [283, 363] width 25 height 22
type input "06:46"
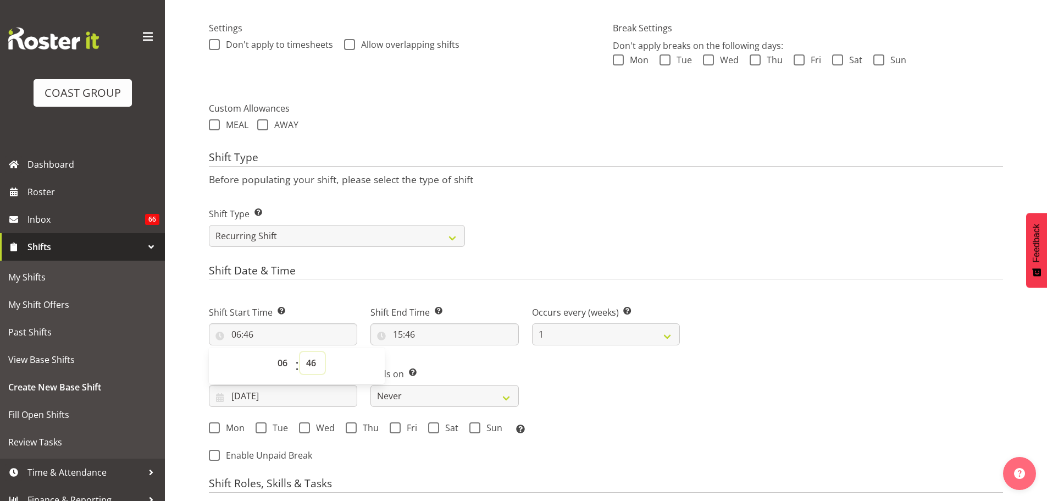
click at [311, 359] on select "00 01 02 03 04 05 06 07 08 09 10 11 12 13 14 15 16 17 18 19 20 21 22 23 24 25 2…" at bounding box center [312, 363] width 25 height 22
select select "0"
type input "06:00"
click at [402, 336] on input "15:46" at bounding box center [444, 334] width 148 height 22
click at [431, 361] on div "00 01 02 03 04 05 06 07 08 09 10 11 12 13 14 15 16 17 18 19 20 21 22 23" at bounding box center [443, 365] width 25 height 27
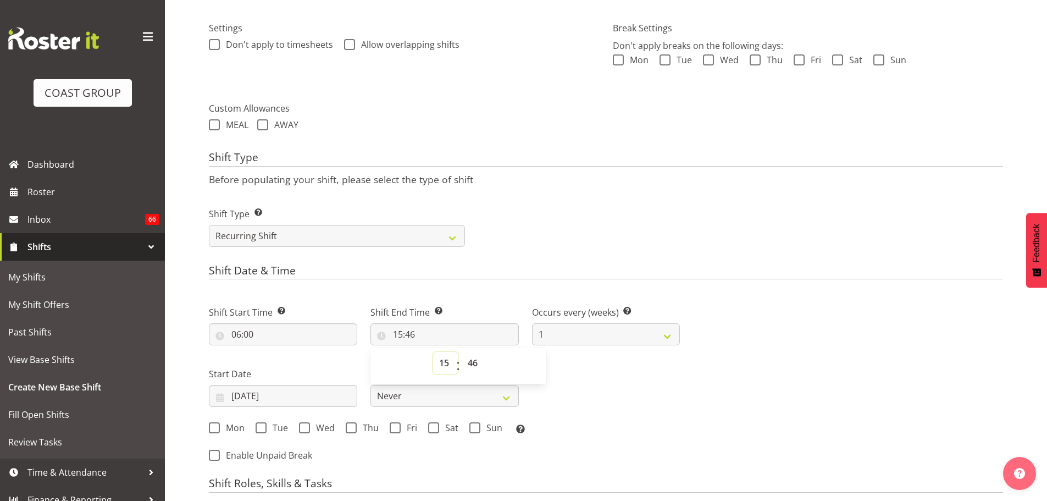
click at [437, 364] on select "00 01 02 03 04 05 06 07 08 09 10 11 12 13 14 15 16 17 18 19 20 21 22 23" at bounding box center [445, 363] width 25 height 22
select select "10"
click at [433, 352] on select "00 01 02 03 04 05 06 07 08 09 10 11 12 13 14 15 16 17 18 19 20 21 22 23" at bounding box center [445, 363] width 25 height 22
type input "10:46"
click at [480, 361] on select "00 01 02 03 04 05 06 07 08 09 10 11 12 13 14 15 16 17 18 19 20 21 22 23 24 25 2…" at bounding box center [474, 363] width 25 height 22
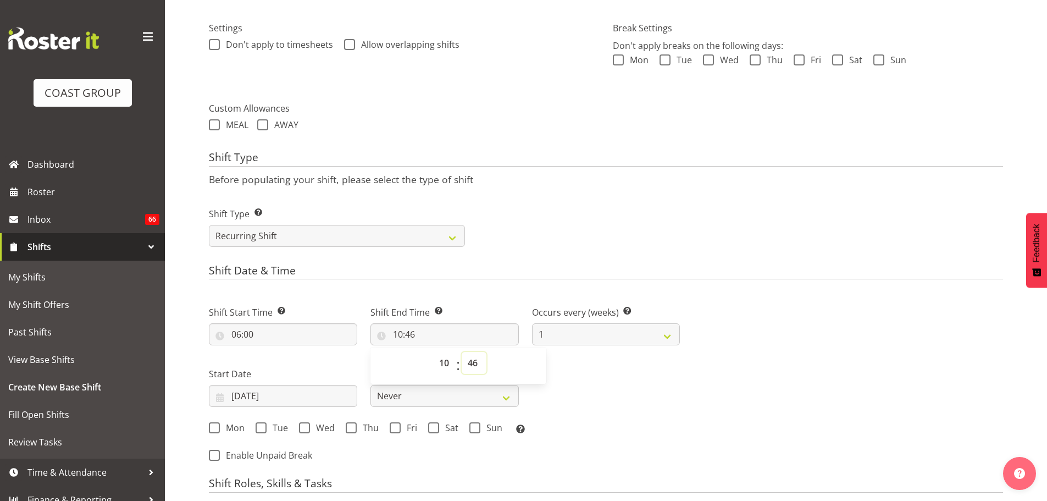
select select "0"
type input "10:00"
click at [670, 376] on div "Shift Start Time Set the time of the day you wish this shift to start 06:00 00 …" at bounding box center [444, 366] width 484 height 153
click at [287, 396] on input "[DATE]" at bounding box center [283, 396] width 148 height 22
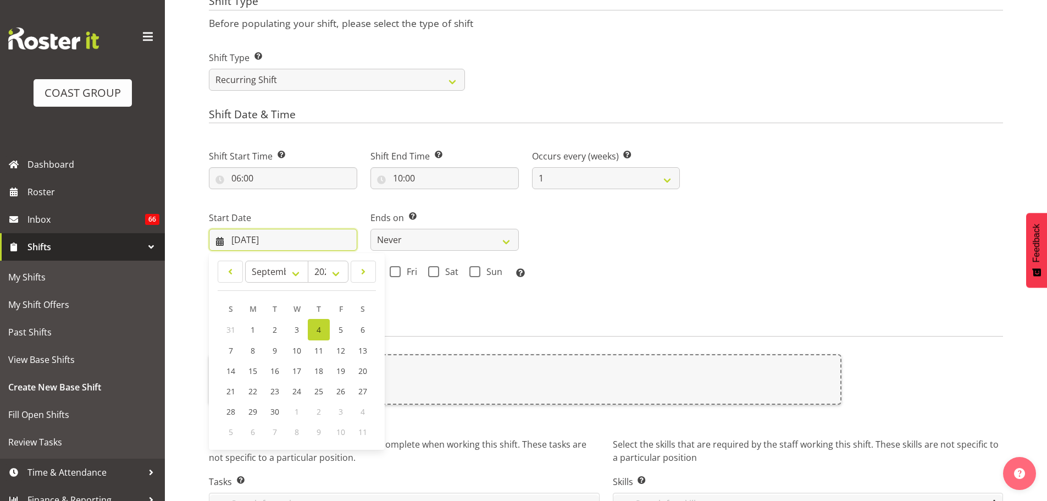
scroll to position [537, 0]
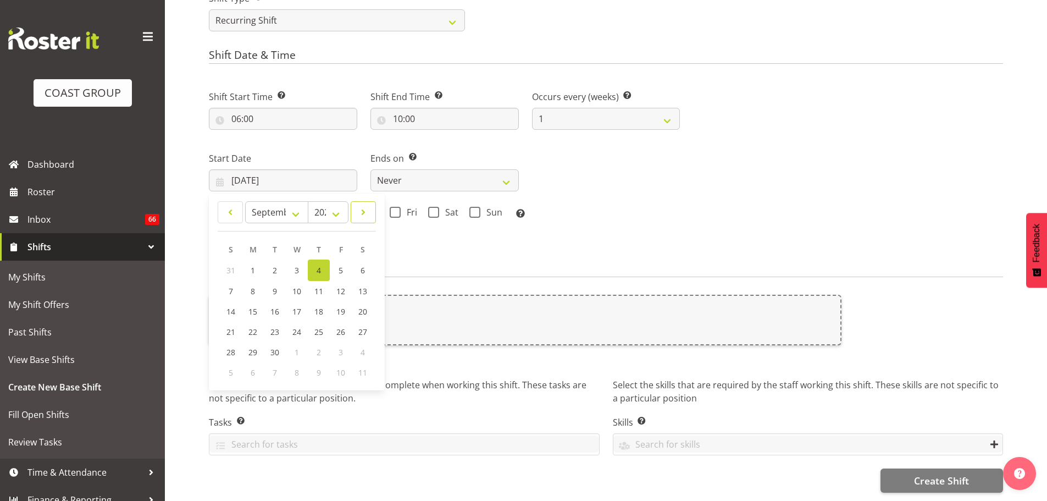
click at [364, 210] on span at bounding box center [363, 212] width 11 height 13
select select "9"
click at [314, 347] on span "30" at bounding box center [318, 351] width 9 height 10
type input "30/10/2025"
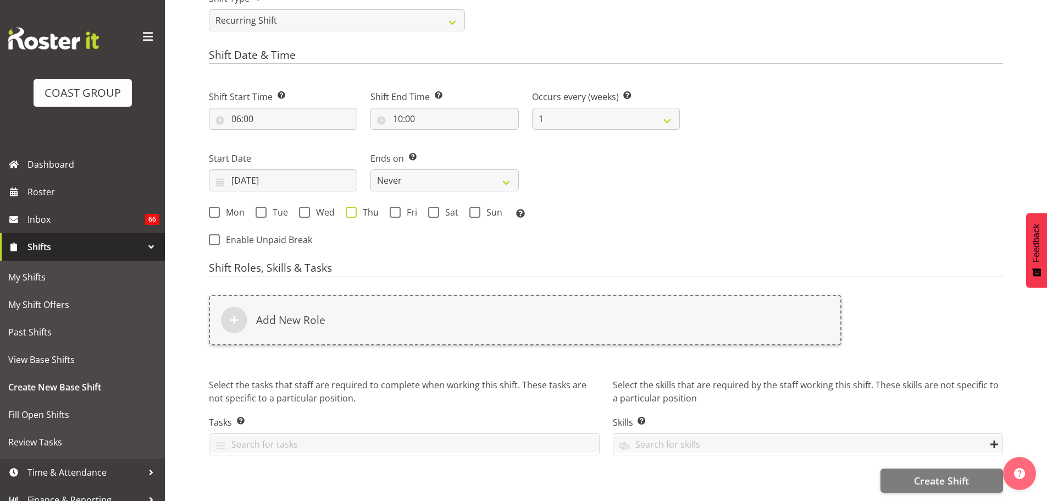
click at [371, 211] on span "Thu" at bounding box center [368, 212] width 22 height 11
click at [353, 211] on input "Thu" at bounding box center [349, 212] width 7 height 7
checkbox input "true"
click at [245, 208] on div "Mon Tue Wed Thu Fri Sat Sun Select the days of the week you wish to create this…" at bounding box center [444, 214] width 471 height 14
click at [240, 209] on span "Mon" at bounding box center [232, 212] width 25 height 11
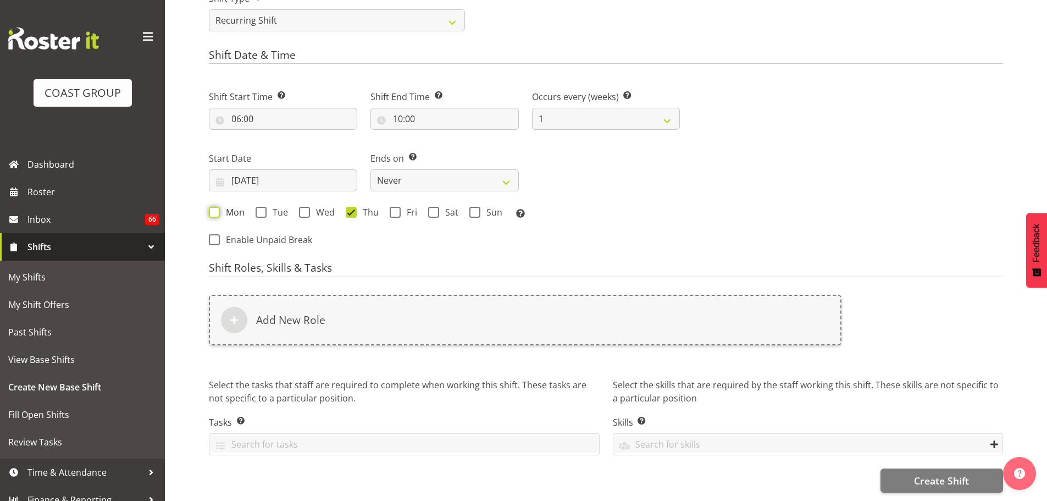
click at [216, 209] on input "Mon" at bounding box center [212, 212] width 7 height 7
checkbox input "true"
click at [433, 171] on select "Never On Date" at bounding box center [444, 180] width 148 height 22
select select "date"
click at [370, 169] on select "Never On Date" at bounding box center [444, 180] width 148 height 22
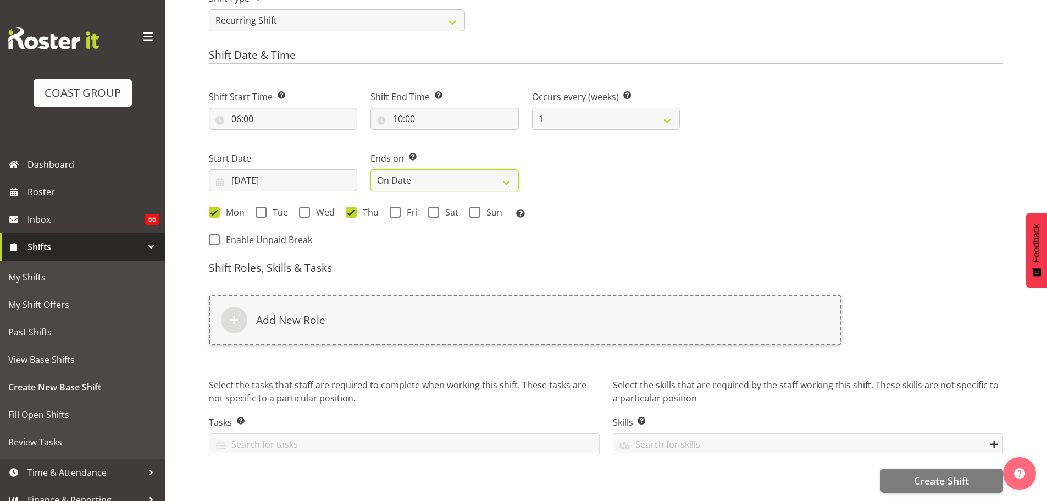
select select "8"
select select "2025"
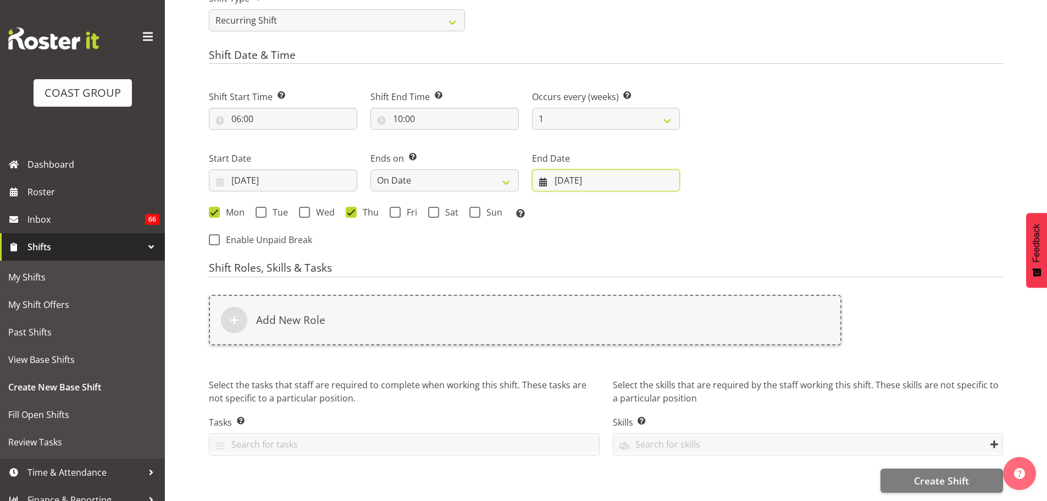
click at [638, 177] on input "[DATE]" at bounding box center [606, 180] width 148 height 22
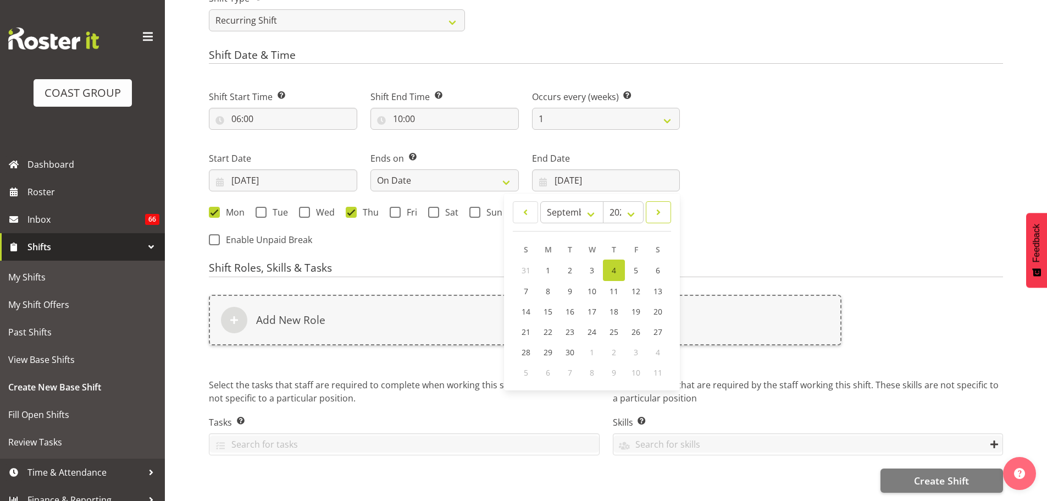
click at [663, 208] on span at bounding box center [658, 212] width 11 height 13
select select "10"
click at [577, 286] on link "4" at bounding box center [570, 290] width 22 height 20
type input "04/11/2025"
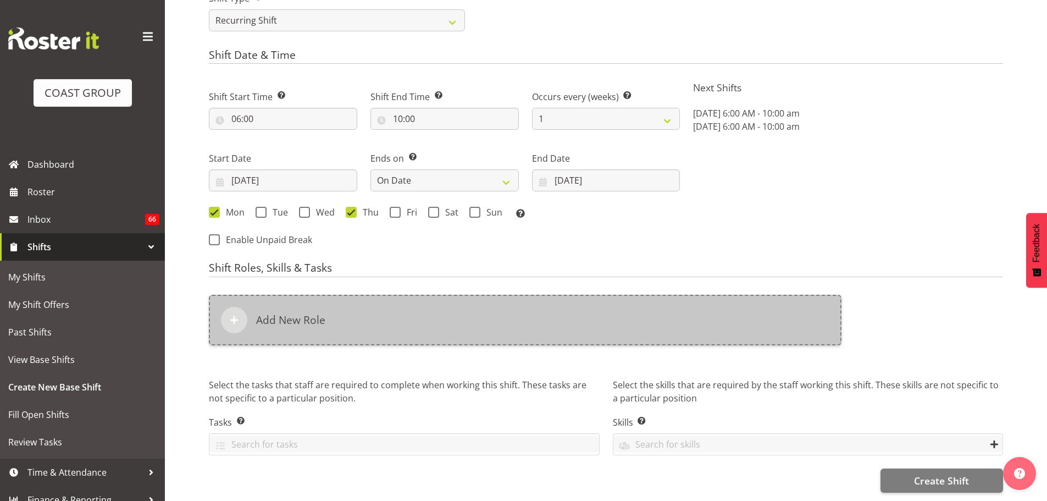
click at [598, 318] on div "Add New Role" at bounding box center [525, 320] width 633 height 51
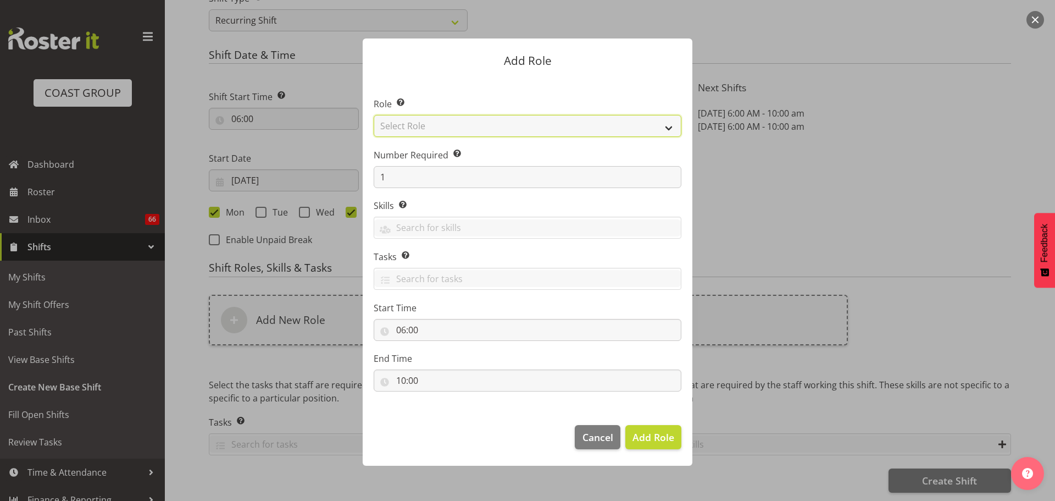
click at [579, 120] on select "Select Role ACCOUNT MANAGER ACCOUNT MANAGER DW ACCOUNTS [PERSON_NAME] VEHICLES …" at bounding box center [528, 126] width 308 height 22
select select "81"
click at [374, 115] on select "Select Role ACCOUNT MANAGER ACCOUNT MANAGER DW ACCOUNTS [PERSON_NAME] VEHICLES …" at bounding box center [528, 126] width 308 height 22
click at [639, 443] on span "Add Role" at bounding box center [654, 436] width 42 height 13
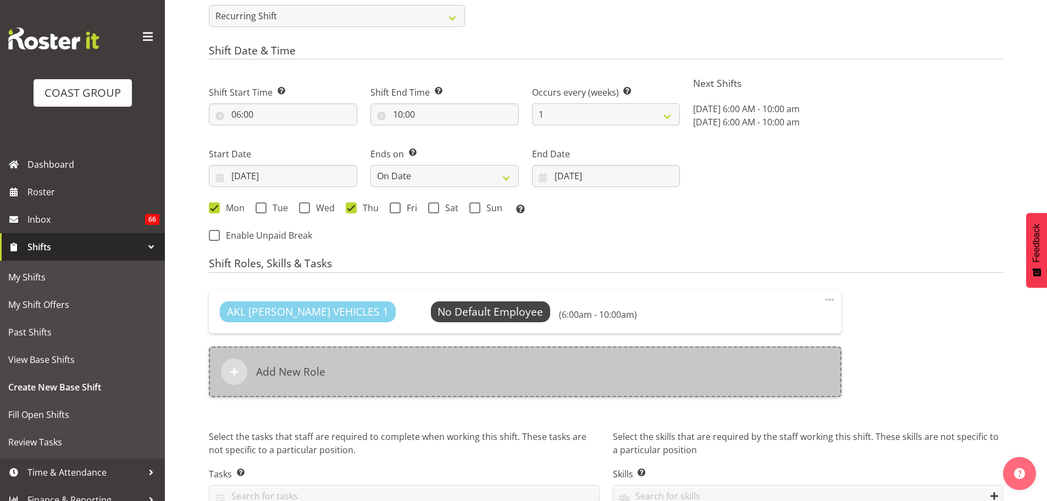
click at [441, 381] on div "Add New Role" at bounding box center [525, 371] width 633 height 51
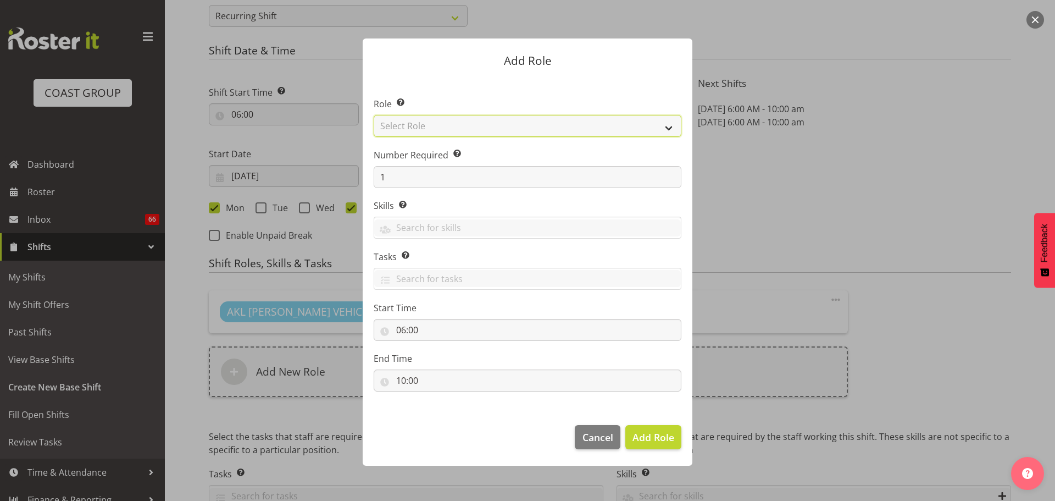
click at [537, 126] on select "Select Role ACCOUNT MANAGER ACCOUNT MANAGER DW ACCOUNTS [PERSON_NAME] VEHICLES …" at bounding box center [528, 126] width 308 height 22
select select "190"
click at [374, 115] on select "Select Role ACCOUNT MANAGER ACCOUNT MANAGER DW ACCOUNTS [PERSON_NAME] VEHICLES …" at bounding box center [528, 126] width 308 height 22
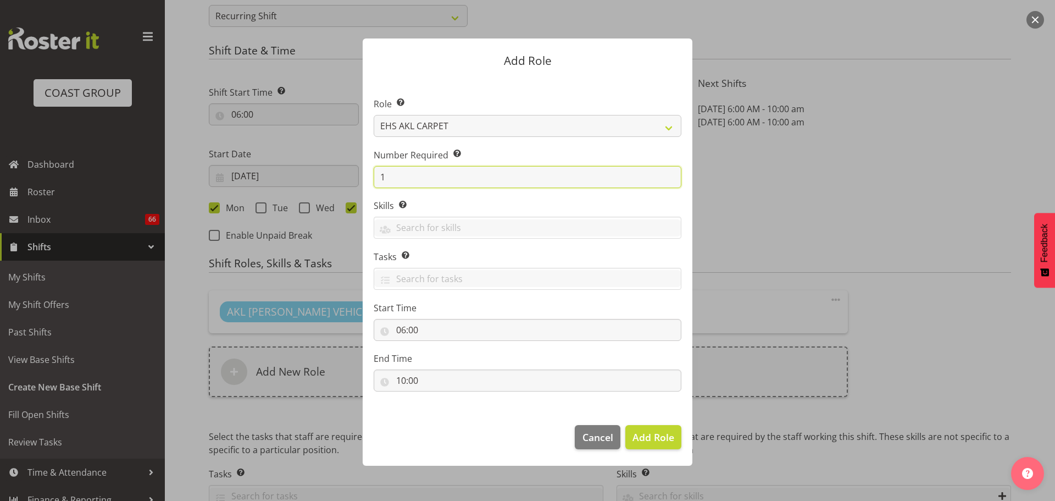
drag, startPoint x: 402, startPoint y: 179, endPoint x: 320, endPoint y: 171, distance: 82.8
click at [320, 171] on form "Add Role Role Select the role you wish to add to the shift. ACCOUNT MANAGER ACC…" at bounding box center [528, 250] width 528 height 479
type input "2"
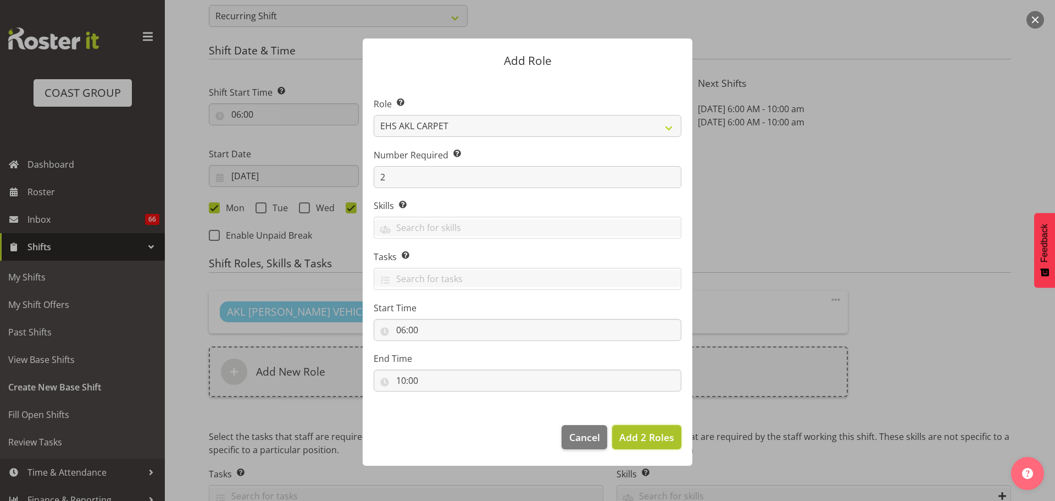
click at [666, 436] on span "Add 2 Roles" at bounding box center [646, 436] width 55 height 13
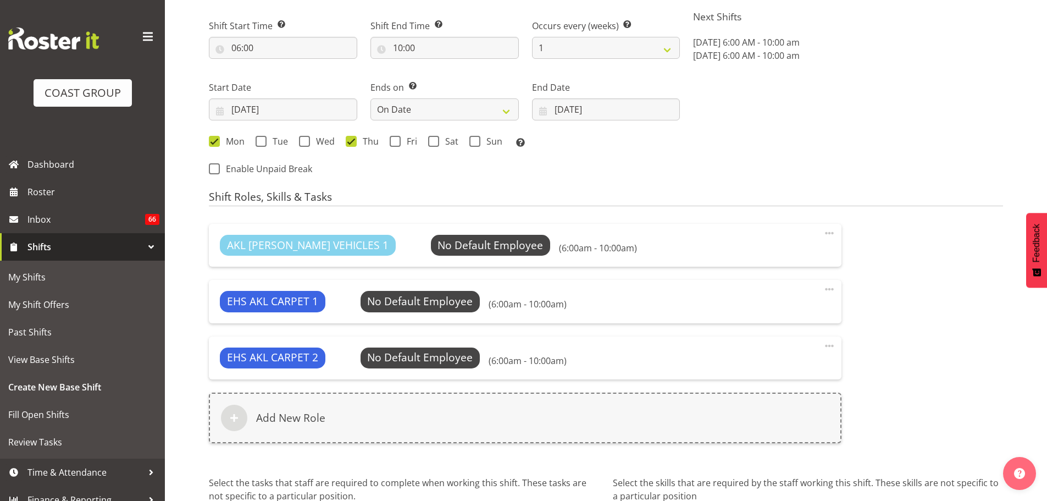
scroll to position [710, 0]
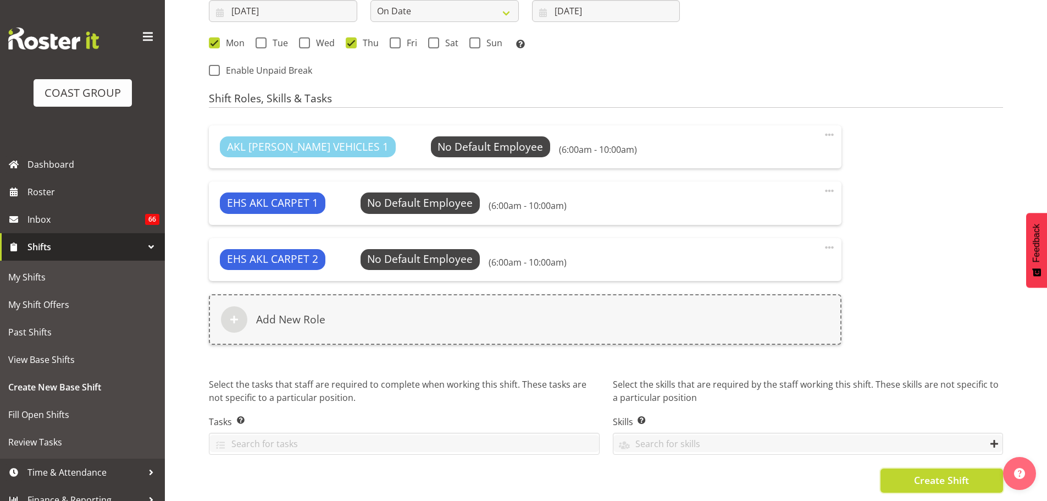
click at [928, 473] on span "Create Shift" at bounding box center [941, 480] width 55 height 14
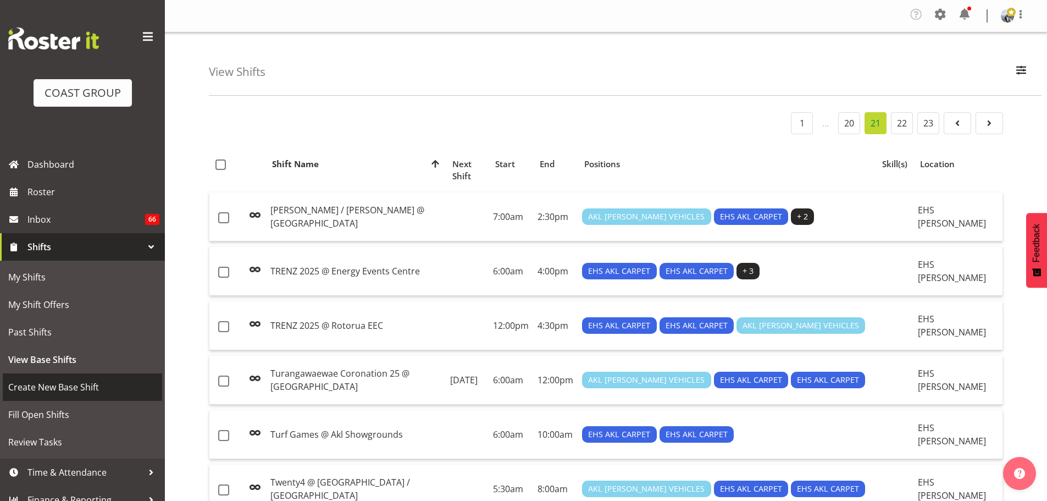
click at [58, 391] on span "Create New Base Shift" at bounding box center [82, 387] width 148 height 16
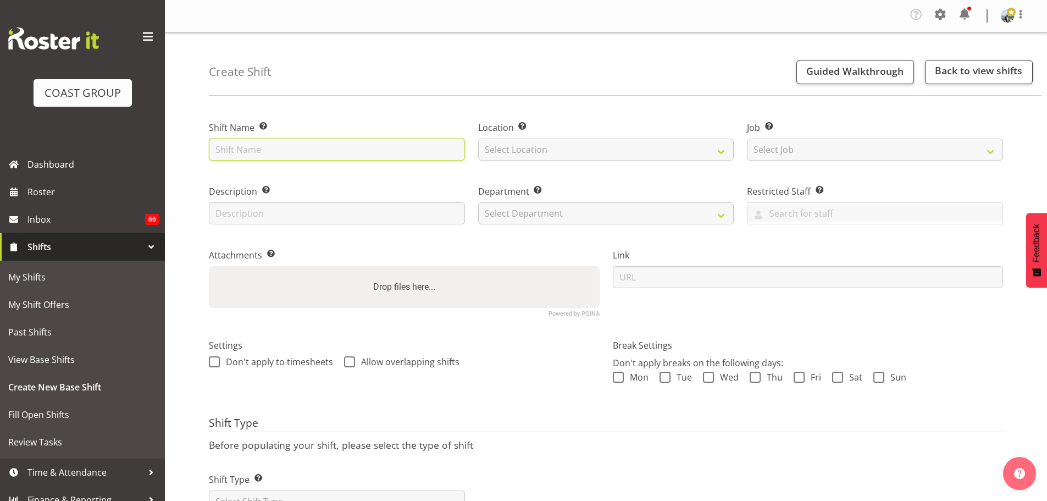
click at [346, 147] on input "text" at bounding box center [337, 149] width 256 height 22
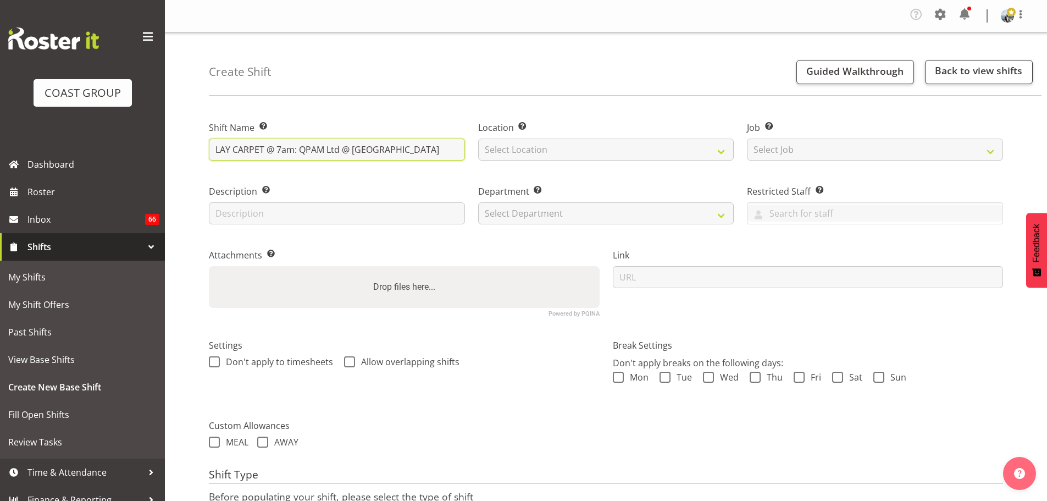
type input "LAY CARPET @ 7am: QPAM Ltd @ [GEOGRAPHIC_DATA]"
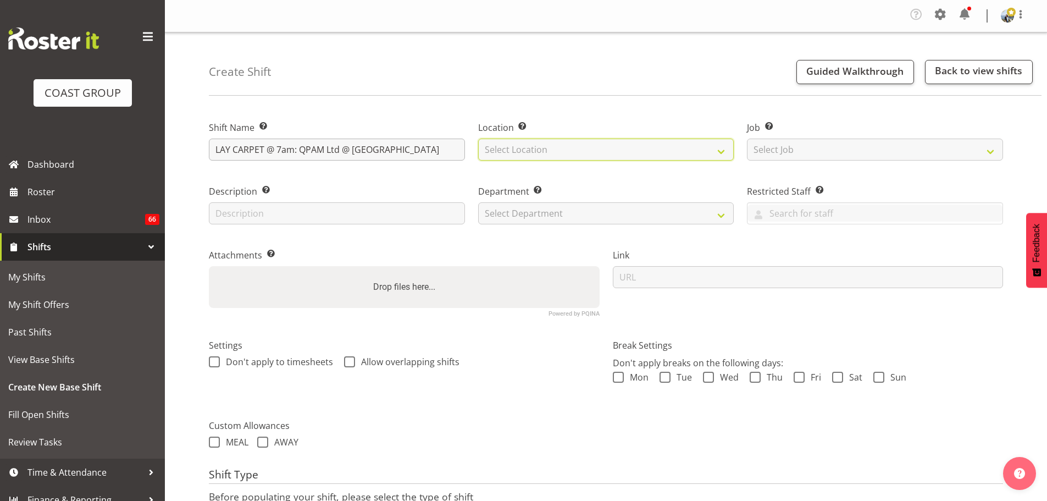
select select "35"
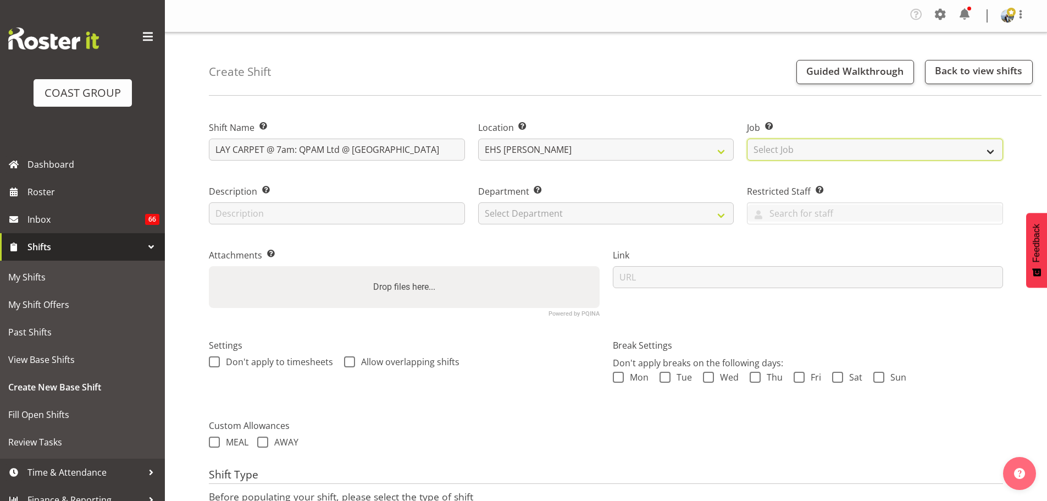
click at [827, 152] on select "Select Job Create new job 1 Carlton Events 1 [PERSON_NAME][GEOGRAPHIC_DATA] 1 […" at bounding box center [875, 149] width 256 height 22
select select "8575"
click at [747, 138] on select "Select Job Create new job 1 Carlton Events 1 [PERSON_NAME][GEOGRAPHIC_DATA] 1 […" at bounding box center [875, 149] width 256 height 22
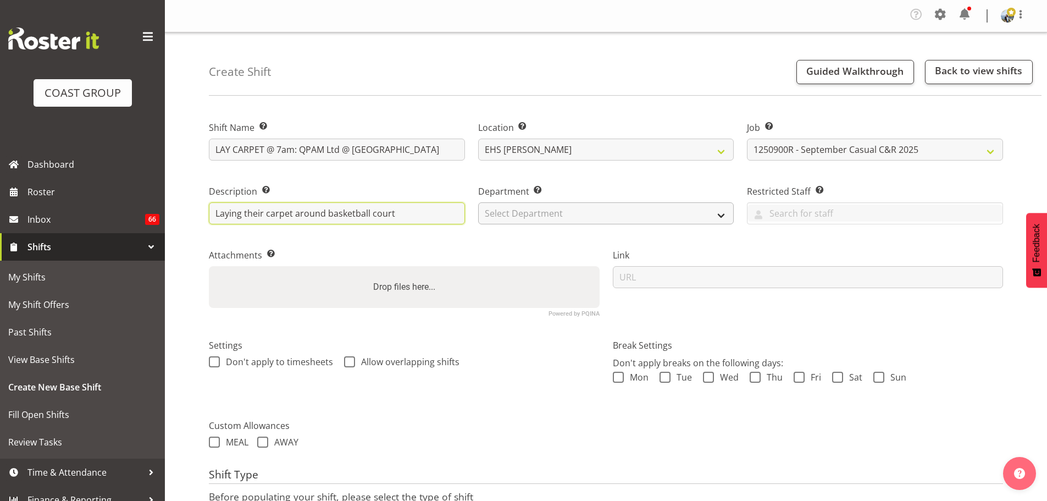
type input "Laying their carpet around basketball court"
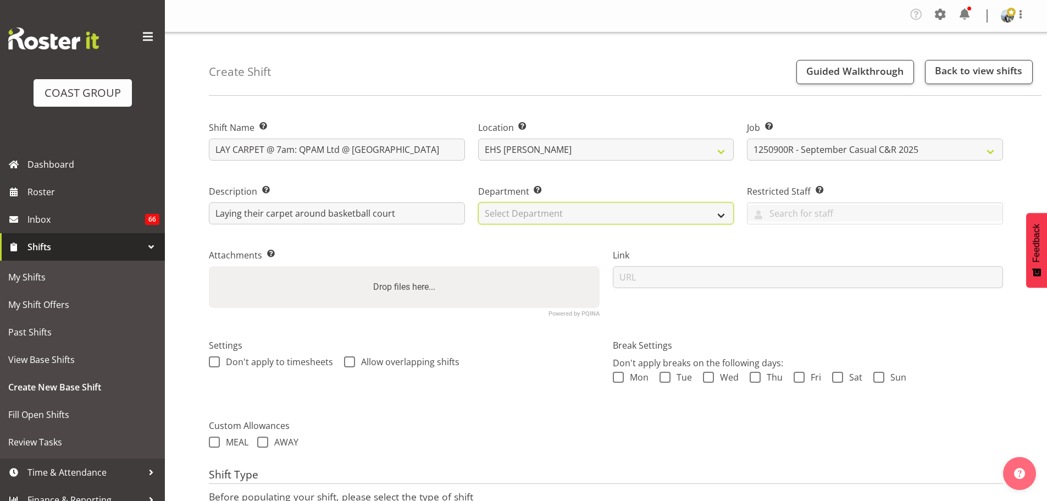
click at [681, 220] on select "Select Department EHS AKL CARPET EHS AKL PANEL EHS AKL CARPET EHS AKL SALES EHS…" at bounding box center [606, 213] width 256 height 22
select select "35"
click at [478, 202] on select "Select Department EHS AKL CARPET EHS AKL PANEL EHS AKL CARPET EHS AKL SALES EHS…" at bounding box center [606, 213] width 256 height 22
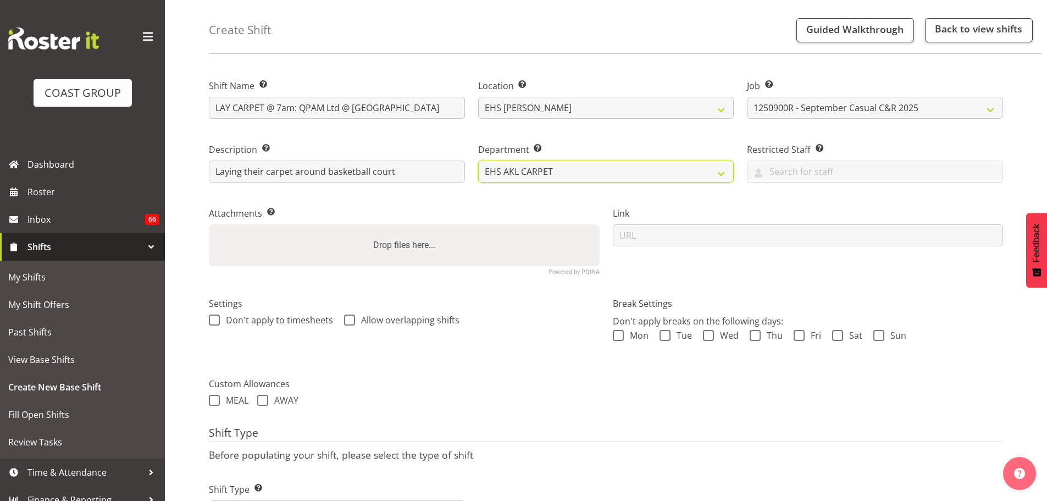
scroll to position [97, 0]
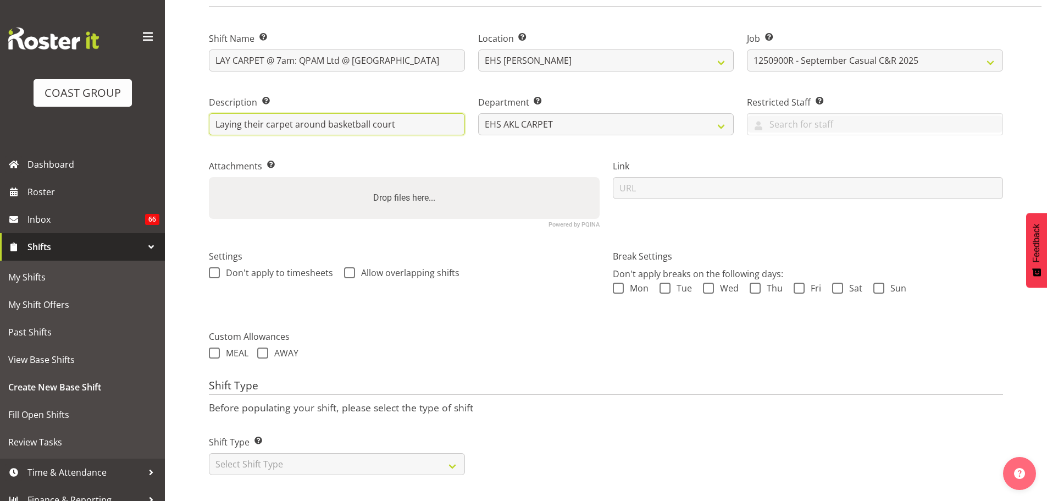
drag, startPoint x: 409, startPoint y: 108, endPoint x: 113, endPoint y: 100, distance: 295.8
click at [113, 100] on div "COAST GROUP Dashboard Roster Inbox 66 Shifts My Shifts My Shift Offers Past Shi…" at bounding box center [523, 206] width 1047 height 590
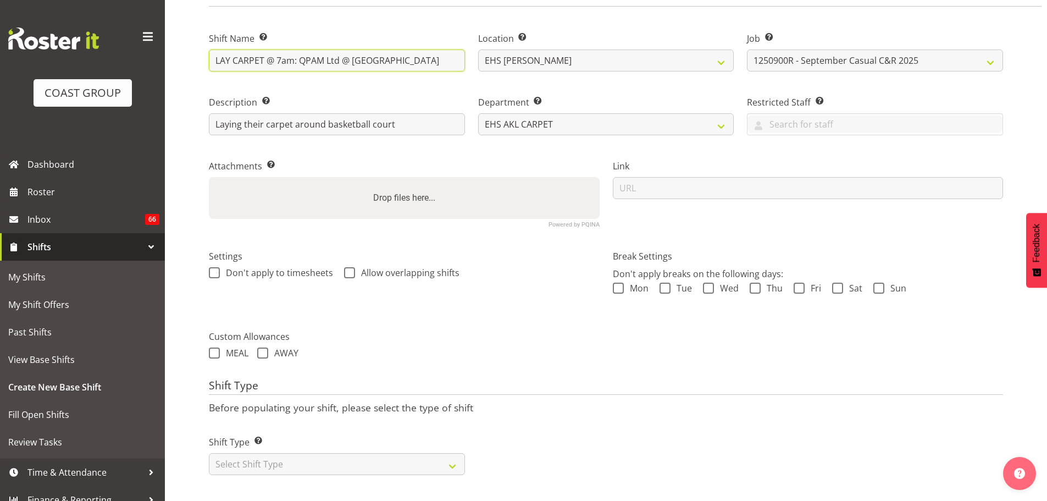
drag, startPoint x: 415, startPoint y: 47, endPoint x: 148, endPoint y: 46, distance: 267.1
click at [149, 46] on div "COAST GROUP Dashboard Roster Inbox 66 Shifts My Shifts My Shift Offers Past Shi…" at bounding box center [523, 206] width 1047 height 590
click at [287, 49] on input "LAY CARPET @ 7am: QPAM Ltd @ [GEOGRAPHIC_DATA]" at bounding box center [337, 60] width 256 height 22
drag, startPoint x: 287, startPoint y: 49, endPoint x: 278, endPoint y: 49, distance: 9.9
click at [278, 49] on input "LAY CARPET @ 7am: QPAM Ltd @ [GEOGRAPHIC_DATA]" at bounding box center [337, 60] width 256 height 22
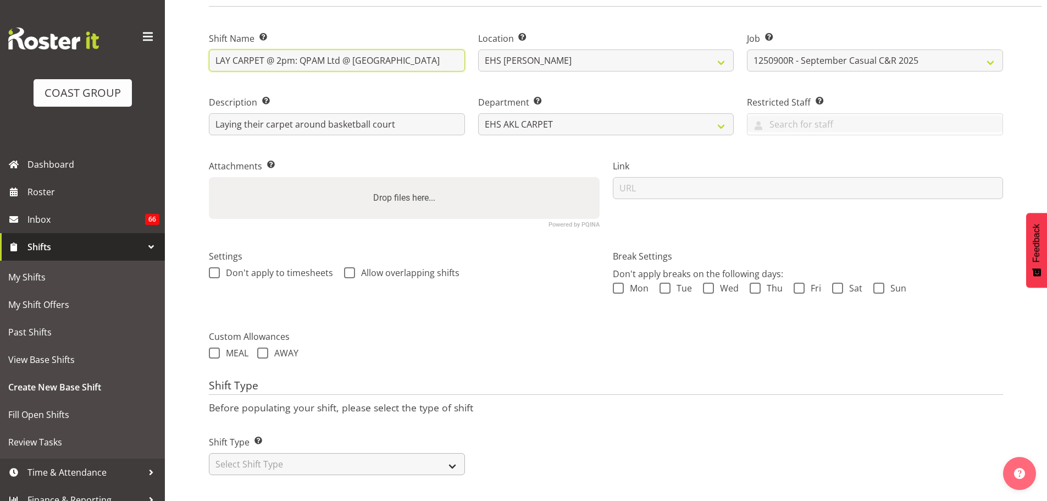
type input "LAY CARPET @ 2pm: QPAM Ltd @ [GEOGRAPHIC_DATA]"
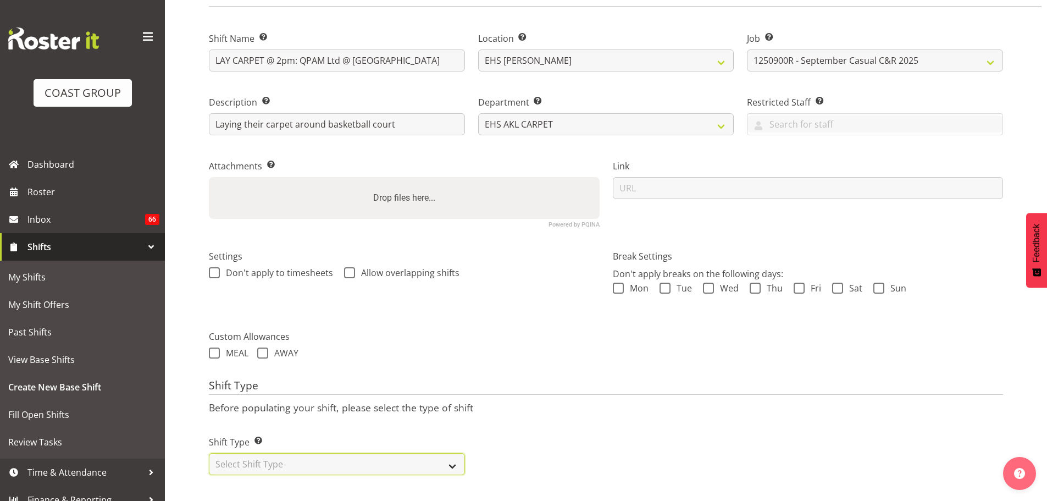
click at [392, 453] on select "Select Shift Type One Off Shift Recurring Shift Rotating Shift" at bounding box center [337, 464] width 256 height 22
select select "one_off"
click at [209, 453] on select "Select Shift Type One Off Shift Recurring Shift Rotating Shift" at bounding box center [337, 464] width 256 height 22
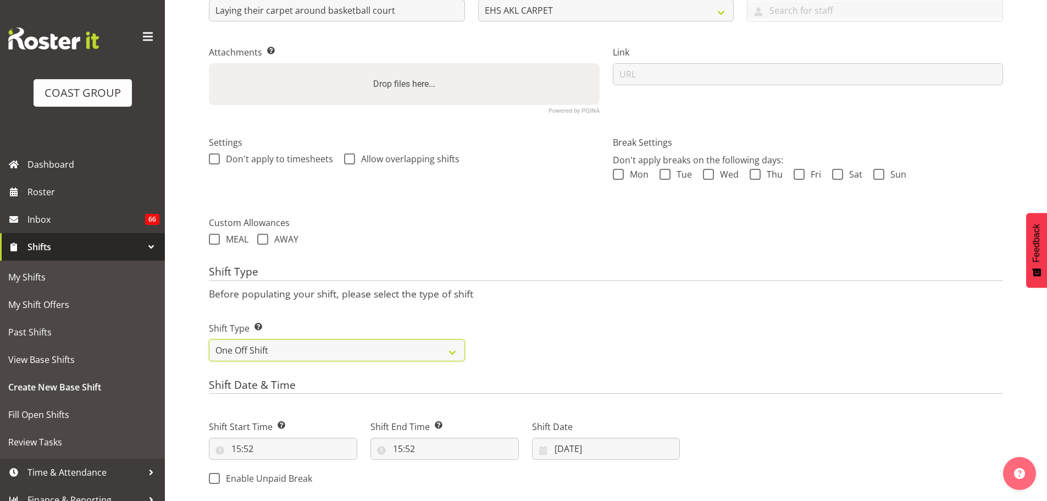
scroll to position [317, 0]
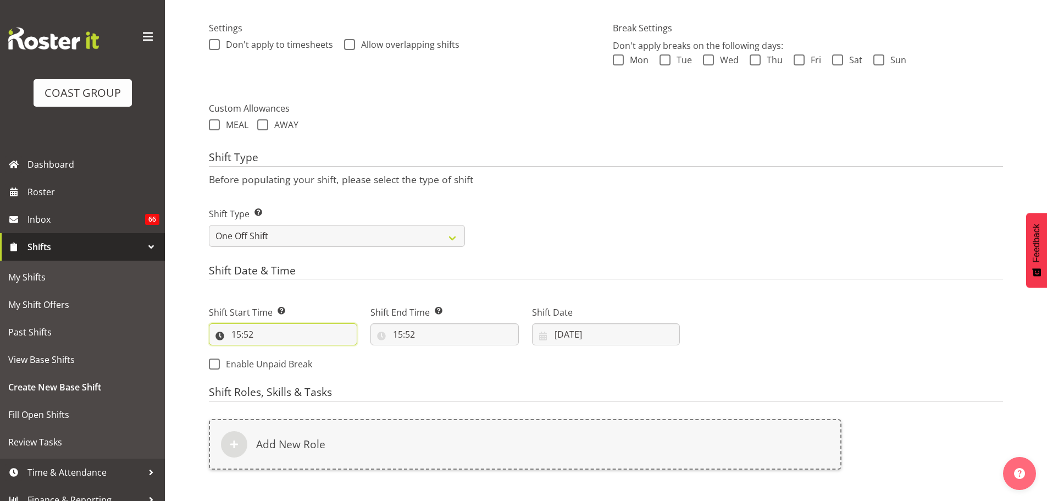
click at [237, 330] on input "15:52" at bounding box center [283, 334] width 148 height 22
click at [285, 365] on select "00 01 02 03 04 05 06 07 08 09 10 11 12 13 14 15 16 17 18 19 20 21 22 23" at bounding box center [283, 363] width 25 height 22
select select "13"
click at [271, 352] on select "00 01 02 03 04 05 06 07 08 09 10 11 12 13 14 15 16 17 18 19 20 21 22 23" at bounding box center [283, 363] width 25 height 22
type input "13:52"
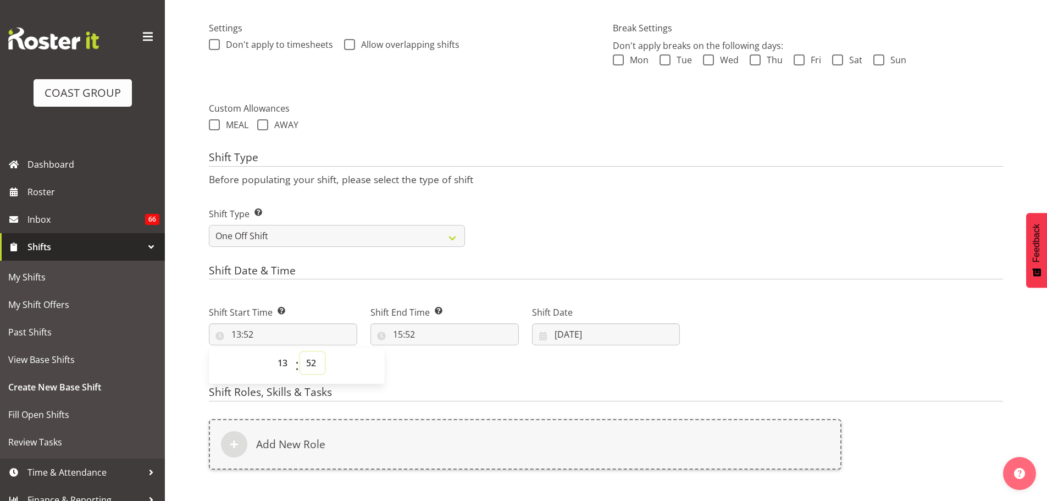
click at [314, 364] on select "00 01 02 03 04 05 06 07 08 09 10 11 12 13 14 15 16 17 18 19 20 21 22 23 24 25 2…" at bounding box center [312, 363] width 25 height 22
select select "30"
type input "13:30"
click at [415, 334] on input "15:52" at bounding box center [444, 334] width 148 height 22
click at [444, 363] on select "00 01 02 03 04 05 06 07 08 09 10 11 12 13 14 15 16 17 18 19 20 21 22 23" at bounding box center [445, 363] width 25 height 22
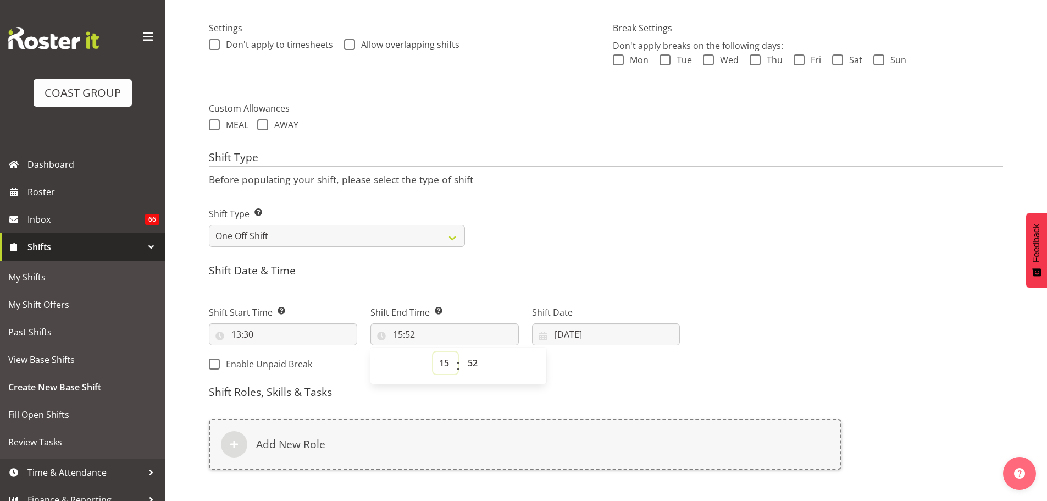
select select "16"
click at [433, 352] on select "00 01 02 03 04 05 06 07 08 09 10 11 12 13 14 15 16 17 18 19 20 21 22 23" at bounding box center [445, 363] width 25 height 22
type input "16:52"
click at [476, 363] on select "00 01 02 03 04 05 06 07 08 09 10 11 12 13 14 15 16 17 18 19 20 21 22 23 24 25 2…" at bounding box center [474, 363] width 25 height 22
select select "0"
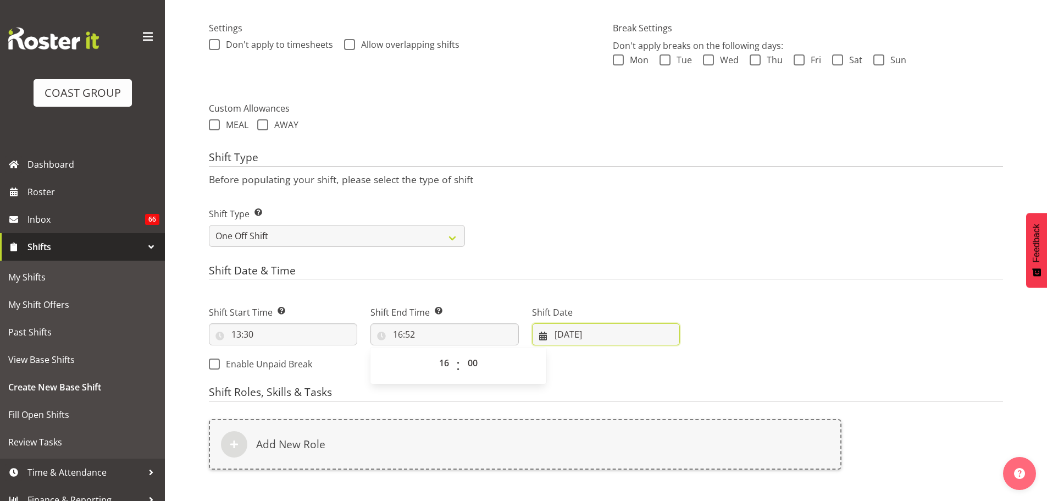
type input "16:00"
click at [586, 341] on input "[DATE]" at bounding box center [606, 334] width 148 height 22
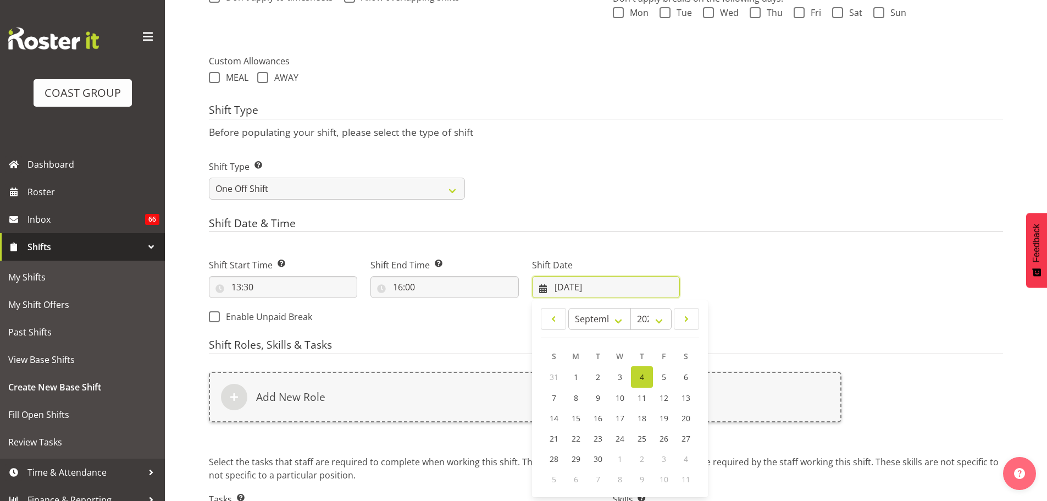
scroll to position [450, 0]
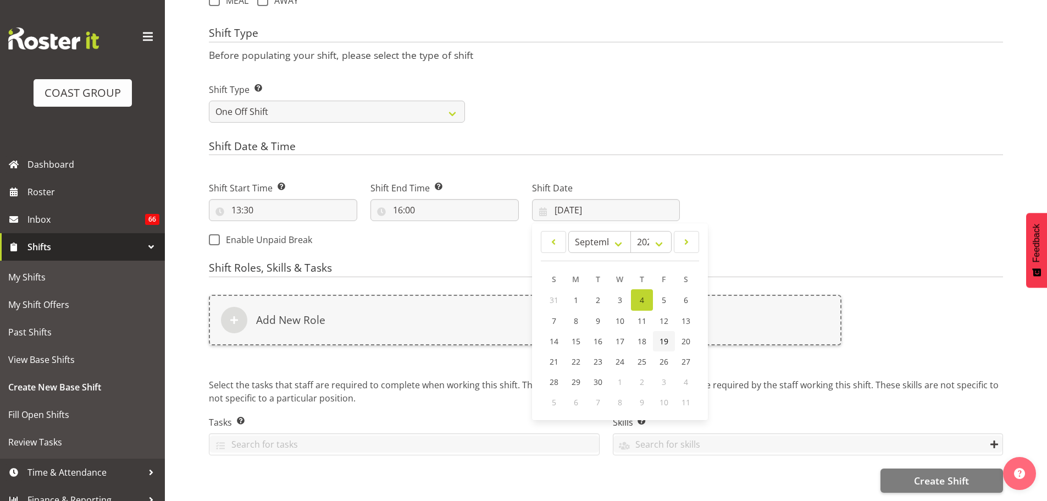
click at [653, 335] on link "19" at bounding box center [664, 341] width 22 height 20
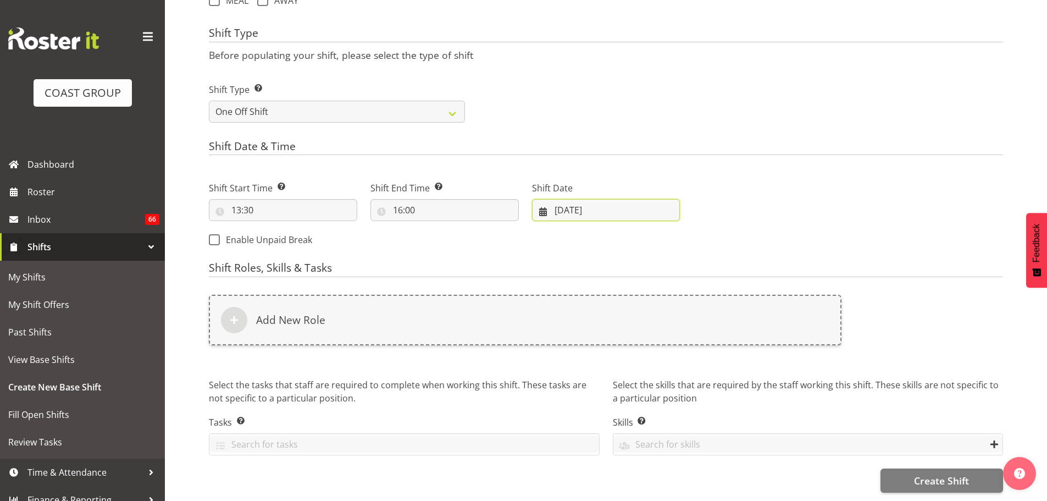
click at [624, 204] on input "[DATE]" at bounding box center [606, 210] width 148 height 22
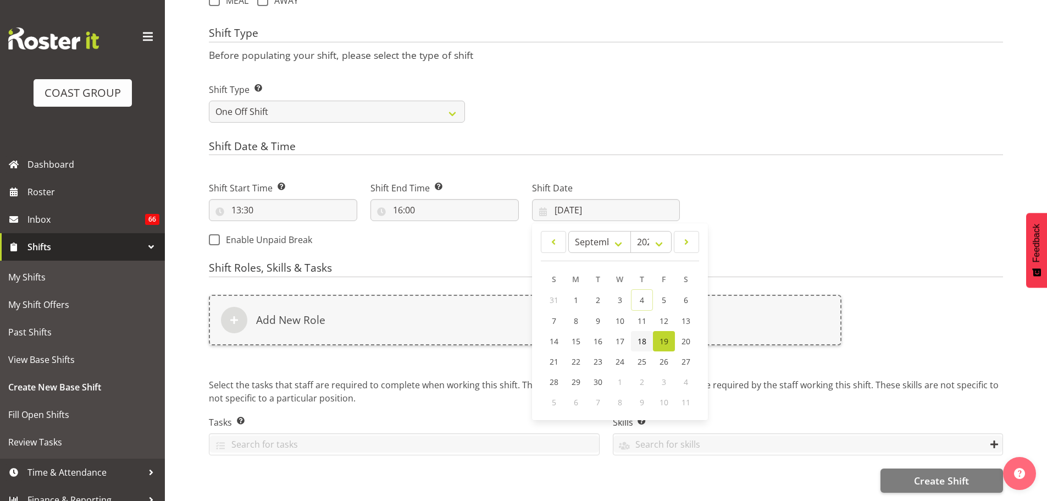
click at [648, 332] on link "18" at bounding box center [642, 341] width 22 height 20
type input "[DATE]"
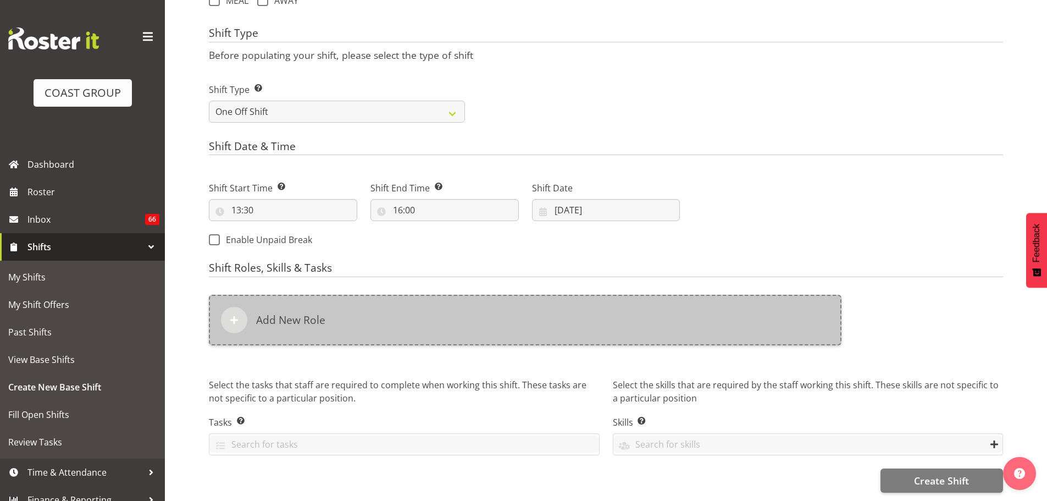
click at [648, 324] on div "Add New Role" at bounding box center [525, 320] width 633 height 51
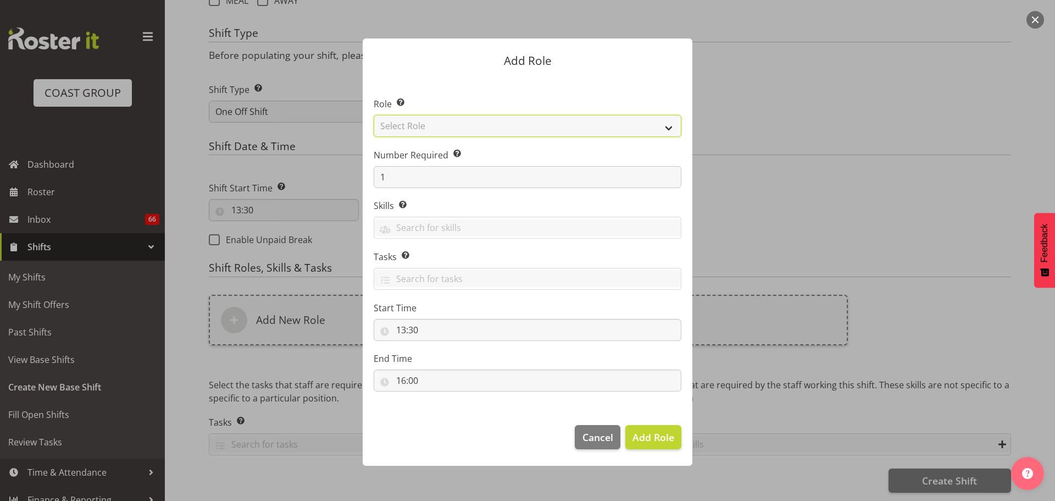
click at [591, 129] on select "Select Role ACCOUNT MANAGER ACCOUNT MANAGER DW ACCOUNTS [PERSON_NAME] VEHICLES …" at bounding box center [528, 126] width 308 height 22
select select "81"
click at [374, 115] on select "Select Role ACCOUNT MANAGER ACCOUNT MANAGER DW ACCOUNTS [PERSON_NAME] VEHICLES …" at bounding box center [528, 126] width 308 height 22
click at [634, 444] on span "Add Role" at bounding box center [654, 437] width 42 height 14
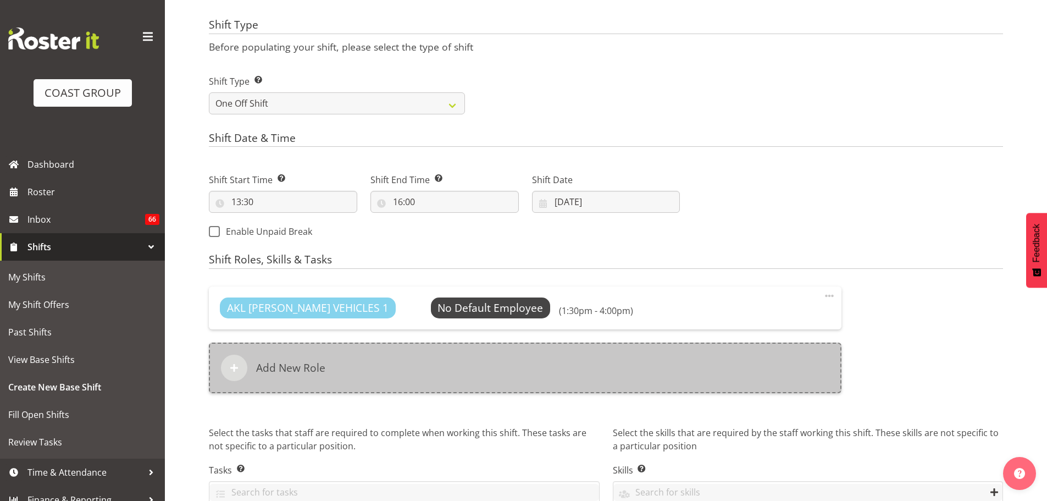
click at [464, 360] on div "Add New Role" at bounding box center [525, 367] width 633 height 51
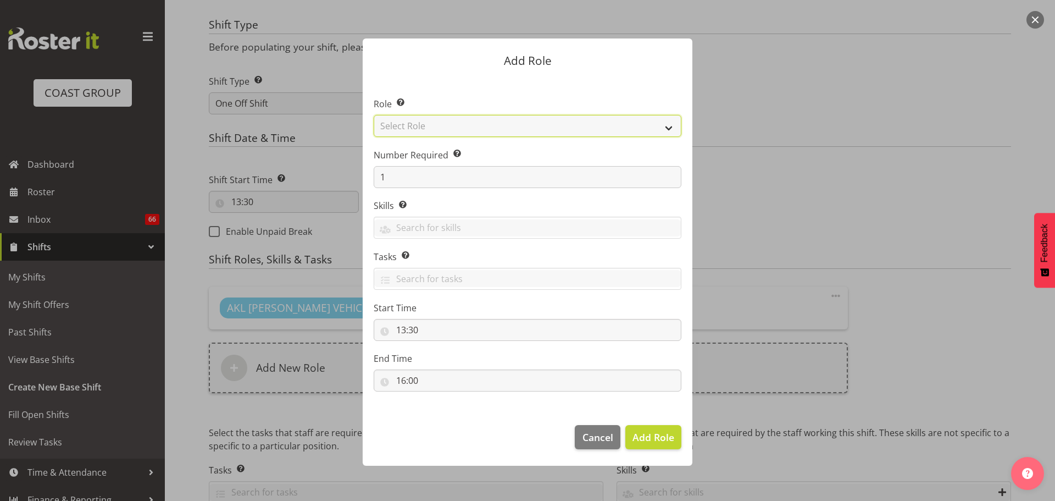
click at [490, 122] on select "Select Role ACCOUNT MANAGER ACCOUNT MANAGER DW ACCOUNTS [PERSON_NAME] VEHICLES …" at bounding box center [528, 126] width 308 height 22
select select "190"
click at [374, 115] on select "Select Role ACCOUNT MANAGER ACCOUNT MANAGER DW ACCOUNTS [PERSON_NAME] VEHICLES …" at bounding box center [528, 126] width 308 height 22
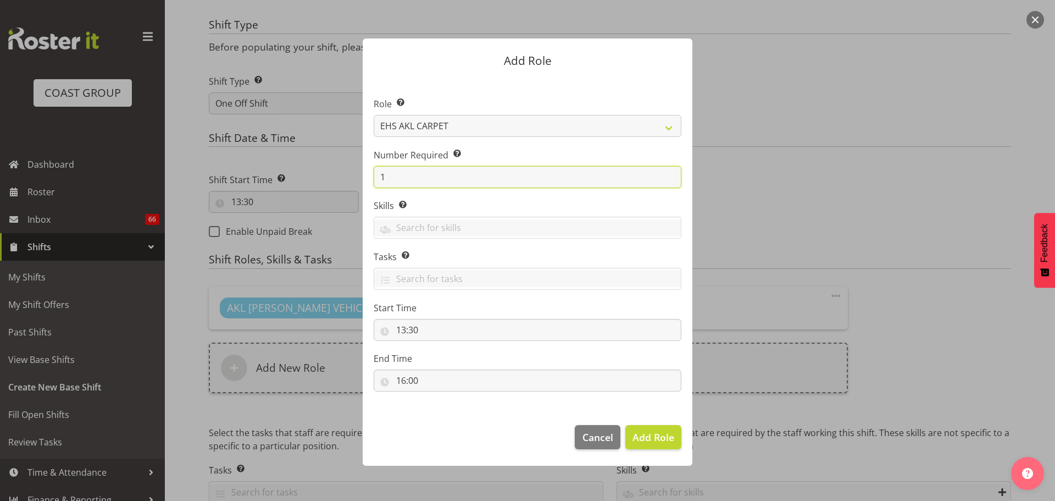
drag, startPoint x: 419, startPoint y: 171, endPoint x: 342, endPoint y: 174, distance: 77.0
click at [349, 174] on form "Add Role Role Select the role you wish to add to the shift. ACCOUNT MANAGER ACC…" at bounding box center [528, 250] width 528 height 479
type input "2"
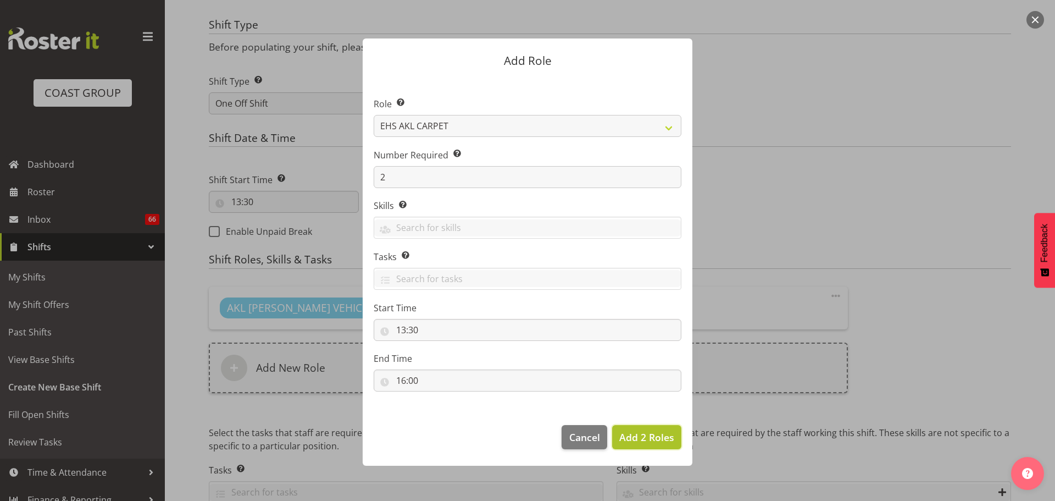
click at [661, 435] on span "Add 2 Roles" at bounding box center [646, 436] width 55 height 13
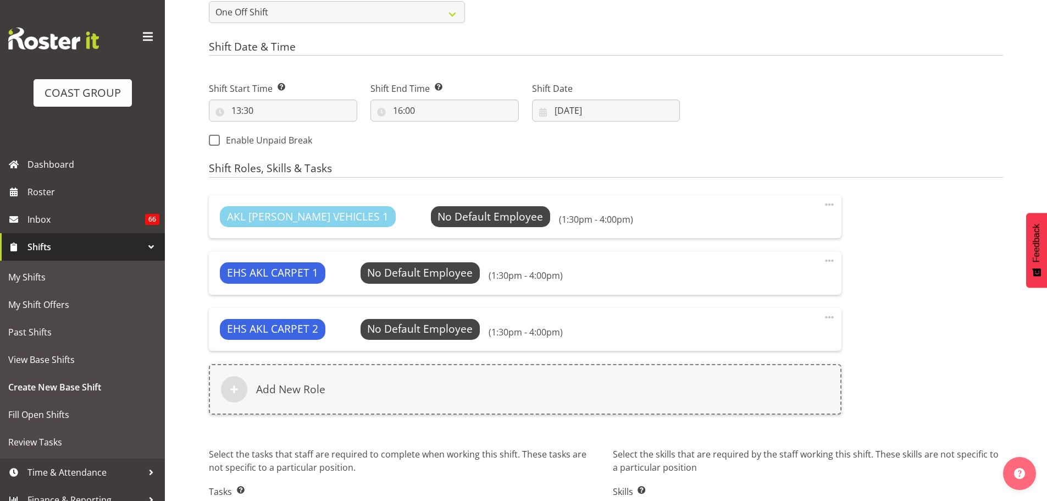
scroll to position [619, 0]
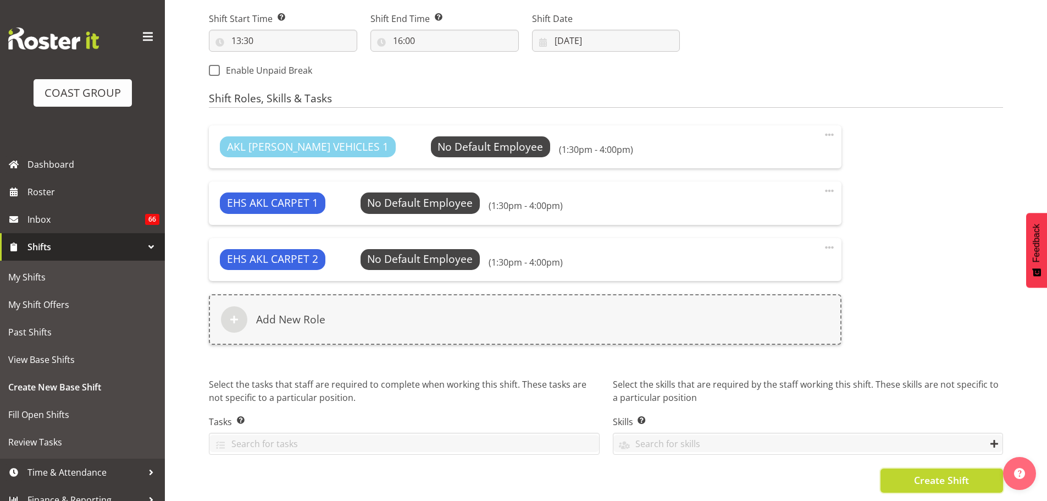
click at [962, 477] on span "Create Shift" at bounding box center [941, 480] width 55 height 14
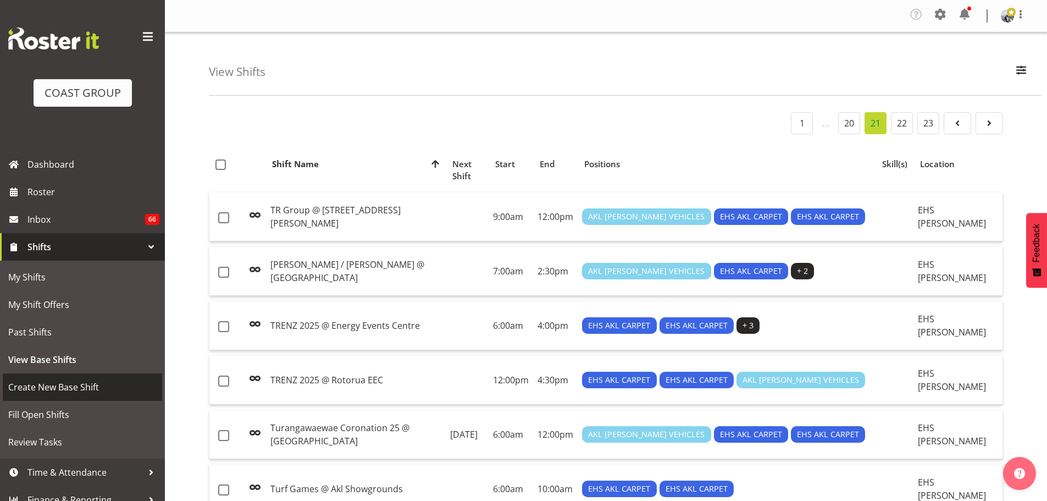
click at [64, 388] on span "Create New Base Shift" at bounding box center [82, 387] width 148 height 16
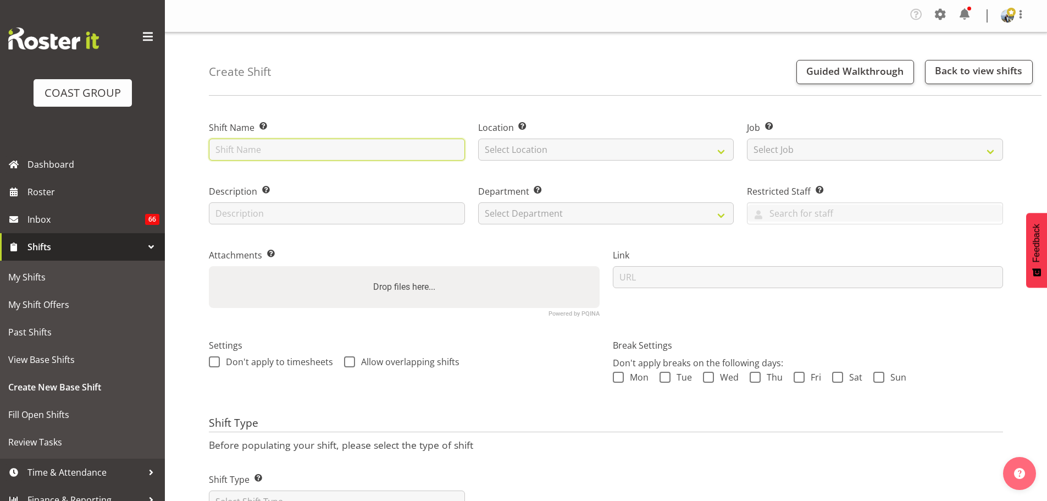
click at [275, 146] on input "text" at bounding box center [337, 149] width 256 height 22
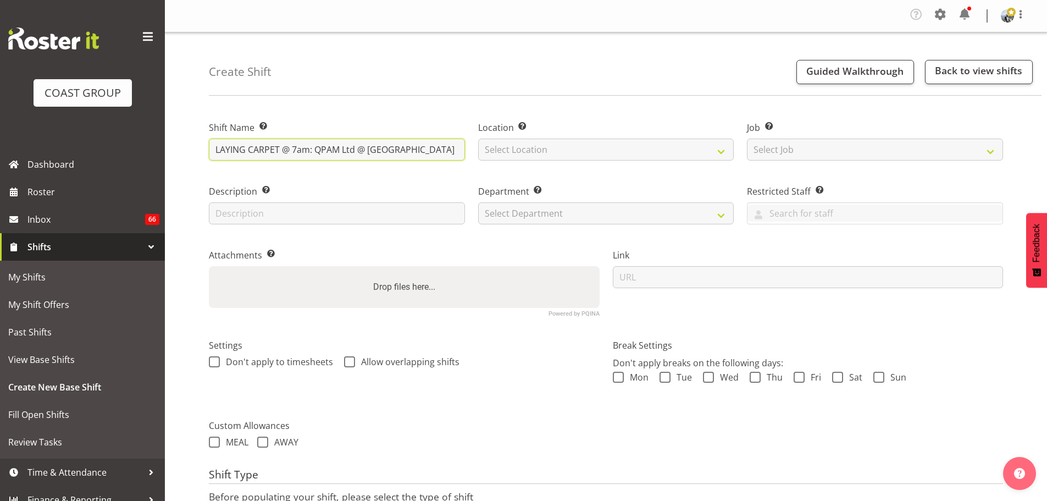
type input "LAYING CARPET @ 7am: QPAM Ltd @ [GEOGRAPHIC_DATA]"
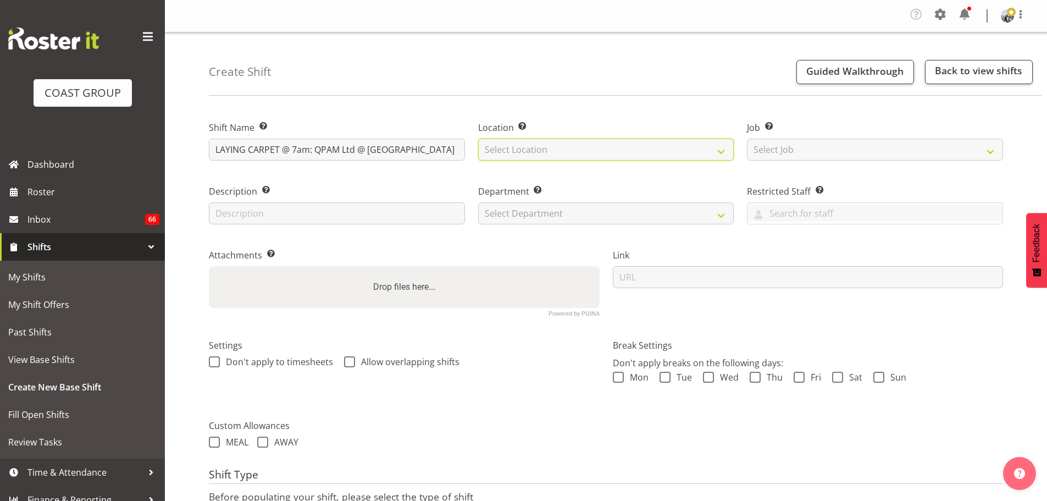
select select "35"
click at [795, 160] on div "Job Set the job or project the shift relates to, if applicable. Select Job Crea…" at bounding box center [874, 138] width 269 height 64
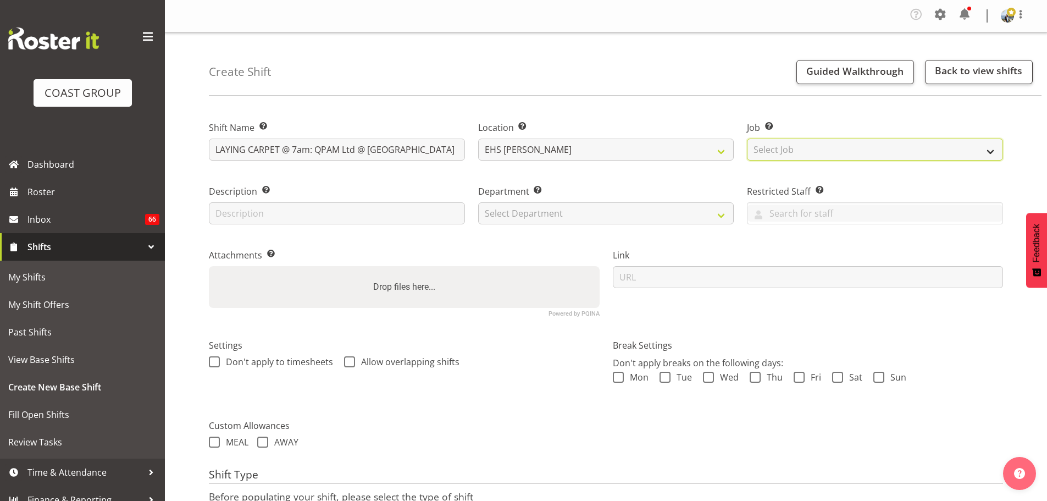
click at [794, 156] on select "Select Job Create new job 1 Carlton Events 1 [PERSON_NAME][GEOGRAPHIC_DATA] 1 […" at bounding box center [875, 149] width 256 height 22
select select "8575"
click at [747, 138] on select "Select Job Create new job 1 Carlton Events 1 [PERSON_NAME][GEOGRAPHIC_DATA] 1 […" at bounding box center [875, 149] width 256 height 22
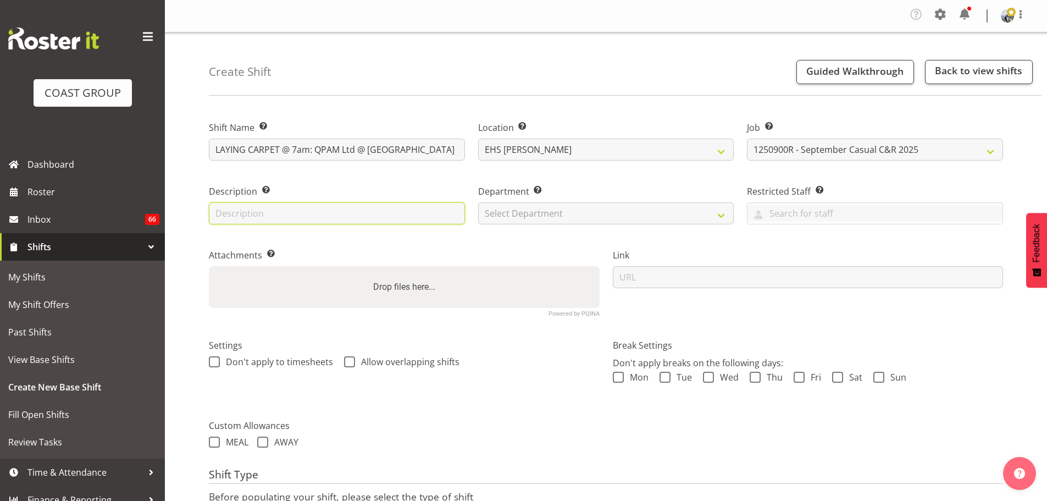
click at [251, 219] on input "text" at bounding box center [337, 213] width 256 height 22
paste input "LAY CARPET @ 7am: QPAM Ltd @ [GEOGRAPHIC_DATA]"
drag, startPoint x: 414, startPoint y: 217, endPoint x: 142, endPoint y: 218, distance: 272.0
click at [142, 218] on div "COAST GROUP Dashboard Roster Inbox 66 Shifts My Shifts My Shift Offers Past Shi…" at bounding box center [523, 295] width 1047 height 590
type input "Laying their own carpet around basketball court"
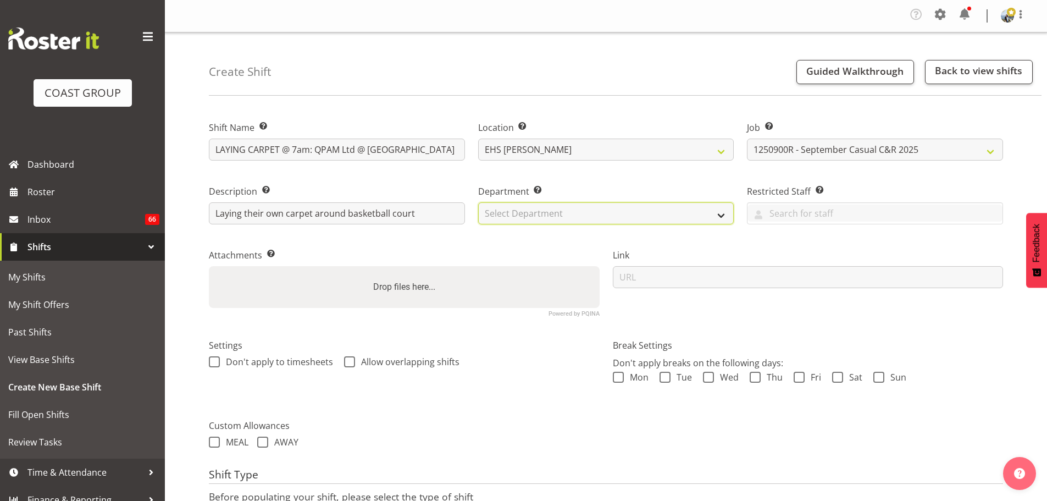
click at [584, 218] on select "Select Department EHS AKL CARPET EHS AKL PANEL EHS AKL CARPET EHS AKL SALES EHS…" at bounding box center [606, 213] width 256 height 22
select select "35"
click at [478, 202] on select "Select Department EHS AKL CARPET EHS AKL PANEL EHS AKL CARPET EHS AKL SALES EHS…" at bounding box center [606, 213] width 256 height 22
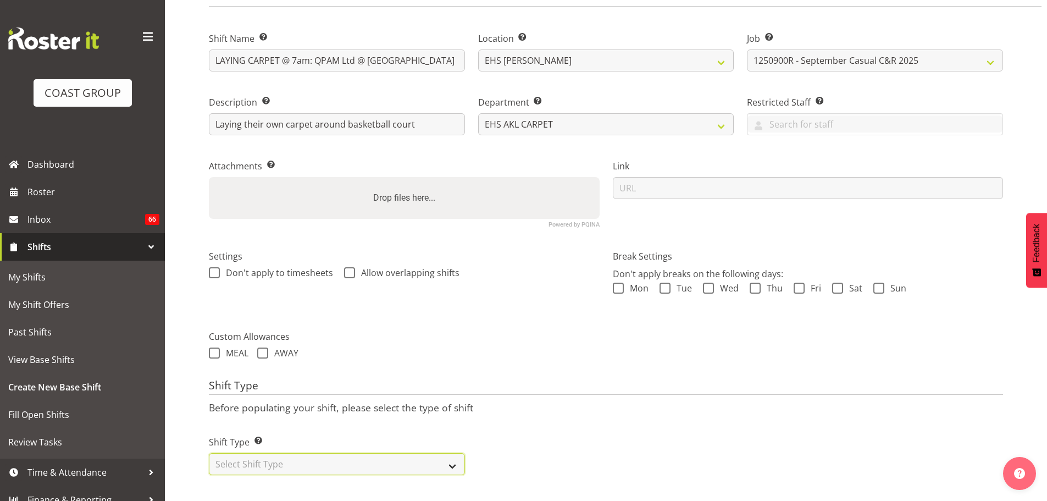
click at [304, 462] on select "Select Shift Type One Off Shift Recurring Shift Rotating Shift" at bounding box center [337, 464] width 256 height 22
select select "one_off"
click at [209, 453] on select "Select Shift Type One Off Shift Recurring Shift Rotating Shift" at bounding box center [337, 464] width 256 height 22
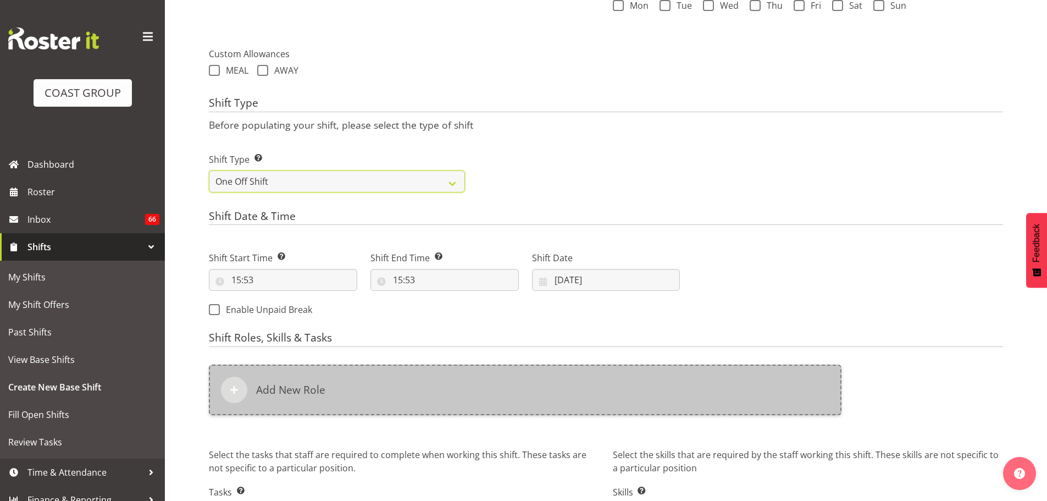
scroll to position [372, 0]
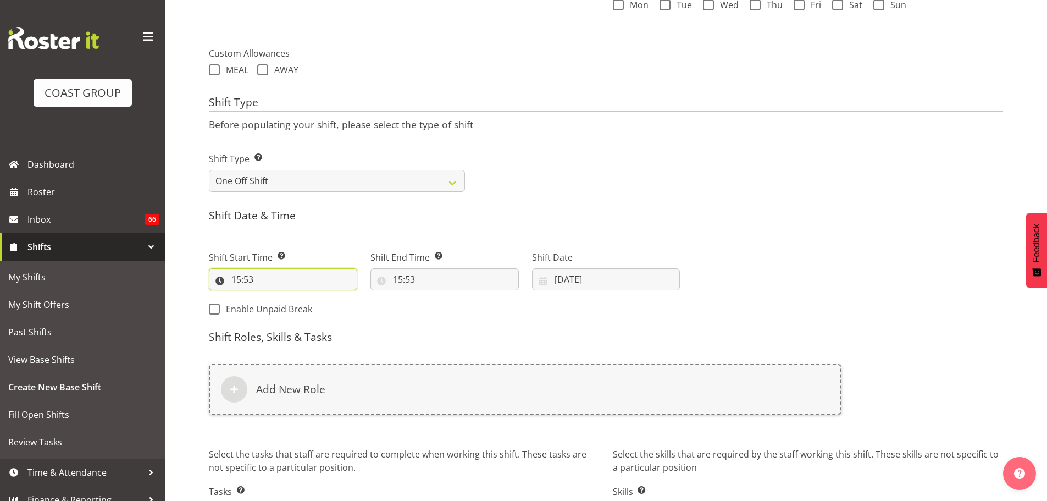
click at [246, 279] on input "15:53" at bounding box center [283, 279] width 148 height 22
click at [285, 308] on select "00 01 02 03 04 05 06 07 08 09 10 11 12 13 14 15 16 17 18 19 20 21 22 23" at bounding box center [283, 308] width 25 height 22
select select "6"
click at [271, 297] on select "00 01 02 03 04 05 06 07 08 09 10 11 12 13 14 15 16 17 18 19 20 21 22 23" at bounding box center [283, 308] width 25 height 22
type input "06:53"
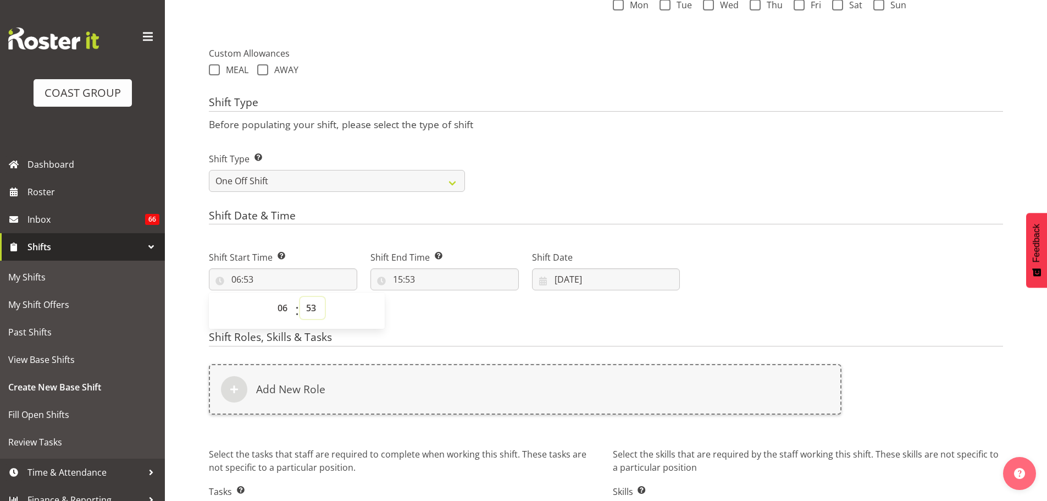
click at [315, 313] on select "00 01 02 03 04 05 06 07 08 09 10 11 12 13 14 15 16 17 18 19 20 21 22 23 24 25 2…" at bounding box center [312, 308] width 25 height 22
select select "0"
type input "06:00"
click at [398, 285] on input "15:53" at bounding box center [444, 279] width 148 height 22
click at [439, 321] on span "00 01 02 03 04 05 06 07 08 09 10 11 12 13 14 15 16 17 18 19 20 21 22 23" at bounding box center [445, 310] width 25 height 27
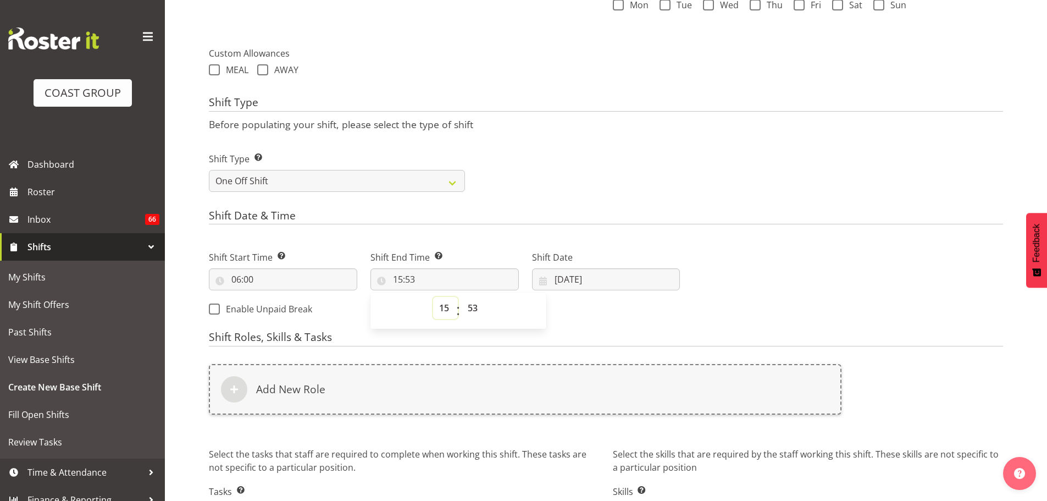
click at [440, 317] on select "00 01 02 03 04 05 06 07 08 09 10 11 12 13 14 15 16 17 18 19 20 21 22 23" at bounding box center [445, 308] width 25 height 22
select select "9"
click at [433, 297] on select "00 01 02 03 04 05 06 07 08 09 10 11 12 13 14 15 16 17 18 19 20 21 22 23" at bounding box center [445, 308] width 25 height 22
type input "09:53"
click at [480, 307] on select "00 01 02 03 04 05 06 07 08 09 10 11 12 13 14 15 16 17 18 19 20 21 22 23 24 25 2…" at bounding box center [474, 308] width 25 height 22
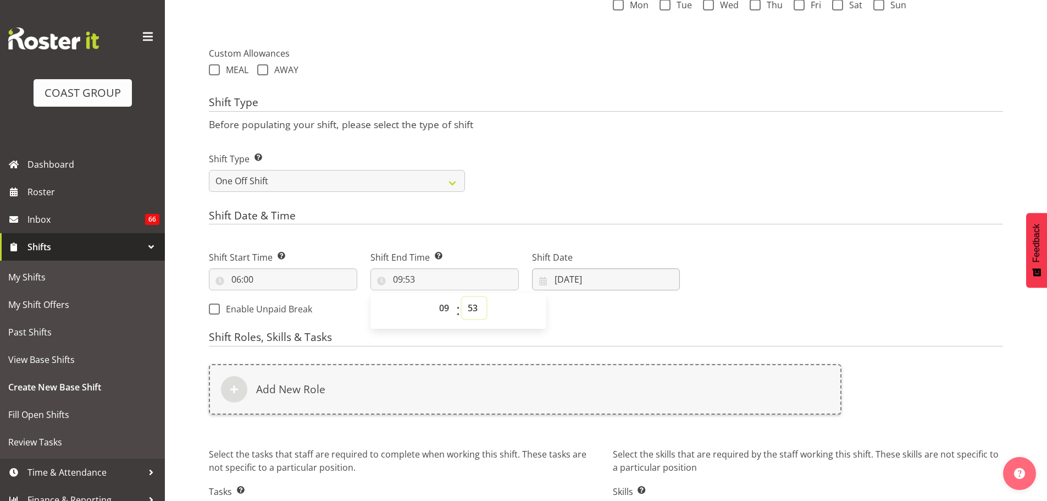
select select "0"
type input "09:00"
click at [573, 281] on input "[DATE]" at bounding box center [606, 279] width 148 height 22
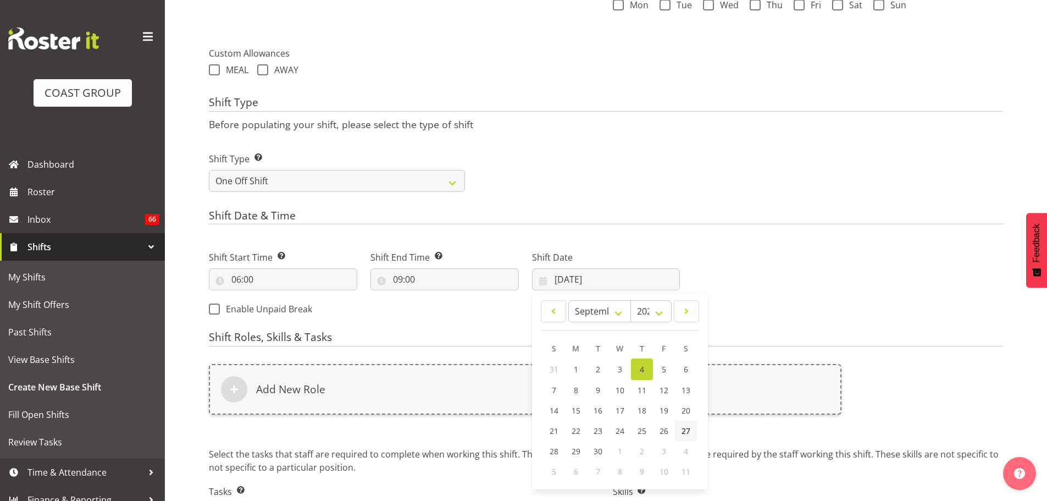
click at [684, 425] on link "27" at bounding box center [686, 430] width 22 height 20
type input "[DATE]"
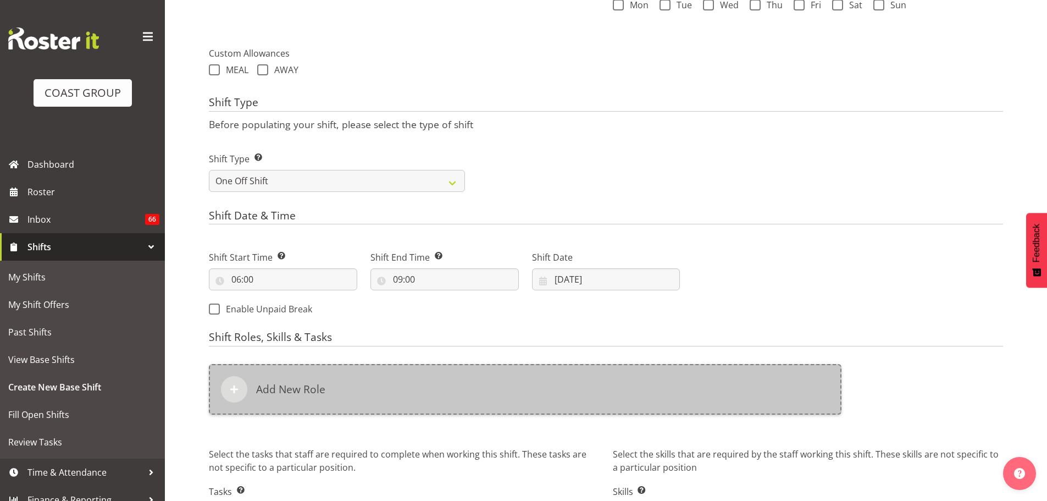
click at [608, 386] on div "Add New Role" at bounding box center [525, 389] width 633 height 51
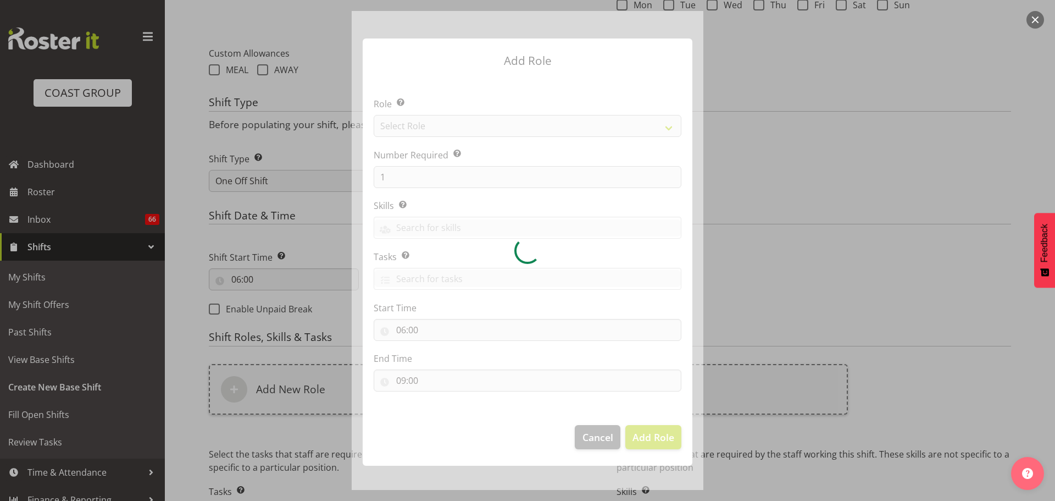
click at [581, 126] on div at bounding box center [528, 250] width 352 height 479
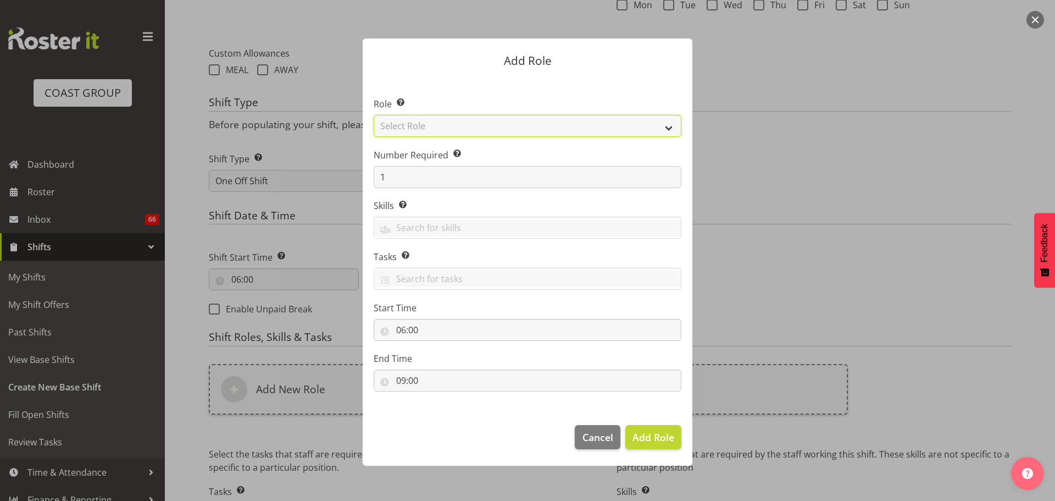
click at [593, 130] on select "Select Role ACCOUNT MANAGER ACCOUNT MANAGER DW ACCOUNTS [PERSON_NAME] VEHICLES …" at bounding box center [528, 126] width 308 height 22
select select "81"
click at [374, 115] on select "Select Role ACCOUNT MANAGER ACCOUNT MANAGER DW ACCOUNTS [PERSON_NAME] VEHICLES …" at bounding box center [528, 126] width 308 height 22
click at [660, 442] on span "Add Role" at bounding box center [654, 436] width 42 height 13
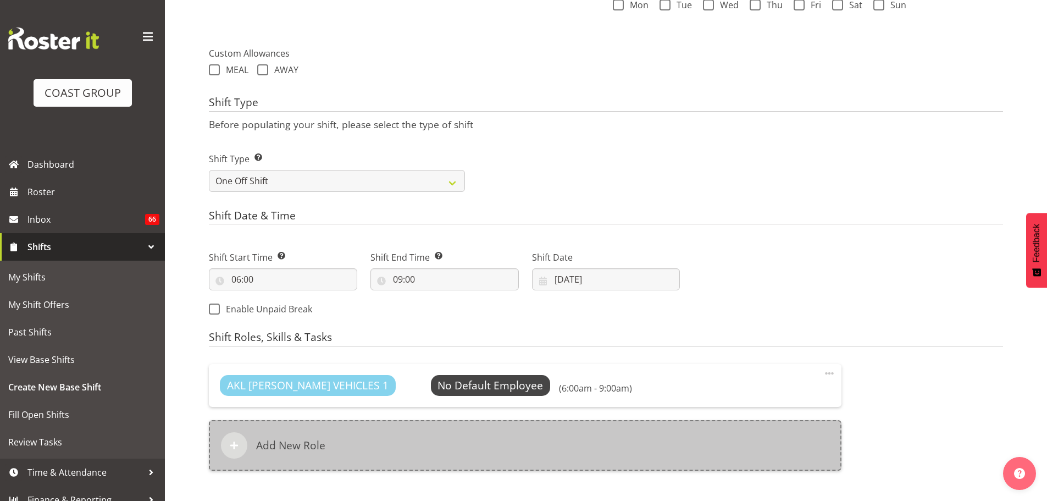
click at [534, 430] on div "Add New Role" at bounding box center [525, 445] width 633 height 51
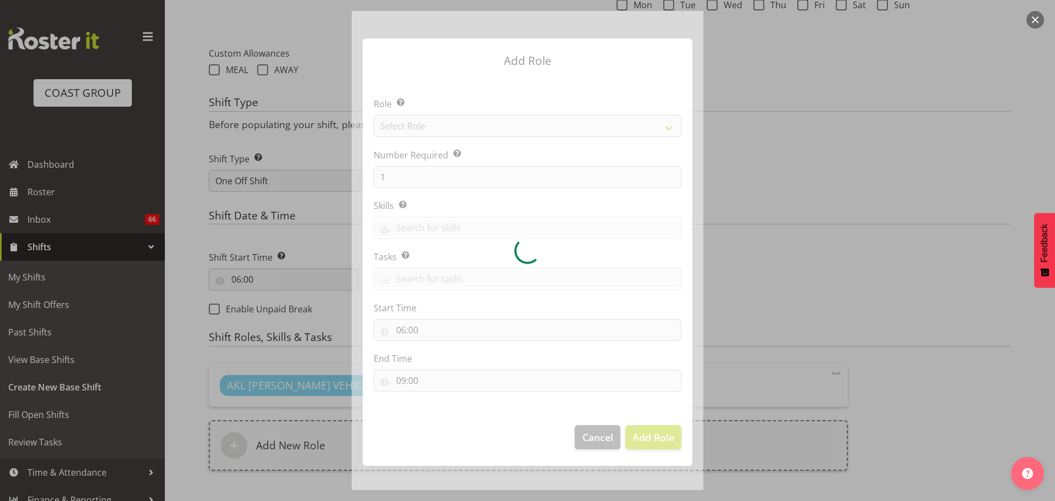
click at [530, 128] on div at bounding box center [528, 250] width 352 height 479
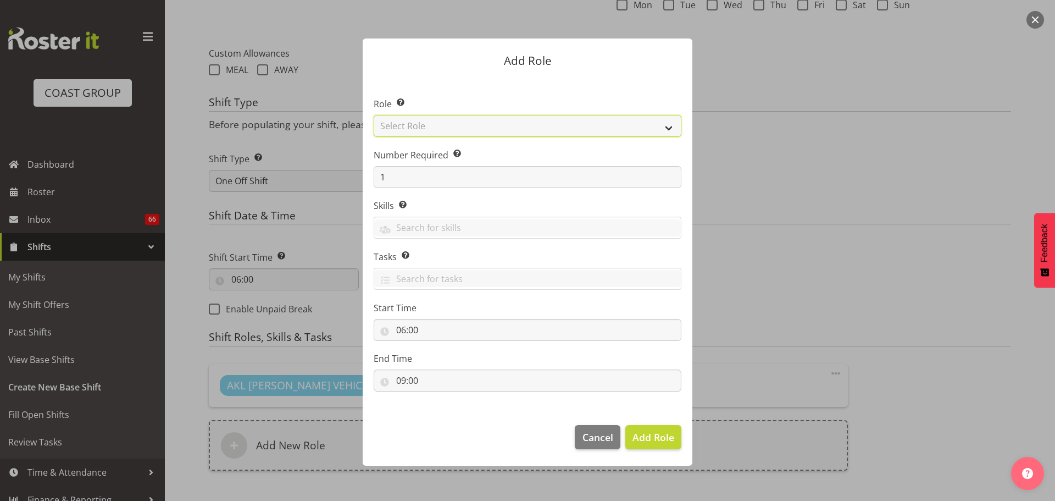
click at [533, 131] on select "Select Role ACCOUNT MANAGER ACCOUNT MANAGER DW ACCOUNTS [PERSON_NAME] VEHICLES …" at bounding box center [528, 126] width 308 height 22
select select "190"
click at [374, 115] on select "Select Role ACCOUNT MANAGER ACCOUNT MANAGER DW ACCOUNTS [PERSON_NAME] VEHICLES …" at bounding box center [528, 126] width 308 height 22
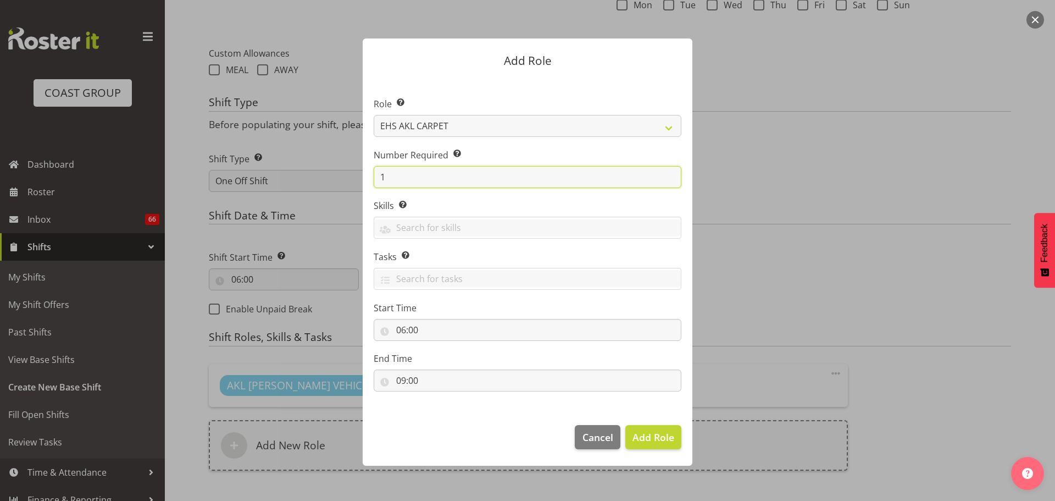
drag, startPoint x: 387, startPoint y: 175, endPoint x: 345, endPoint y: 168, distance: 42.9
click at [351, 171] on form "Add Role Role Select the role you wish to add to the shift. ACCOUNT MANAGER ACC…" at bounding box center [528, 250] width 528 height 479
type input "2"
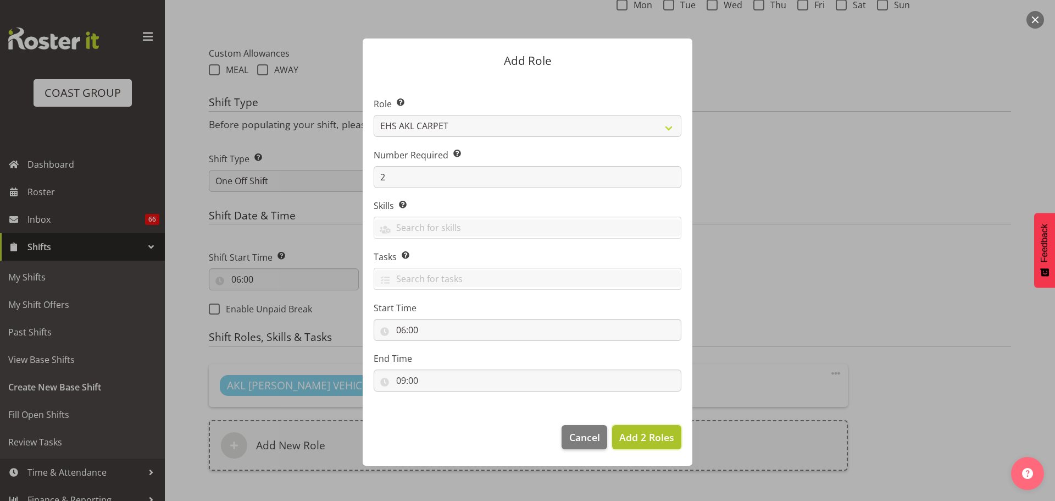
click at [647, 439] on span "Add 2 Roles" at bounding box center [646, 436] width 55 height 13
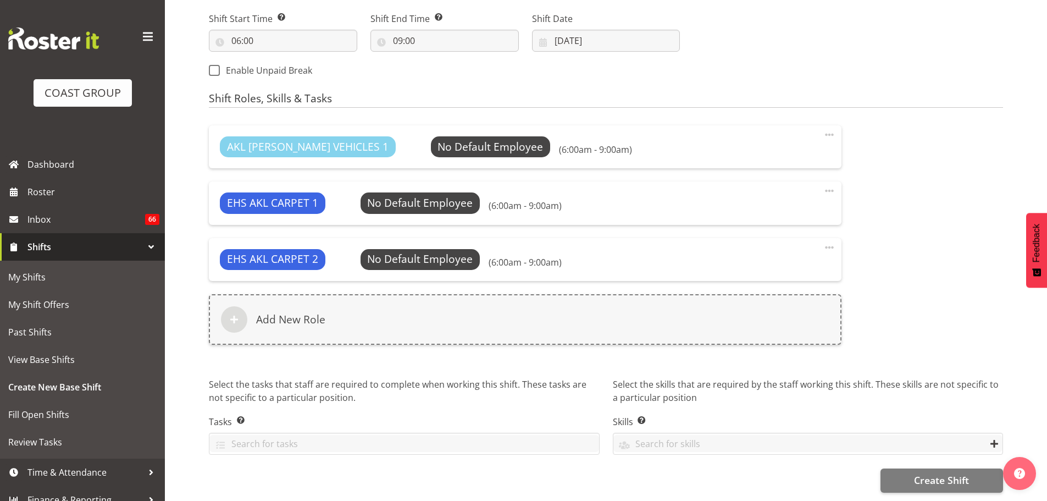
scroll to position [619, 0]
click at [918, 473] on span "Create Shift" at bounding box center [941, 480] width 55 height 14
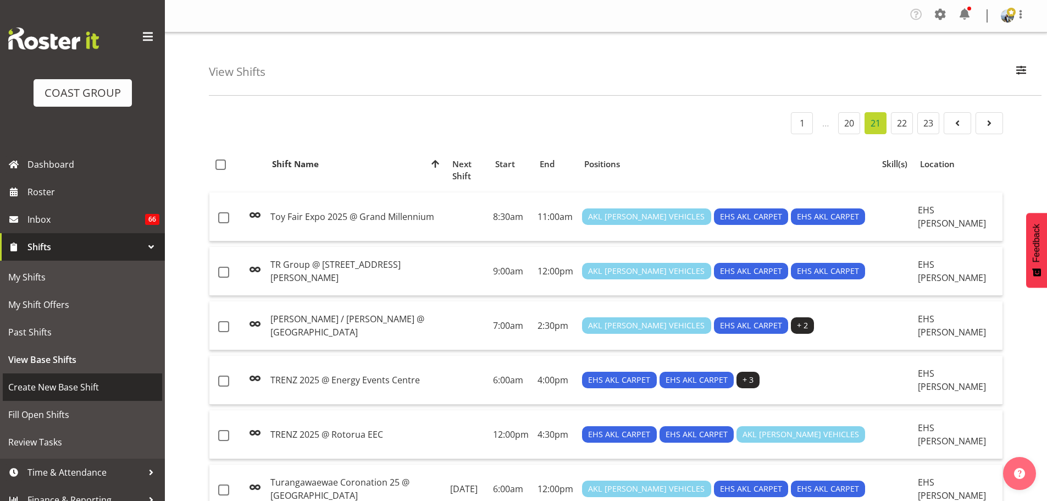
click at [66, 384] on span "Create New Base Shift" at bounding box center [82, 387] width 148 height 16
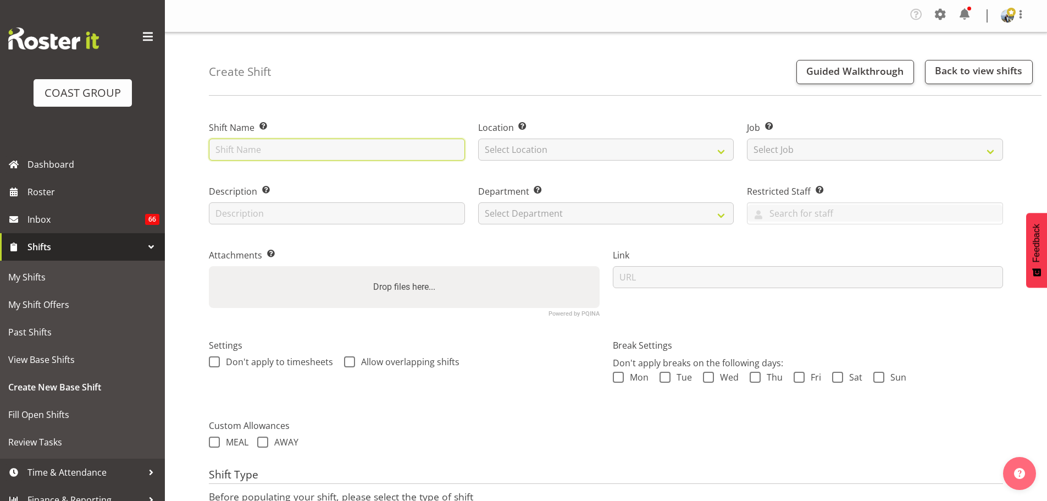
click at [240, 146] on input "text" at bounding box center [337, 149] width 256 height 22
click at [341, 143] on input "text" at bounding box center [337, 149] width 256 height 22
type input "L"
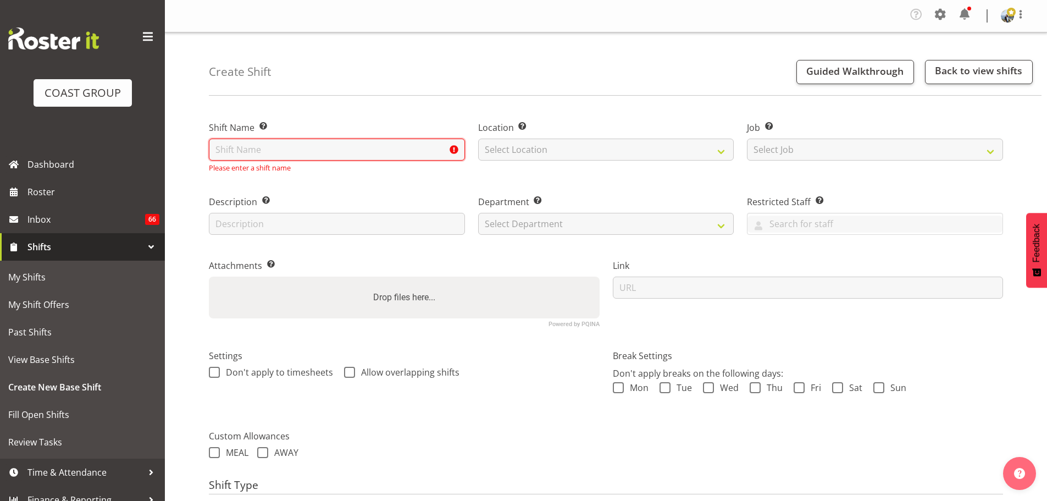
paste input "LAY CARPET @ 7am: QPAM Ltd @ [GEOGRAPHIC_DATA]"
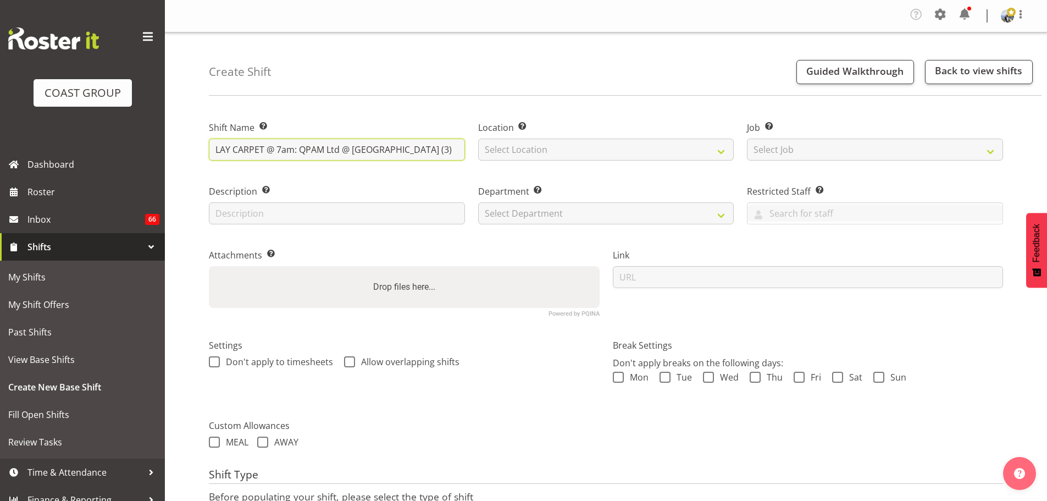
type input "LAY CARPET @ 7am: QPAM Ltd @ [GEOGRAPHIC_DATA] (3)"
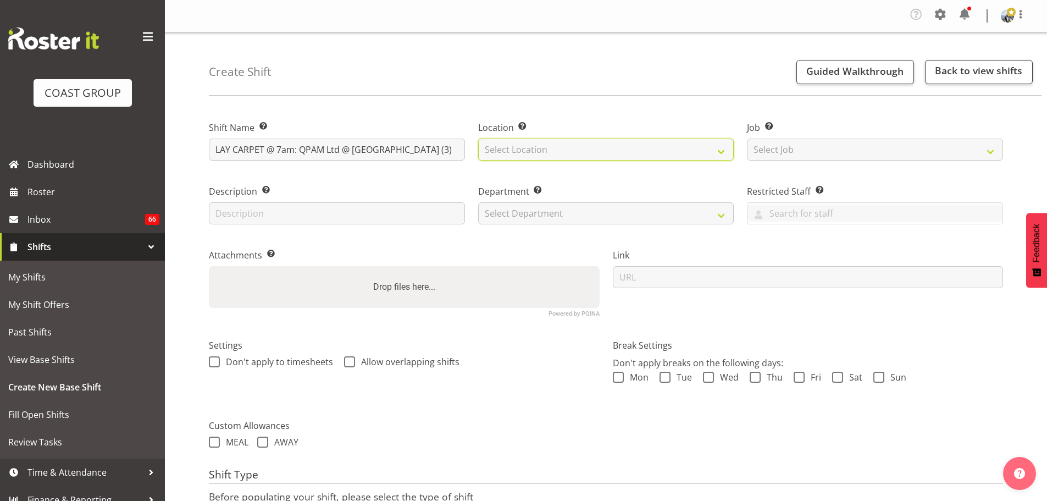
select select "35"
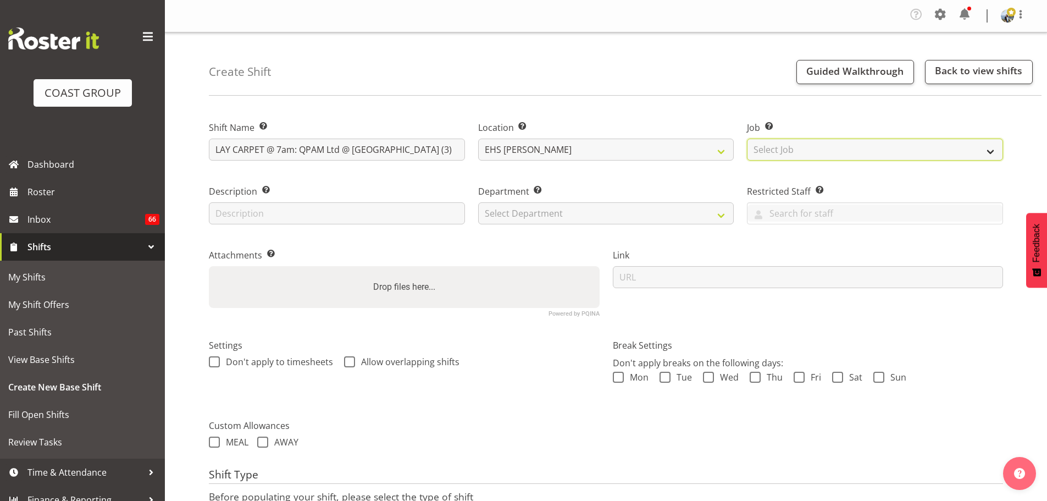
click at [767, 152] on select "Select Job Create new job 1 Carlton Events 1 [PERSON_NAME][GEOGRAPHIC_DATA] 1 […" at bounding box center [875, 149] width 256 height 22
select select "8576"
click at [747, 138] on select "Select Job Create new job 1 Carlton Events 1 Carlton Hamilton 1 Carlton Welling…" at bounding box center [875, 149] width 256 height 22
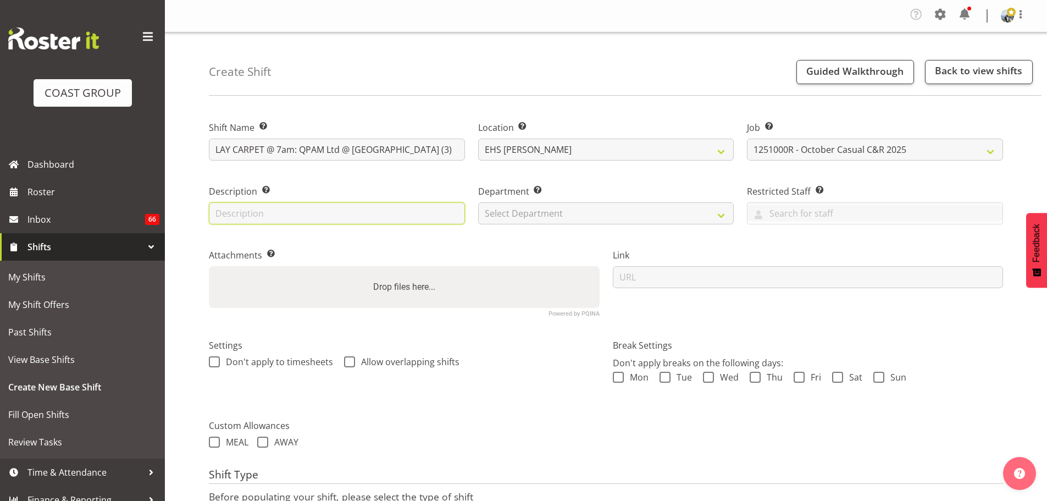
click at [379, 207] on input "text" at bounding box center [337, 213] width 256 height 22
type input "Laying their own carpet around basketball"
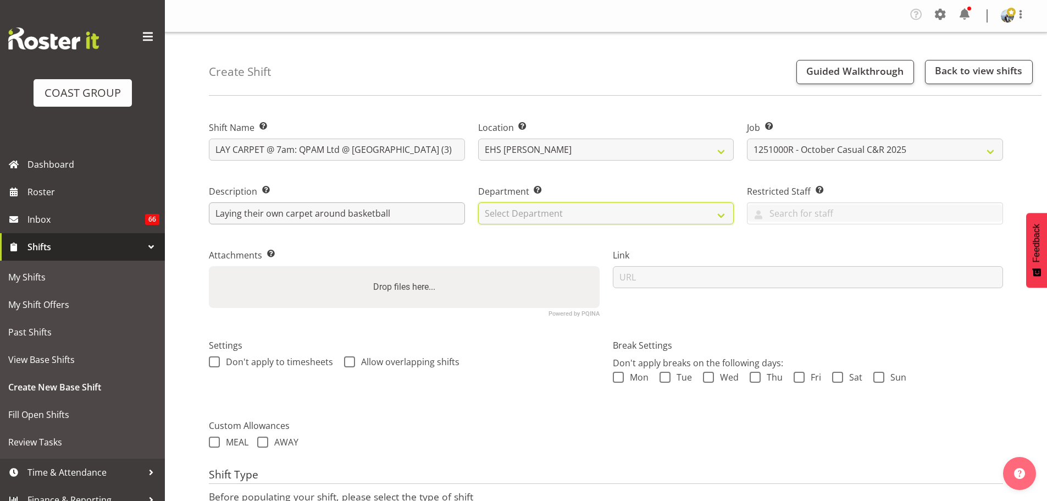
select select "35"
drag, startPoint x: 555, startPoint y: 304, endPoint x: 567, endPoint y: 291, distance: 18.7
click at [563, 304] on div "Drop files here..." at bounding box center [404, 287] width 391 height 42
click at [209, 266] on input "Drop files here..." at bounding box center [404, 267] width 391 height 3
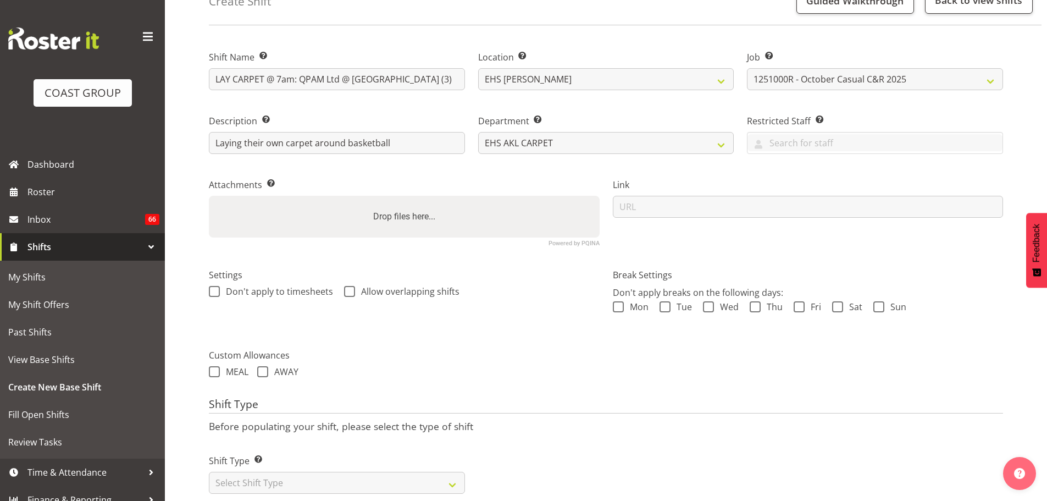
scroll to position [97, 0]
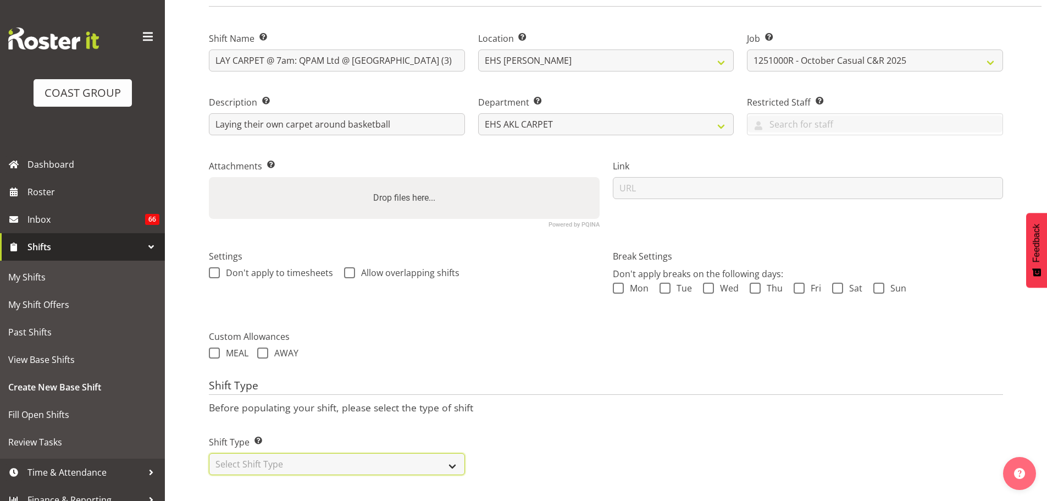
click at [319, 453] on select "Select Shift Type One Off Shift Recurring Shift Rotating Shift" at bounding box center [337, 464] width 256 height 22
select select "one_off"
click at [209, 453] on select "Select Shift Type One Off Shift Recurring Shift Rotating Shift" at bounding box center [337, 464] width 256 height 22
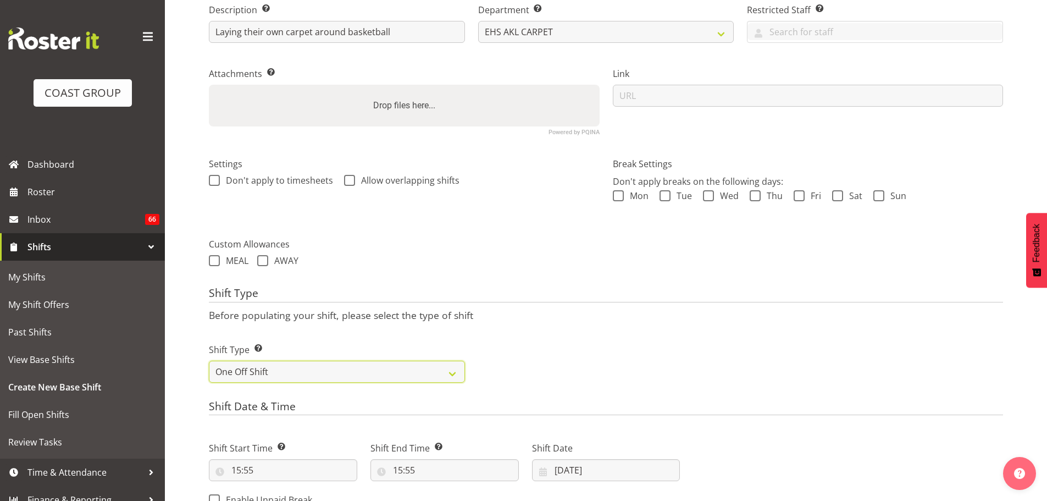
scroll to position [207, 0]
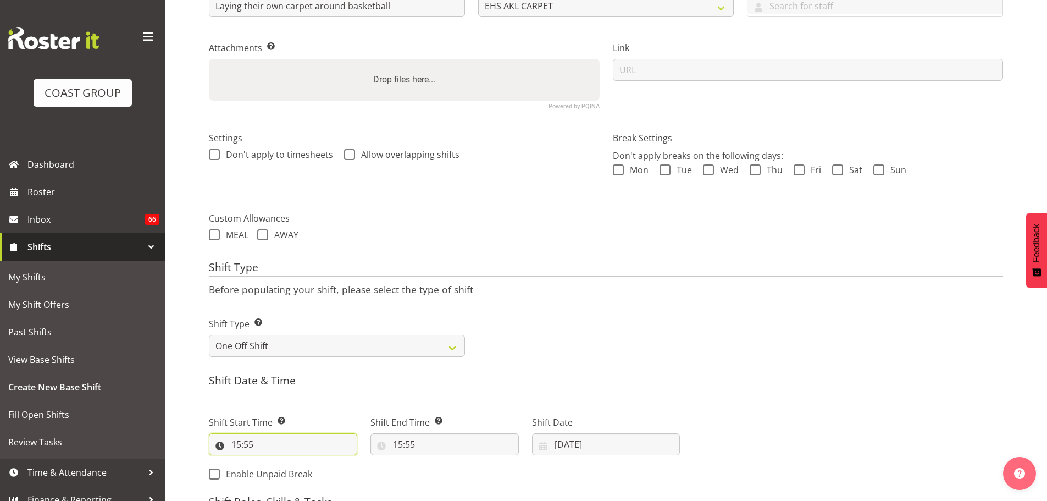
click at [255, 446] on input "15:55" at bounding box center [283, 444] width 148 height 22
click at [283, 469] on select "00 01 02 03 04 05 06 07 08 09 10 11 12 13 14 15 16 17 18 19 20 21 22 23" at bounding box center [283, 473] width 25 height 22
select select "6"
click at [271, 462] on select "00 01 02 03 04 05 06 07 08 09 10 11 12 13 14 15 16 17 18 19 20 21 22 23" at bounding box center [283, 473] width 25 height 22
type input "06:55"
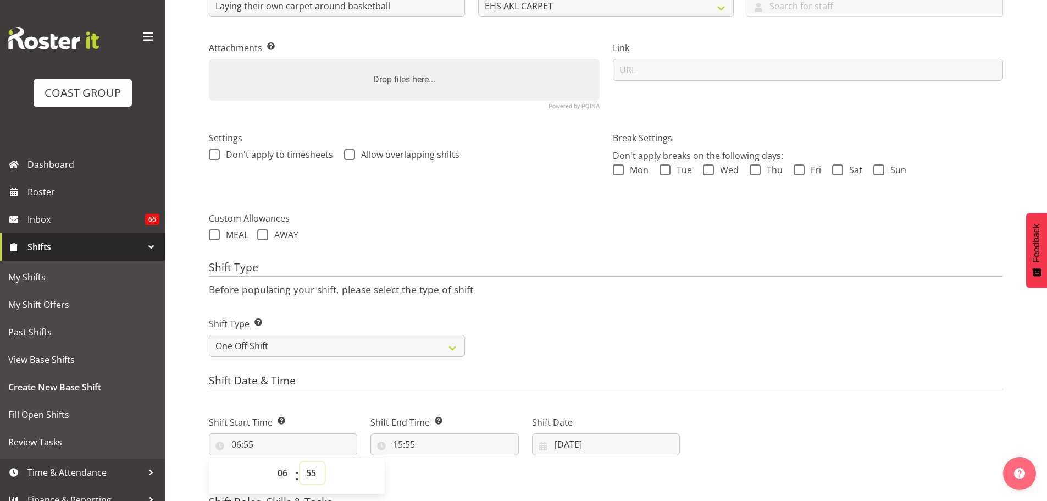
click at [308, 478] on select "00 01 02 03 04 05 06 07 08 09 10 11 12 13 14 15 16 17 18 19 20 21 22 23 24 25 2…" at bounding box center [312, 473] width 25 height 22
select select "0"
type input "06:00"
click at [395, 444] on input "15:55" at bounding box center [444, 444] width 148 height 22
click at [436, 472] on select "00 01 02 03 04 05 06 07 08 09 10 11 12 13 14 15 16 17 18 19 20 21 22 23" at bounding box center [445, 473] width 25 height 22
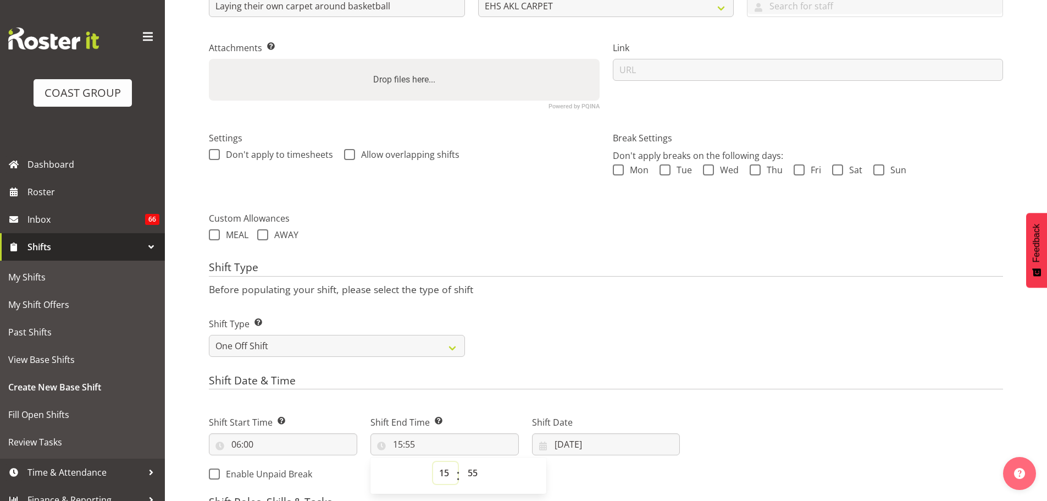
select select "9"
click at [433, 462] on select "00 01 02 03 04 05 06 07 08 09 10 11 12 13 14 15 16 17 18 19 20 21 22 23" at bounding box center [445, 473] width 25 height 22
type input "09:55"
click at [468, 473] on select "00 01 02 03 04 05 06 07 08 09 10 11 12 13 14 15 16 17 18 19 20 21 22 23 24 25 2…" at bounding box center [474, 473] width 25 height 22
select select "0"
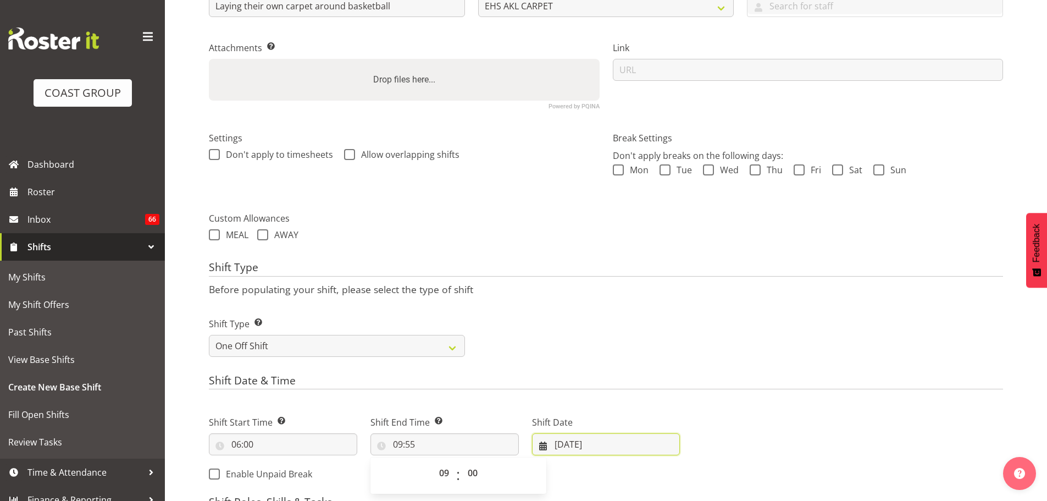
type input "09:00"
click at [567, 444] on input "[DATE]" at bounding box center [606, 444] width 148 height 22
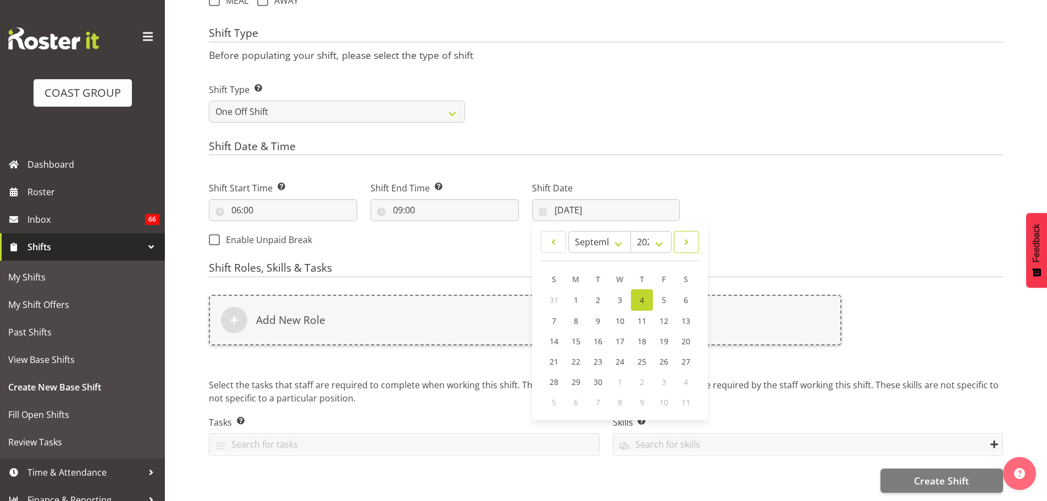
click at [691, 237] on span at bounding box center [686, 241] width 11 height 13
select select "9"
click at [617, 317] on link "8" at bounding box center [620, 319] width 22 height 20
type input "08/10/2025"
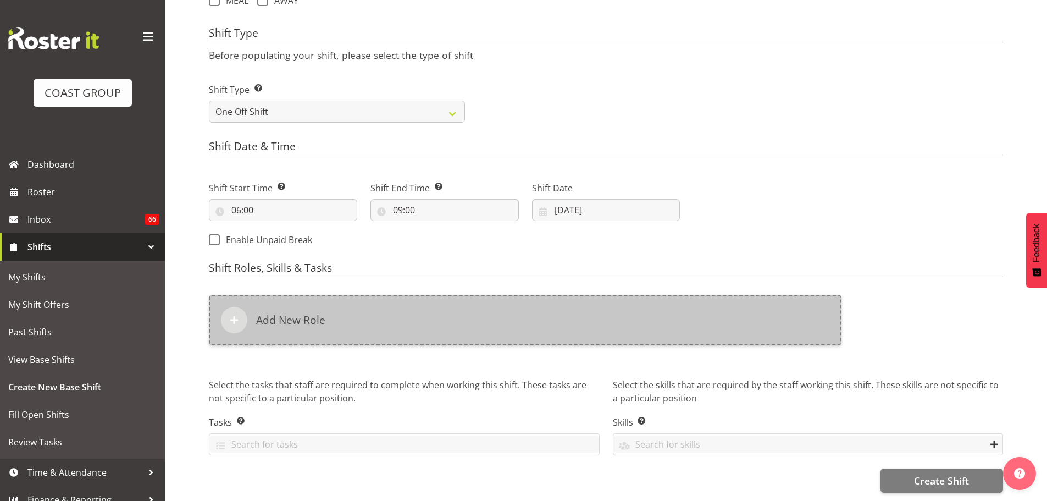
click at [627, 310] on div "Add New Role" at bounding box center [525, 320] width 633 height 51
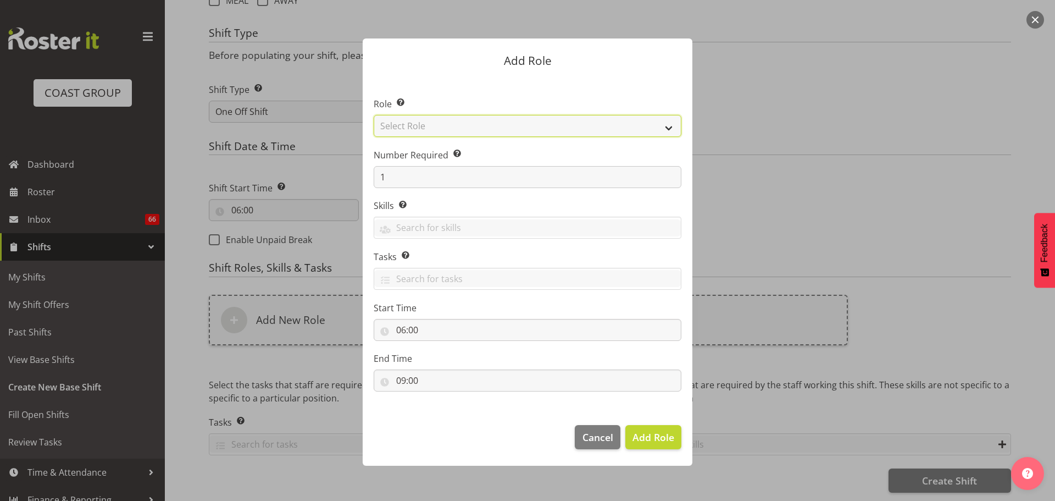
click at [605, 131] on select "Select Role ACCOUNT MANAGER ACCOUNT MANAGER DW ACCOUNTS [PERSON_NAME] VEHICLES …" at bounding box center [528, 126] width 308 height 22
select select "81"
click at [374, 115] on select "Select Role ACCOUNT MANAGER ACCOUNT MANAGER DW ACCOUNTS [PERSON_NAME] VEHICLES …" at bounding box center [528, 126] width 308 height 22
click at [642, 436] on span "Add Role" at bounding box center [654, 436] width 42 height 13
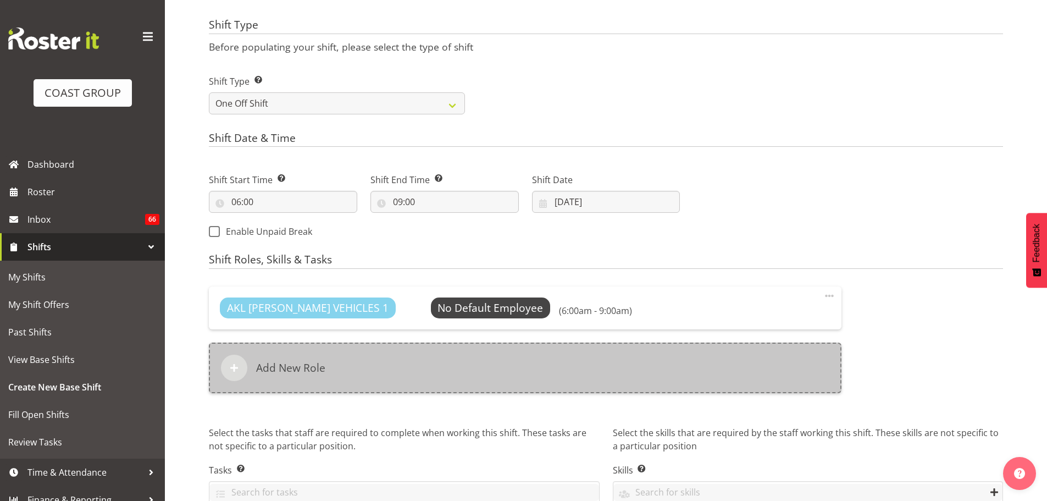
click at [426, 385] on div "Add New Role" at bounding box center [525, 367] width 633 height 51
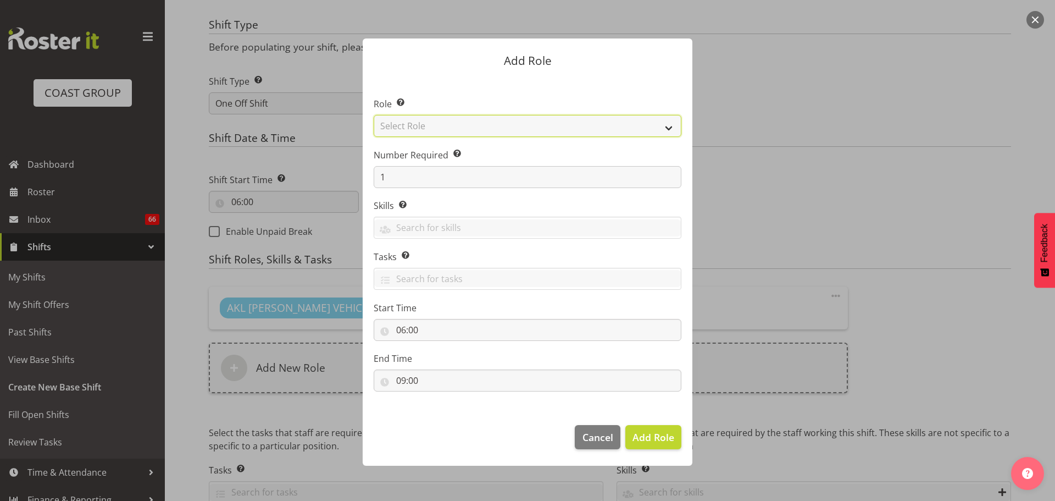
click at [486, 125] on select "Select Role ACCOUNT MANAGER ACCOUNT MANAGER DW ACCOUNTS [PERSON_NAME] VEHICLES …" at bounding box center [528, 126] width 308 height 22
select select "190"
click at [374, 115] on select "Select Role ACCOUNT MANAGER ACCOUNT MANAGER DW ACCOUNTS [PERSON_NAME] VEHICLES …" at bounding box center [528, 126] width 308 height 22
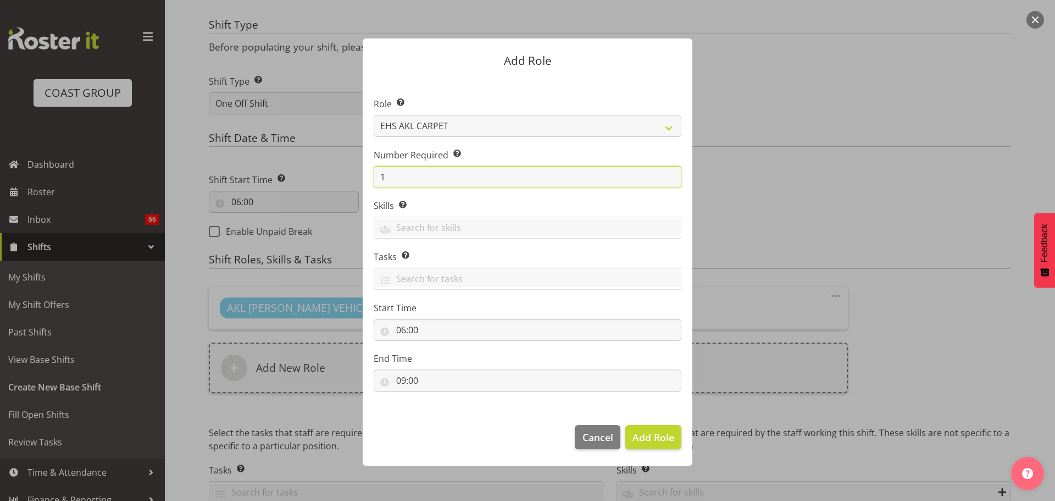
drag, startPoint x: 403, startPoint y: 178, endPoint x: 373, endPoint y: 175, distance: 30.9
click at [373, 175] on section "Role Select the role you wish to add to the shift. ACCOUNT MANAGER ACCOUNT MANA…" at bounding box center [528, 245] width 330 height 336
type input "2"
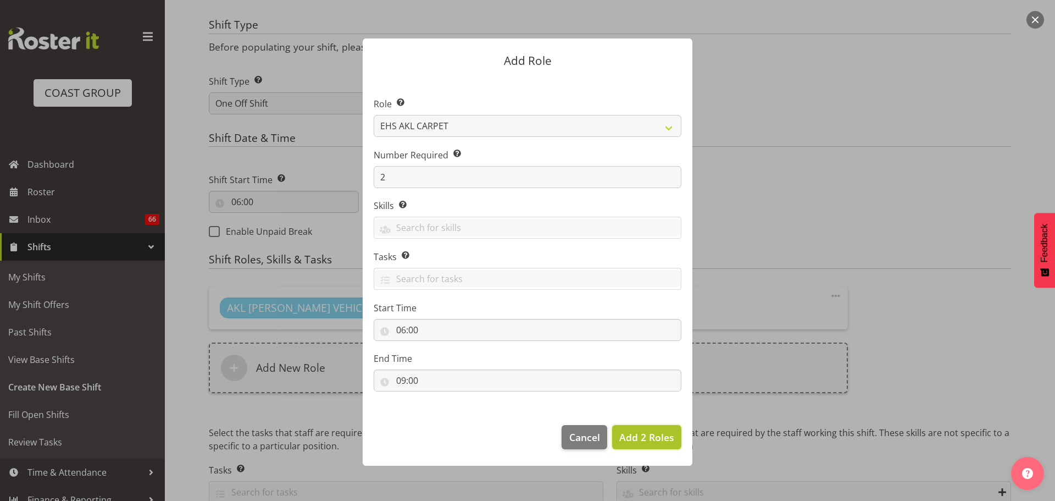
click at [651, 446] on button "Add 2 Roles" at bounding box center [646, 437] width 69 height 24
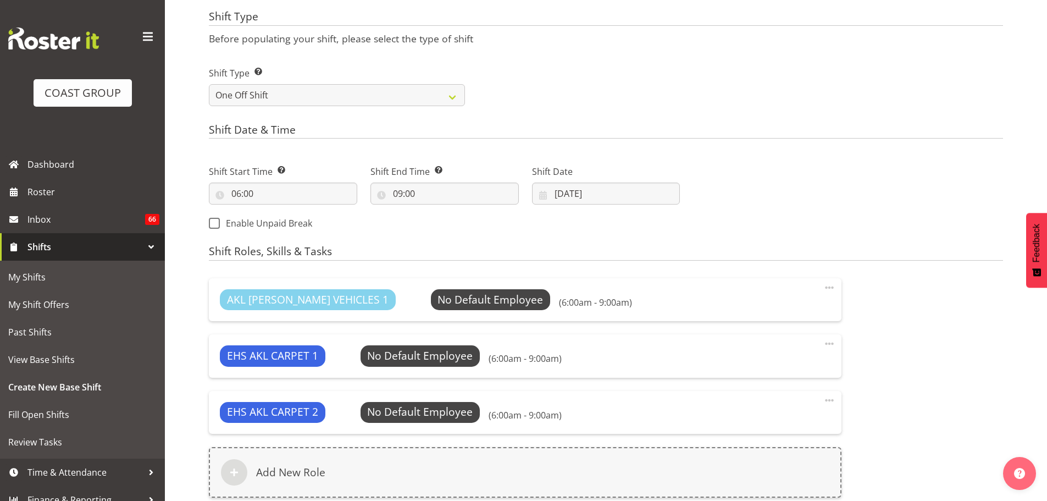
scroll to position [619, 0]
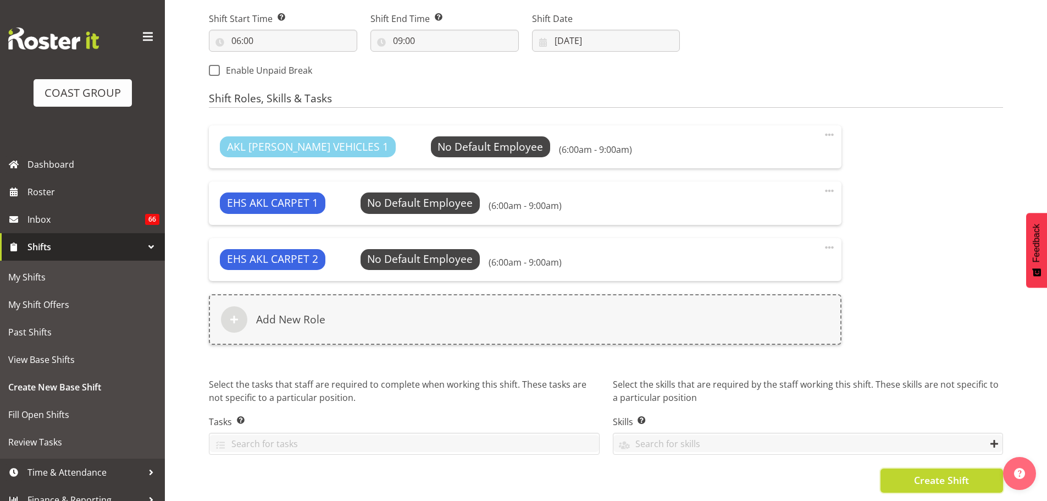
click at [909, 471] on button "Create Shift" at bounding box center [941, 480] width 123 height 24
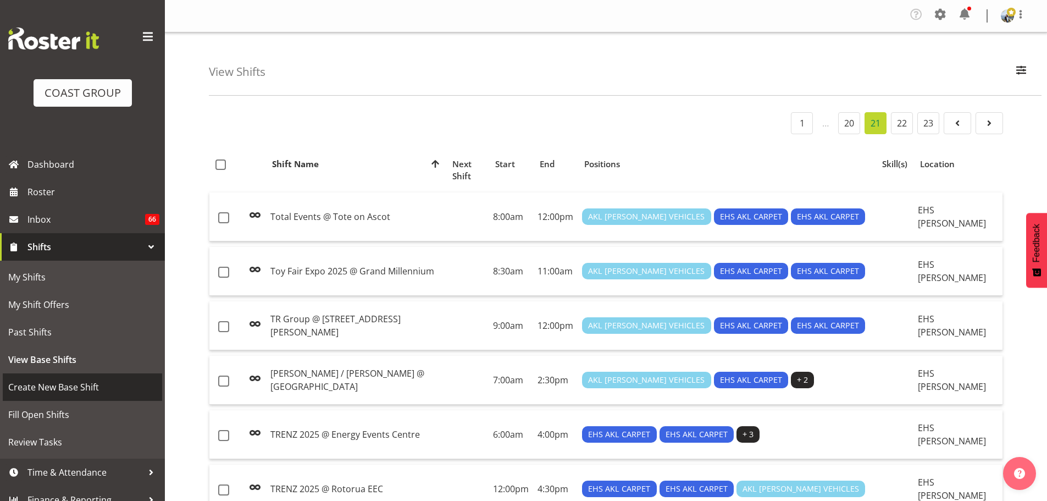
click at [63, 381] on span "Create New Base Shift" at bounding box center [82, 387] width 148 height 16
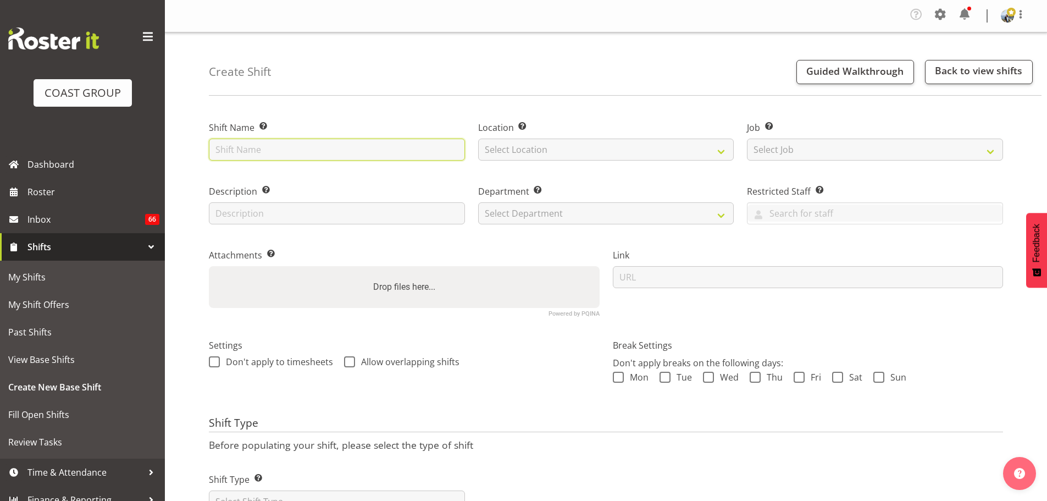
click at [247, 151] on input "text" at bounding box center [337, 149] width 256 height 22
paste input "LAY CARPET @ 7am: QPAM Ltd @ [GEOGRAPHIC_DATA]"
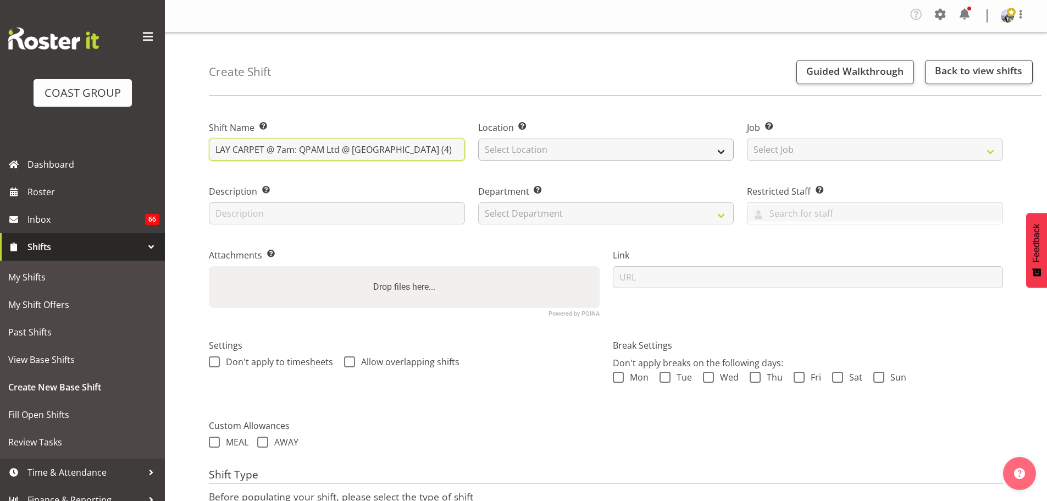
type input "LAY CARPET @ 7am: QPAM Ltd @ [GEOGRAPHIC_DATA] (4)"
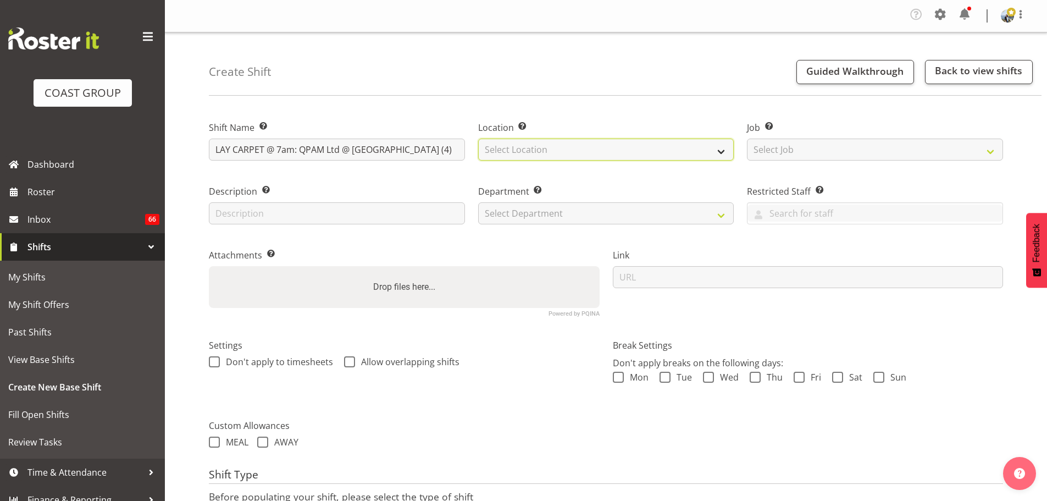
click at [588, 147] on select "Select Location EHS [PERSON_NAME] GRS" at bounding box center [606, 149] width 256 height 22
select select "35"
click at [478, 138] on select "Select Location EHS [PERSON_NAME] GRS" at bounding box center [606, 149] width 256 height 22
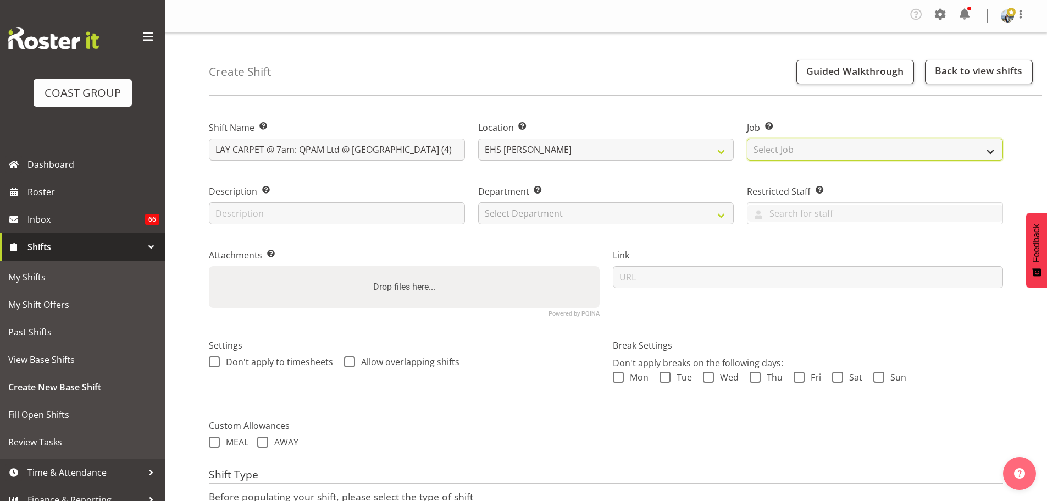
click at [827, 154] on select "Select Job Create new job 1 Carlton Events 1 [PERSON_NAME][GEOGRAPHIC_DATA] 1 […" at bounding box center [875, 149] width 256 height 22
select select "8576"
click at [747, 138] on select "Select Job Create new job 1 Carlton Events 1 [PERSON_NAME][GEOGRAPHIC_DATA] 1 […" at bounding box center [875, 149] width 256 height 22
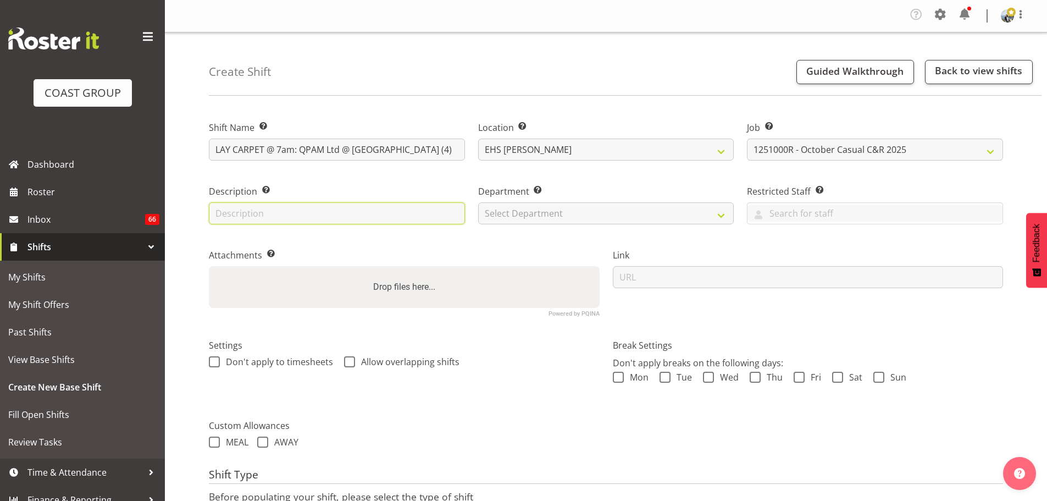
click at [258, 203] on input "text" at bounding box center [337, 213] width 256 height 22
click at [354, 207] on input "Laying their own carpet" at bounding box center [337, 213] width 256 height 22
type input "Laying their own carpet around basketball court"
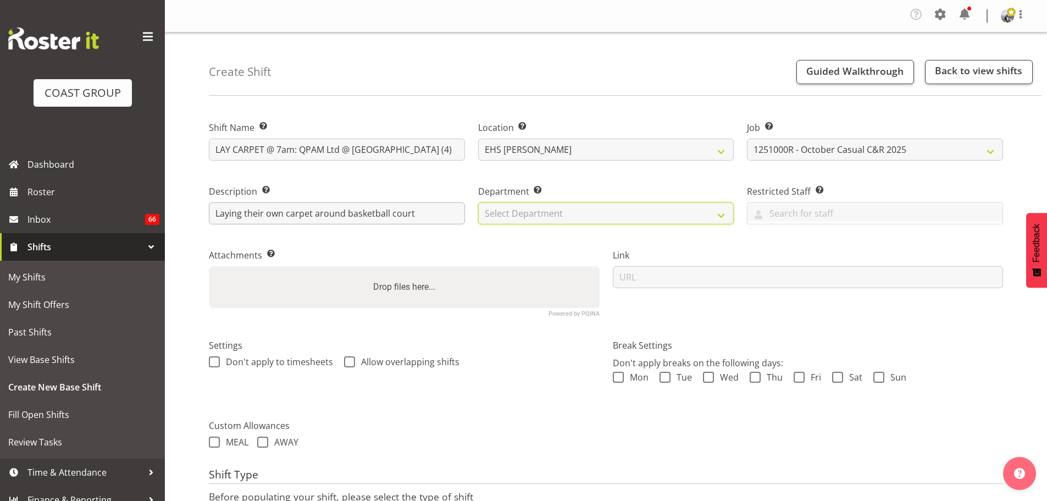
select select "35"
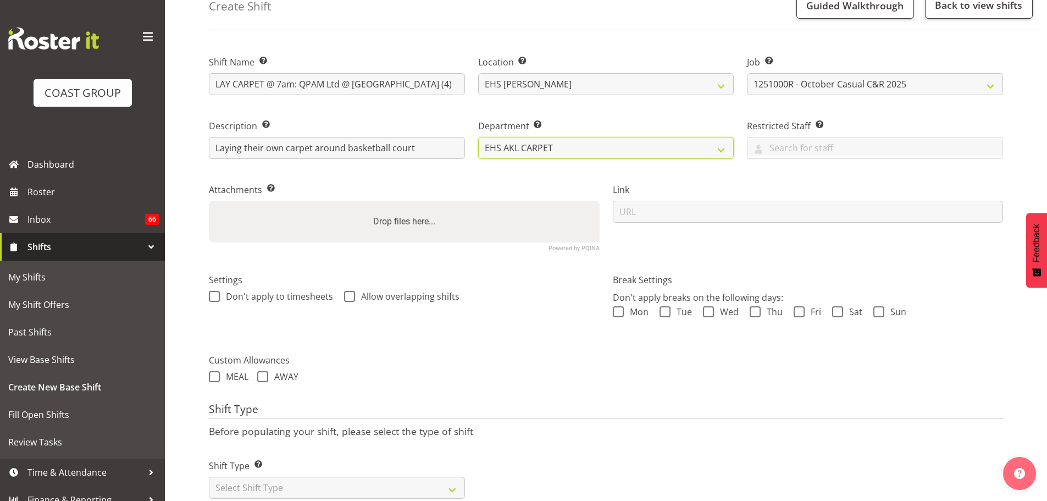
scroll to position [97, 0]
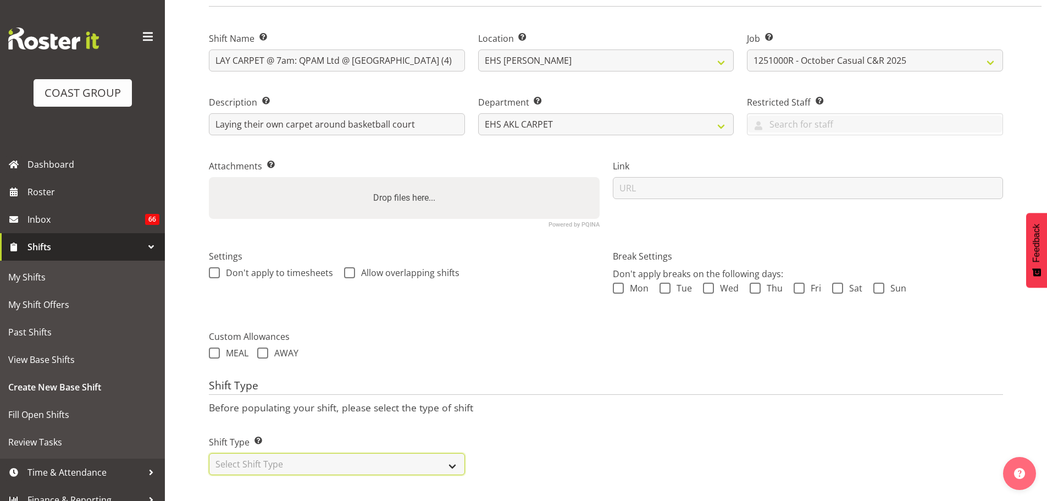
click at [384, 453] on select "Select Shift Type One Off Shift Recurring Shift Rotating Shift" at bounding box center [337, 464] width 256 height 22
click at [278, 460] on select "Select Shift Type One Off Shift Recurring Shift Rotating Shift" at bounding box center [337, 464] width 256 height 22
select select "one_off"
click at [209, 453] on select "Select Shift Type One Off Shift Recurring Shift Rotating Shift" at bounding box center [337, 464] width 256 height 22
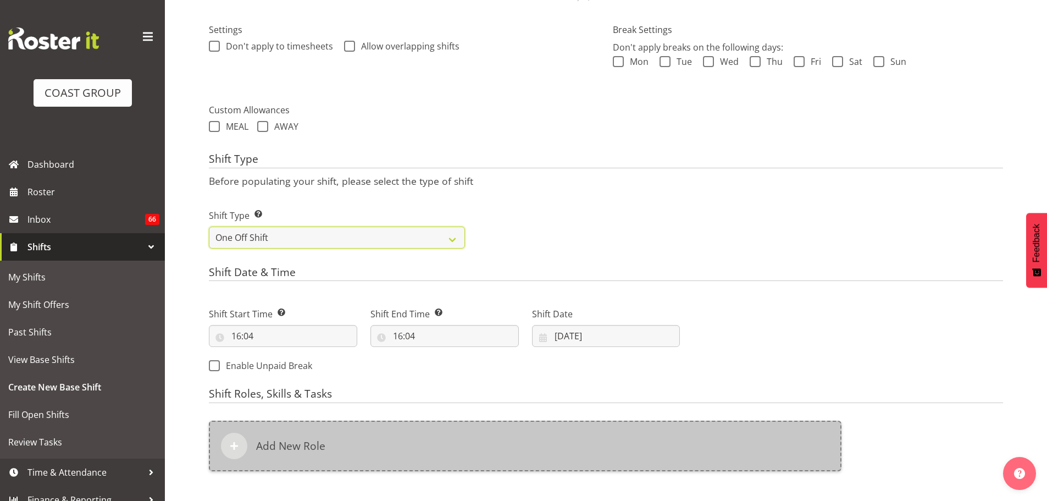
scroll to position [317, 0]
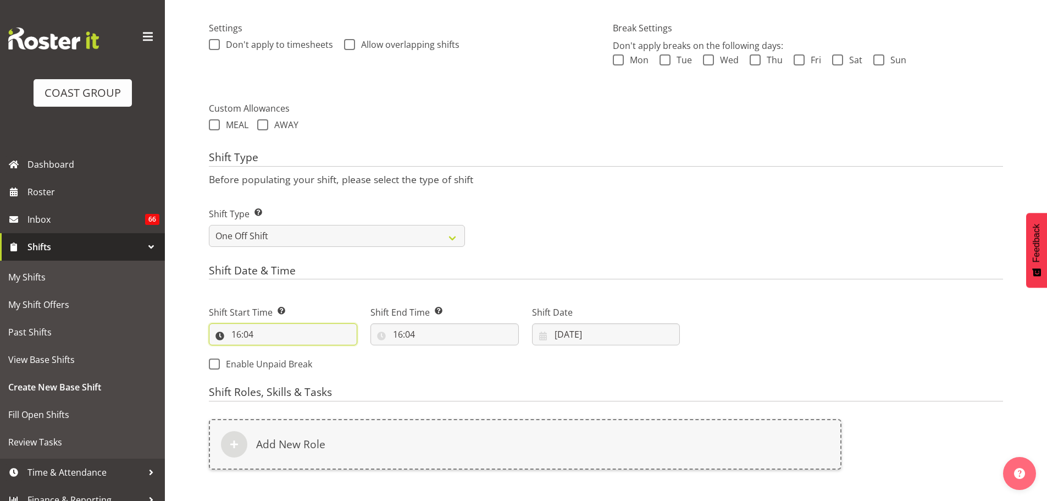
click at [240, 335] on input "16:04" at bounding box center [283, 334] width 148 height 22
click at [290, 364] on select "00 01 02 03 04 05 06 07 08 09 10 11 12 13 14 15 16 17 18 19 20 21 22 23" at bounding box center [283, 363] width 25 height 22
select select "6"
click at [271, 352] on select "00 01 02 03 04 05 06 07 08 09 10 11 12 13 14 15 16 17 18 19 20 21 22 23" at bounding box center [283, 363] width 25 height 22
type input "06:04"
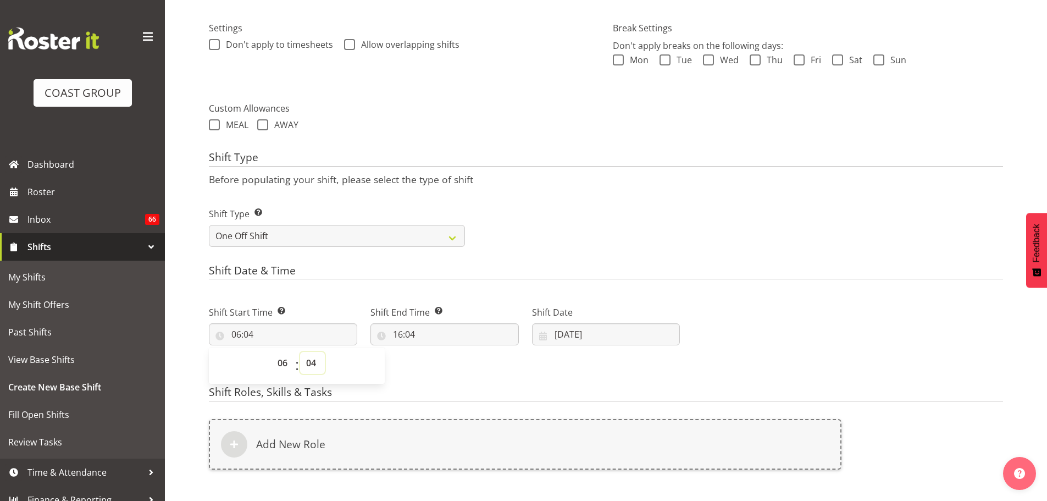
click at [308, 369] on select "00 01 02 03 04 05 06 07 08 09 10 11 12 13 14 15 16 17 18 19 20 21 22 23 24 25 2…" at bounding box center [312, 363] width 25 height 22
select select "0"
click at [300, 352] on select "00 01 02 03 04 05 06 07 08 09 10 11 12 13 14 15 16 17 18 19 20 21 22 23 24 25 2…" at bounding box center [312, 363] width 25 height 22
type input "06:00"
click at [408, 335] on input "16:04" at bounding box center [444, 334] width 148 height 22
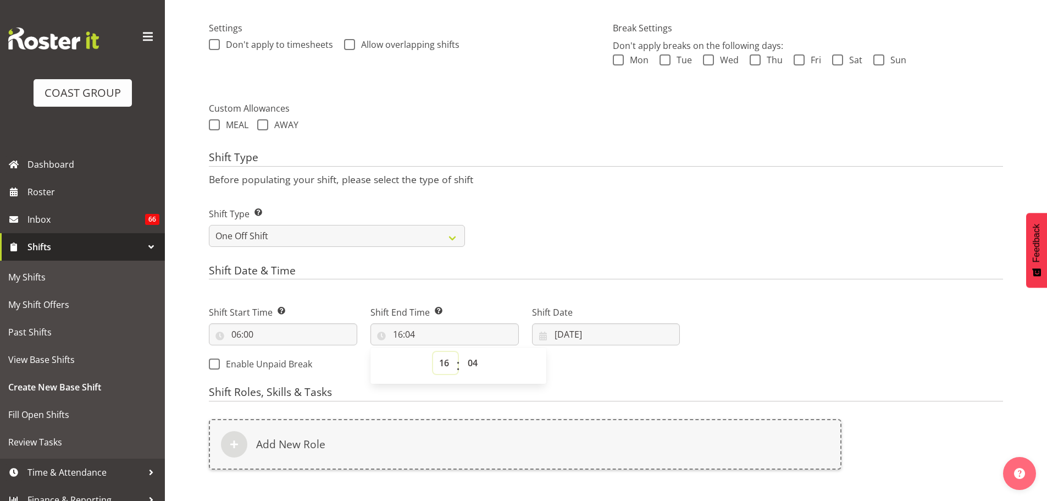
click at [446, 362] on select "00 01 02 03 04 05 06 07 08 09 10 11 12 13 14 15 16 17 18 19 20 21 22 23" at bounding box center [445, 363] width 25 height 22
select select "9"
click at [433, 352] on select "00 01 02 03 04 05 06 07 08 09 10 11 12 13 14 15 16 17 18 19 20 21 22 23" at bounding box center [445, 363] width 25 height 22
type input "09:04"
click at [479, 359] on select "00 01 02 03 04 05 06 07 08 09 10 11 12 13 14 15 16 17 18 19 20 21 22 23 24 25 2…" at bounding box center [474, 363] width 25 height 22
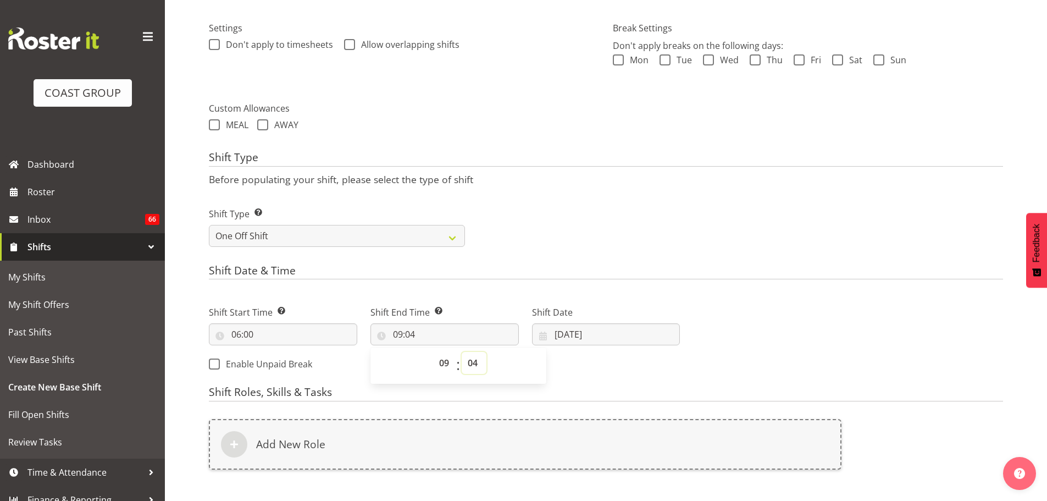
select select "0"
click at [462, 352] on select "00 01 02 03 04 05 06 07 08 09 10 11 12 13 14 15 16 17 18 19 20 21 22 23 24 25 2…" at bounding box center [474, 363] width 25 height 22
type input "09:00"
click at [587, 325] on input "[DATE]" at bounding box center [606, 334] width 148 height 22
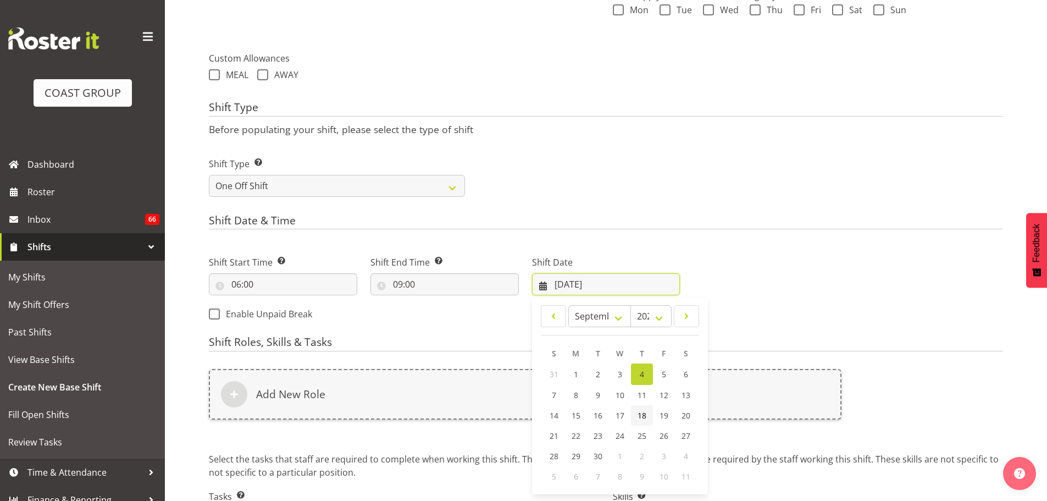
scroll to position [450, 0]
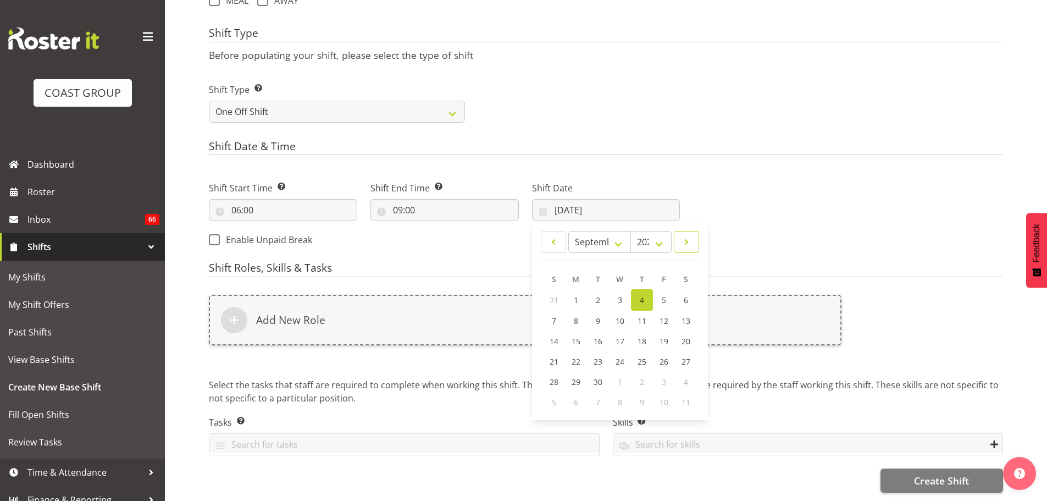
click at [695, 232] on link at bounding box center [686, 242] width 25 height 22
select select "9"
click at [556, 335] on span "12" at bounding box center [554, 340] width 9 height 10
type input "[DATE]"
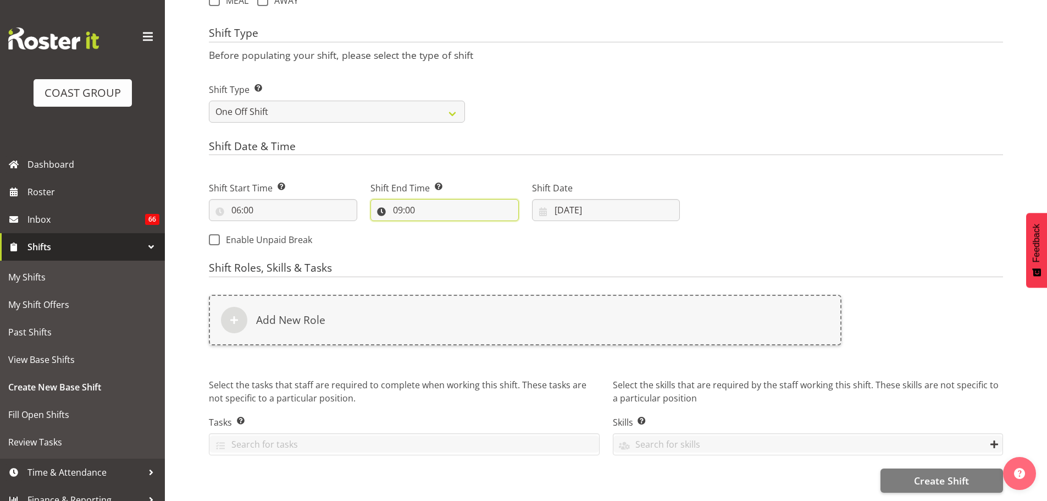
click at [408, 200] on input "09:00" at bounding box center [444, 210] width 148 height 22
click at [442, 228] on select "00 01 02 03 04 05 06 07 08 09 10 11 12 13 14 15 16 17 18 19 20 21 22 23" at bounding box center [445, 239] width 25 height 22
select select "10"
click at [433, 228] on select "00 01 02 03 04 05 06 07 08 09 10 11 12 13 14 15 16 17 18 19 20 21 22 23" at bounding box center [445, 239] width 25 height 22
type input "10:00"
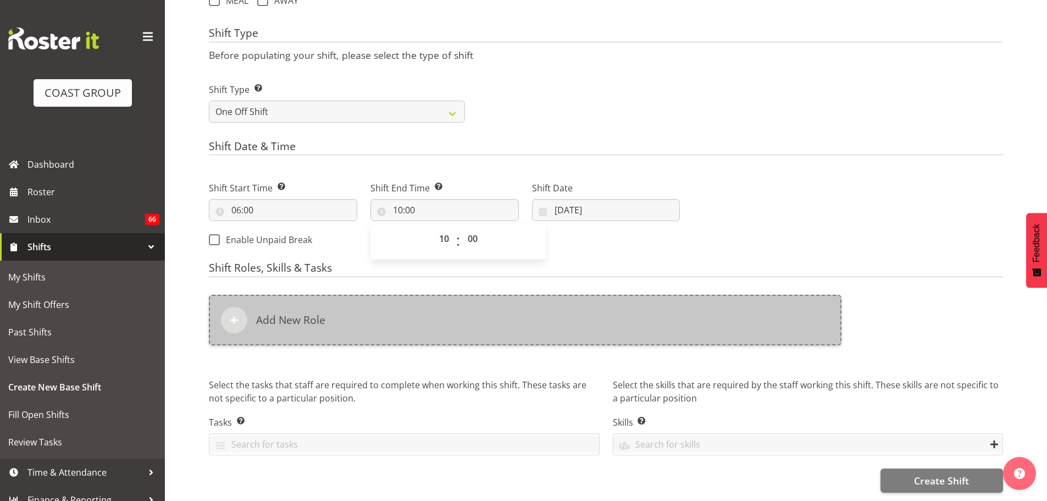
click at [388, 301] on div "Add New Role" at bounding box center [525, 320] width 633 height 51
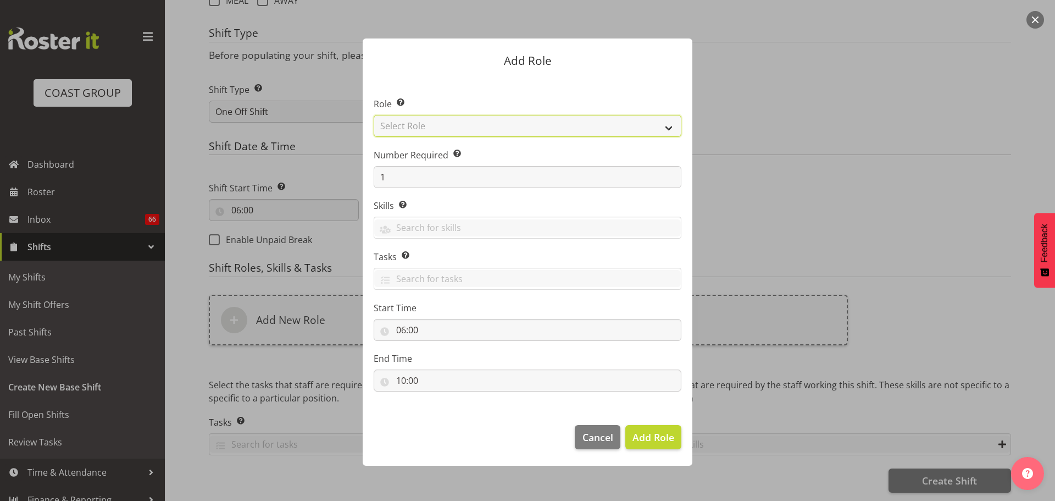
click at [417, 124] on select "Select Role ACCOUNT MANAGER ACCOUNT MANAGER DW ACCOUNTS [PERSON_NAME] VEHICLES …" at bounding box center [528, 126] width 308 height 22
select select "81"
click at [374, 115] on select "Select Role ACCOUNT MANAGER ACCOUNT MANAGER DW ACCOUNTS [PERSON_NAME] VEHICLES …" at bounding box center [528, 126] width 308 height 22
click at [662, 437] on span "Add Role" at bounding box center [654, 436] width 42 height 13
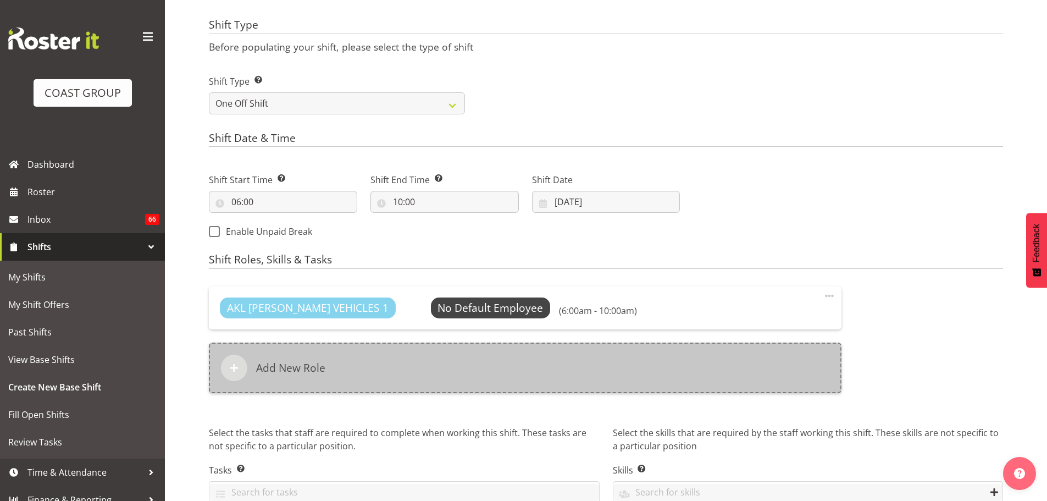
click at [450, 373] on div "Add New Role" at bounding box center [525, 367] width 633 height 51
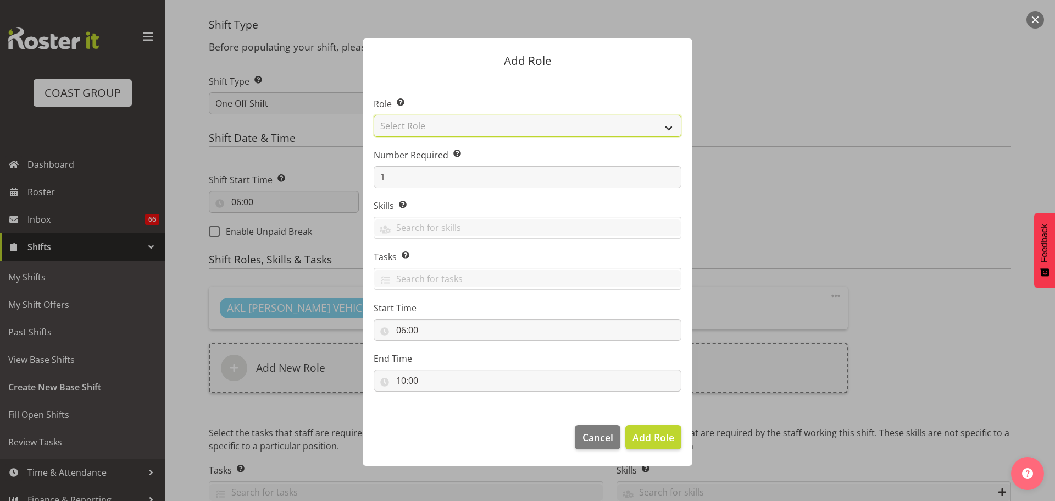
click at [530, 127] on select "Select Role ACCOUNT MANAGER ACCOUNT MANAGER DW ACCOUNTS [PERSON_NAME] VEHICLES …" at bounding box center [528, 126] width 308 height 22
select select "190"
click at [374, 115] on select "Select Role ACCOUNT MANAGER ACCOUNT MANAGER DW ACCOUNTS [PERSON_NAME] VEHICLES …" at bounding box center [528, 126] width 308 height 22
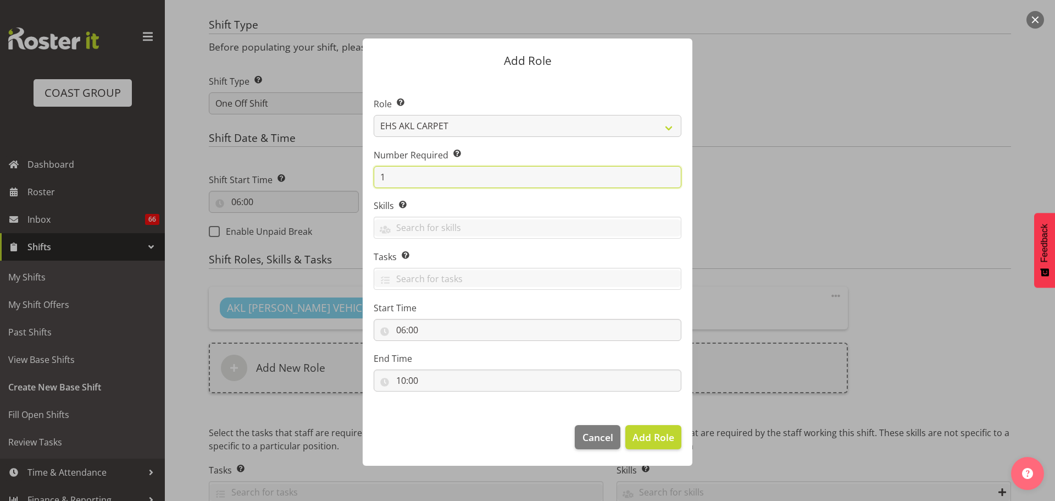
drag, startPoint x: 410, startPoint y: 170, endPoint x: 311, endPoint y: 153, distance: 100.4
click at [324, 156] on form "Add Role Role Select the role you wish to add to the shift. ACCOUNT MANAGER ACC…" at bounding box center [528, 250] width 528 height 479
type input "2"
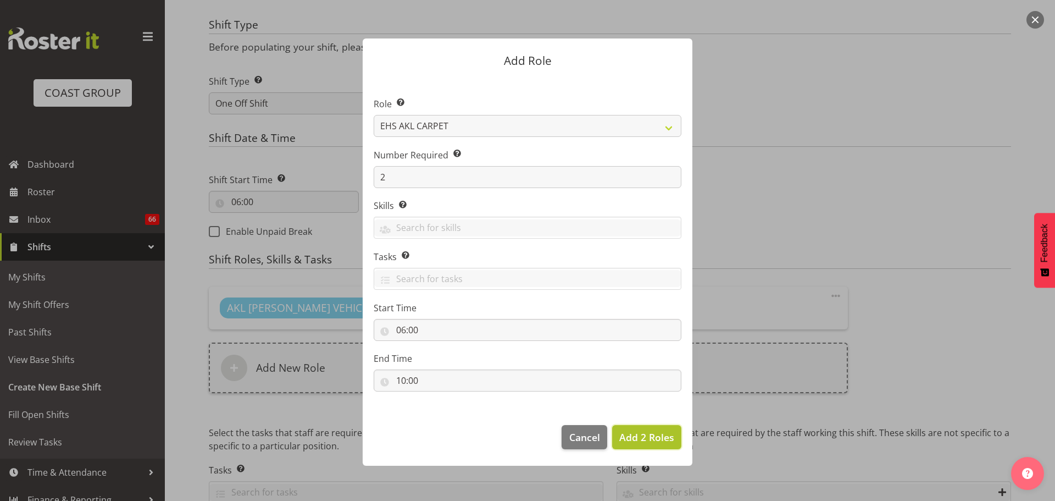
click at [629, 437] on span "Add 2 Roles" at bounding box center [646, 436] width 55 height 13
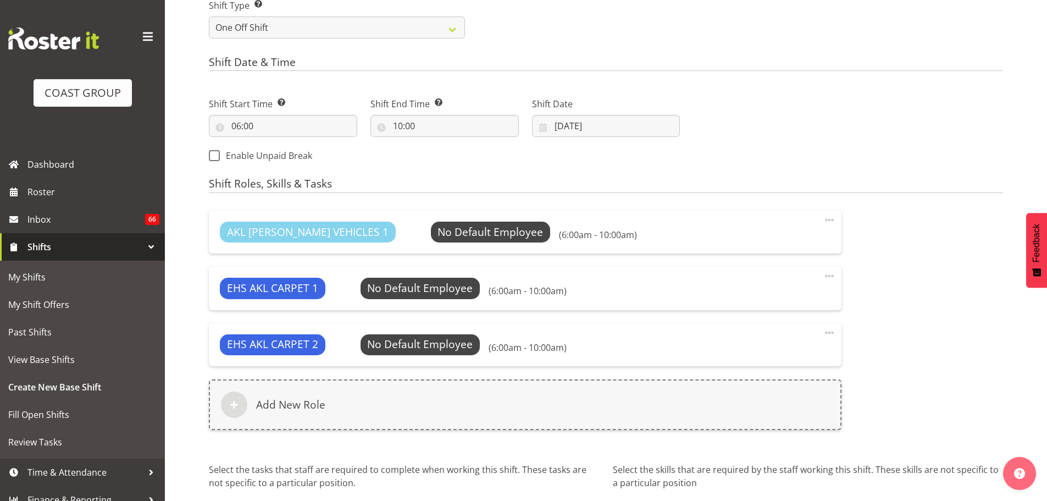
scroll to position [619, 0]
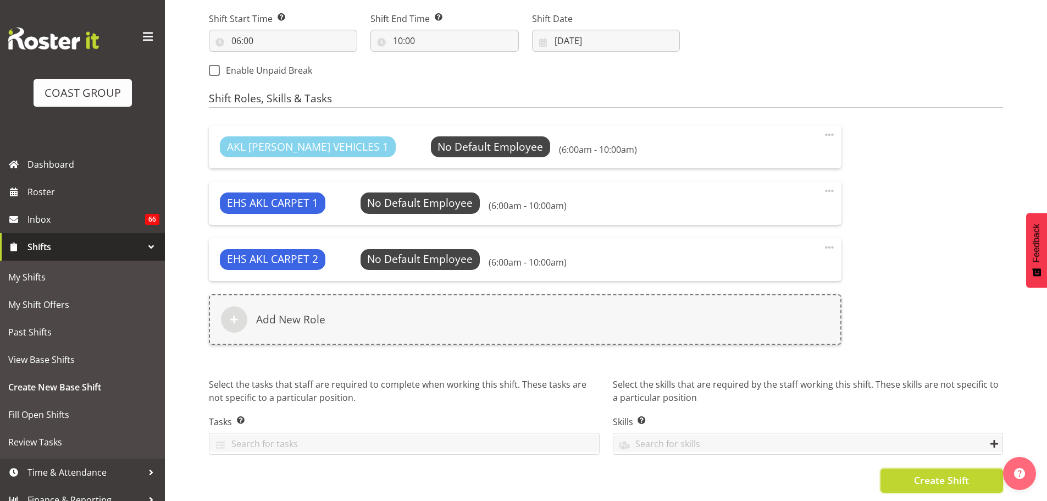
click at [952, 479] on span "Create Shift" at bounding box center [941, 480] width 55 height 14
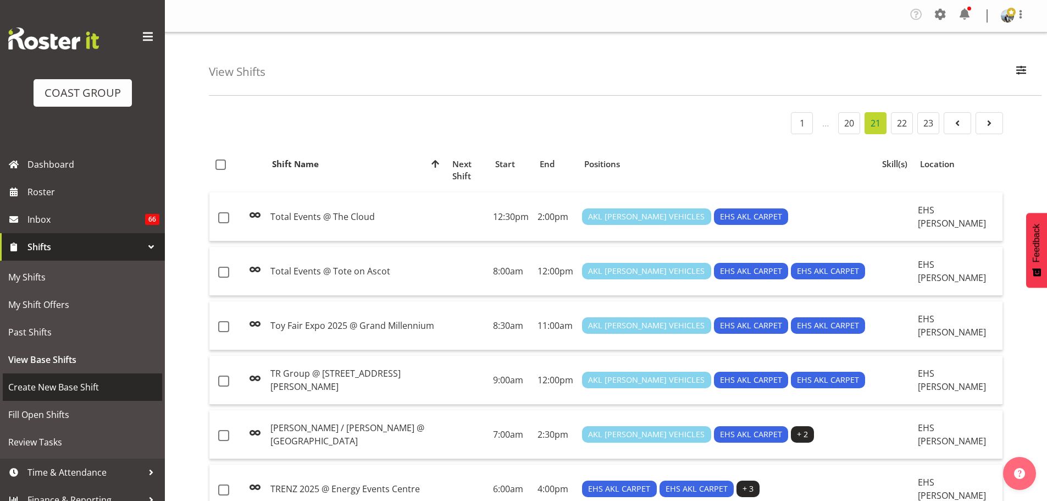
click at [63, 380] on span "Create New Base Shift" at bounding box center [82, 387] width 148 height 16
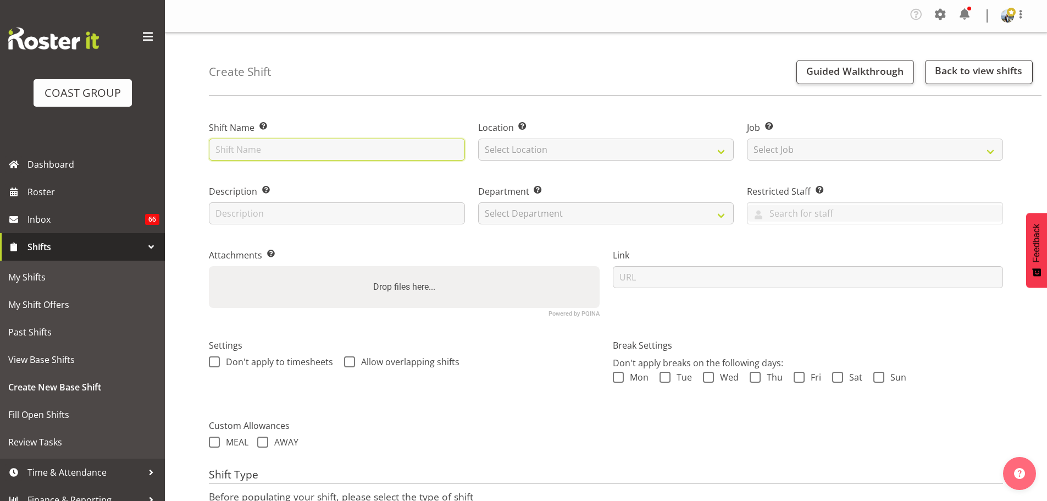
click at [272, 153] on input "text" at bounding box center [337, 149] width 256 height 22
paste input "LAY CARPET @ 7am: QPAM Ltd @ [GEOGRAPHIC_DATA]"
type input "LAY CARPET @ 7am: QPAM Ltd @ [GEOGRAPHIC_DATA]"
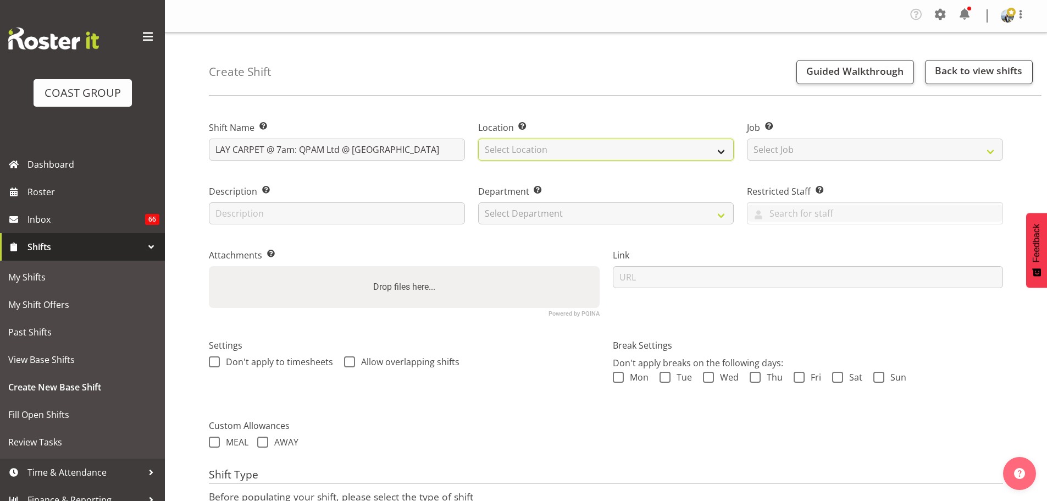
click at [578, 151] on select "Select Location EHS [PERSON_NAME] GRS" at bounding box center [606, 149] width 256 height 22
select select "35"
click at [478, 138] on select "Select Location EHS [PERSON_NAME] GRS" at bounding box center [606, 149] width 256 height 22
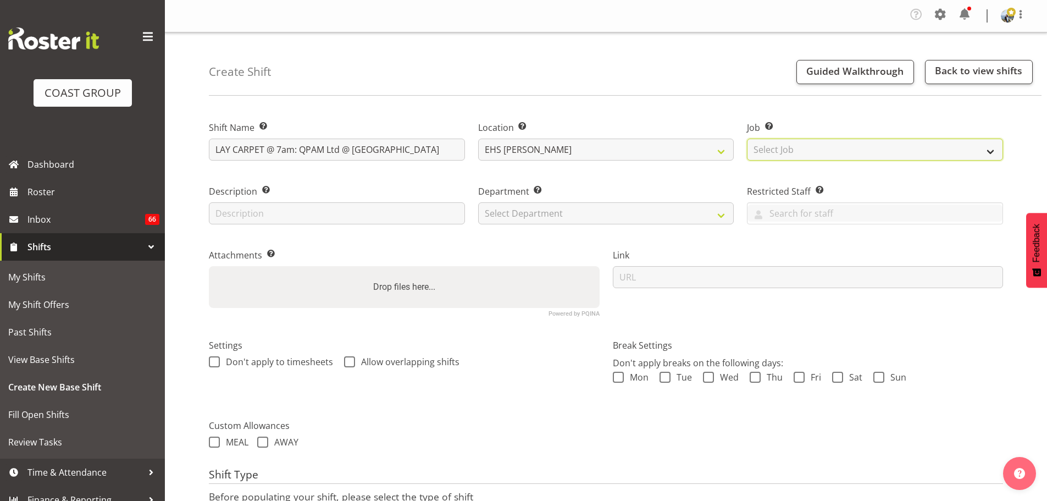
click at [798, 151] on select "Select Job Create new job 1 Carlton Events 1 [PERSON_NAME][GEOGRAPHIC_DATA] 1 […" at bounding box center [875, 149] width 256 height 22
select select "8576"
click at [747, 138] on select "Select Job Create new job 1 Carlton Events 1 [PERSON_NAME][GEOGRAPHIC_DATA] 1 […" at bounding box center [875, 149] width 256 height 22
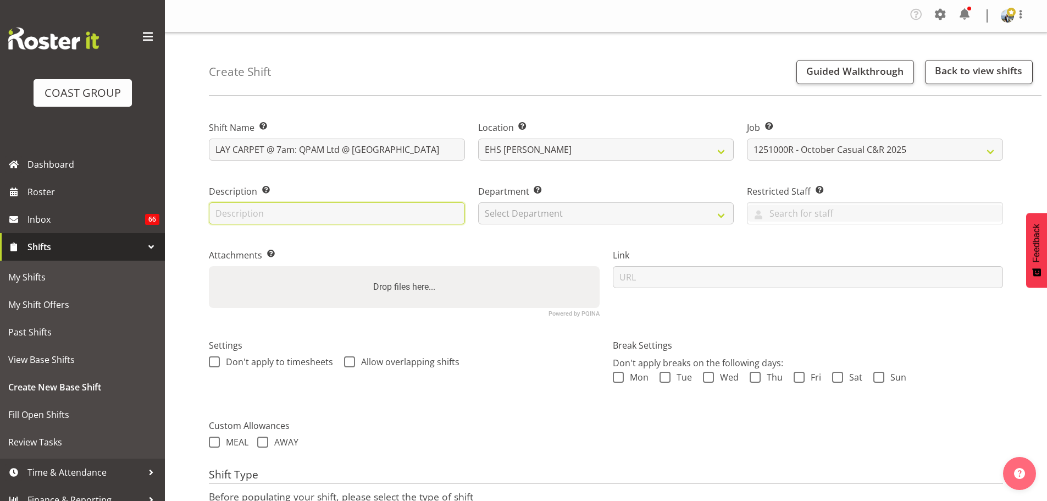
click at [224, 207] on input "text" at bounding box center [337, 213] width 256 height 22
type input "Laying their own carpet around basketball court"
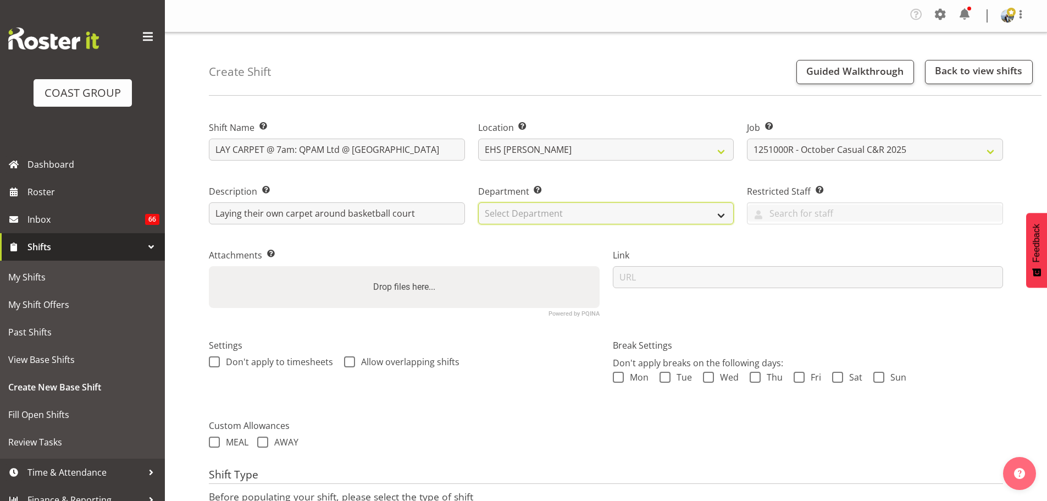
click at [598, 218] on select "Select Department EHS AKL CARPET EHS AKL PANEL EHS AKL CARPET EHS AKL SALES EHS…" at bounding box center [606, 213] width 256 height 22
select select "35"
click at [478, 202] on select "Select Department EHS AKL CARPET EHS AKL PANEL EHS AKL CARPET EHS AKL SALES EHS…" at bounding box center [606, 213] width 256 height 22
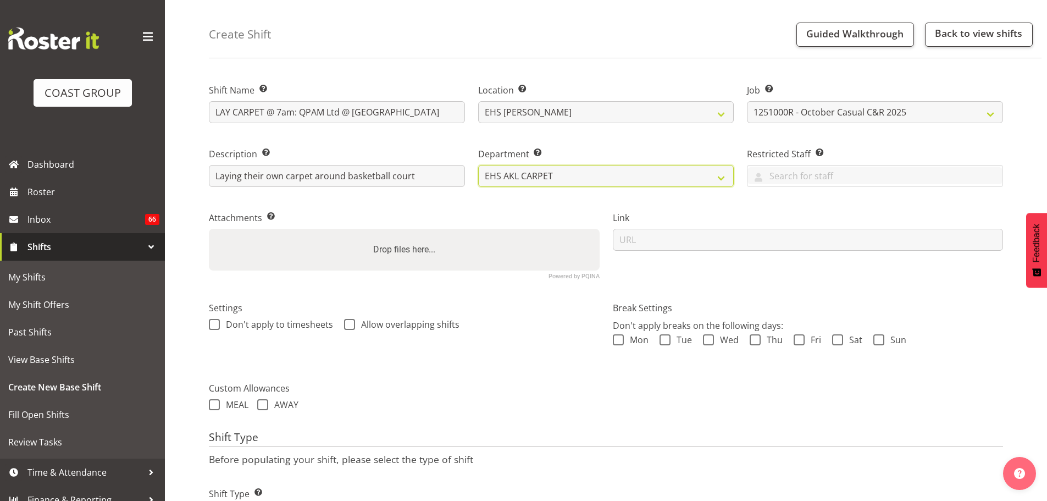
scroll to position [97, 0]
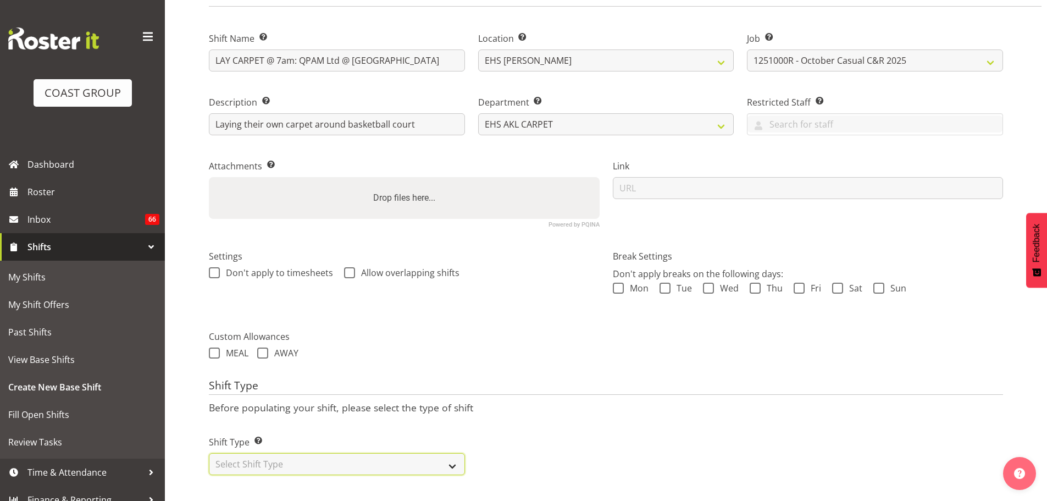
click at [444, 453] on select "Select Shift Type One Off Shift Recurring Shift Rotating Shift" at bounding box center [337, 464] width 256 height 22
select select "one_off"
click at [209, 453] on select "Select Shift Type One Off Shift Recurring Shift Rotating Shift" at bounding box center [337, 464] width 256 height 22
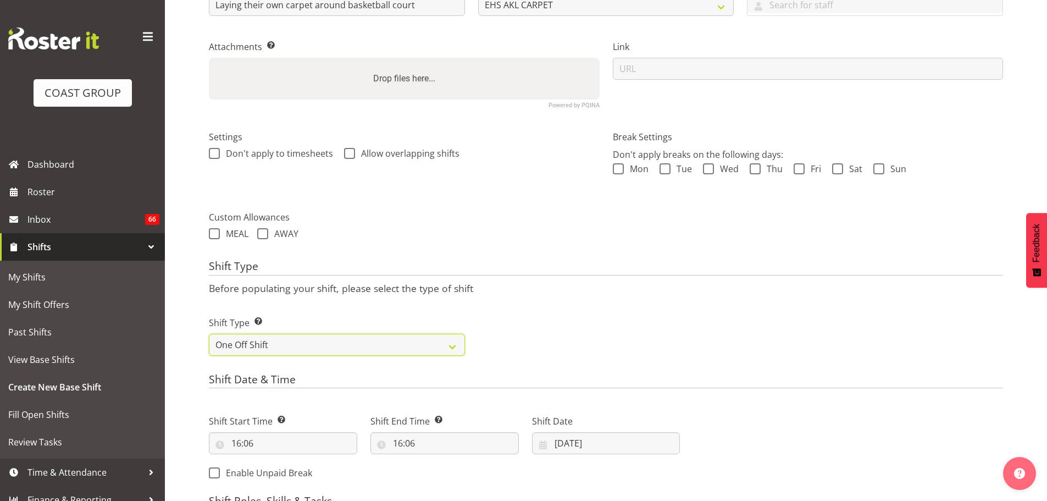
scroll to position [317, 0]
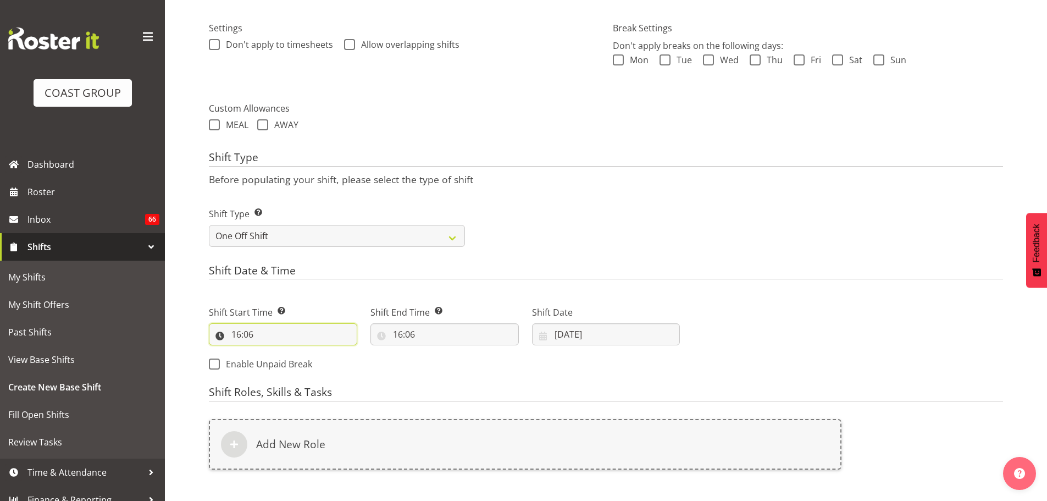
click at [248, 338] on input "16:06" at bounding box center [283, 334] width 148 height 22
click at [275, 367] on select "00 01 02 03 04 05 06 07 08 09 10 11 12 13 14 15 16 17 18 19 20 21 22 23" at bounding box center [283, 363] width 25 height 22
select select "6"
click at [271, 352] on select "00 01 02 03 04 05 06 07 08 09 10 11 12 13 14 15 16 17 18 19 20 21 22 23" at bounding box center [283, 363] width 25 height 22
type input "06:06"
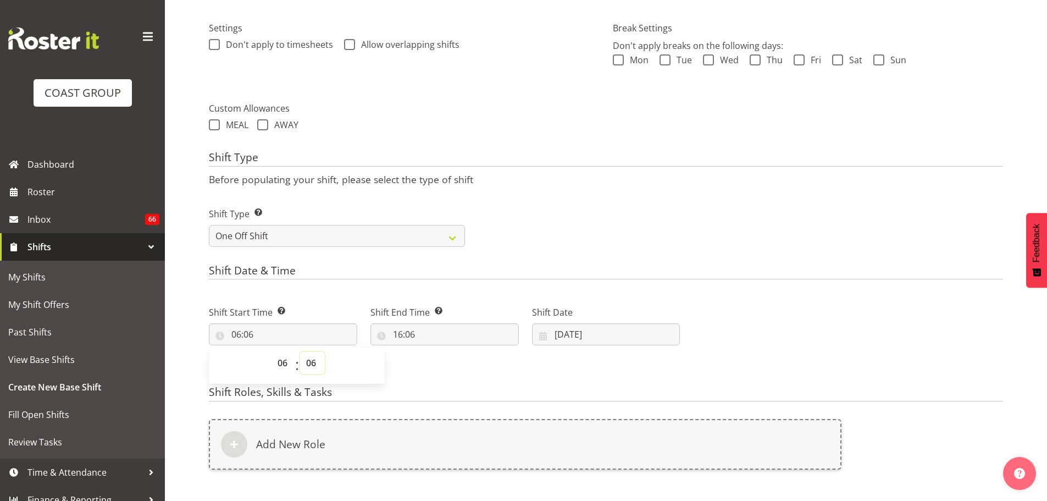
click at [312, 366] on select "00 01 02 03 04 05 06 07 08 09 10 11 12 13 14 15 16 17 18 19 20 21 22 23 24 25 2…" at bounding box center [312, 363] width 25 height 22
select select "0"
click at [300, 352] on select "00 01 02 03 04 05 06 07 08 09 10 11 12 13 14 15 16 17 18 19 20 21 22 23 24 25 2…" at bounding box center [312, 363] width 25 height 22
type input "06:00"
click at [402, 337] on input "16:06" at bounding box center [444, 334] width 148 height 22
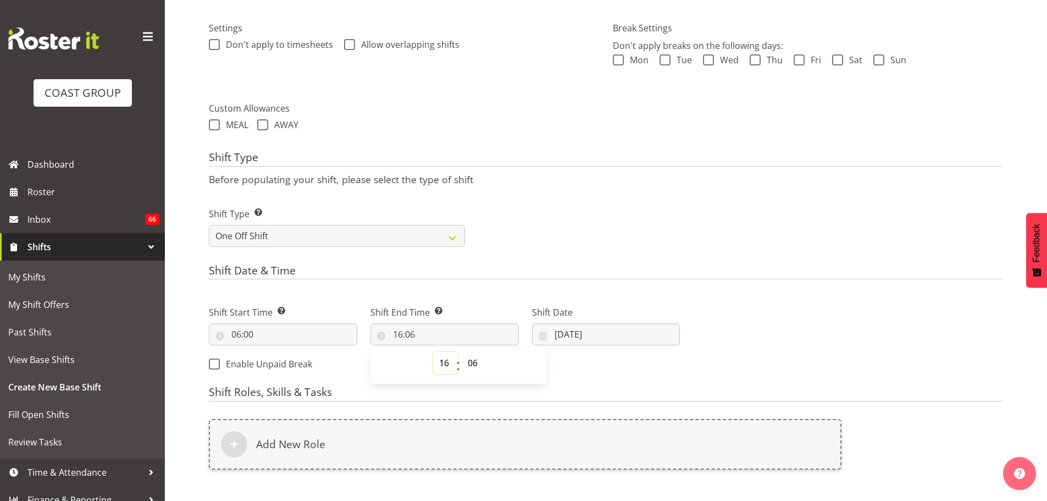
click at [445, 363] on select "00 01 02 03 04 05 06 07 08 09 10 11 12 13 14 15 16 17 18 19 20 21 22 23" at bounding box center [445, 363] width 25 height 22
select select "9"
click at [433, 352] on select "00 01 02 03 04 05 06 07 08 09 10 11 12 13 14 15 16 17 18 19 20 21 22 23" at bounding box center [445, 363] width 25 height 22
type input "09:06"
click at [476, 372] on select "00 01 02 03 04 05 06 07 08 09 10 11 12 13 14 15 16 17 18 19 20 21 22 23 24 25 2…" at bounding box center [474, 363] width 25 height 22
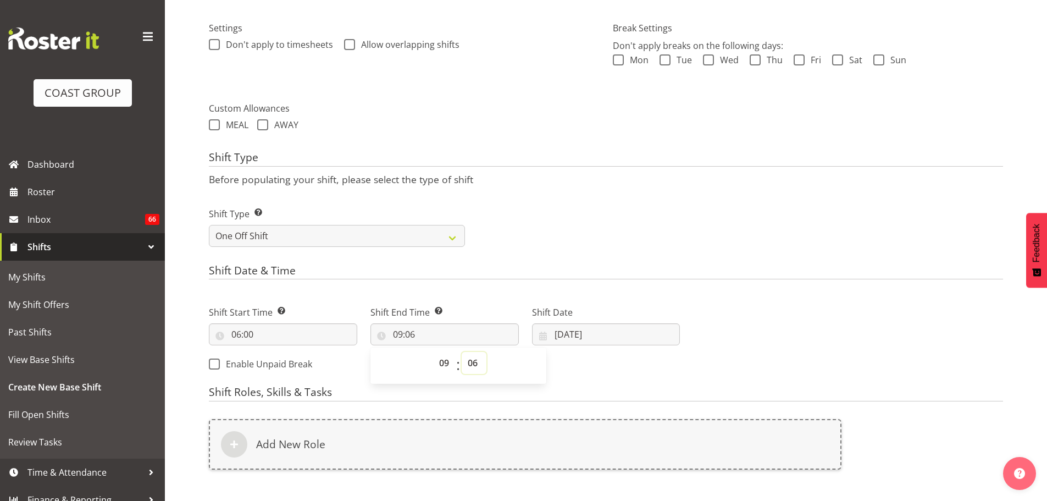
select select "0"
click at [462, 352] on select "00 01 02 03 04 05 06 07 08 09 10 11 12 13 14 15 16 17 18 19 20 21 22 23 24 25 2…" at bounding box center [474, 363] width 25 height 22
type input "09:00"
click at [583, 338] on input "[DATE]" at bounding box center [606, 334] width 148 height 22
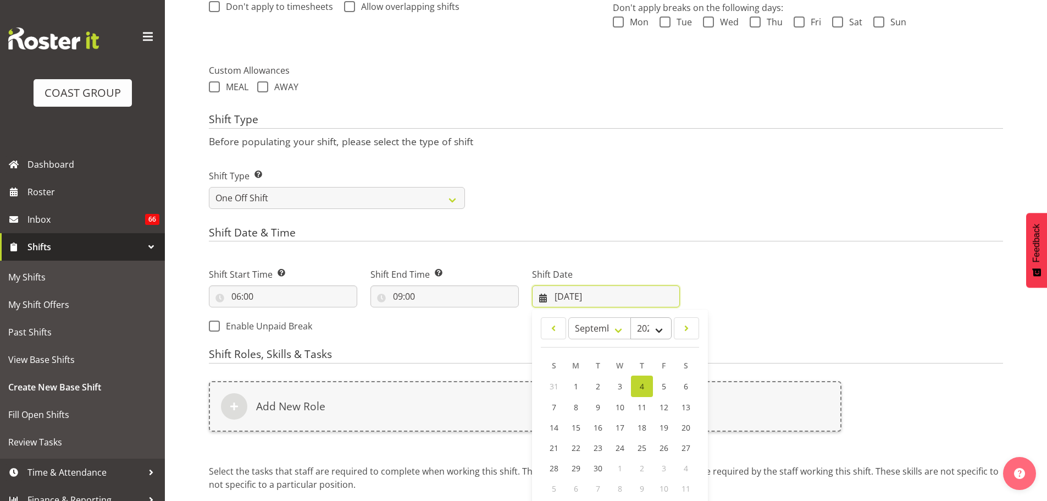
scroll to position [372, 0]
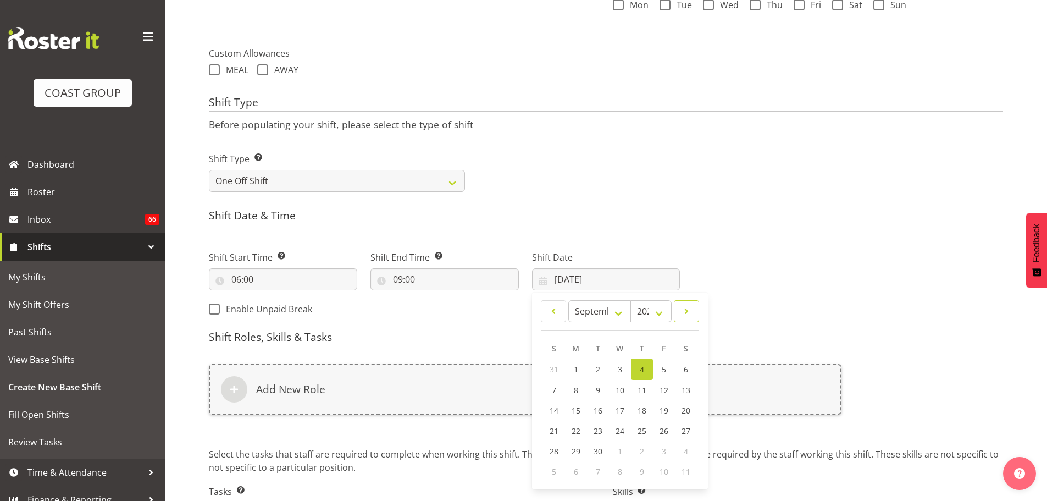
click at [685, 314] on span at bounding box center [686, 310] width 11 height 13
select select "9"
click at [663, 409] on span "17" at bounding box center [663, 409] width 9 height 10
type input "[DATE]"
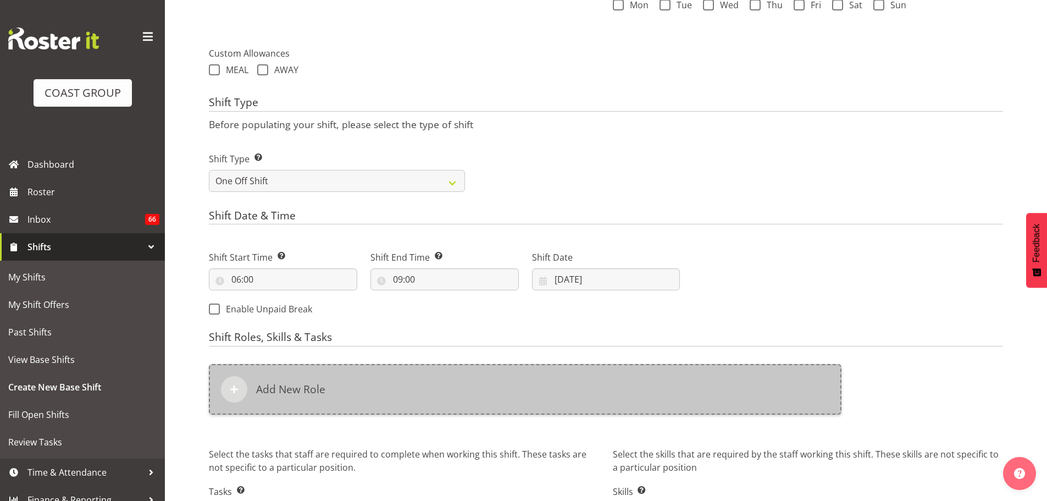
click at [426, 395] on div "Add New Role" at bounding box center [525, 389] width 633 height 51
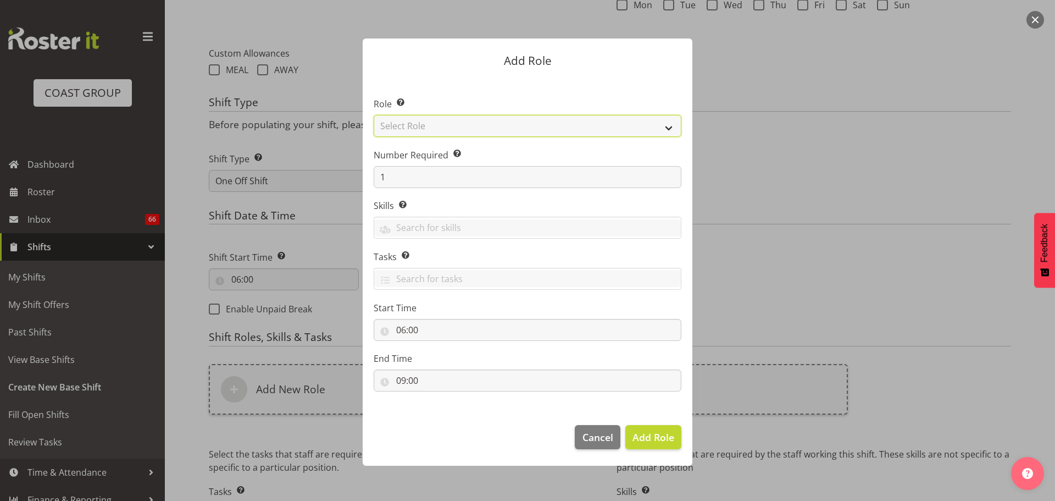
click at [494, 126] on select "Select Role ACCOUNT MANAGER ACCOUNT MANAGER DW ACCOUNTS [PERSON_NAME] VEHICLES …" at bounding box center [528, 126] width 308 height 22
select select "81"
click at [374, 115] on select "Select Role ACCOUNT MANAGER ACCOUNT MANAGER DW ACCOUNTS [PERSON_NAME] VEHICLES …" at bounding box center [528, 126] width 308 height 22
click at [645, 441] on span "Add Role" at bounding box center [654, 436] width 42 height 13
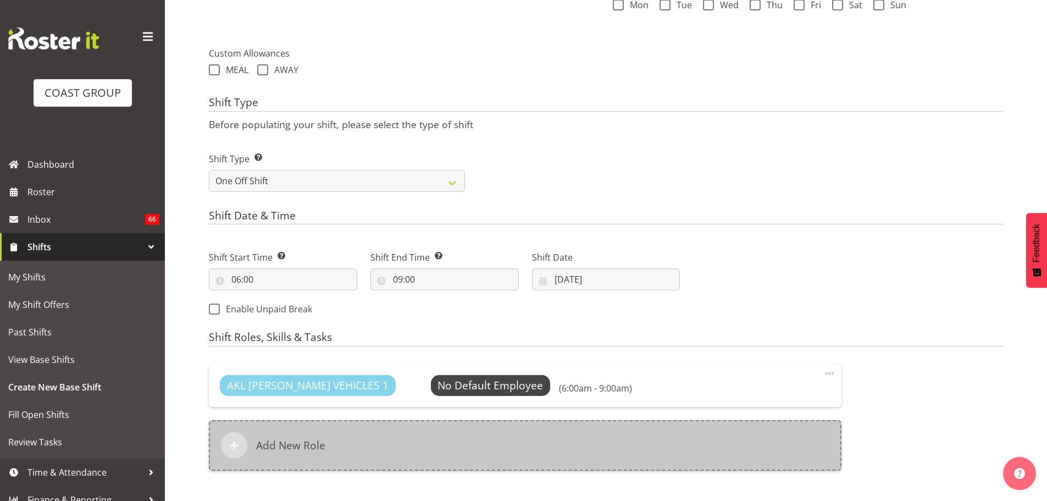
click at [453, 436] on div "Add New Role" at bounding box center [525, 445] width 633 height 51
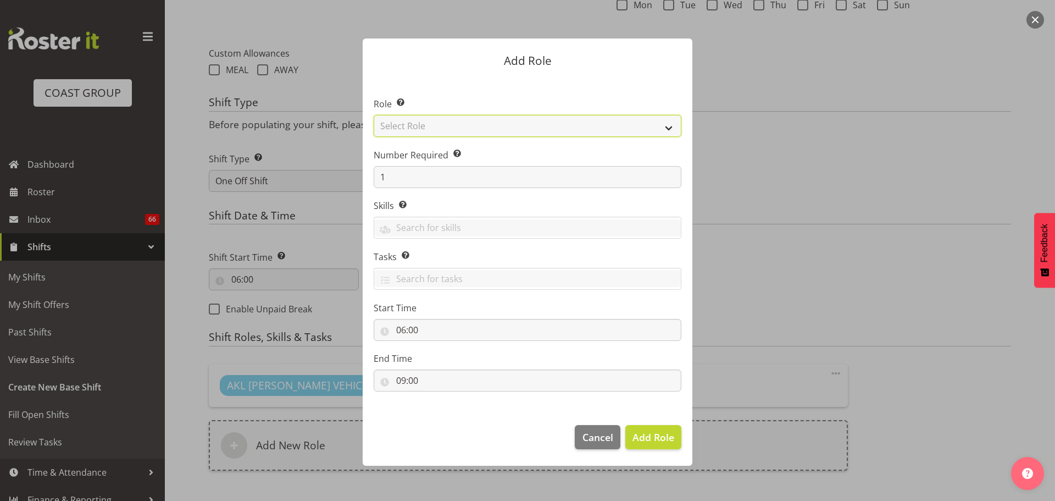
click at [484, 127] on select "Select Role ACCOUNT MANAGER ACCOUNT MANAGER DW ACCOUNTS [PERSON_NAME] VEHICLES …" at bounding box center [528, 126] width 308 height 22
select select "190"
click at [374, 115] on select "Select Role ACCOUNT MANAGER ACCOUNT MANAGER DW ACCOUNTS [PERSON_NAME] VEHICLES …" at bounding box center [528, 126] width 308 height 22
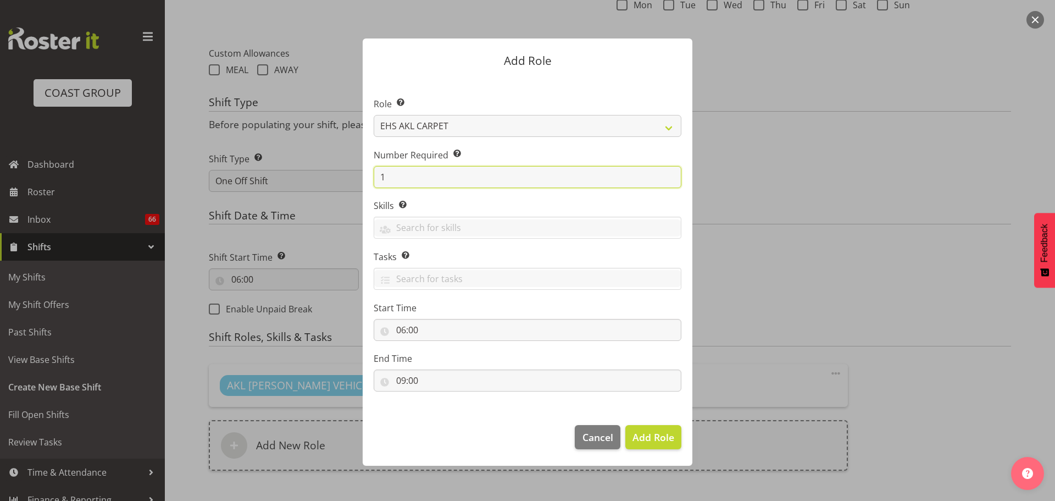
drag, startPoint x: 414, startPoint y: 174, endPoint x: 334, endPoint y: 173, distance: 80.2
click at [334, 173] on form "Add Role Role Select the role you wish to add to the shift. ACCOUNT MANAGER ACC…" at bounding box center [528, 250] width 528 height 479
type input "2"
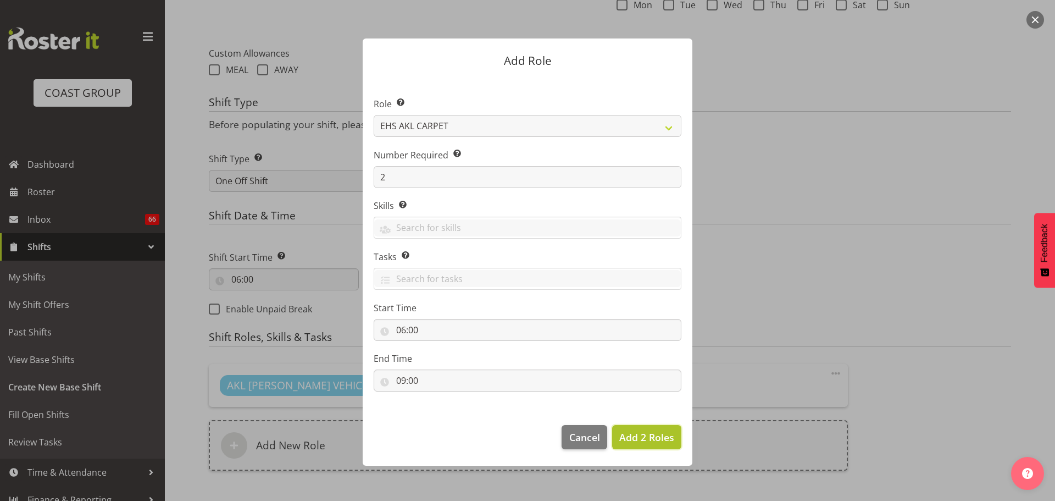
click at [629, 441] on span "Add 2 Roles" at bounding box center [646, 436] width 55 height 13
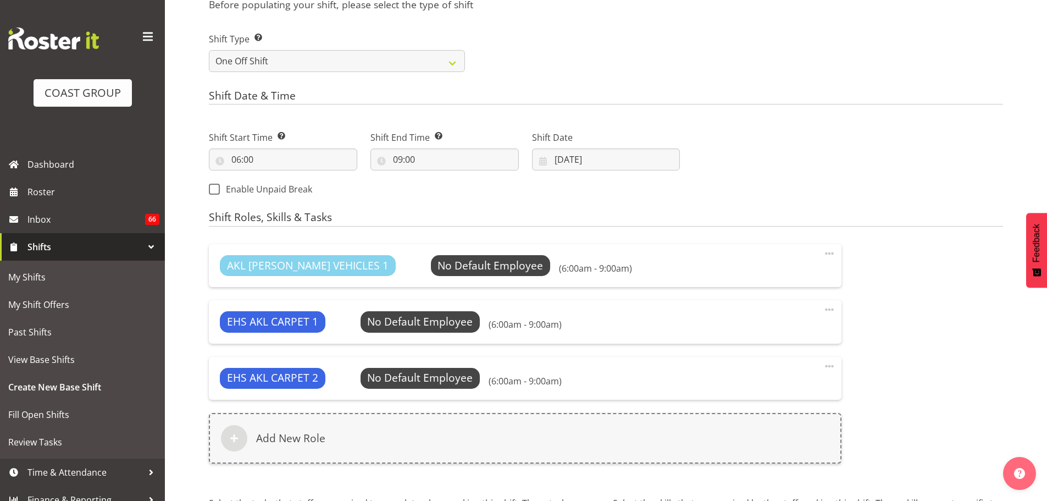
scroll to position [619, 0]
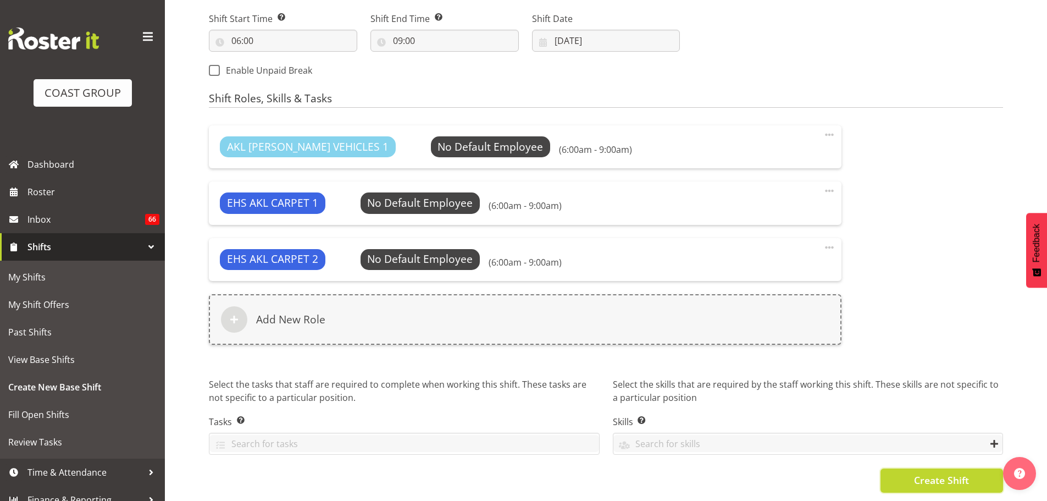
click at [913, 478] on button "Create Shift" at bounding box center [941, 480] width 123 height 24
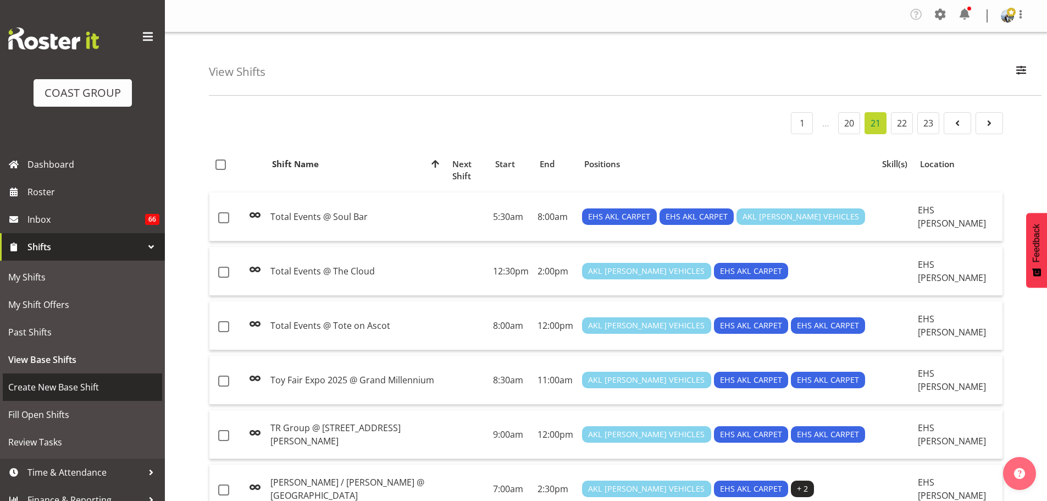
click at [60, 389] on span "Create New Base Shift" at bounding box center [82, 387] width 148 height 16
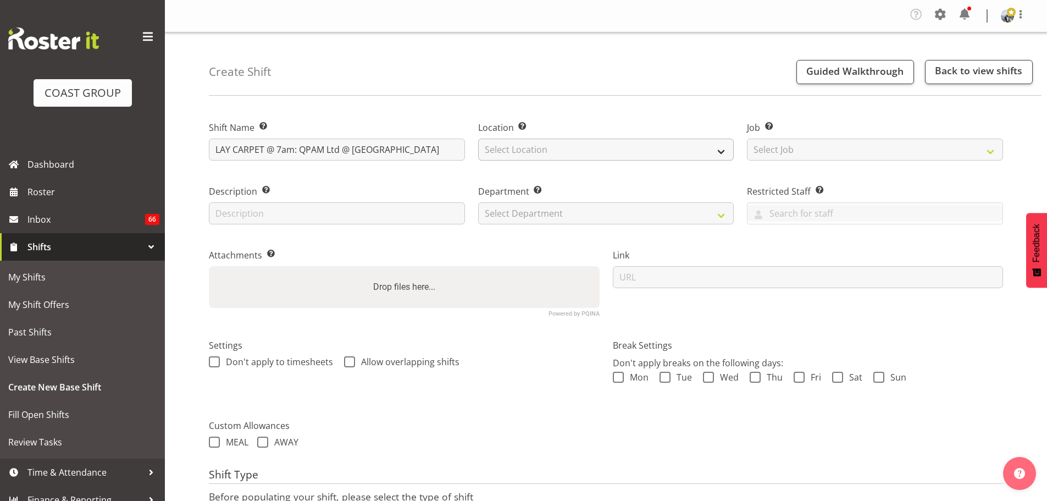
type input "LAY CARPET @ 7am: QPAM Ltd @ [GEOGRAPHIC_DATA]"
click at [595, 145] on select "Select Location EHS [PERSON_NAME] GRS" at bounding box center [606, 147] width 256 height 22
select select "35"
click at [478, 138] on select "Select Location EHS [PERSON_NAME] GRS" at bounding box center [606, 147] width 256 height 22
click at [797, 147] on select "Select Job Create new job 1 Carlton Events 1 [PERSON_NAME][GEOGRAPHIC_DATA] 1 […" at bounding box center [875, 147] width 256 height 22
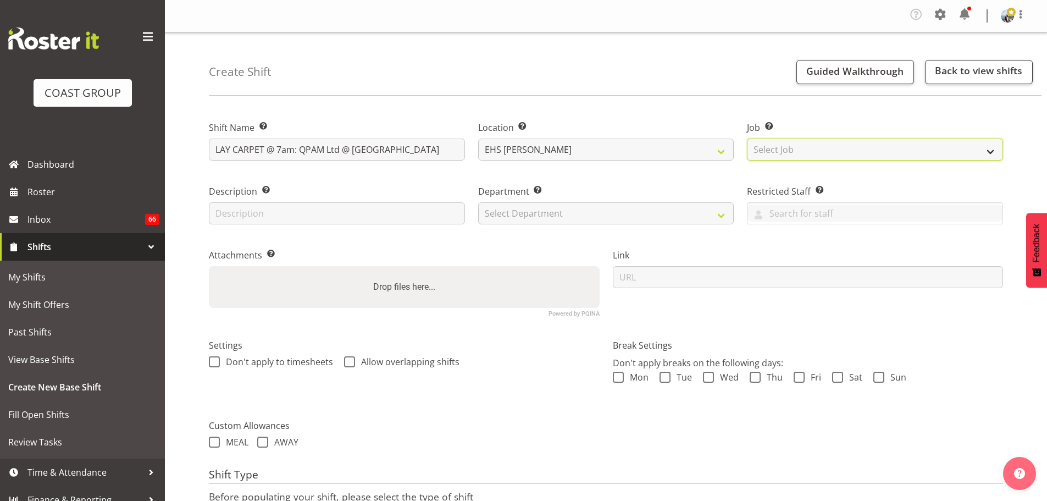
select select "8656"
click at [747, 138] on select "Select Job Create new job 1 Carlton Events 1 [PERSON_NAME][GEOGRAPHIC_DATA] 1 […" at bounding box center [875, 147] width 256 height 22
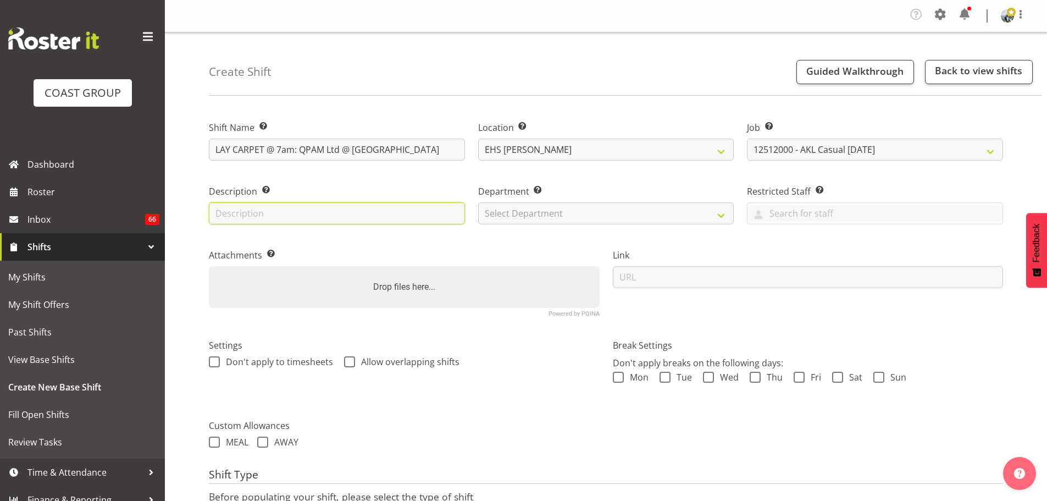
click at [309, 209] on input "text" at bounding box center [337, 210] width 256 height 22
type input "Laying their own carpet around basketball court"
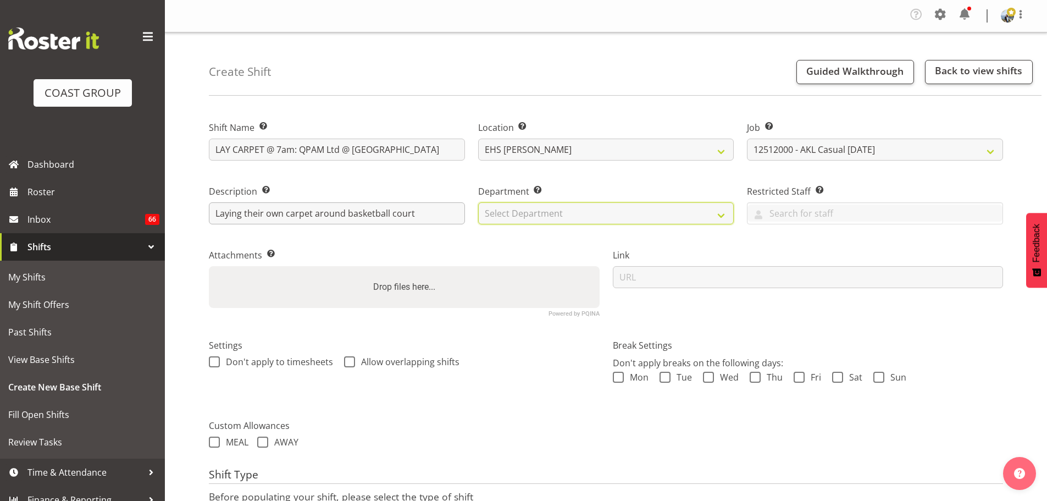
select select "35"
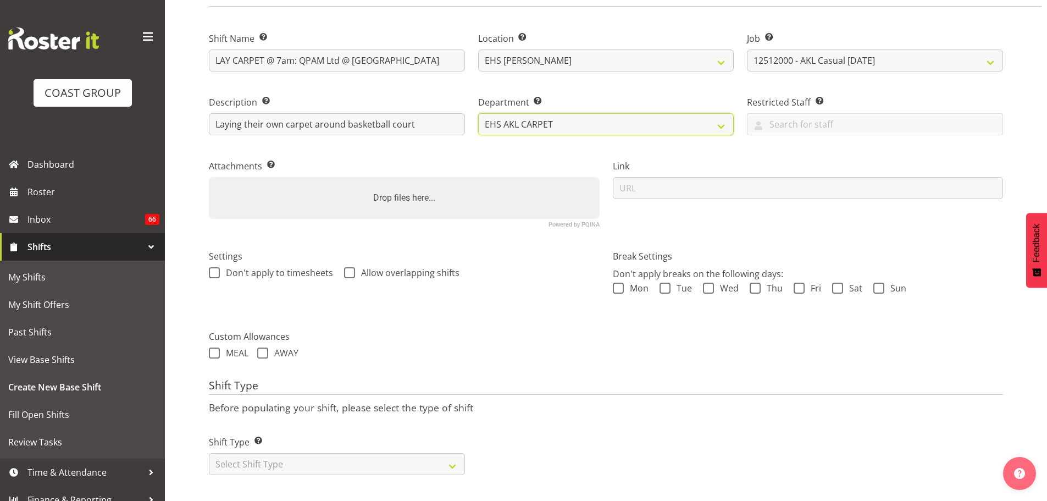
scroll to position [97, 0]
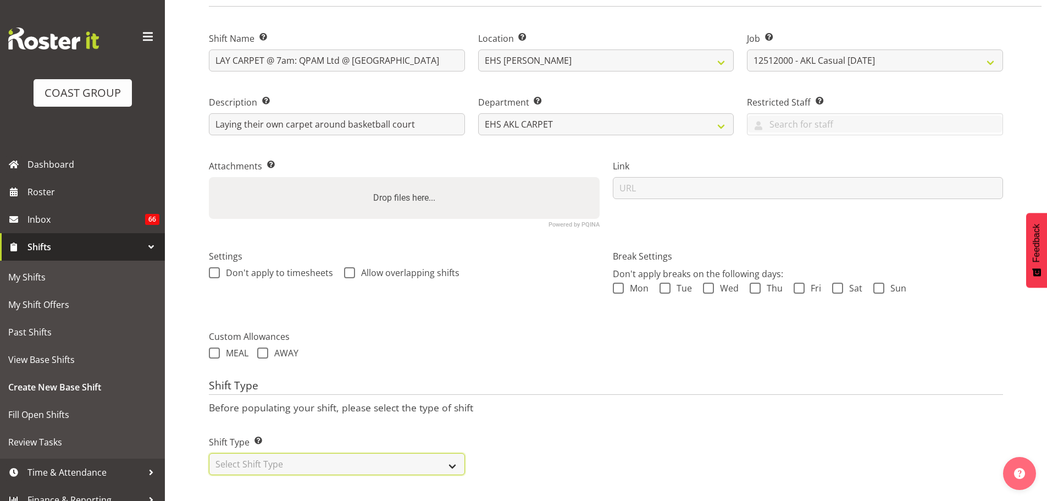
click at [301, 460] on select "Select Shift Type One Off Shift Recurring Shift Rotating Shift" at bounding box center [337, 464] width 256 height 22
select select "one_off"
click at [209, 453] on select "Select Shift Type One Off Shift Recurring Shift Rotating Shift" at bounding box center [337, 464] width 256 height 22
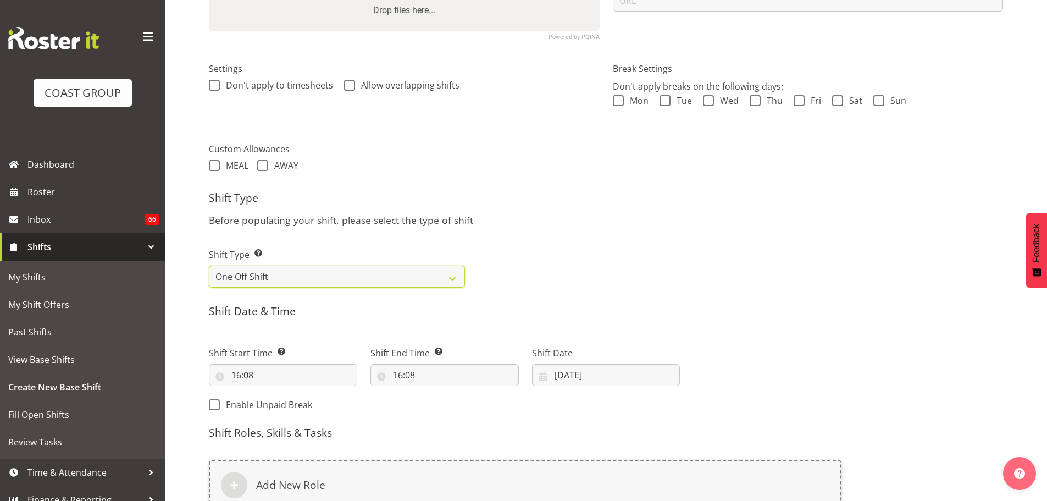
scroll to position [372, 0]
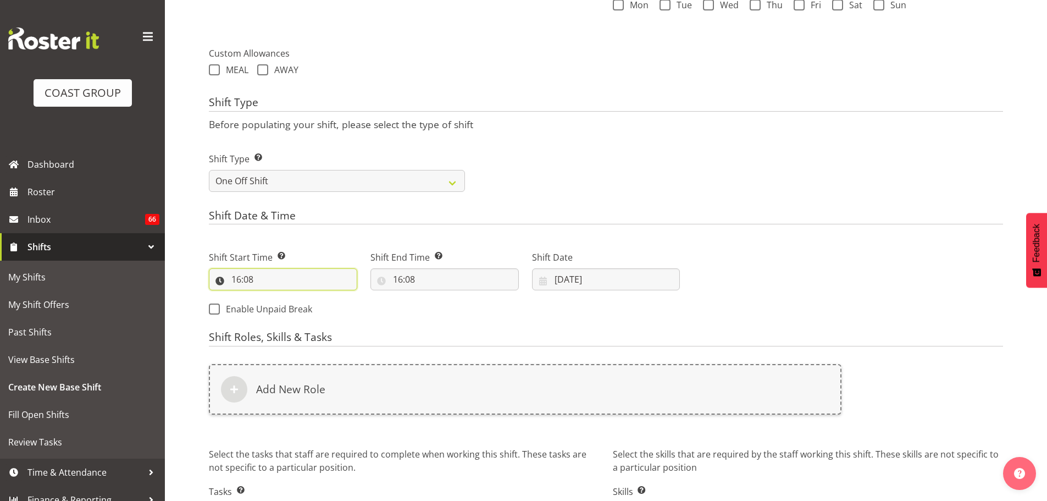
click at [251, 279] on input "16:08" at bounding box center [283, 276] width 148 height 22
click at [283, 310] on select "00 01 02 03 04 05 06 07 08 09 10 11 12 13 14 15 16 17 18 19 20 21 22 23" at bounding box center [283, 305] width 25 height 22
select select "6"
click at [271, 297] on select "00 01 02 03 04 05 06 07 08 09 10 11 12 13 14 15 16 17 18 19 20 21 22 23" at bounding box center [283, 305] width 25 height 22
type input "06:08"
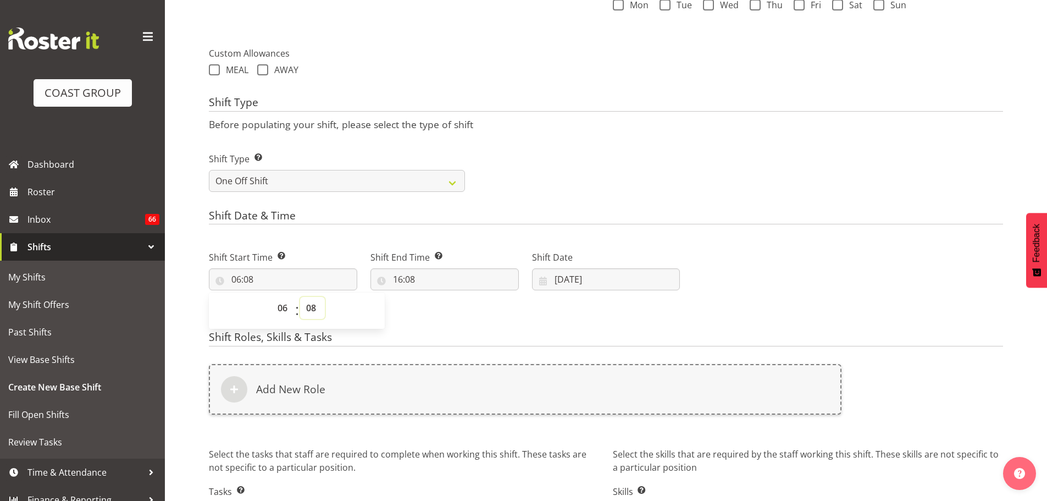
click at [314, 309] on select "00 01 02 03 04 05 06 07 08 09 10 11 12 13 14 15 16 17 18 19 20 21 22 23 24 25 2…" at bounding box center [312, 305] width 25 height 22
select select "0"
click at [300, 297] on select "00 01 02 03 04 05 06 07 08 09 10 11 12 13 14 15 16 17 18 19 20 21 22 23 24 25 2…" at bounding box center [312, 305] width 25 height 22
type input "06:00"
click at [407, 279] on input "16:08" at bounding box center [444, 276] width 148 height 22
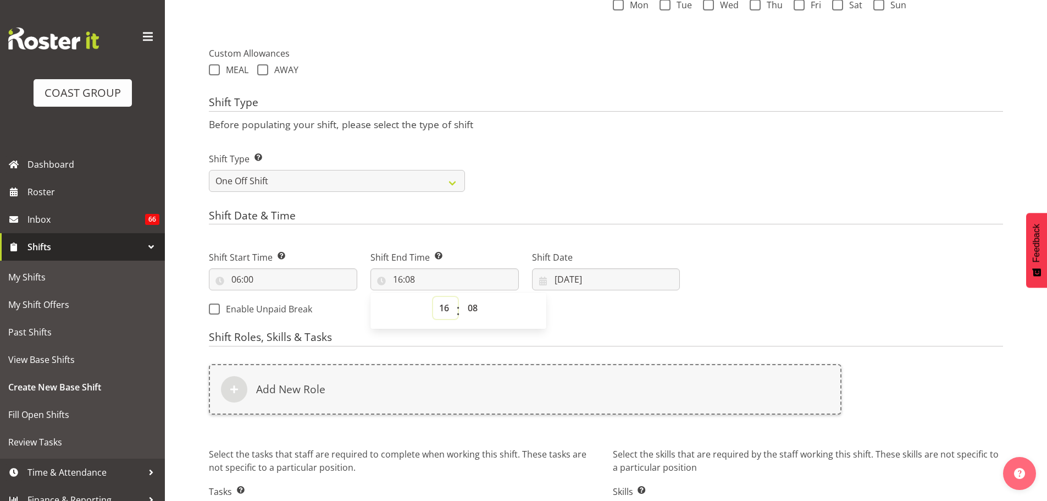
click at [437, 311] on select "00 01 02 03 04 05 06 07 08 09 10 11 12 13 14 15 16 17 18 19 20 21 22 23" at bounding box center [445, 305] width 25 height 22
select select "10"
click at [433, 297] on select "00 01 02 03 04 05 06 07 08 09 10 11 12 13 14 15 16 17 18 19 20 21 22 23" at bounding box center [445, 305] width 25 height 22
type input "10:08"
click at [479, 312] on select "00 01 02 03 04 05 06 07 08 09 10 11 12 13 14 15 16 17 18 19 20 21 22 23 24 25 2…" at bounding box center [474, 305] width 25 height 22
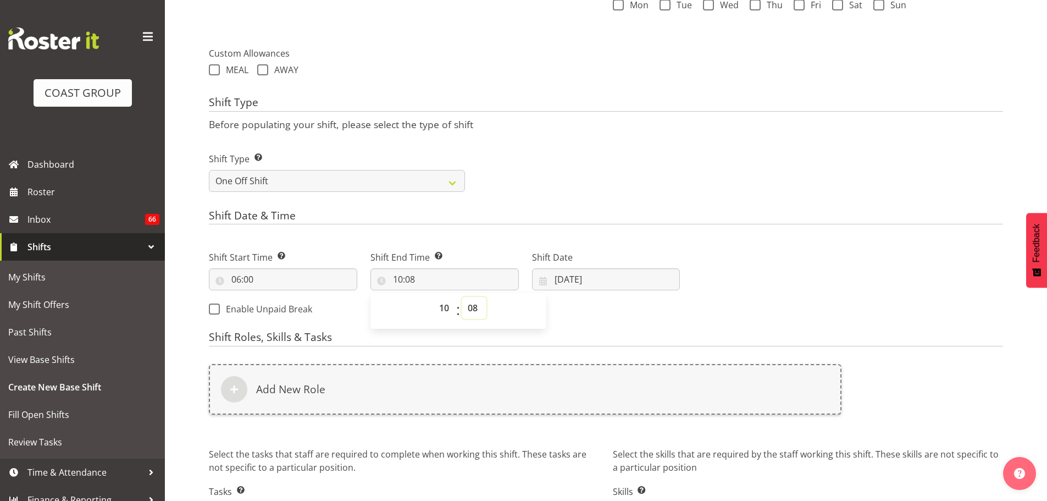
select select "0"
click at [462, 297] on select "00 01 02 03 04 05 06 07 08 09 10 11 12 13 14 15 16 17 18 19 20 21 22 23 24 25 2…" at bounding box center [474, 305] width 25 height 22
type input "10:00"
click at [609, 275] on input "[DATE]" at bounding box center [606, 276] width 148 height 22
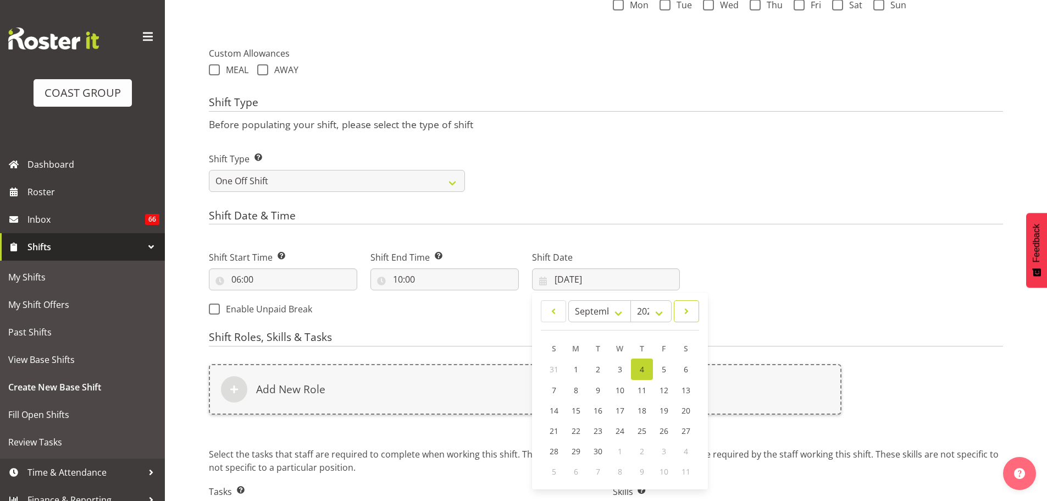
click at [688, 311] on span at bounding box center [686, 308] width 11 height 13
select select "11"
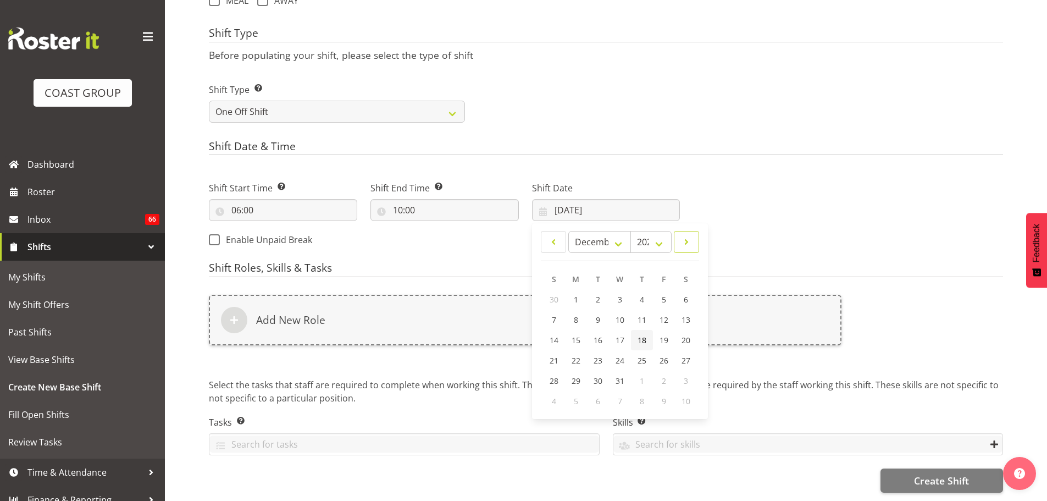
scroll to position [450, 0]
click at [554, 314] on span "7" at bounding box center [554, 319] width 4 height 10
type input "[DATE]"
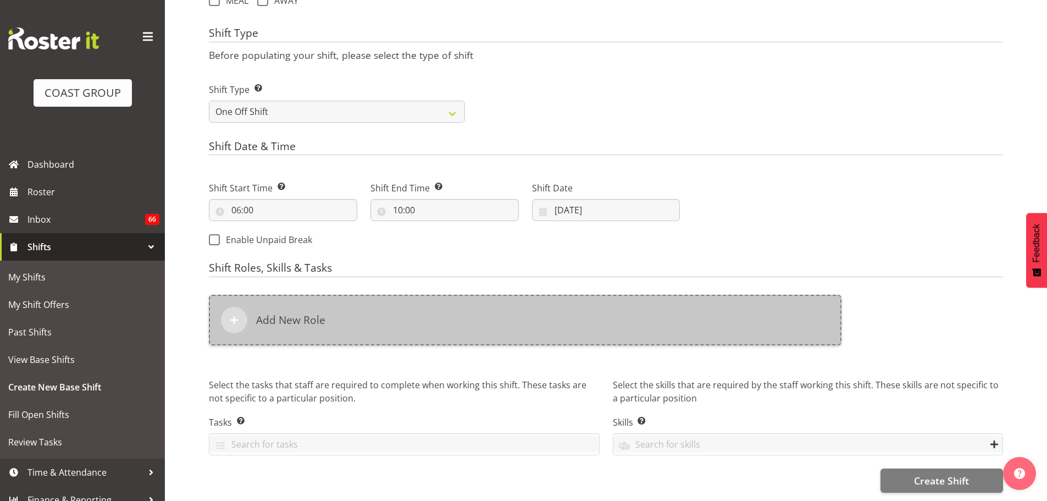
click at [524, 319] on div "Add New Role" at bounding box center [525, 319] width 633 height 51
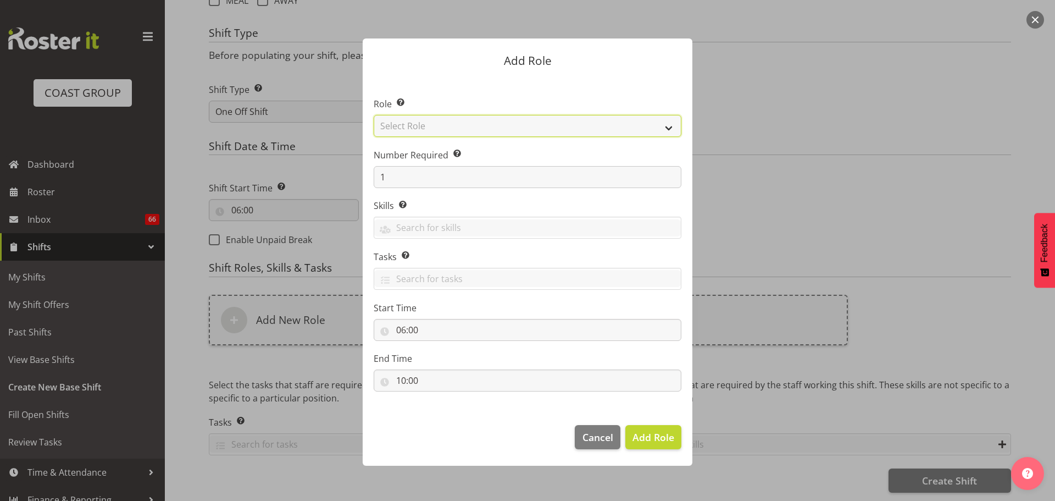
click at [514, 125] on select "Select Role ACCOUNT MANAGER ACCOUNT MANAGER DW ACCOUNTS [PERSON_NAME] VEHICLES …" at bounding box center [528, 126] width 308 height 22
select select "81"
click at [374, 115] on select "Select Role ACCOUNT MANAGER ACCOUNT MANAGER DW ACCOUNTS [PERSON_NAME] VEHICLES …" at bounding box center [528, 126] width 308 height 22
click at [652, 436] on span "Add Role" at bounding box center [654, 436] width 42 height 13
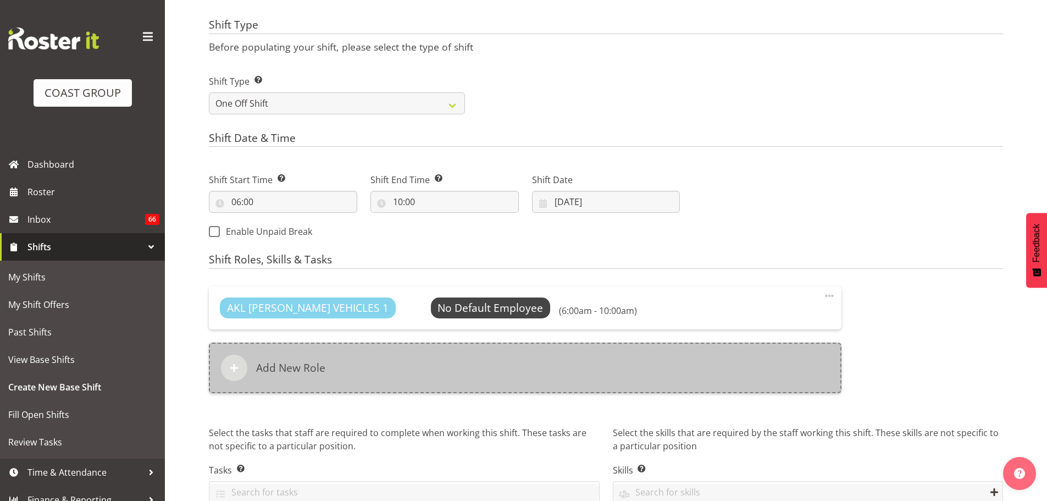
click at [375, 388] on div "Add New Role" at bounding box center [525, 365] width 633 height 51
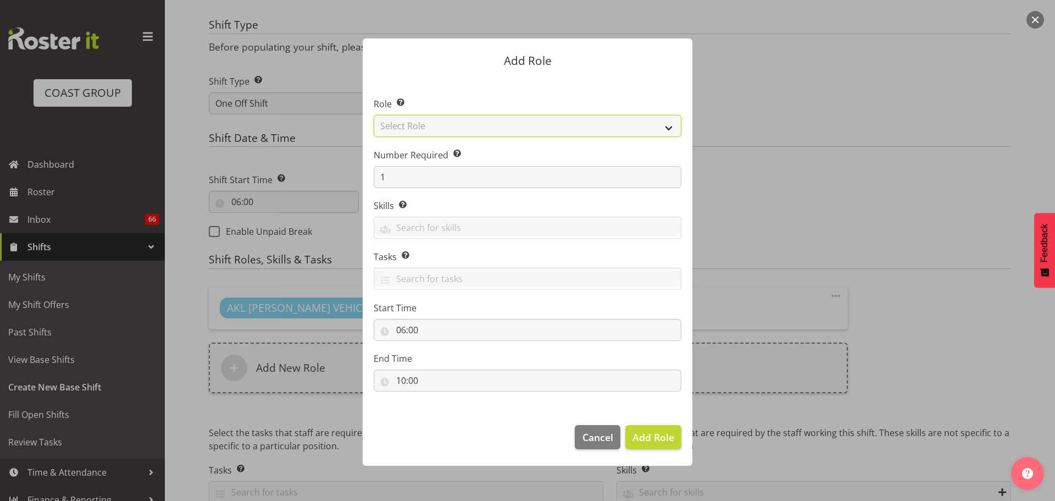
click at [436, 132] on select "Select Role ACCOUNT MANAGER ACCOUNT MANAGER DW ACCOUNTS [PERSON_NAME] VEHICLES …" at bounding box center [528, 126] width 308 height 22
select select "190"
click at [374, 115] on select "Select Role ACCOUNT MANAGER ACCOUNT MANAGER DW ACCOUNTS [PERSON_NAME] VEHICLES …" at bounding box center [528, 126] width 308 height 22
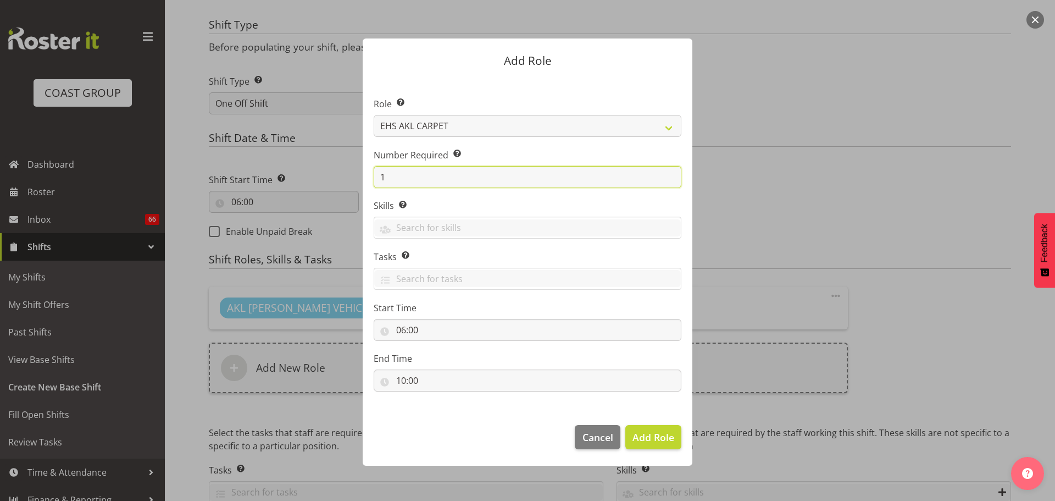
drag, startPoint x: 389, startPoint y: 179, endPoint x: 354, endPoint y: 168, distance: 36.8
click at [357, 169] on div "Add Role Role Select the role you wish to add to the shift. ACCOUNT MANAGER ACC…" at bounding box center [528, 250] width 352 height 479
type input "2"
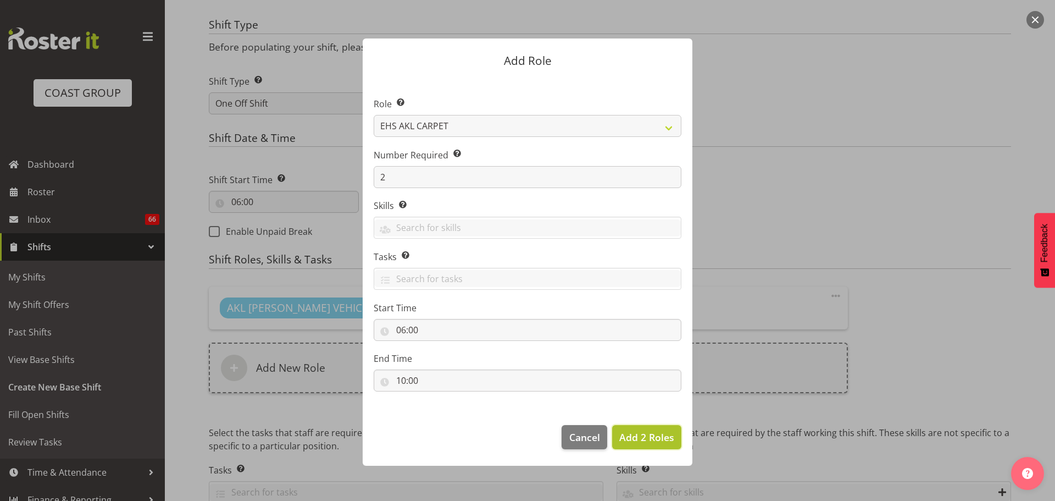
click at [632, 434] on span "Add 2 Roles" at bounding box center [646, 436] width 55 height 13
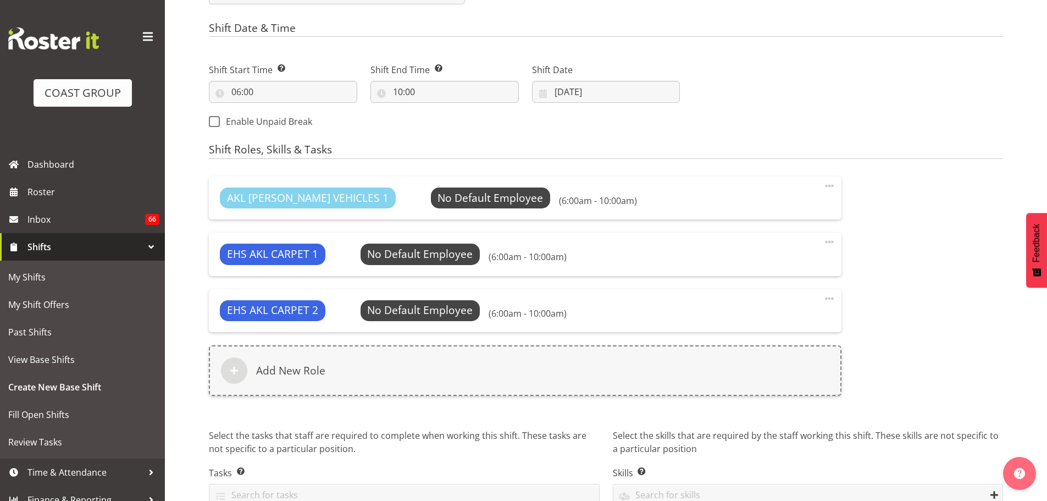
scroll to position [614, 0]
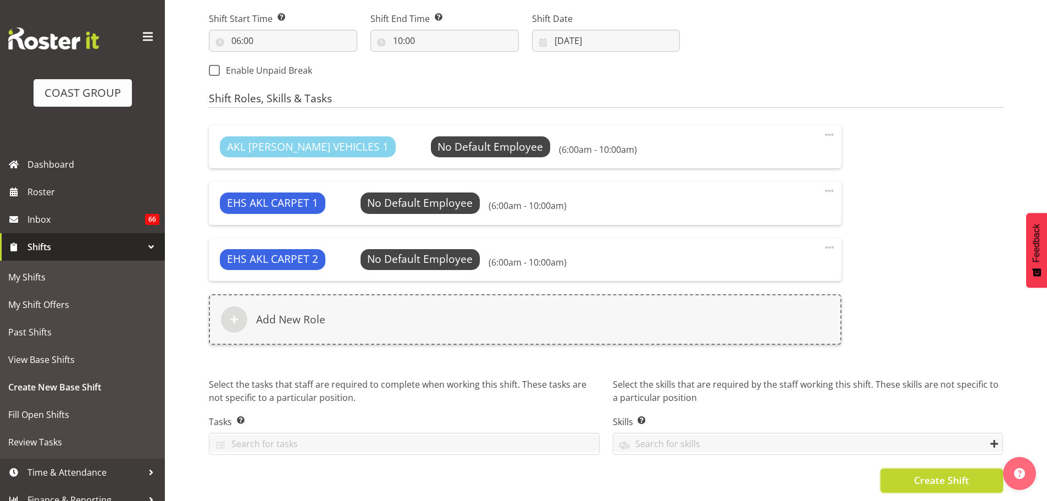
click at [961, 478] on span "Create Shift" at bounding box center [941, 480] width 55 height 14
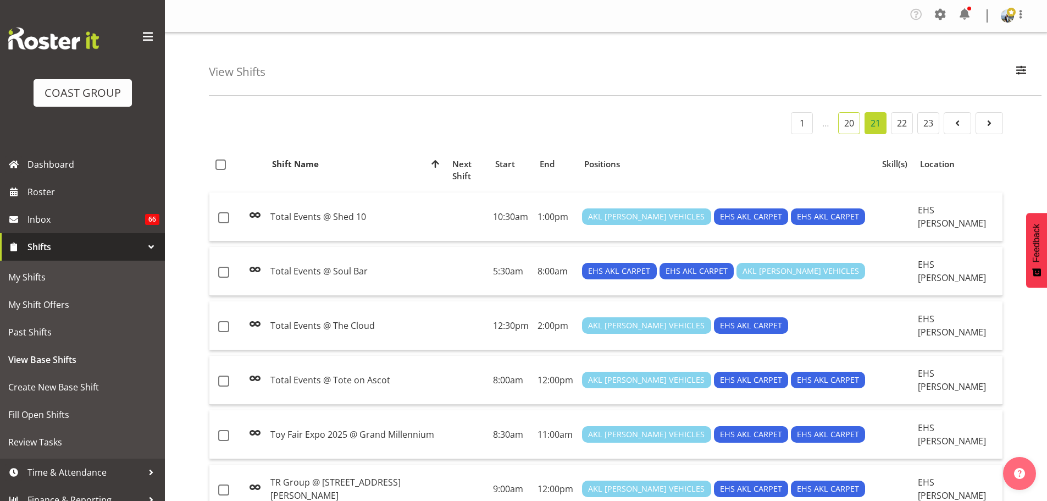
click at [850, 126] on link "20" at bounding box center [849, 123] width 22 height 22
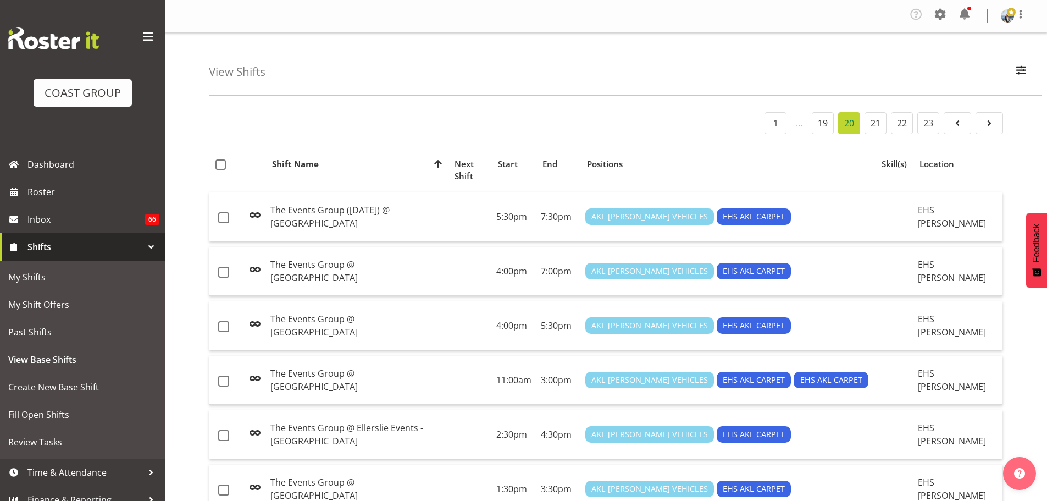
click at [834, 122] on li "19" at bounding box center [823, 123] width 26 height 22
click at [830, 123] on link "19" at bounding box center [823, 123] width 22 height 22
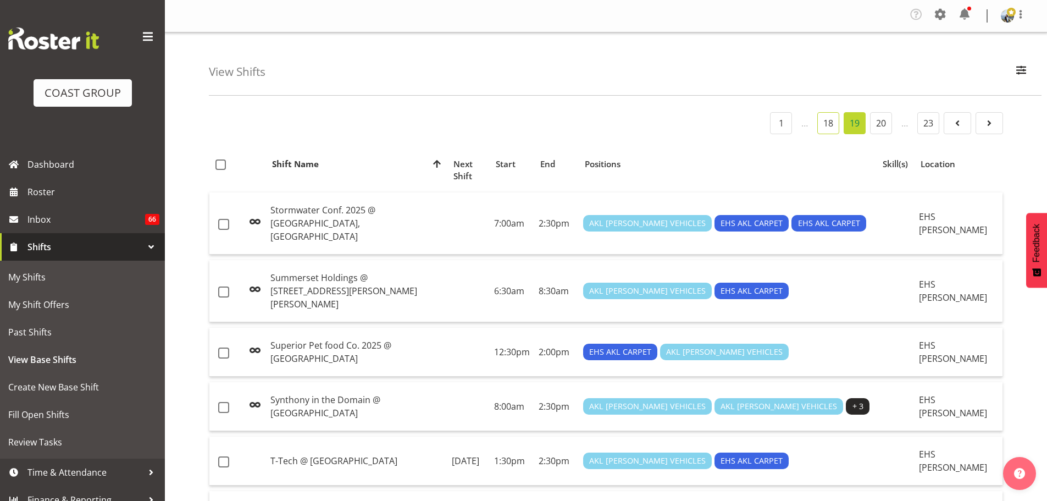
click at [826, 125] on link "18" at bounding box center [828, 123] width 22 height 22
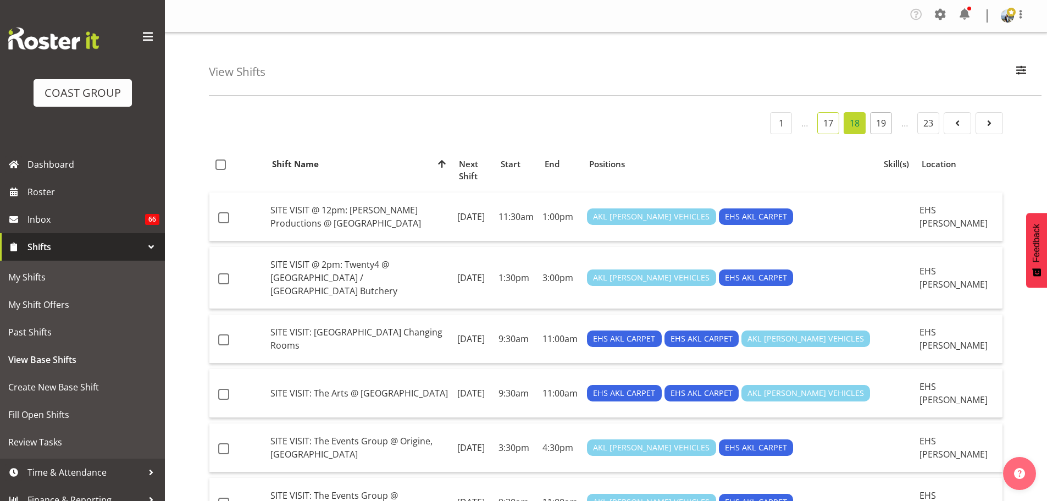
click at [826, 125] on link "17" at bounding box center [828, 123] width 22 height 22
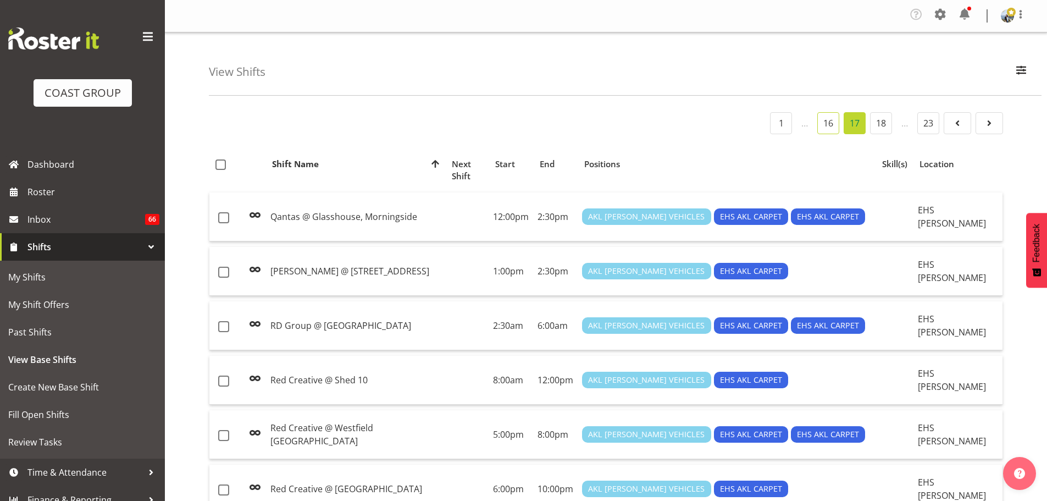
click at [826, 125] on link "16" at bounding box center [828, 123] width 22 height 22
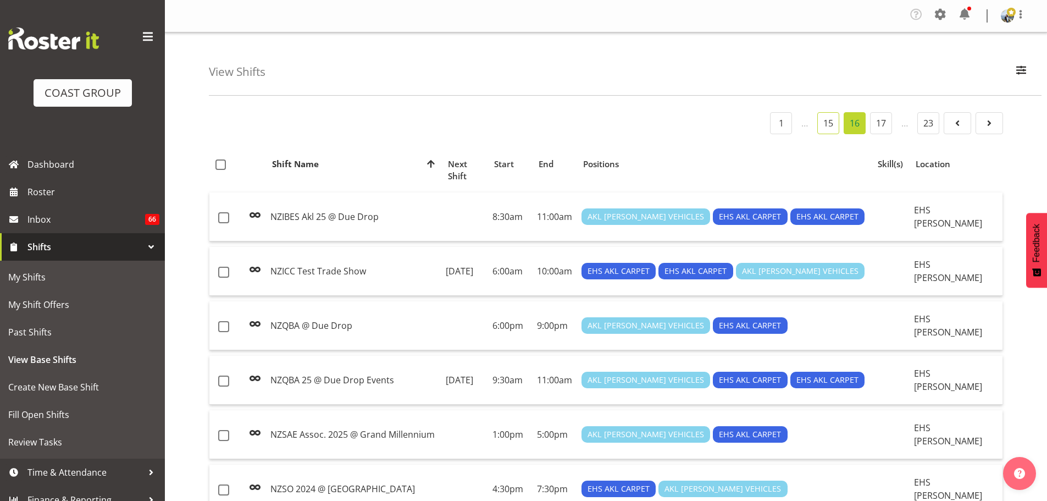
click at [826, 125] on link "15" at bounding box center [828, 123] width 22 height 22
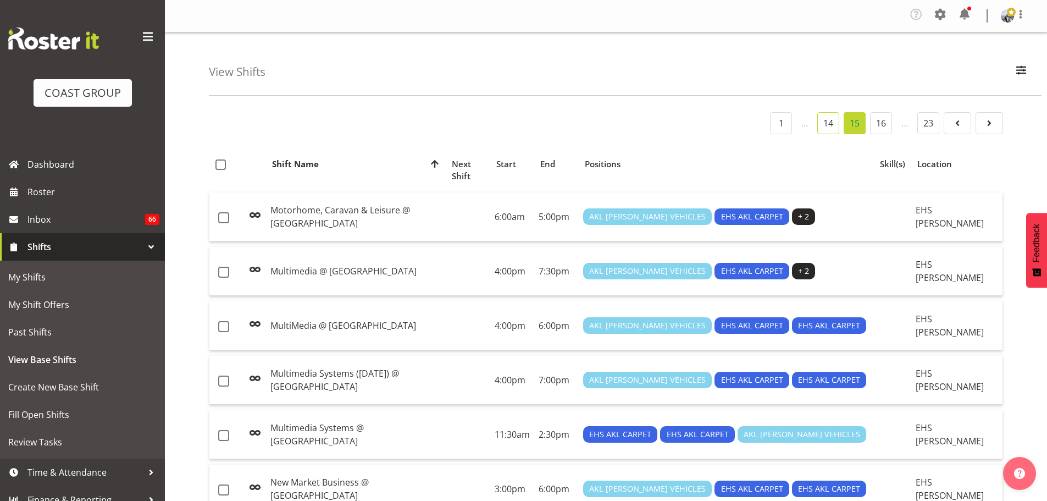
click at [826, 125] on link "14" at bounding box center [828, 123] width 22 height 22
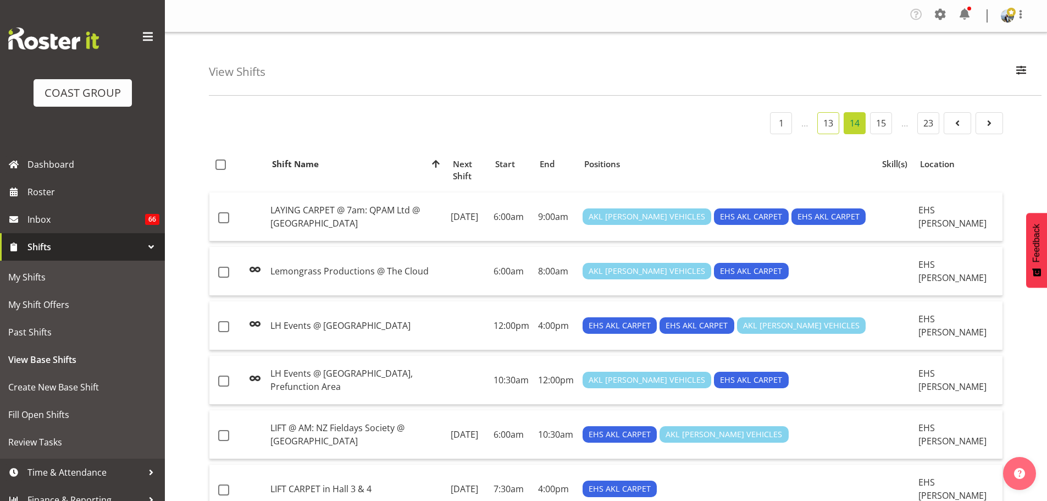
click at [826, 125] on link "13" at bounding box center [828, 123] width 22 height 22
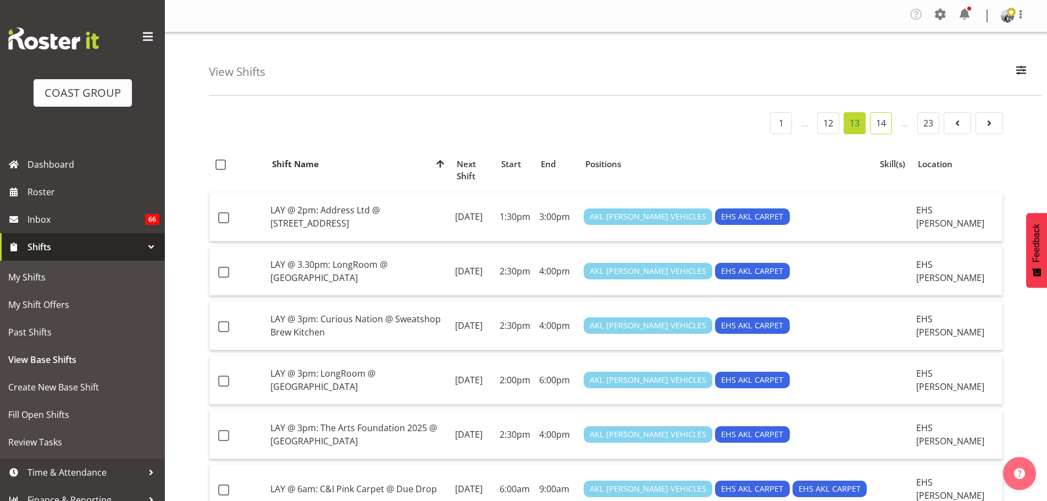
click at [873, 123] on link "14" at bounding box center [881, 123] width 22 height 22
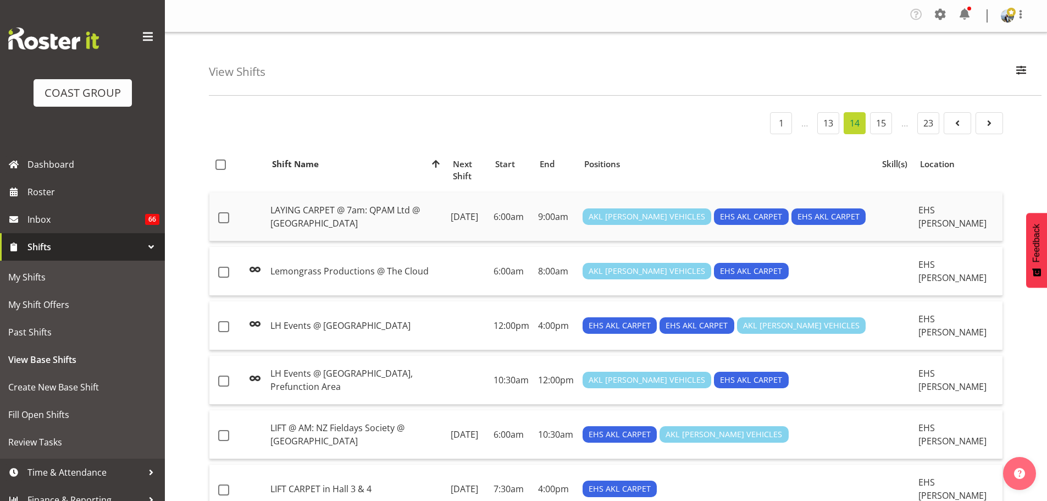
click at [393, 207] on td "LAYING CARPET @ 7am: QPAM Ltd @ [GEOGRAPHIC_DATA]" at bounding box center [356, 216] width 180 height 49
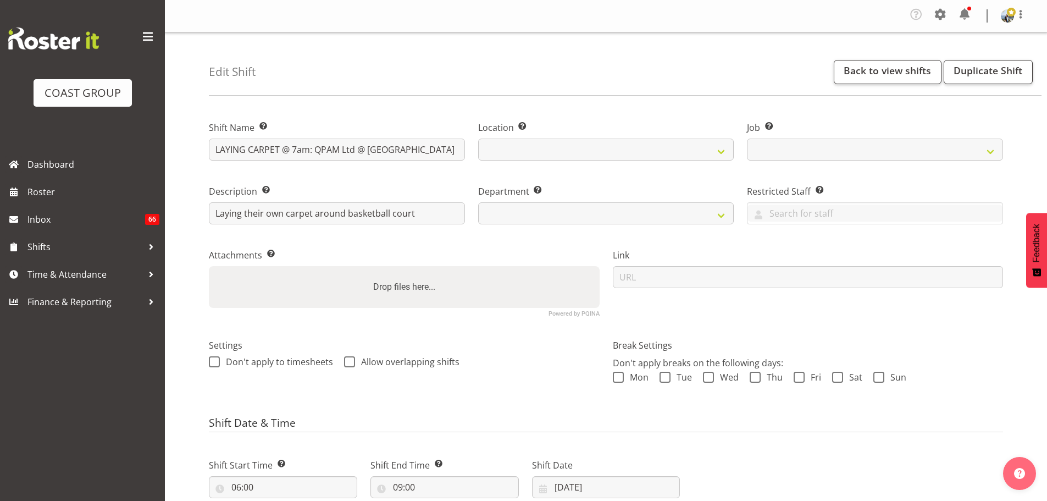
select select
select select "8575"
select select
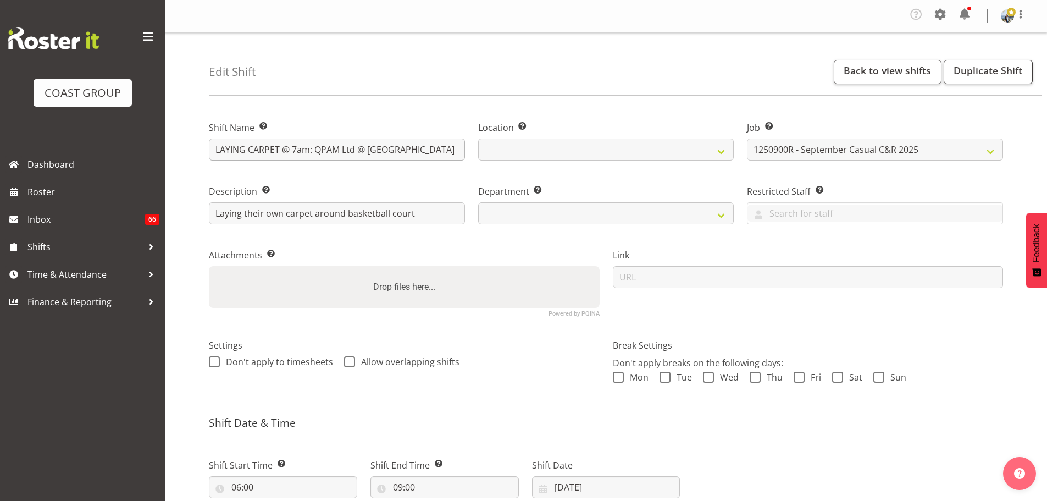
select select
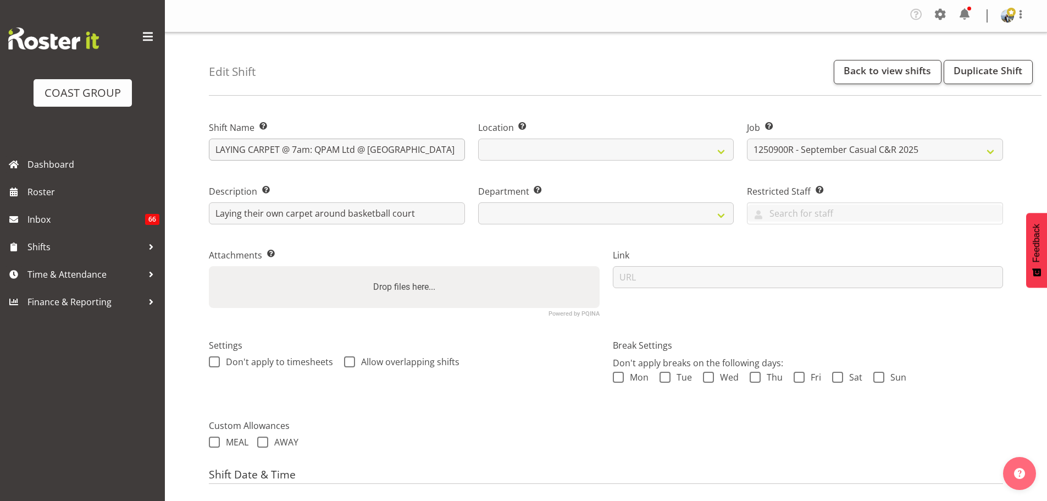
select select
click at [448, 149] on input "LAYING CARPET @ 7am: QPAM Ltd @ Spark Arena" at bounding box center [337, 149] width 256 height 22
select select
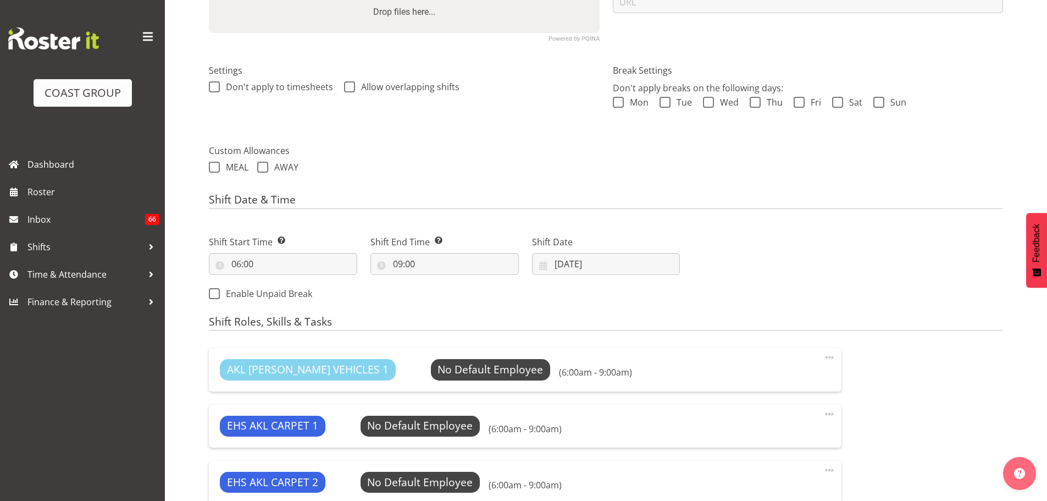
scroll to position [506, 0]
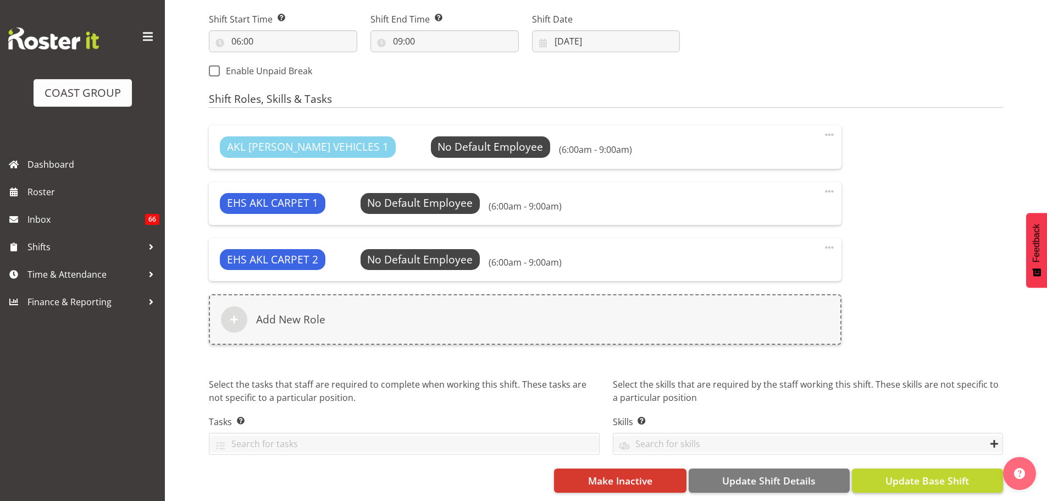
type input "LAYING CARPET @ 7am: QPAM Ltd @ Spark Arena (2)"
click at [925, 473] on span "Update Base Shift" at bounding box center [927, 480] width 84 height 14
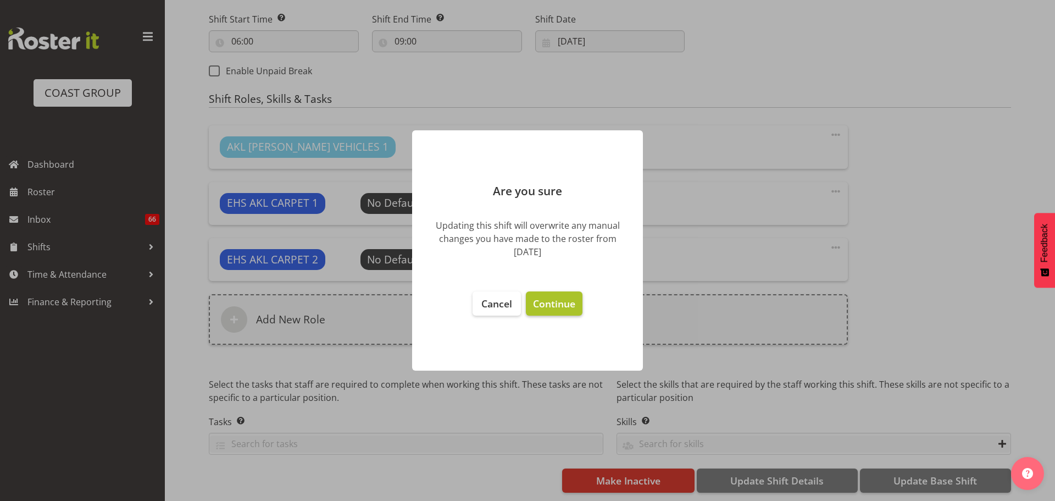
click at [559, 302] on span "Continue" at bounding box center [554, 303] width 42 height 13
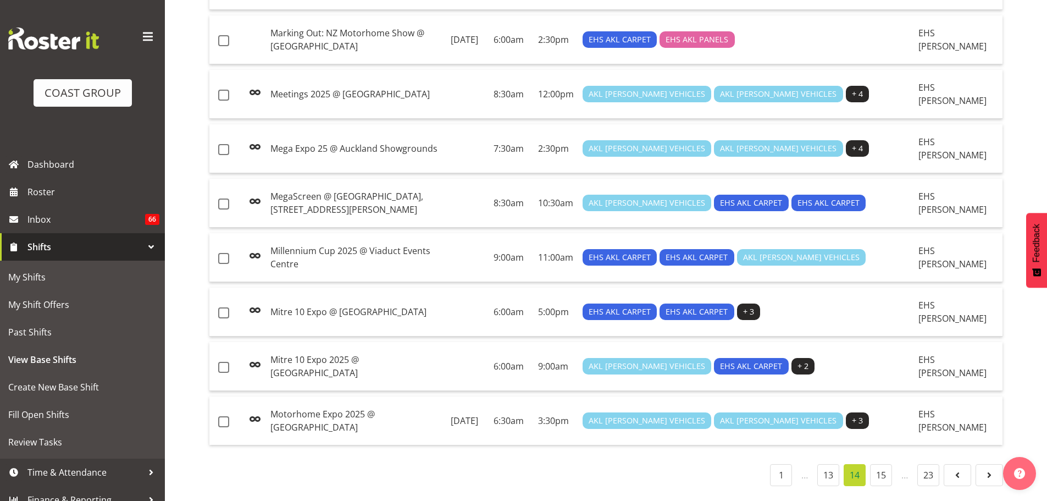
scroll to position [1050, 0]
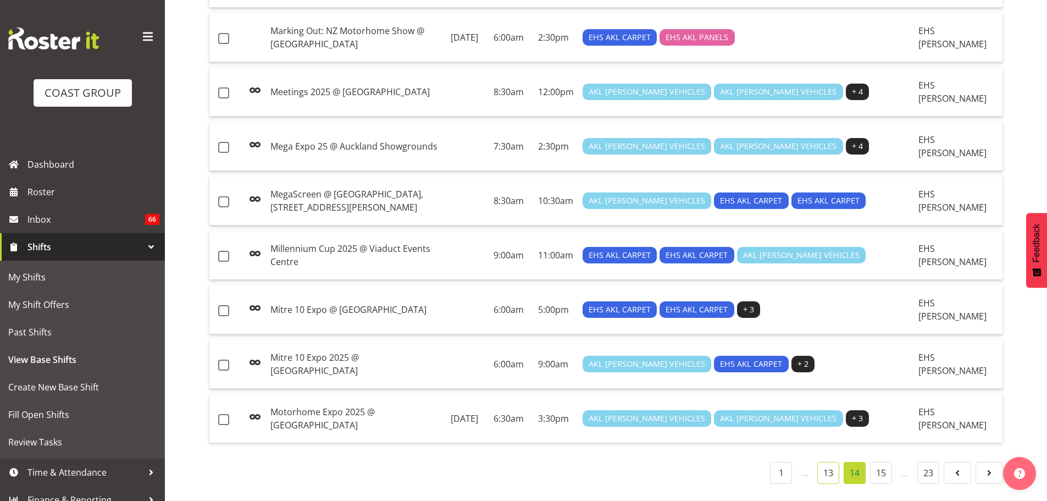
click at [818, 462] on link "13" at bounding box center [828, 473] width 22 height 22
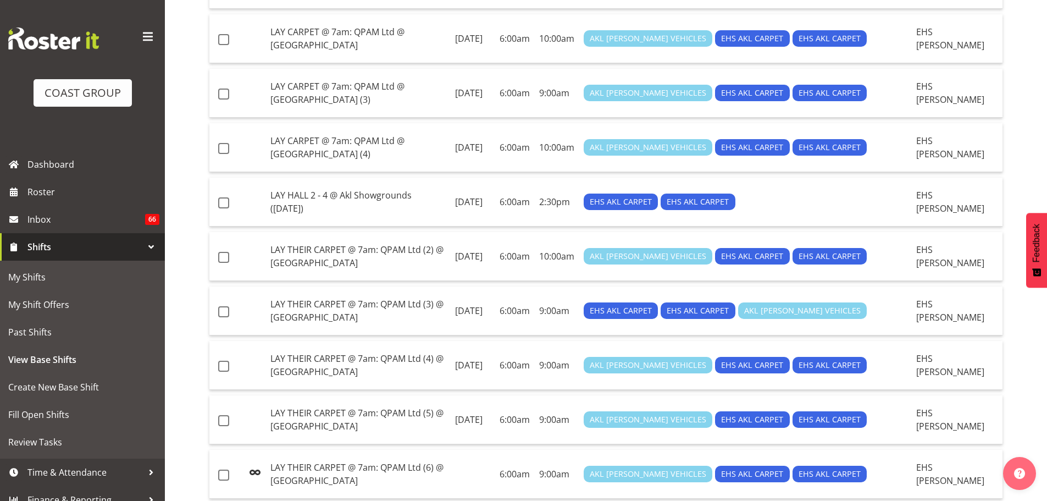
scroll to position [995, 0]
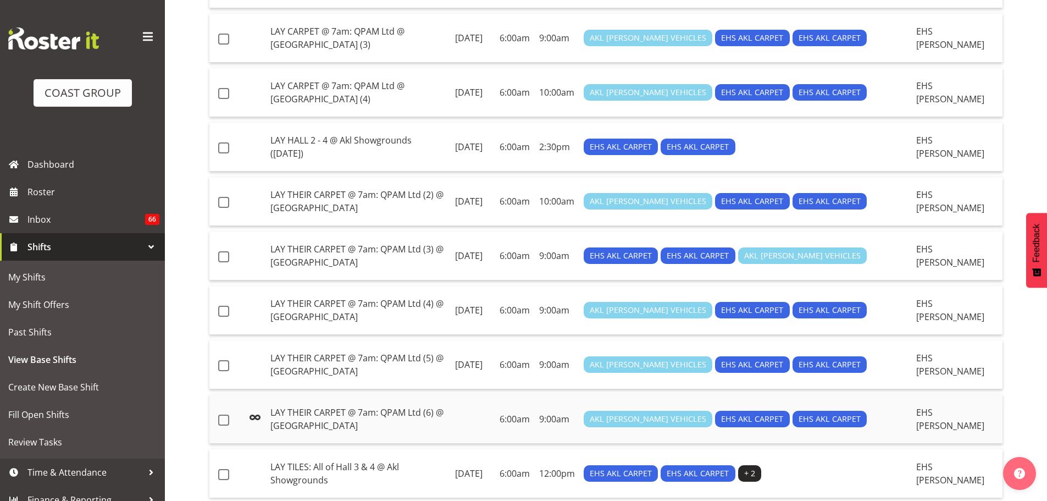
click at [495, 413] on td at bounding box center [473, 419] width 45 height 49
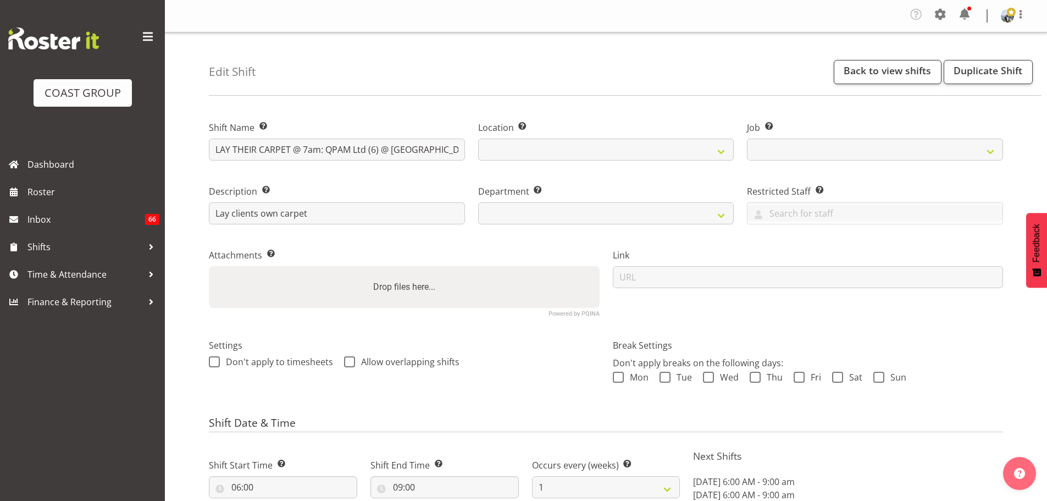
select select
select select "date"
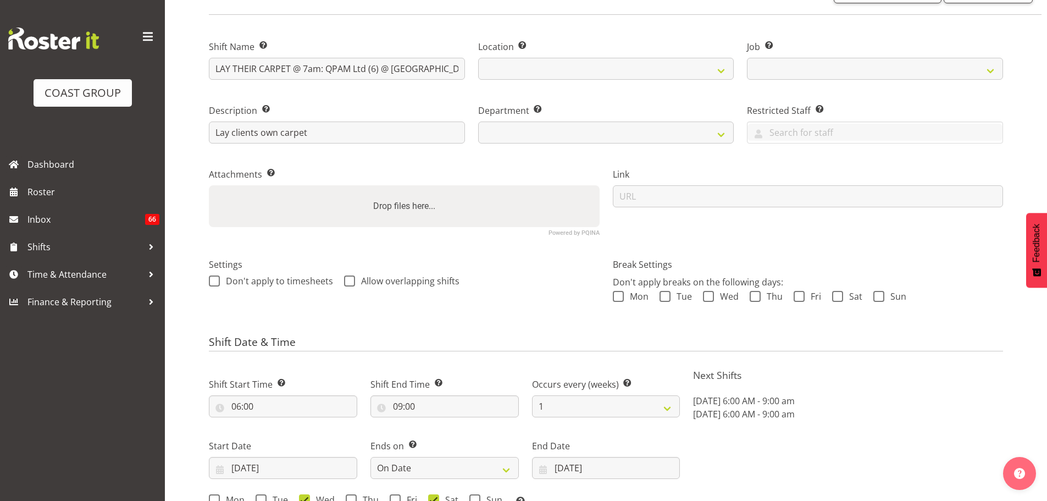
scroll to position [330, 0]
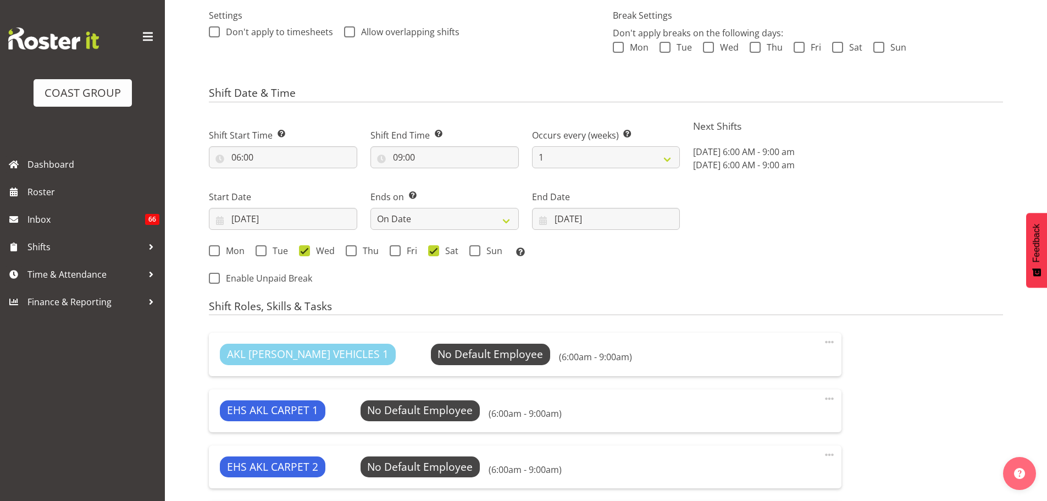
select select
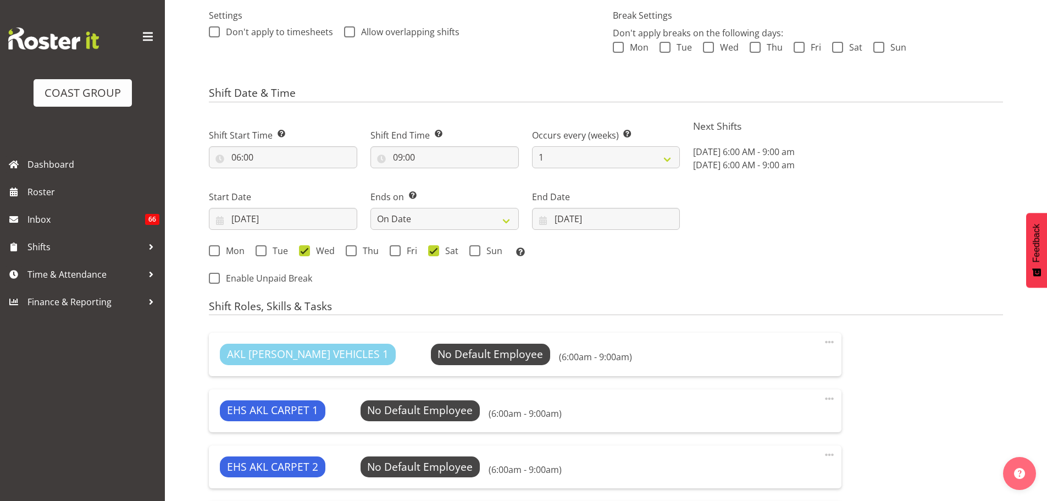
select select
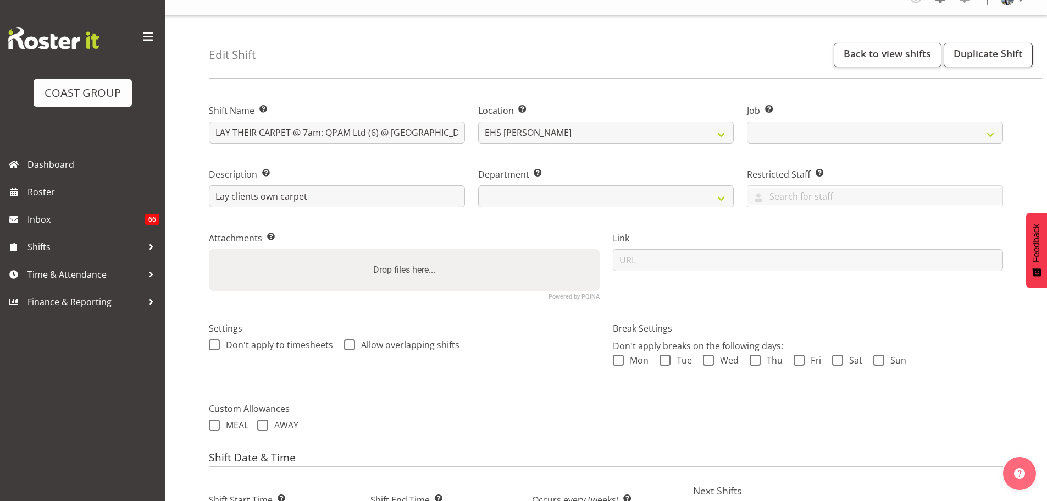
scroll to position [0, 0]
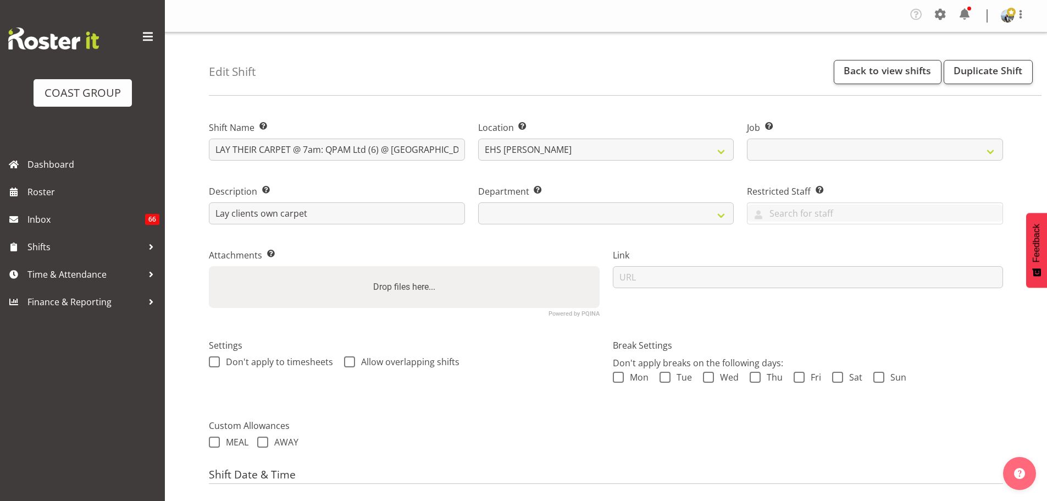
select select
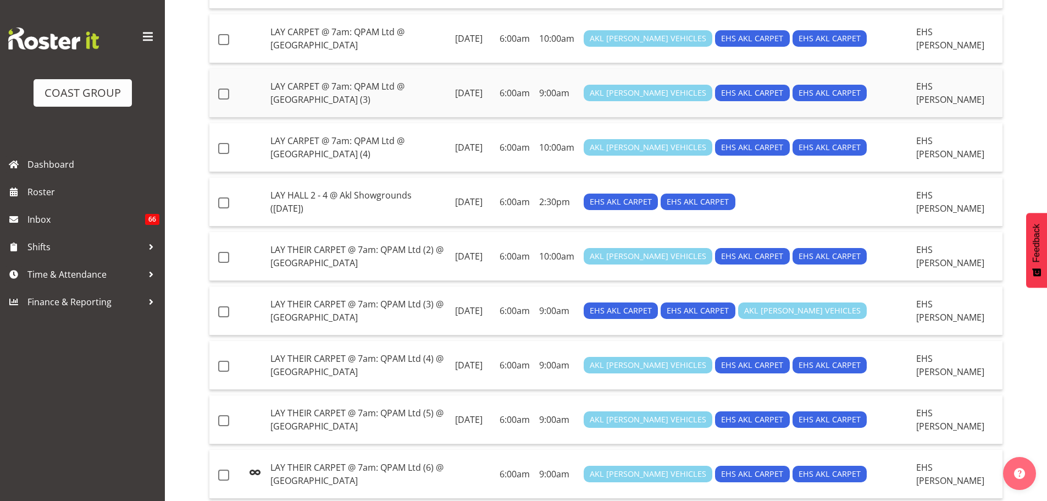
scroll to position [995, 0]
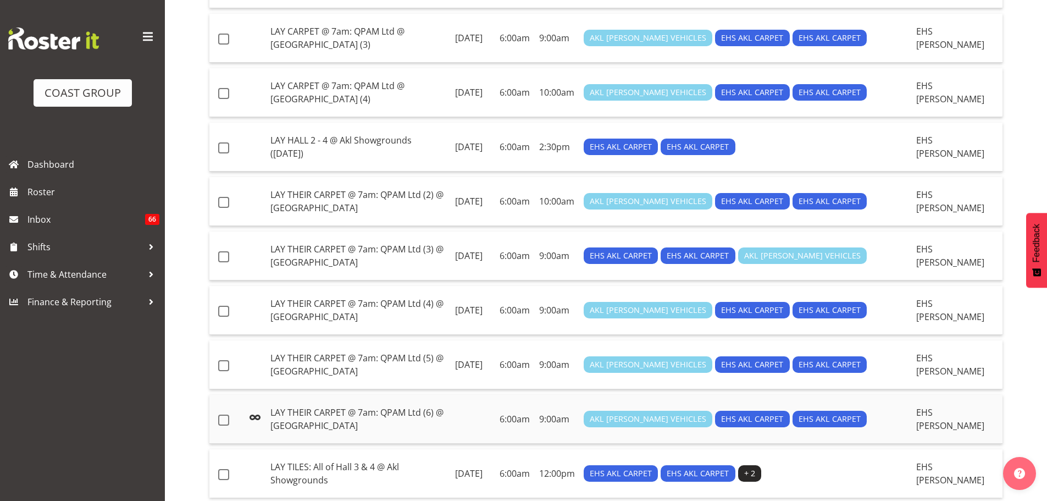
click at [451, 419] on td "LAY THEIR CARPET @ 7am: QPAM Ltd (6) @ [GEOGRAPHIC_DATA]" at bounding box center [358, 419] width 185 height 49
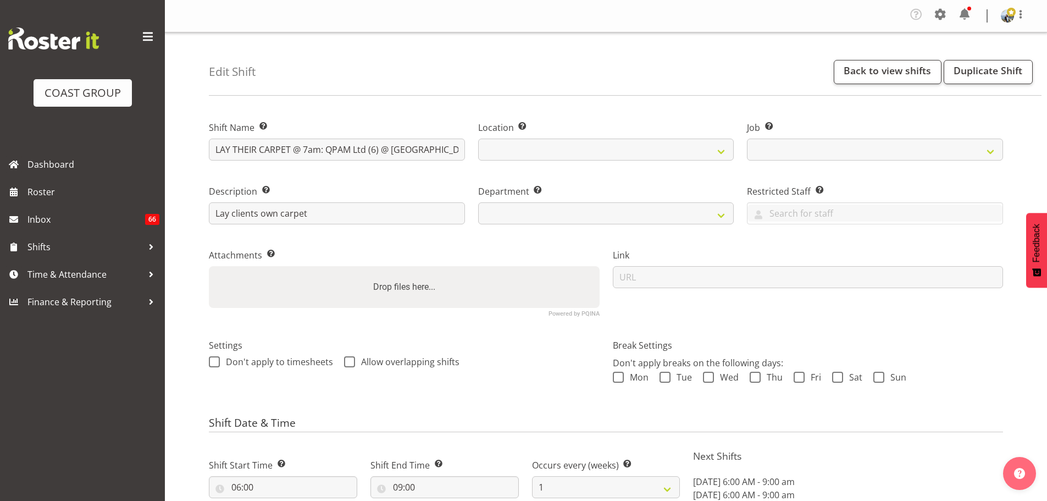
select select
select select "date"
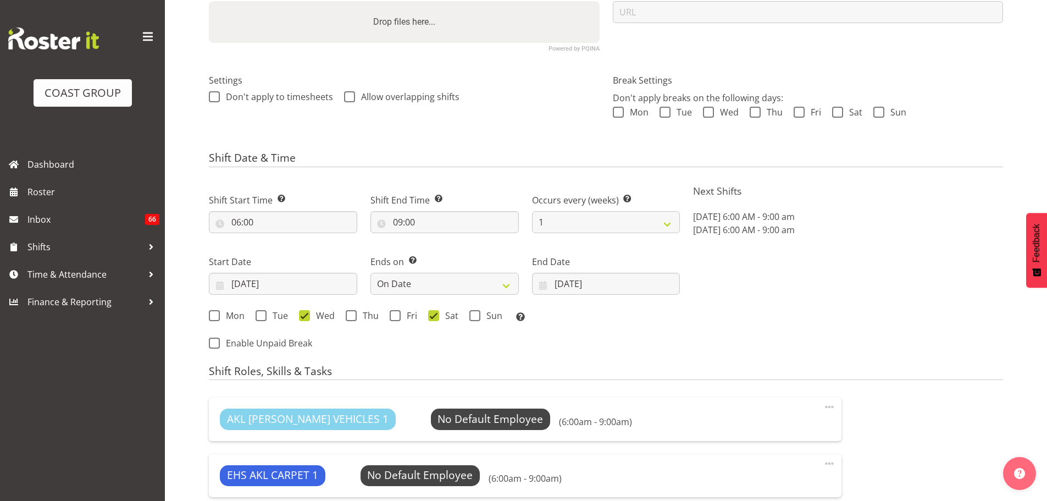
scroll to position [275, 0]
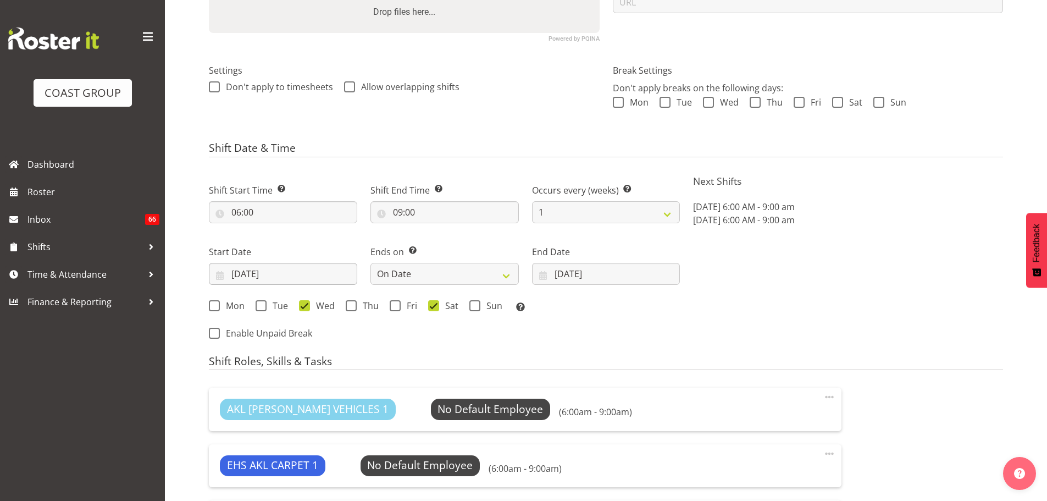
select select
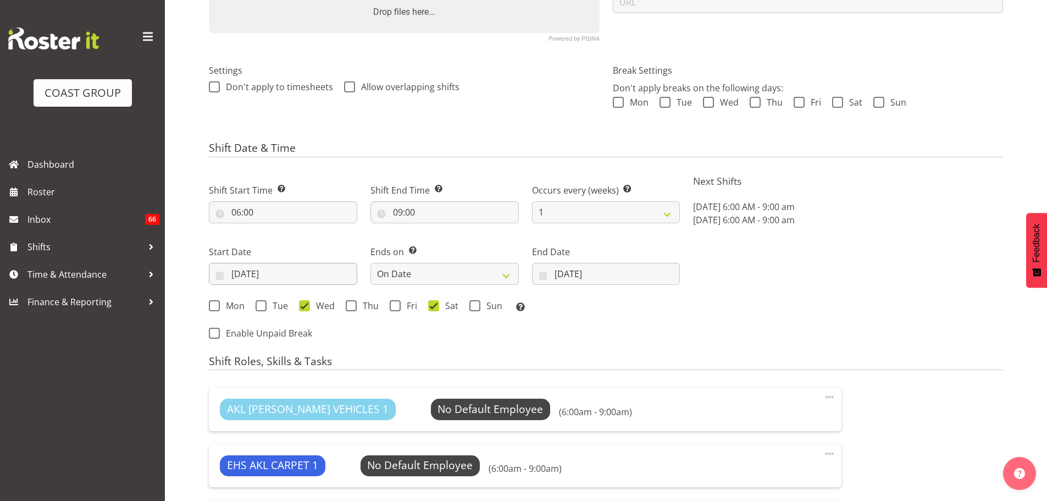
select select
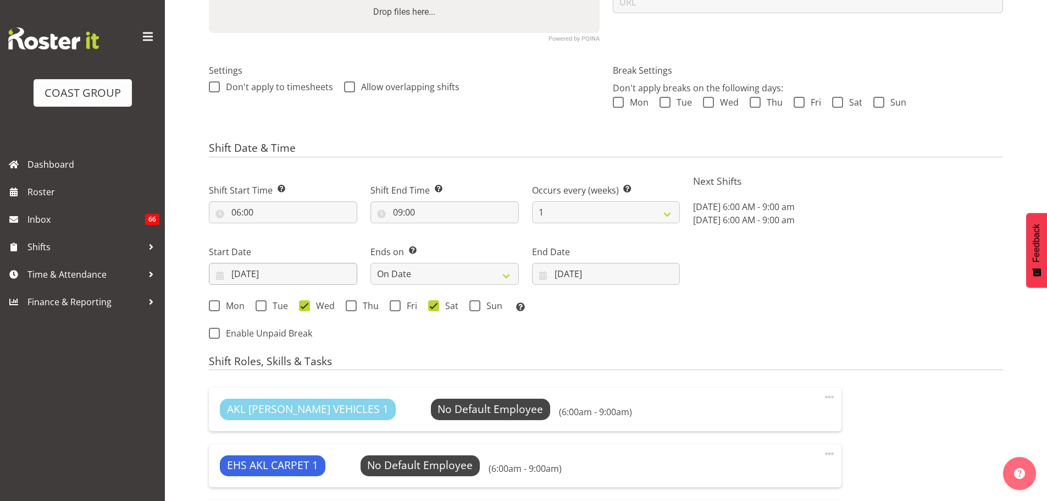
select select
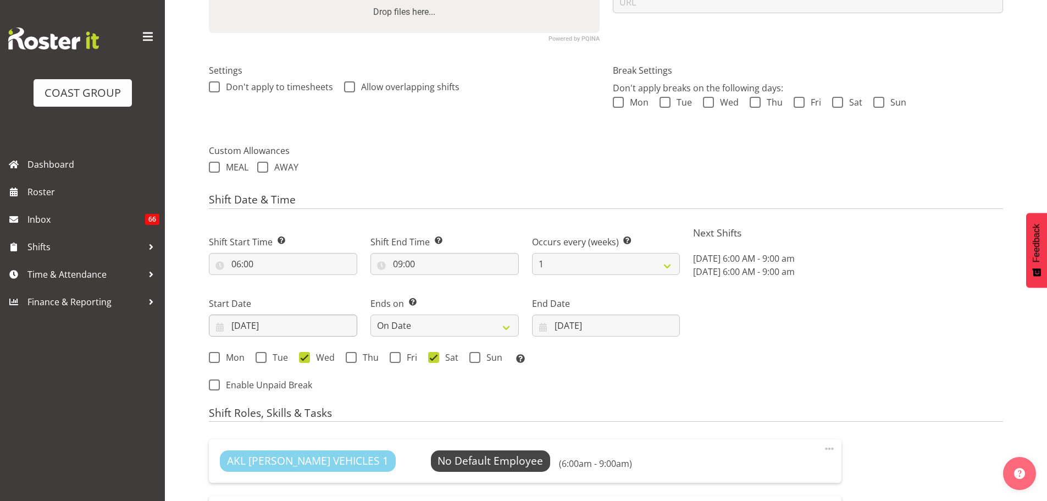
select select
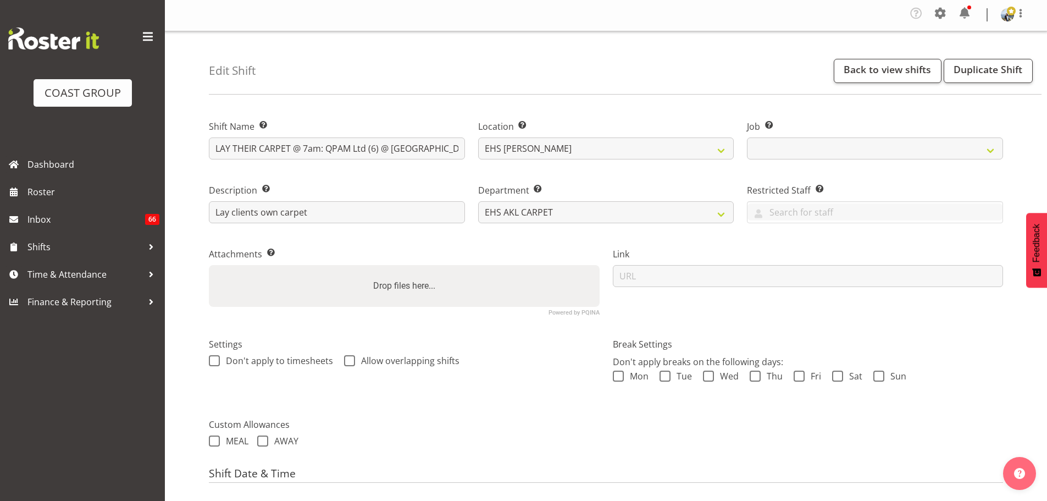
scroll to position [0, 0]
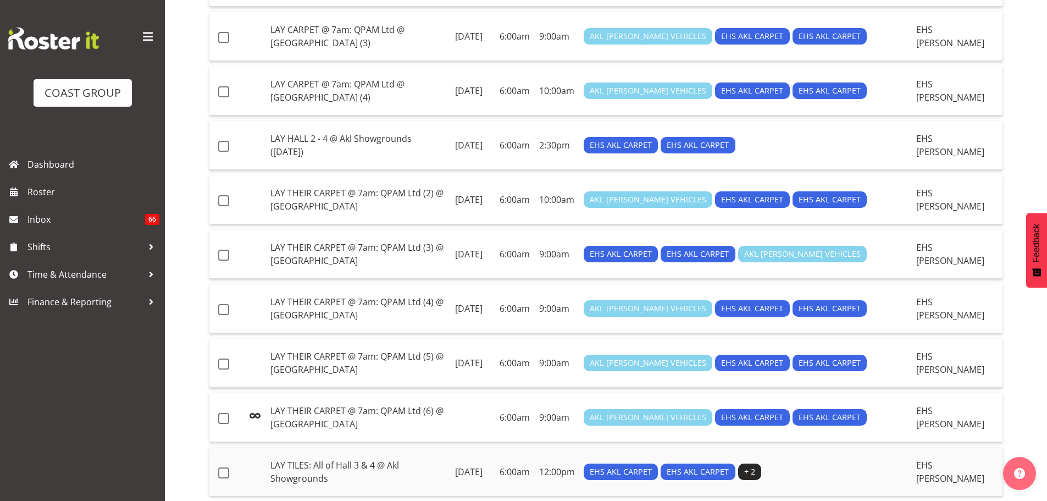
scroll to position [1050, 0]
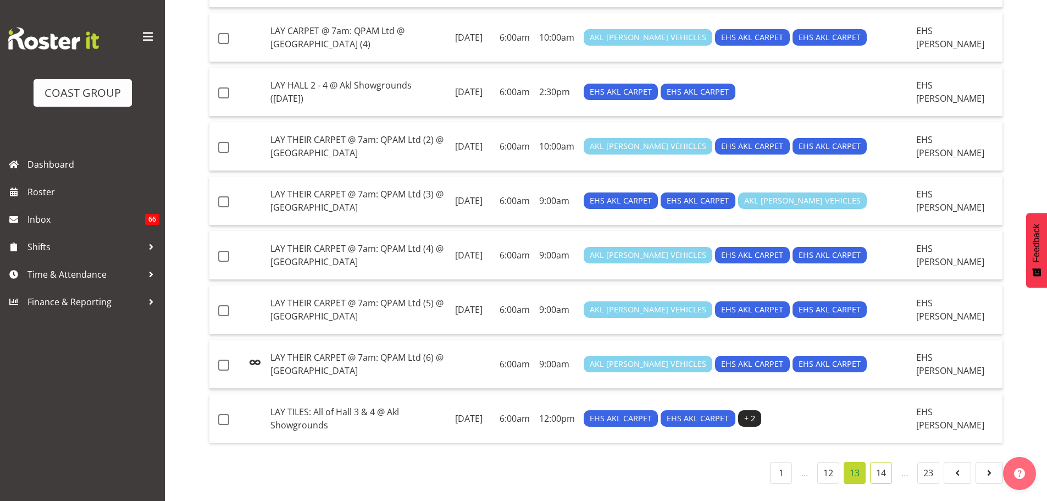
click at [880, 462] on link "14" at bounding box center [881, 473] width 22 height 22
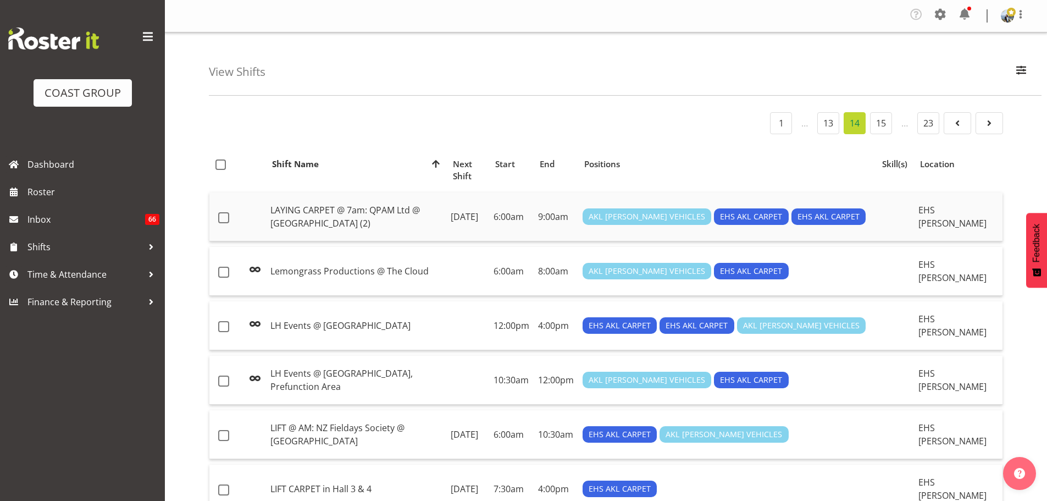
click at [341, 206] on td "LAYING CARPET @ 7am: QPAM Ltd @ [GEOGRAPHIC_DATA] (2)" at bounding box center [356, 216] width 180 height 49
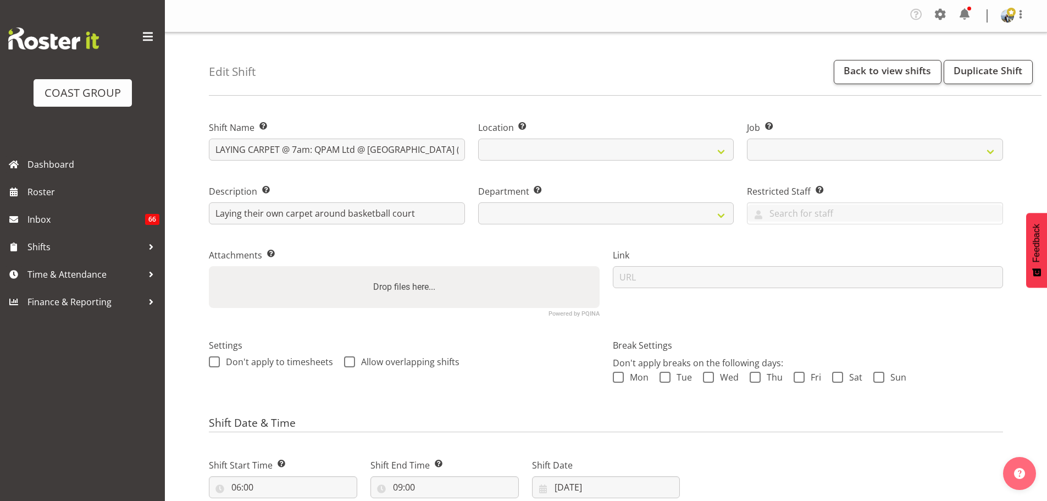
select select
select select "8575"
select select
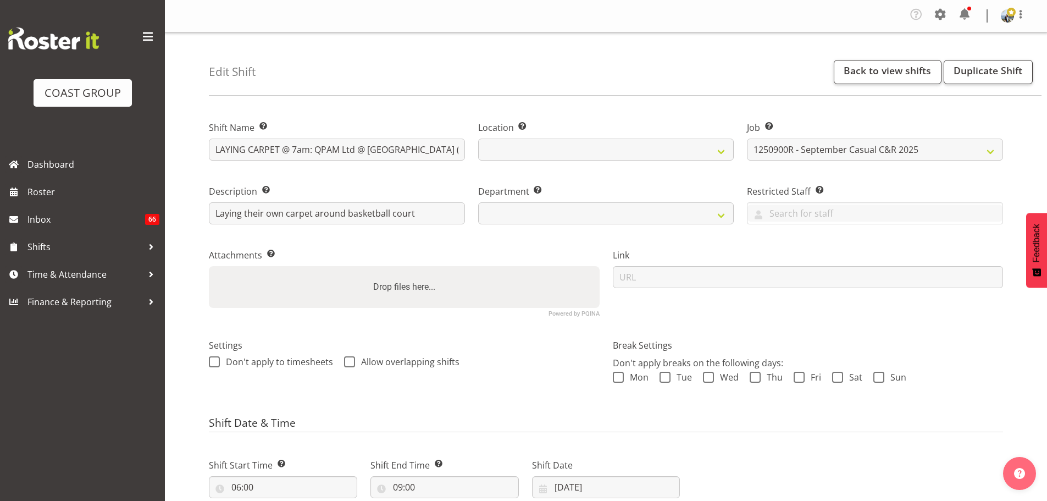
select select
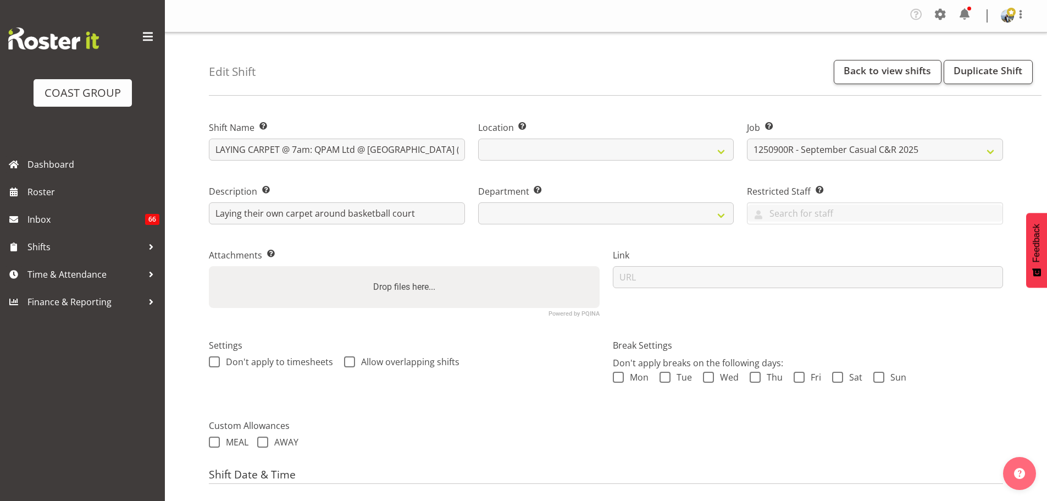
select select
click at [729, 154] on select at bounding box center [606, 149] width 256 height 22
click at [979, 326] on div "Break Settings Don't apply breaks on the following days: [PERSON_NAME] Tue Wed …" at bounding box center [808, 366] width 404 height 87
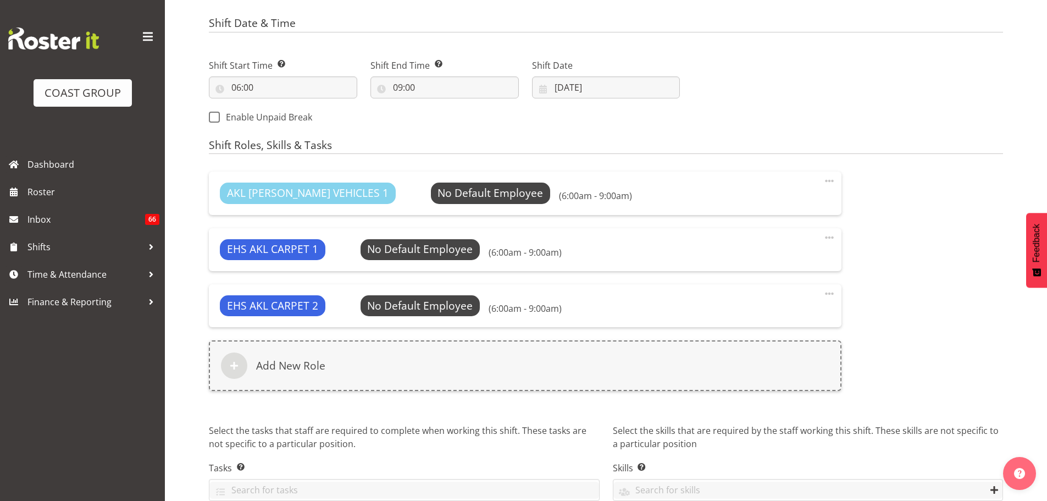
scroll to position [495, 0]
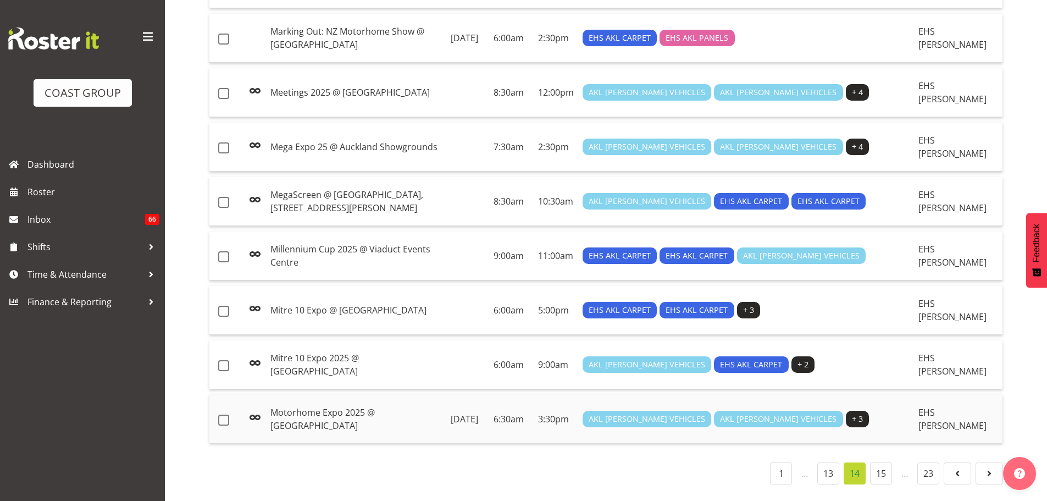
scroll to position [1050, 0]
click at [835, 462] on link "13" at bounding box center [828, 473] width 22 height 22
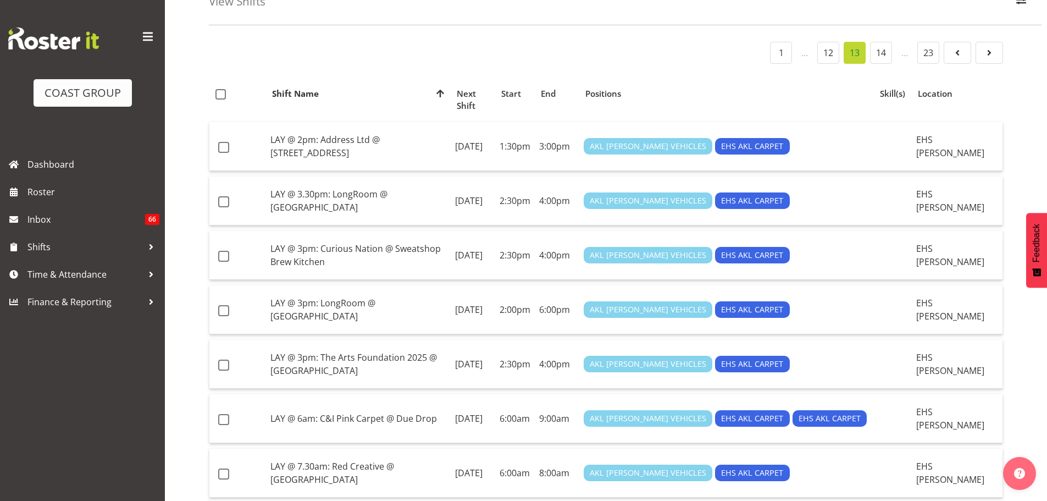
scroll to position [5, 0]
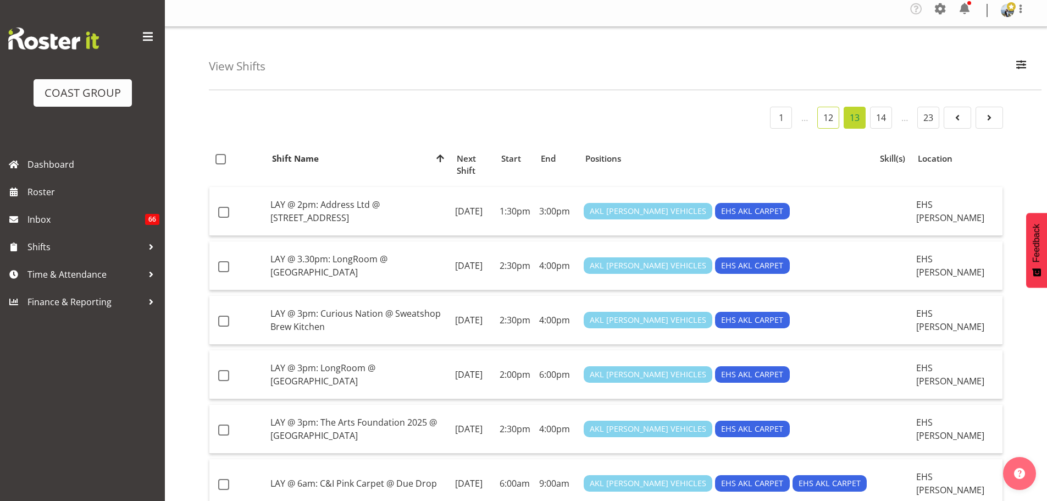
click at [830, 123] on link "12" at bounding box center [828, 118] width 22 height 22
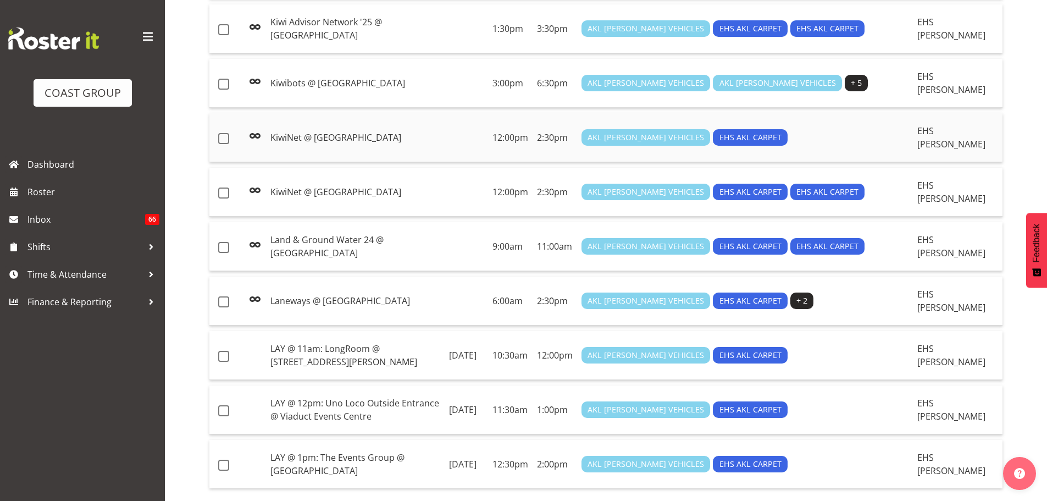
scroll to position [1050, 0]
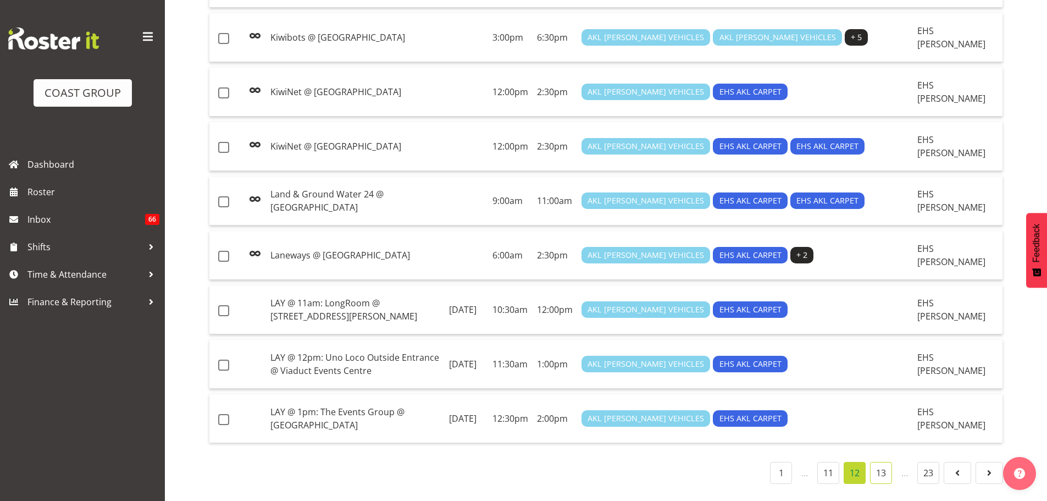
click at [879, 462] on link "13" at bounding box center [881, 473] width 22 height 22
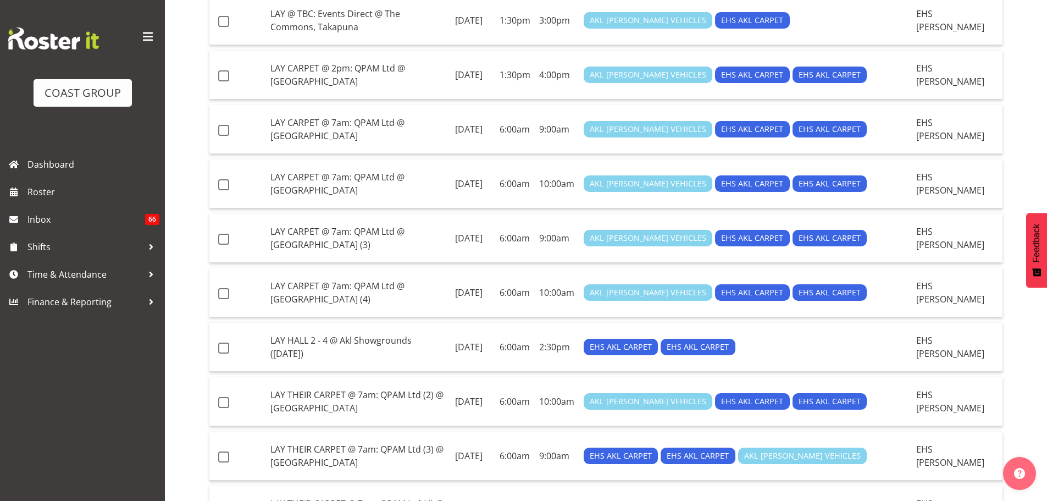
scroll to position [775, 0]
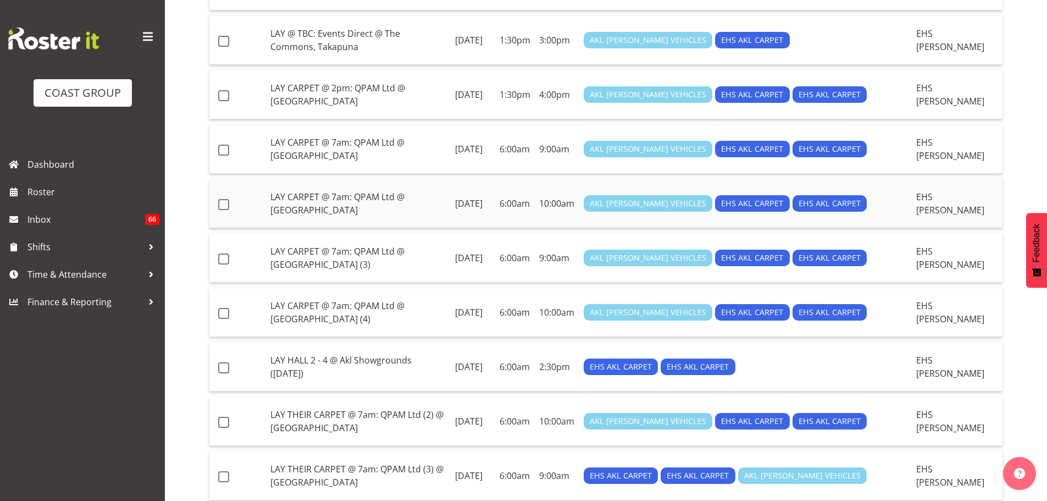
click at [438, 190] on td "LAY CARPET @ 7am: QPAM Ltd @ [GEOGRAPHIC_DATA]" at bounding box center [358, 203] width 185 height 49
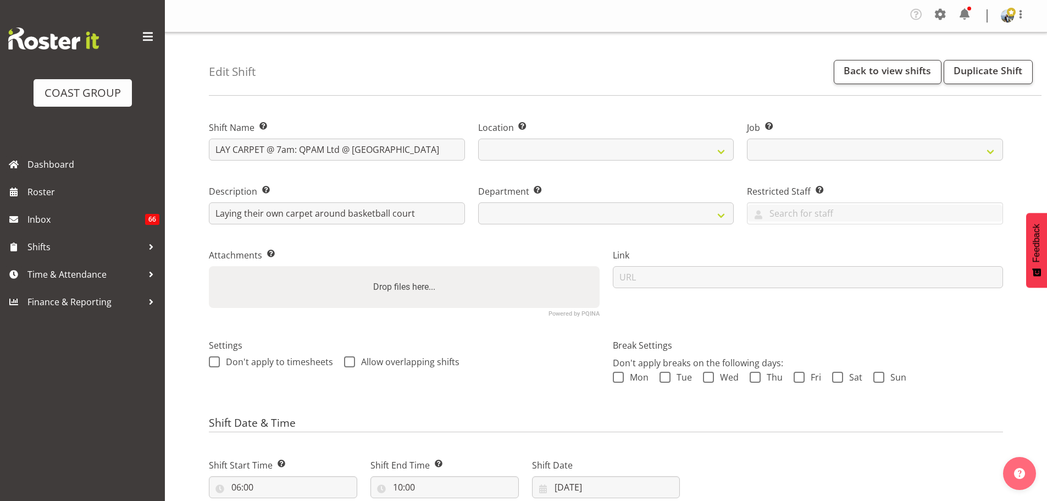
select select
select select "8656"
select select
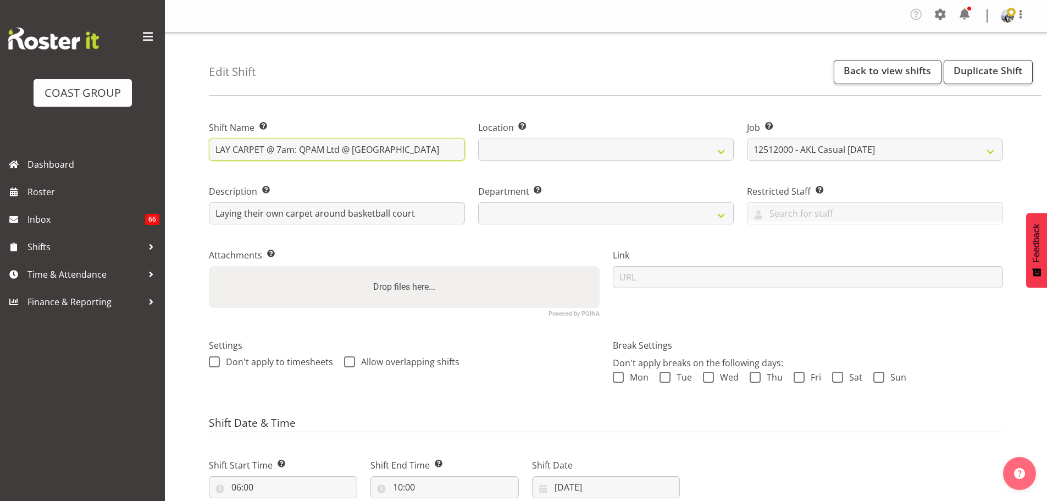
select select
click at [426, 146] on input "LAY CARPET @ 7am: QPAM Ltd @ [GEOGRAPHIC_DATA]" at bounding box center [337, 149] width 256 height 22
select select
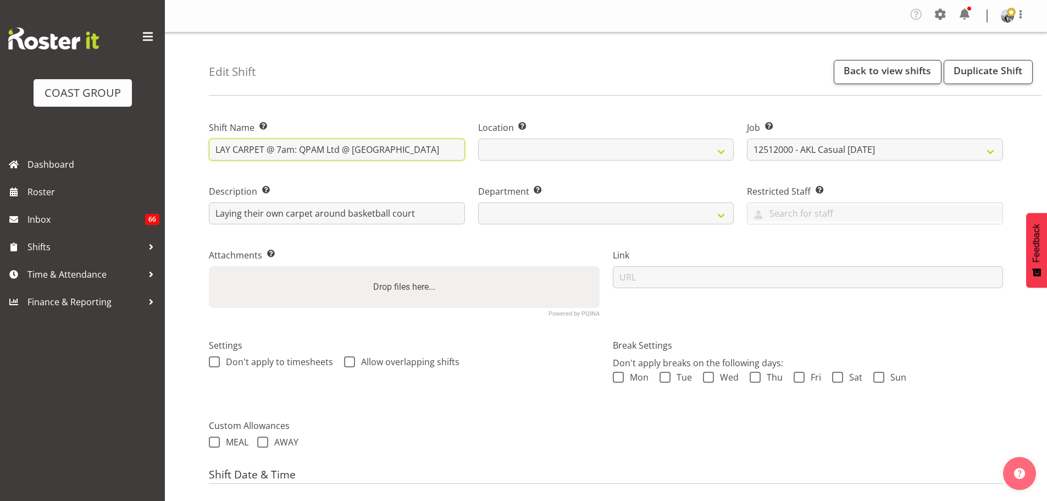
type input "LAY CARPET @ 7am: QPAM Ltd @ [GEOGRAPHIC_DATA]"
select select
type input "LAY CARPET @ 7am: QPAM Ltd @ [GEOGRAPHIC_DATA] ("
select select
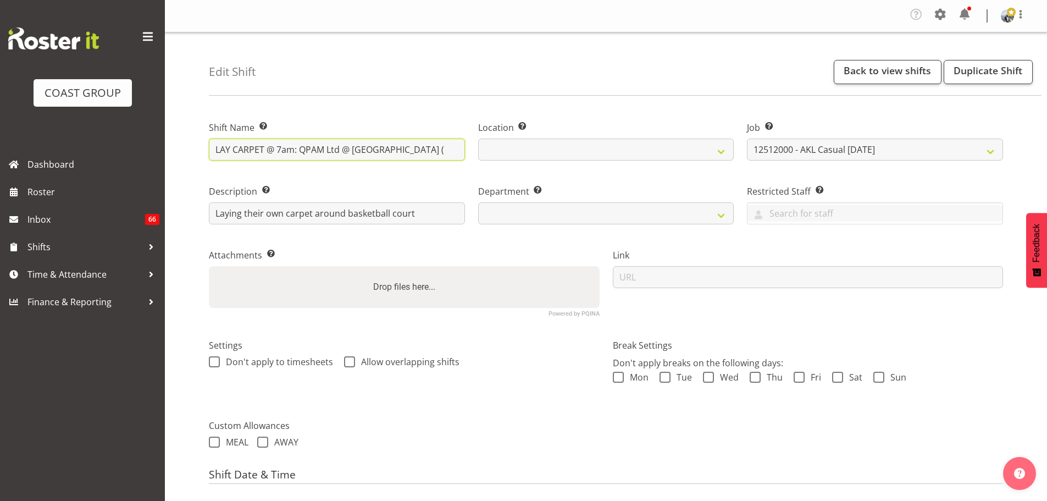
select select
type input "LAY CARPET @ 7am: QPAM Ltd @ [GEOGRAPHIC_DATA] (6"
select select
type input "LAY CARPET @ 7am: QPAM Ltd @ [GEOGRAPHIC_DATA] (6)"
select select
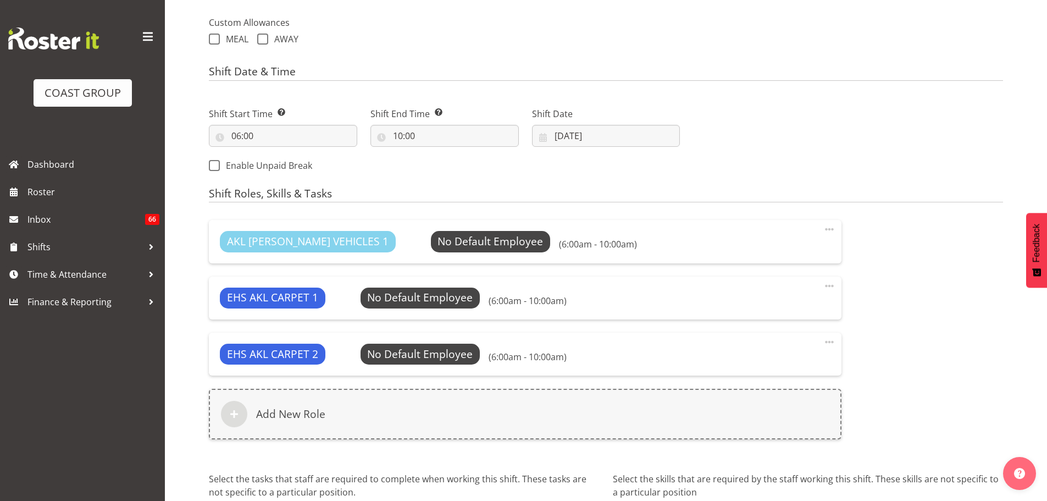
scroll to position [506, 0]
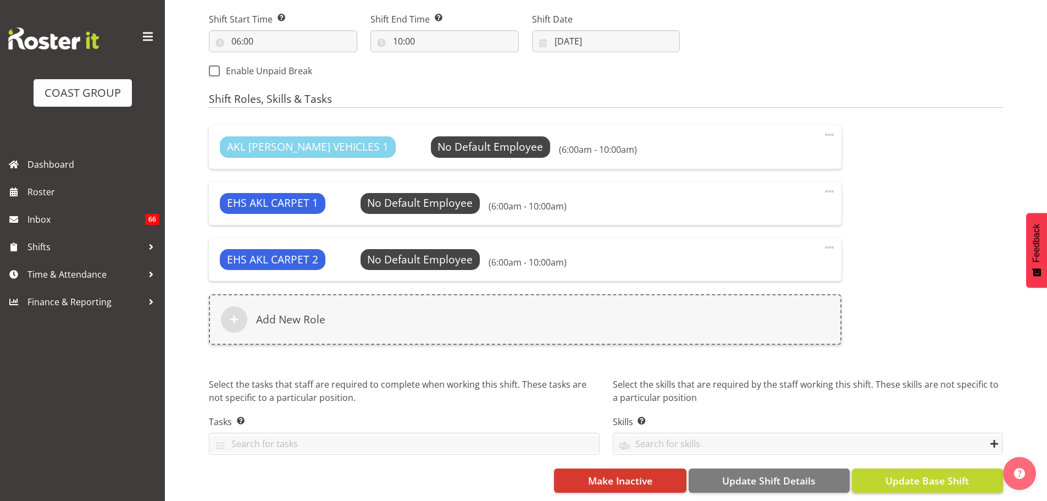
type input "LAY CARPET @ 7am: QPAM Ltd @ [GEOGRAPHIC_DATA] (6)"
click at [945, 473] on span "Update Base Shift" at bounding box center [927, 480] width 84 height 14
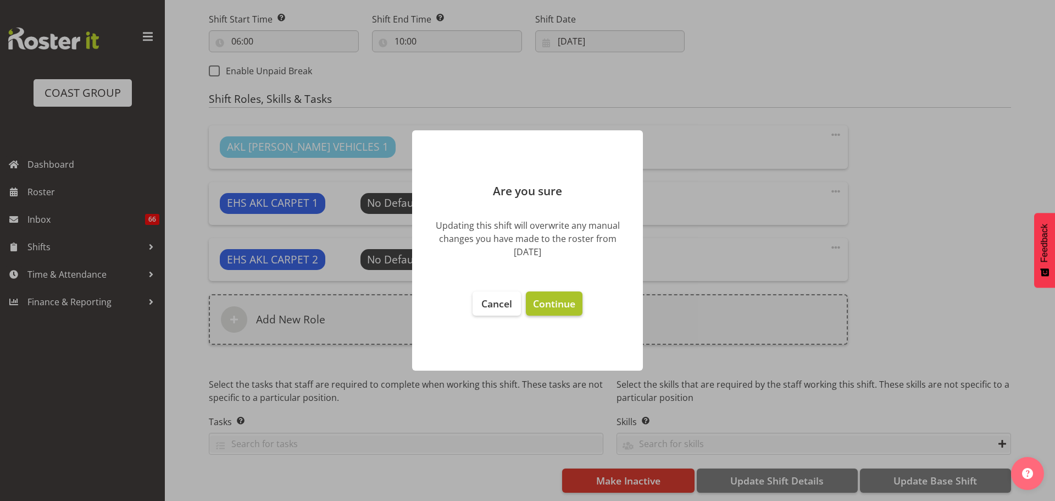
click at [555, 303] on span "Continue" at bounding box center [554, 303] width 42 height 13
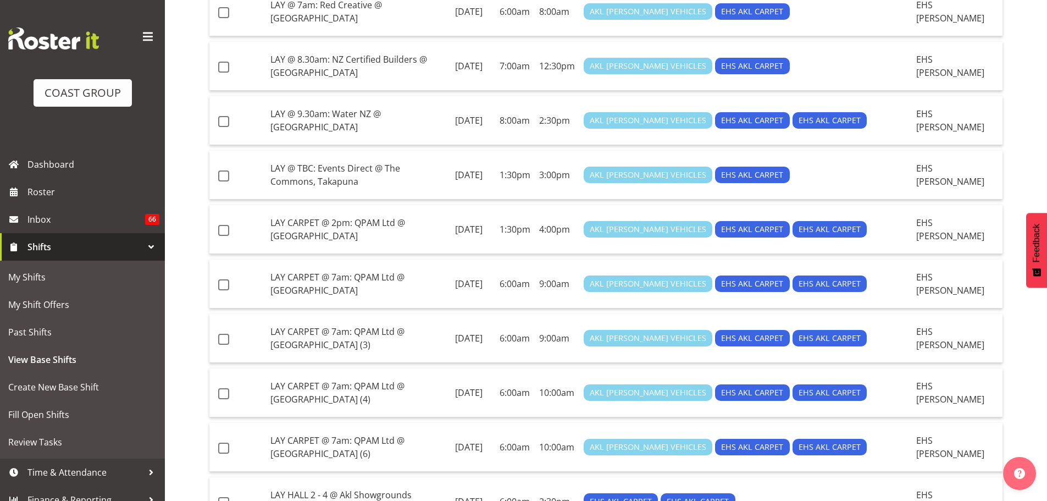
scroll to position [659, 0]
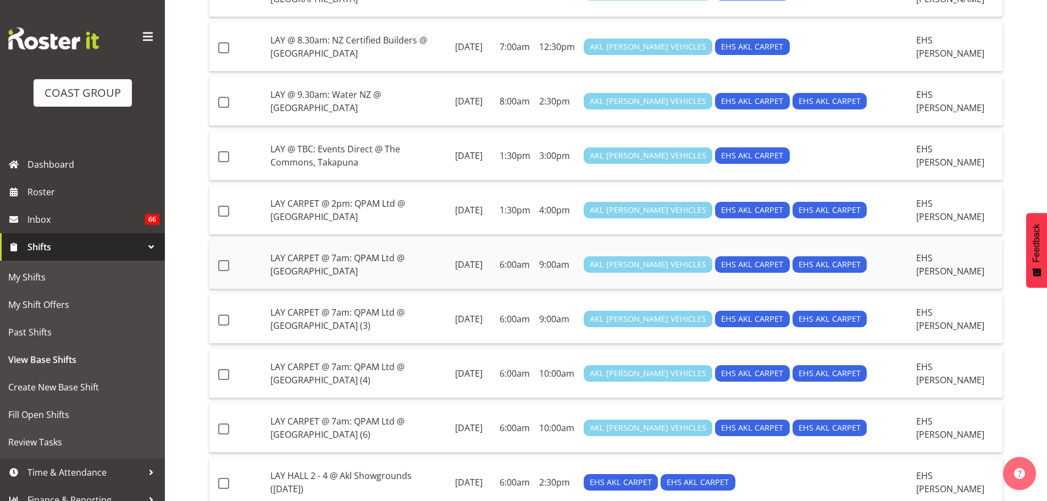
click at [410, 264] on td "LAY CARPET @ 7am: QPAM Ltd @ [GEOGRAPHIC_DATA]" at bounding box center [358, 264] width 185 height 49
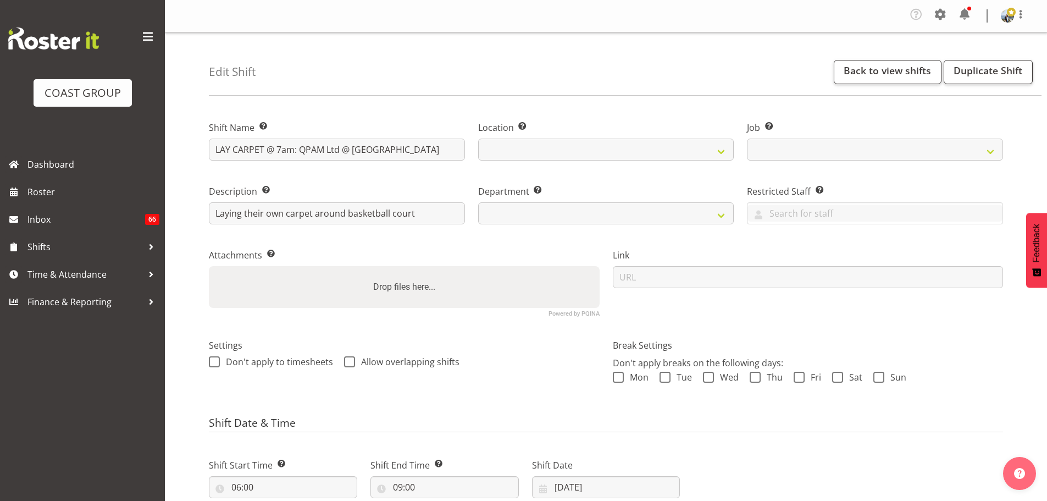
select select
select select "8576"
click at [413, 151] on input "LAY CARPET @ 7am: QPAM Ltd @ [GEOGRAPHIC_DATA]" at bounding box center [337, 149] width 256 height 22
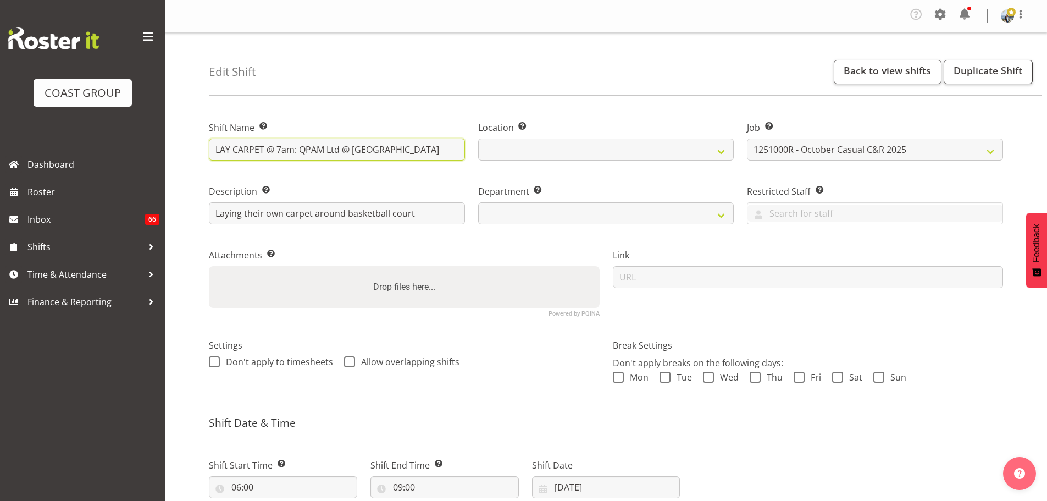
select select
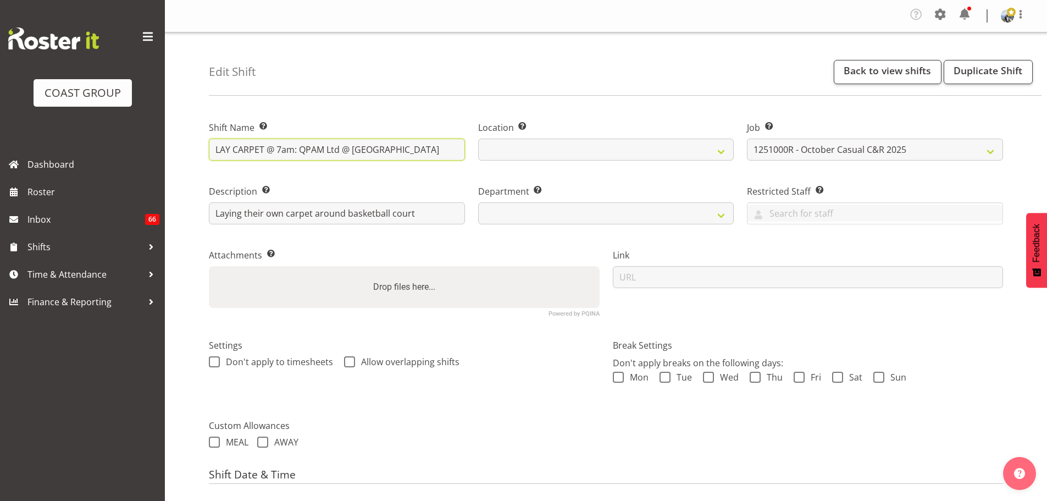
type input "LAY CARPET @ 7am: QPAM Ltd @ [GEOGRAPHIC_DATA]"
select select
type input "LAY CARPET @ 7am: QPAM Ltd @ [GEOGRAPHIC_DATA] ("
select select
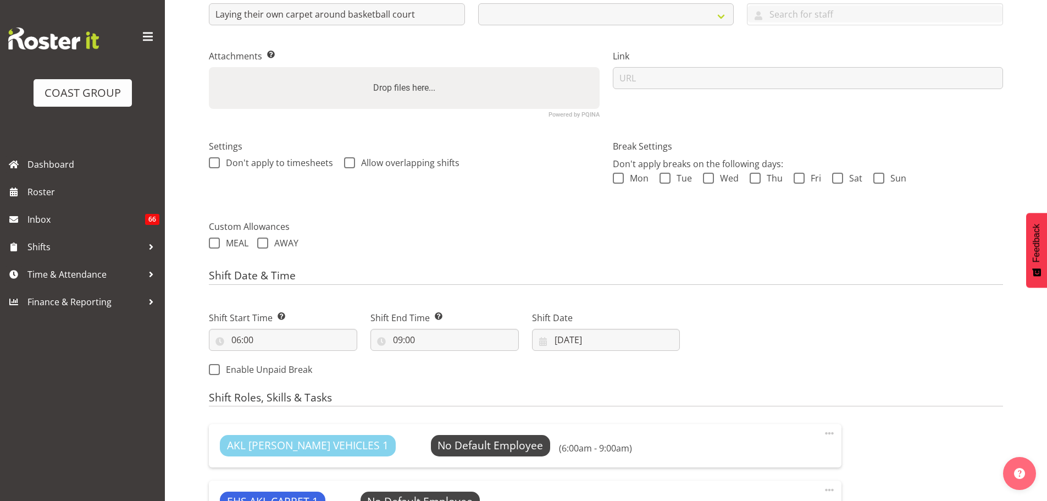
scroll to position [55, 0]
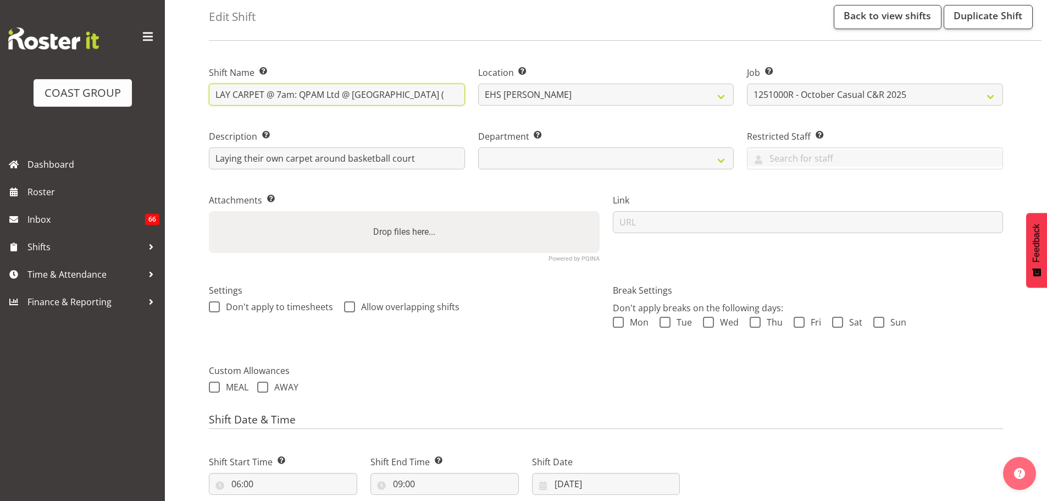
click at [420, 95] on input "LAY CARPET @ 7am: QPAM Ltd @ [GEOGRAPHIC_DATA] (" at bounding box center [337, 95] width 256 height 22
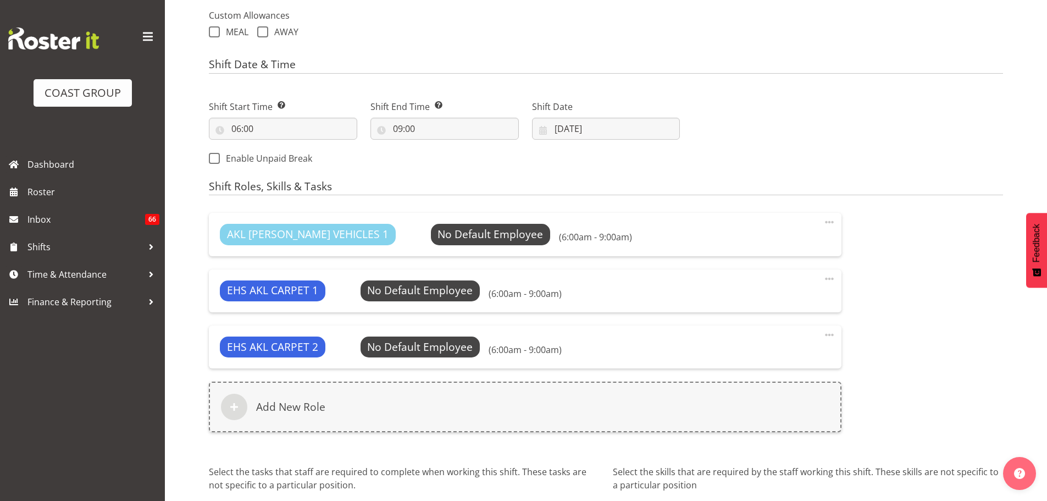
scroll to position [506, 0]
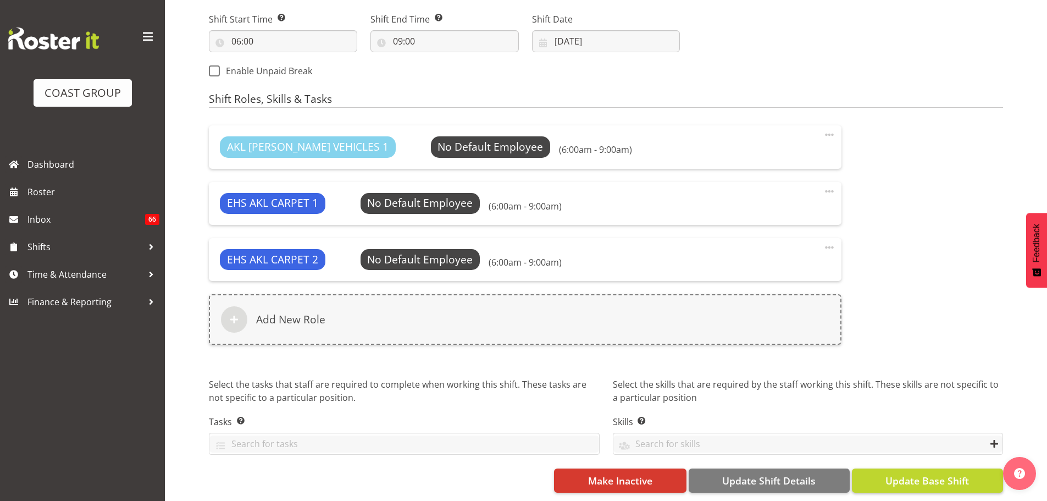
type input "LAY CARPET @ 7am: QPAM Ltd @ [GEOGRAPHIC_DATA] (5)"
click at [893, 473] on span "Update Base Shift" at bounding box center [927, 480] width 84 height 14
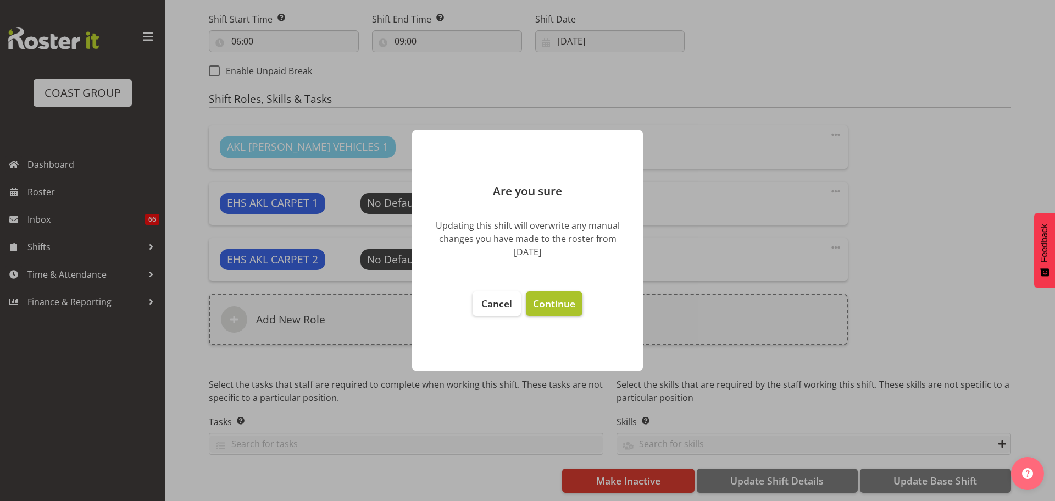
click at [579, 303] on button "Continue" at bounding box center [554, 303] width 57 height 24
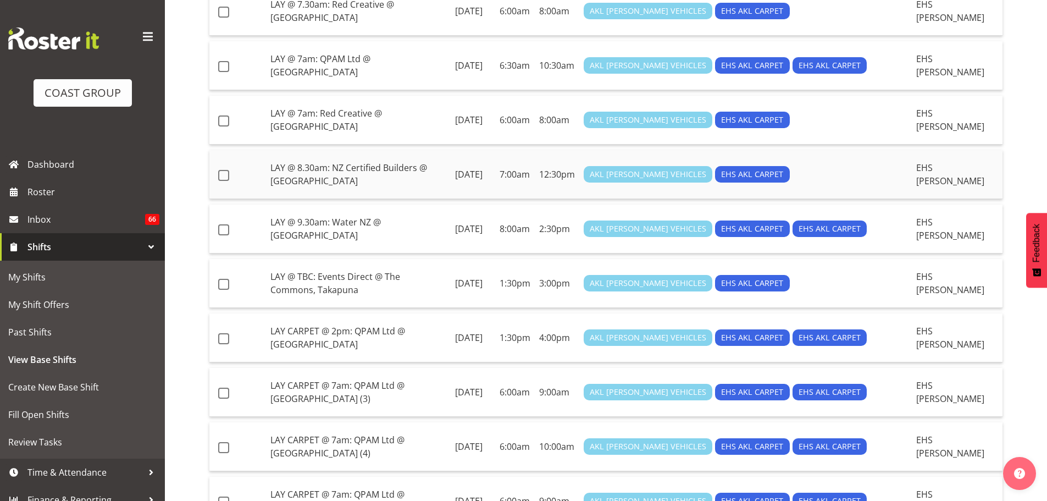
scroll to position [550, 0]
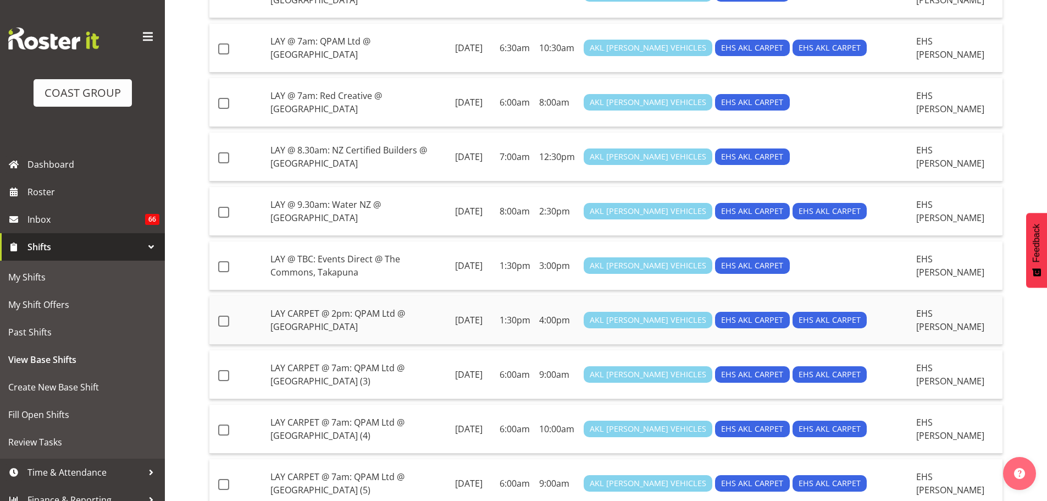
click at [417, 312] on td "LAY CARPET @ 2pm: QPAM Ltd @ [GEOGRAPHIC_DATA]" at bounding box center [358, 320] width 185 height 49
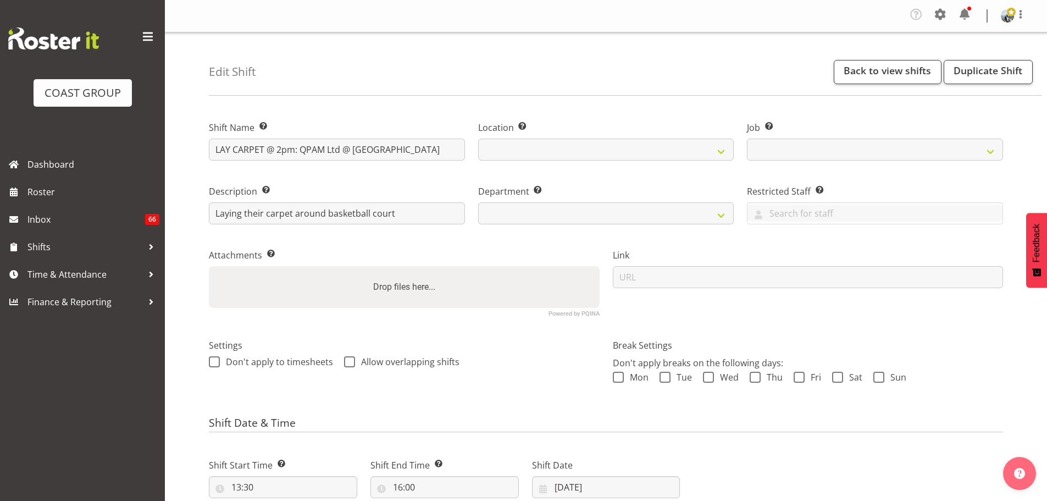
select select
select select "8575"
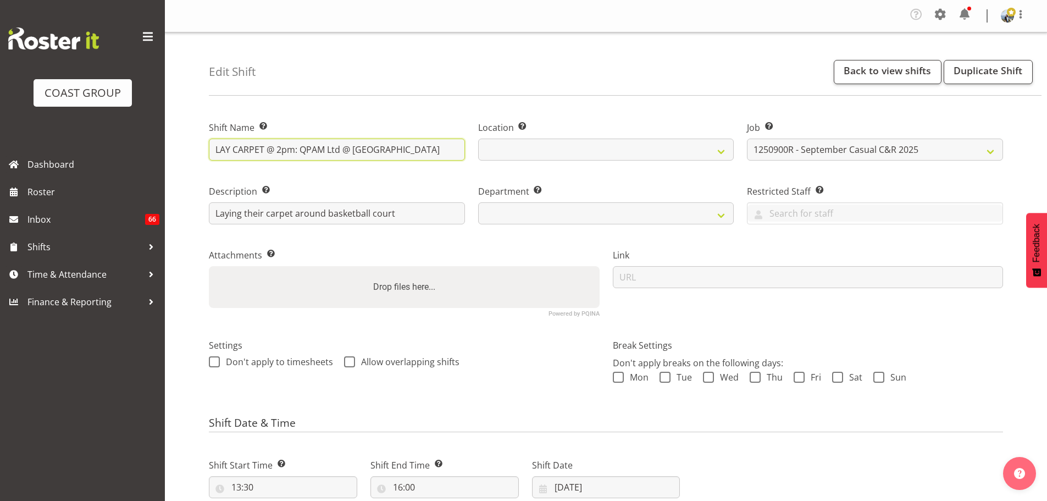
click at [433, 147] on input "LAY CARPET @ 2pm: QPAM Ltd @ Spark Arena" at bounding box center [337, 149] width 256 height 22
select select
type input "LAY CARPET @ 2pm: QPAM Ltd @ Spark Arena"
select select
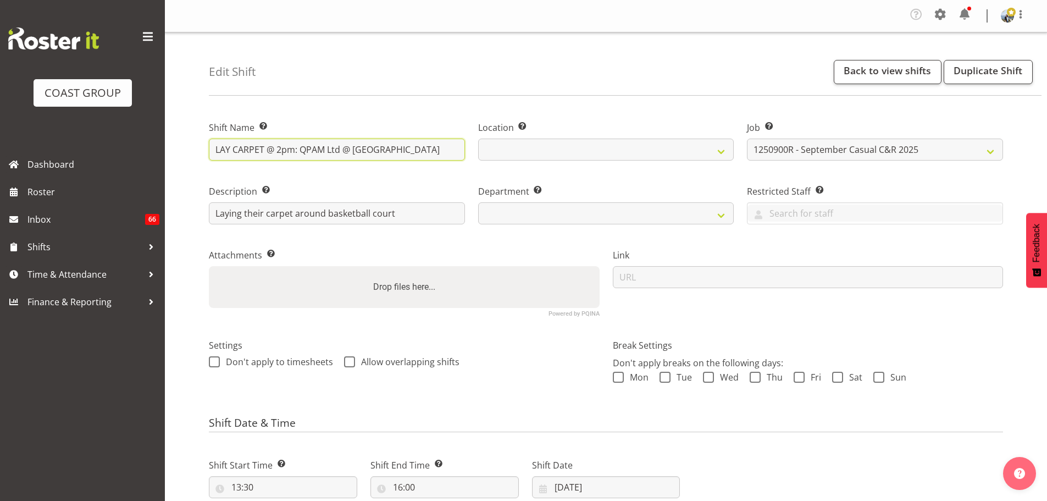
select select
type input "LAY CARPET @ 2pm: QPAM Ltd @ Spark Arena ("
select select
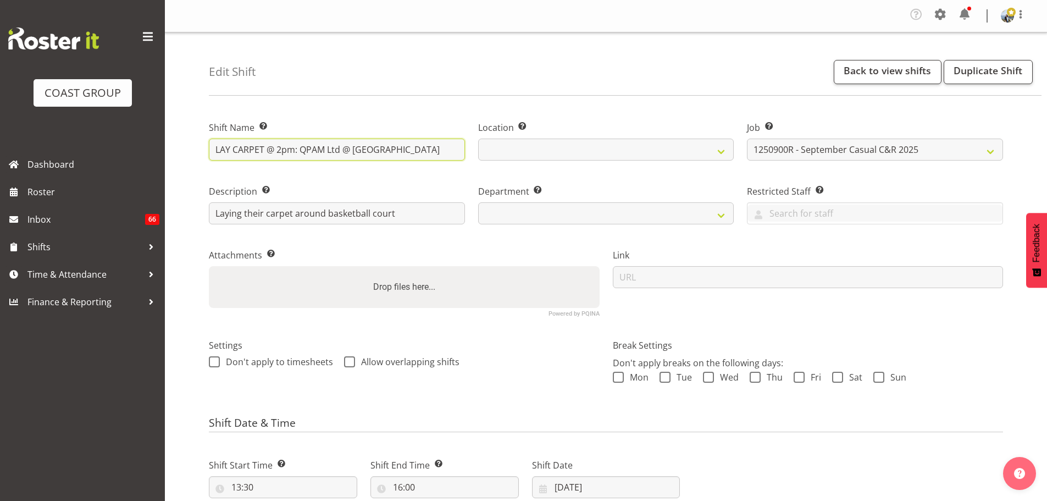
select select
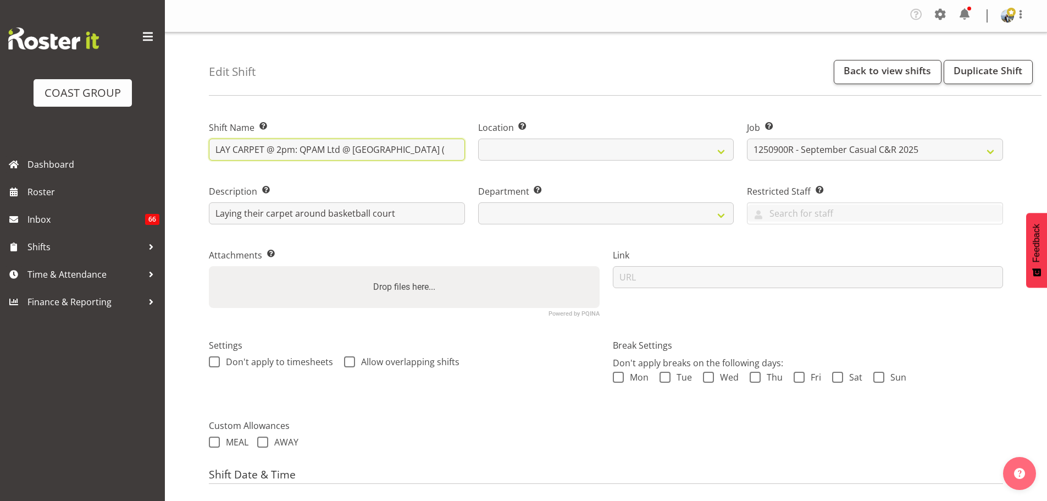
select select
type input "LAY CARPET @ 2pm: QPAM Ltd @ Spark Arena (1"
select select
type input "LAY CARPET @ 2pm: QPAM Ltd @ [GEOGRAPHIC_DATA] (1)"
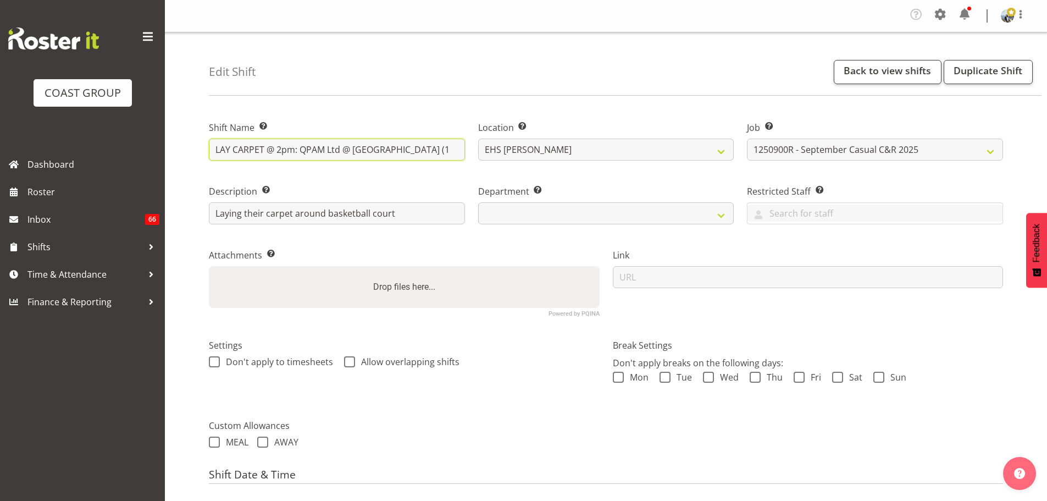
select select
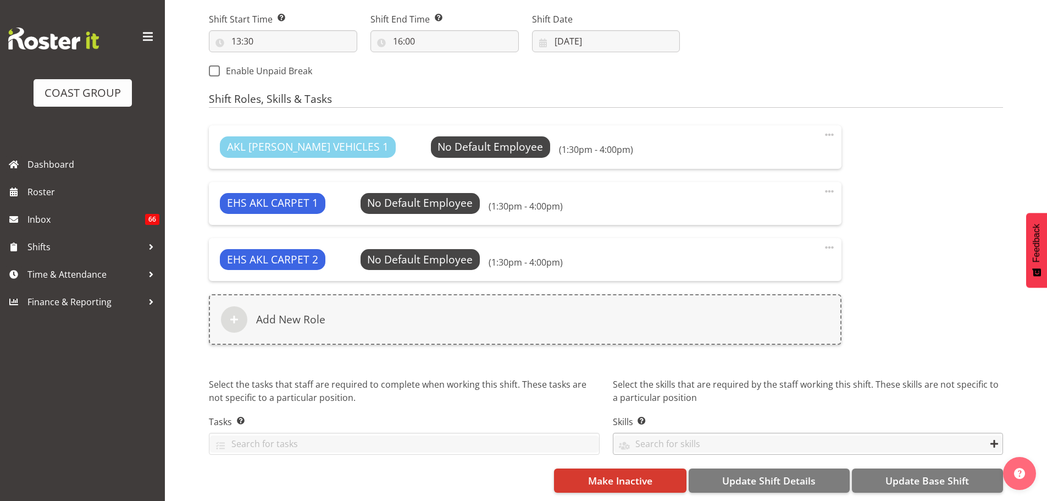
scroll to position [506, 0]
type input "LAY CARPET @ 2pm: QPAM Ltd @ Spark Arena (1)"
click at [906, 476] on span "Update Base Shift" at bounding box center [927, 480] width 84 height 14
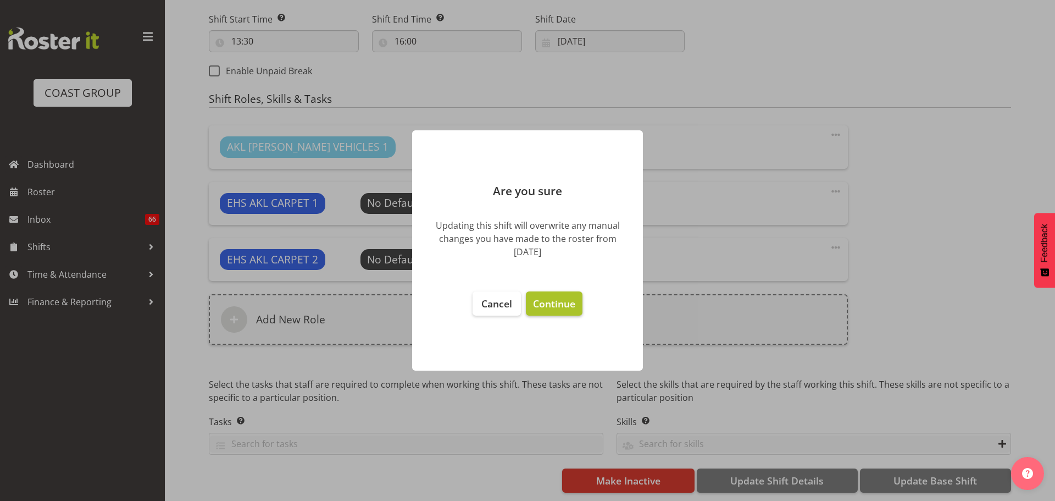
click at [540, 298] on span "Continue" at bounding box center [554, 303] width 42 height 13
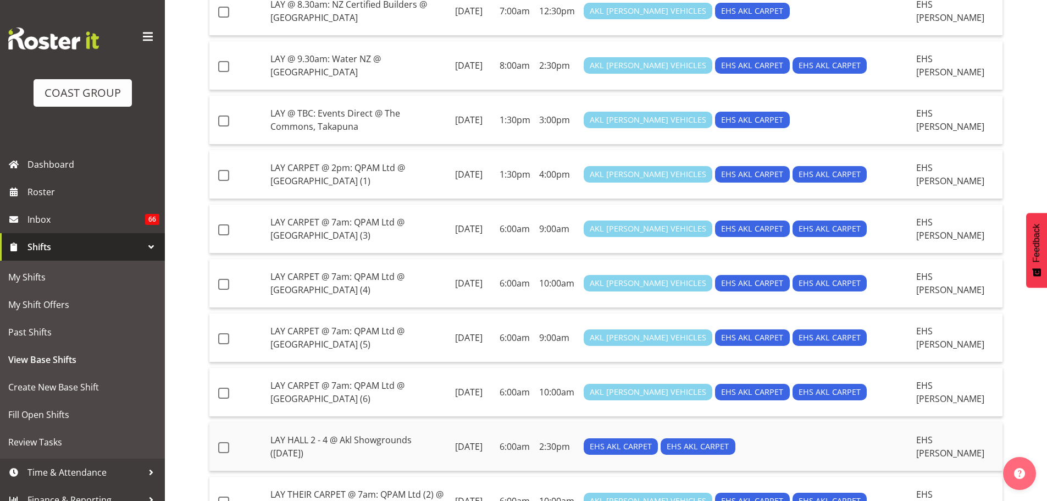
scroll to position [714, 0]
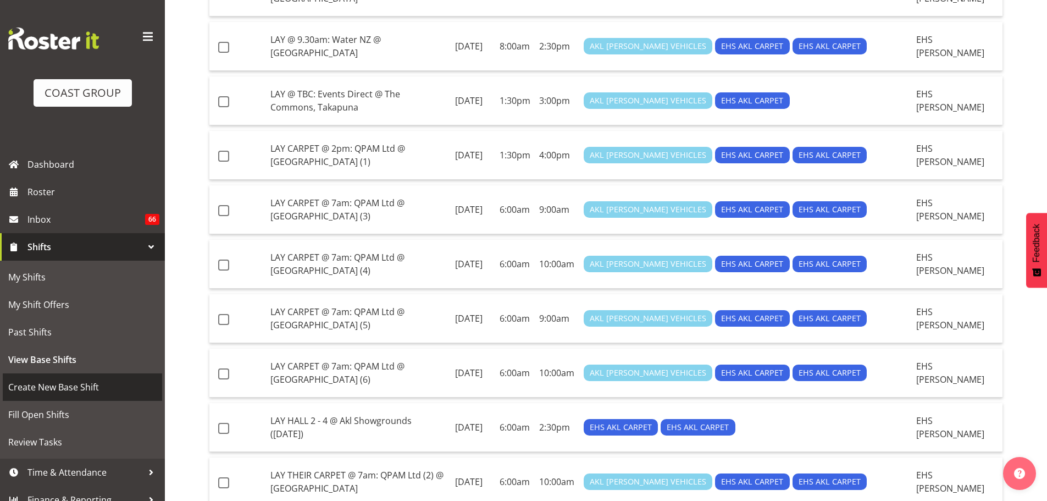
click at [74, 384] on span "Create New Base Shift" at bounding box center [82, 387] width 148 height 16
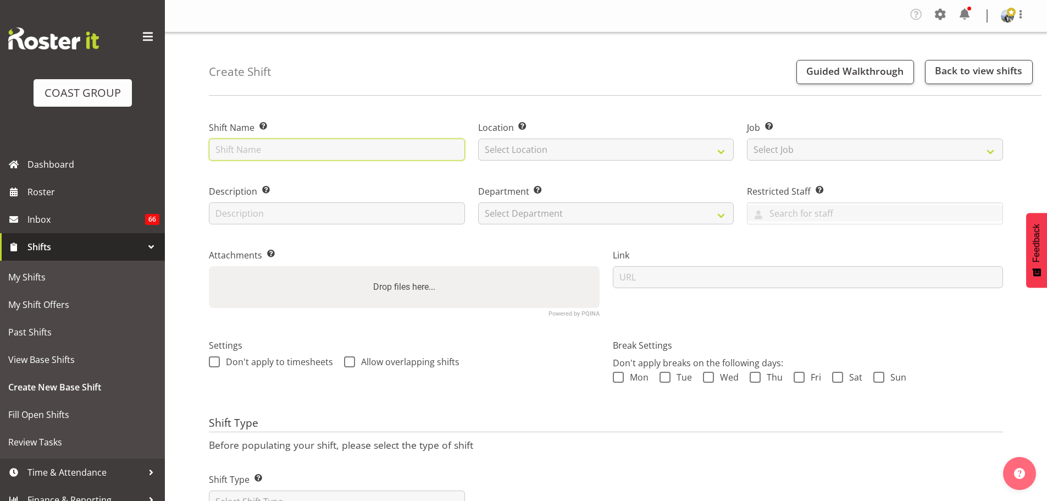
click at [273, 147] on input "text" at bounding box center [337, 149] width 256 height 22
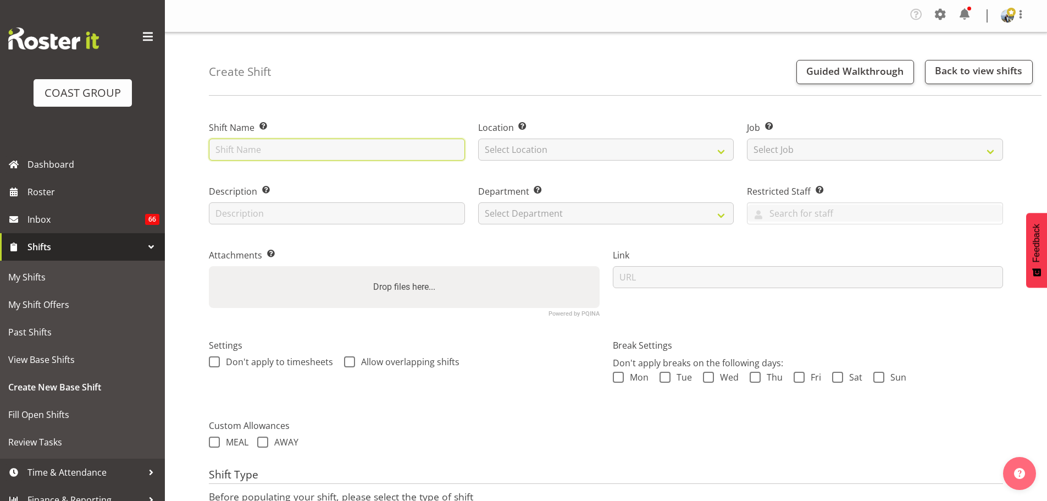
paste input "LAY CARPET @ 7am: QPAM Ltd @ [GEOGRAPHIC_DATA]"
type input "LAY CARPET @ 7am: QPAM Ltd @ Spark Arena (7)"
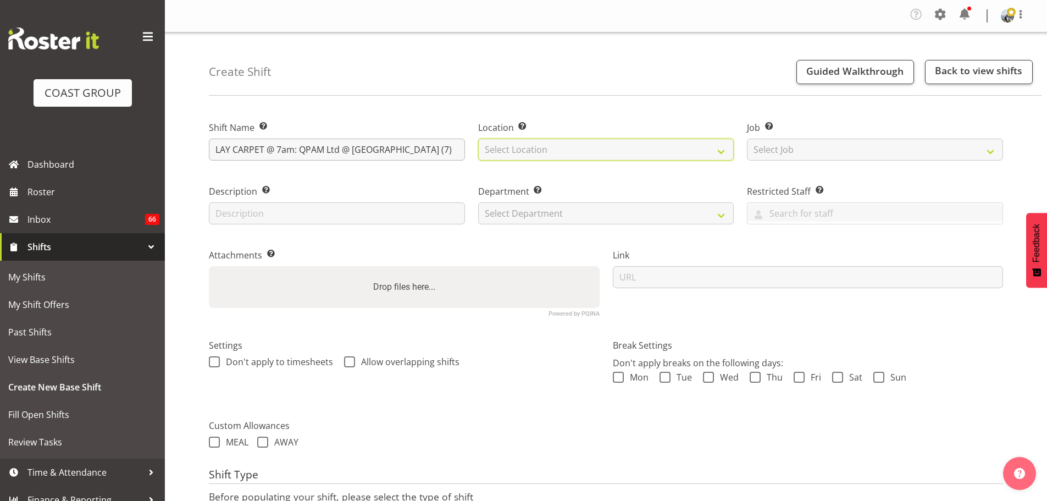
select select "35"
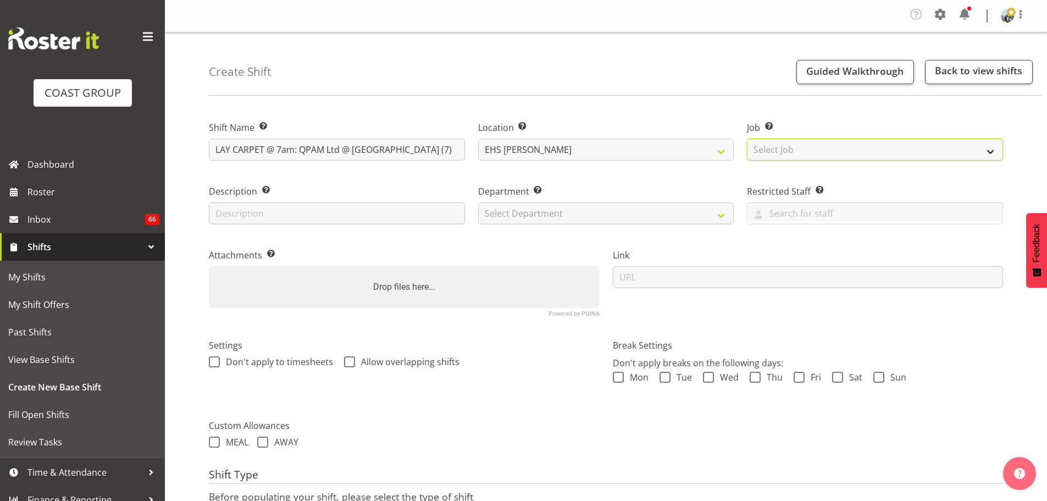
click at [836, 151] on select "Select Job Create new job 1 Carlton Events 1 Carlton Hamilton 1 Carlton Welling…" at bounding box center [875, 149] width 256 height 22
click at [747, 138] on select "Select Job Create new job 1 Carlton Events 1 [PERSON_NAME][GEOGRAPHIC_DATA] 1 […" at bounding box center [875, 149] width 256 height 22
select select "8656"
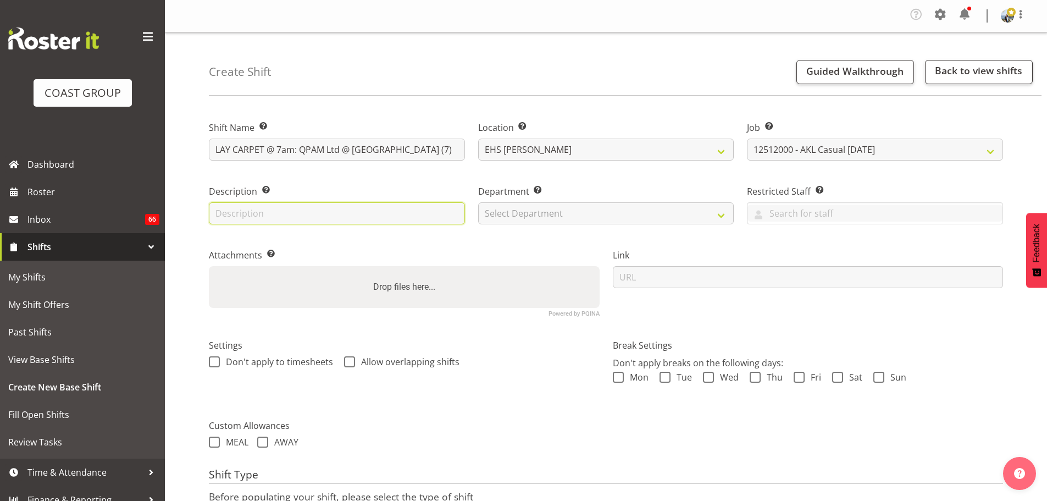
click at [436, 219] on input "text" at bounding box center [337, 213] width 256 height 22
type input "Laying their own carpet around the basketball court"
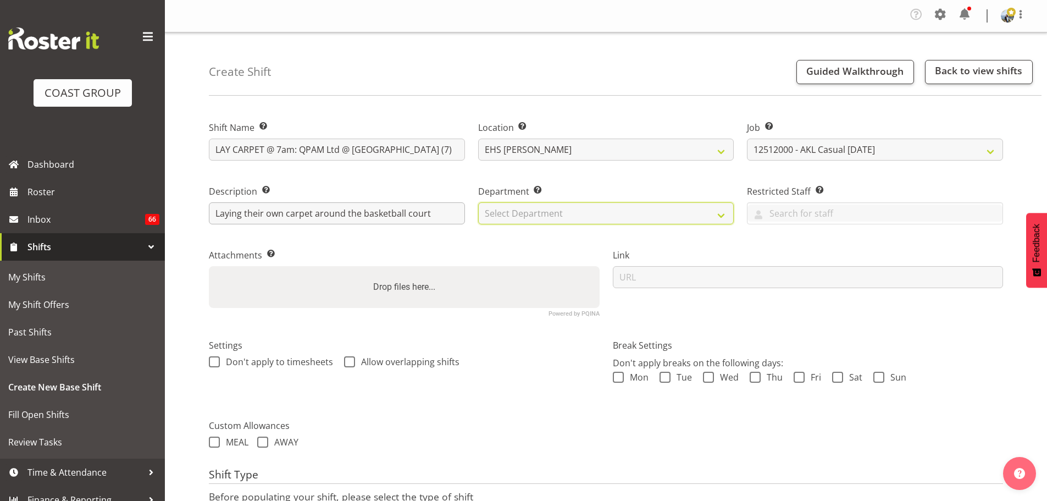
select select "35"
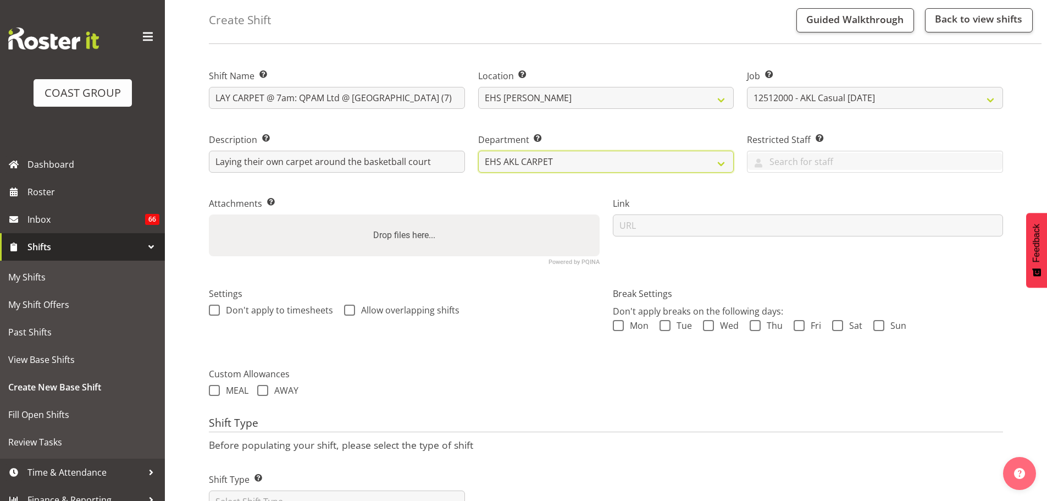
scroll to position [97, 0]
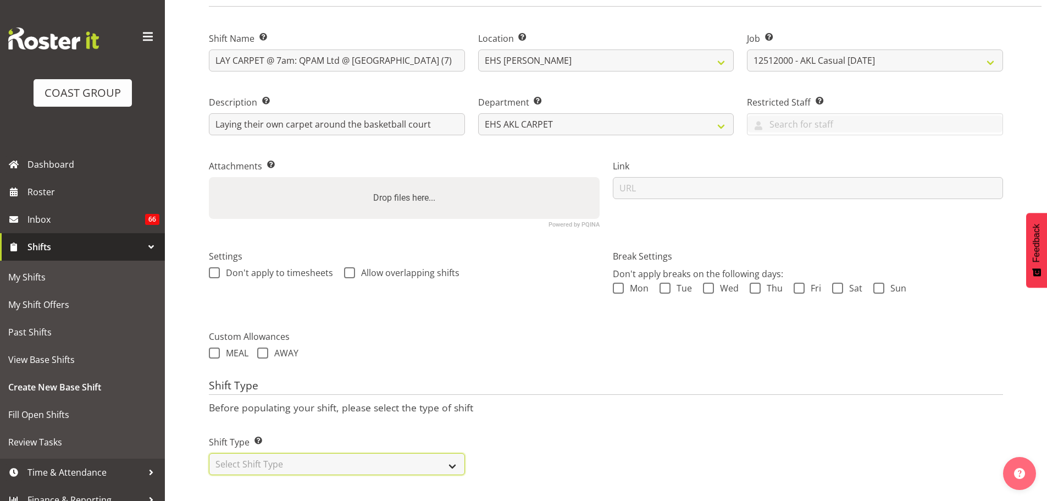
click at [440, 459] on select "Select Shift Type One Off Shift Recurring Shift Rotating Shift" at bounding box center [337, 464] width 256 height 22
select select "one_off"
click at [209, 453] on select "Select Shift Type One Off Shift Recurring Shift Rotating Shift" at bounding box center [337, 464] width 256 height 22
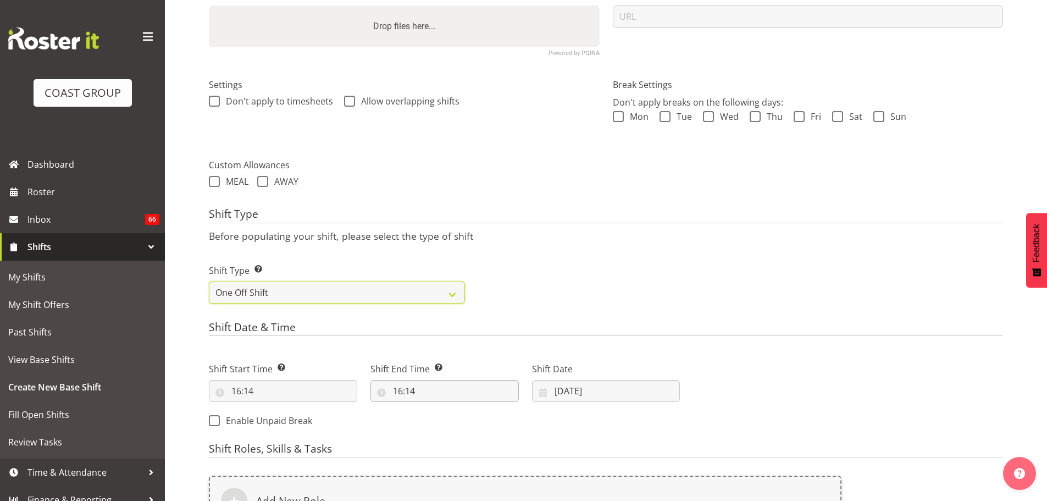
scroll to position [262, 0]
click at [253, 392] on input "16:14" at bounding box center [283, 389] width 148 height 22
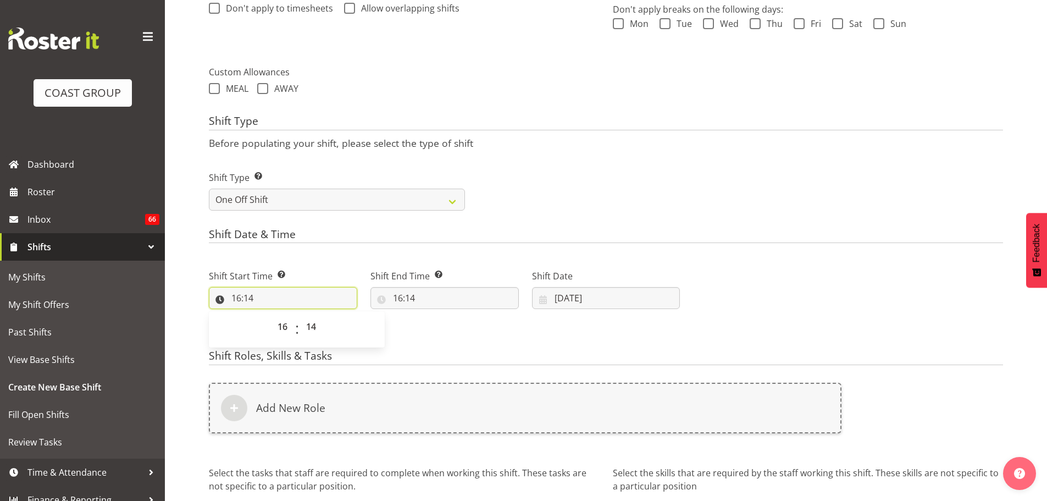
scroll to position [450, 0]
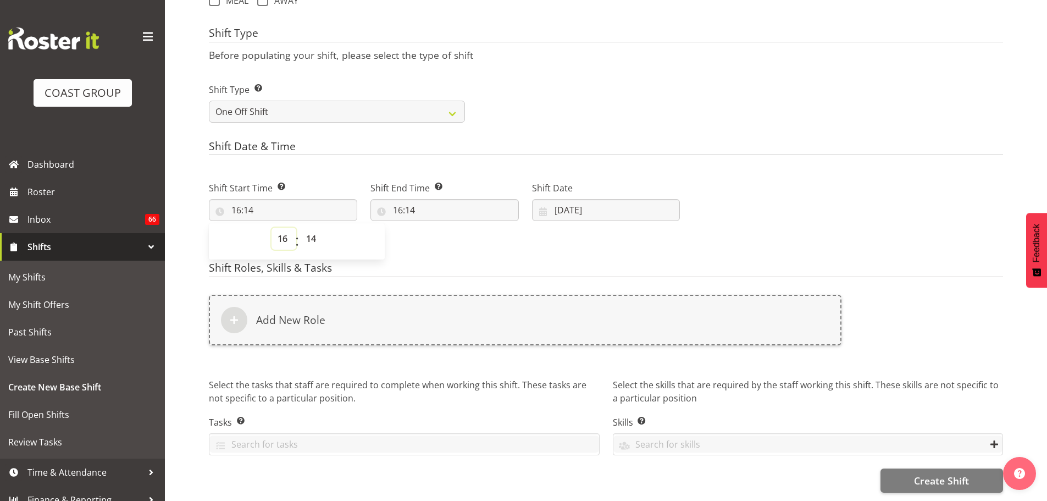
click at [290, 238] on select "00 01 02 03 04 05 06 07 08 09 10 11 12 13 14 15 16 17 18 19 20 21 22 23" at bounding box center [283, 239] width 25 height 22
select select "13"
click at [271, 228] on select "00 01 02 03 04 05 06 07 08 09 10 11 12 13 14 15 16 17 18 19 20 21 22 23" at bounding box center [283, 239] width 25 height 22
type input "13:14"
click at [315, 238] on select "00 01 02 03 04 05 06 07 08 09 10 11 12 13 14 15 16 17 18 19 20 21 22 23 24 25 2…" at bounding box center [312, 239] width 25 height 22
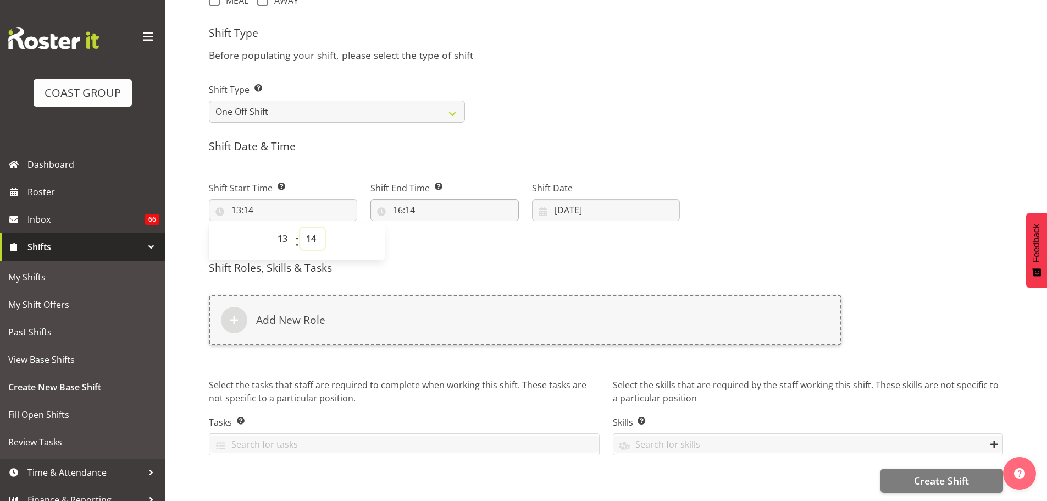
select select "0"
type input "13:00"
click at [409, 203] on input "16:14" at bounding box center [444, 210] width 148 height 22
click at [443, 234] on select "00 01 02 03 04 05 06 07 08 09 10 11 12 13 14 15 16 17 18 19 20 21 22 23" at bounding box center [445, 239] width 25 height 22
select select "17"
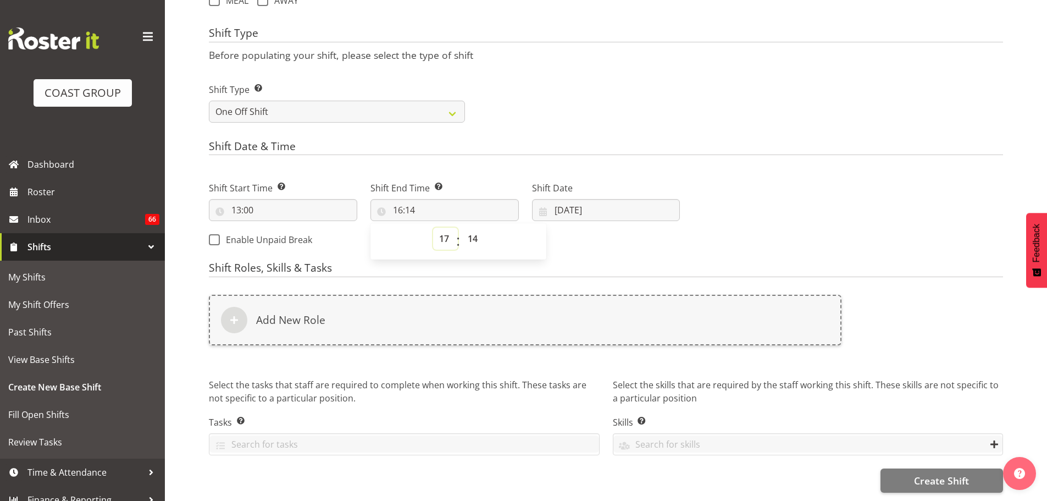
click at [433, 228] on select "00 01 02 03 04 05 06 07 08 09 10 11 12 13 14 15 16 17 18 19 20 21 22 23" at bounding box center [445, 239] width 25 height 22
type input "17:14"
click at [469, 229] on select "00 01 02 03 04 05 06 07 08 09 10 11 12 13 14 15 16 17 18 19 20 21 22 23 24 25 2…" at bounding box center [474, 239] width 25 height 22
select select "0"
type input "17:00"
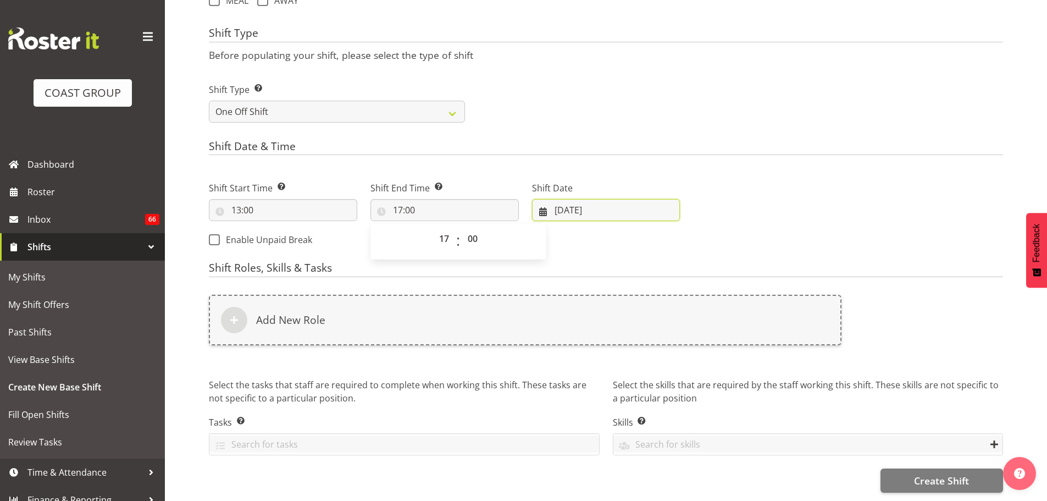
click at [622, 207] on input "[DATE]" at bounding box center [606, 210] width 148 height 22
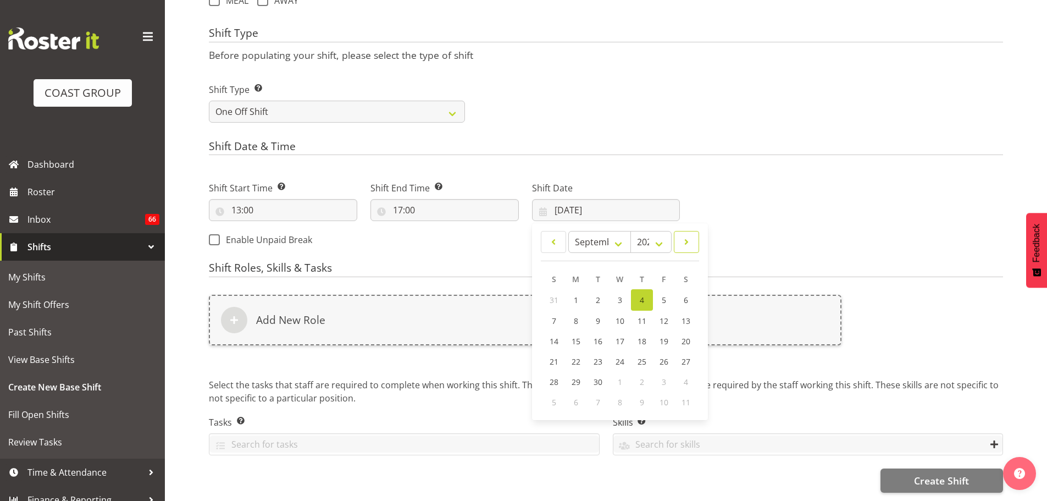
click at [681, 235] on span at bounding box center [686, 241] width 11 height 13
select select "11"
click at [643, 335] on span "18" at bounding box center [642, 340] width 9 height 10
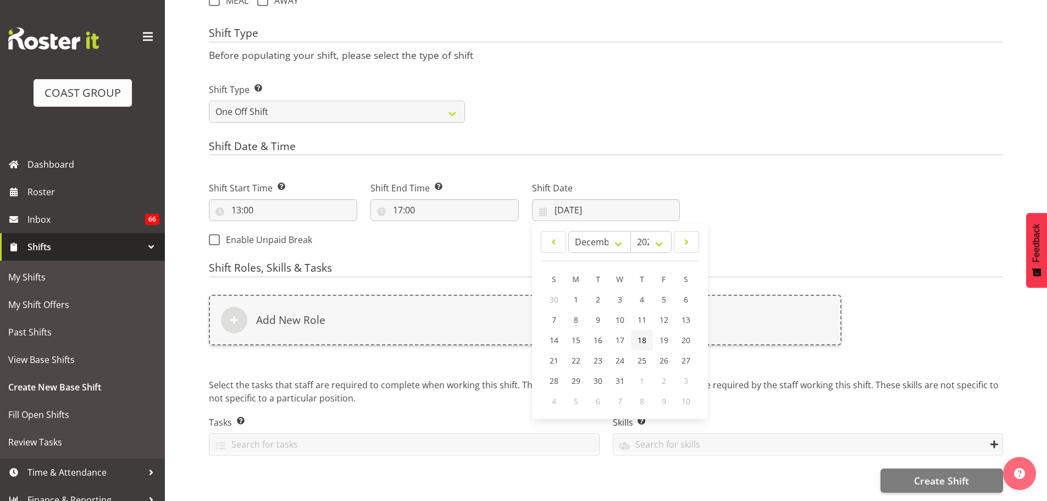
type input "18/12/2025"
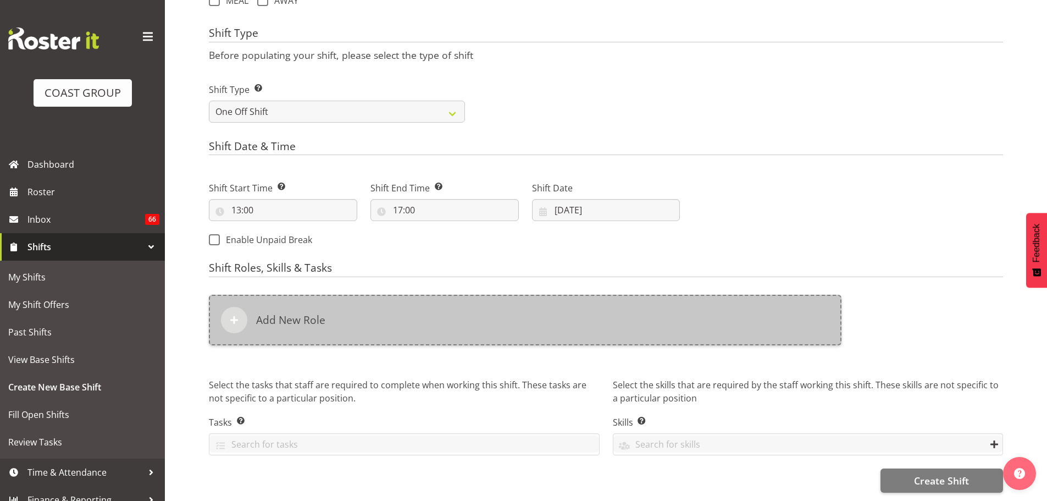
click at [576, 323] on div "Add New Role" at bounding box center [525, 320] width 633 height 51
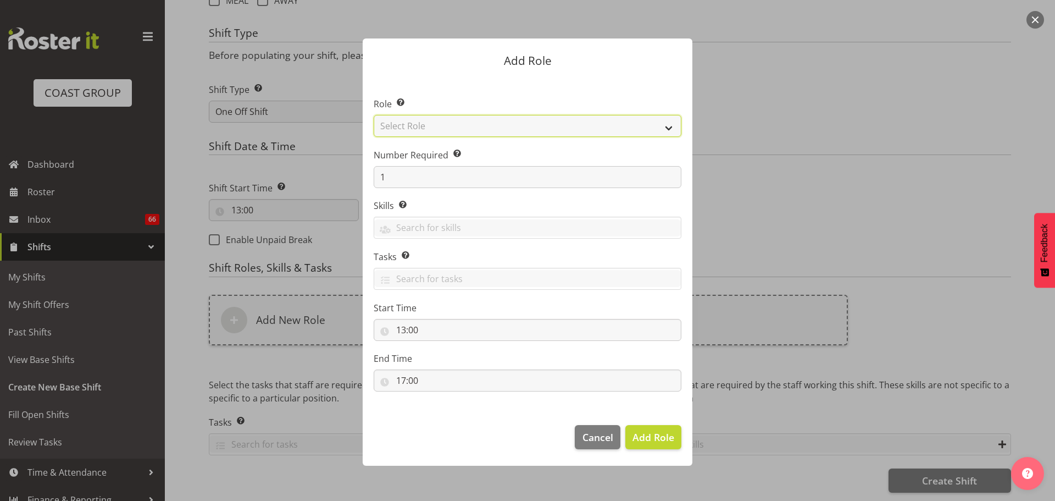
click at [580, 135] on select "Select Role ACCOUNT MANAGER ACCOUNT MANAGER DW ACCOUNTS [PERSON_NAME] VEHICLES …" at bounding box center [528, 126] width 308 height 22
select select "81"
click at [374, 115] on select "Select Role ACCOUNT MANAGER ACCOUNT MANAGER DW ACCOUNTS AKL DIANNA VEHICLES AKL…" at bounding box center [528, 126] width 308 height 22
click at [661, 434] on span "Add Role" at bounding box center [654, 436] width 42 height 13
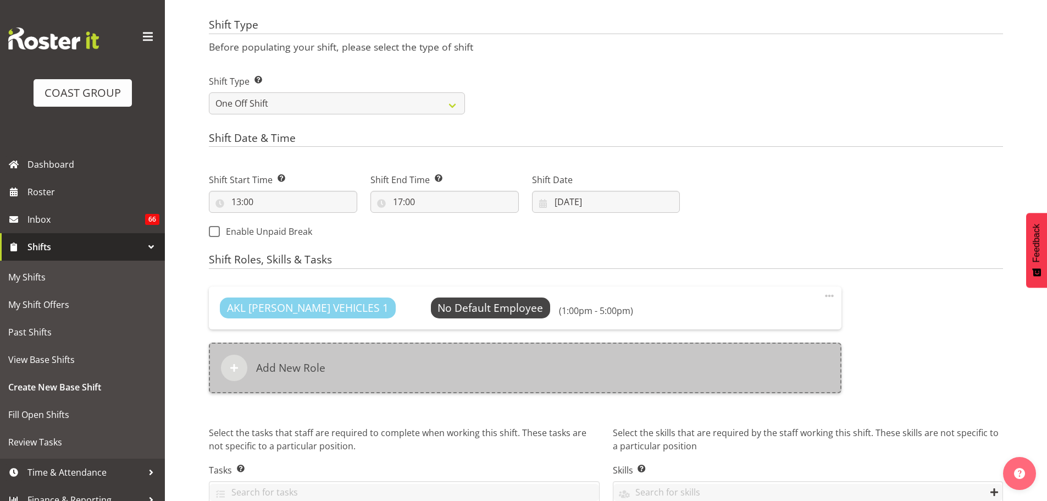
click at [369, 367] on div "Add New Role" at bounding box center [525, 367] width 633 height 51
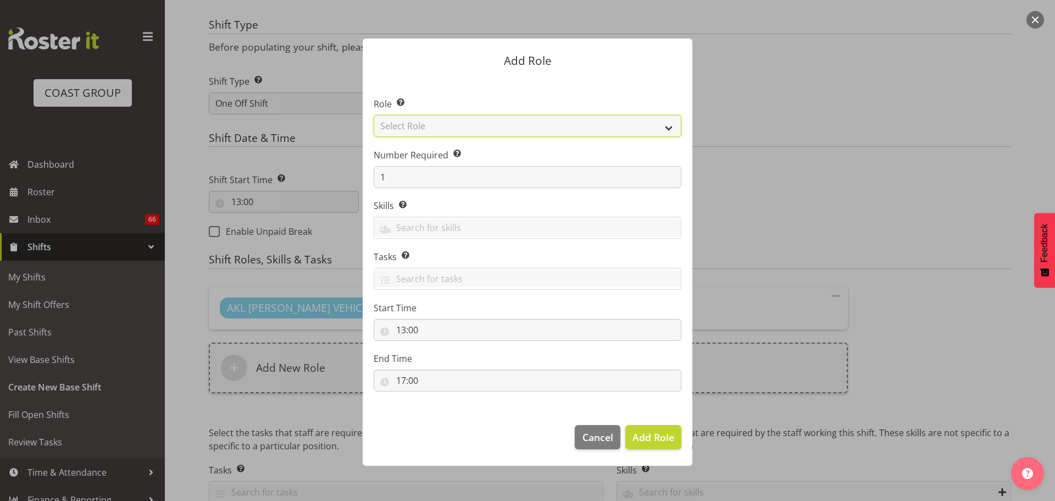
click at [441, 135] on select "Select Role ACCOUNT MANAGER ACCOUNT MANAGER DW ACCOUNTS [PERSON_NAME] VEHICLES …" at bounding box center [528, 126] width 308 height 22
select select "190"
click at [374, 115] on select "Select Role ACCOUNT MANAGER ACCOUNT MANAGER DW ACCOUNTS [PERSON_NAME] VEHICLES …" at bounding box center [528, 126] width 308 height 22
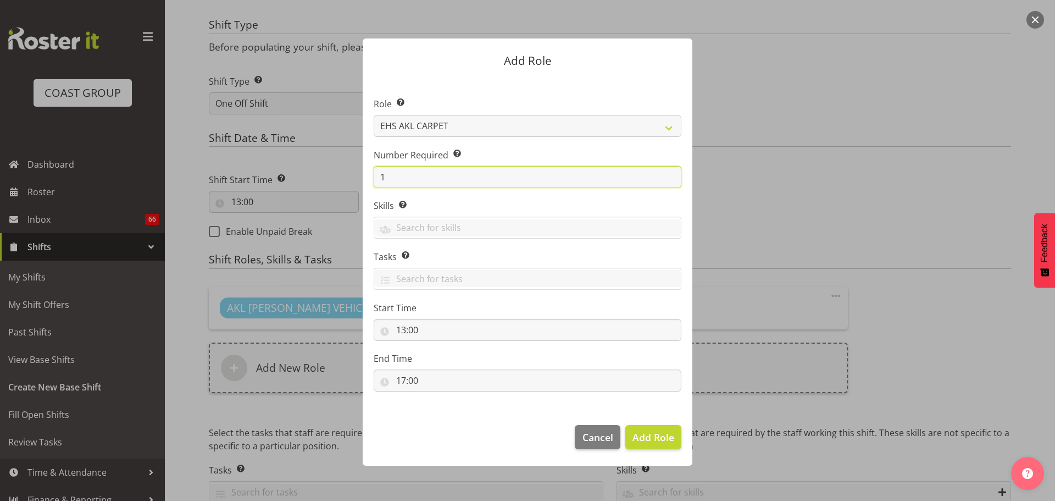
drag, startPoint x: 413, startPoint y: 181, endPoint x: 341, endPoint y: 168, distance: 73.6
click at [353, 172] on div "Add Role Role Select the role you wish to add to the shift. ACCOUNT MANAGER ACC…" at bounding box center [528, 250] width 352 height 479
type input "2"
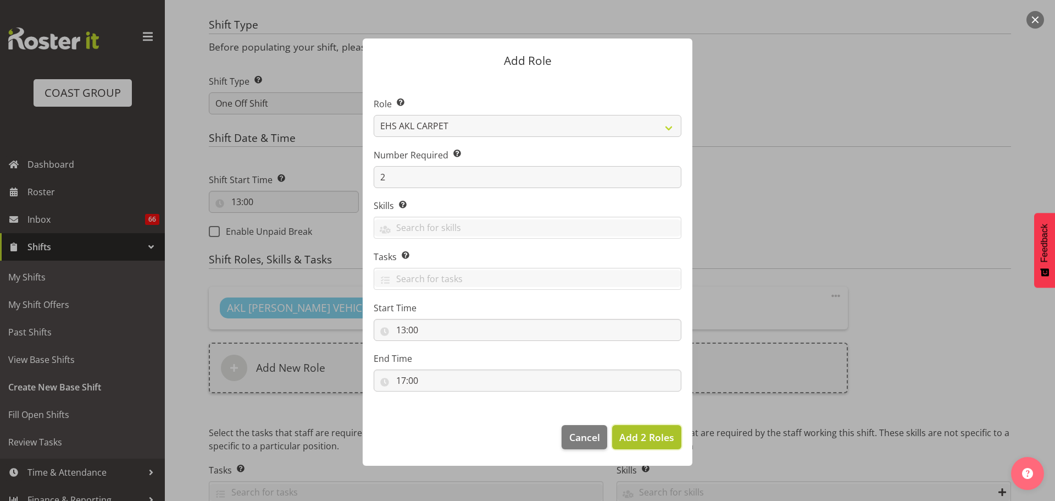
click at [624, 439] on span "Add 2 Roles" at bounding box center [646, 436] width 55 height 13
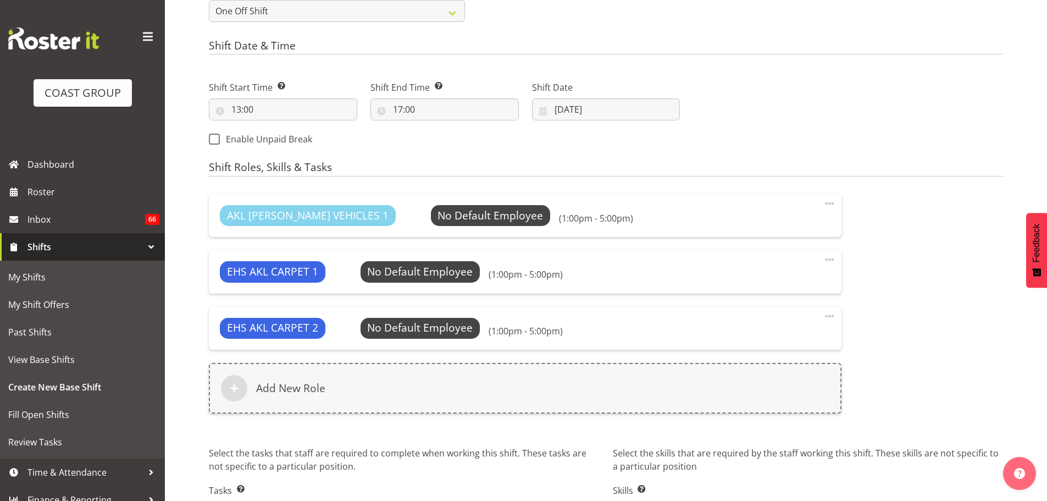
scroll to position [619, 0]
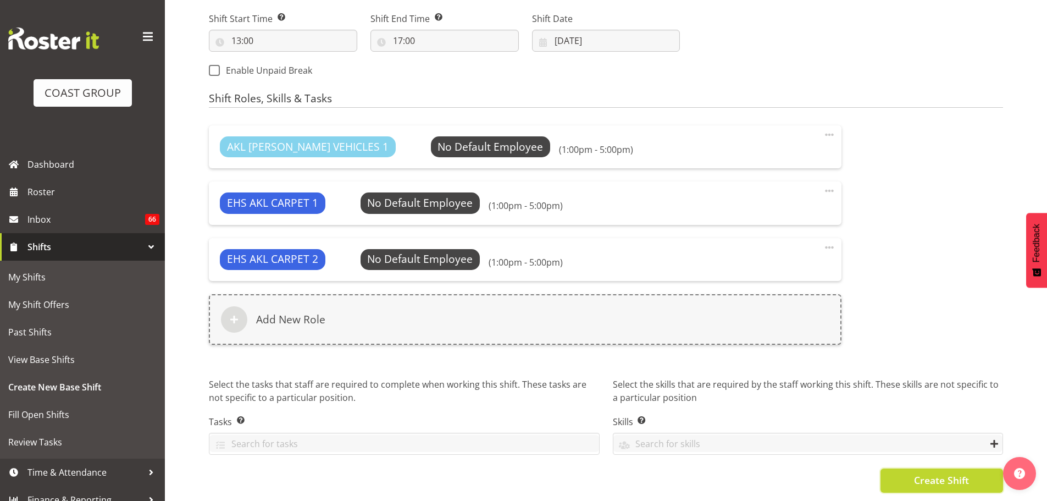
click at [925, 475] on span "Create Shift" at bounding box center [941, 480] width 55 height 14
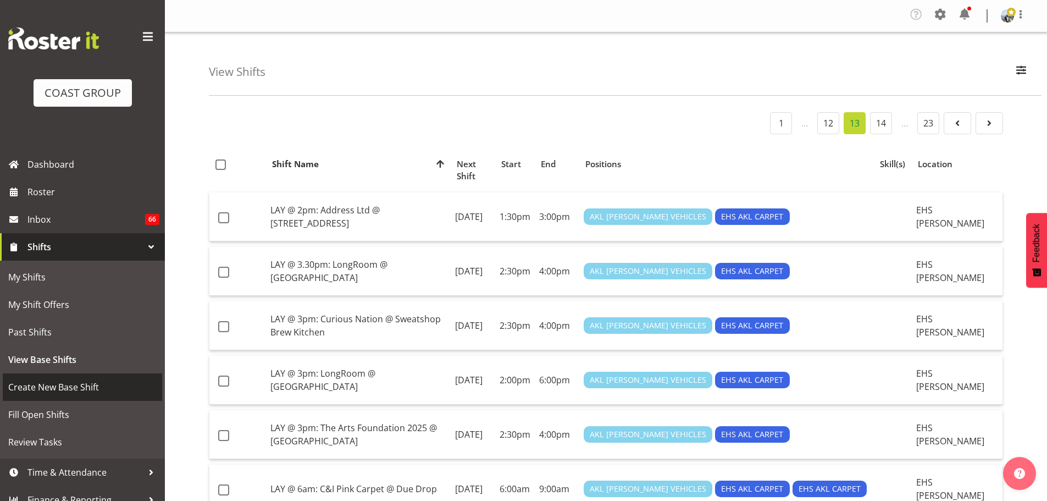
click at [105, 383] on span "Create New Base Shift" at bounding box center [82, 387] width 148 height 16
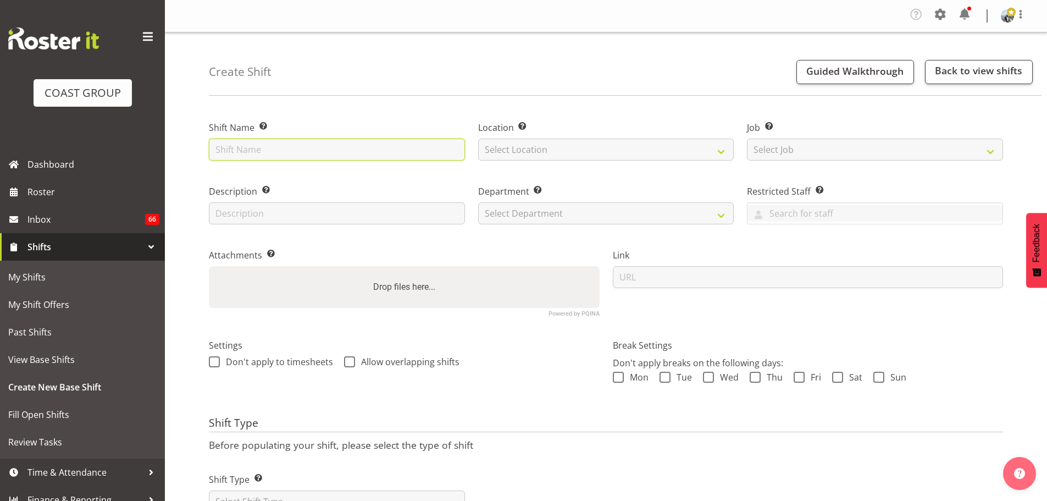
click at [240, 153] on input "text" at bounding box center [337, 149] width 256 height 22
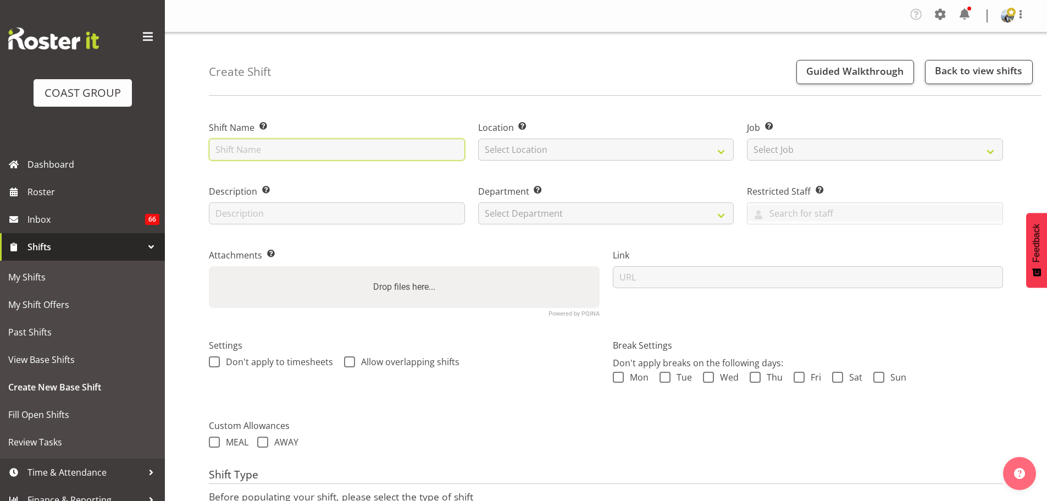
paste input "LAY CARPET @ 7am: QPAM Ltd @ [GEOGRAPHIC_DATA]"
type input "LAY CARPET @ 7am: QPAM Ltd @ [GEOGRAPHIC_DATA] (9)"
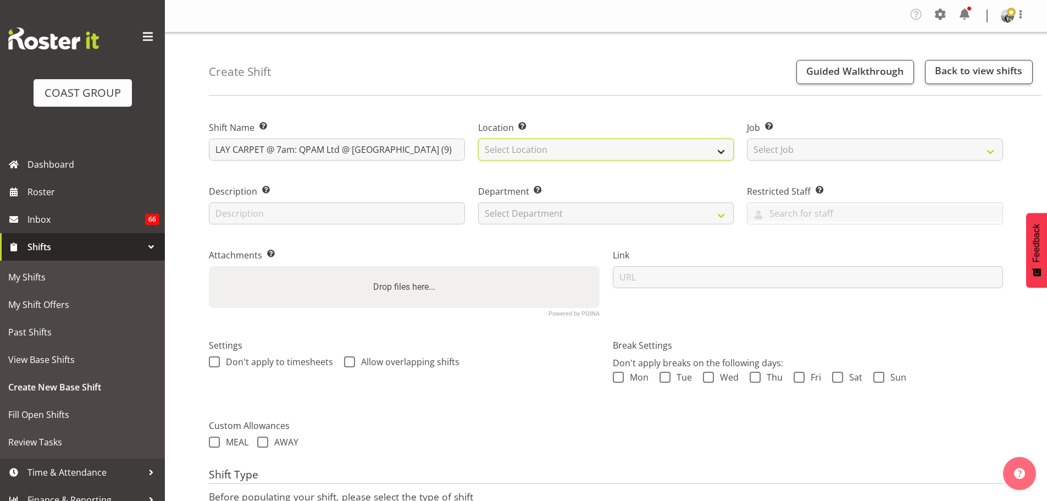
click at [523, 147] on select "Select Location EHS [PERSON_NAME] GRS" at bounding box center [606, 149] width 256 height 22
select select "35"
click at [478, 138] on select "Select Location EHS [PERSON_NAME] GRS" at bounding box center [606, 149] width 256 height 22
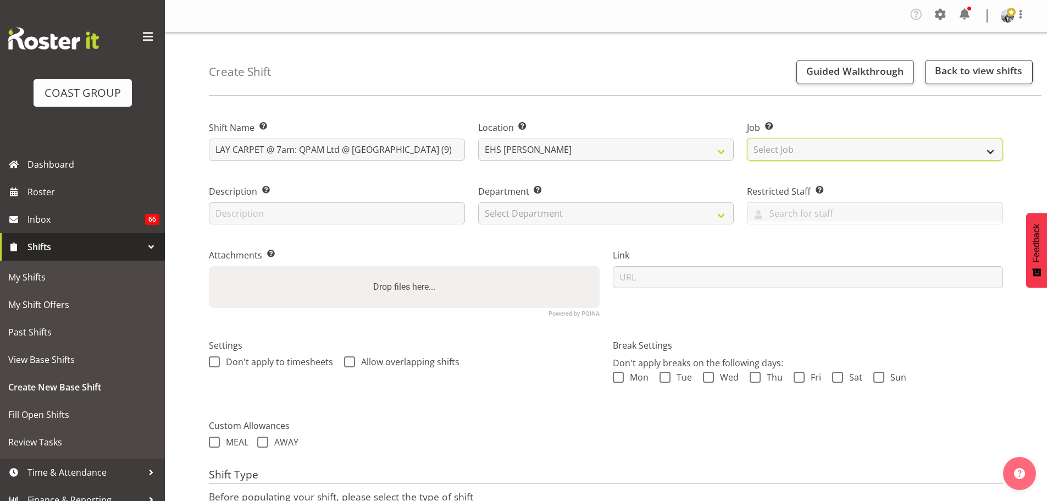
click at [782, 156] on select "Select Job Create new job 1 Carlton Events 1 [PERSON_NAME][GEOGRAPHIC_DATA] 1 […" at bounding box center [875, 149] width 256 height 22
select select "10356"
click at [747, 138] on select "Select Job Create new job 1 Carlton Events 1 [PERSON_NAME][GEOGRAPHIC_DATA] 1 […" at bounding box center [875, 149] width 256 height 22
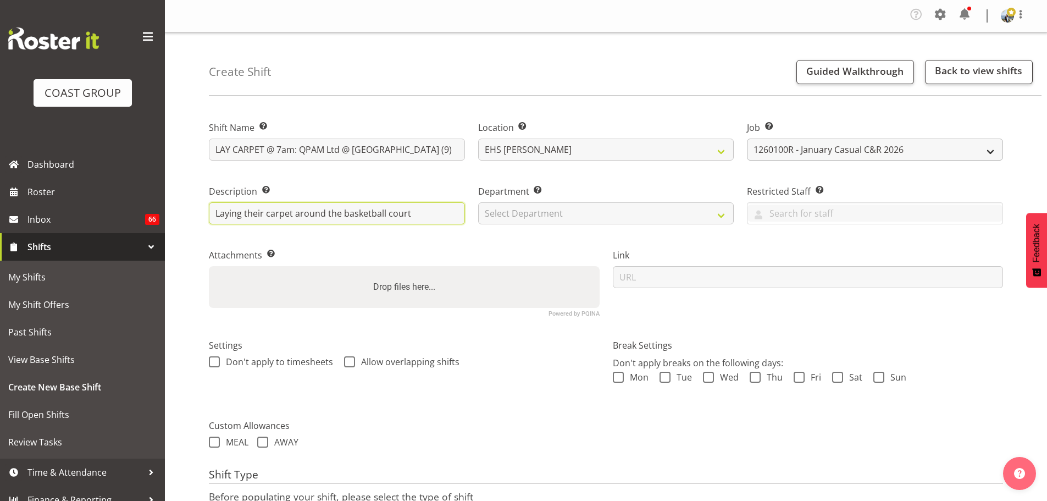
type input "Laying their carpet around the basketball court"
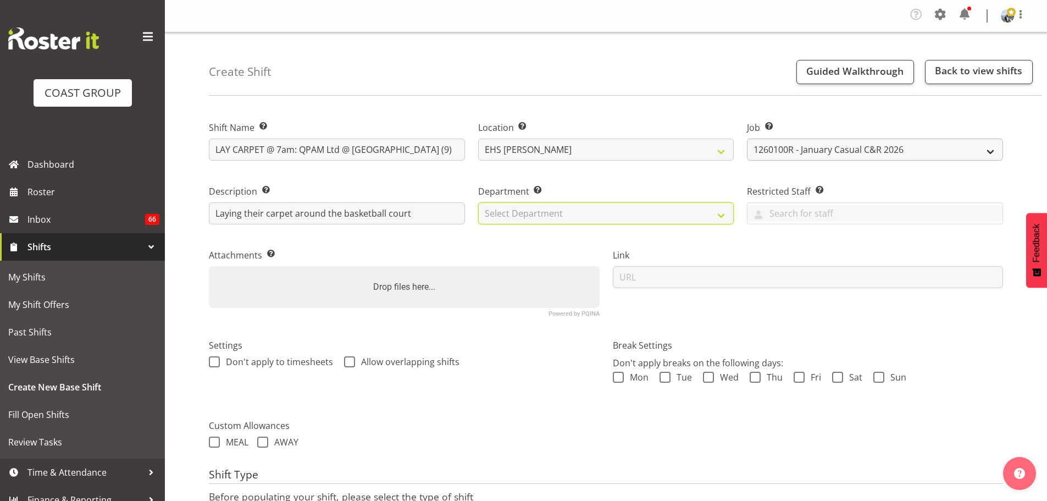
select select "35"
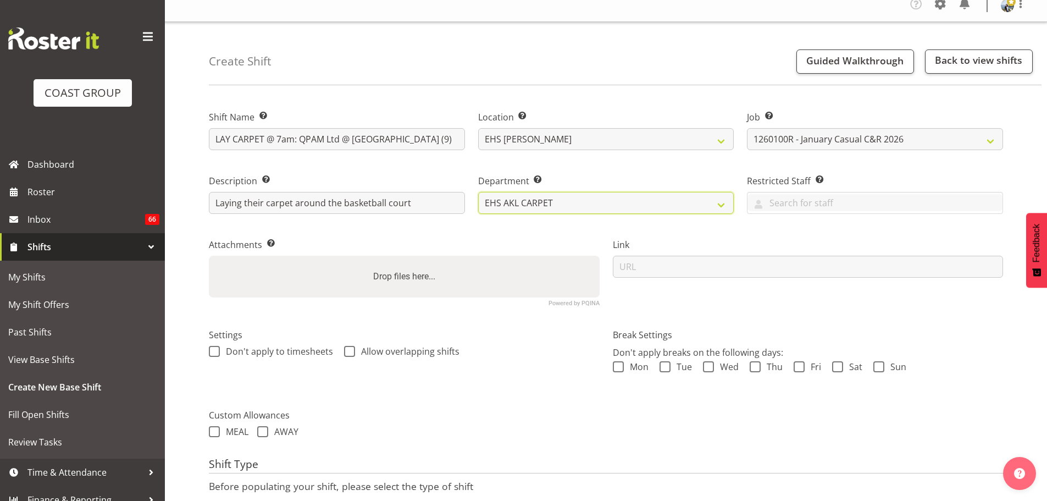
scroll to position [97, 0]
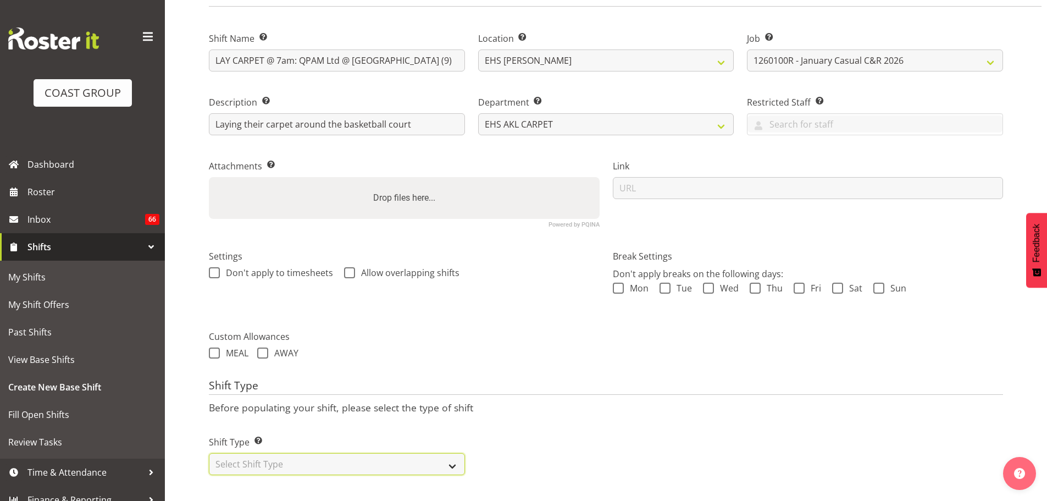
click at [359, 453] on select "Select Shift Type One Off Shift Recurring Shift Rotating Shift" at bounding box center [337, 464] width 256 height 22
select select "one_off"
click at [209, 453] on select "Select Shift Type One Off Shift Recurring Shift Rotating Shift" at bounding box center [337, 464] width 256 height 22
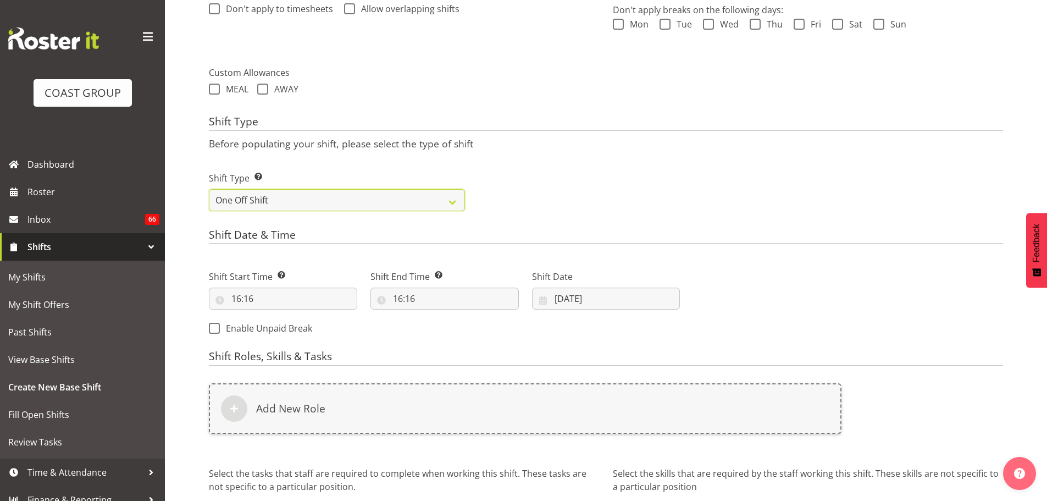
scroll to position [372, 0]
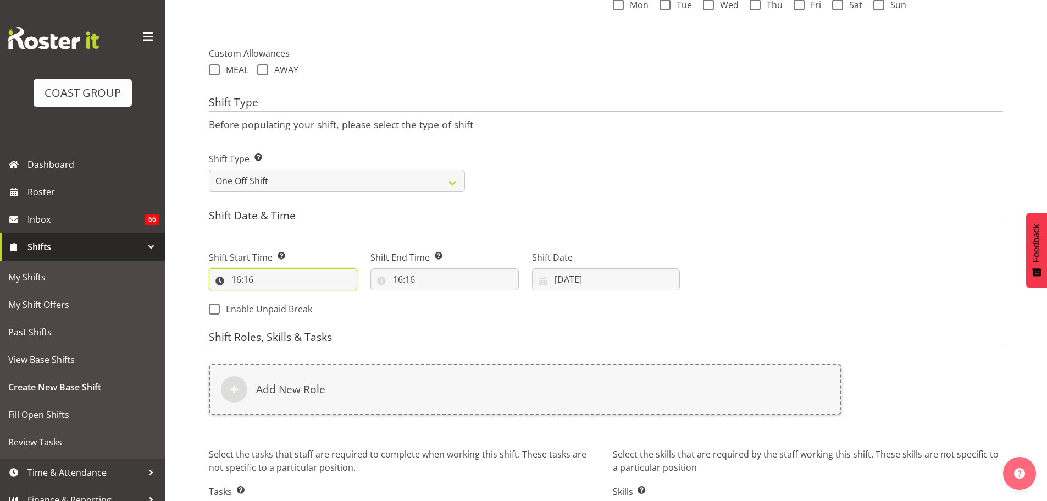
click at [244, 284] on input "16:16" at bounding box center [283, 279] width 148 height 22
click at [286, 306] on select "00 01 02 03 04 05 06 07 08 09 10 11 12 13 14 15 16 17 18 19 20 21 22 23" at bounding box center [283, 308] width 25 height 22
select select "6"
click at [271, 297] on select "00 01 02 03 04 05 06 07 08 09 10 11 12 13 14 15 16 17 18 19 20 21 22 23" at bounding box center [283, 308] width 25 height 22
type input "06:16"
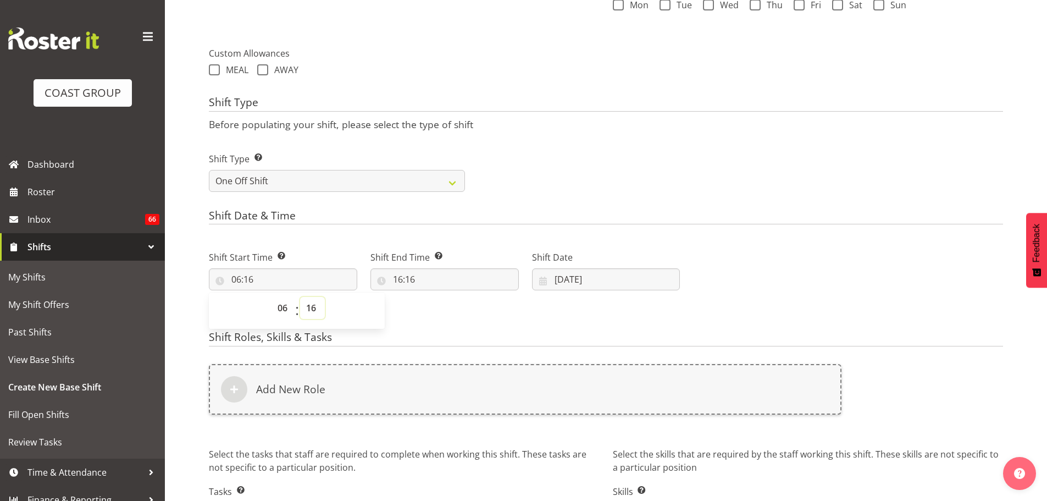
click at [302, 303] on select "00 01 02 03 04 05 06 07 08 09 10 11 12 13 14 15 16 17 18 19 20 21 22 23 24 25 2…" at bounding box center [312, 308] width 25 height 22
select select "0"
type input "06:00"
drag, startPoint x: 402, startPoint y: 280, endPoint x: 409, endPoint y: 284, distance: 8.9
click at [402, 280] on input "16:16" at bounding box center [444, 279] width 148 height 22
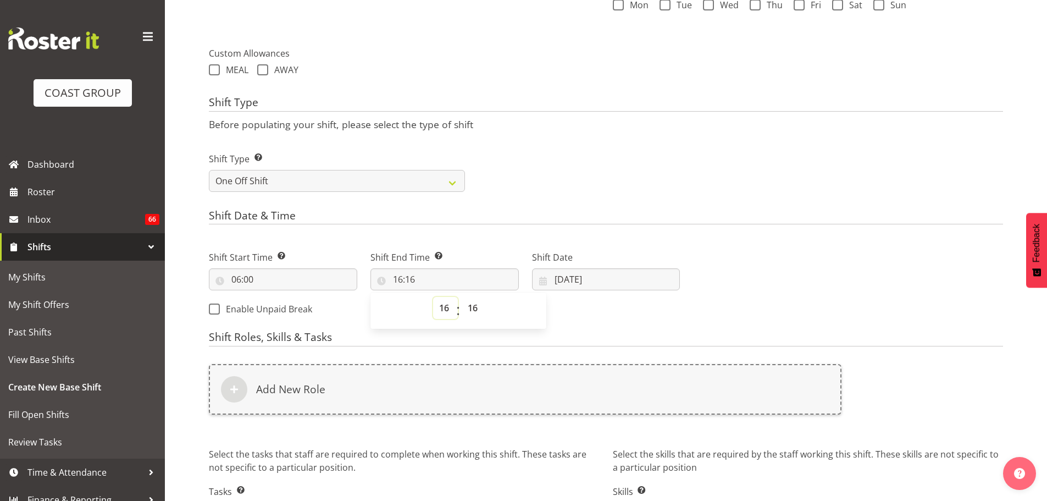
click at [448, 313] on select "00 01 02 03 04 05 06 07 08 09 10 11 12 13 14 15 16 17 18 19 20 21 22 23" at bounding box center [445, 308] width 25 height 22
select select "10"
click at [433, 297] on select "00 01 02 03 04 05 06 07 08 09 10 11 12 13 14 15 16 17 18 19 20 21 22 23" at bounding box center [445, 308] width 25 height 22
type input "10:16"
click at [478, 312] on select "00 01 02 03 04 05 06 07 08 09 10 11 12 13 14 15 16 17 18 19 20 21 22 23 24 25 2…" at bounding box center [474, 308] width 25 height 22
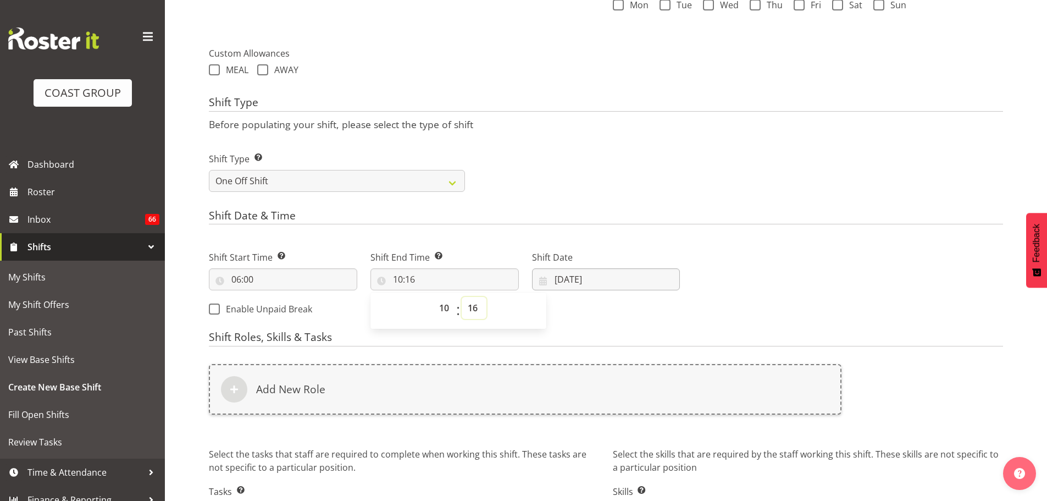
select select "0"
type input "10:00"
click at [594, 285] on input "[DATE]" at bounding box center [606, 279] width 148 height 22
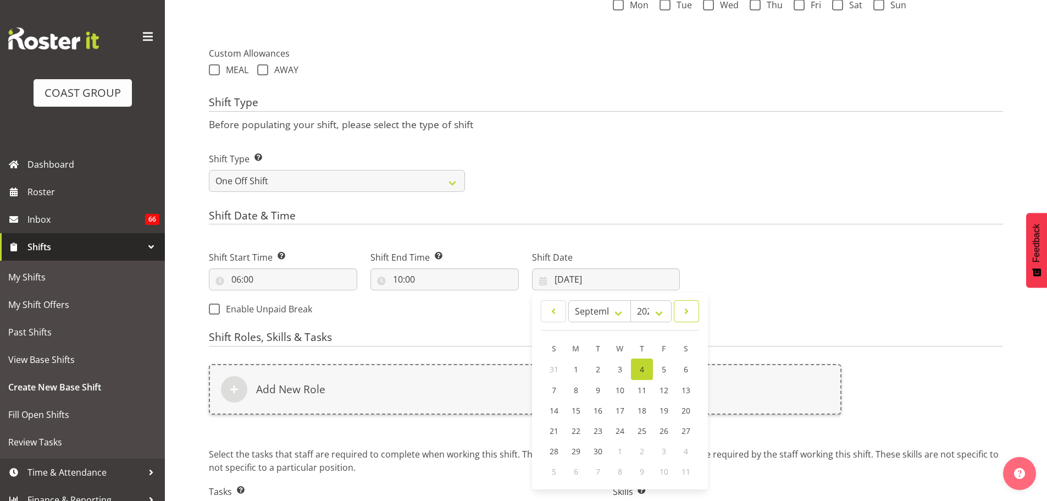
click at [688, 311] on span at bounding box center [686, 310] width 11 height 13
select select "0"
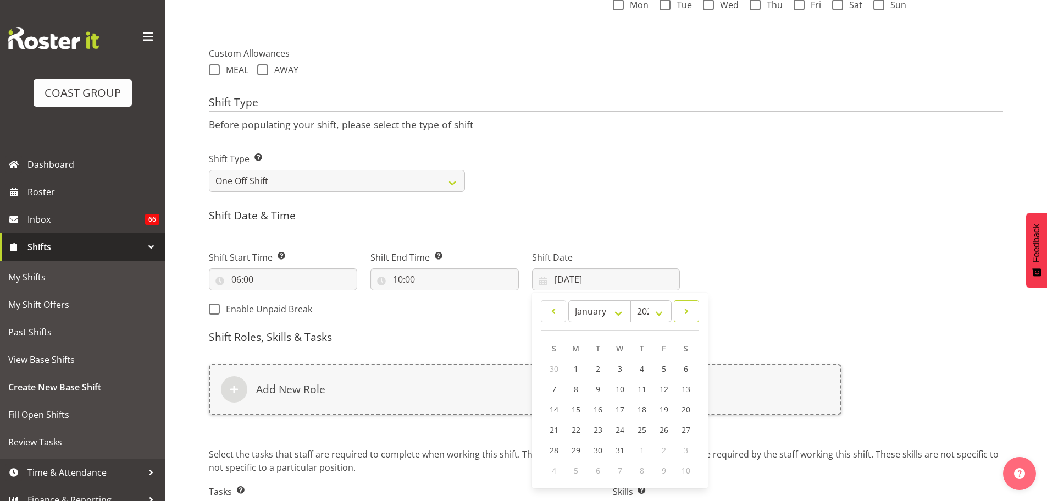
select select "2026"
click at [663, 390] on span "9" at bounding box center [664, 389] width 4 height 10
type input "09/01/2026"
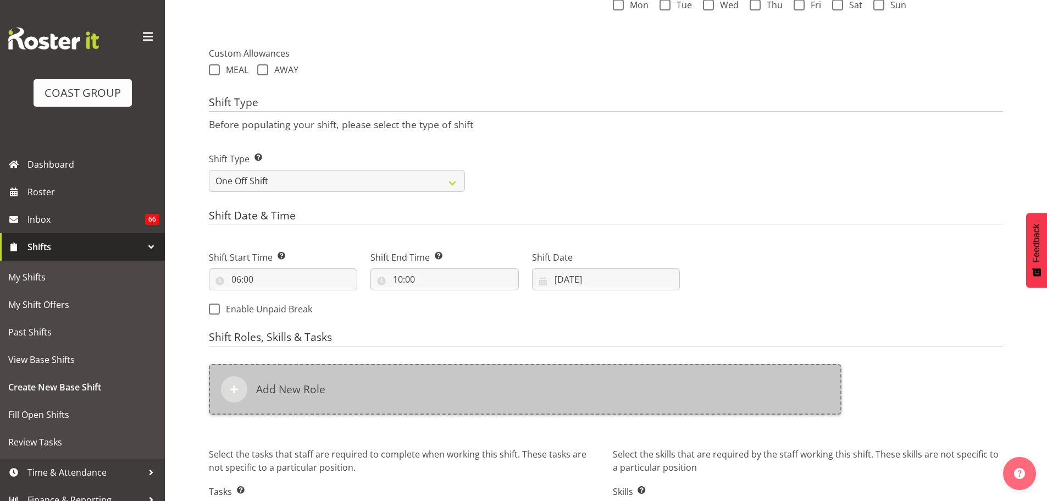
click at [568, 380] on div "Add New Role" at bounding box center [525, 389] width 633 height 51
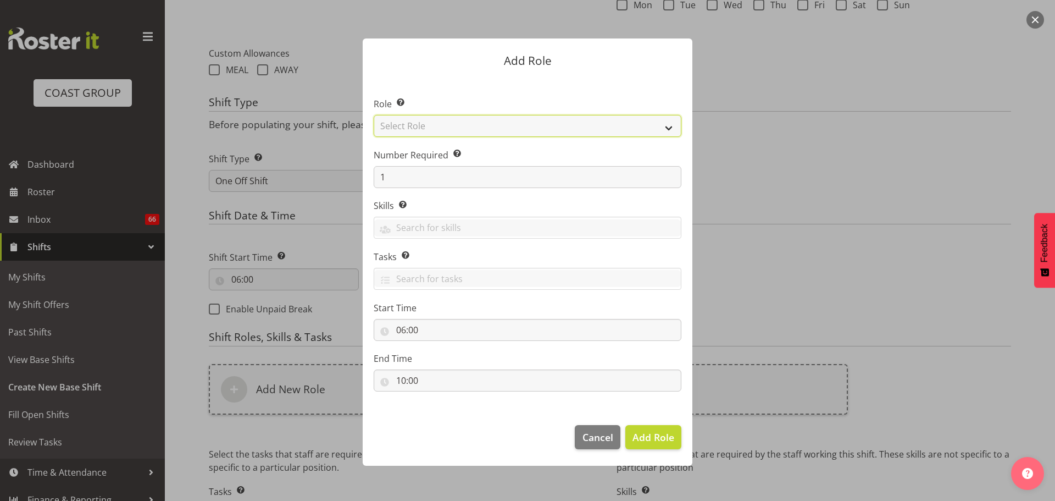
click at [617, 130] on select "Select Role ACCOUNT MANAGER ACCOUNT MANAGER DW ACCOUNTS [PERSON_NAME] VEHICLES …" at bounding box center [528, 126] width 308 height 22
select select "81"
click at [374, 115] on select "Select Role ACCOUNT MANAGER ACCOUNT MANAGER DW ACCOUNTS [PERSON_NAME] VEHICLES …" at bounding box center [528, 126] width 308 height 22
click at [656, 437] on span "Add Role" at bounding box center [654, 436] width 42 height 13
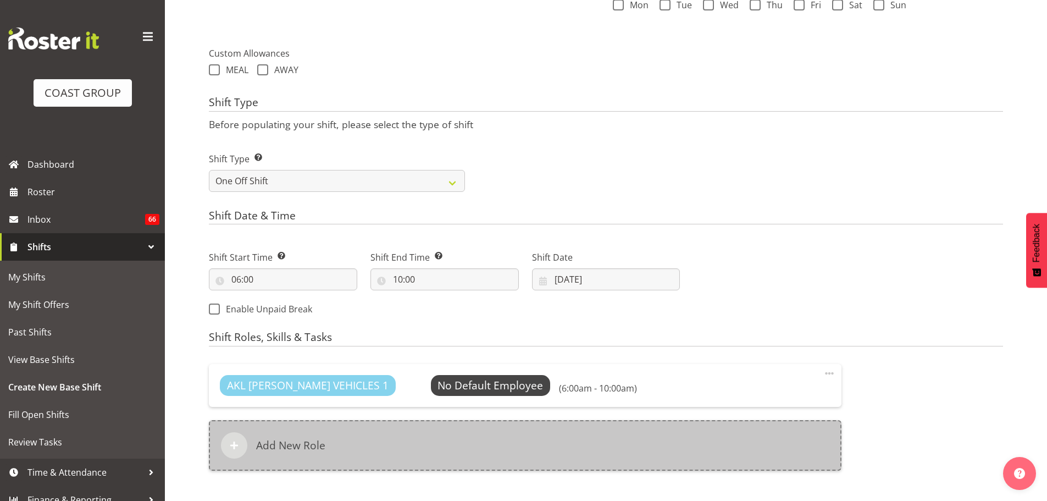
click at [490, 434] on div "Add New Role" at bounding box center [525, 445] width 633 height 51
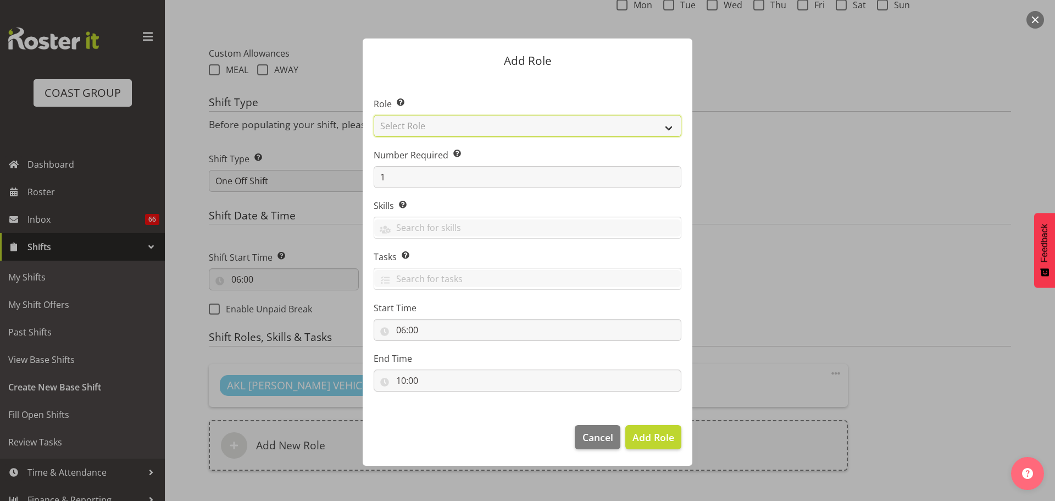
click at [562, 128] on select "Select Role ACCOUNT MANAGER ACCOUNT MANAGER DW ACCOUNTS [PERSON_NAME] VEHICLES …" at bounding box center [528, 126] width 308 height 22
select select "190"
click at [374, 115] on select "Select Role ACCOUNT MANAGER ACCOUNT MANAGER DW ACCOUNTS [PERSON_NAME] VEHICLES …" at bounding box center [528, 126] width 308 height 22
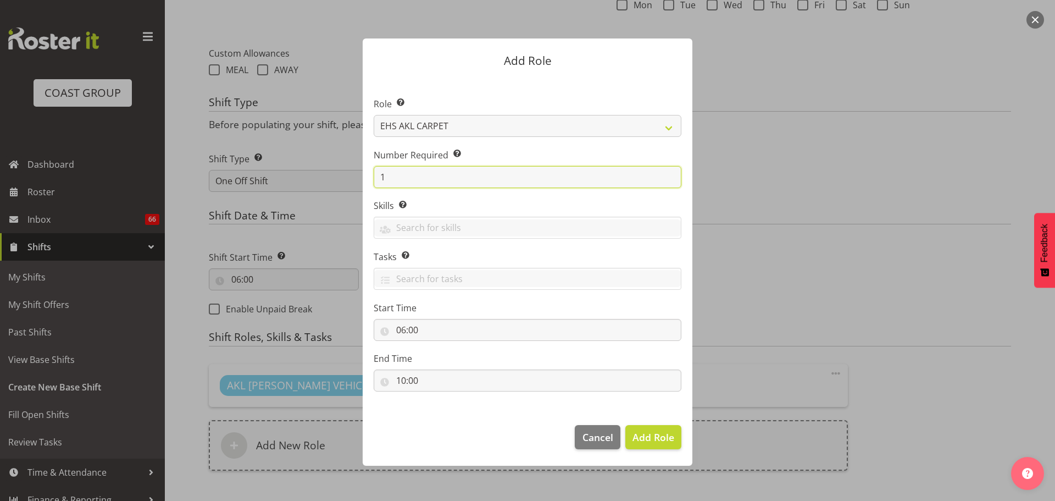
drag, startPoint x: 407, startPoint y: 169, endPoint x: 333, endPoint y: 170, distance: 74.2
click at [345, 170] on form "Add Role Role Select the role you wish to add to the shift. ACCOUNT MANAGER ACC…" at bounding box center [528, 250] width 528 height 479
type input "2"
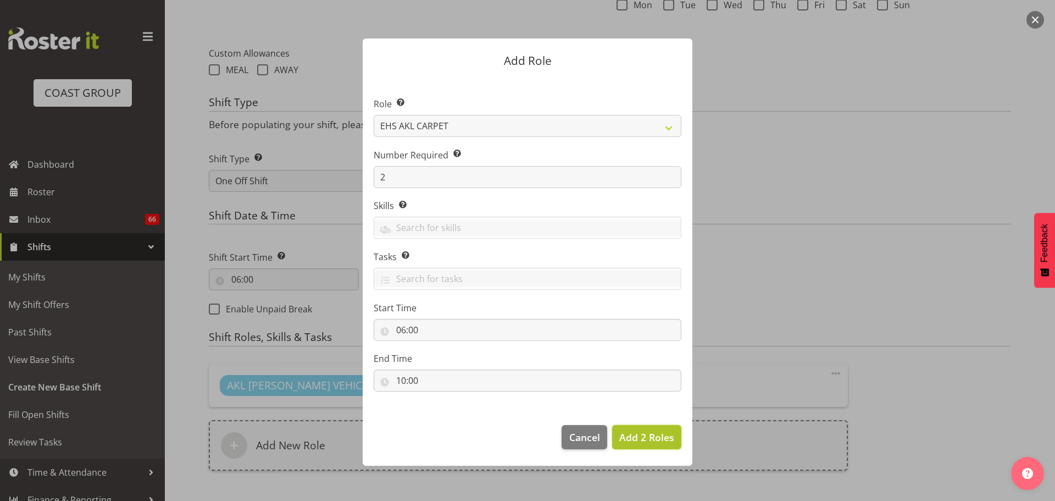
click at [640, 433] on span "Add 2 Roles" at bounding box center [646, 436] width 55 height 13
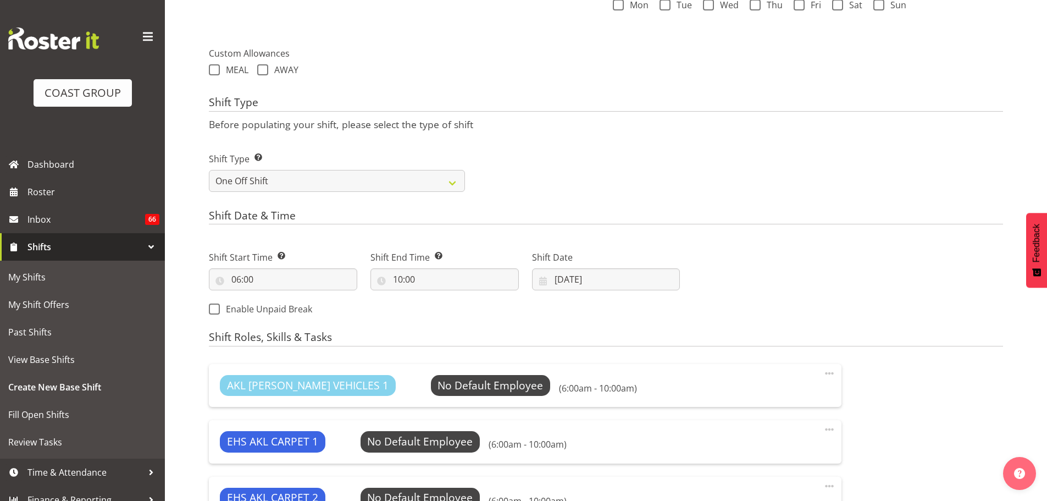
scroll to position [592, 0]
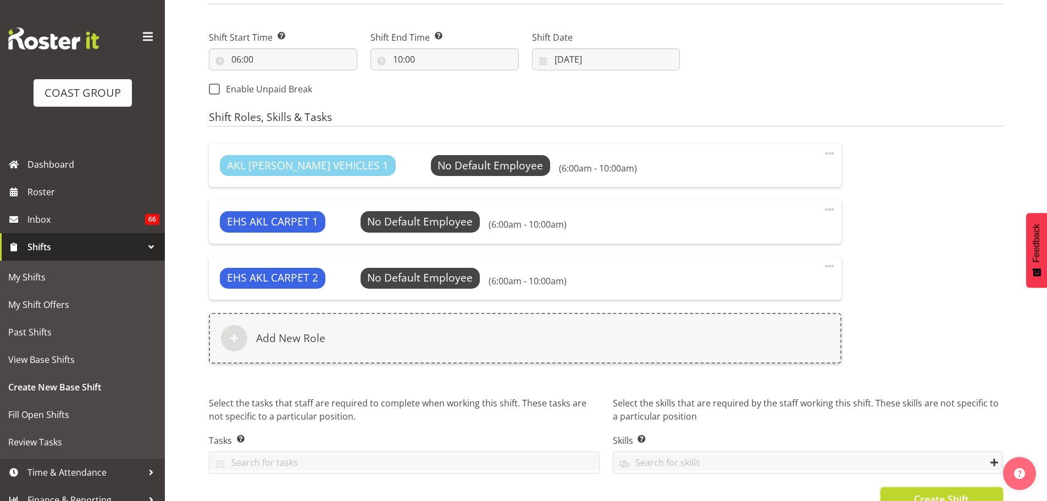
click at [933, 495] on span "Create Shift" at bounding box center [941, 498] width 55 height 14
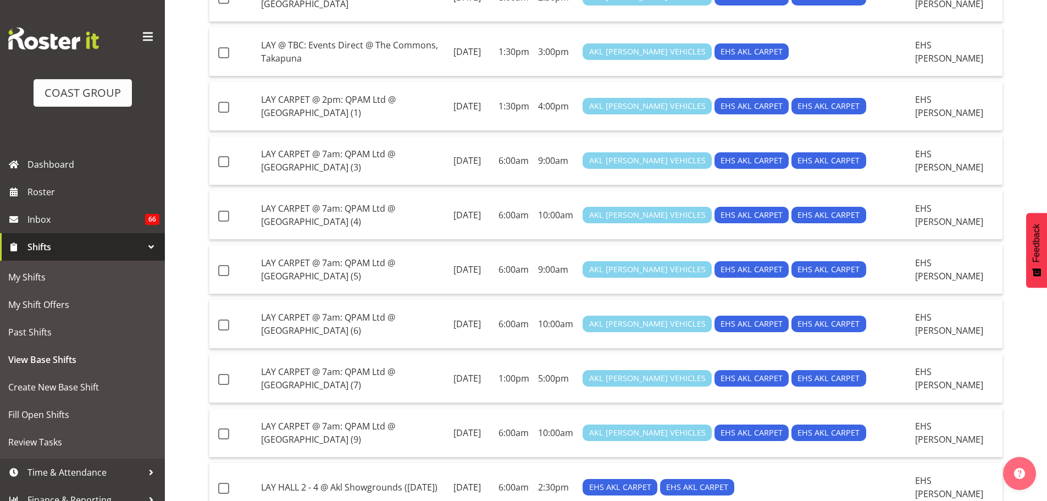
scroll to position [769, 0]
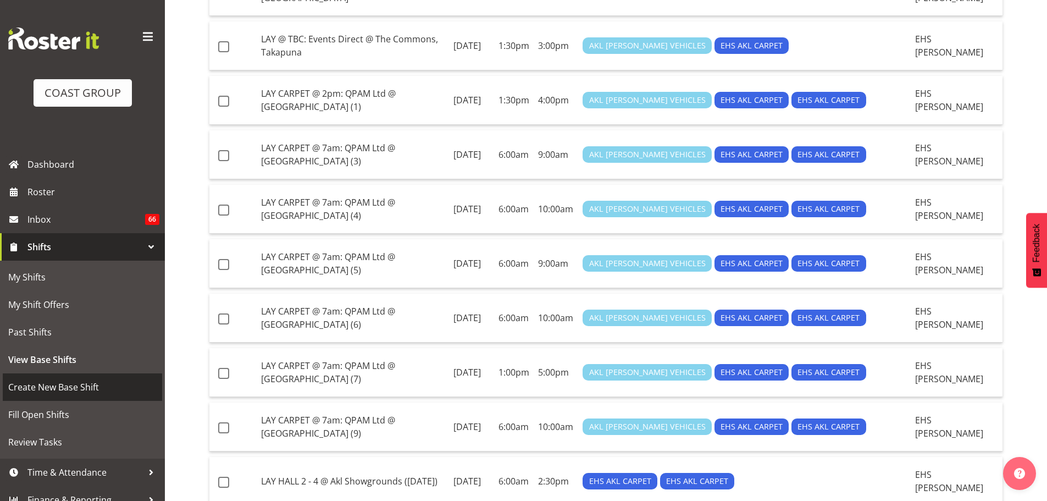
click at [80, 379] on span "Create New Base Shift" at bounding box center [82, 387] width 148 height 16
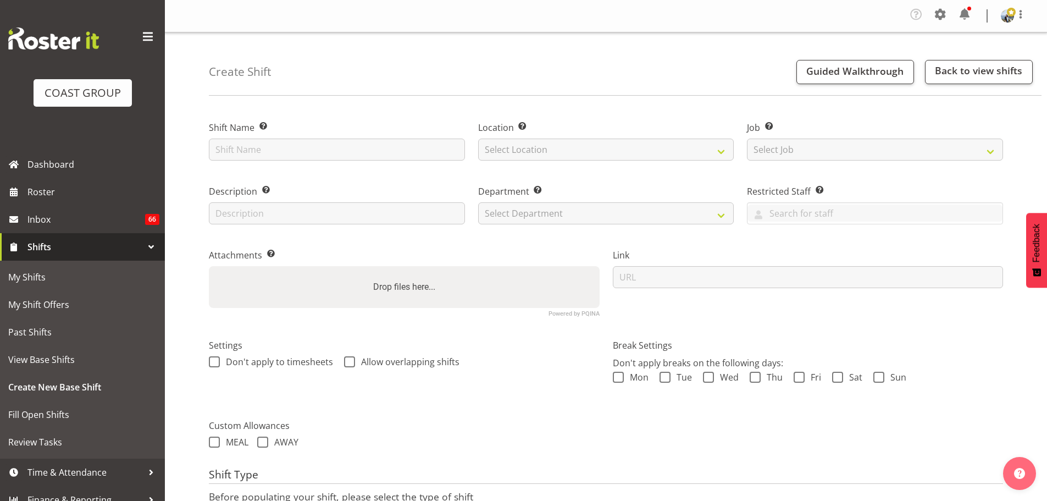
click at [282, 163] on div "Shift Name Enter a name for the shift (e.g. Day Shift)." at bounding box center [336, 138] width 269 height 64
click at [285, 153] on input "text" at bounding box center [337, 149] width 256 height 22
paste input "LAY CARPET @ 7am: QPAM Ltd @ [GEOGRAPHIC_DATA]"
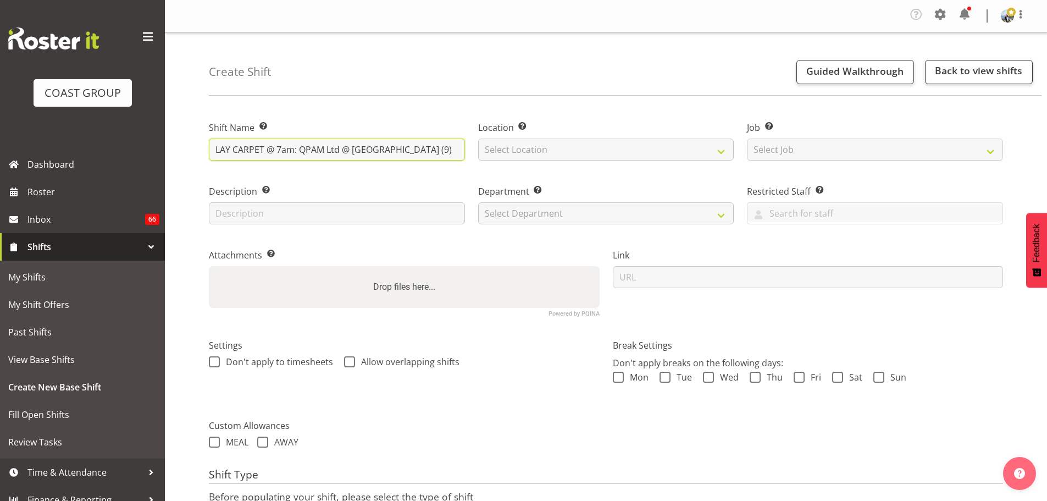
type input "LAY CARPET @ 7am: QPAM Ltd @ [GEOGRAPHIC_DATA] (9)"
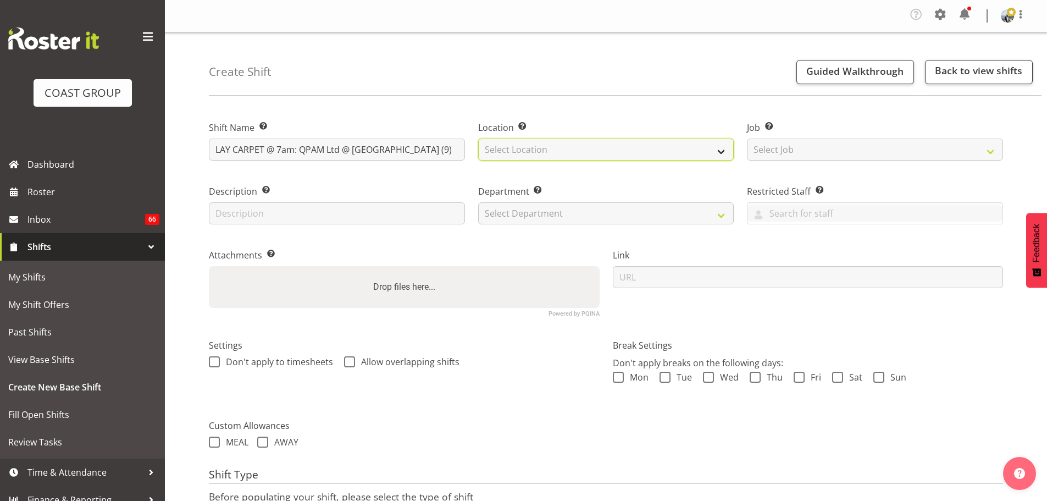
click at [559, 154] on select "Select Location EHS [PERSON_NAME] GRS" at bounding box center [606, 149] width 256 height 22
select select "35"
click at [478, 138] on select "Select Location EHS [PERSON_NAME] GRS" at bounding box center [606, 149] width 256 height 22
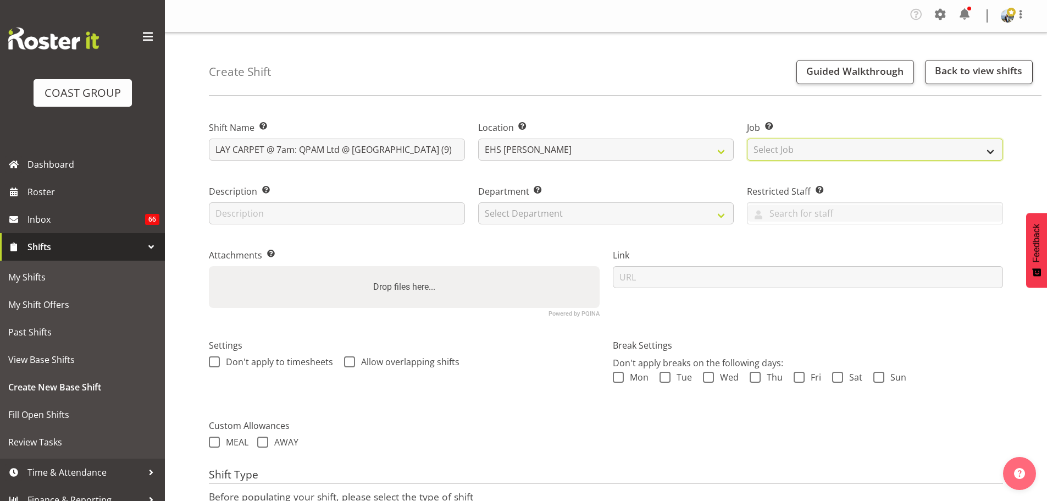
click at [785, 158] on select "Select Job Create new job 1 Carlton Events 1 [PERSON_NAME][GEOGRAPHIC_DATA] 1 […" at bounding box center [875, 149] width 256 height 22
click at [747, 138] on select "Select Job Create new job 1 Carlton Events 1 [PERSON_NAME][GEOGRAPHIC_DATA] 1 […" at bounding box center [875, 149] width 256 height 22
click at [833, 152] on select "Create new job 1 Carlton Events 1 [PERSON_NAME][GEOGRAPHIC_DATA] 1 [PERSON_NAME…" at bounding box center [875, 149] width 256 height 22
select select "10356"
click at [747, 138] on select "Create new job 1 Carlton Events 1 [PERSON_NAME][GEOGRAPHIC_DATA] 1 [PERSON_NAME…" at bounding box center [875, 149] width 256 height 22
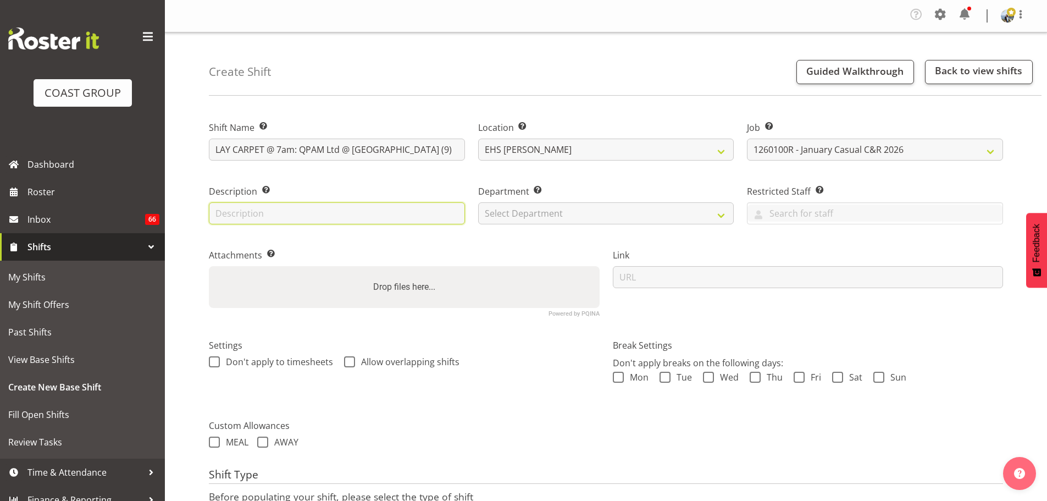
click at [427, 204] on input "text" at bounding box center [337, 213] width 256 height 22
type input "Laying their own carpet around the basketball court"
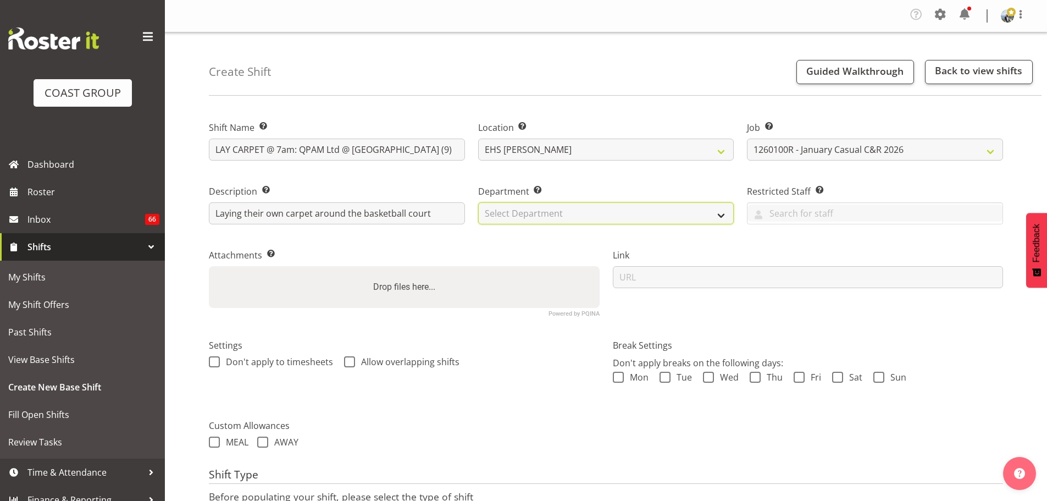
click at [660, 214] on select "Select Department EHS AKL CARPET EHS AKL PANEL EHS AKL CARPET EHS AKL SALES EHS…" at bounding box center [606, 213] width 256 height 22
select select "35"
click at [478, 202] on select "Select Department EHS AKL CARPET EHS AKL PANEL EHS AKL CARPET EHS AKL SALES EHS…" at bounding box center [606, 213] width 256 height 22
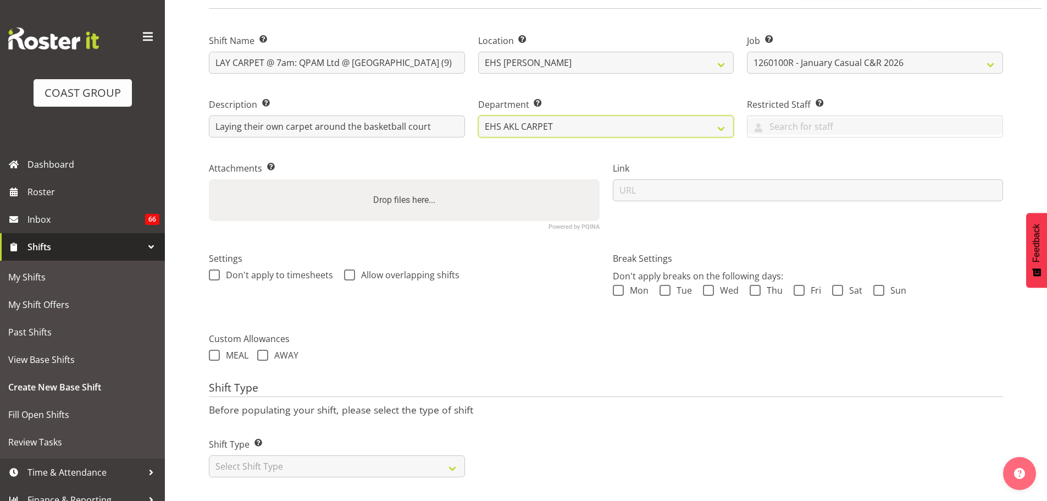
scroll to position [97, 0]
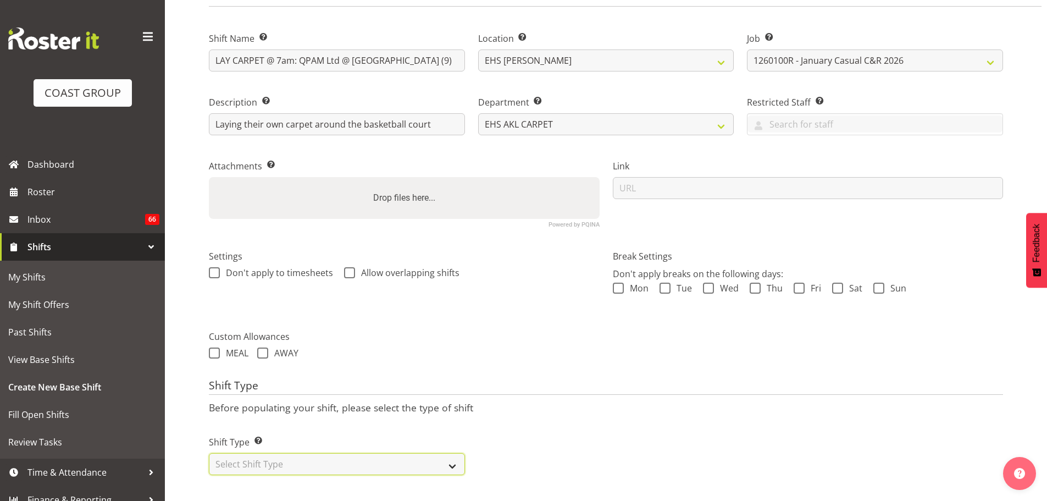
click at [343, 463] on select "Select Shift Type One Off Shift Recurring Shift Rotating Shift" at bounding box center [337, 464] width 256 height 22
select select "one_off"
click at [209, 453] on select "Select Shift Type One Off Shift Recurring Shift Rotating Shift" at bounding box center [337, 464] width 256 height 22
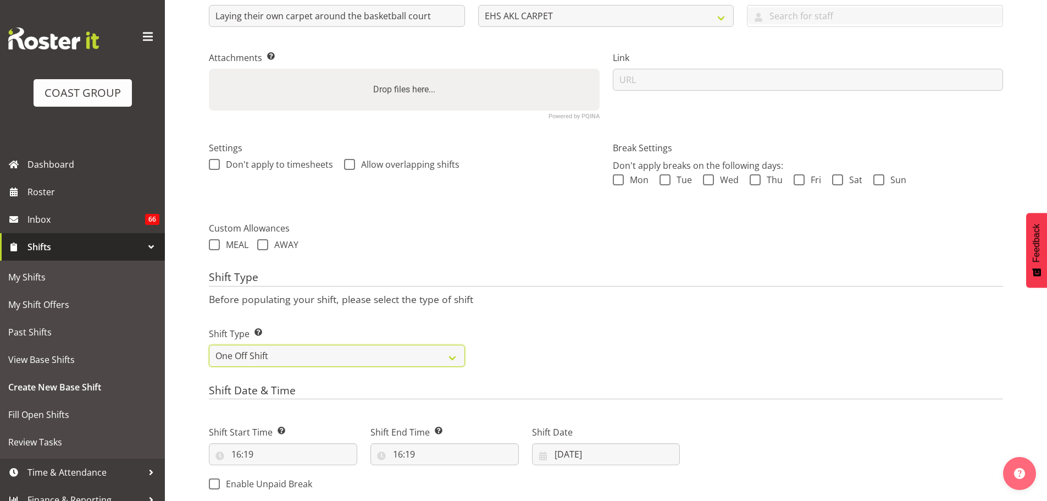
scroll to position [372, 0]
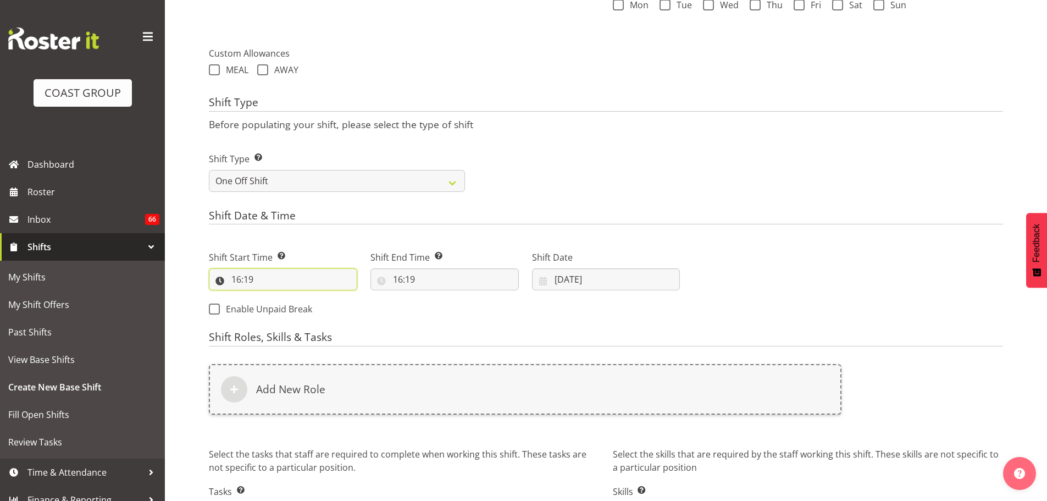
click at [237, 281] on input "16:19" at bounding box center [283, 279] width 148 height 22
click at [275, 307] on select "00 01 02 03 04 05 06 07 08 09 10 11 12 13 14 15 16 17 18 19 20 21 22 23" at bounding box center [283, 308] width 25 height 22
select select "6"
click at [271, 297] on select "00 01 02 03 04 05 06 07 08 09 10 11 12 13 14 15 16 17 18 19 20 21 22 23" at bounding box center [283, 308] width 25 height 22
type input "06:19"
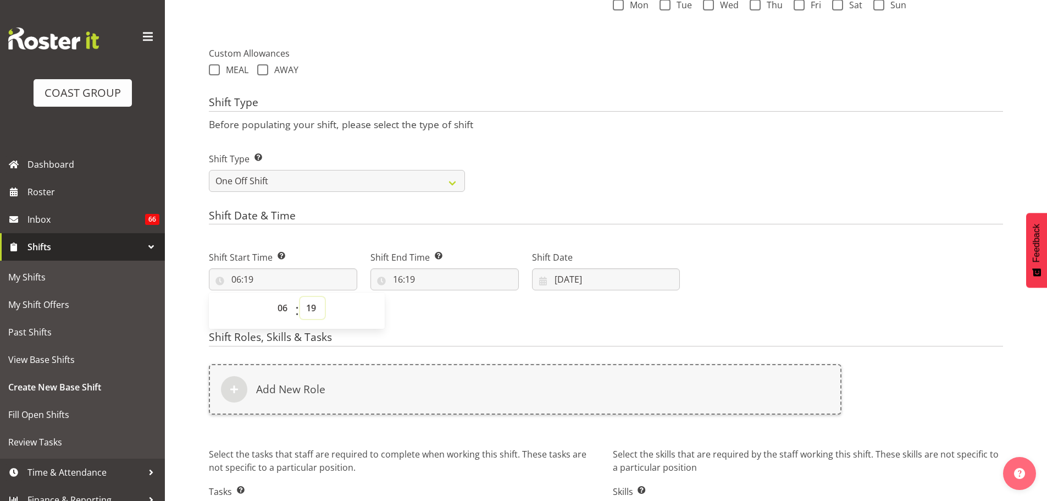
click at [311, 312] on select "00 01 02 03 04 05 06 07 08 09 10 11 12 13 14 15 16 17 18 19 20 21 22 23 24 25 2…" at bounding box center [312, 308] width 25 height 22
select select "0"
type input "06:00"
click at [396, 280] on input "16:19" at bounding box center [444, 279] width 148 height 22
click at [437, 307] on select "00 01 02 03 04 05 06 07 08 09 10 11 12 13 14 15 16 17 18 19 20 21 22 23" at bounding box center [445, 308] width 25 height 22
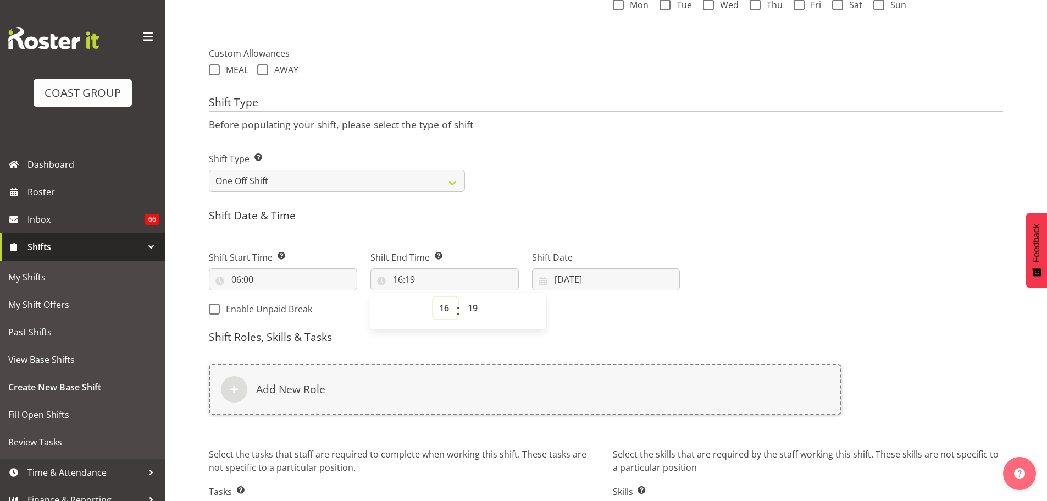
select select "9"
click at [433, 297] on select "00 01 02 03 04 05 06 07 08 09 10 11 12 13 14 15 16 17 18 19 20 21 22 23" at bounding box center [445, 308] width 25 height 22
type input "09:19"
click at [475, 302] on select "00 01 02 03 04 05 06 07 08 09 10 11 12 13 14 15 16 17 18 19 20 21 22 23 24 25 2…" at bounding box center [474, 308] width 25 height 22
select select "0"
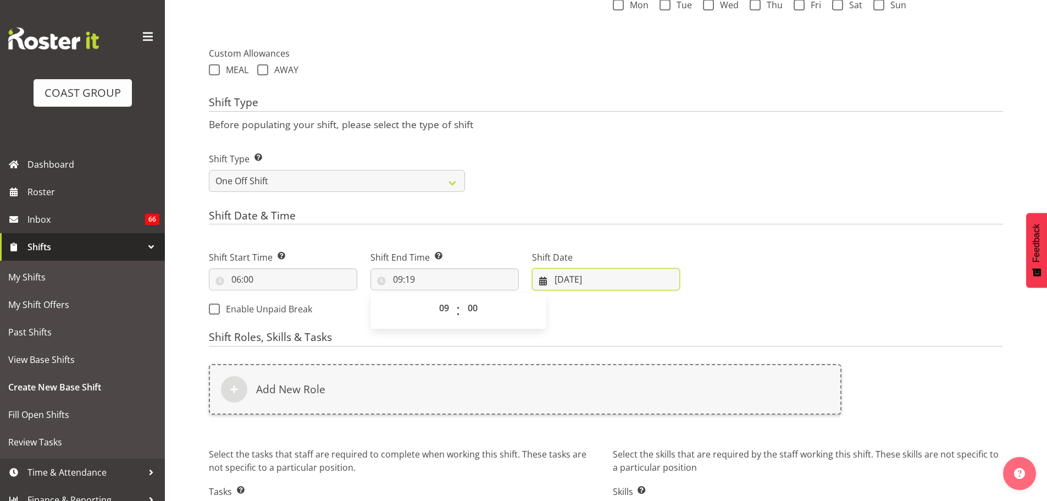
type input "09:00"
click at [597, 284] on input "[DATE]" at bounding box center [606, 279] width 148 height 22
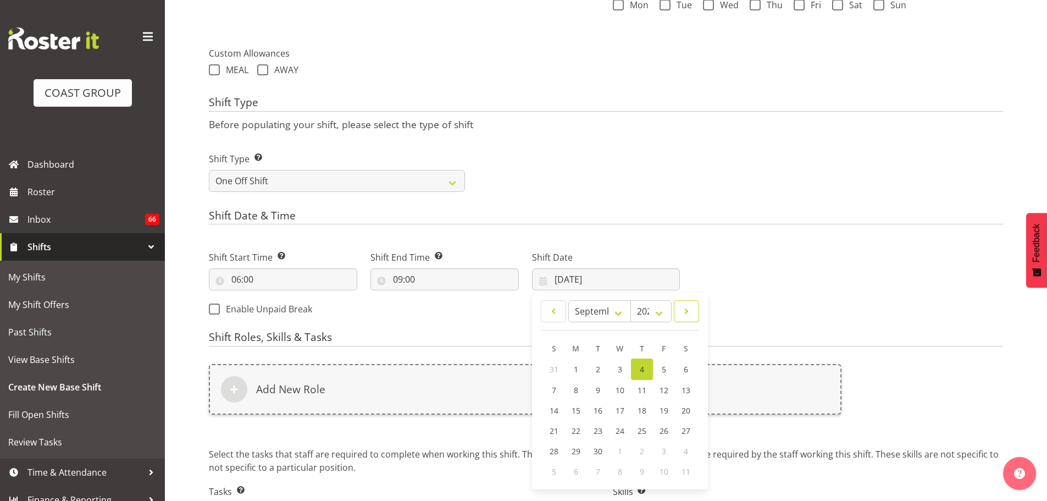
click at [689, 307] on span at bounding box center [686, 310] width 11 height 13
select select "0"
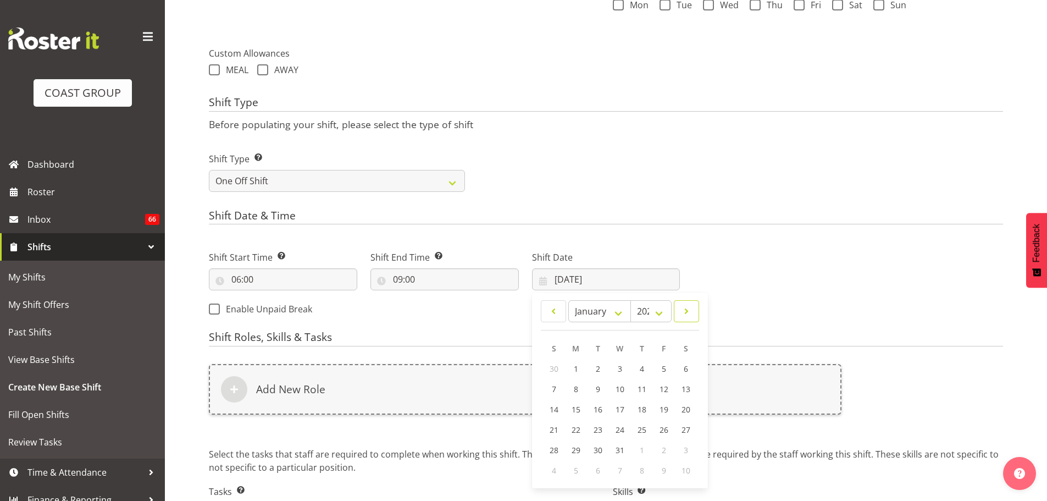
select select "2026"
click at [669, 426] on link "23" at bounding box center [664, 429] width 22 height 20
type input "[DATE]"
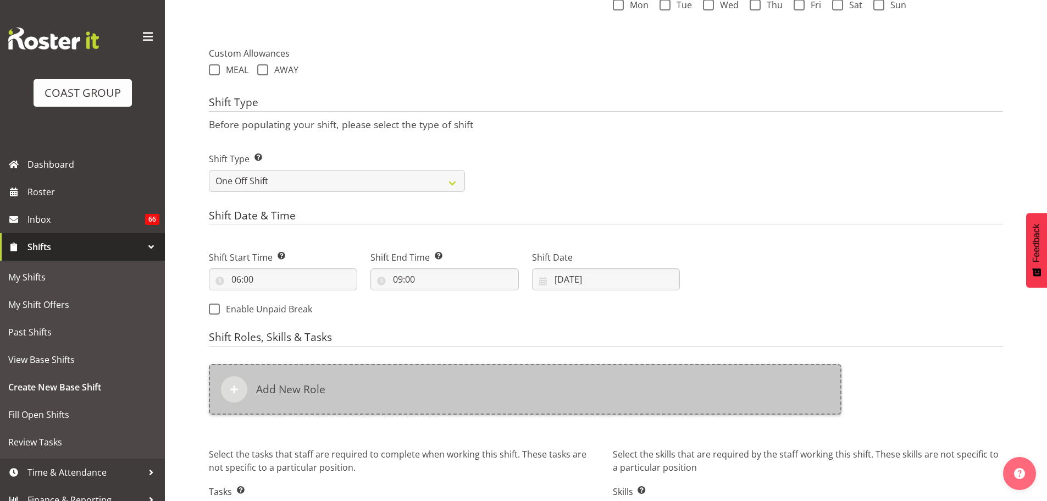
click at [600, 398] on div "Add New Role" at bounding box center [525, 389] width 633 height 51
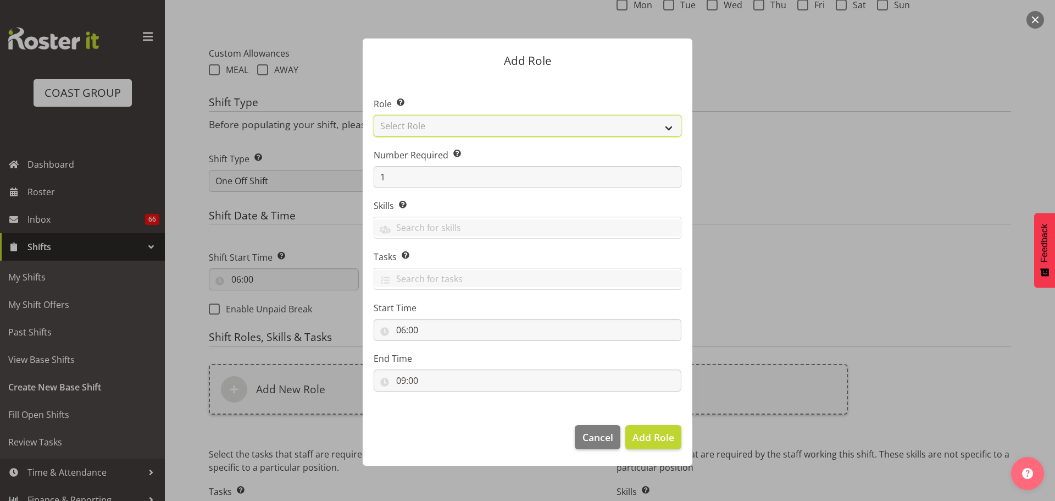
click at [539, 131] on select "Select Role ACCOUNT MANAGER ACCOUNT MANAGER DW ACCOUNTS [PERSON_NAME] VEHICLES …" at bounding box center [528, 126] width 308 height 22
select select "81"
click at [374, 115] on select "Select Role ACCOUNT MANAGER ACCOUNT MANAGER DW ACCOUNTS [PERSON_NAME] VEHICLES …" at bounding box center [528, 126] width 308 height 22
click at [647, 428] on button "Add Role" at bounding box center [653, 437] width 56 height 24
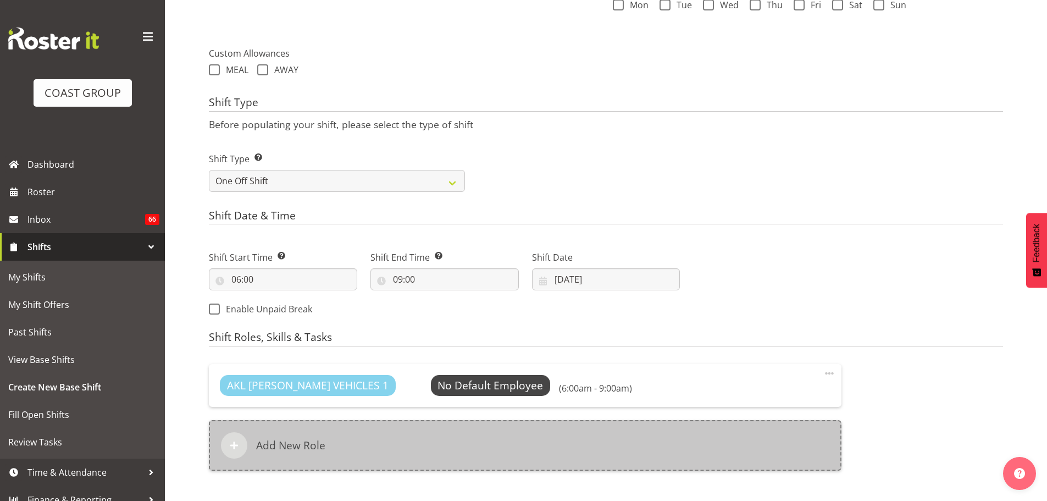
click at [459, 429] on div "Add New Role" at bounding box center [525, 445] width 633 height 51
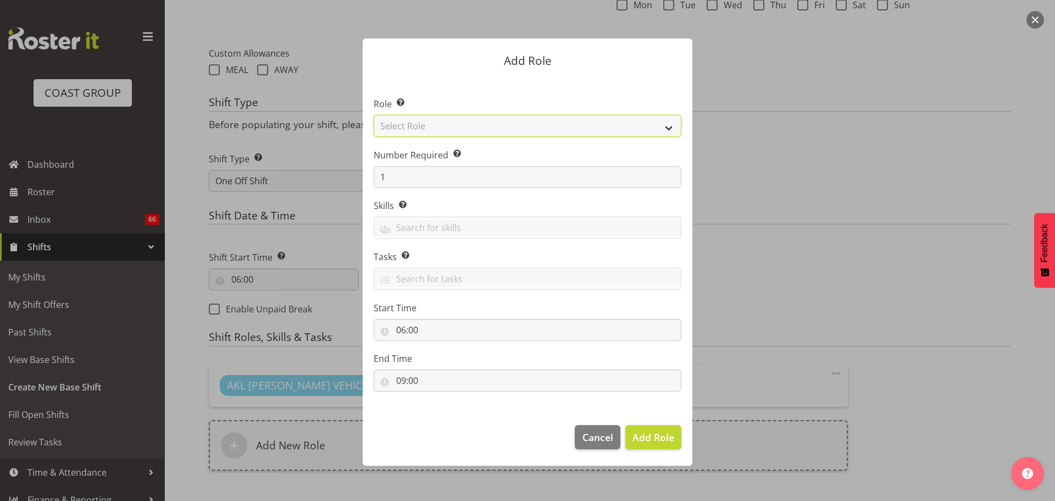
click at [509, 128] on select "Select Role ACCOUNT MANAGER ACCOUNT MANAGER DW ACCOUNTS [PERSON_NAME] VEHICLES …" at bounding box center [528, 126] width 308 height 22
select select "190"
click at [374, 115] on select "Select Role ACCOUNT MANAGER ACCOUNT MANAGER DW ACCOUNTS [PERSON_NAME] VEHICLES …" at bounding box center [528, 126] width 308 height 22
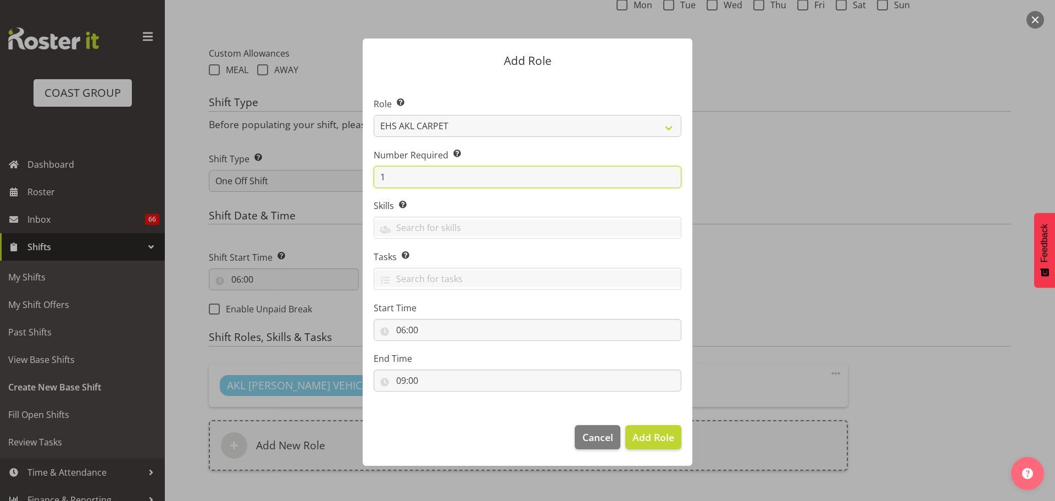
drag, startPoint x: 402, startPoint y: 176, endPoint x: 341, endPoint y: 170, distance: 61.9
click at [363, 173] on section "Role Select the role you wish to add to the shift. ACCOUNT MANAGER ACCOUNT MANA…" at bounding box center [528, 245] width 330 height 336
type input "2"
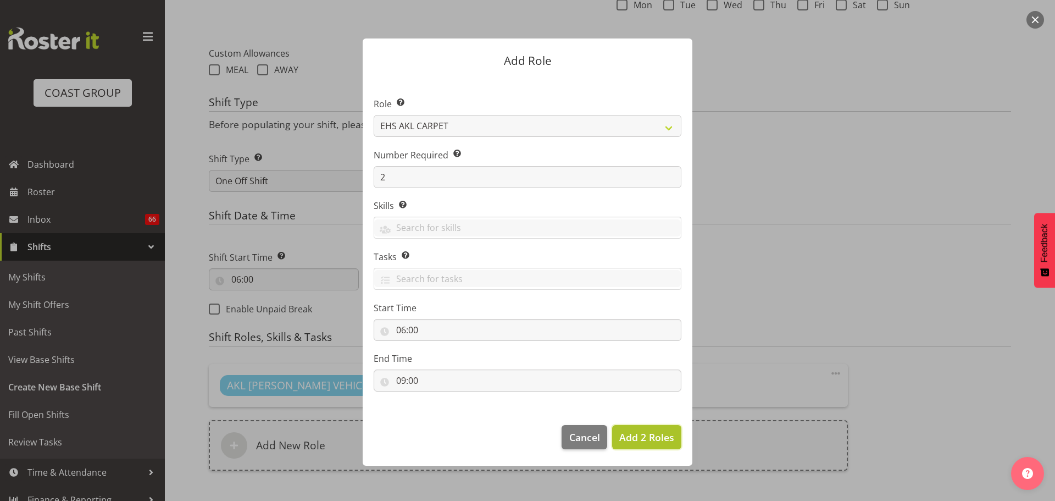
click at [642, 437] on span "Add 2 Roles" at bounding box center [646, 436] width 55 height 13
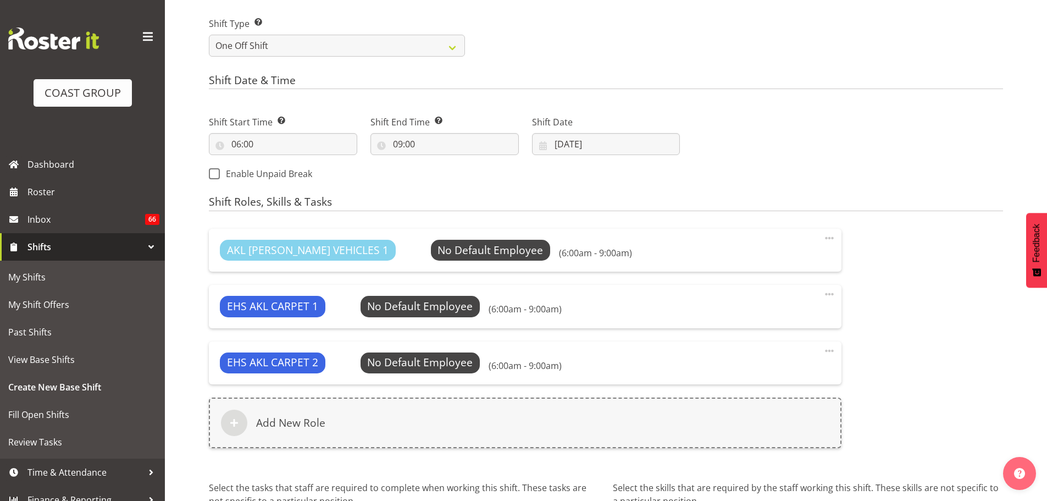
scroll to position [619, 0]
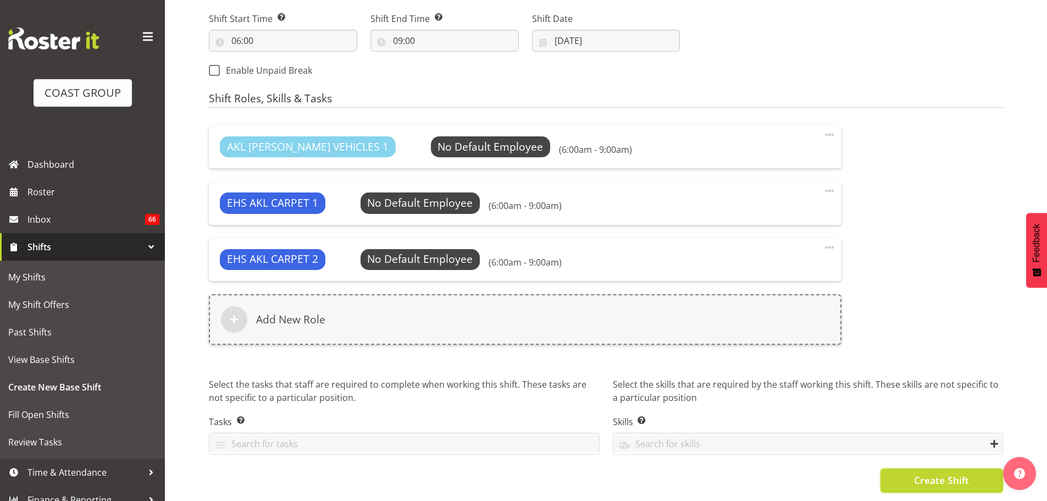
click at [938, 468] on button "Create Shift" at bounding box center [941, 480] width 123 height 24
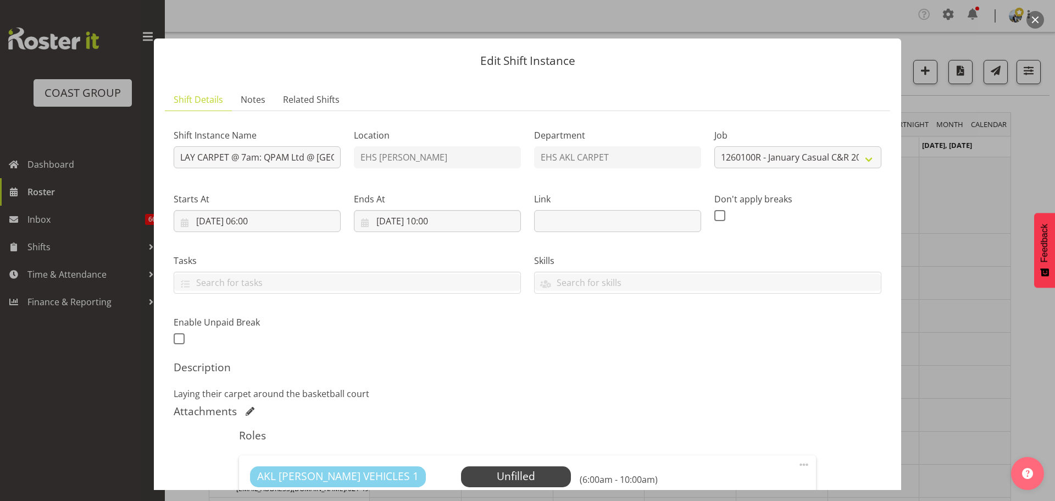
select select "10356"
click at [330, 159] on input "LAY CARPET @ 7am: QPAM Ltd @ Spark Arena (9)" at bounding box center [257, 157] width 167 height 22
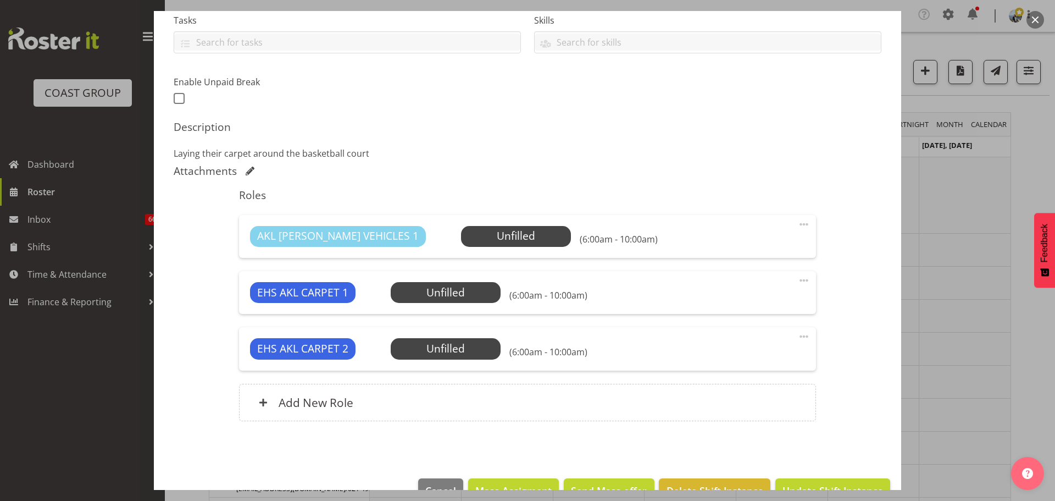
scroll to position [269, 0]
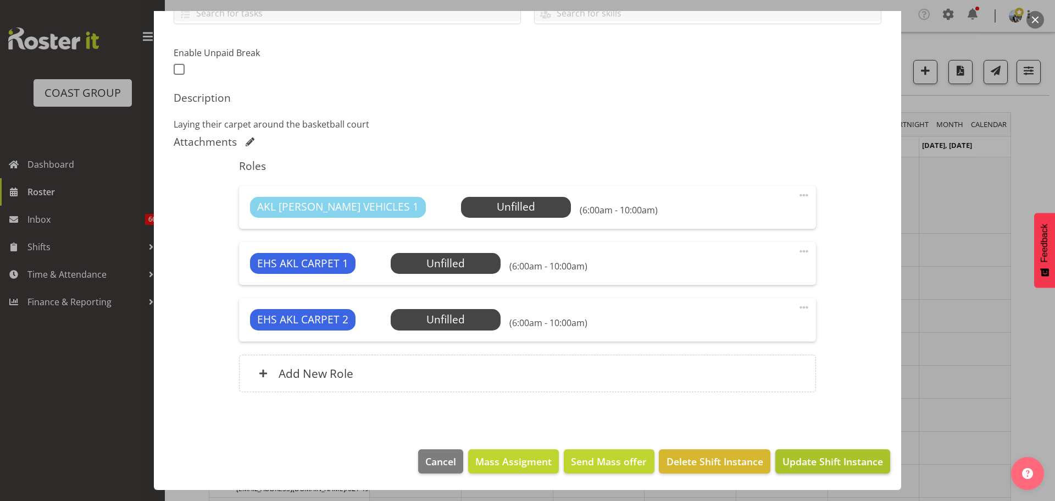
type input "LAY CARPET @ 7am: QPAM Ltd @ Spark Arena (8)"
click at [806, 470] on button "Update Shift Instance" at bounding box center [832, 461] width 115 height 24
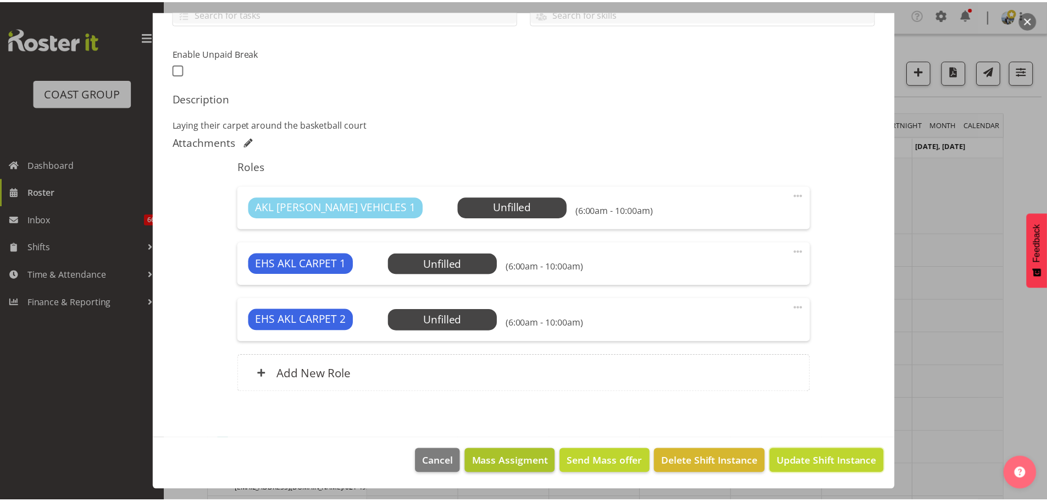
scroll to position [225, 0]
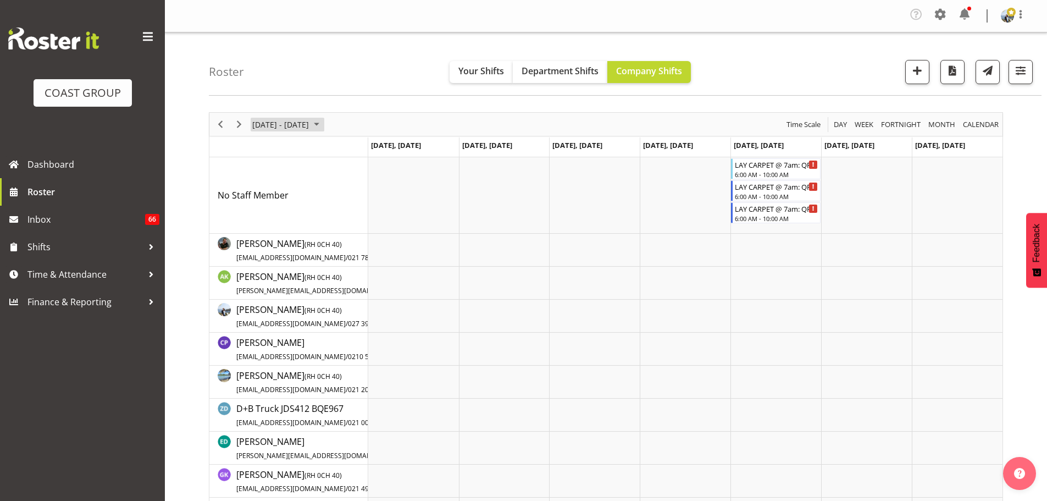
click at [274, 123] on span "January 05 - 11, 2026" at bounding box center [280, 125] width 59 height 14
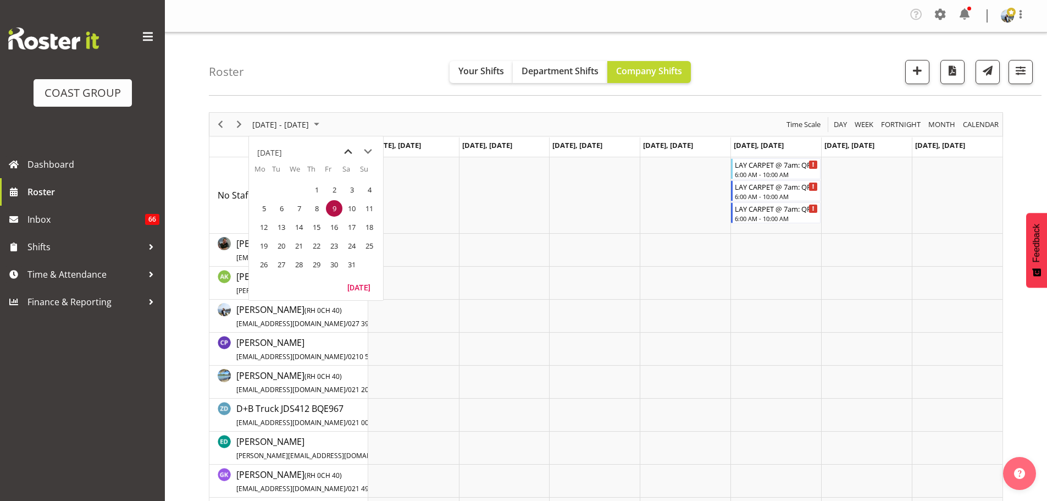
click at [353, 147] on span "previous month" at bounding box center [348, 152] width 19 height 20
click at [342, 152] on span "previous month" at bounding box center [348, 152] width 19 height 20
click at [322, 194] on span "4" at bounding box center [316, 189] width 16 height 16
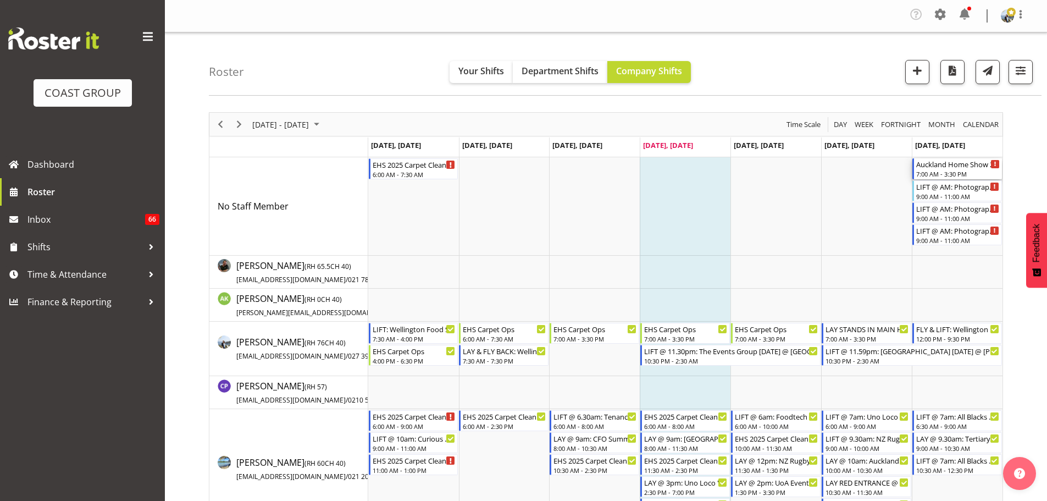
click at [970, 170] on div "7:00 AM - 3:30 PM" at bounding box center [958, 173] width 84 height 9
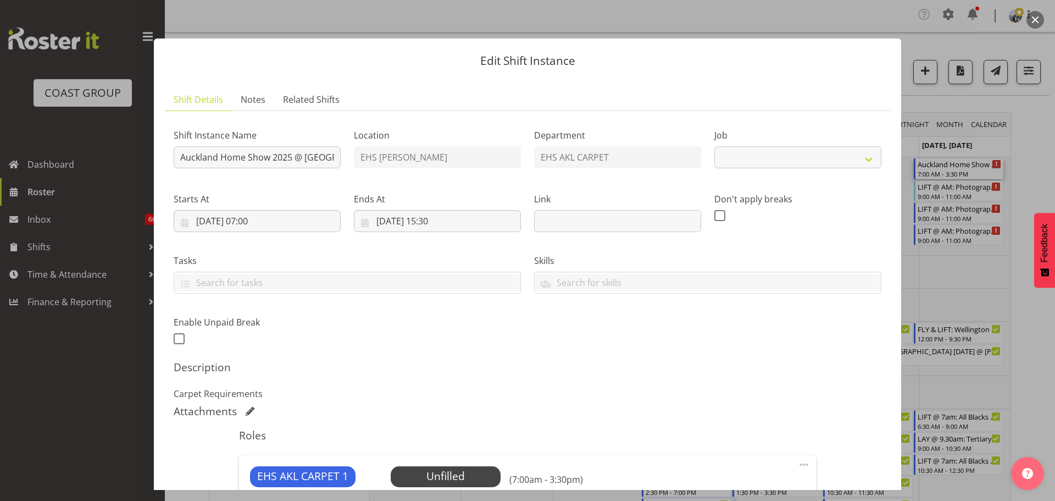
select select "9932"
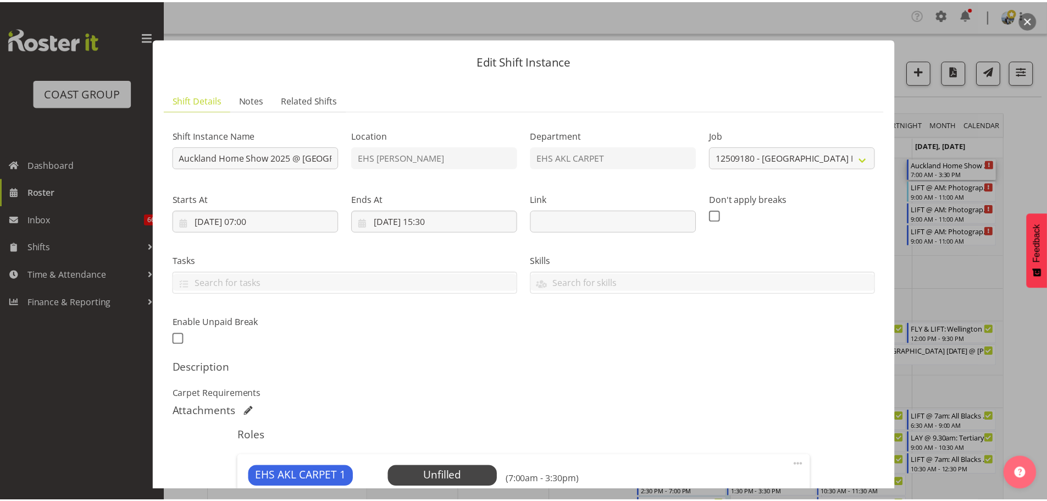
scroll to position [157, 0]
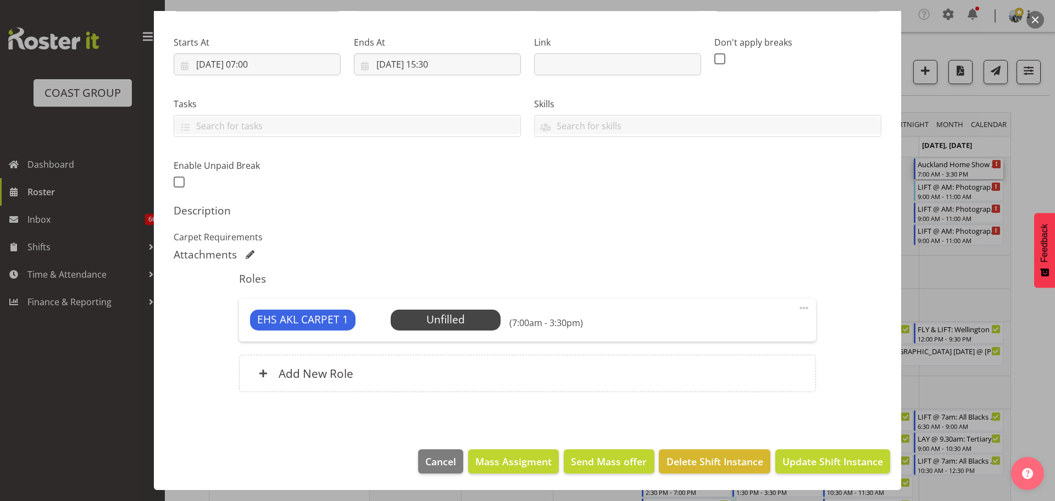
click at [1028, 337] on div at bounding box center [527, 250] width 1055 height 501
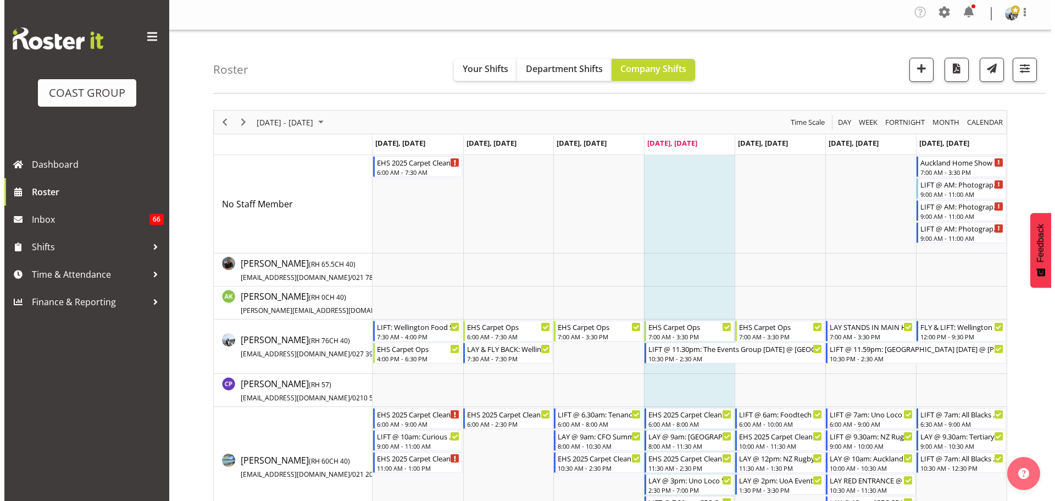
scroll to position [0, 0]
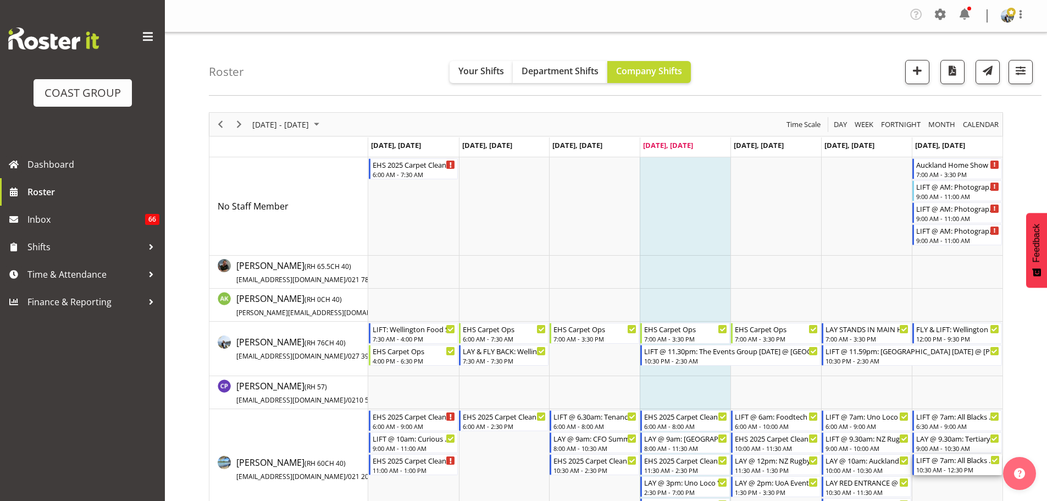
click at [949, 467] on div "10:30 AM - 12:30 PM" at bounding box center [958, 469] width 84 height 9
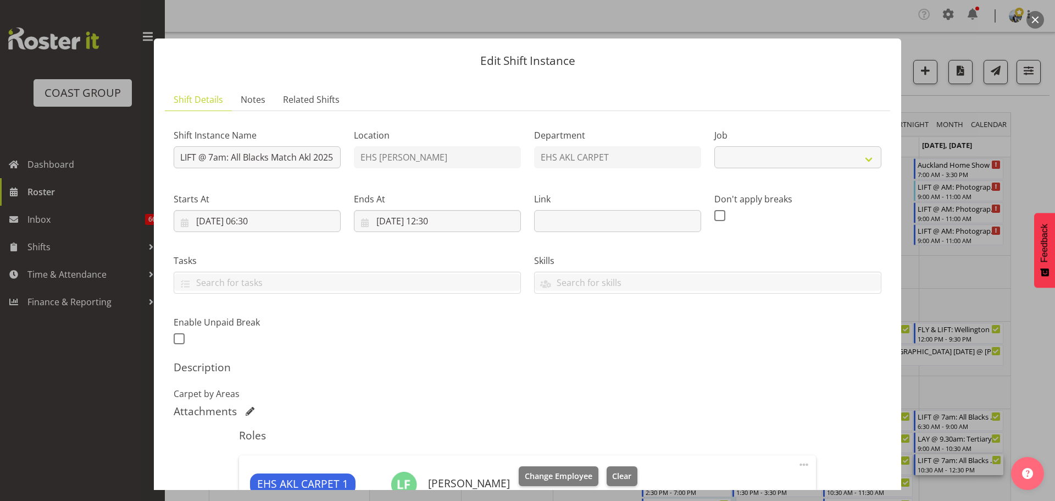
select select "9410"
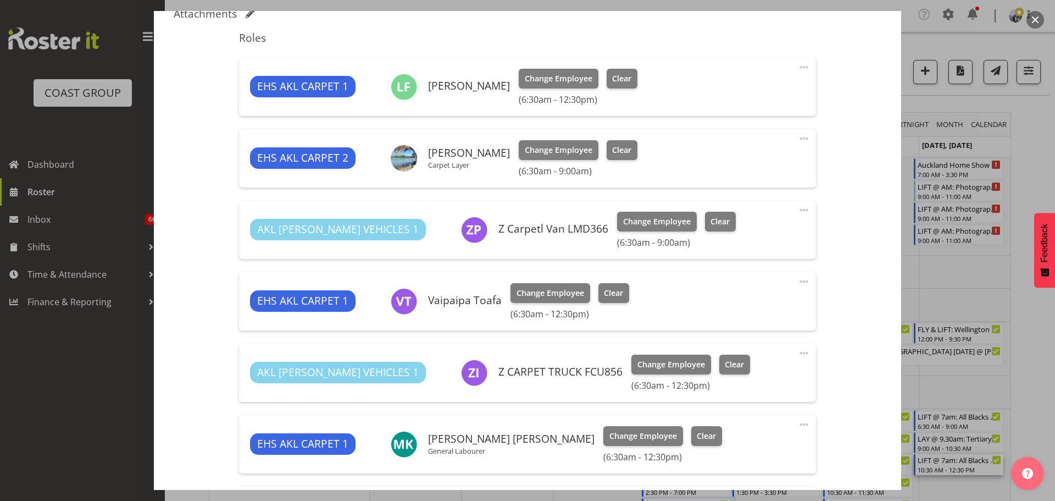
scroll to position [232, 0]
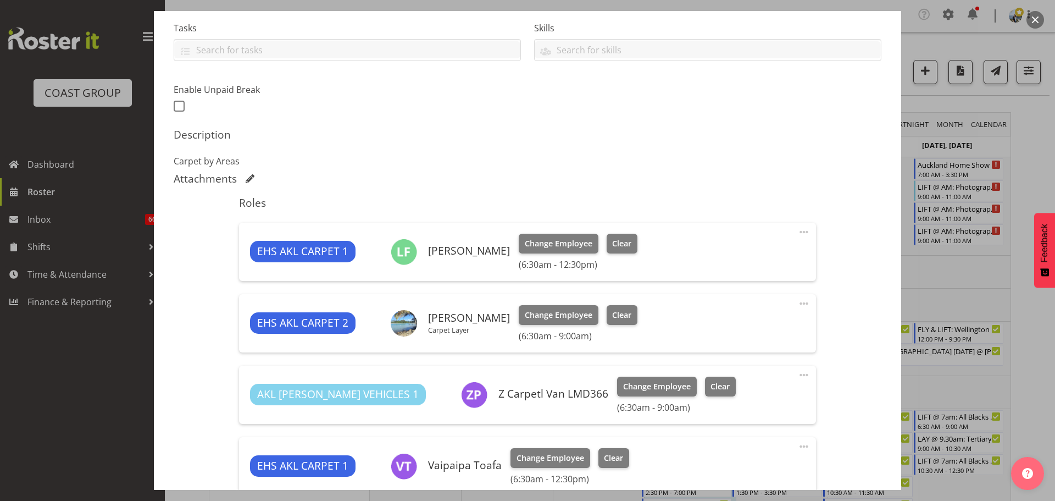
click at [1039, 355] on div at bounding box center [527, 250] width 1055 height 501
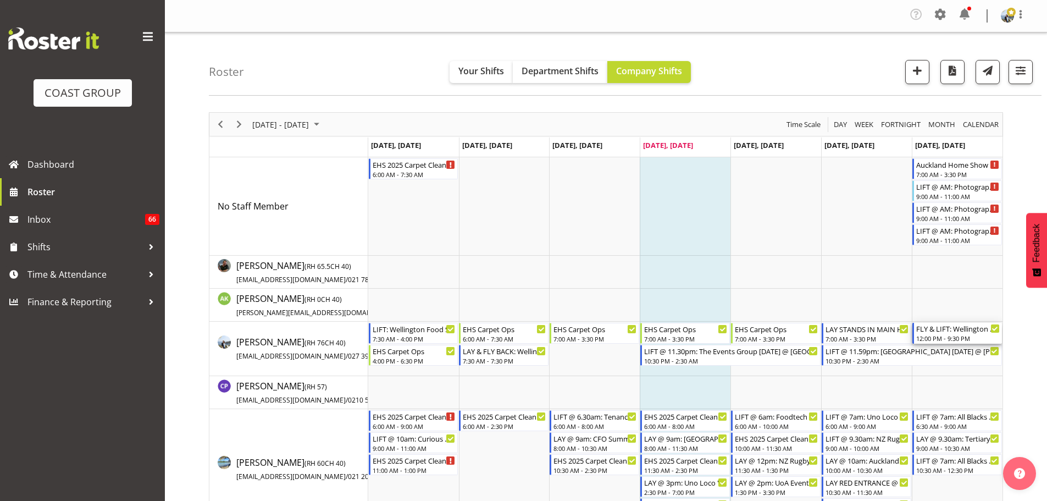
click at [948, 333] on div "FLY & LIFT: Wellington Home &amp; Garden 2025 @ Sky Stadium" at bounding box center [958, 328] width 84 height 11
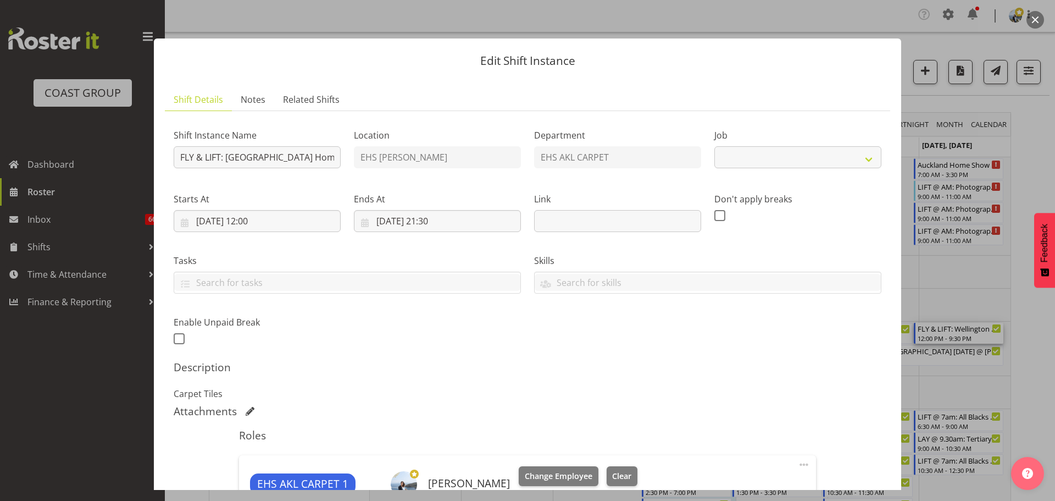
select select "9237"
click at [261, 224] on input "07/09/2025, 12:00" at bounding box center [257, 221] width 167 height 22
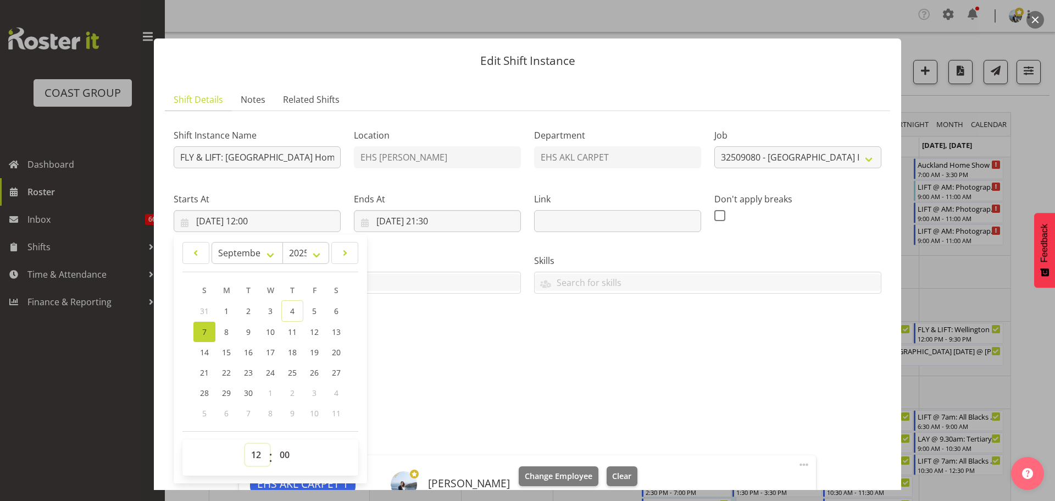
click at [256, 454] on select "00 01 02 03 04 05 06 07 08 09 10 11 12 13 14 15 16 17 18 19 20 21 22 23" at bounding box center [257, 455] width 25 height 22
select select "11"
click at [245, 444] on select "00 01 02 03 04 05 06 07 08 09 10 11 12 13 14 15 16 17 18 19 20 21 22 23" at bounding box center [257, 455] width 25 height 22
type input "07/09/2025, 11:00"
click at [694, 326] on div "Shift Instance Name FLY & LIFT: Wellington Home & Garden 2025 @ Sky Stadium Loc…" at bounding box center [527, 233] width 721 height 241
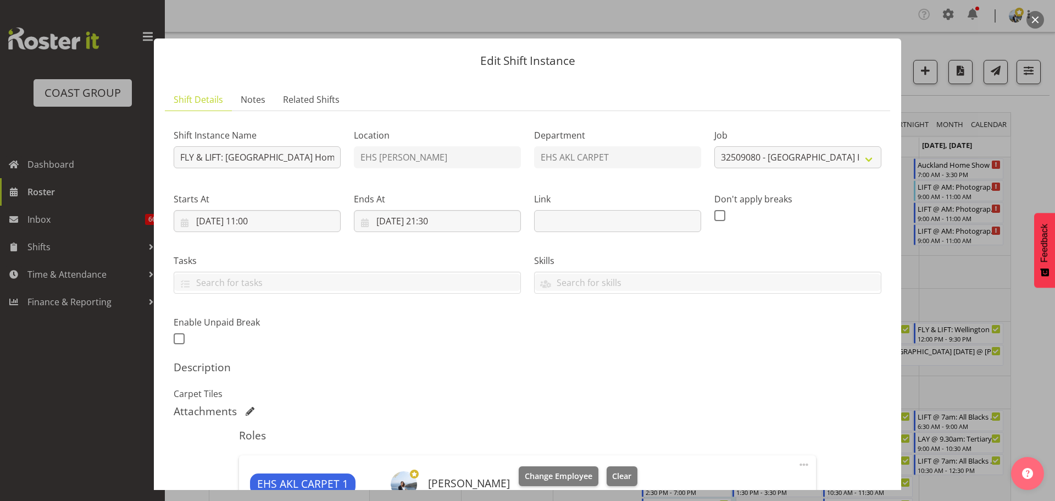
scroll to position [172, 0]
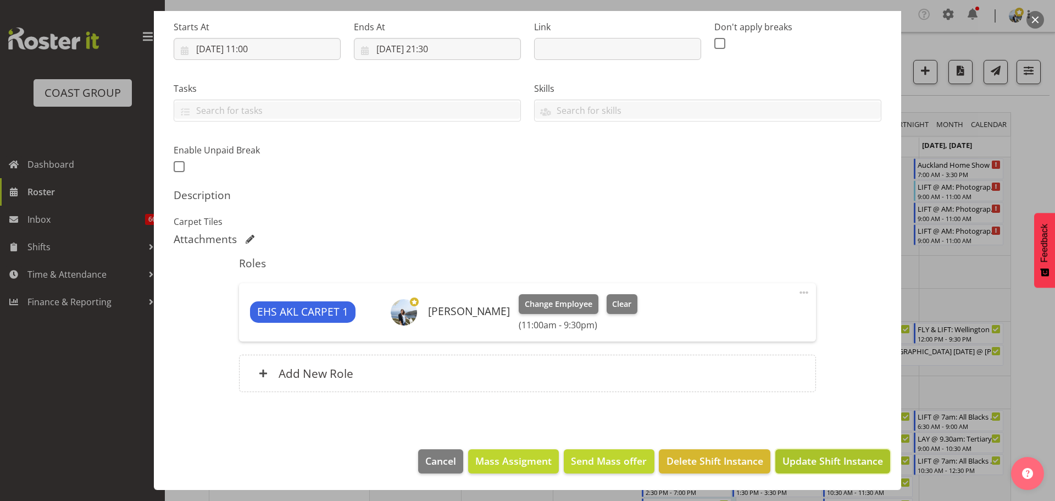
click at [827, 463] on span "Update Shift Instance" at bounding box center [833, 460] width 101 height 14
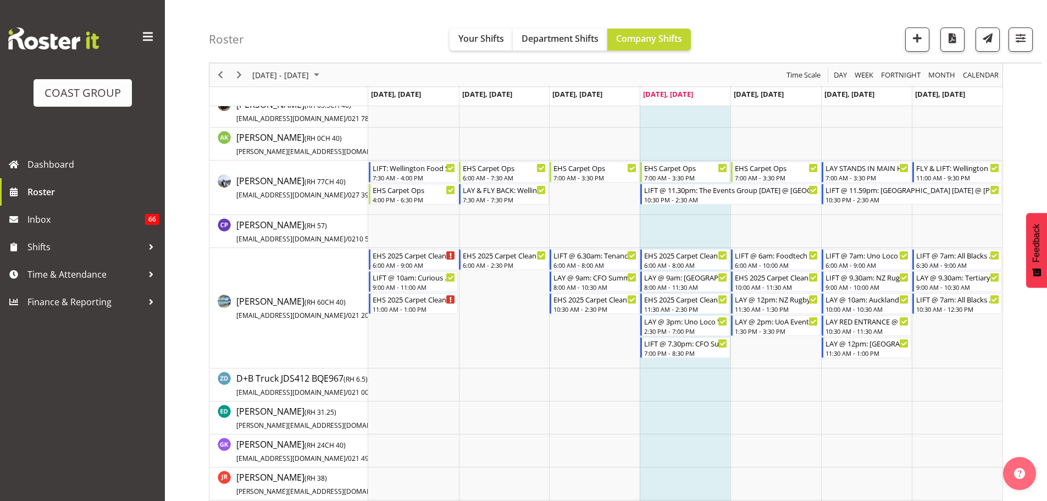
scroll to position [165, 0]
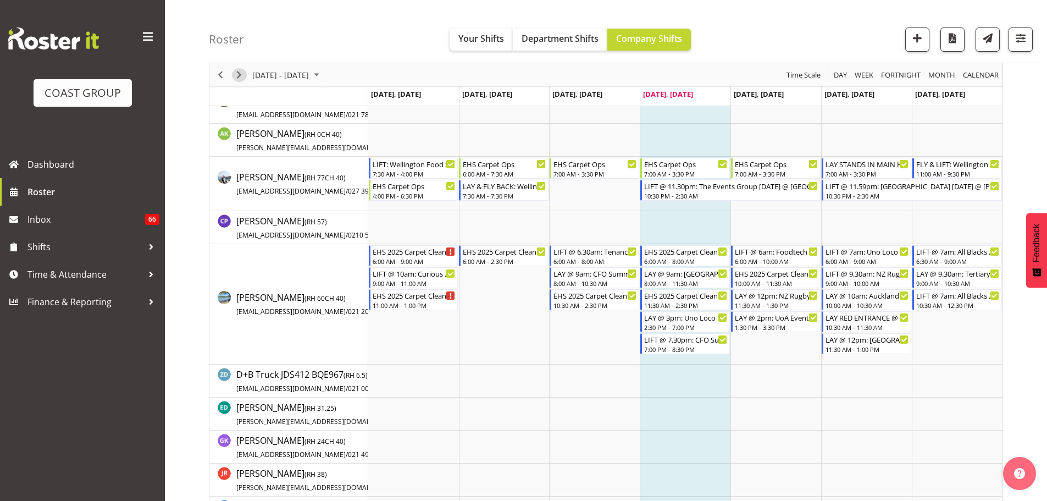
click at [241, 78] on span "Next" at bounding box center [238, 75] width 13 height 14
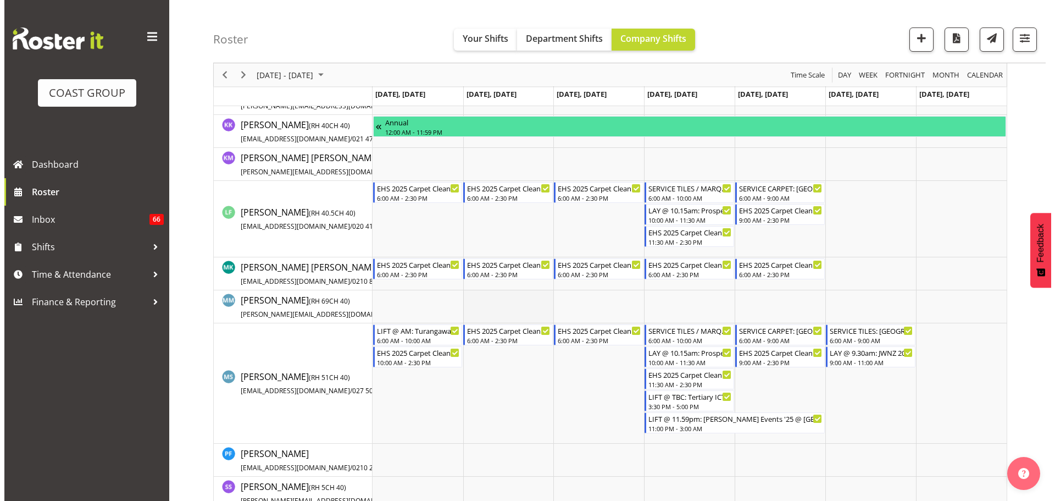
scroll to position [550, 0]
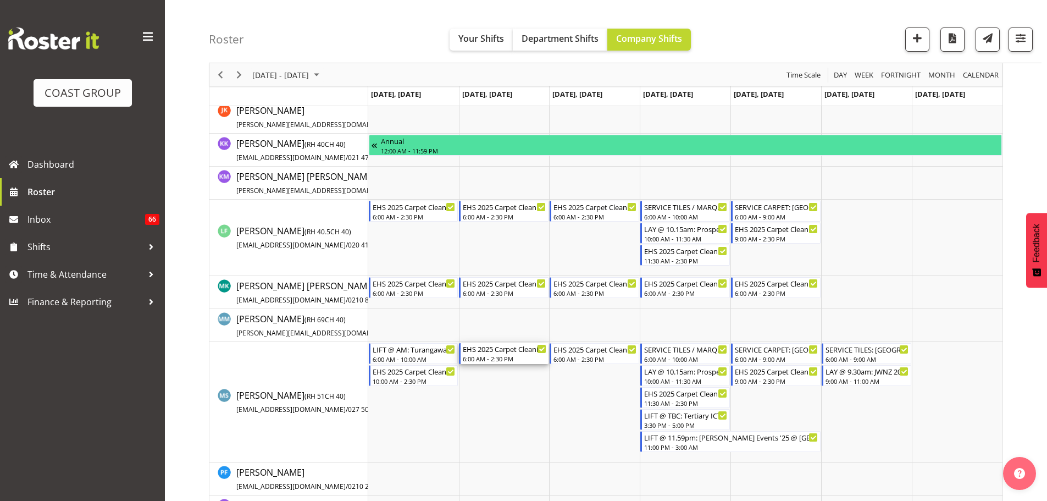
click at [487, 351] on div "EHS 2025 Carpet Cleaning, Maintenance, etc" at bounding box center [505, 348] width 84 height 11
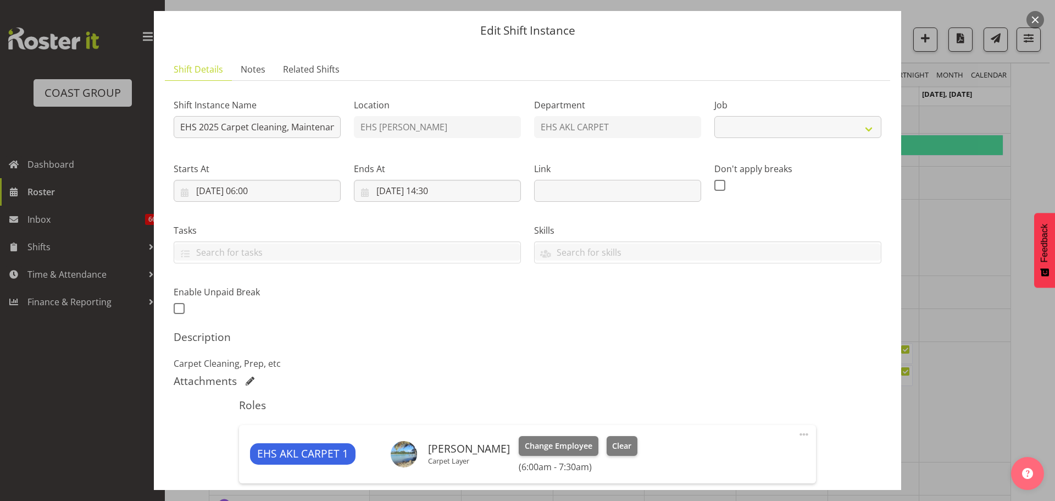
select select "69"
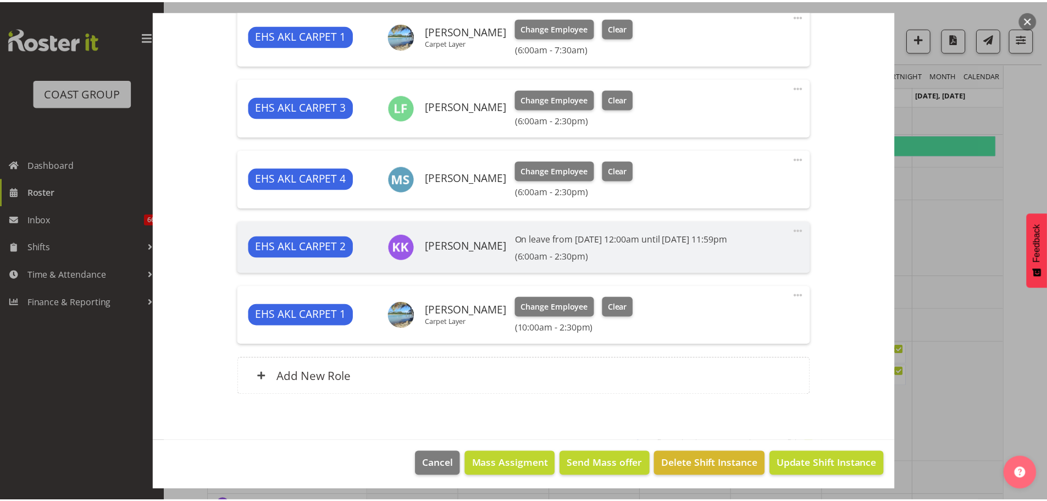
scroll to position [451, 0]
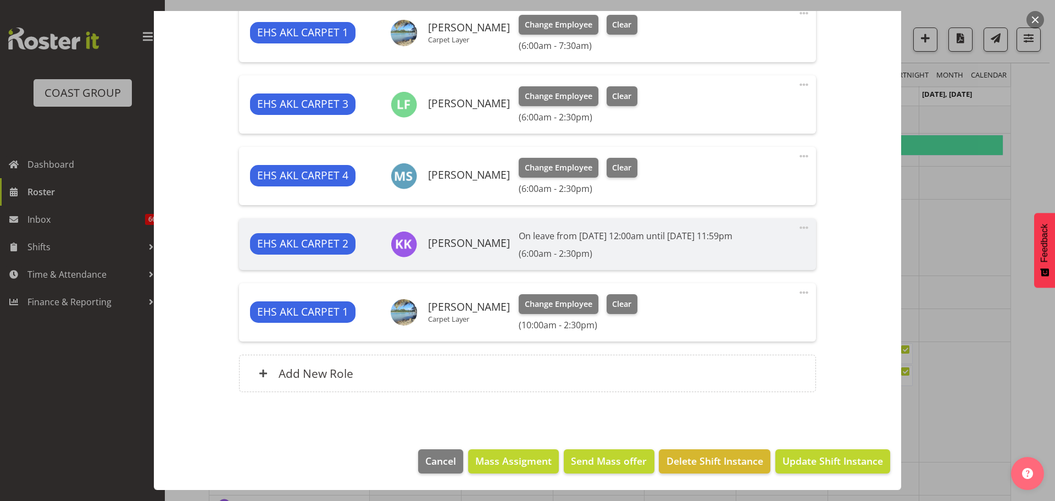
click at [979, 335] on div at bounding box center [527, 250] width 1055 height 501
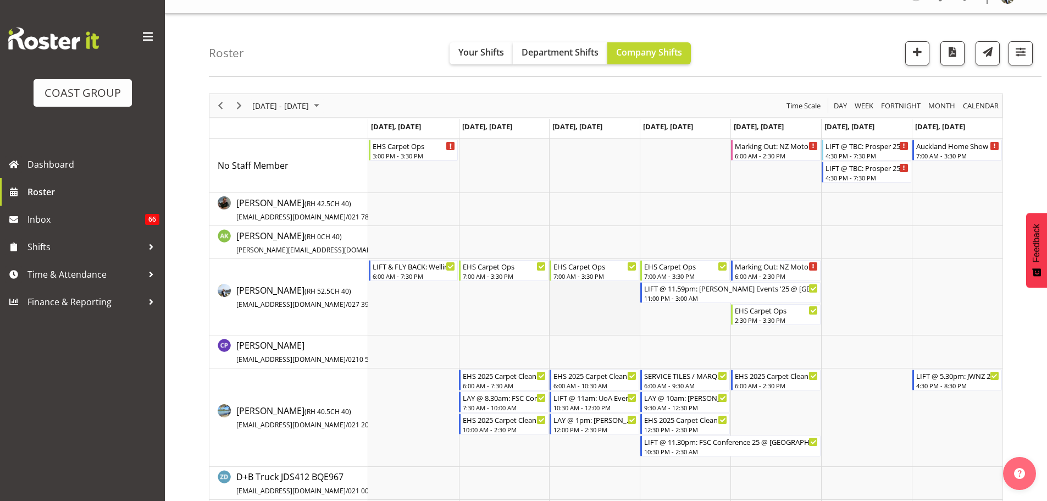
scroll to position [0, 0]
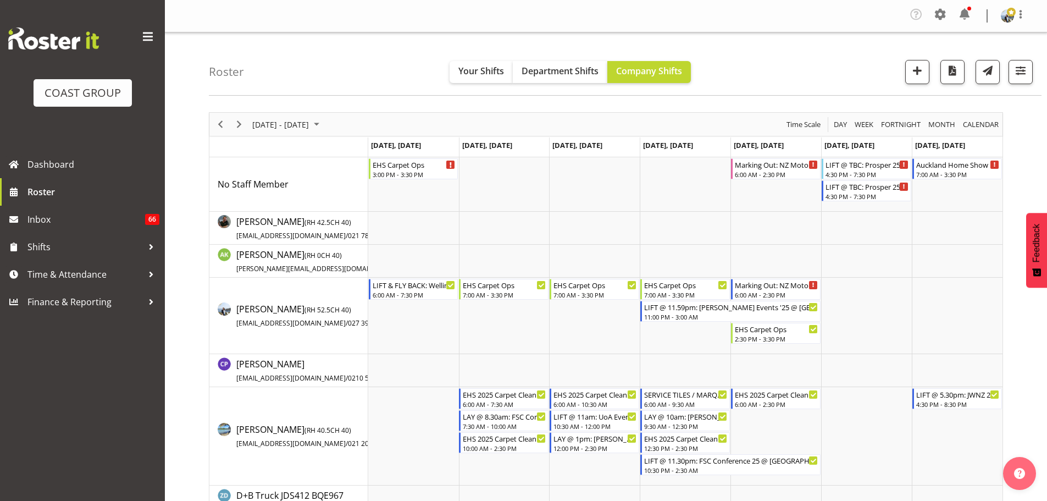
click at [1037, 74] on div "Roster Your Shifts Department Shifts Company Shifts 2 Locations Clear CARLTON E…" at bounding box center [625, 63] width 833 height 63
click at [1026, 76] on span "button" at bounding box center [1020, 70] width 14 height 14
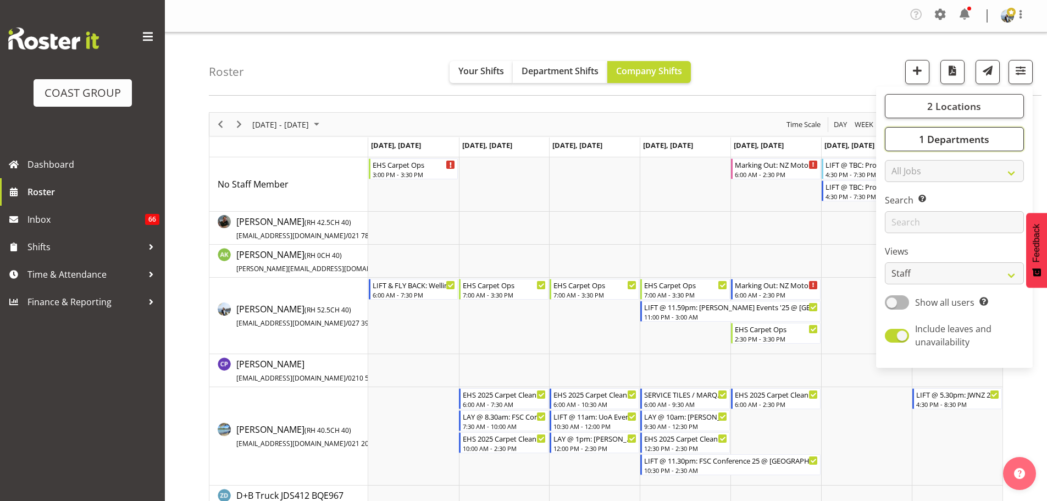
click at [962, 139] on span "1 Departments" at bounding box center [954, 138] width 70 height 13
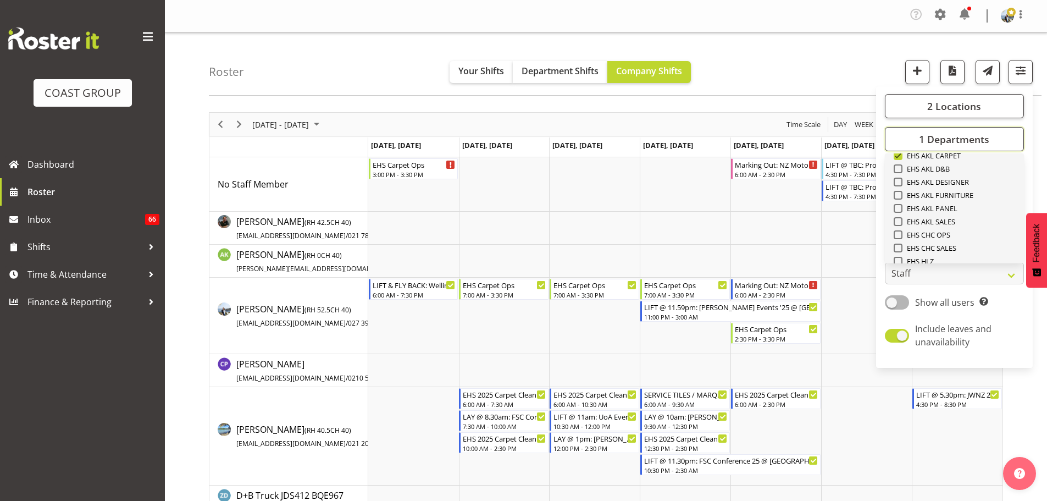
scroll to position [257, 0]
click at [947, 224] on span "EHS AKL PANEL" at bounding box center [930, 225] width 56 height 9
click at [901, 224] on input "EHS AKL PANEL" at bounding box center [897, 226] width 7 height 7
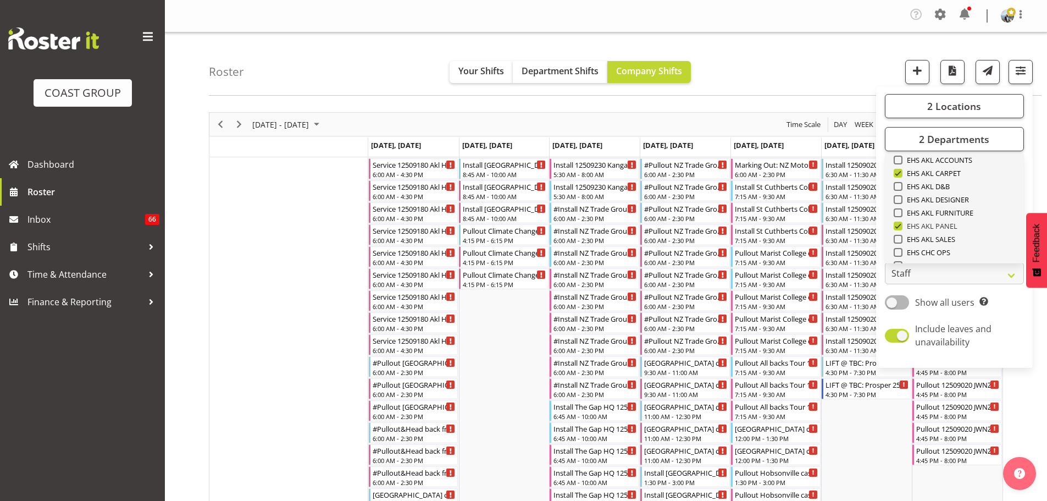
click at [901, 226] on span at bounding box center [898, 225] width 9 height 9
click at [901, 226] on input "EHS AKL PANEL" at bounding box center [897, 226] width 7 height 7
checkbox input "false"
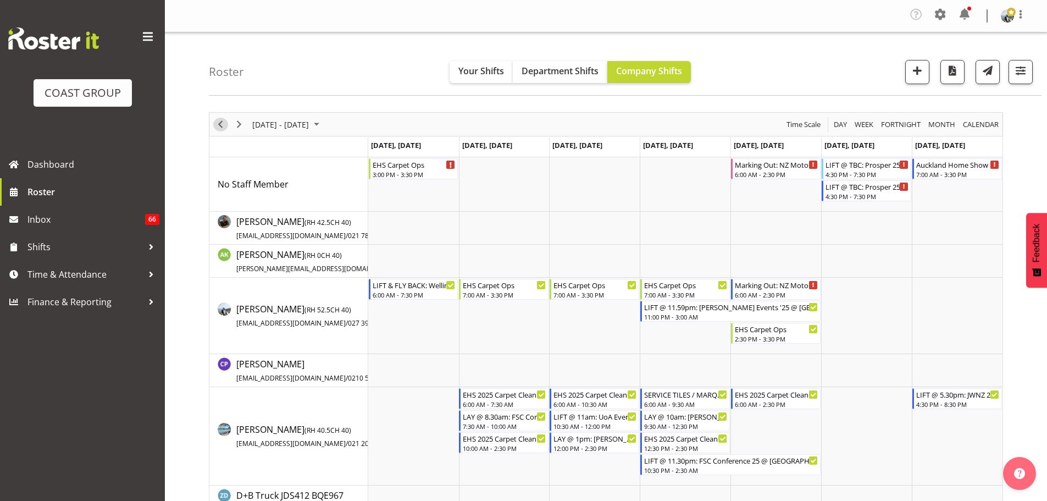
click at [217, 124] on span "Previous" at bounding box center [220, 125] width 13 height 14
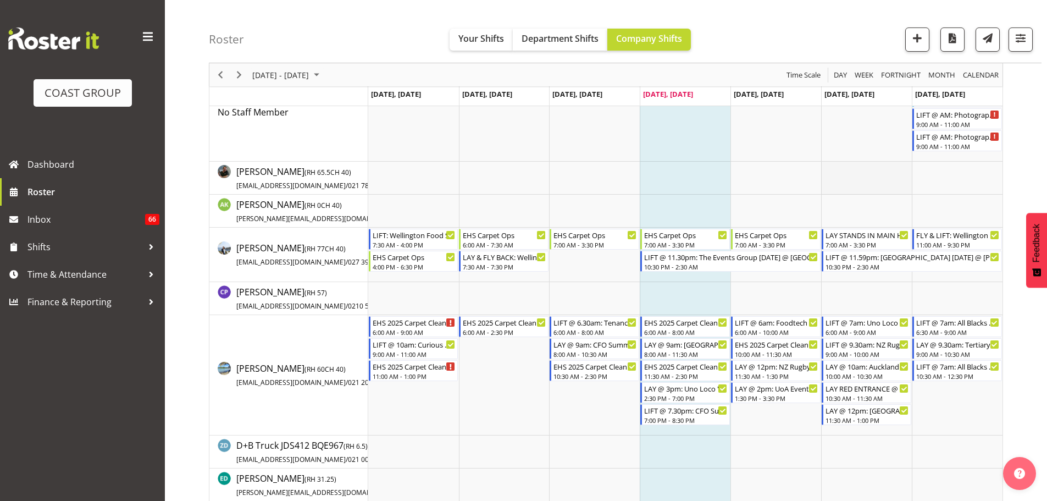
scroll to position [110, 0]
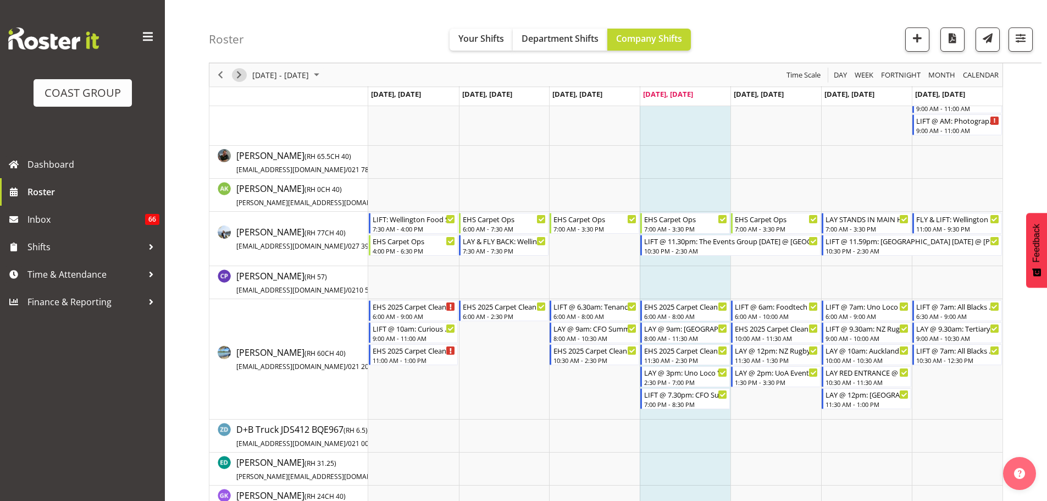
click at [242, 75] on span "Next" at bounding box center [238, 75] width 13 height 14
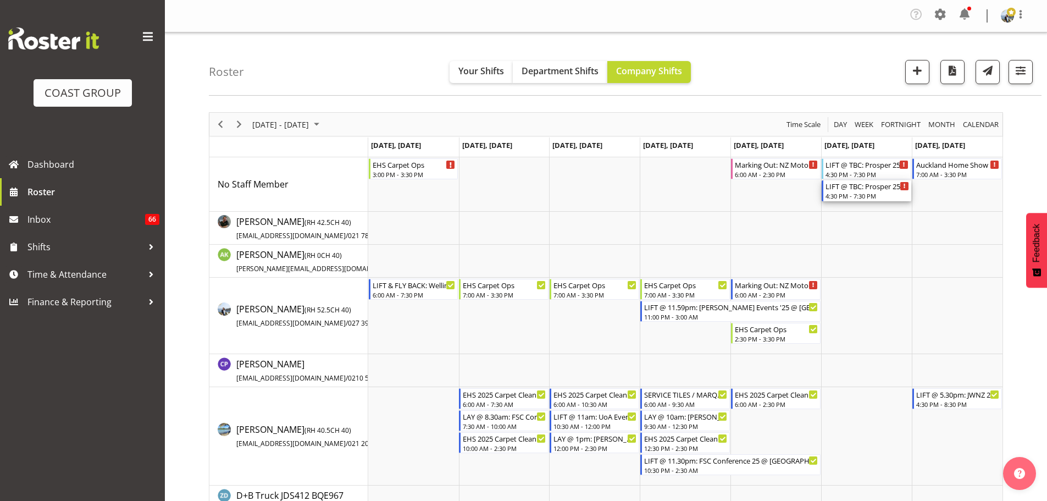
click at [867, 194] on div "4:30 PM - 7:30 PM" at bounding box center [867, 195] width 84 height 9
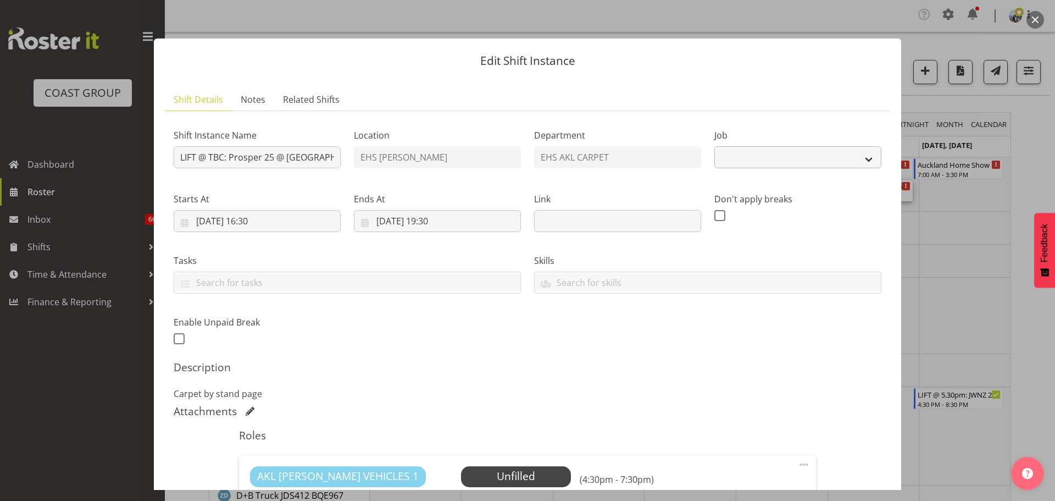
select select "10050"
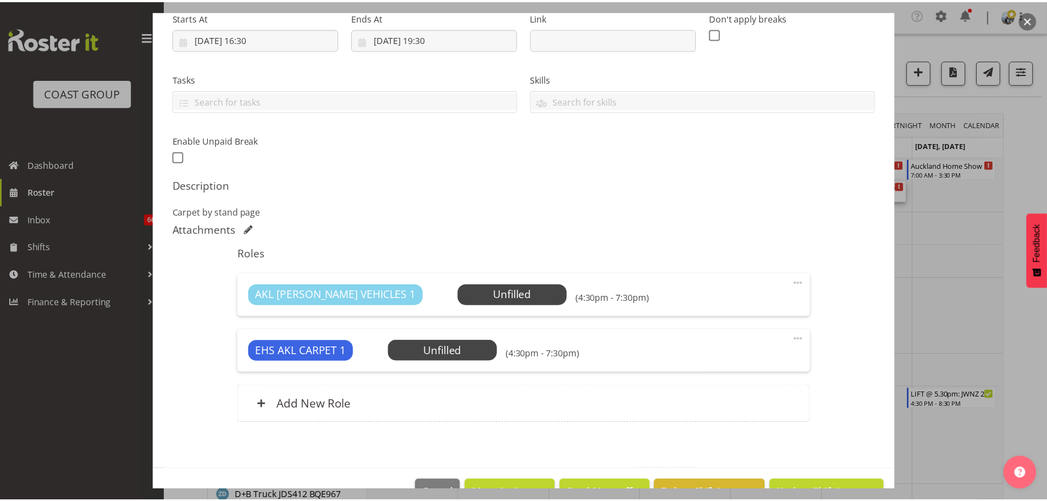
scroll to position [213, 0]
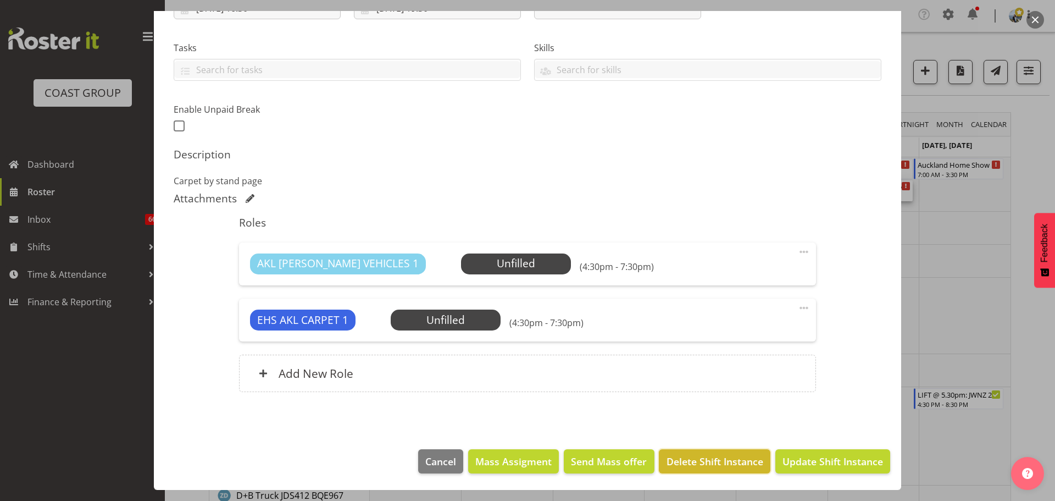
click at [725, 454] on span "Delete Shift Instance" at bounding box center [715, 461] width 97 height 14
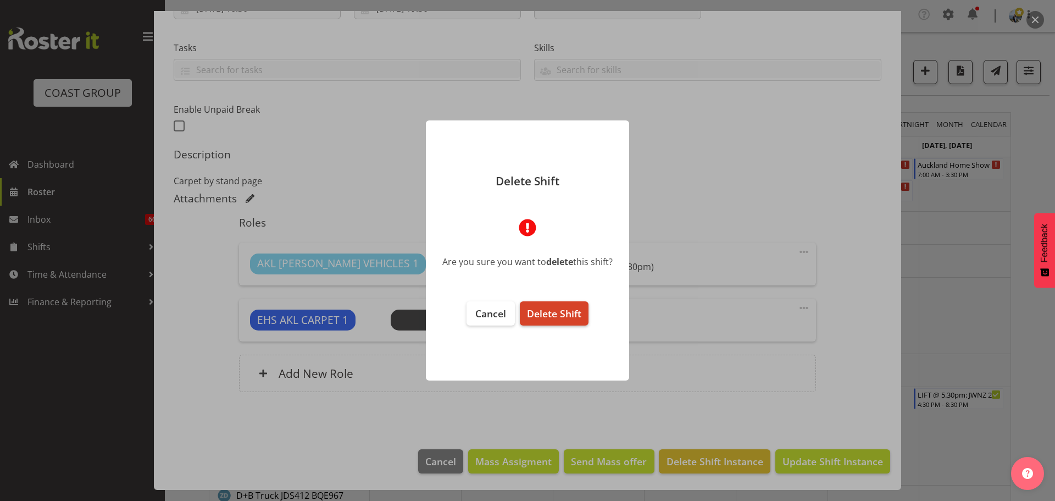
click at [559, 313] on span "Delete Shift" at bounding box center [554, 313] width 54 height 13
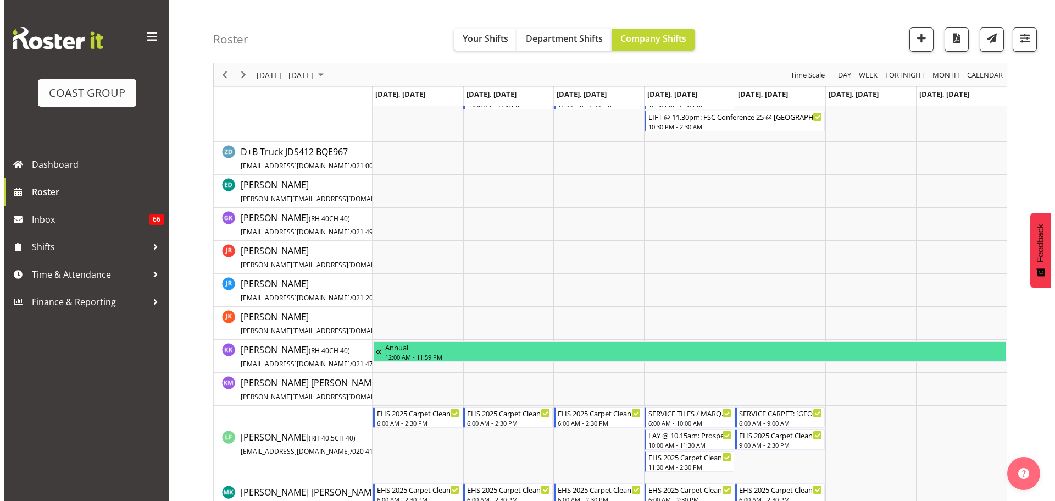
scroll to position [440, 0]
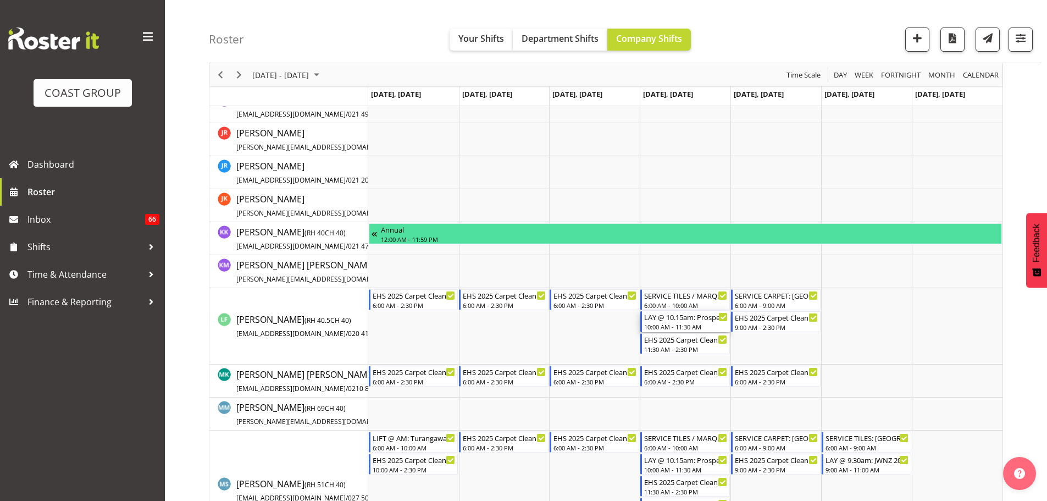
click at [697, 325] on div "10:00 AM - 11:30 AM" at bounding box center [686, 326] width 84 height 9
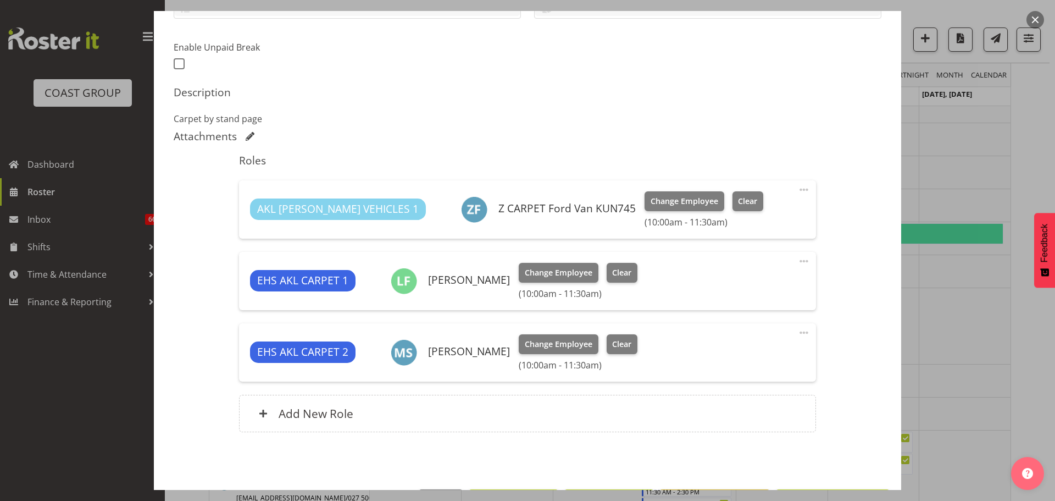
select select "10050"
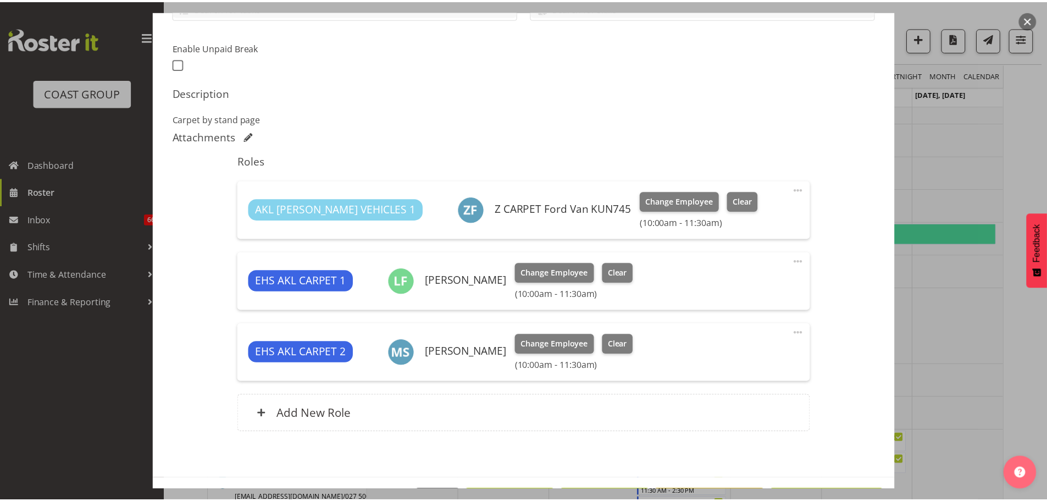
scroll to position [315, 0]
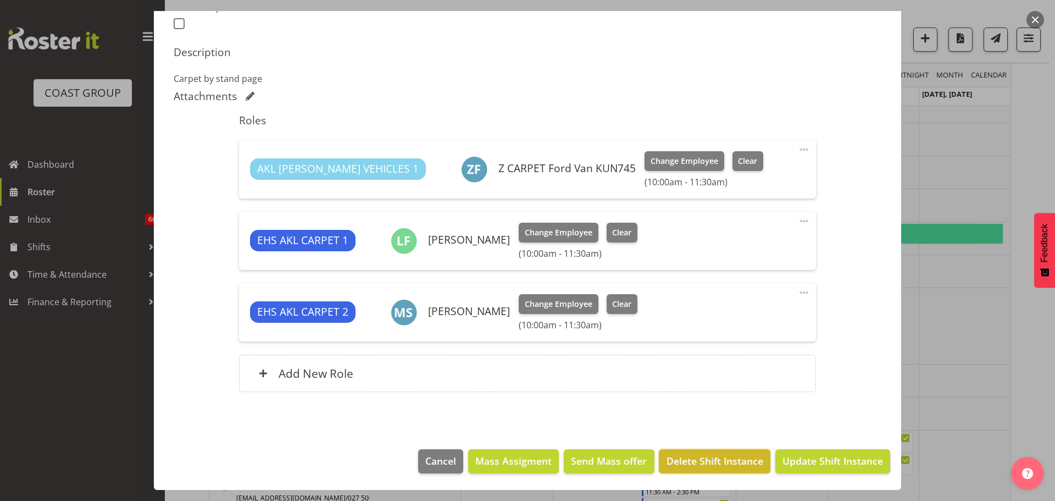
click at [706, 455] on span "Delete Shift Instance" at bounding box center [715, 460] width 97 height 14
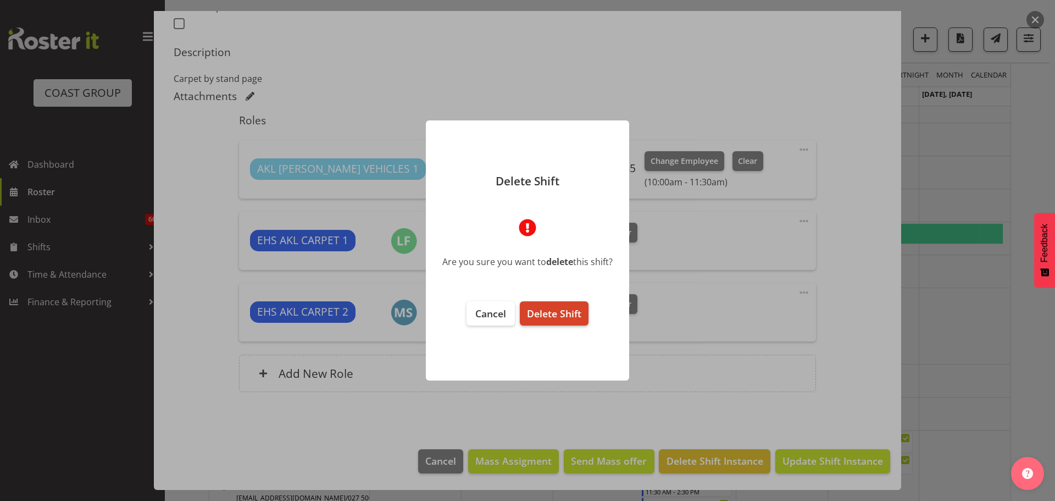
click at [579, 312] on span "Delete Shift" at bounding box center [554, 313] width 54 height 13
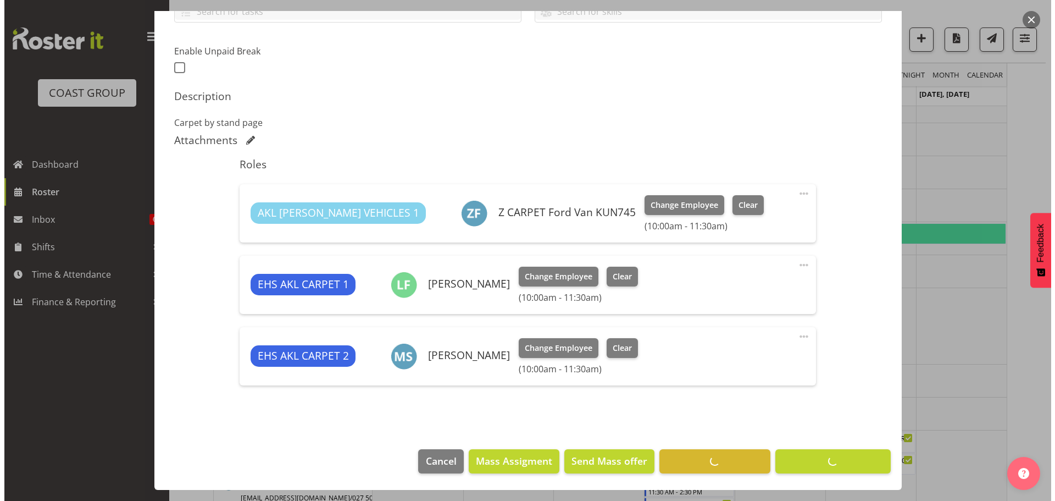
scroll to position [271, 0]
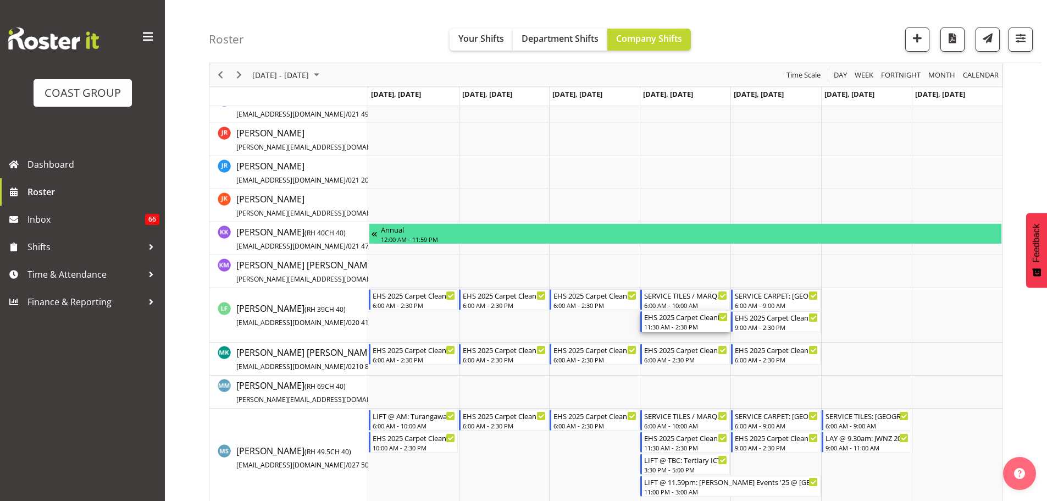
click at [674, 319] on div "EHS 2025 Carpet Cleaning, Maintenance, etc" at bounding box center [686, 316] width 84 height 11
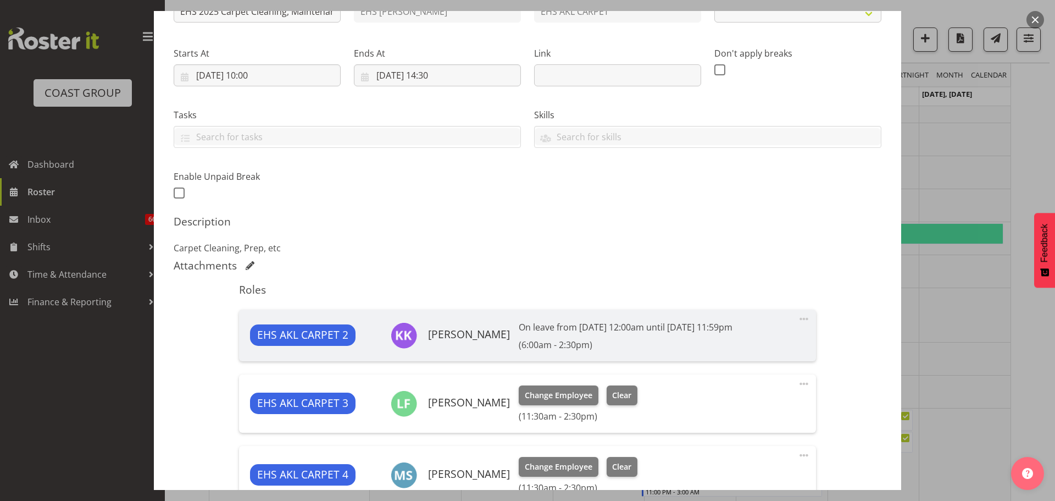
select select "69"
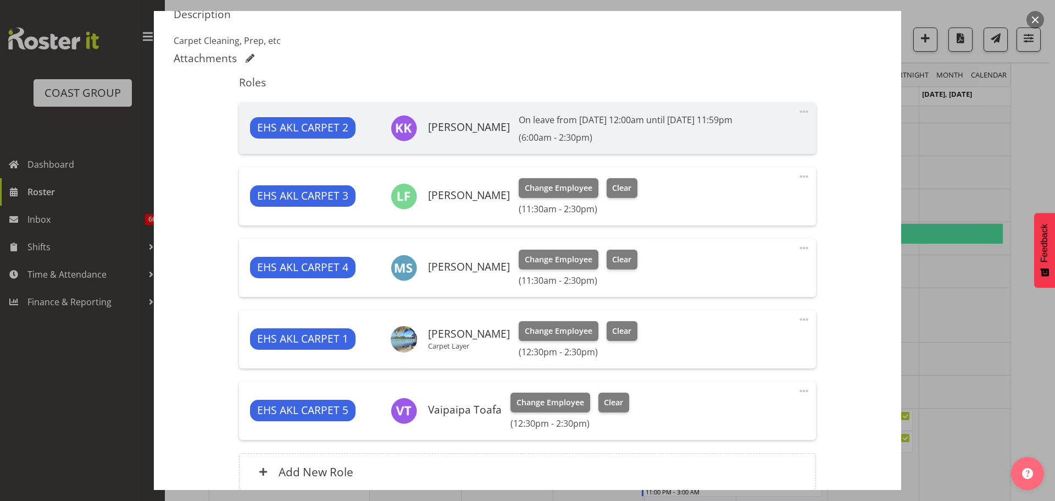
scroll to position [440, 0]
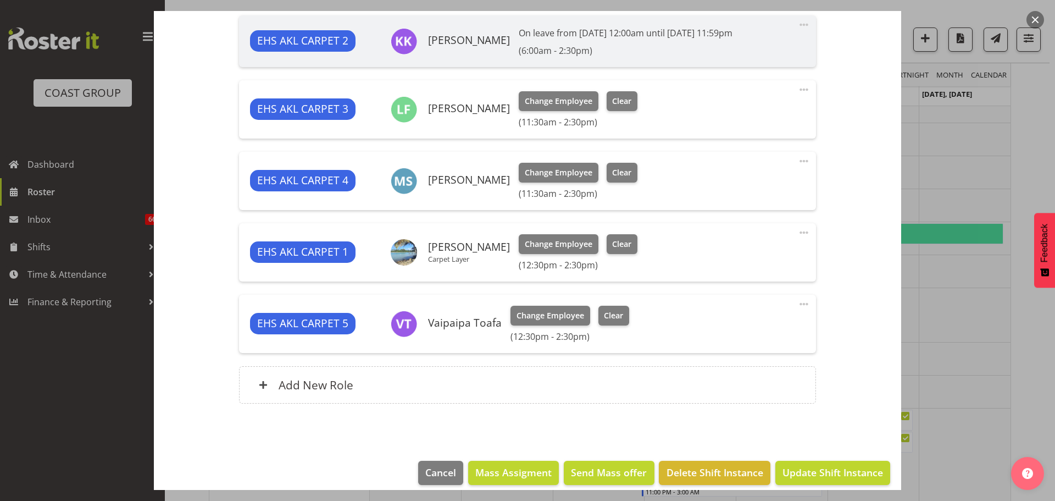
click at [797, 88] on span at bounding box center [803, 89] width 13 height 13
click at [759, 111] on link "Edit" at bounding box center [758, 116] width 106 height 20
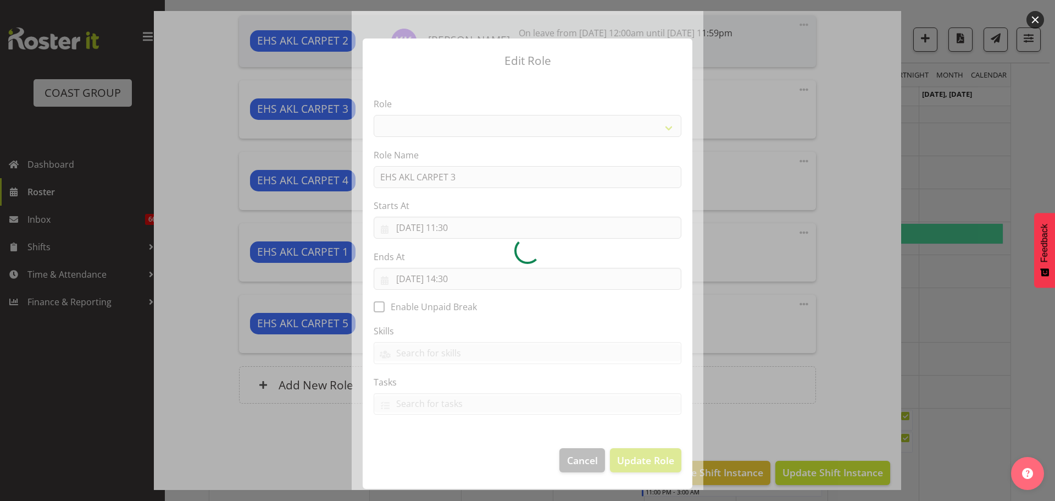
select select "190"
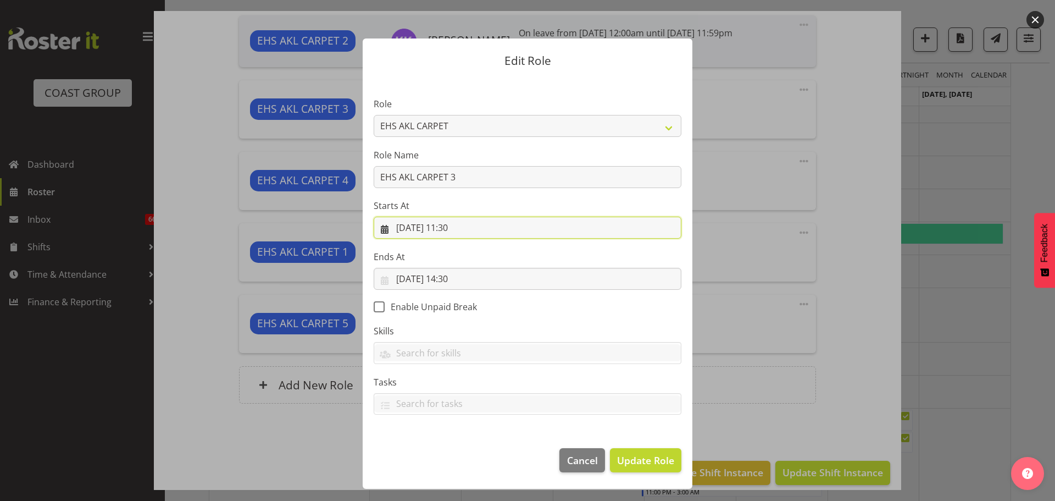
click at [455, 234] on input "11/09/2025, 11:30" at bounding box center [528, 228] width 308 height 22
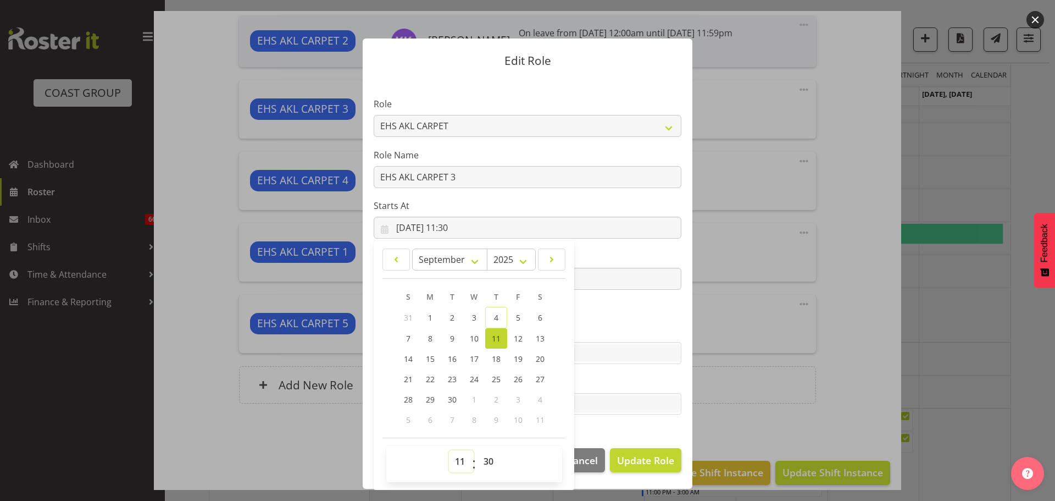
click at [467, 451] on select "00 01 02 03 04 05 06 07 08 09 10 11 12 13 14 15 16 17 18 19 20 21 22 23" at bounding box center [461, 461] width 25 height 22
select select "10"
click at [449, 450] on select "00 01 02 03 04 05 06 07 08 09 10 11 12 13 14 15 16 17 18 19 20 21 22 23" at bounding box center [461, 461] width 25 height 22
type input "11/09/2025, 10:30"
click at [490, 464] on select "00 01 02 03 04 05 06 07 08 09 10 11 12 13 14 15 16 17 18 19 20 21 22 23 24 25 2…" at bounding box center [490, 461] width 25 height 22
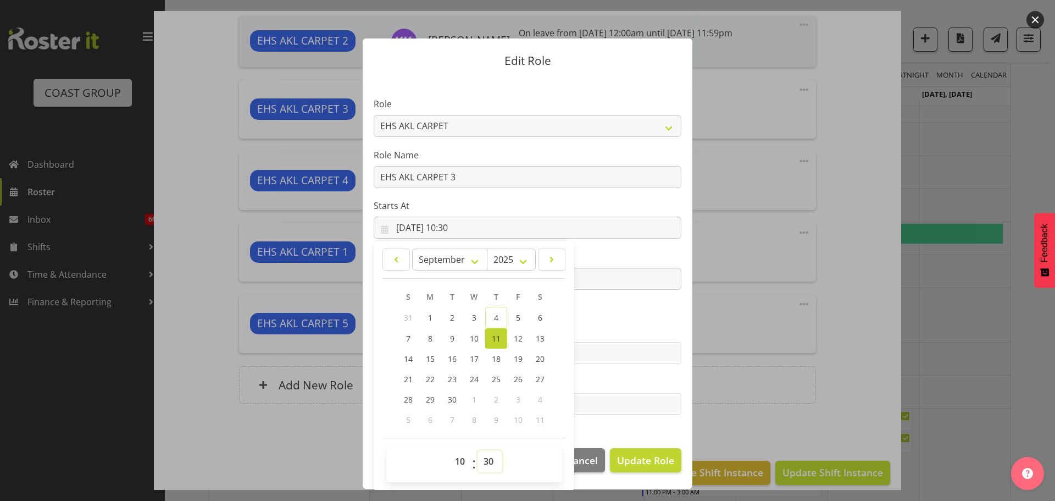
select select "0"
type input "11/09/2025, 10:00"
click at [833, 384] on div at bounding box center [527, 250] width 1055 height 501
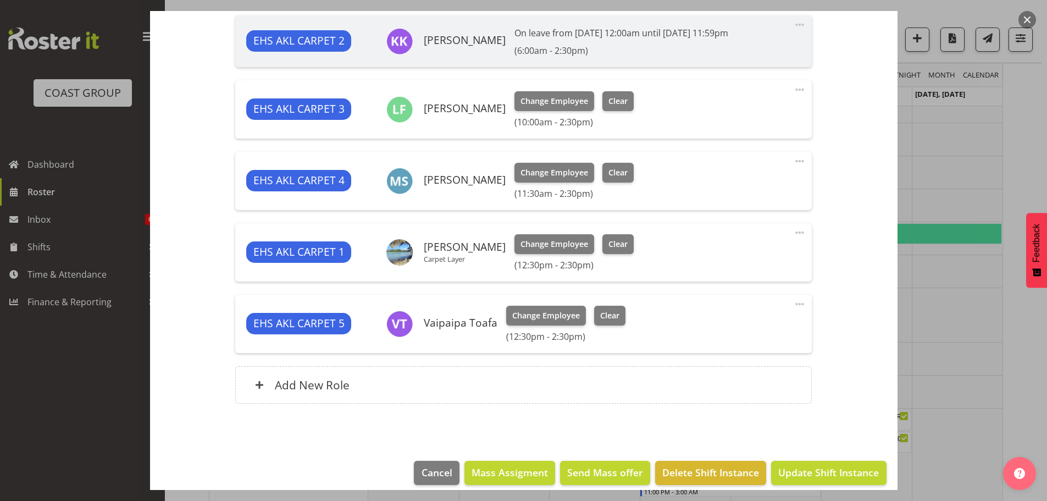
click at [972, 365] on div at bounding box center [523, 250] width 1047 height 501
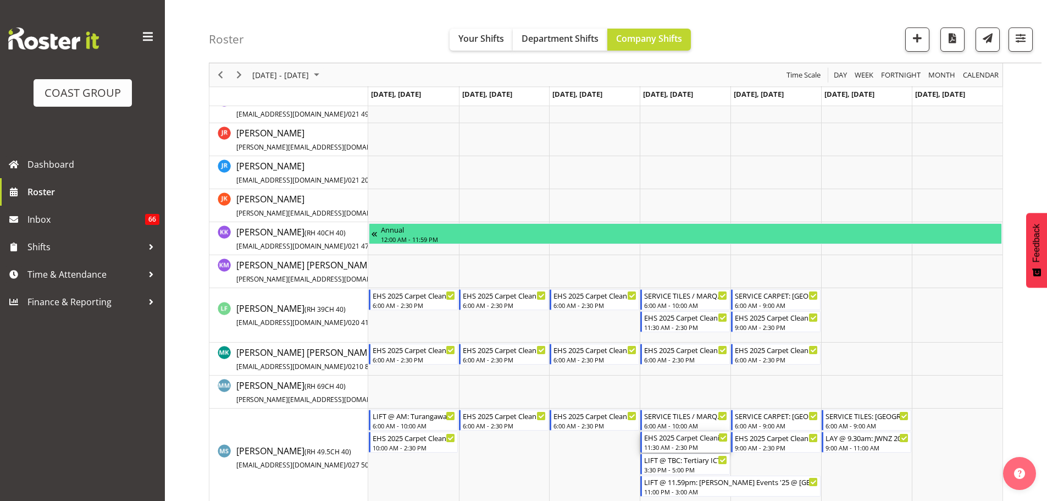
click at [690, 441] on div "EHS 2025 Carpet Cleaning, Maintenance, etc" at bounding box center [686, 436] width 84 height 11
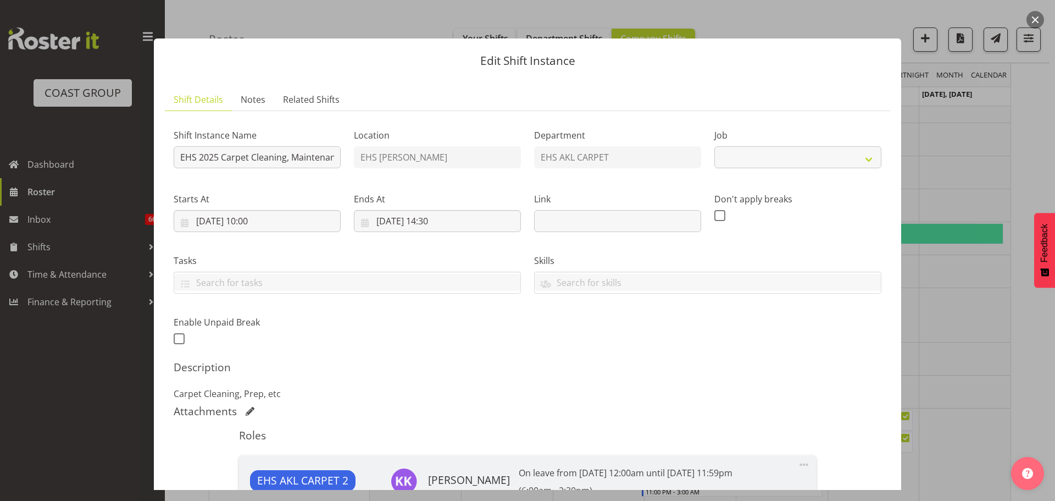
select select "69"
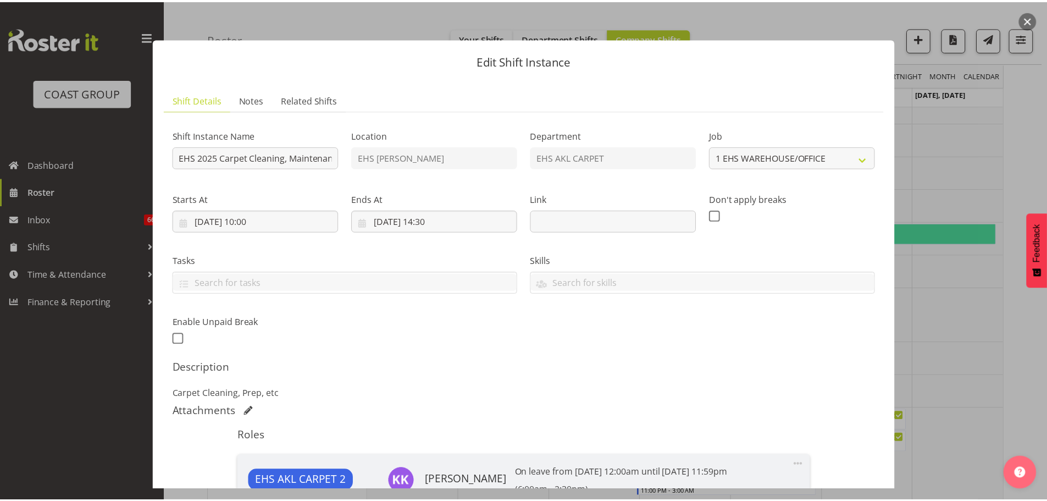
scroll to position [330, 0]
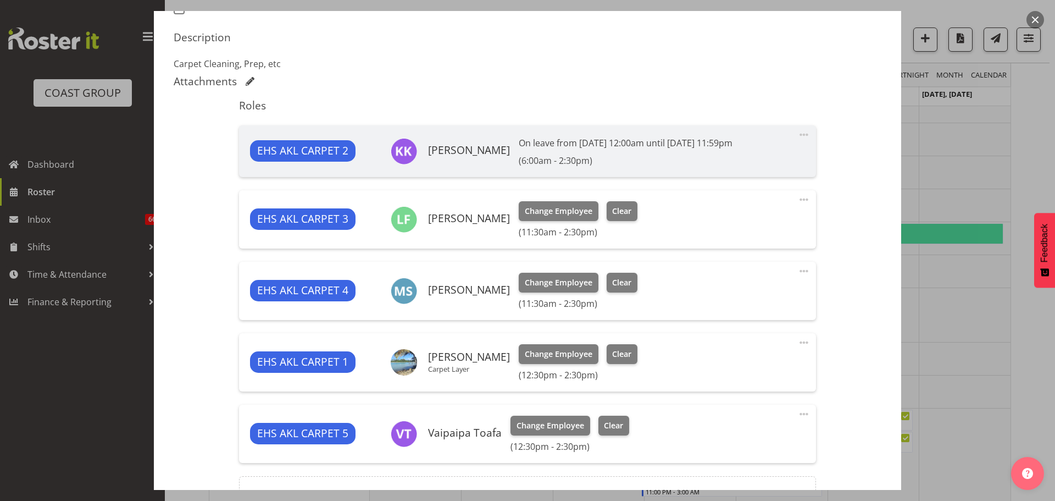
click at [797, 198] on span at bounding box center [803, 199] width 13 height 13
click at [784, 216] on link "Edit" at bounding box center [758, 226] width 106 height 20
select select "8"
select select "2025"
select select "11"
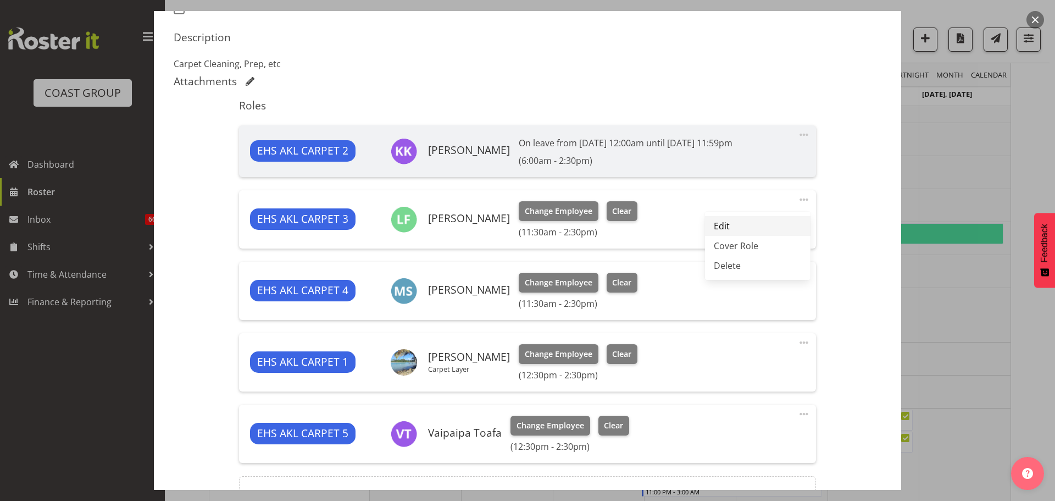
select select "30"
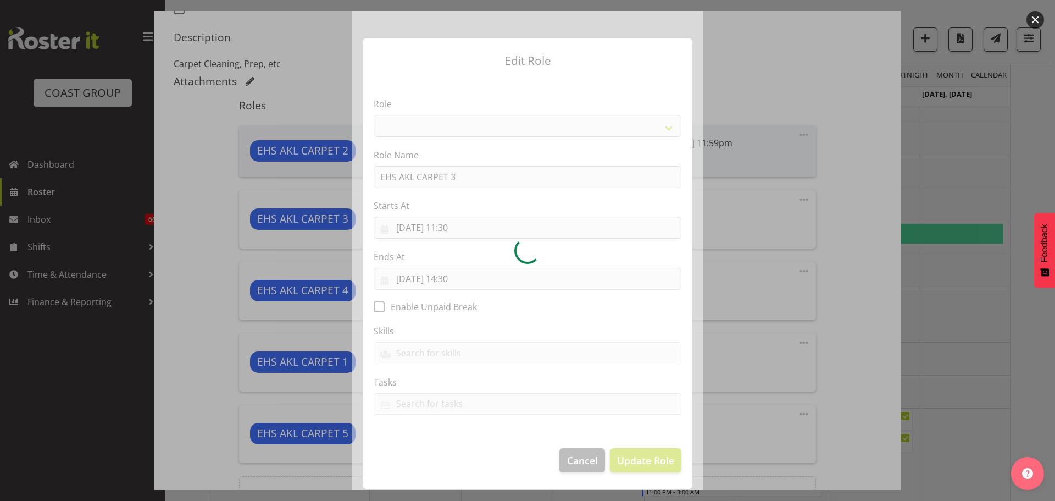
select select "190"
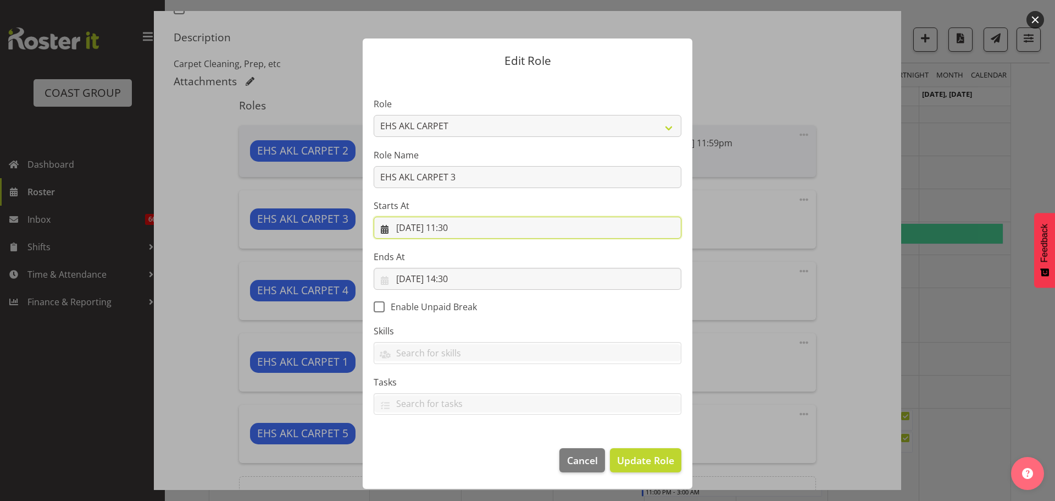
click at [457, 223] on input "11/09/2025, 11:30" at bounding box center [528, 228] width 308 height 22
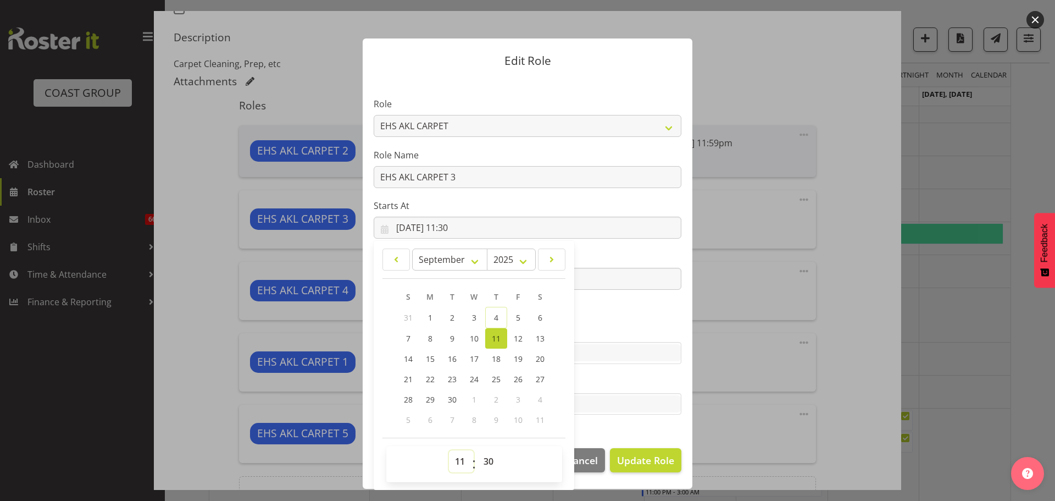
click at [459, 460] on select "00 01 02 03 04 05 06 07 08 09 10 11 12 13 14 15 16 17 18 19 20 21 22 23" at bounding box center [461, 461] width 25 height 22
select select "10"
click at [449, 450] on select "00 01 02 03 04 05 06 07 08 09 10 11 12 13 14 15 16 17 18 19 20 21 22 23" at bounding box center [461, 461] width 25 height 22
type input "11/09/2025, 10:30"
click at [480, 459] on select "00 01 02 03 04 05 06 07 08 09 10 11 12 13 14 15 16 17 18 19 20 21 22 23 24 25 2…" at bounding box center [490, 461] width 25 height 22
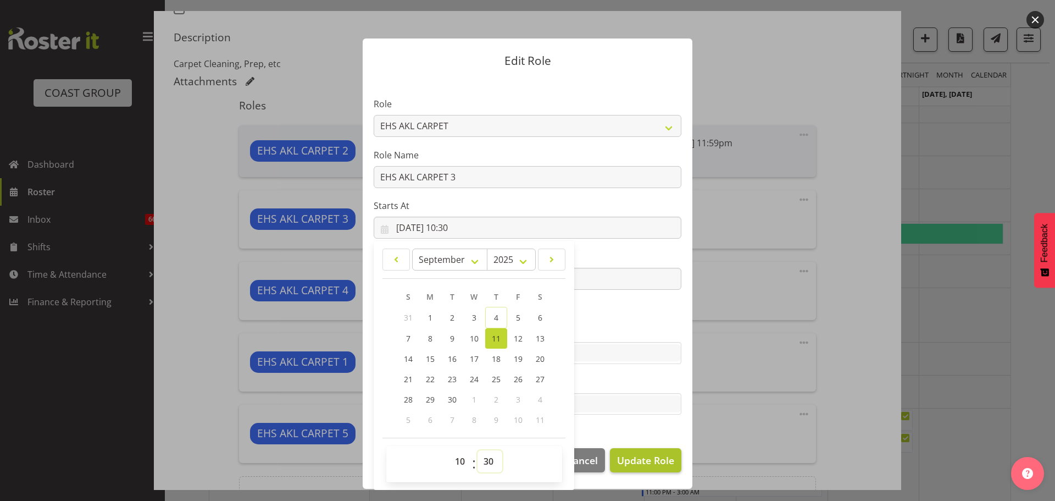
select select "0"
type input "11/09/2025, 10:00"
click at [650, 459] on span "Update Role" at bounding box center [645, 460] width 57 height 14
select select
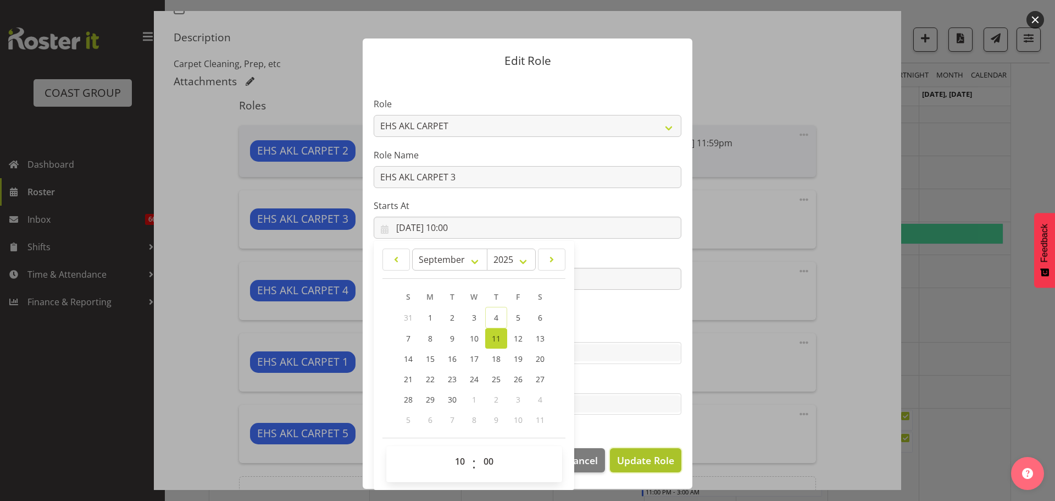
select select
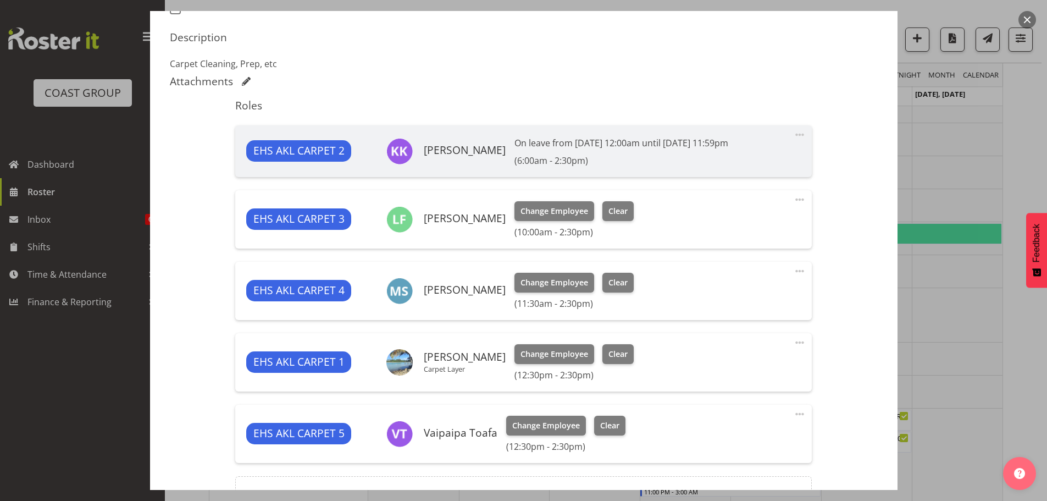
drag, startPoint x: 795, startPoint y: 270, endPoint x: 792, endPoint y: 275, distance: 5.7
click at [795, 270] on span at bounding box center [799, 270] width 13 height 13
click at [768, 292] on link "Edit" at bounding box center [754, 297] width 106 height 20
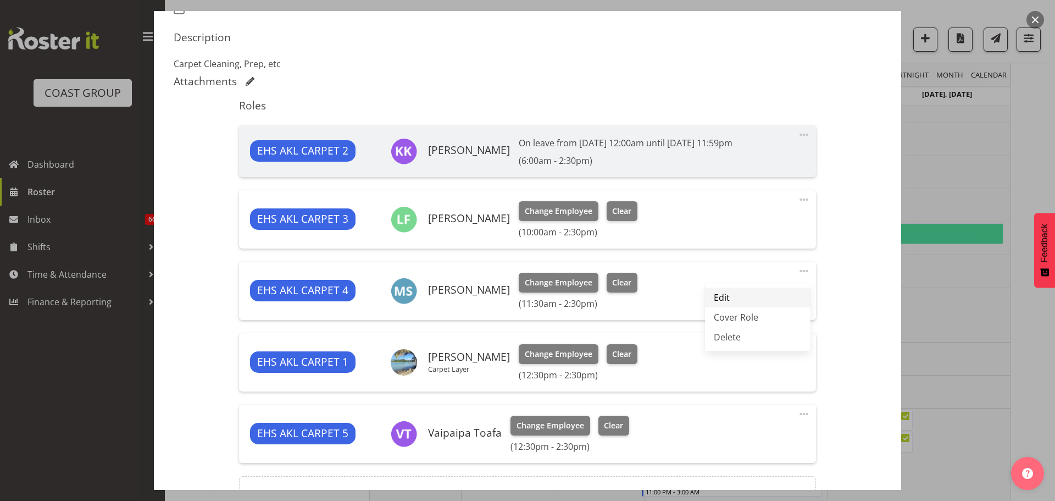
select select "8"
select select "2025"
select select "11"
select select "30"
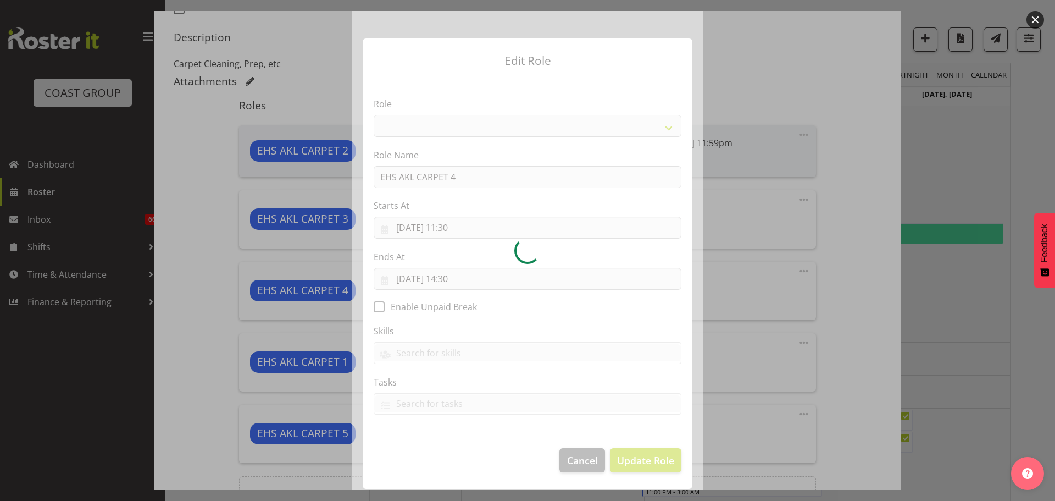
select select "190"
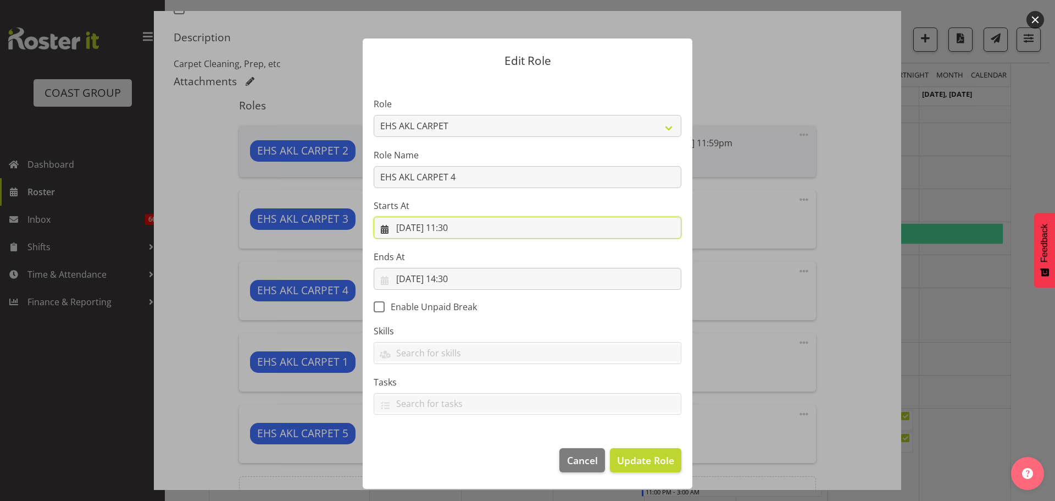
click at [468, 230] on input "11/09/2025, 11:30" at bounding box center [528, 228] width 308 height 22
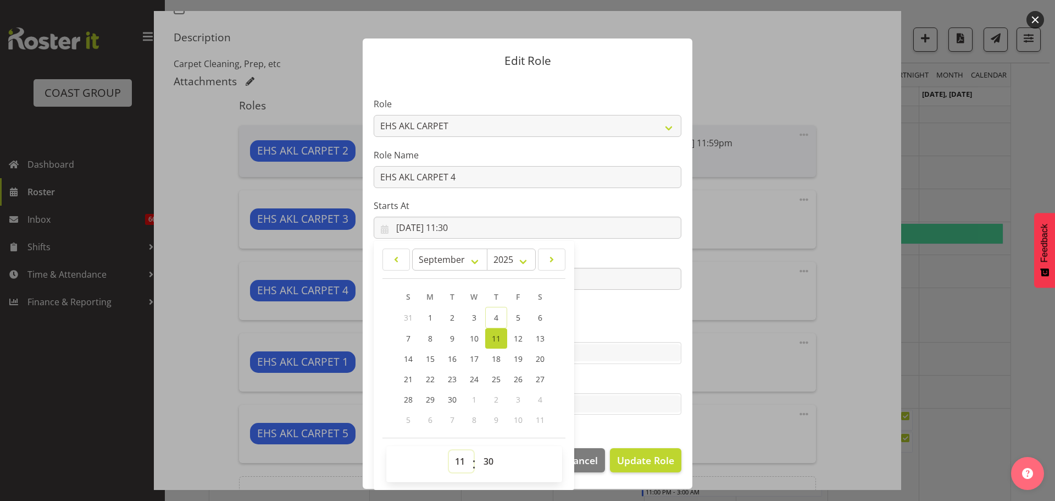
click at [458, 468] on select "00 01 02 03 04 05 06 07 08 09 10 11 12 13 14 15 16 17 18 19 20 21 22 23" at bounding box center [461, 461] width 25 height 22
select select "10"
click at [449, 450] on select "00 01 02 03 04 05 06 07 08 09 10 11 12 13 14 15 16 17 18 19 20 21 22 23" at bounding box center [461, 461] width 25 height 22
type input "11/09/2025, 10:30"
click at [484, 465] on select "00 01 02 03 04 05 06 07 08 09 10 11 12 13 14 15 16 17 18 19 20 21 22 23 24 25 2…" at bounding box center [490, 461] width 25 height 22
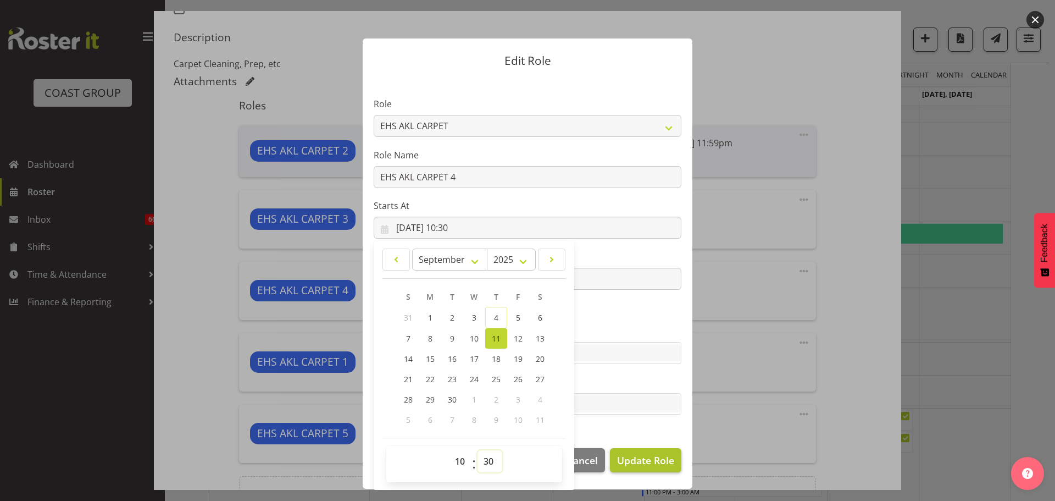
select select "0"
type input "11/09/2025, 10:00"
click at [656, 463] on span "Update Role" at bounding box center [645, 460] width 57 height 14
select select
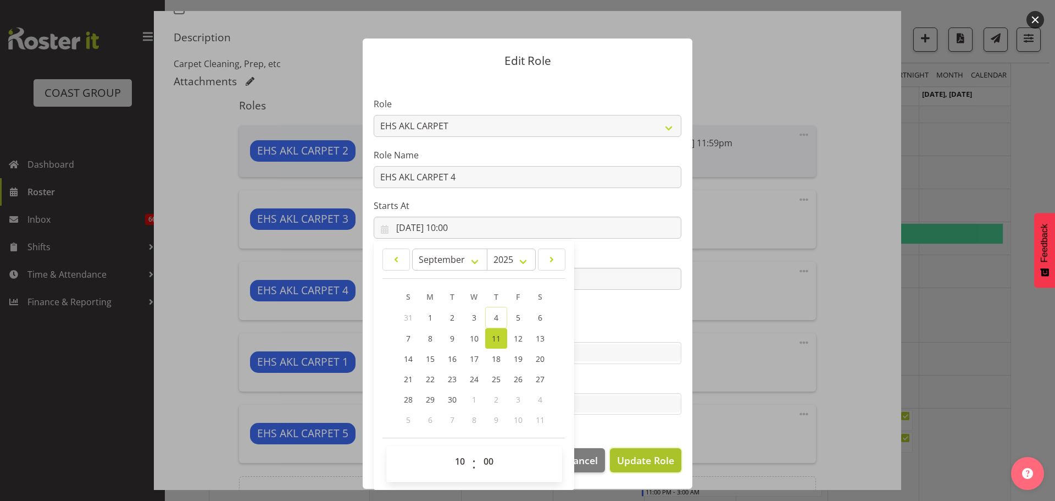
select select
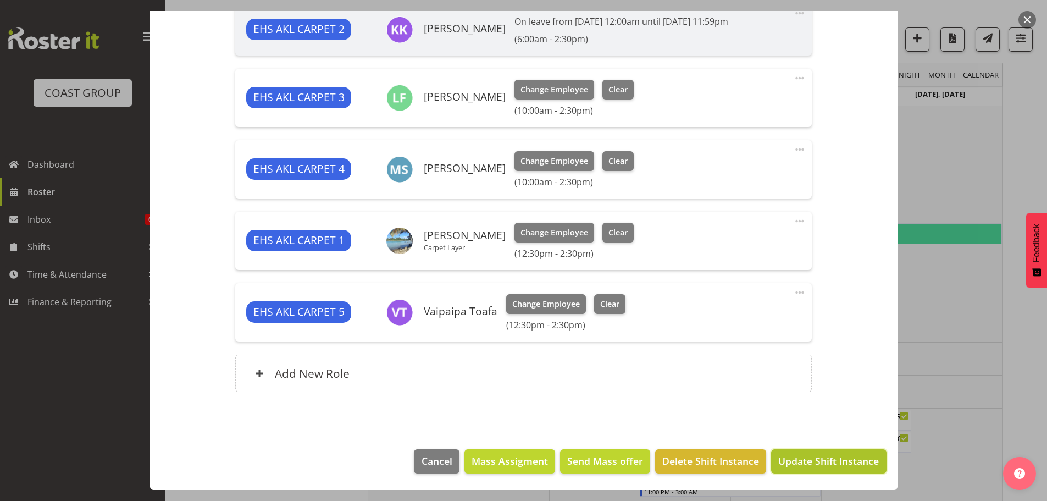
click at [822, 454] on span "Update Shift Instance" at bounding box center [828, 460] width 101 height 14
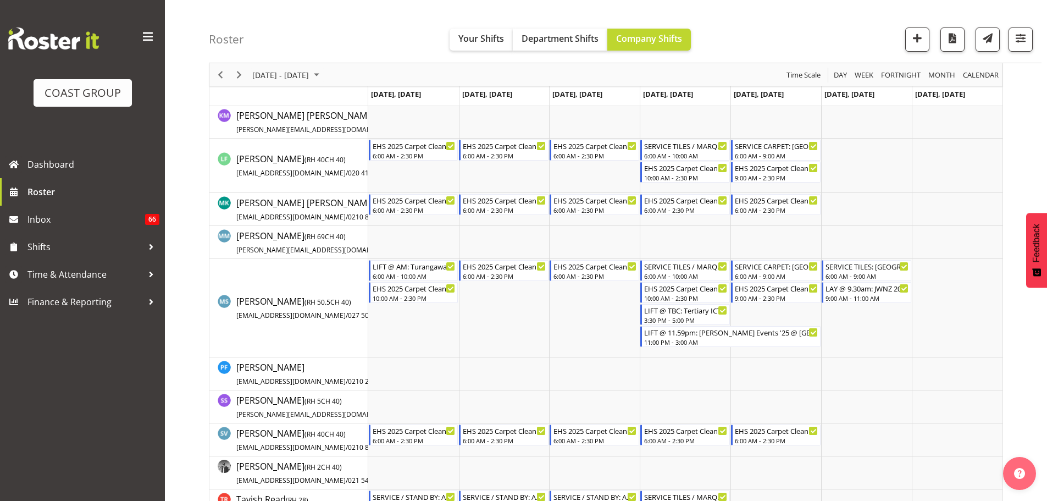
scroll to position [605, 0]
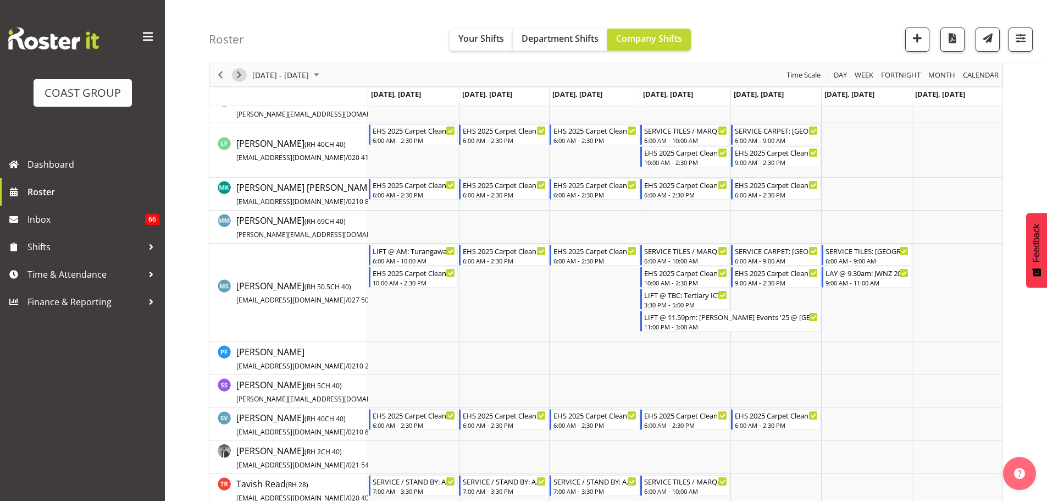
drag, startPoint x: 243, startPoint y: 77, endPoint x: 575, endPoint y: 321, distance: 412.0
click at [243, 77] on span "Next" at bounding box center [238, 75] width 13 height 14
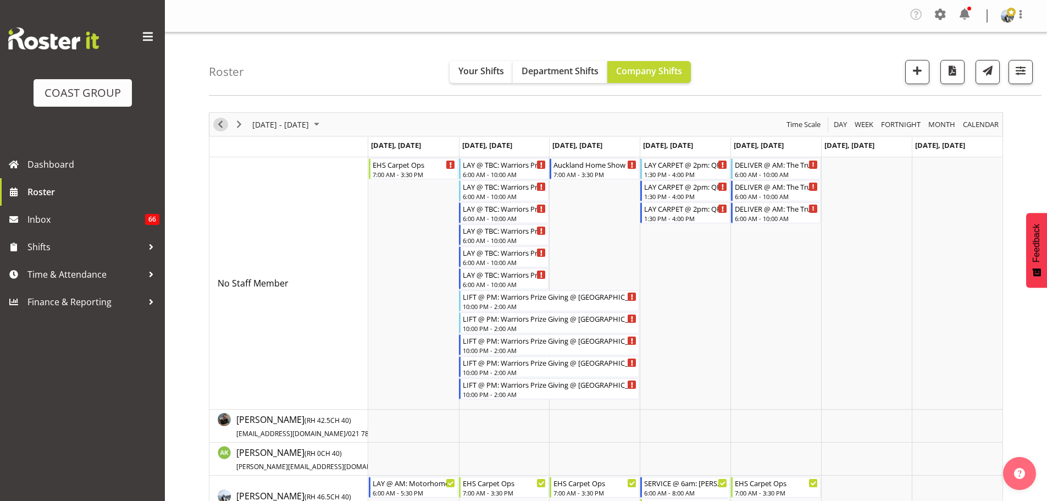
click at [221, 126] on span "Previous" at bounding box center [220, 125] width 13 height 14
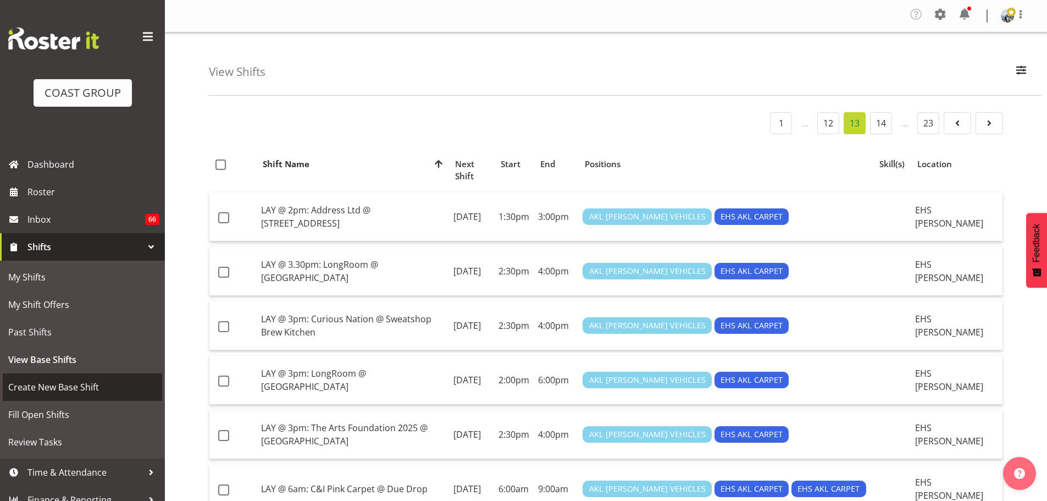
click at [35, 394] on span "Create New Base Shift" at bounding box center [82, 387] width 148 height 16
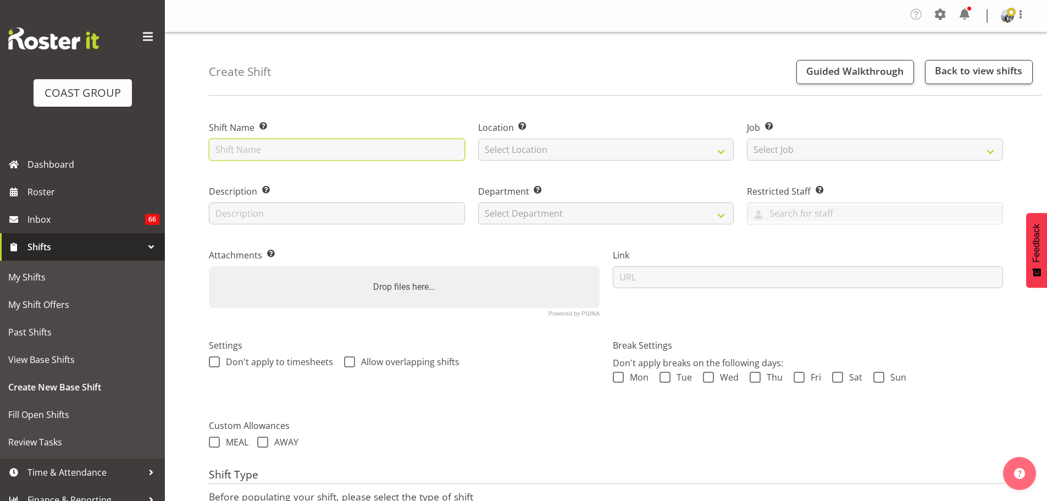
click at [248, 157] on input "text" at bounding box center [337, 149] width 256 height 22
paste input "LAY CARPET @ 7am: QPAM Ltd @ [GEOGRAPHIC_DATA]"
type input "LAY CARPET @ 7am: QPAM Ltd @ [GEOGRAPHIC_DATA] (10)"
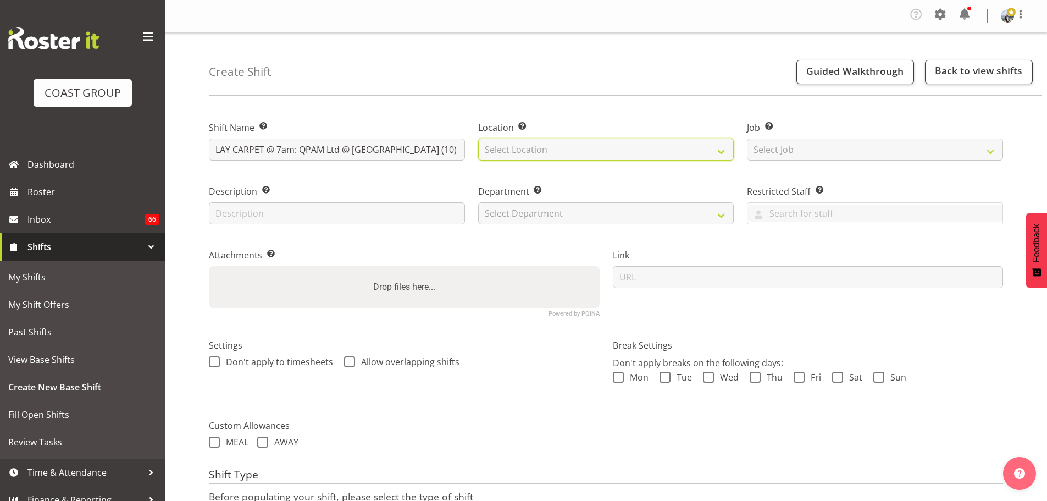
select select "35"
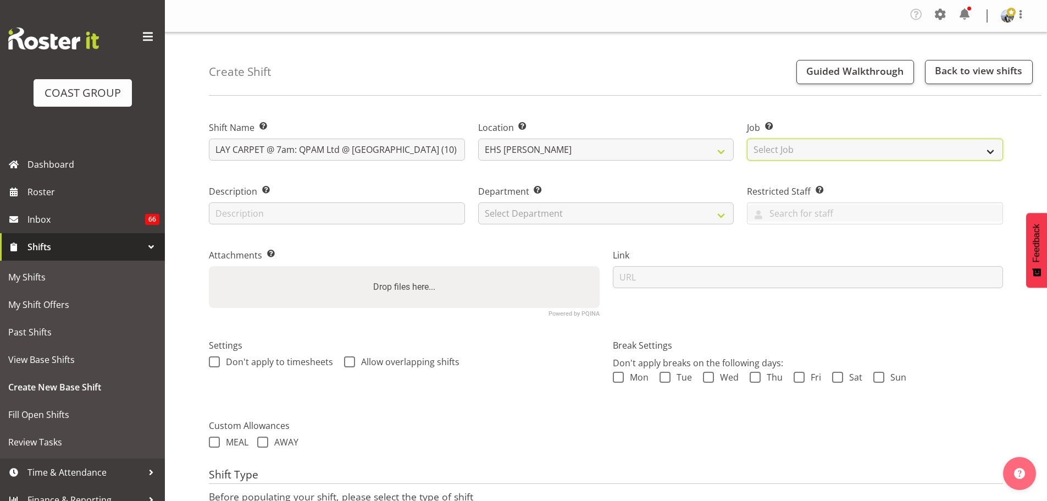
click at [801, 149] on select "Select Job Create new job 1 Carlton Events 1 [PERSON_NAME][GEOGRAPHIC_DATA] 1 […" at bounding box center [875, 149] width 256 height 22
select select "10356"
click at [747, 138] on select "Select Job Create new job 1 Carlton Events 1 [PERSON_NAME][GEOGRAPHIC_DATA] 1 […" at bounding box center [875, 149] width 256 height 22
click at [318, 226] on div "Description Provide a description of the shift if required." at bounding box center [336, 201] width 269 height 64
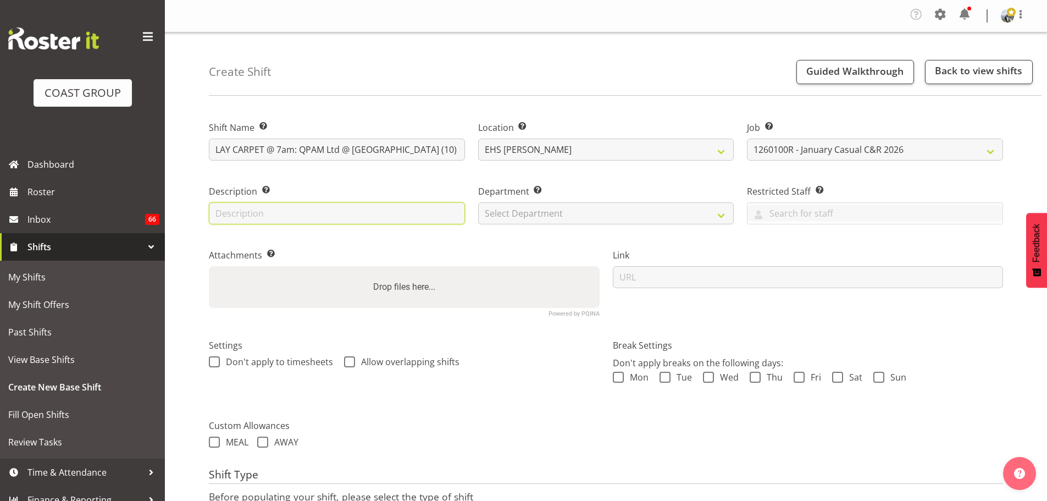
click at [320, 222] on input "text" at bounding box center [337, 213] width 256 height 22
type input "C"
type input "Laying their carpet around the basketball courts"
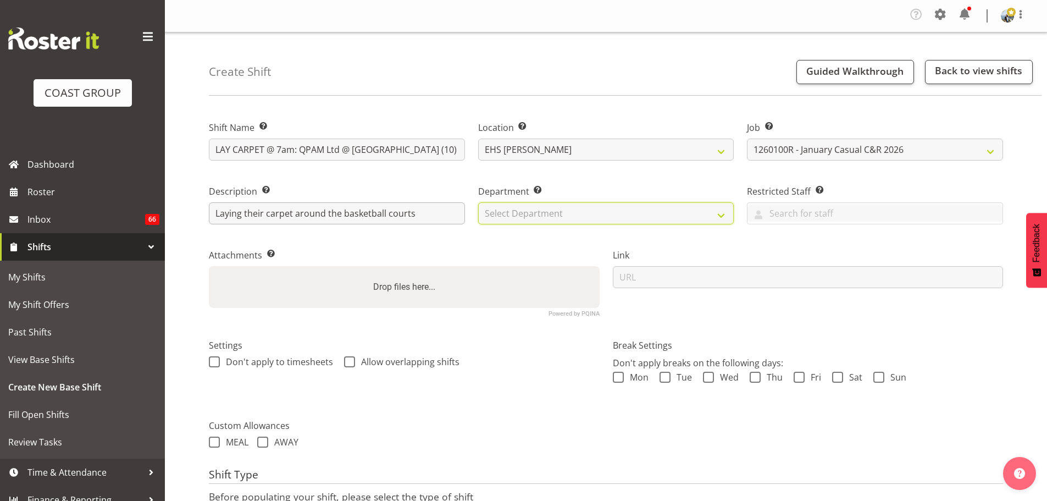
select select "35"
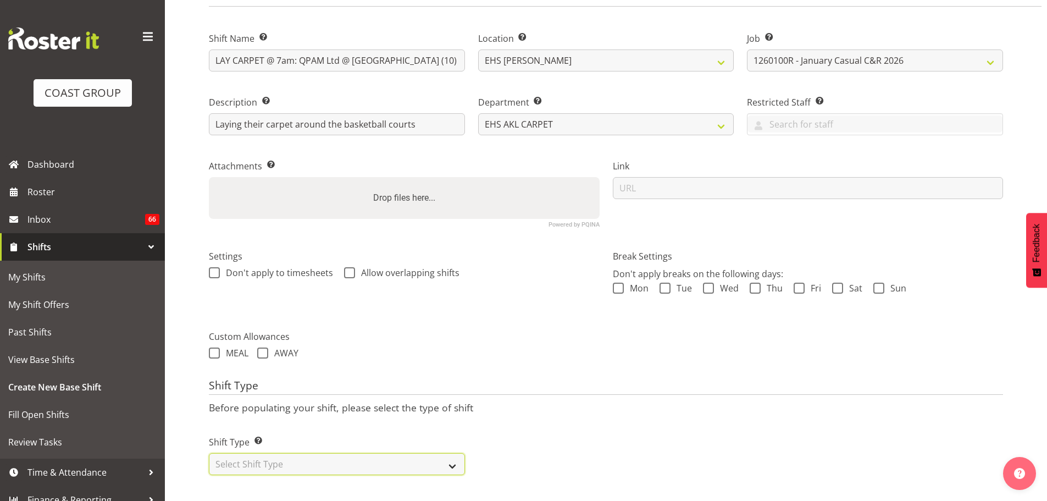
click at [392, 466] on select "Select Shift Type One Off Shift Recurring Shift Rotating Shift" at bounding box center [337, 464] width 256 height 22
select select "one_off"
click at [209, 453] on select "Select Shift Type One Off Shift Recurring Shift Rotating Shift" at bounding box center [337, 464] width 256 height 22
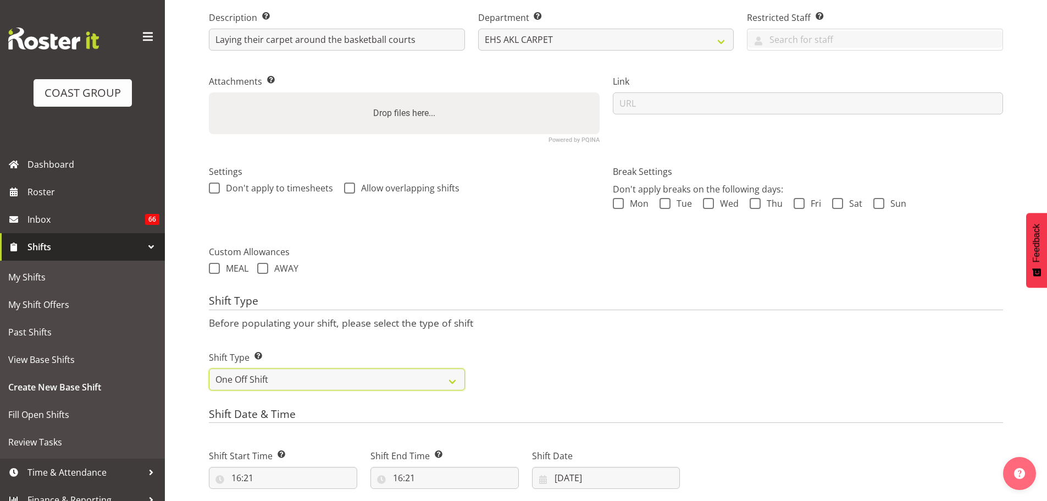
scroll to position [317, 0]
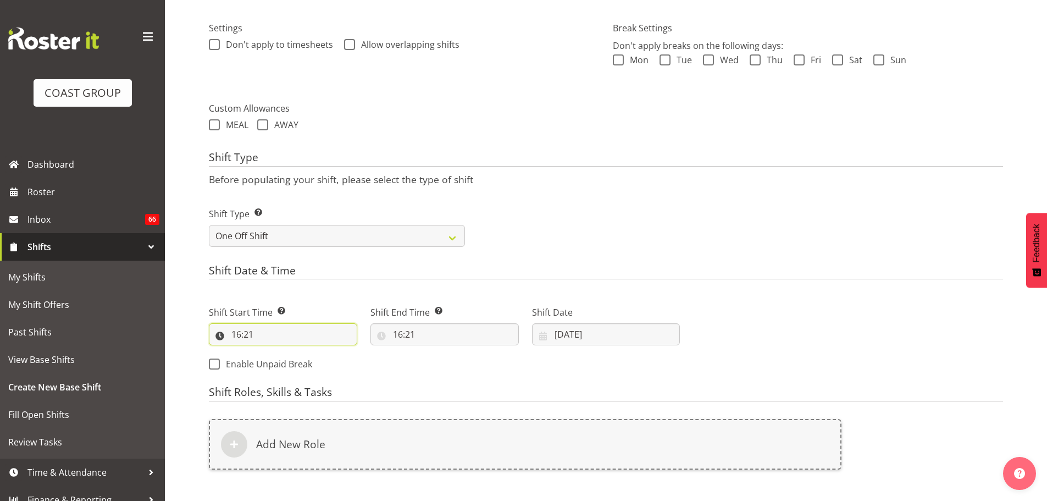
click at [250, 334] on input "16:21" at bounding box center [283, 334] width 148 height 22
click at [287, 362] on select "00 01 02 03 04 05 06 07 08 09 10 11 12 13 14 15 16 17 18 19 20 21 22 23" at bounding box center [283, 363] width 25 height 22
select select "6"
click at [271, 352] on select "00 01 02 03 04 05 06 07 08 09 10 11 12 13 14 15 16 17 18 19 20 21 22 23" at bounding box center [283, 363] width 25 height 22
type input "06:21"
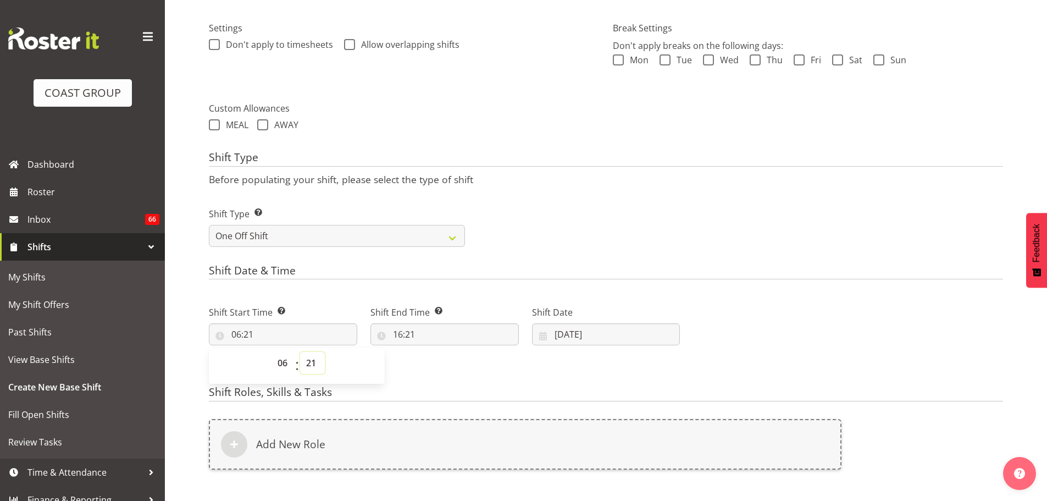
click at [312, 372] on select "00 01 02 03 04 05 06 07 08 09 10 11 12 13 14 15 16 17 18 19 20 21 22 23 24 25 2…" at bounding box center [312, 363] width 25 height 22
select select "0"
click at [300, 352] on select "00 01 02 03 04 05 06 07 08 09 10 11 12 13 14 15 16 17 18 19 20 21 22 23 24 25 2…" at bounding box center [312, 363] width 25 height 22
type input "06:00"
click at [407, 341] on input "16:21" at bounding box center [444, 334] width 148 height 22
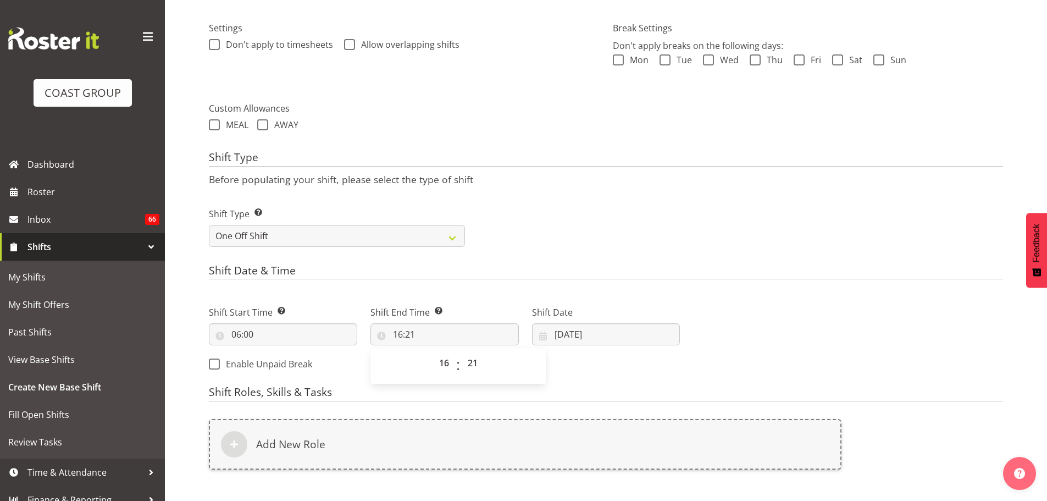
click at [431, 364] on div "00 01 02 03 04 05 06 07 08 09 10 11 12 13 14 15 16 17 18 19 20 21 22 23" at bounding box center [443, 365] width 25 height 27
click at [437, 365] on select "00 01 02 03 04 05 06 07 08 09 10 11 12 13 14 15 16 17 18 19 20 21 22 23" at bounding box center [445, 363] width 25 height 22
select select "9"
click at [433, 352] on select "00 01 02 03 04 05 06 07 08 09 10 11 12 13 14 15 16 17 18 19 20 21 22 23" at bounding box center [445, 363] width 25 height 22
type input "09:21"
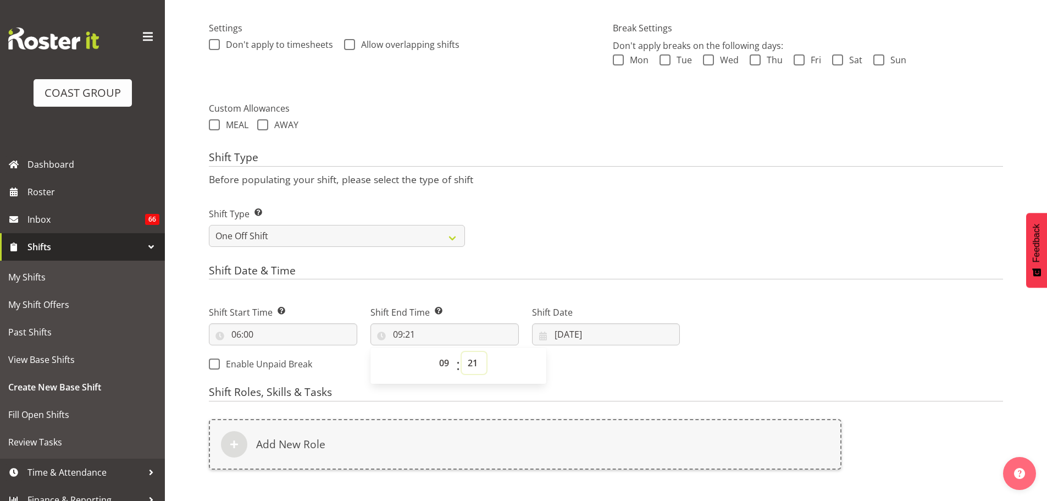
click at [474, 353] on select "00 01 02 03 04 05 06 07 08 09 10 11 12 13 14 15 16 17 18 19 20 21 22 23 24 25 2…" at bounding box center [474, 363] width 25 height 22
select select "0"
type input "09:00"
click at [580, 337] on input "04/09/2025" at bounding box center [606, 334] width 148 height 22
click at [693, 360] on link at bounding box center [686, 366] width 25 height 22
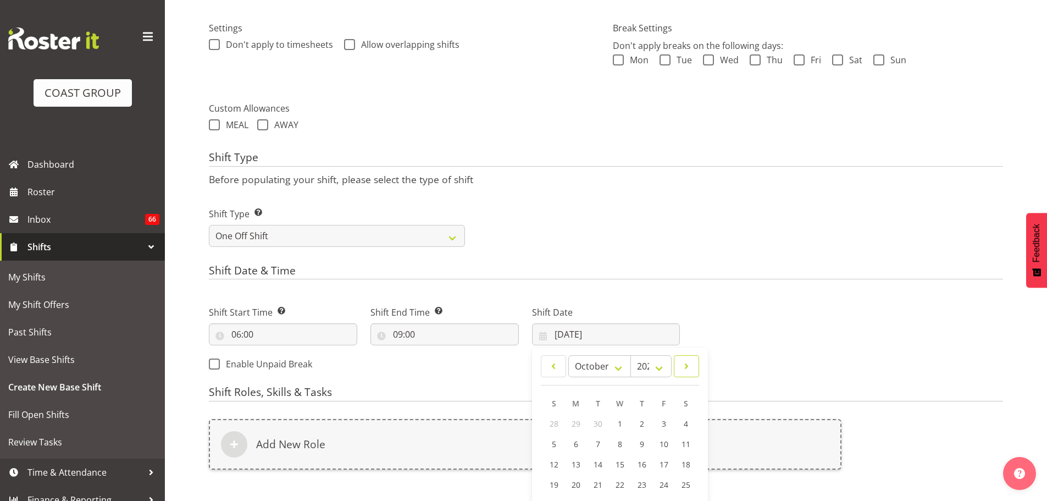
click at [693, 360] on link at bounding box center [686, 366] width 25 height 22
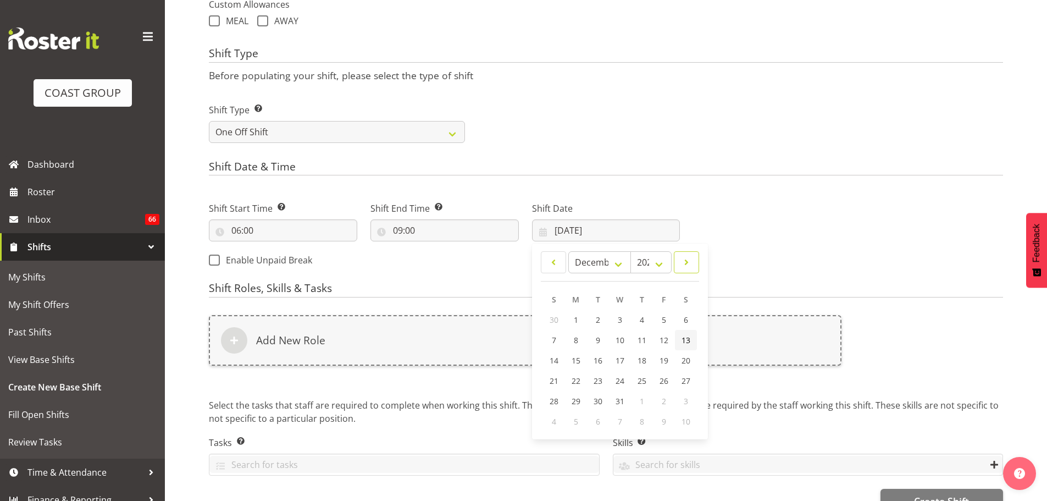
scroll to position [427, 0]
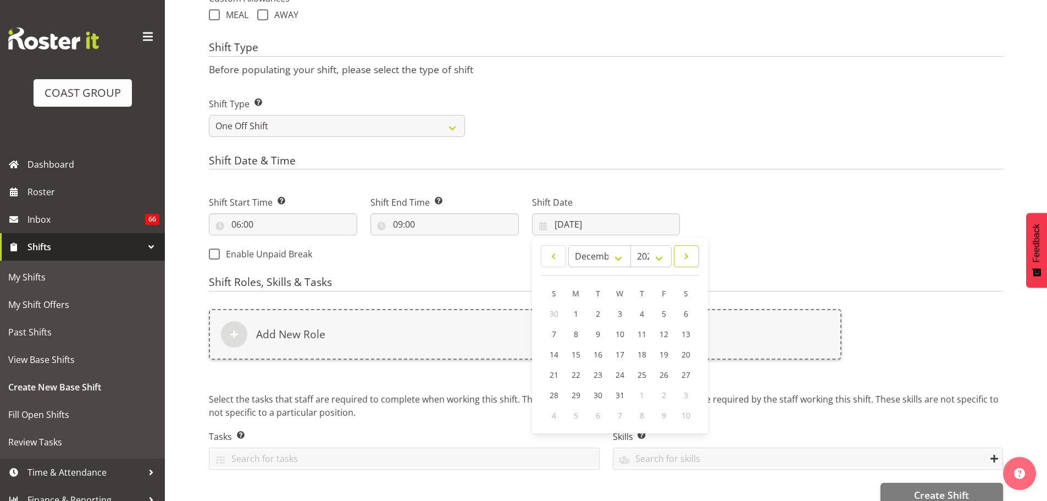
click at [693, 247] on link at bounding box center [686, 256] width 25 height 22
select select "0"
select select "2026"
click at [664, 397] on span "30" at bounding box center [663, 395] width 9 height 10
type input "30/01/2026"
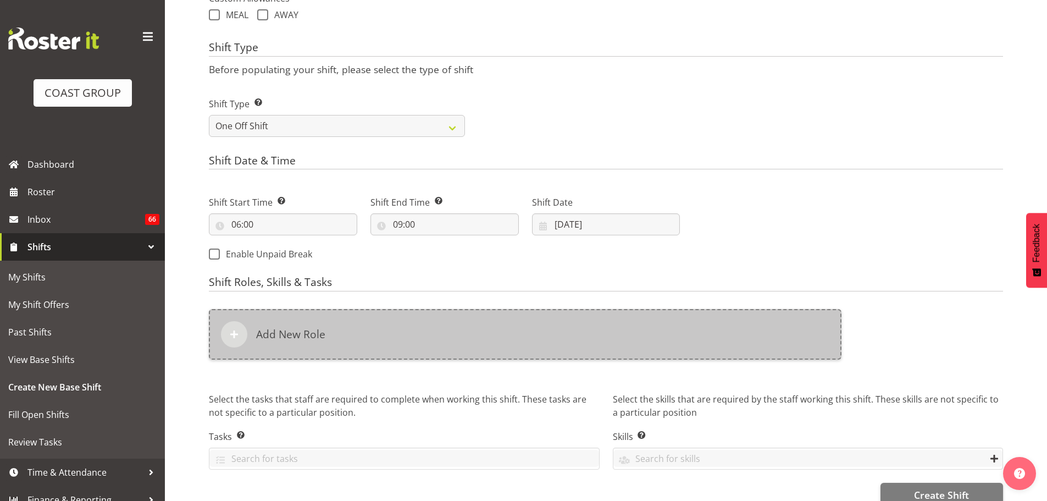
click at [383, 344] on div "Add New Role" at bounding box center [525, 334] width 633 height 51
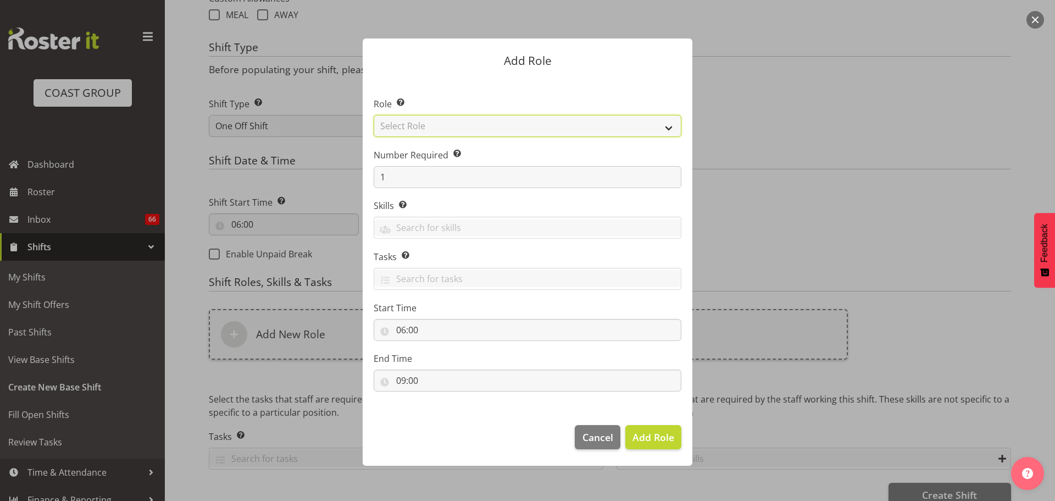
click at [418, 132] on select "Select Role ACCOUNT MANAGER ACCOUNT MANAGER DW ACCOUNTS [PERSON_NAME] VEHICLES …" at bounding box center [528, 126] width 308 height 22
select select "81"
click at [374, 115] on select "Select Role ACCOUNT MANAGER ACCOUNT MANAGER DW ACCOUNTS [PERSON_NAME] VEHICLES …" at bounding box center [528, 126] width 308 height 22
click at [651, 427] on button "Add Role" at bounding box center [653, 437] width 56 height 24
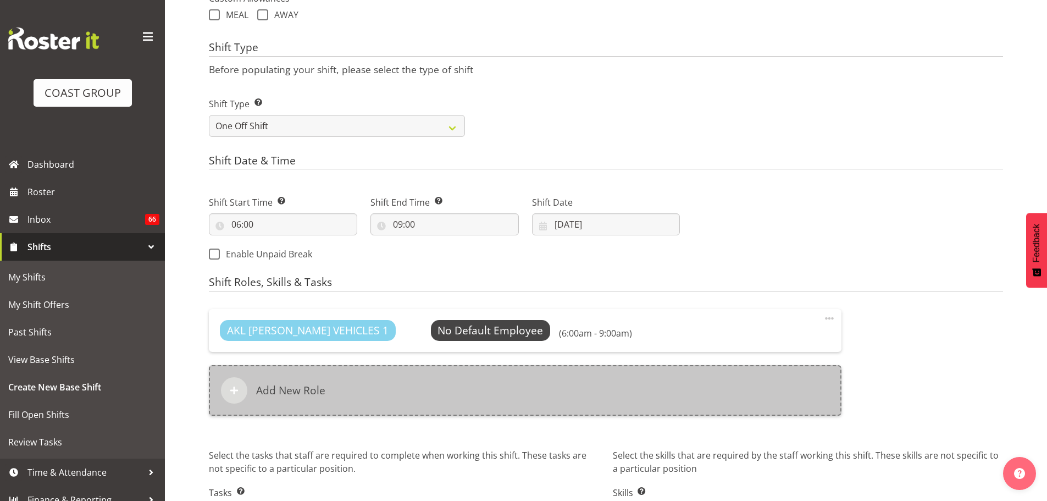
click at [420, 398] on div "Add New Role" at bounding box center [525, 390] width 633 height 51
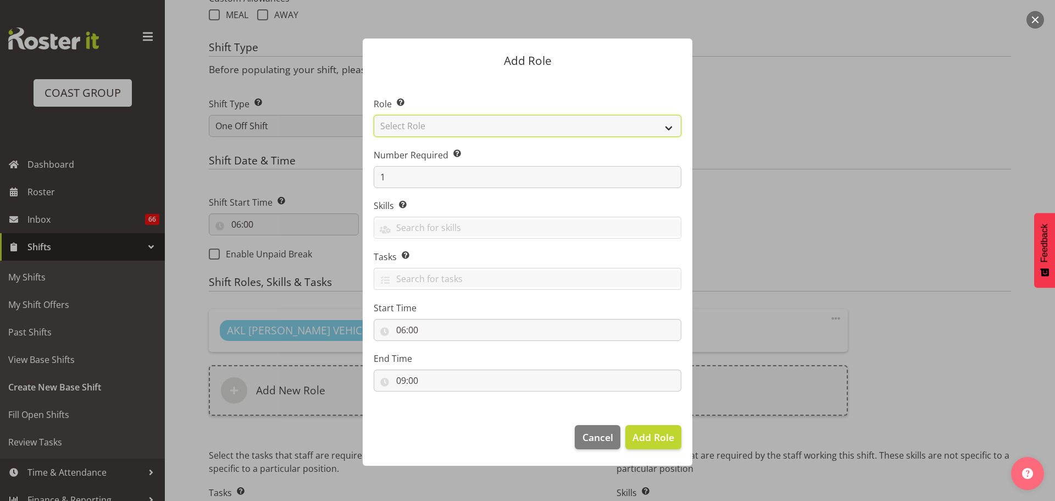
click at [392, 119] on select "Select Role ACCOUNT MANAGER ACCOUNT MANAGER DW ACCOUNTS [PERSON_NAME] VEHICLES …" at bounding box center [528, 126] width 308 height 22
select select "190"
click at [374, 115] on select "Select Role ACCOUNT MANAGER ACCOUNT MANAGER DW ACCOUNTS [PERSON_NAME] VEHICLES …" at bounding box center [528, 126] width 308 height 22
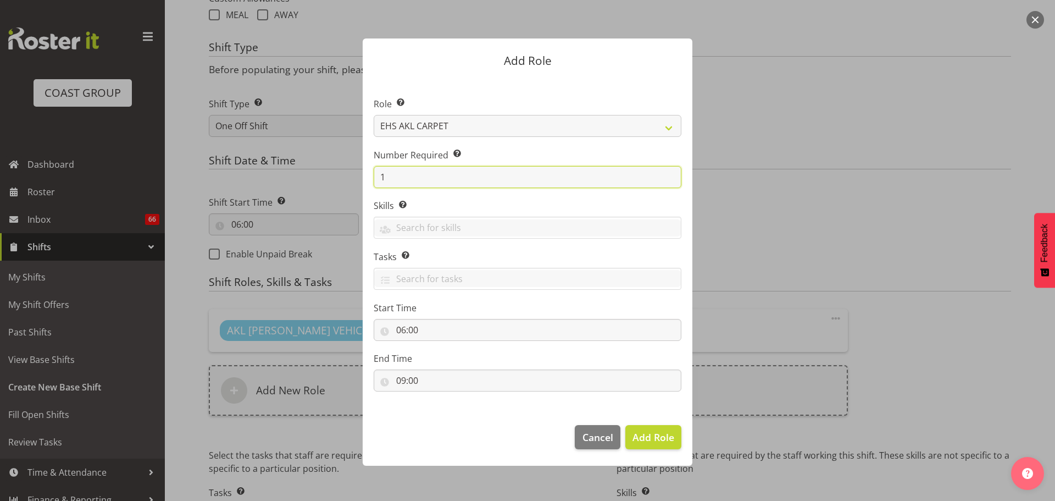
drag, startPoint x: 450, startPoint y: 175, endPoint x: 351, endPoint y: 175, distance: 98.4
click at [355, 175] on div "Add Role Role Select the role you wish to add to the shift. ACCOUNT MANAGER ACC…" at bounding box center [528, 250] width 352 height 479
type input "2"
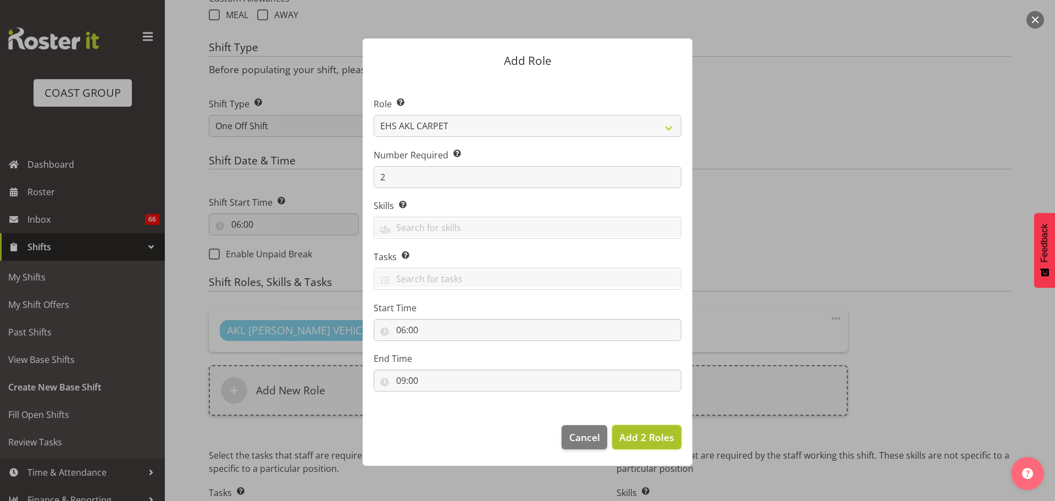
click at [646, 436] on span "Add 2 Roles" at bounding box center [646, 436] width 55 height 13
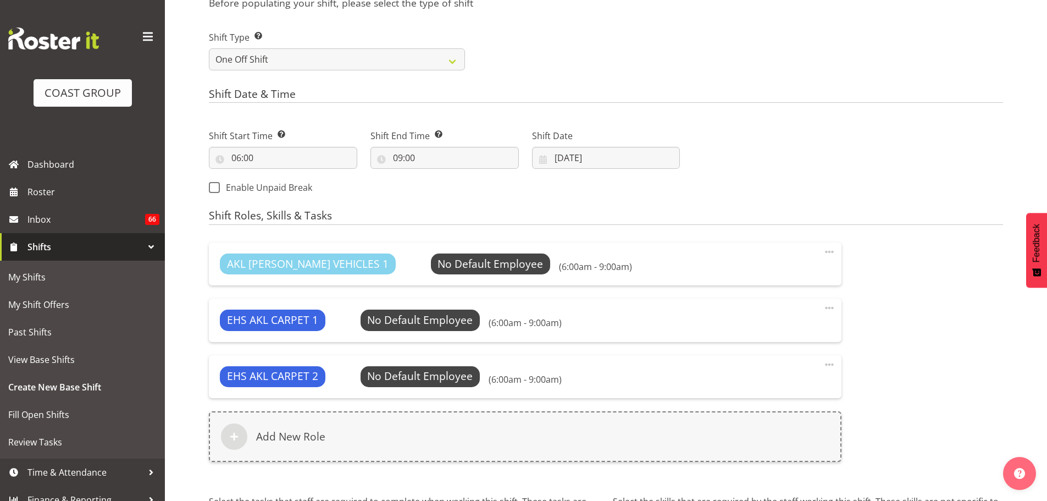
scroll to position [619, 0]
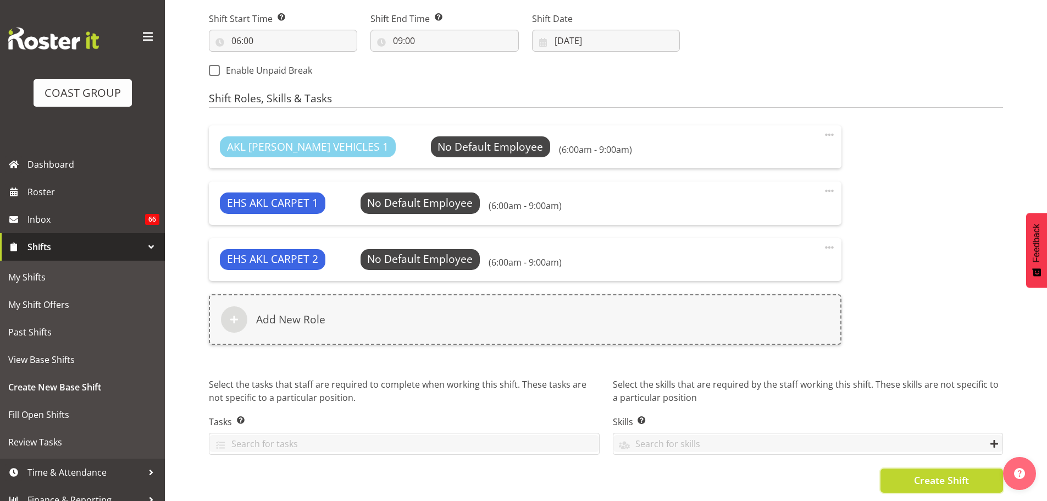
click at [962, 481] on button "Create Shift" at bounding box center [941, 480] width 123 height 24
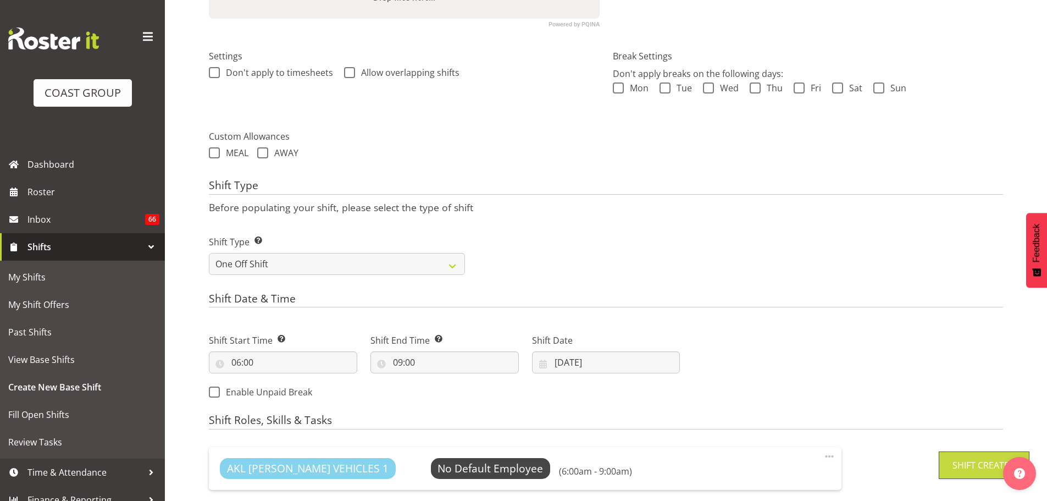
scroll to position [128, 0]
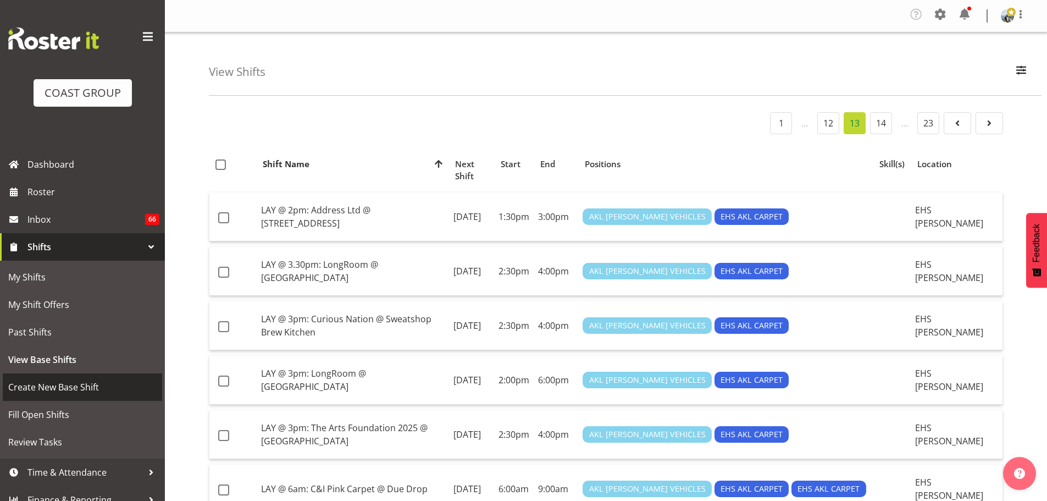
click at [64, 390] on span "Create New Base Shift" at bounding box center [82, 387] width 148 height 16
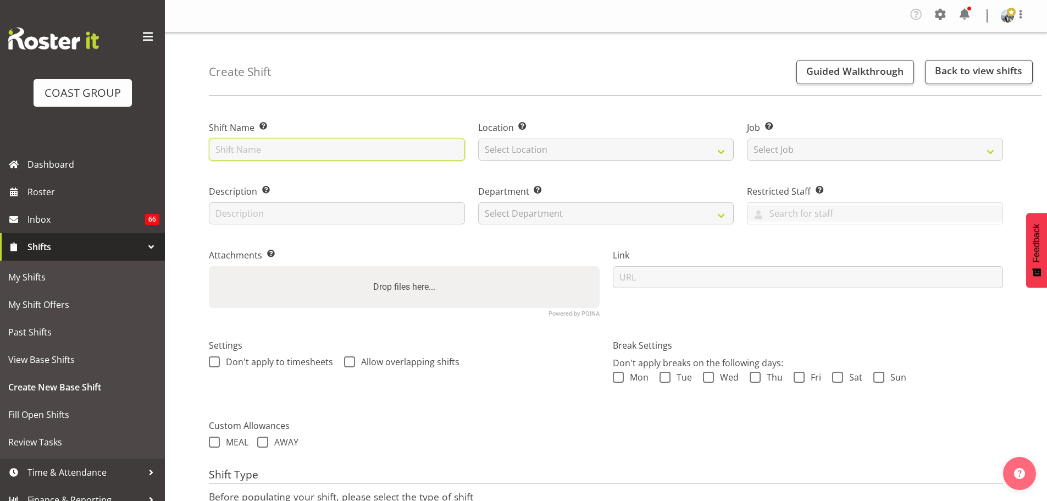
click at [251, 147] on input "text" at bounding box center [337, 149] width 256 height 22
paste input "LAY CARPET @ 7am: QPAM Ltd @ [GEOGRAPHIC_DATA]"
type input "LAY CARPET @ 7am: QPAM Ltd @ [GEOGRAPHIC_DATA] (11)"
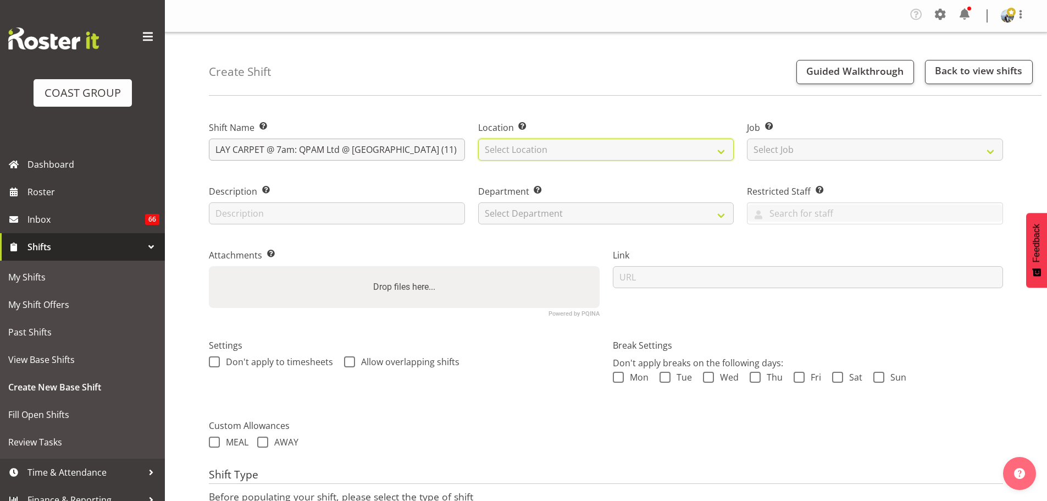
select select "35"
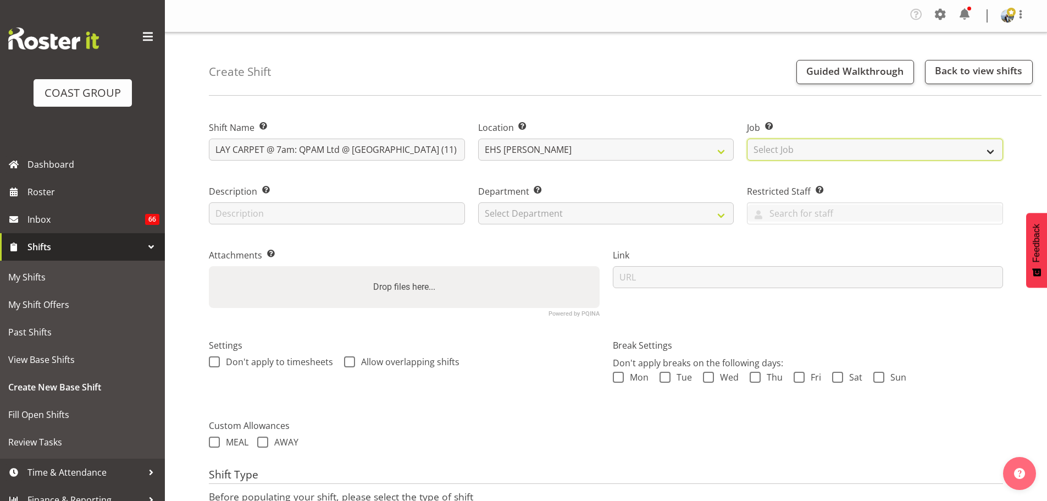
click at [785, 145] on select "Select Job Create new job 1 Carlton Events 1 [PERSON_NAME][GEOGRAPHIC_DATA] 1 […" at bounding box center [875, 149] width 256 height 22
select select "10357"
click at [747, 138] on select "Select Job Create new job 1 Carlton Events 1 [PERSON_NAME][GEOGRAPHIC_DATA] 1 […" at bounding box center [875, 149] width 256 height 22
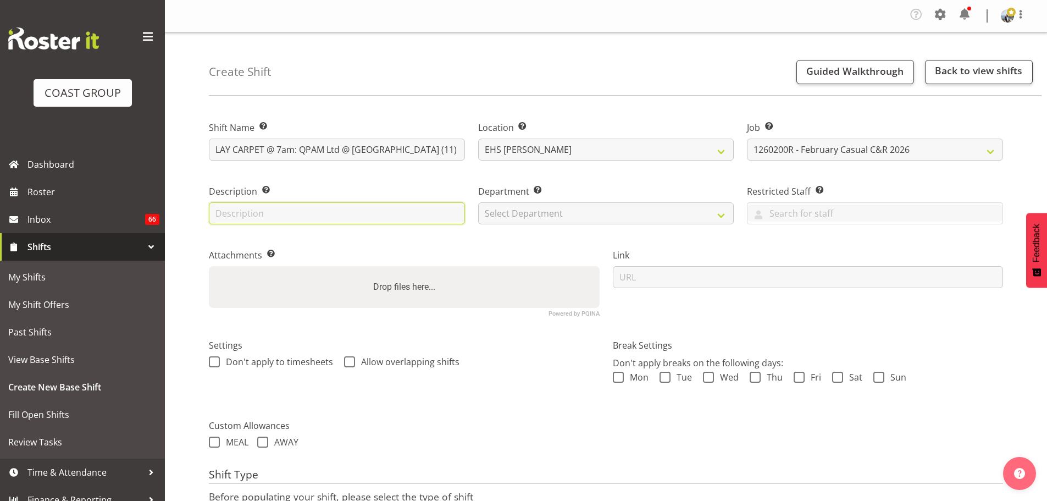
click at [358, 217] on input "text" at bounding box center [337, 213] width 256 height 22
type input "Laying their carpet around the basketball court"
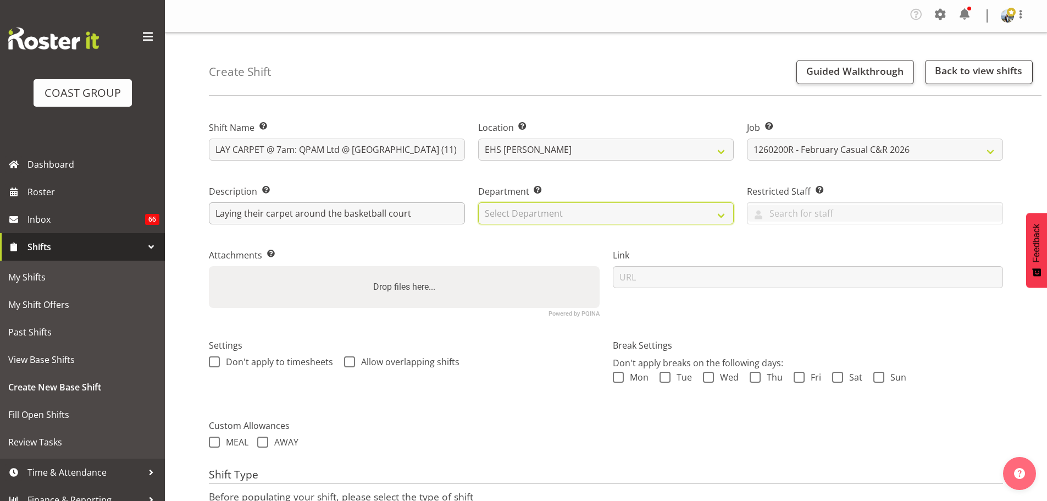
select select "35"
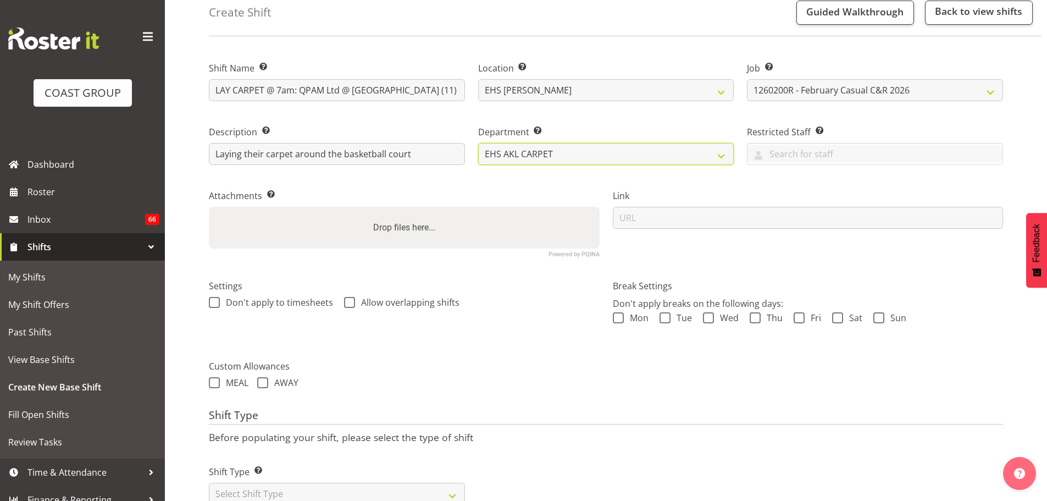
scroll to position [97, 0]
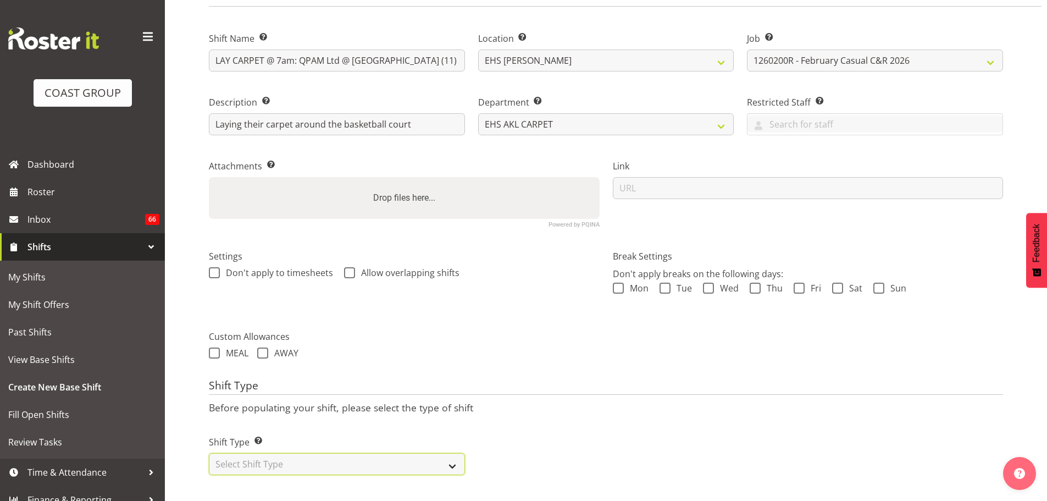
click at [409, 463] on select "Select Shift Type One Off Shift Recurring Shift Rotating Shift" at bounding box center [337, 464] width 256 height 22
select select "one_off"
click at [209, 453] on select "Select Shift Type One Off Shift Recurring Shift Rotating Shift" at bounding box center [337, 464] width 256 height 22
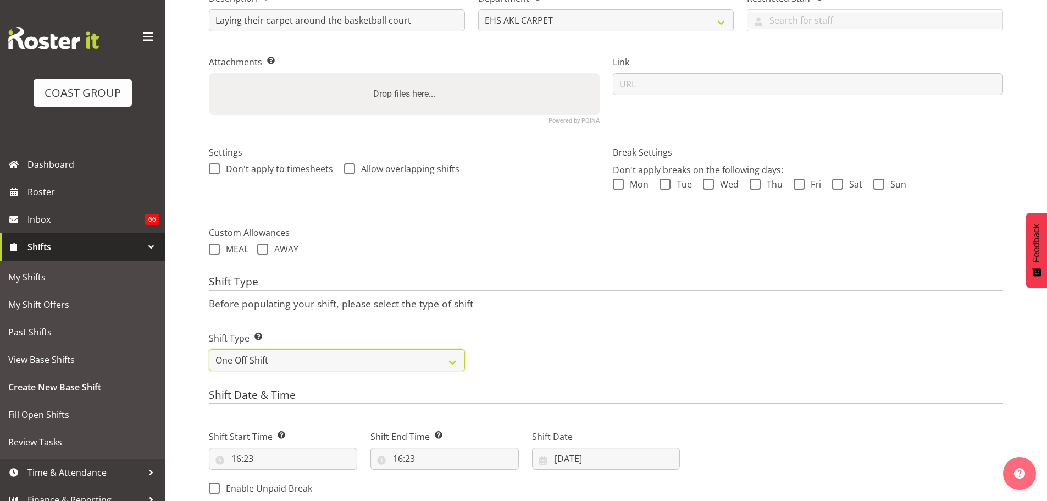
scroll to position [317, 0]
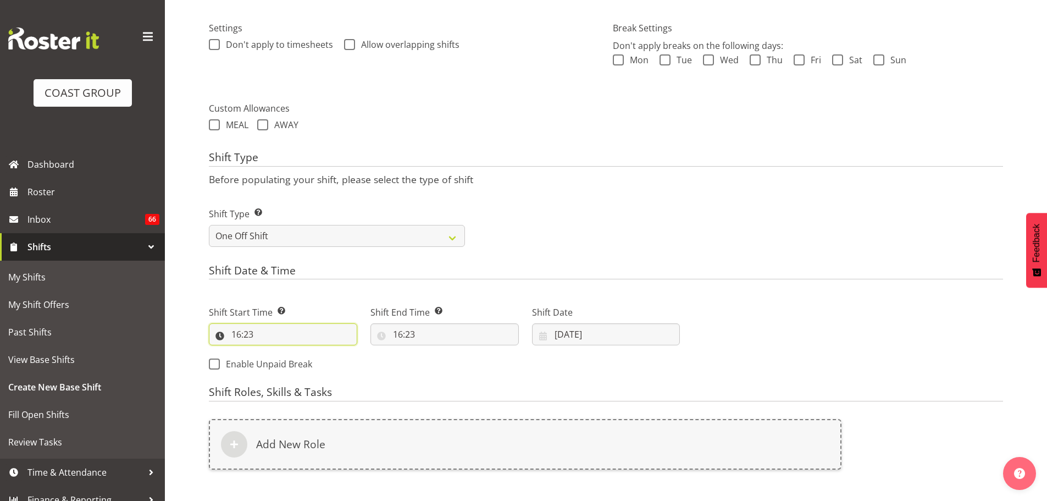
click at [238, 338] on input "16:23" at bounding box center [283, 334] width 148 height 22
click at [281, 364] on select "00 01 02 03 04 05 06 07 08 09 10 11 12 13 14 15 16 17 18 19 20 21 22 23" at bounding box center [283, 363] width 25 height 22
select select "6"
click at [271, 352] on select "00 01 02 03 04 05 06 07 08 09 10 11 12 13 14 15 16 17 18 19 20 21 22 23" at bounding box center [283, 363] width 25 height 22
type input "06:23"
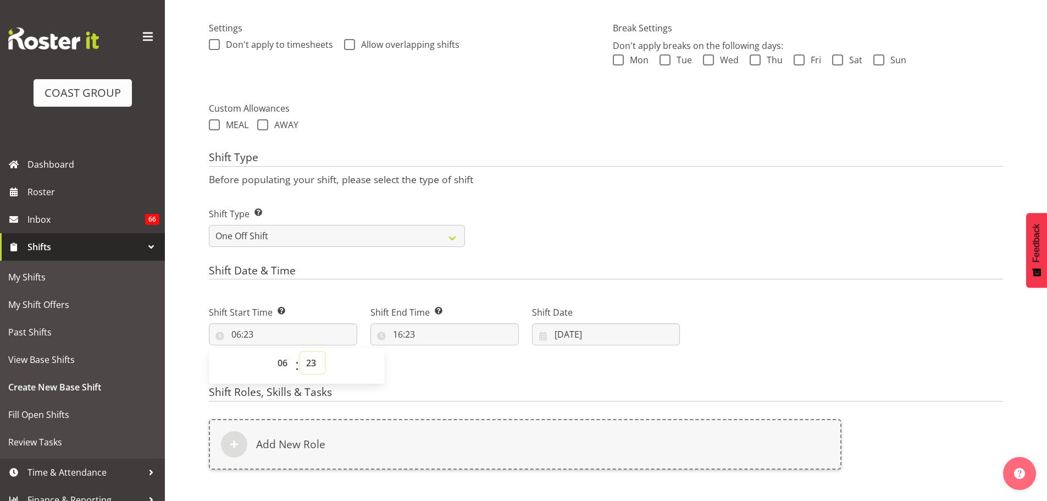
click at [310, 364] on select "00 01 02 03 04 05 06 07 08 09 10 11 12 13 14 15 16 17 18 19 20 21 22 23 24 25 2…" at bounding box center [312, 363] width 25 height 22
select select "0"
type input "06:00"
click at [409, 332] on input "16:23" at bounding box center [444, 334] width 148 height 22
click at [437, 363] on select "00 01 02 03 04 05 06 07 08 09 10 11 12 13 14 15 16 17 18 19 20 21 22 23" at bounding box center [445, 363] width 25 height 22
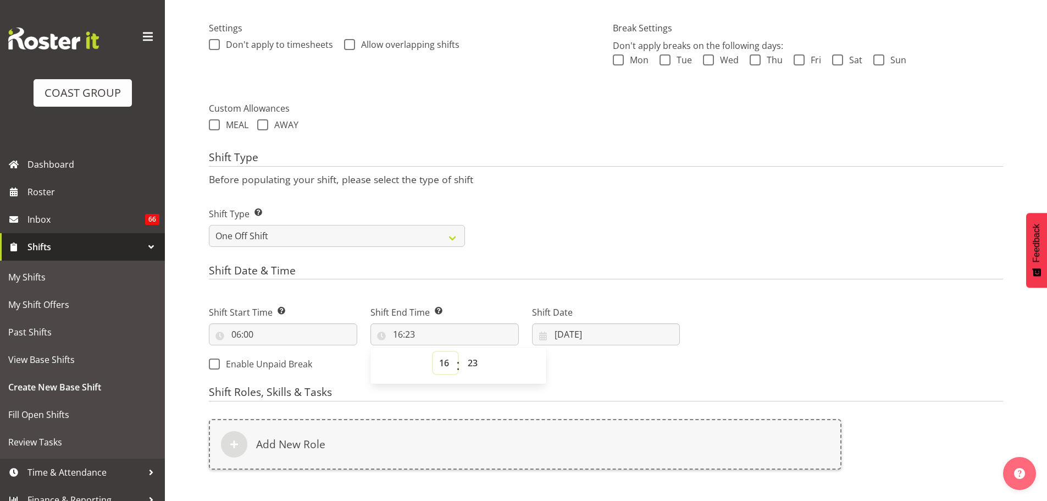
select select "9"
click at [433, 352] on select "00 01 02 03 04 05 06 07 08 09 10 11 12 13 14 15 16 17 18 19 20 21 22 23" at bounding box center [445, 363] width 25 height 22
type input "09:23"
click at [478, 365] on select "00 01 02 03 04 05 06 07 08 09 10 11 12 13 14 15 16 17 18 19 20 21 22 23 24 25 2…" at bounding box center [474, 363] width 25 height 22
select select "0"
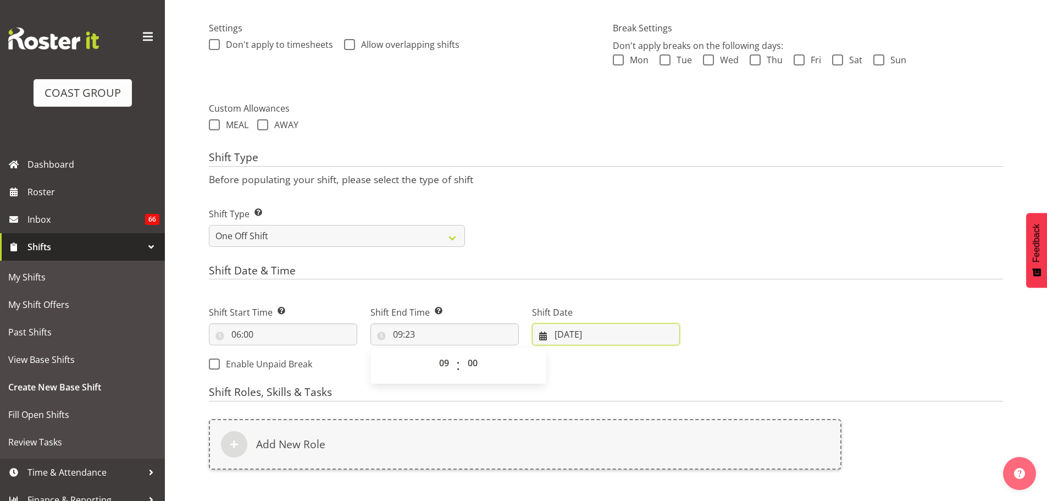
type input "09:00"
click at [575, 336] on input "04/09/2025" at bounding box center [606, 334] width 148 height 22
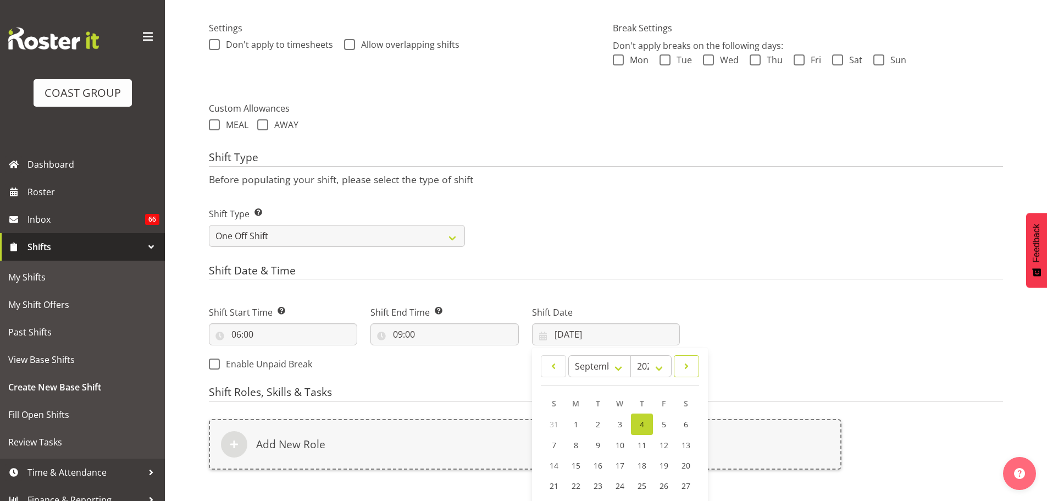
click at [685, 363] on span at bounding box center [686, 365] width 11 height 13
click at [684, 361] on span at bounding box center [686, 365] width 11 height 13
select select "0"
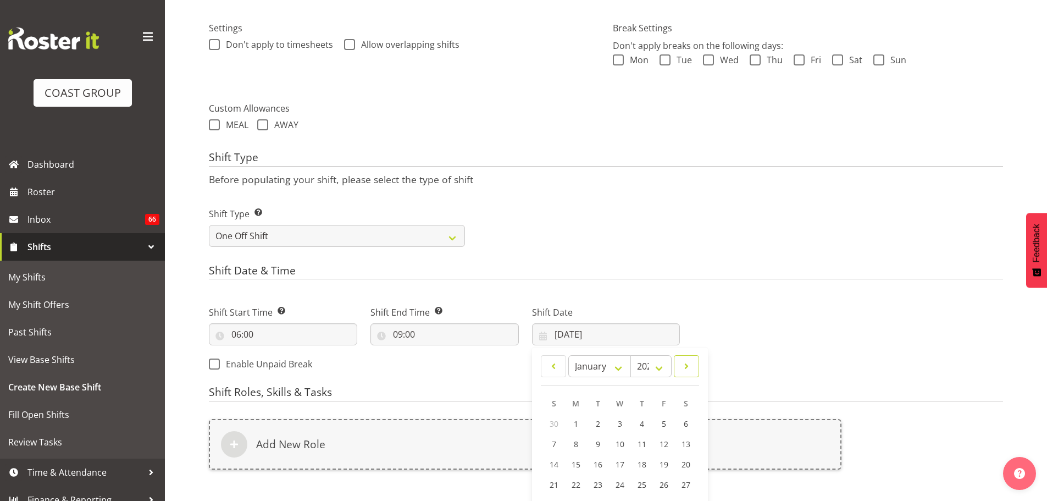
select select "2026"
click at [684, 361] on span at bounding box center [686, 365] width 11 height 13
select select "1"
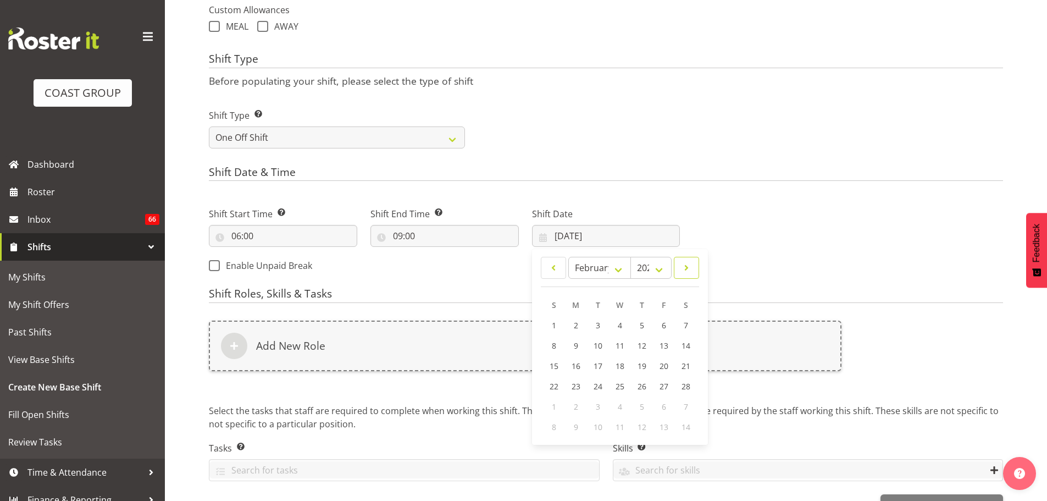
scroll to position [427, 0]
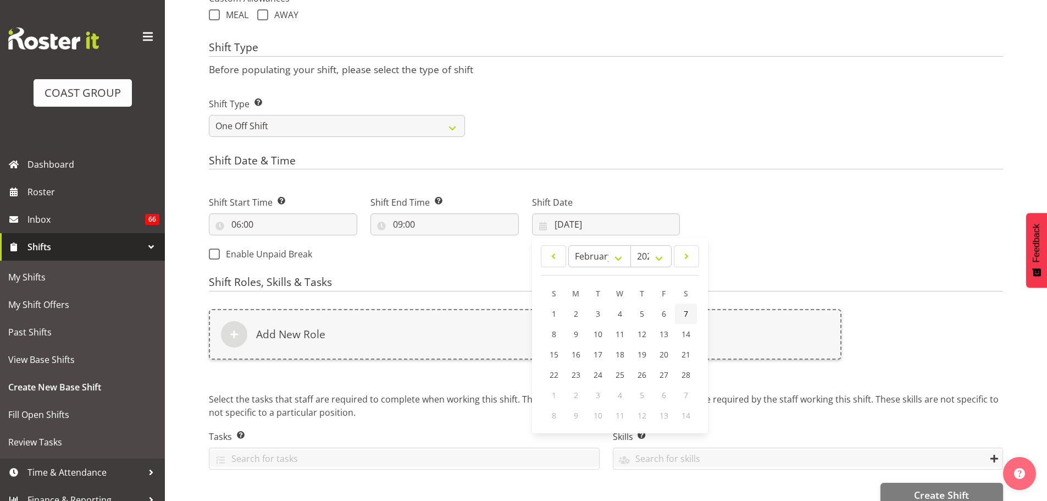
click at [689, 317] on link "7" at bounding box center [686, 313] width 22 height 20
type input "07/02/2026"
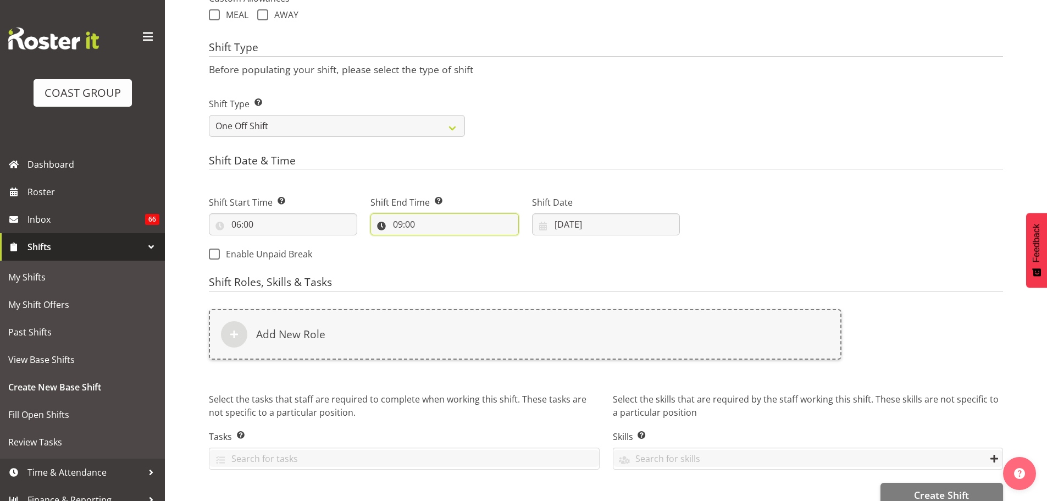
click at [399, 224] on input "09:00" at bounding box center [444, 224] width 148 height 22
click at [443, 253] on select "00 01 02 03 04 05 06 07 08 09 10 11 12 13 14 15 16 17 18 19 20 21 22 23" at bounding box center [445, 253] width 25 height 22
select select "10"
click at [433, 242] on select "00 01 02 03 04 05 06 07 08 09 10 11 12 13 14 15 16 17 18 19 20 21 22 23" at bounding box center [445, 253] width 25 height 22
type input "10:00"
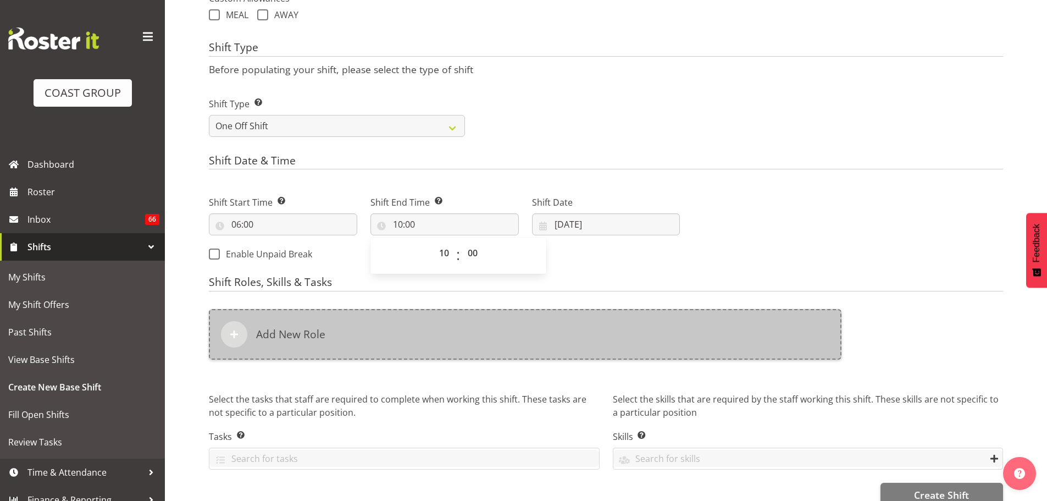
click at [423, 334] on div "Add New Role" at bounding box center [525, 334] width 633 height 51
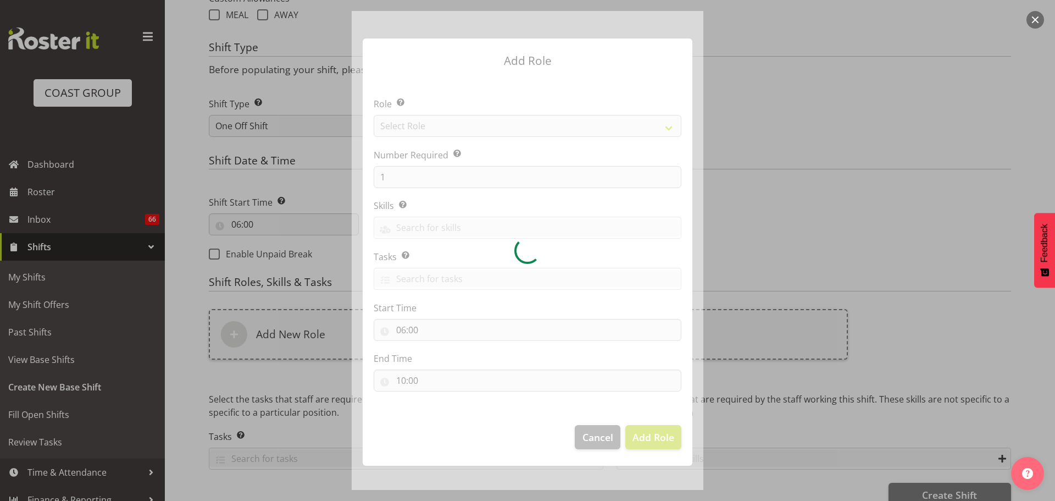
click at [485, 128] on div at bounding box center [528, 250] width 352 height 479
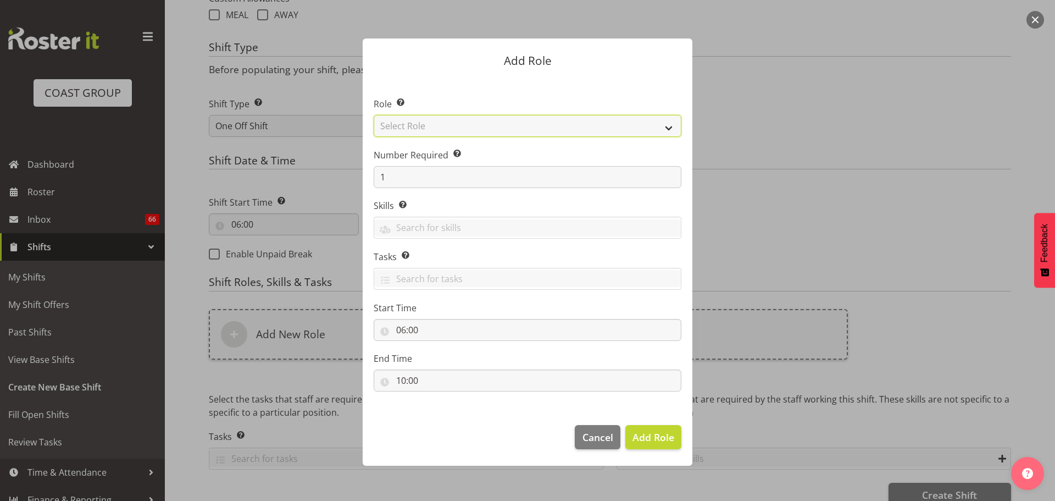
click at [485, 128] on select "Select Role ACCOUNT MANAGER ACCOUNT MANAGER DW ACCOUNTS AKL DIANNA VEHICLES AKL…" at bounding box center [528, 126] width 308 height 22
select select "81"
click at [374, 115] on select "Select Role ACCOUNT MANAGER ACCOUNT MANAGER DW ACCOUNTS AKL DIANNA VEHICLES AKL…" at bounding box center [528, 126] width 308 height 22
click at [656, 434] on span "Add Role" at bounding box center [654, 436] width 42 height 13
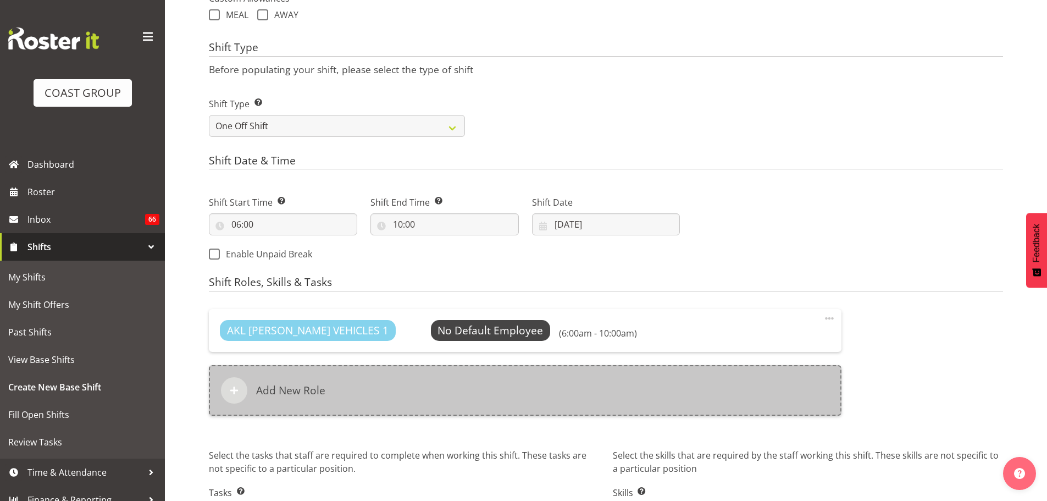
click at [361, 371] on div "Add New Role" at bounding box center [525, 390] width 633 height 51
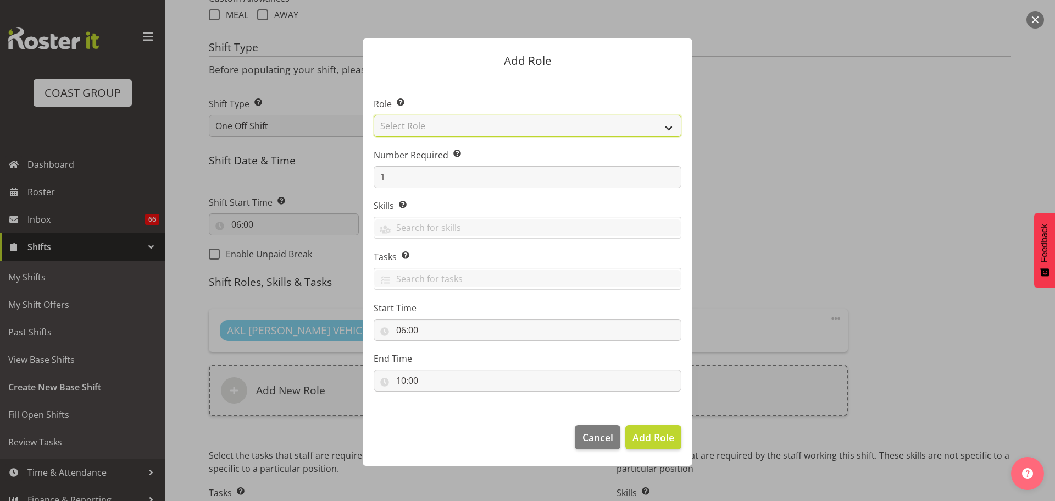
click at [409, 129] on select "Select Role ACCOUNT MANAGER ACCOUNT MANAGER DW ACCOUNTS AKL DIANNA VEHICLES AKL…" at bounding box center [528, 126] width 308 height 22
select select "190"
click at [374, 115] on select "Select Role ACCOUNT MANAGER ACCOUNT MANAGER DW ACCOUNTS AKL DIANNA VEHICLES AKL…" at bounding box center [528, 126] width 308 height 22
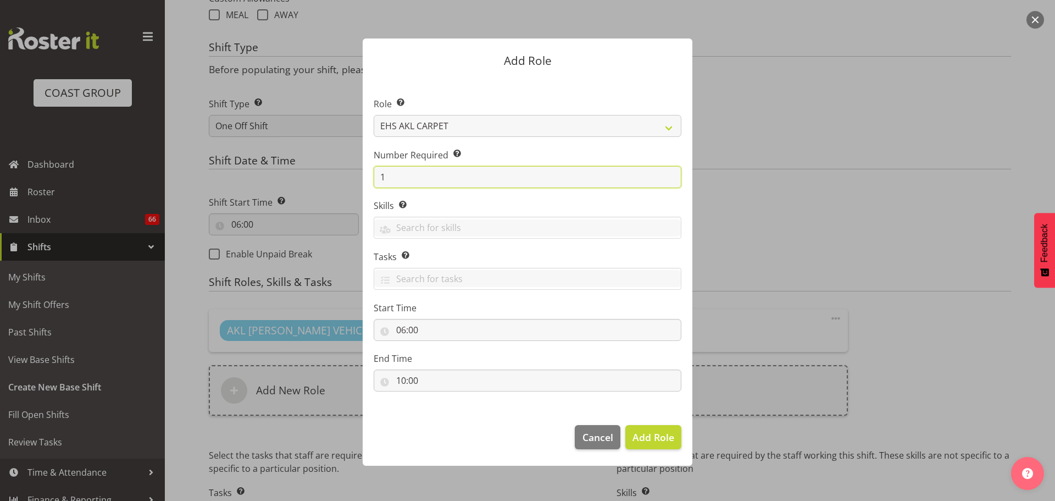
drag, startPoint x: 431, startPoint y: 175, endPoint x: 270, endPoint y: 168, distance: 160.6
click at [348, 169] on form "Add Role Role Select the role you wish to add to the shift. ACCOUNT MANAGER ACC…" at bounding box center [528, 250] width 528 height 479
type input "2"
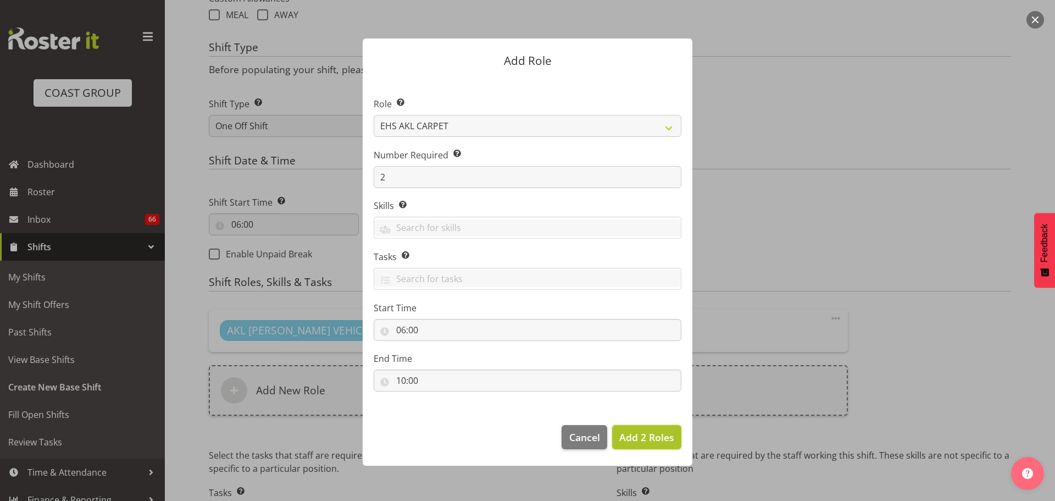
click at [664, 436] on span "Add 2 Roles" at bounding box center [646, 436] width 55 height 13
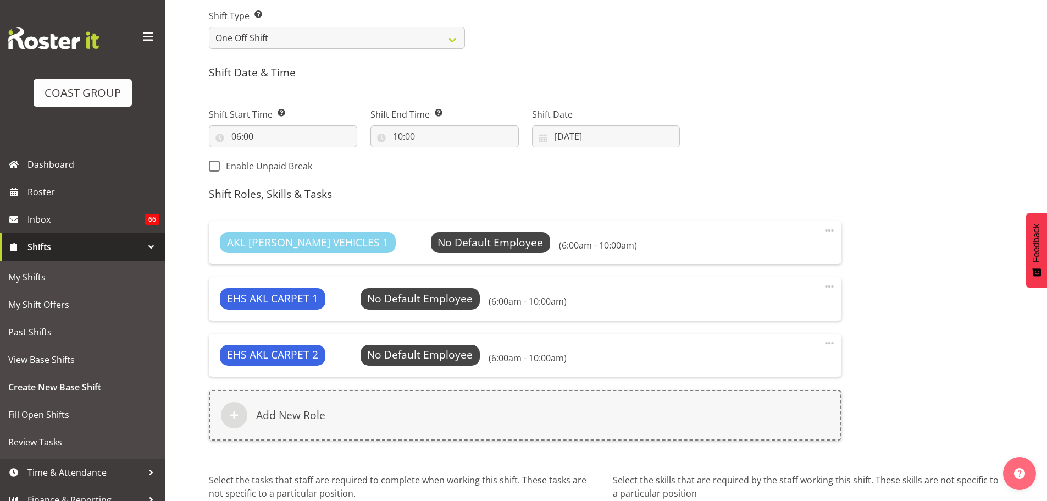
scroll to position [619, 0]
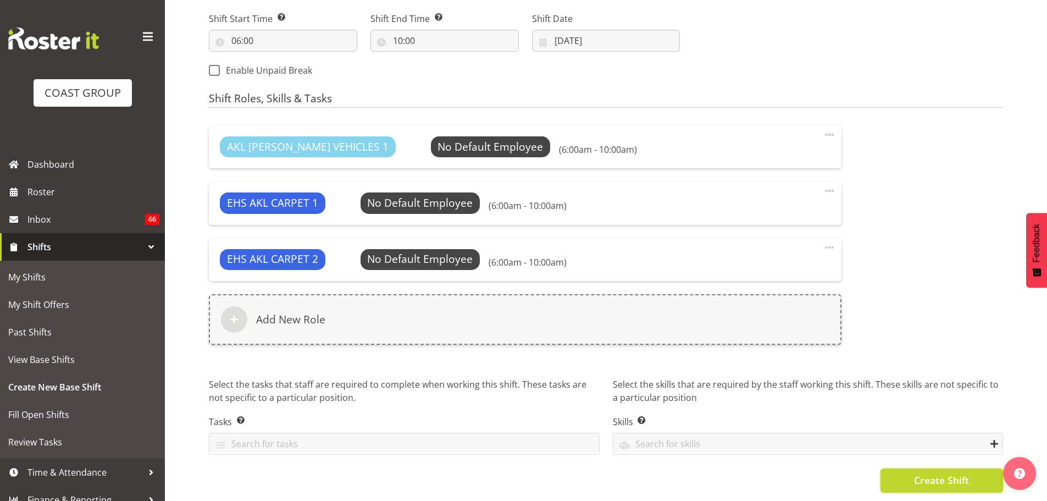
click at [965, 473] on span "Create Shift" at bounding box center [941, 480] width 55 height 14
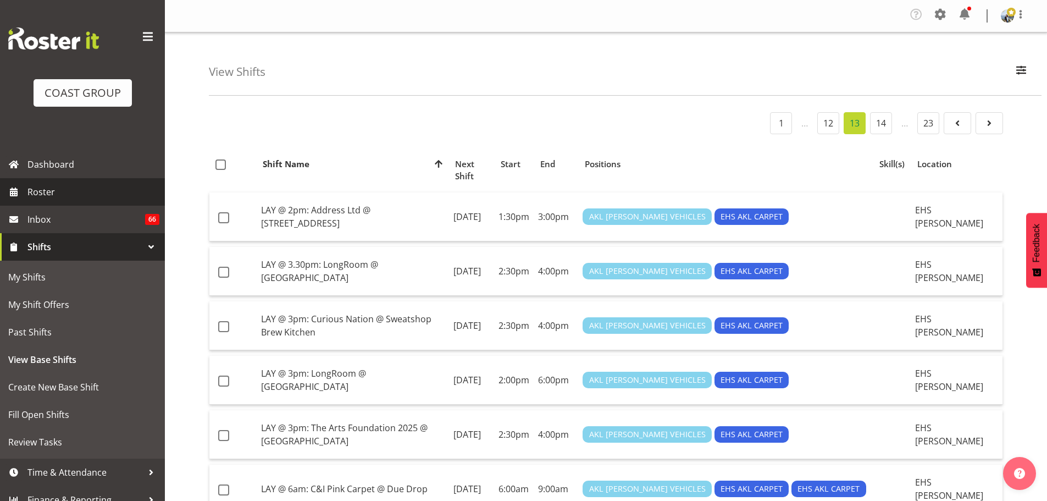
click at [59, 190] on span "Roster" at bounding box center [93, 192] width 132 height 16
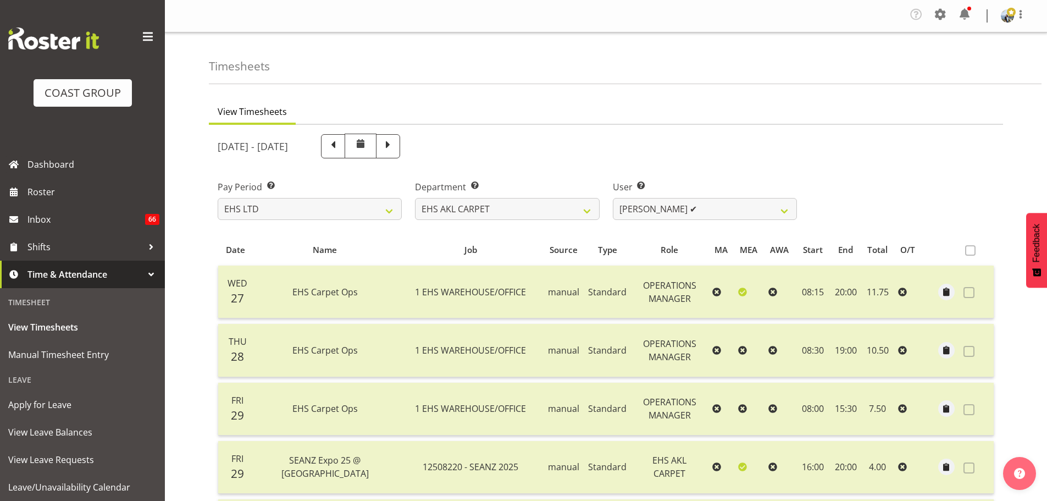
select select "7"
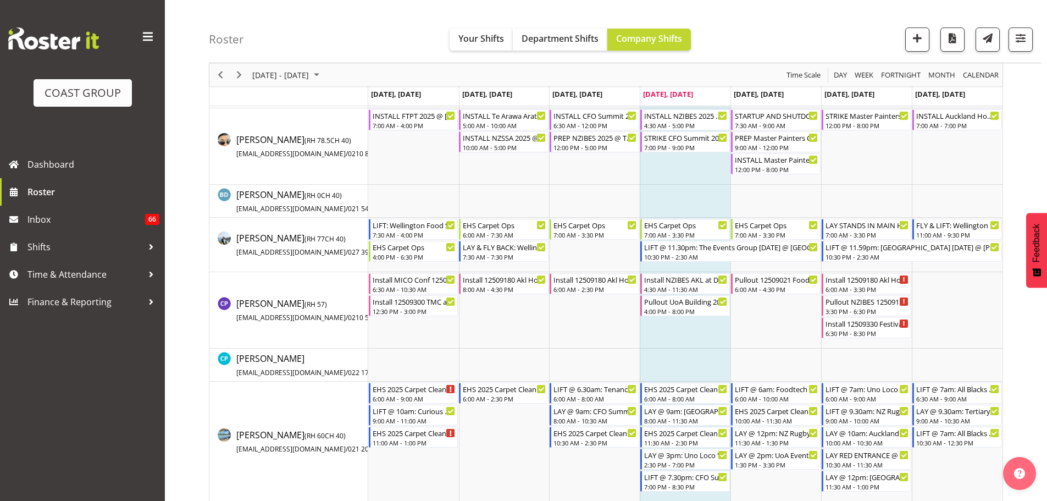
scroll to position [1099, 0]
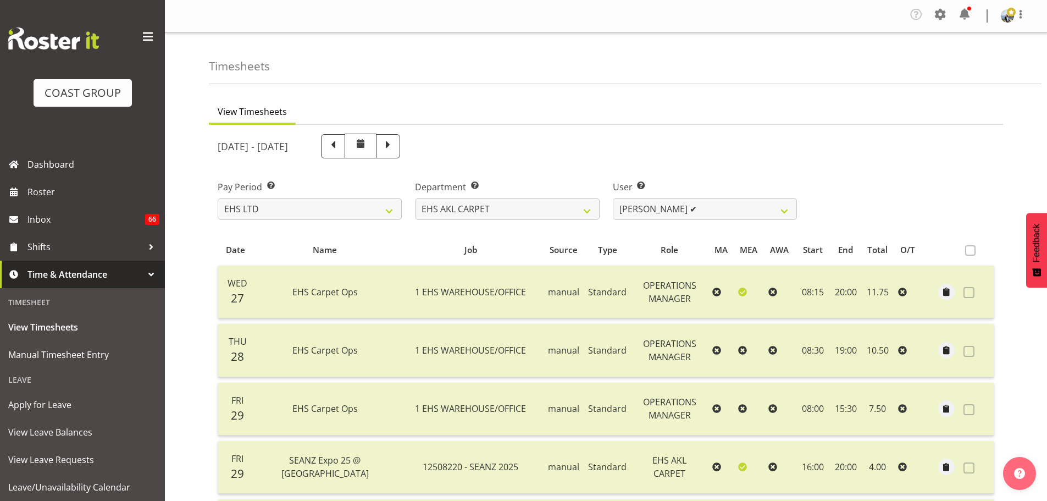
select select "7"
